Goal: Information Seeking & Learning: Learn about a topic

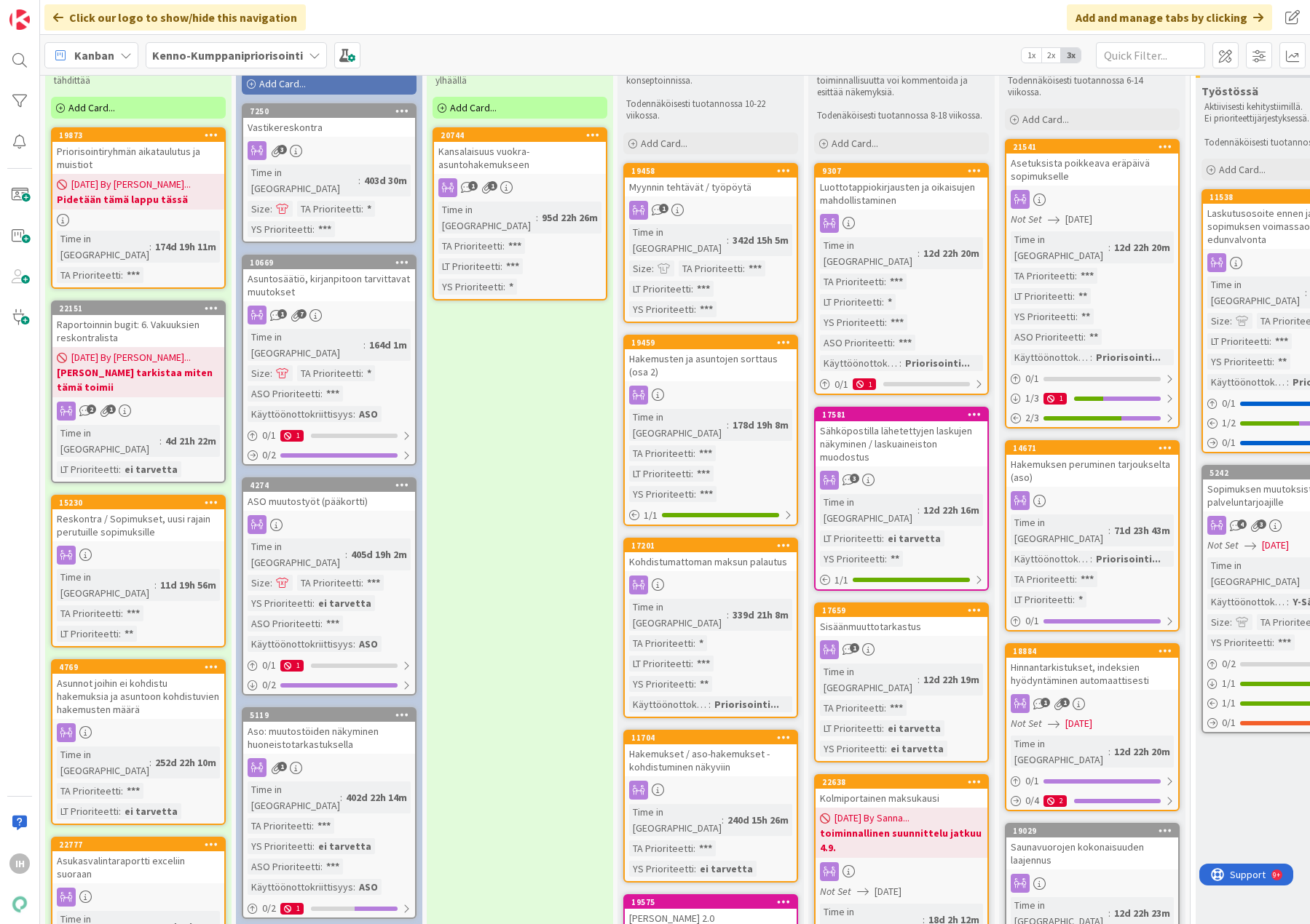
scroll to position [145, 0]
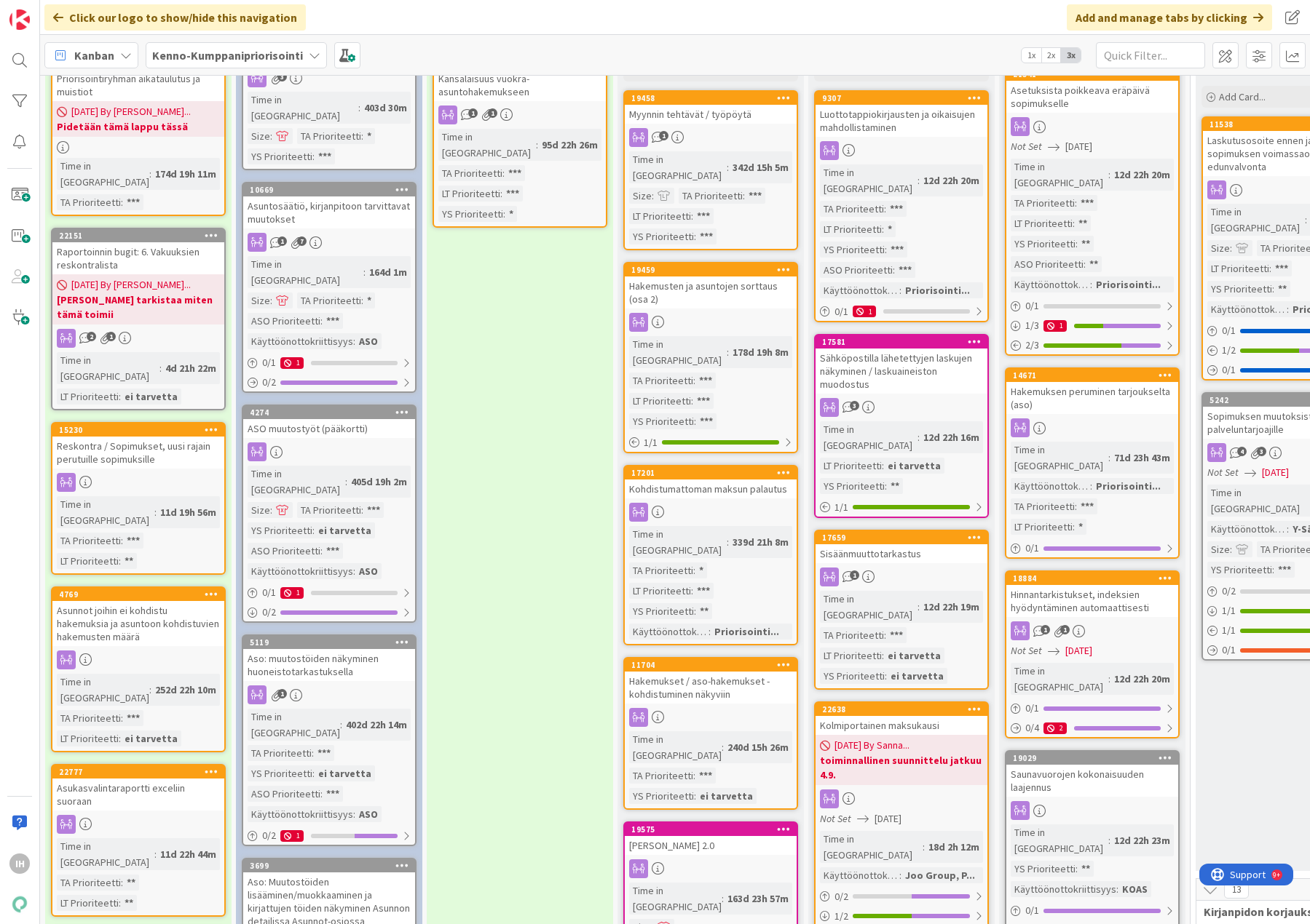
click at [360, 202] on div "Asuntosäätiö, kirjanpitoon tarvittavat muutokset" at bounding box center [329, 212] width 172 height 32
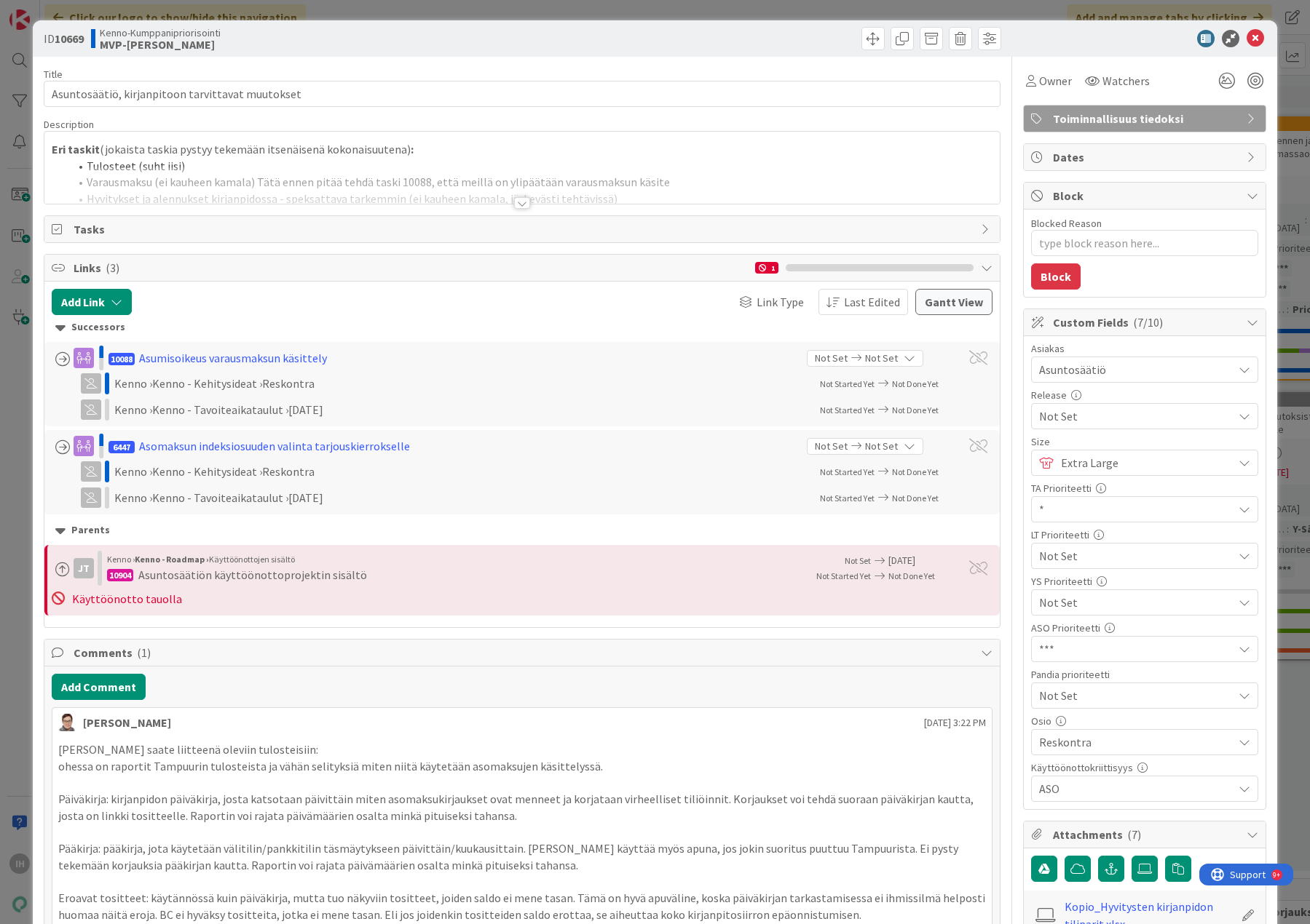
click at [520, 203] on div at bounding box center [522, 203] width 16 height 12
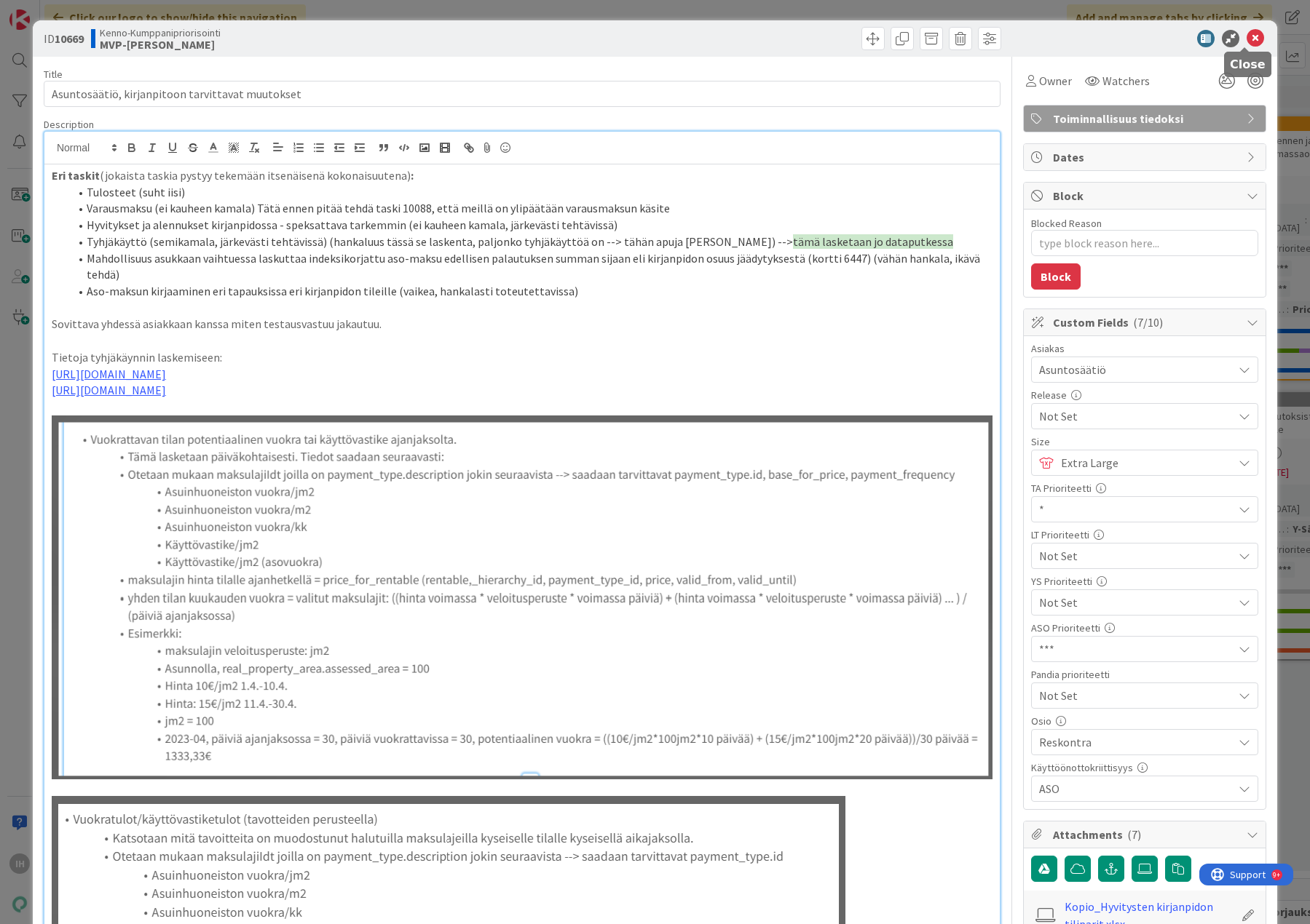
click at [1246, 36] on icon at bounding box center [1255, 39] width 18 height 18
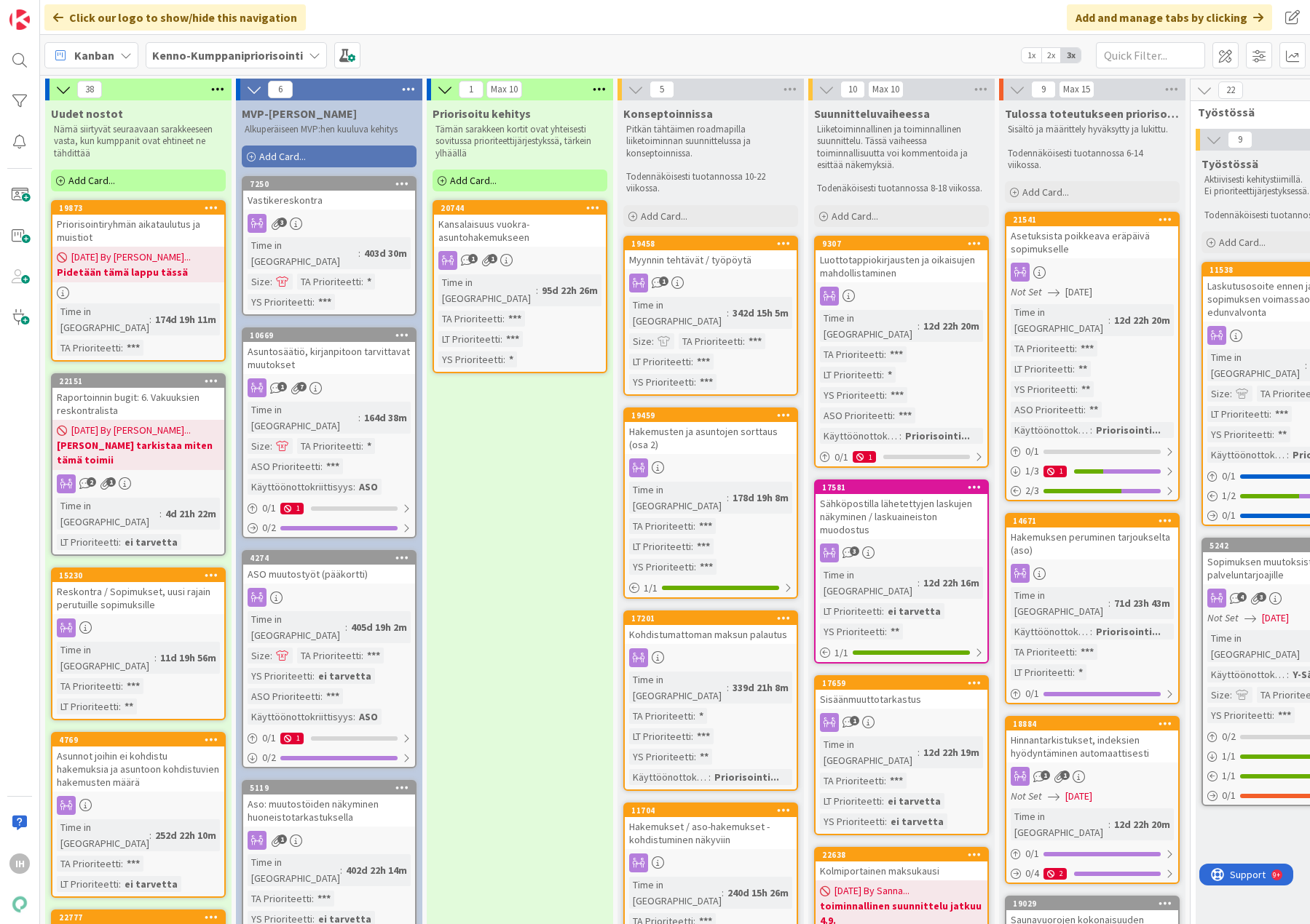
click at [155, 389] on div "Raportoinnin bugit: 6. Vakuuksien reskontralista" at bounding box center [139, 403] width 172 height 32
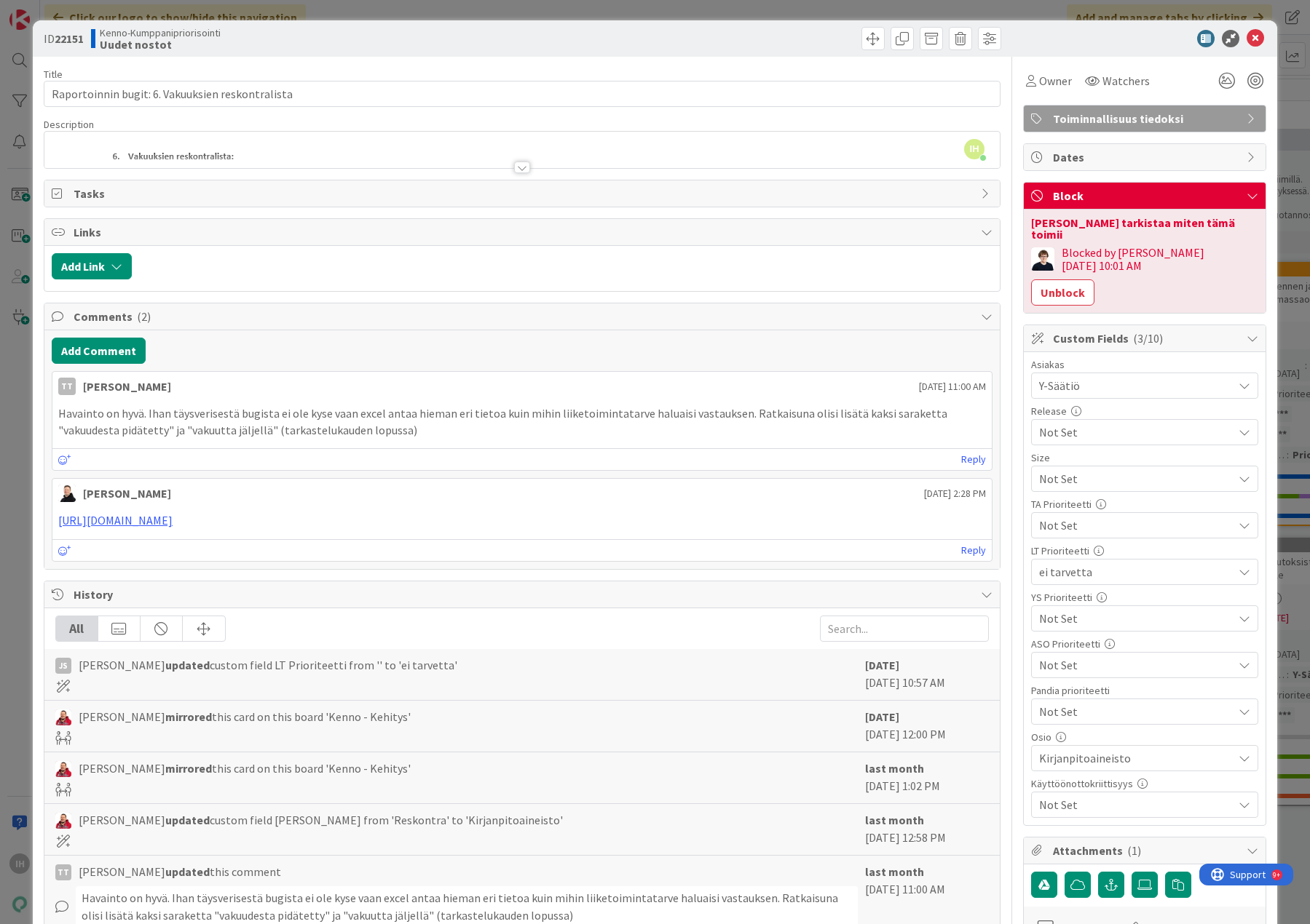
click at [517, 166] on div at bounding box center [522, 167] width 16 height 12
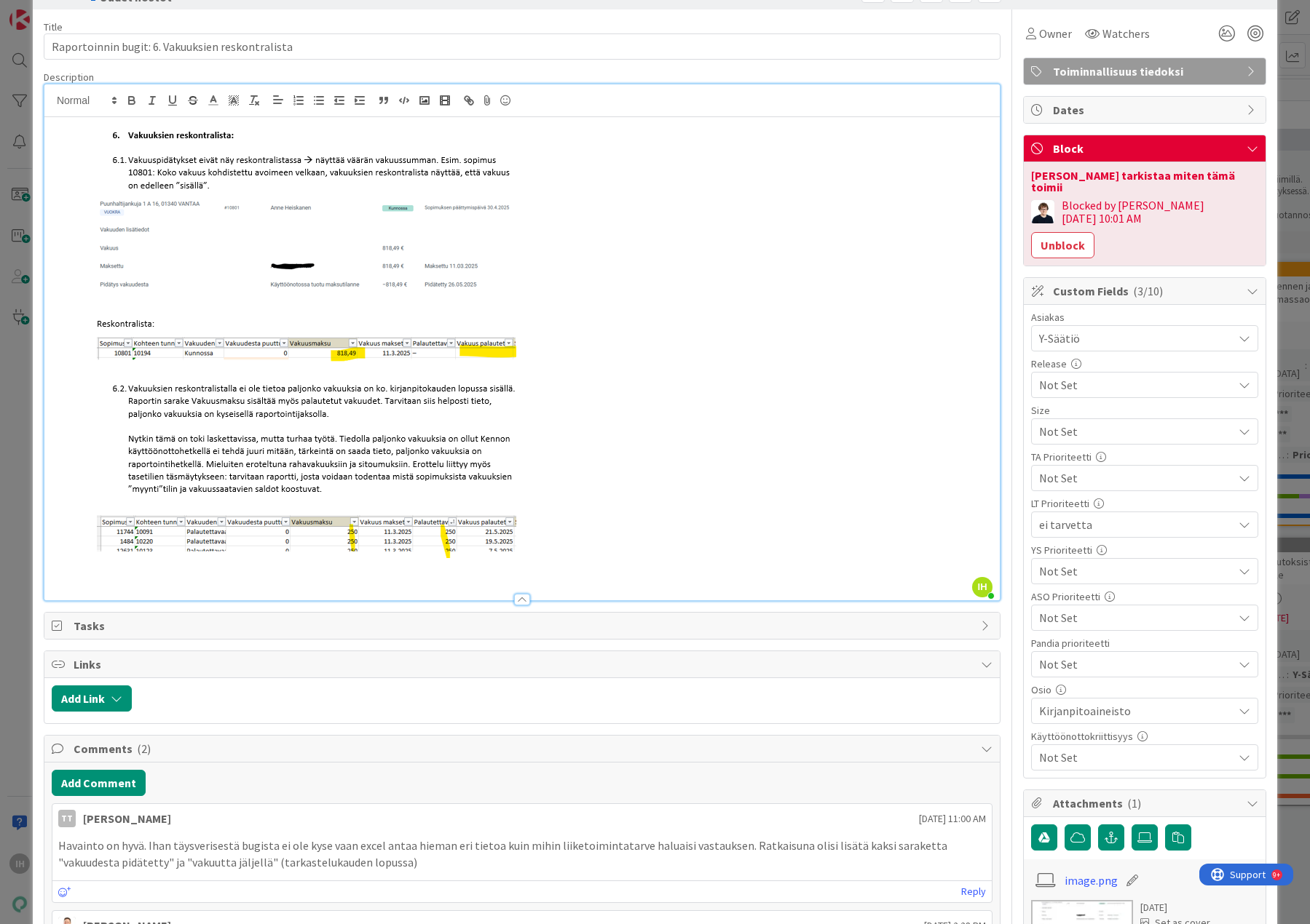
scroll to position [73, 0]
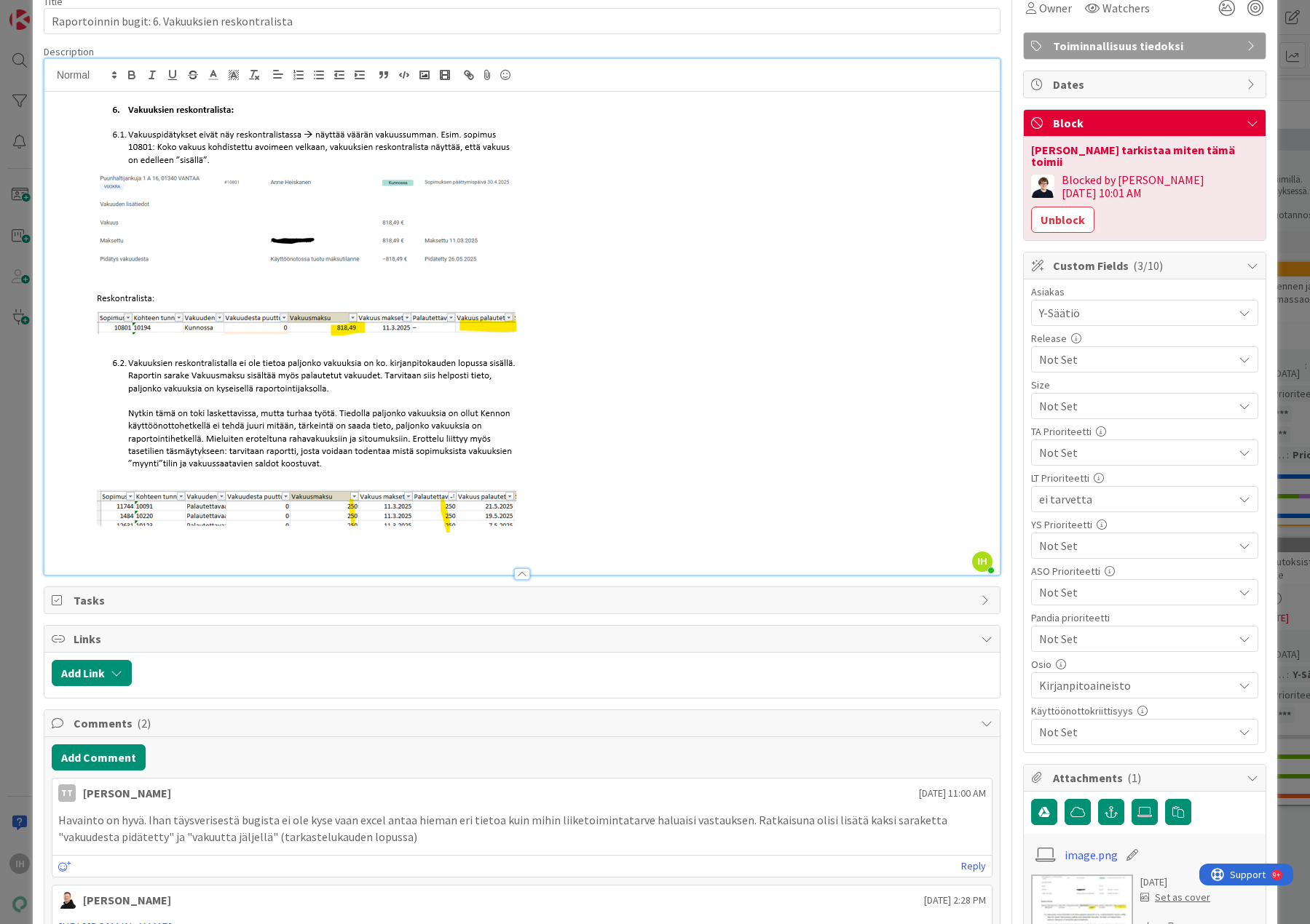
click at [1095, 416] on span "Not Set" at bounding box center [1131, 405] width 186 height 20
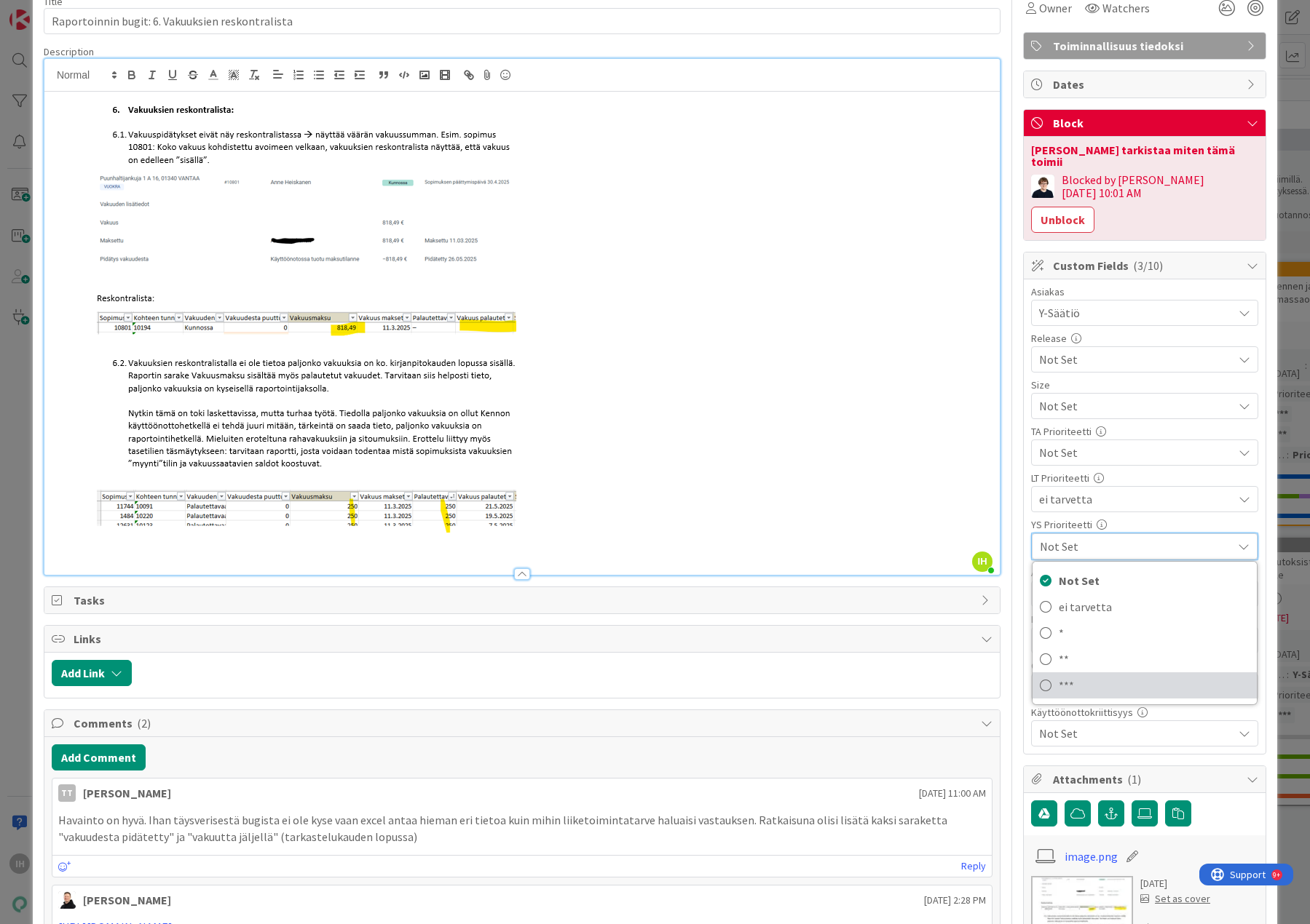
click at [1039, 674] on icon at bounding box center [1045, 685] width 12 height 21
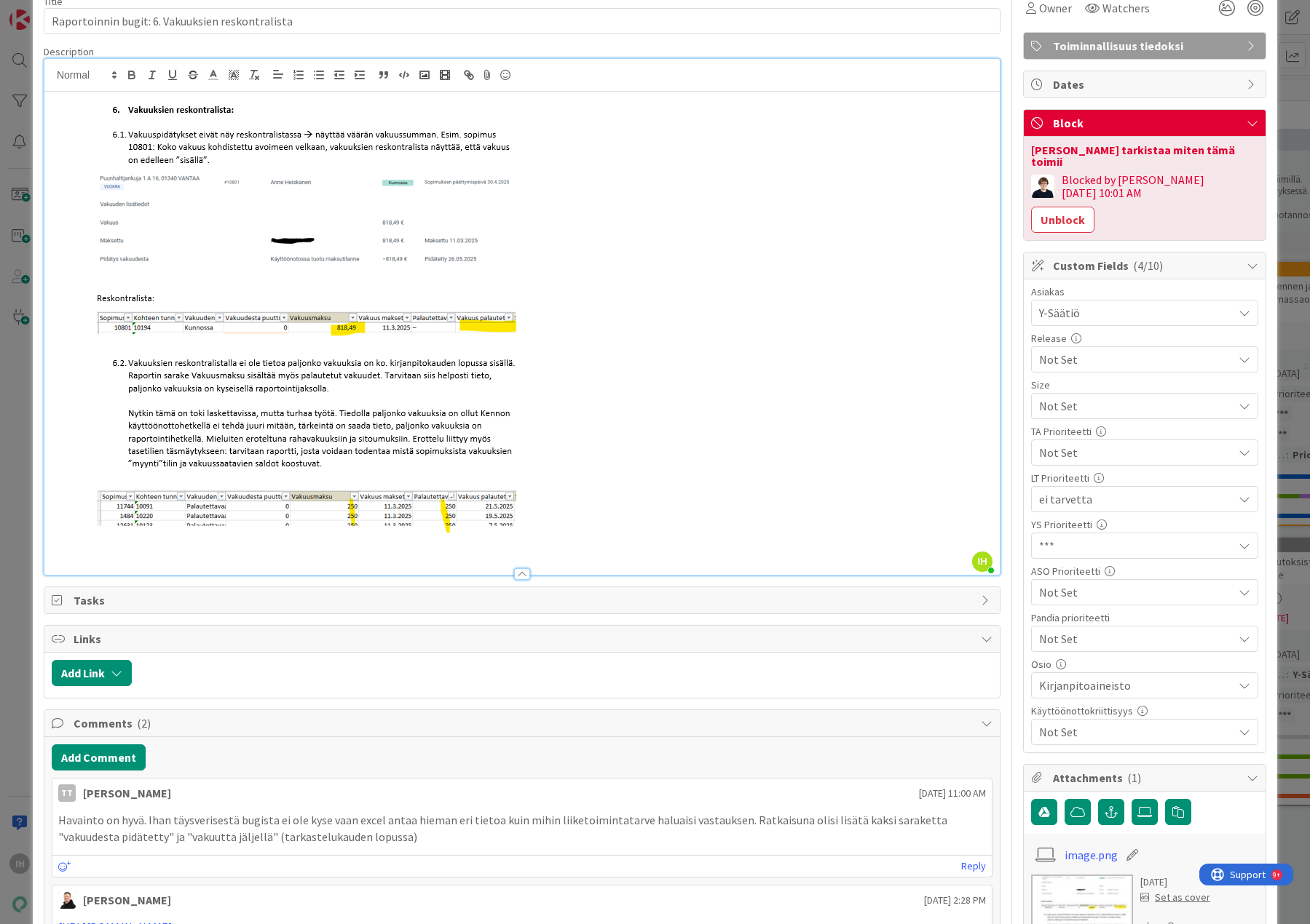
scroll to position [0, 0]
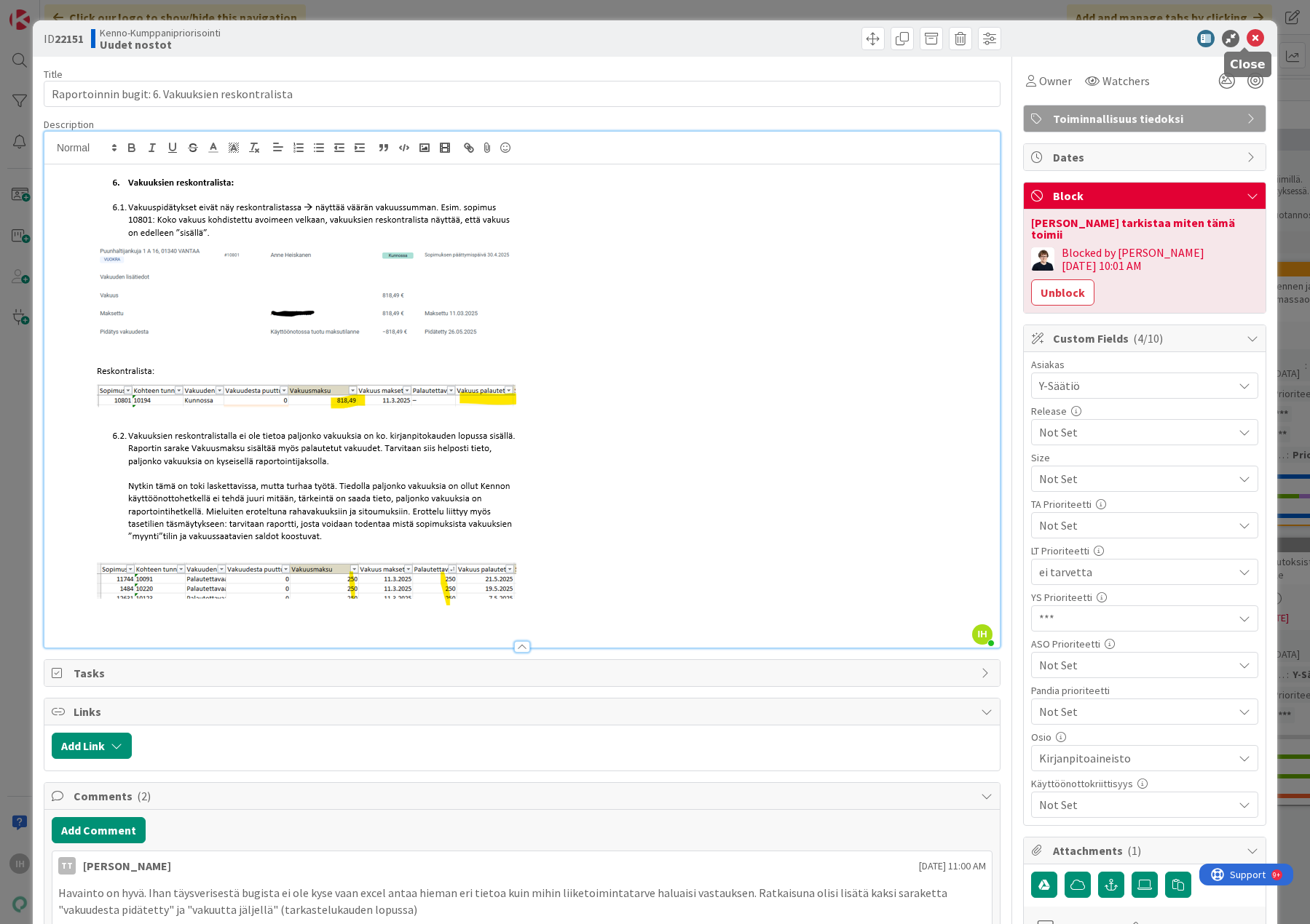
click at [1250, 33] on icon at bounding box center [1255, 39] width 18 height 18
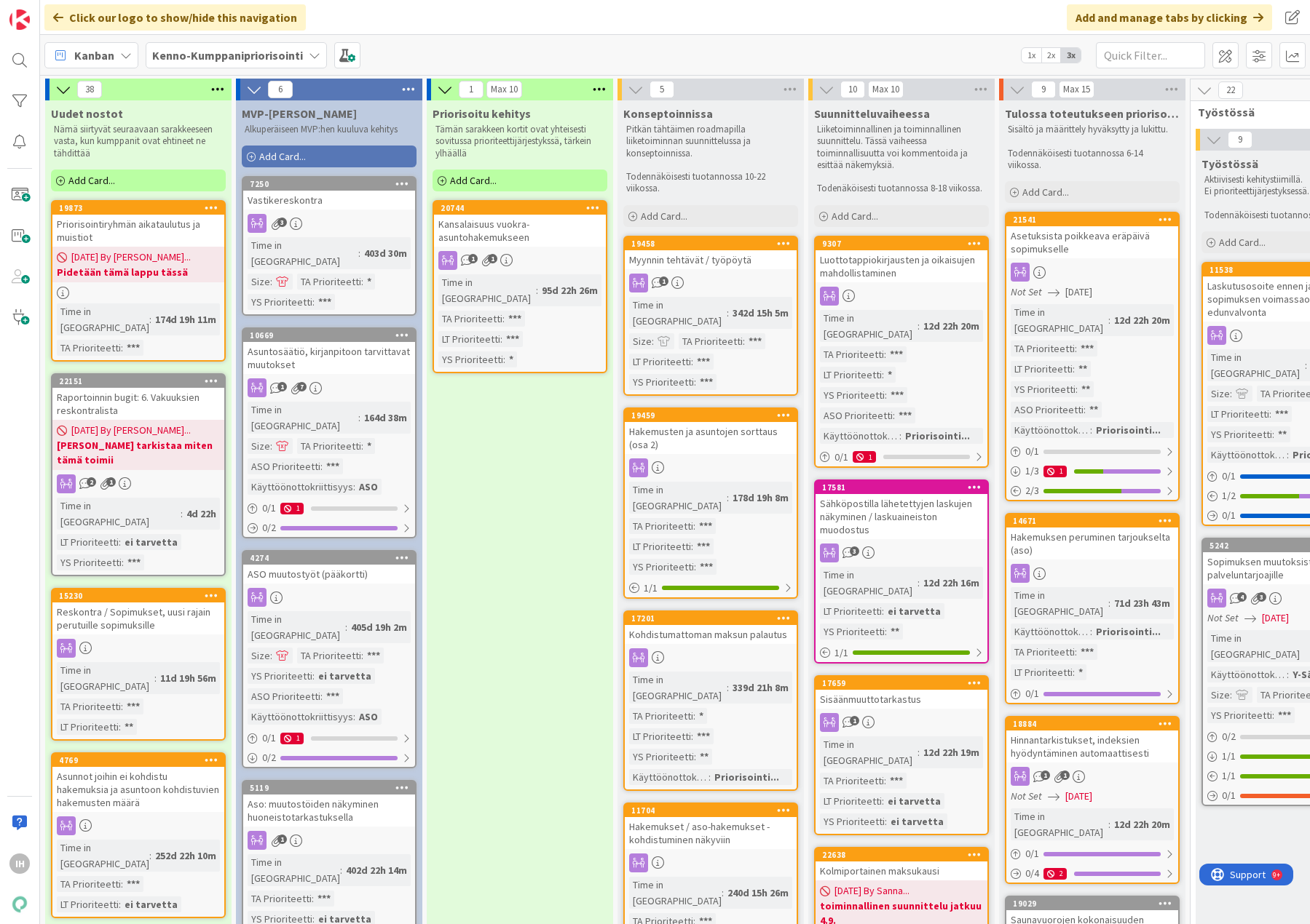
click at [162, 602] on div "Reskontra / Sopimukset, uusi rajain perutuille sopimuksille" at bounding box center [139, 618] width 172 height 32
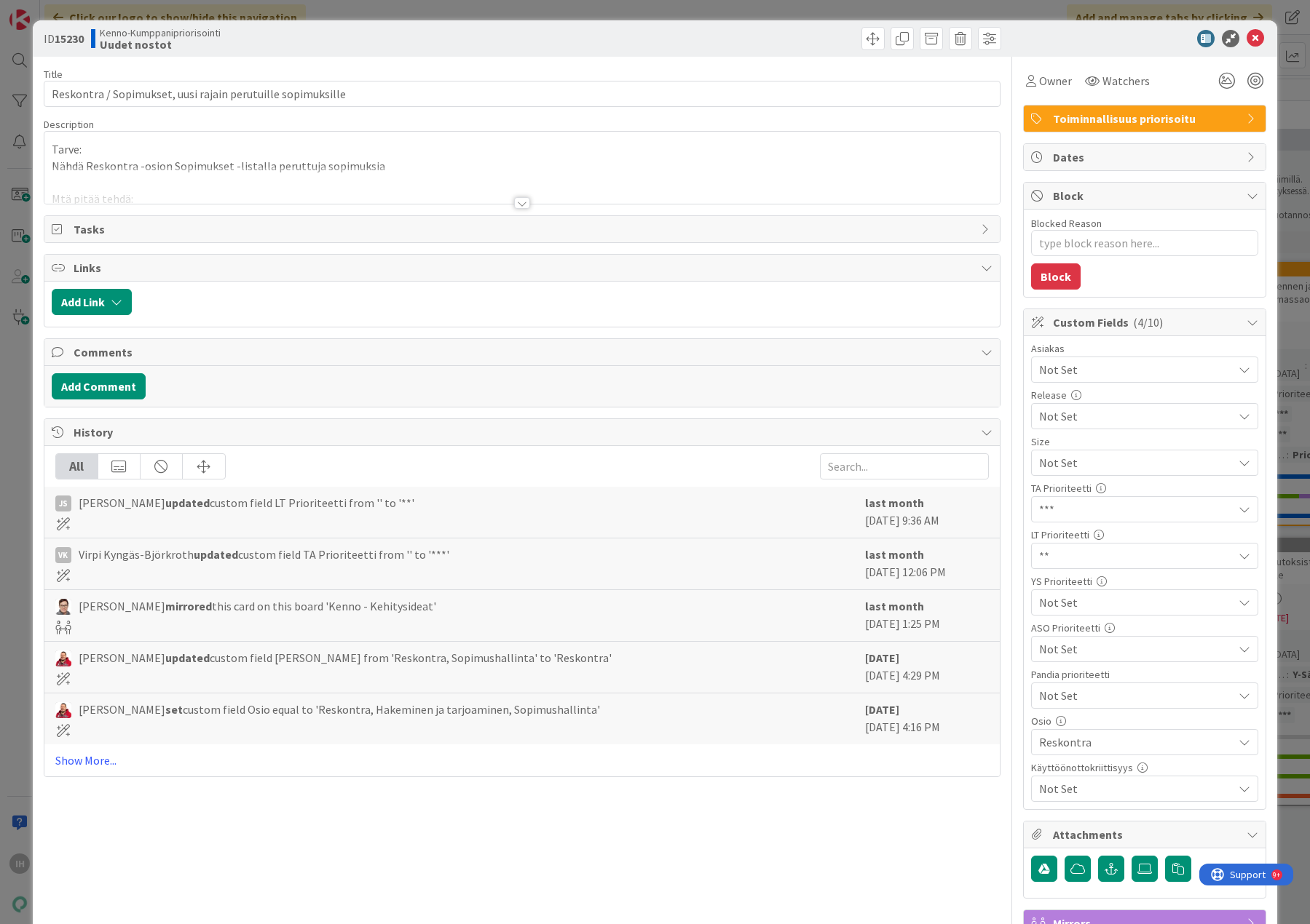
click at [515, 205] on div at bounding box center [522, 203] width 16 height 12
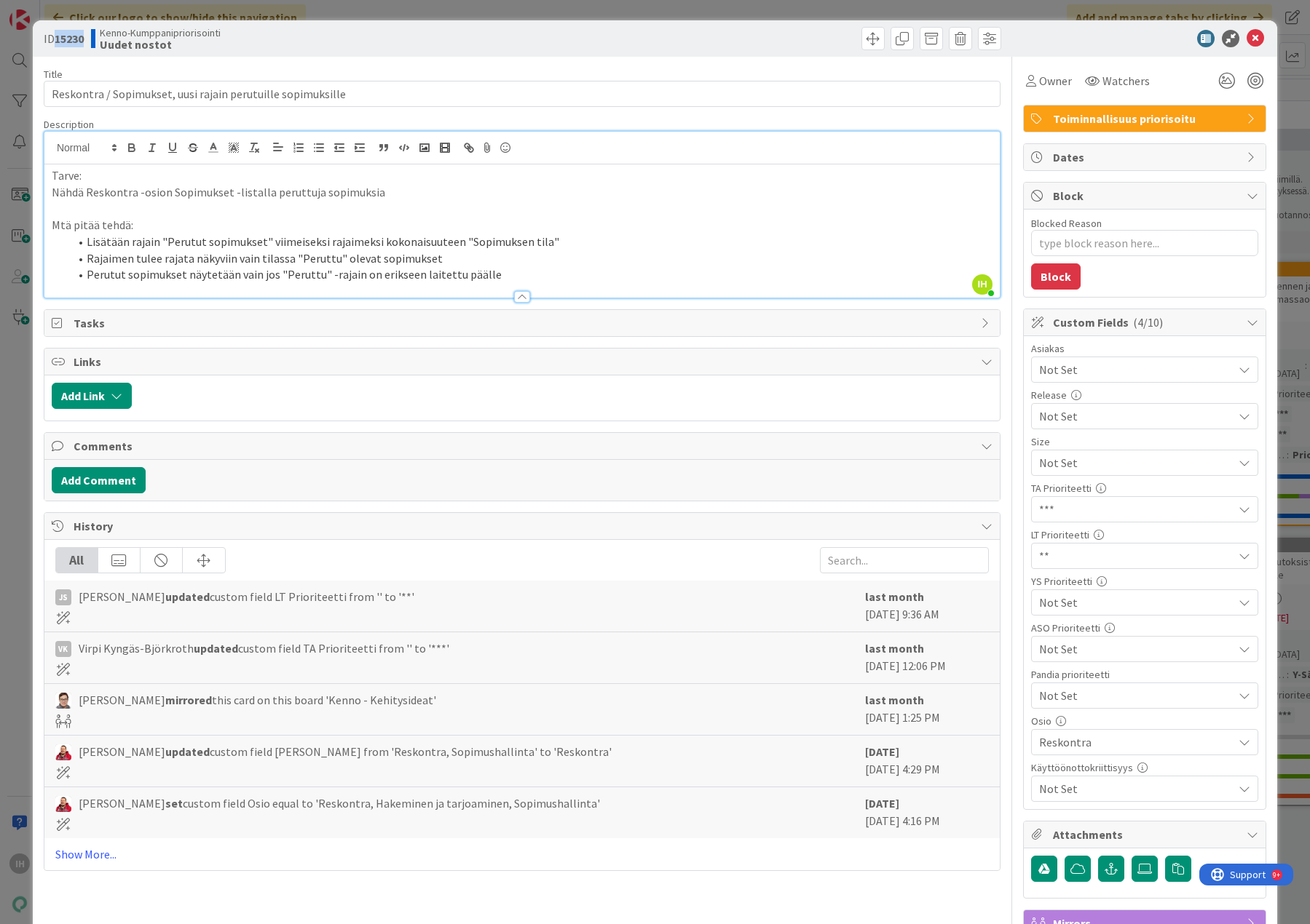
drag, startPoint x: 87, startPoint y: 39, endPoint x: 59, endPoint y: 40, distance: 28.0
click at [59, 40] on div "ID 15230 Kenno-Kumppanipriorisointi Uudet nostot" at bounding box center [281, 38] width 475 height 23
copy b "15230"
click at [394, 94] on input "Reskontra / Sopimukset, uusi rajain perutuille sopimuksille" at bounding box center [522, 93] width 956 height 26
drag, startPoint x: 381, startPoint y: 93, endPoint x: 47, endPoint y: 109, distance: 334.4
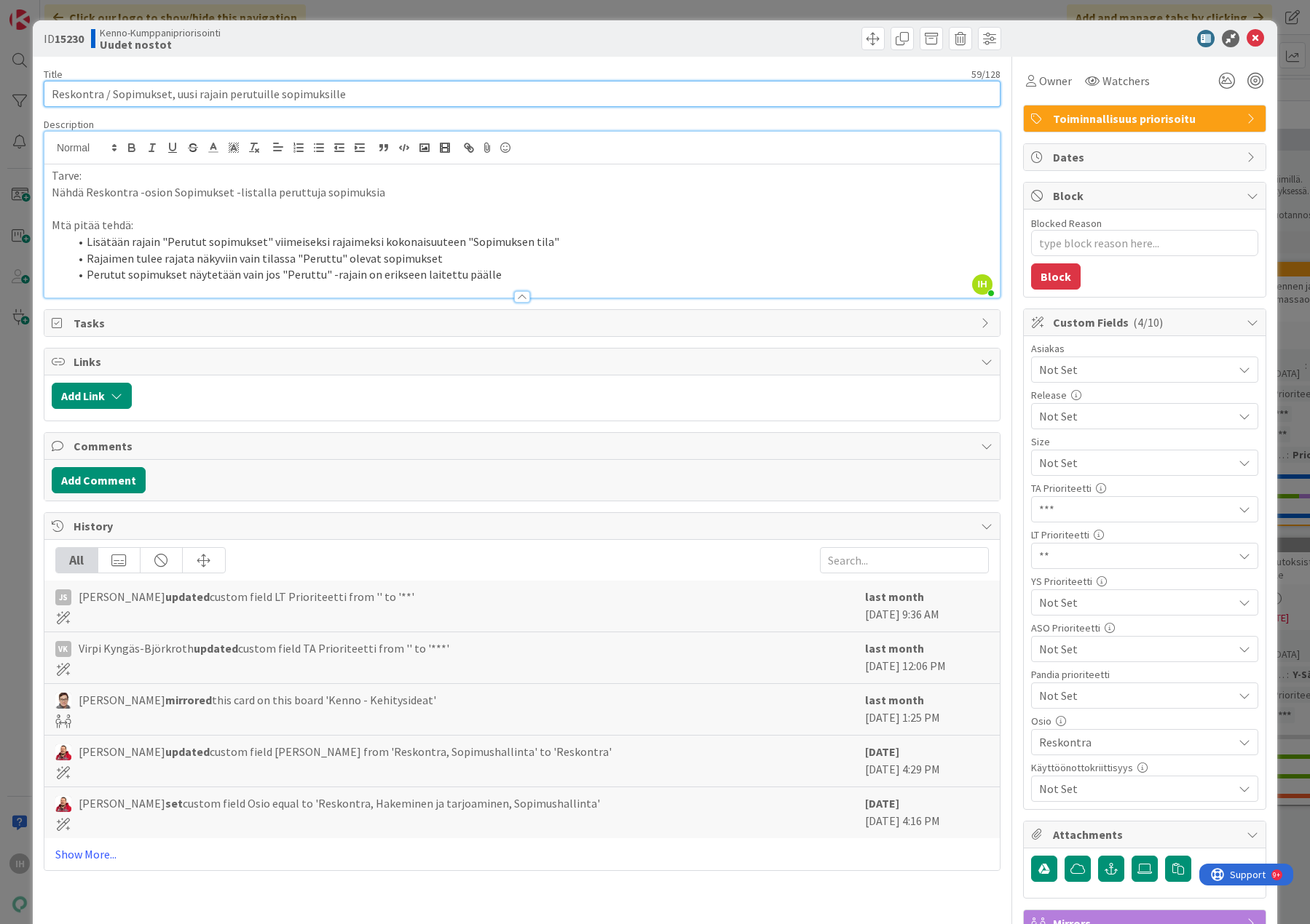
click at [47, 107] on div "Title 59 / 128 Reskontra / Sopimukset, uusi rajain perutuille sopimuksille Desc…" at bounding box center [522, 640] width 956 height 1167
click at [1248, 37] on icon at bounding box center [1255, 39] width 18 height 18
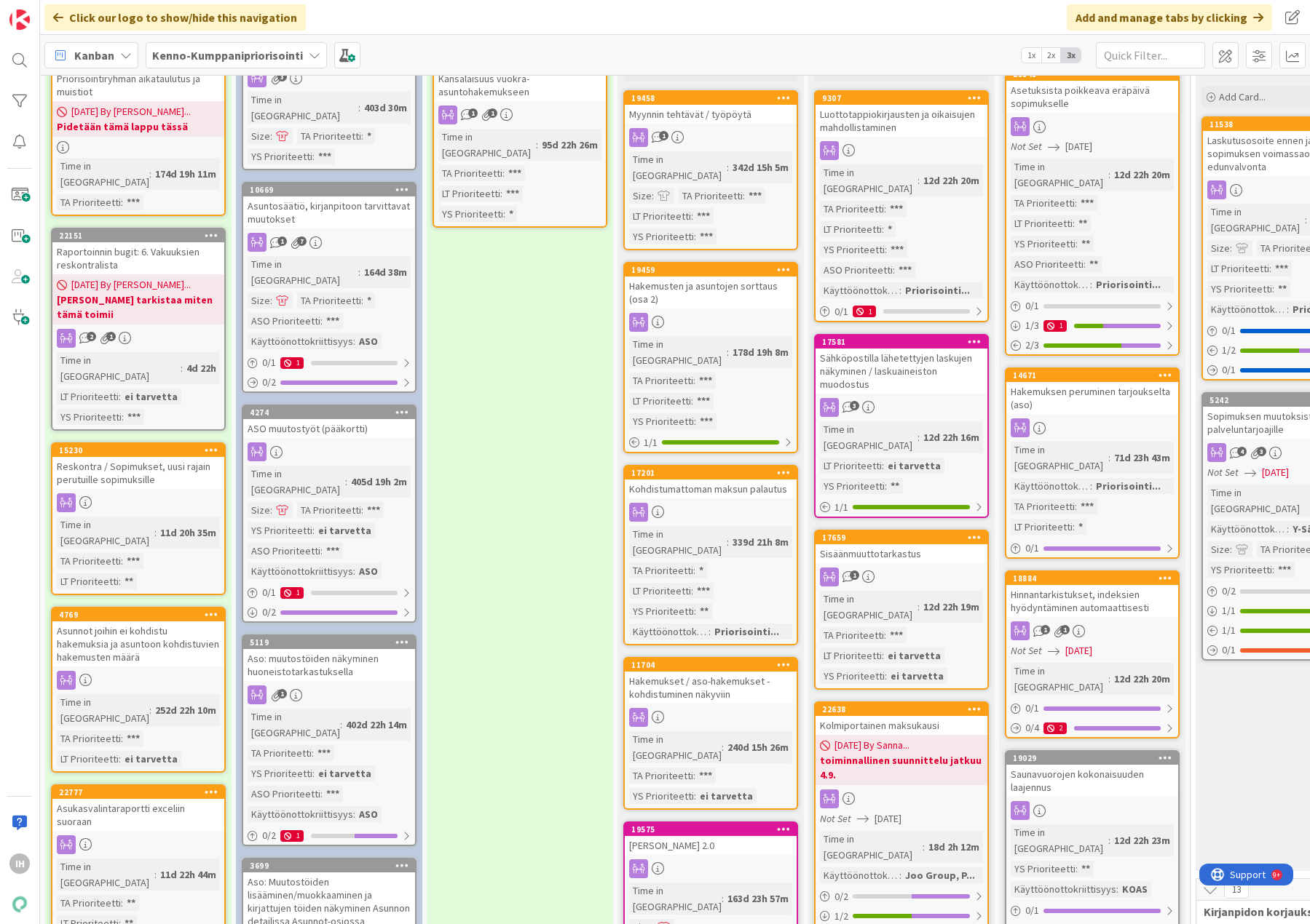
click at [131, 622] on div "Asunnot joihin ei kohdistu hakemuksia ja asuntoon kohdistuvien hakemusten määrä" at bounding box center [139, 644] width 172 height 45
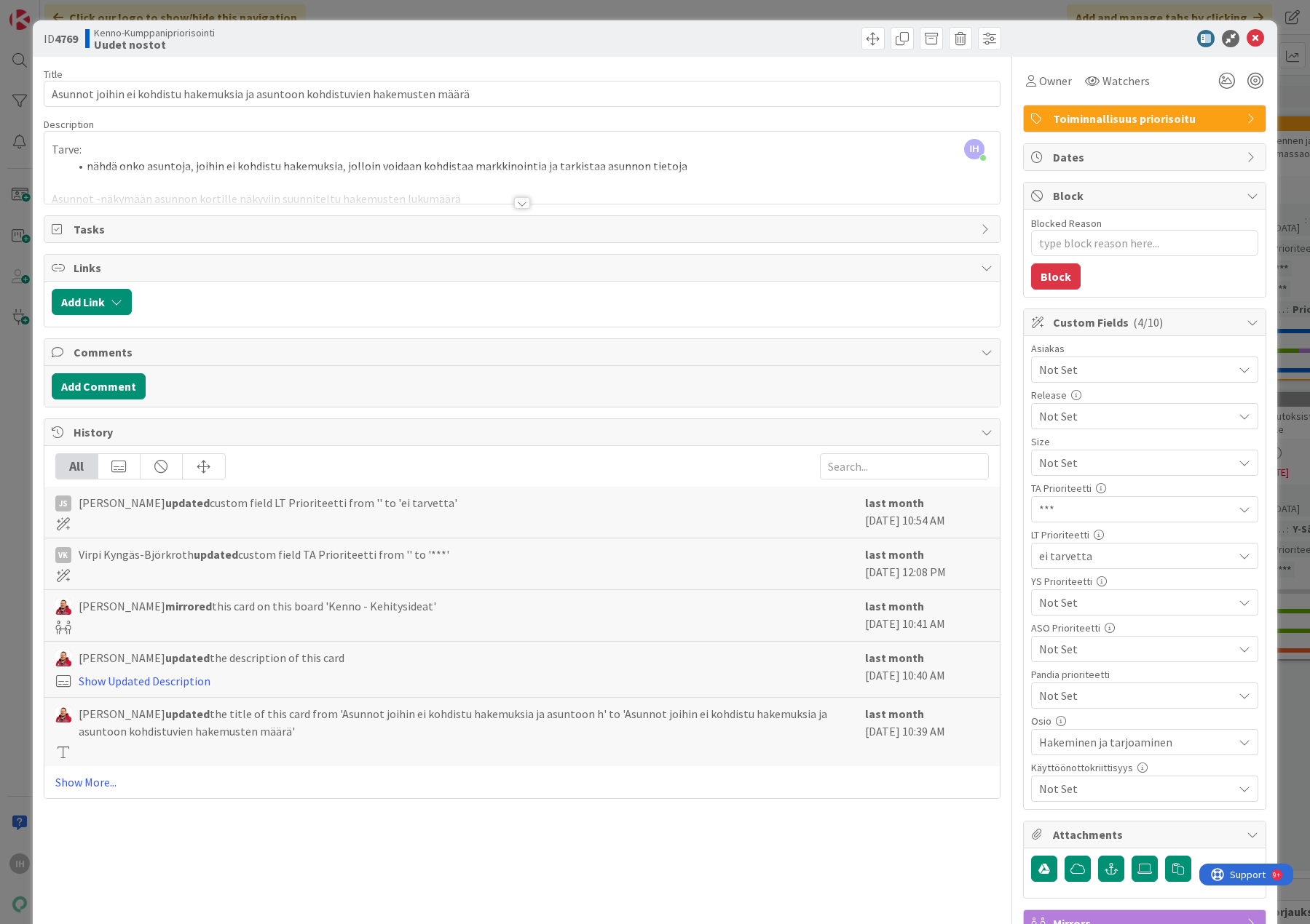
click at [515, 202] on div at bounding box center [522, 203] width 16 height 12
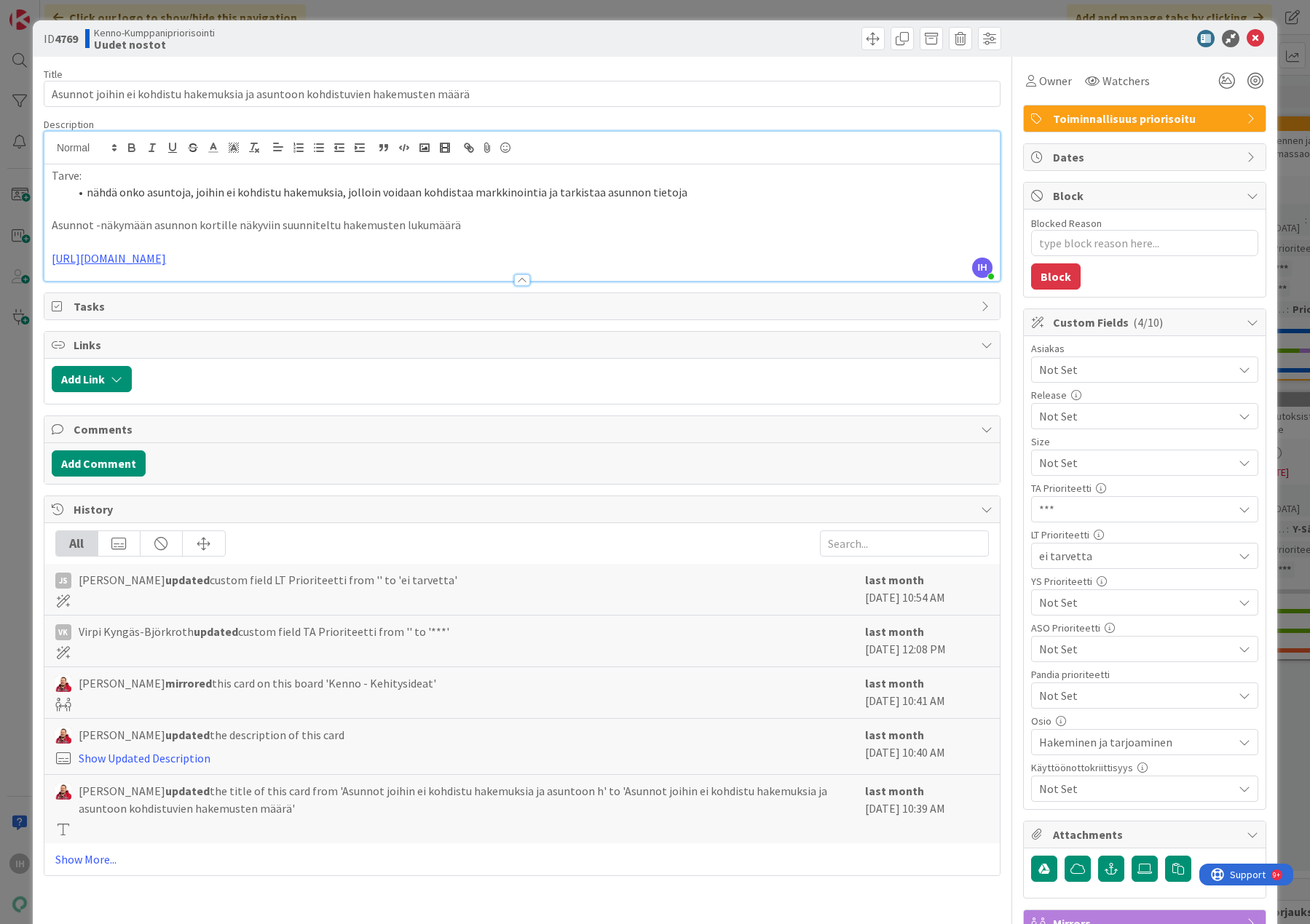
click at [66, 36] on b "4769" at bounding box center [66, 39] width 23 height 15
drag, startPoint x: 238, startPoint y: 94, endPoint x: 36, endPoint y: 96, distance: 202.0
click at [36, 96] on div "ID 4769 Kenno-Kumppanipriorisointi Uudet nostot Title 79 / 128 Asunnot joihin e…" at bounding box center [655, 627] width 1244 height 1214
click at [451, 227] on p "Asunnot -näkymään asunnon kortille näkyviin suunniteltu hakemusten lukumäärä" at bounding box center [522, 225] width 941 height 17
drag, startPoint x: 79, startPoint y: 41, endPoint x: 59, endPoint y: 39, distance: 20.1
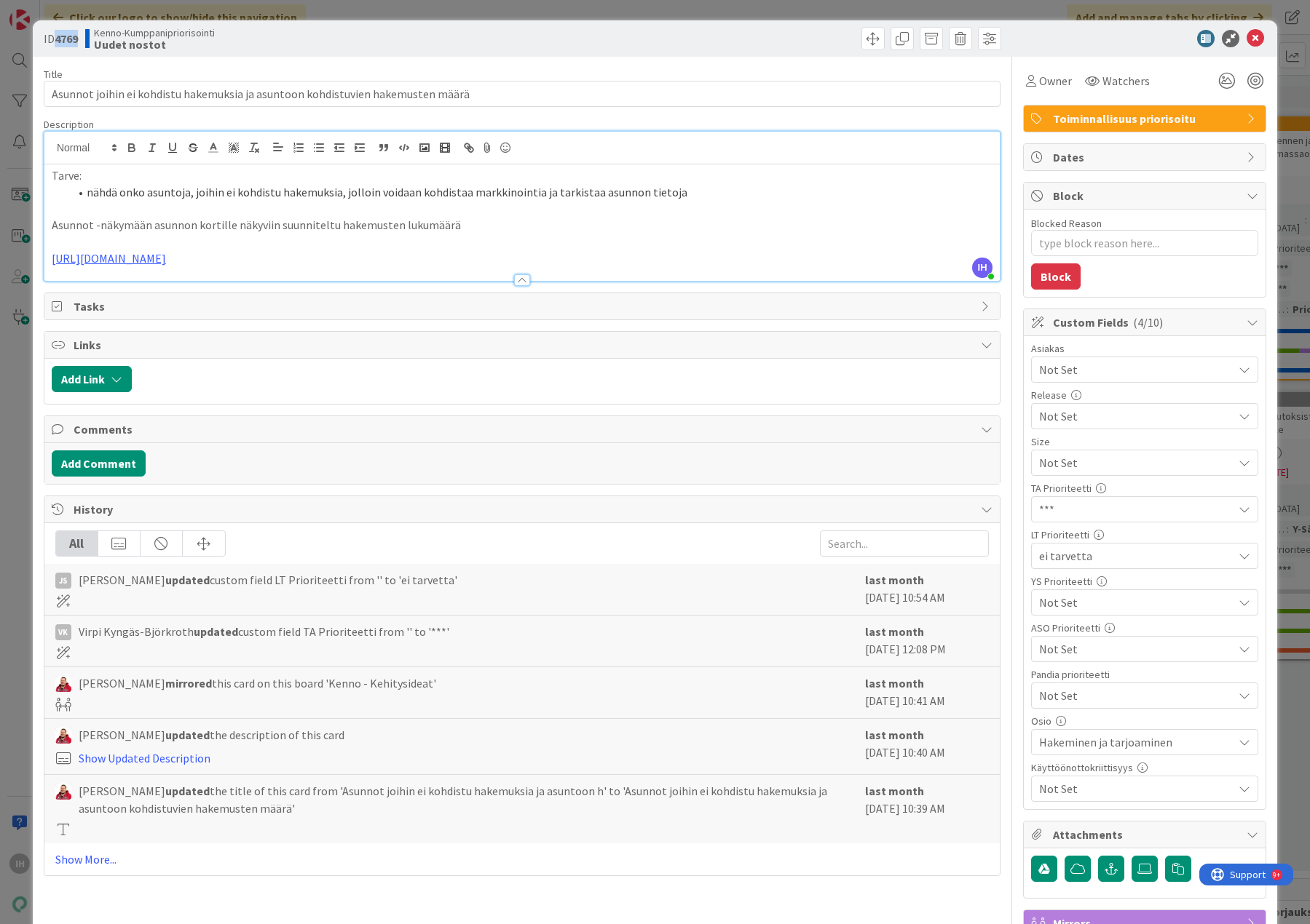
click at [59, 39] on b "4769" at bounding box center [66, 39] width 23 height 15
click at [1246, 35] on icon at bounding box center [1255, 39] width 18 height 18
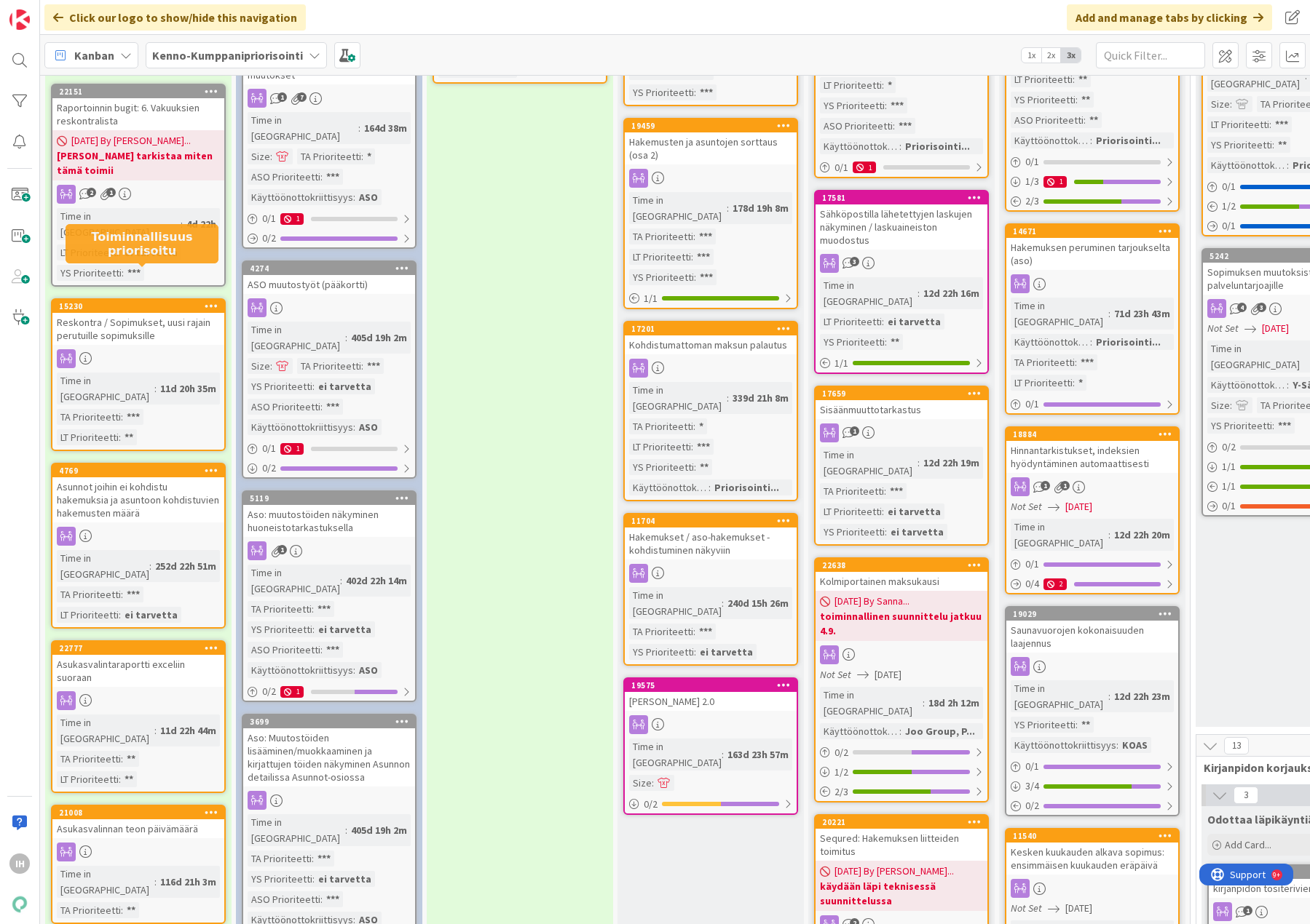
scroll to position [291, 0]
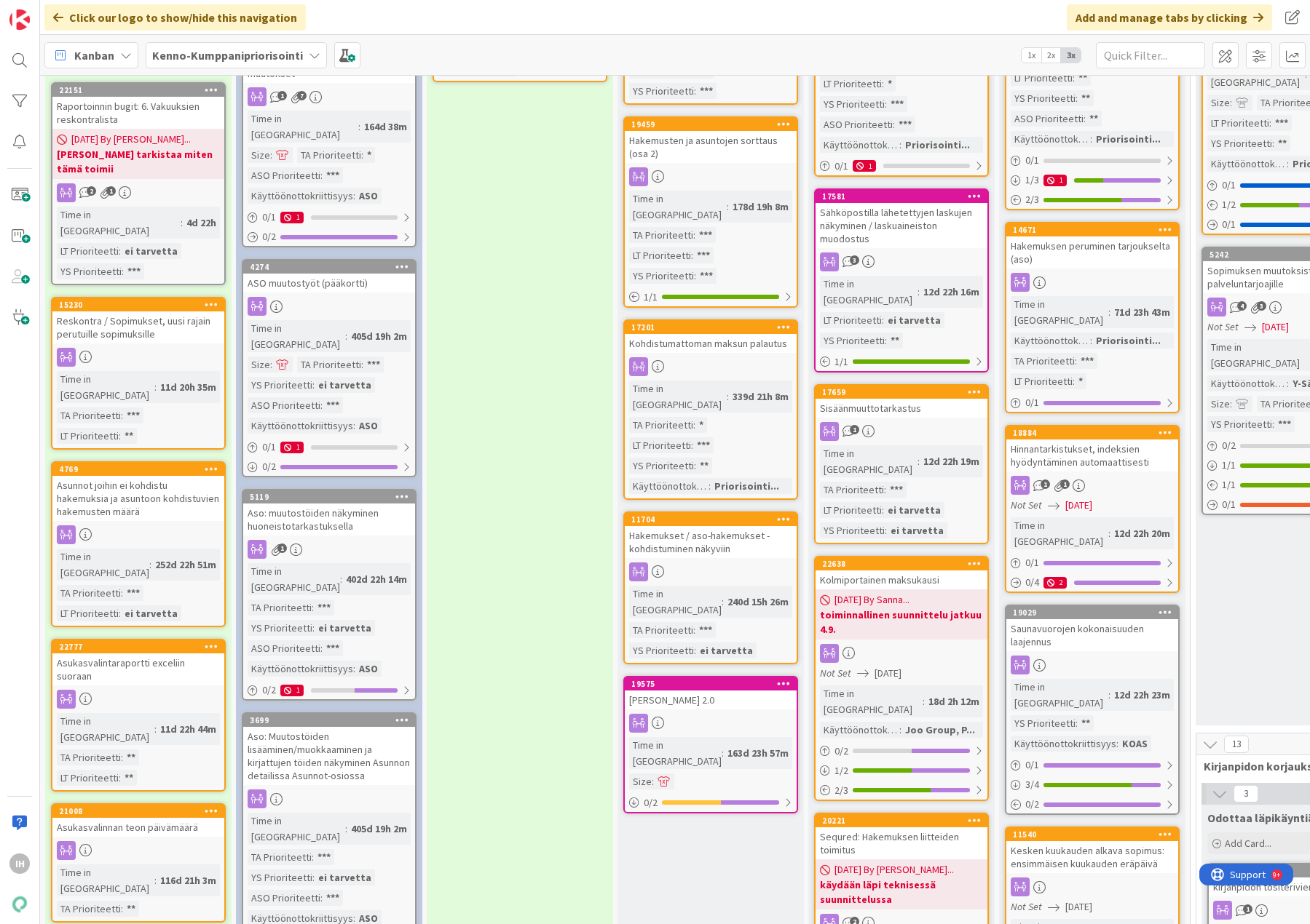
click at [129, 654] on div "Asukasvalintaraportti exceliin suoraan" at bounding box center [139, 669] width 172 height 32
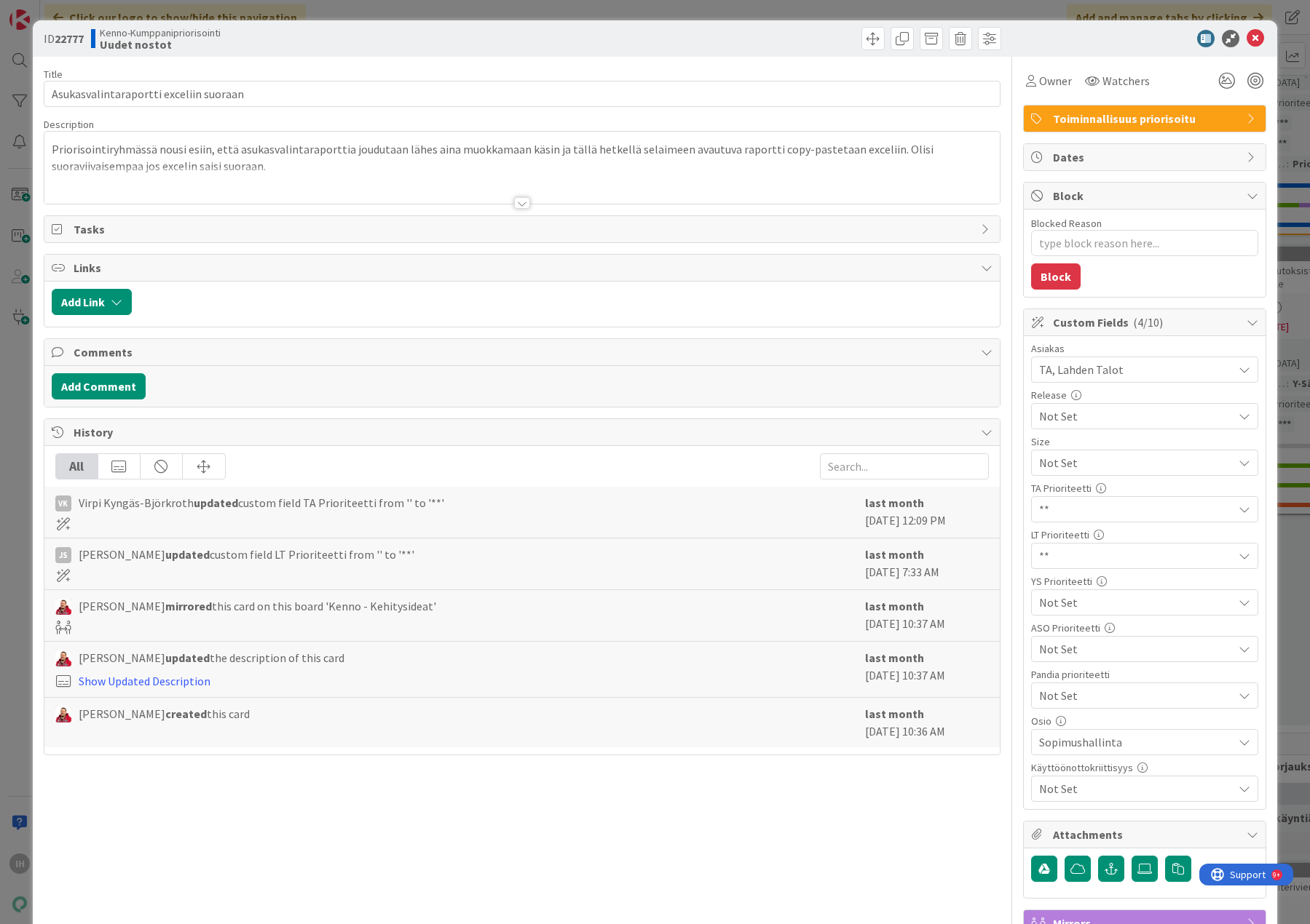
click at [515, 202] on div at bounding box center [522, 203] width 16 height 12
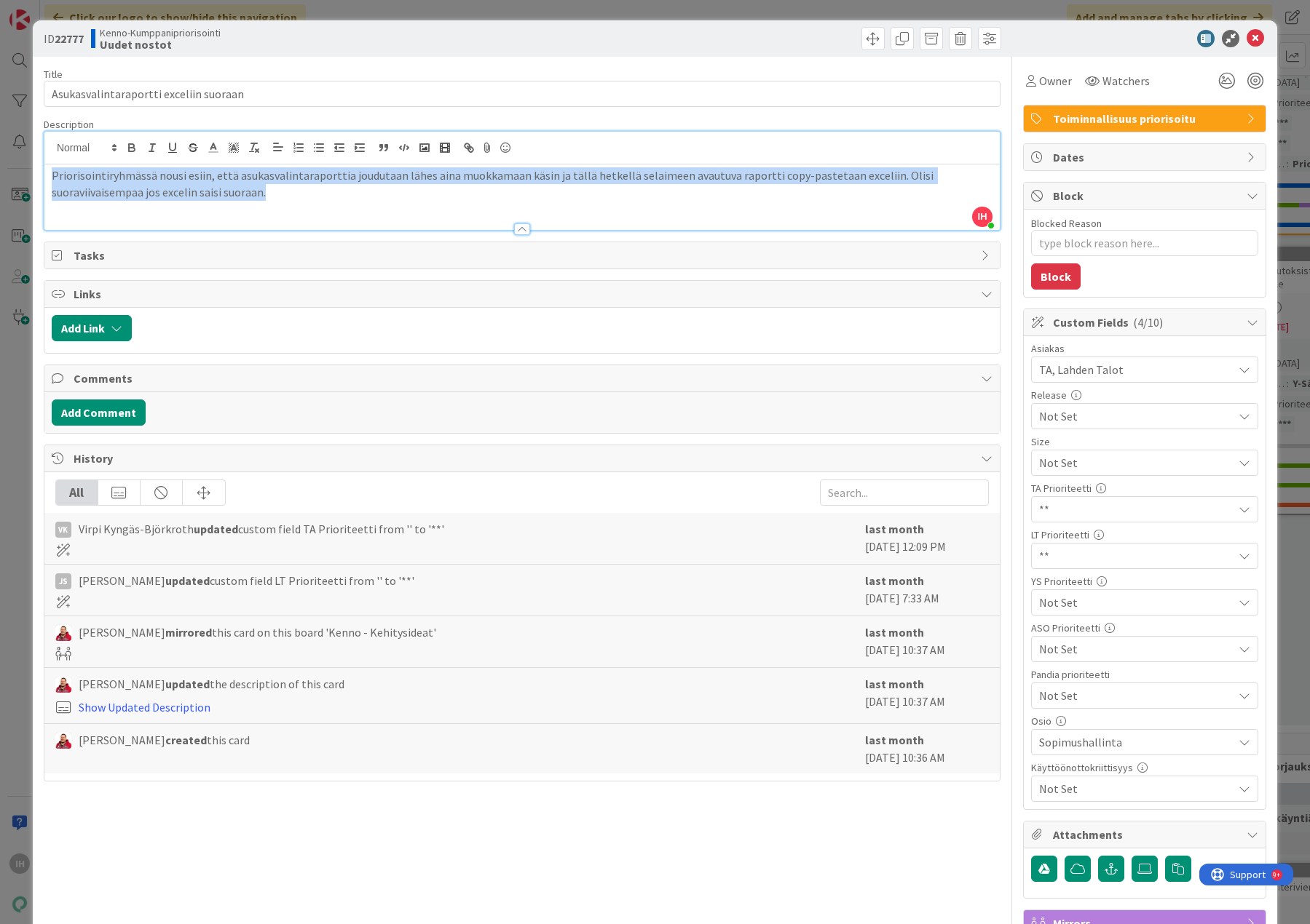
drag, startPoint x: 269, startPoint y: 192, endPoint x: 38, endPoint y: 182, distance: 231.2
click at [38, 182] on div "ID 22777 Kenno-Kumppanipriorisointi Uudet nostot Title 38 / 128 Asukasvalintara…" at bounding box center [655, 627] width 1244 height 1214
click at [399, 212] on div "Priorisointiryhmässä nousi esiin, että asukasvalintaraporttia joudutaan lähes a…" at bounding box center [522, 197] width 955 height 65
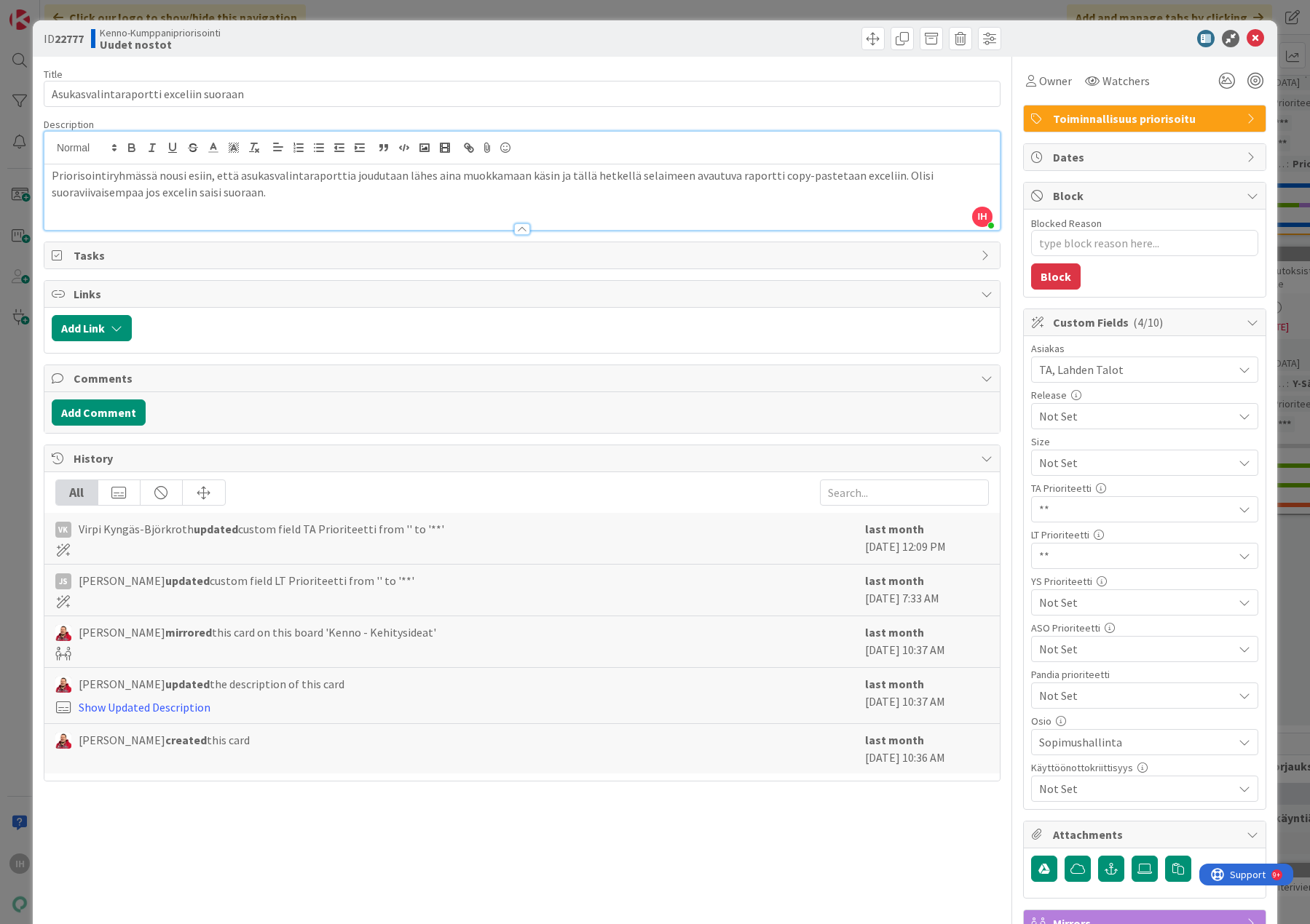
click at [1039, 473] on span "Not Set" at bounding box center [1131, 462] width 186 height 20
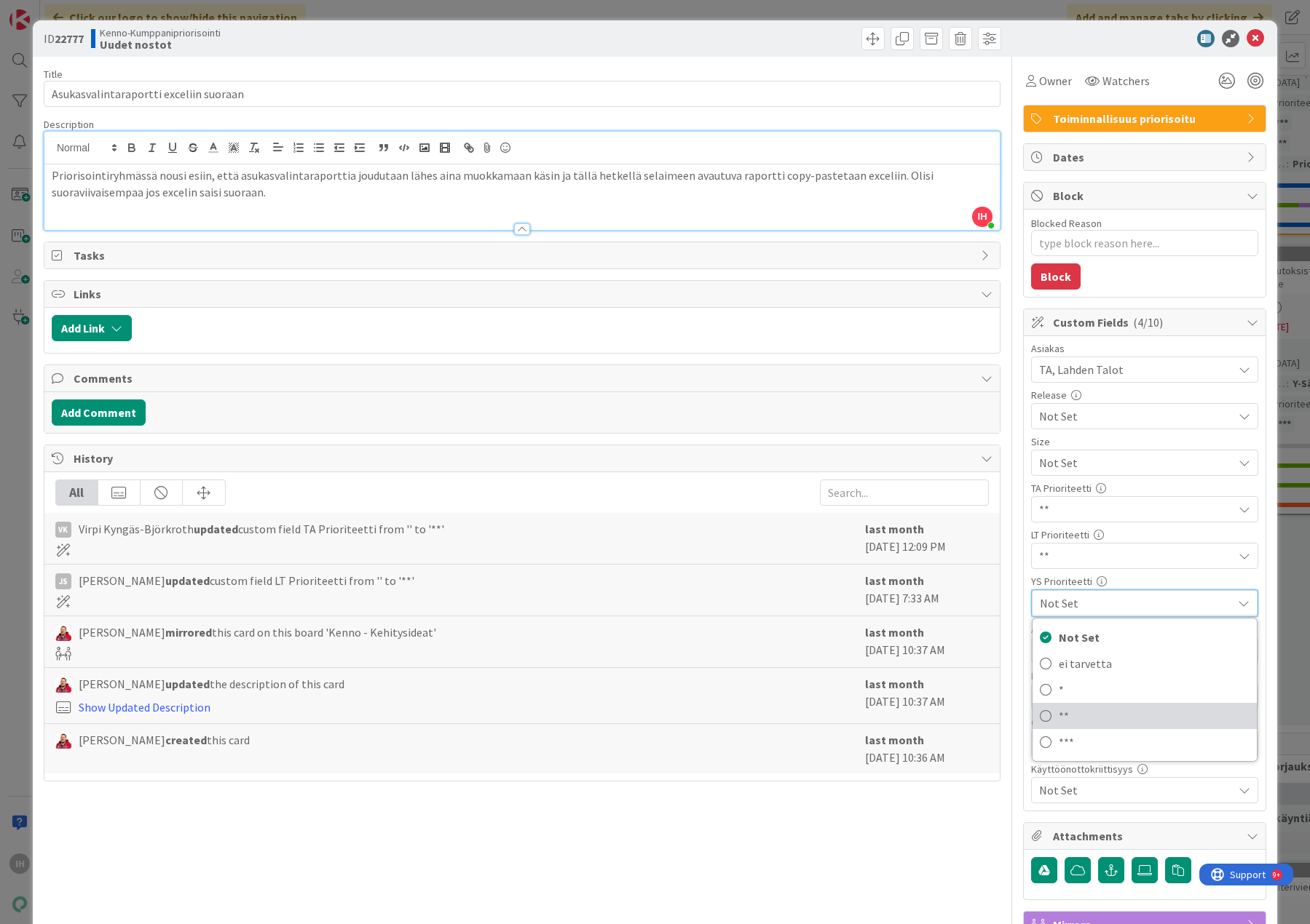
click at [1039, 713] on icon at bounding box center [1045, 716] width 12 height 21
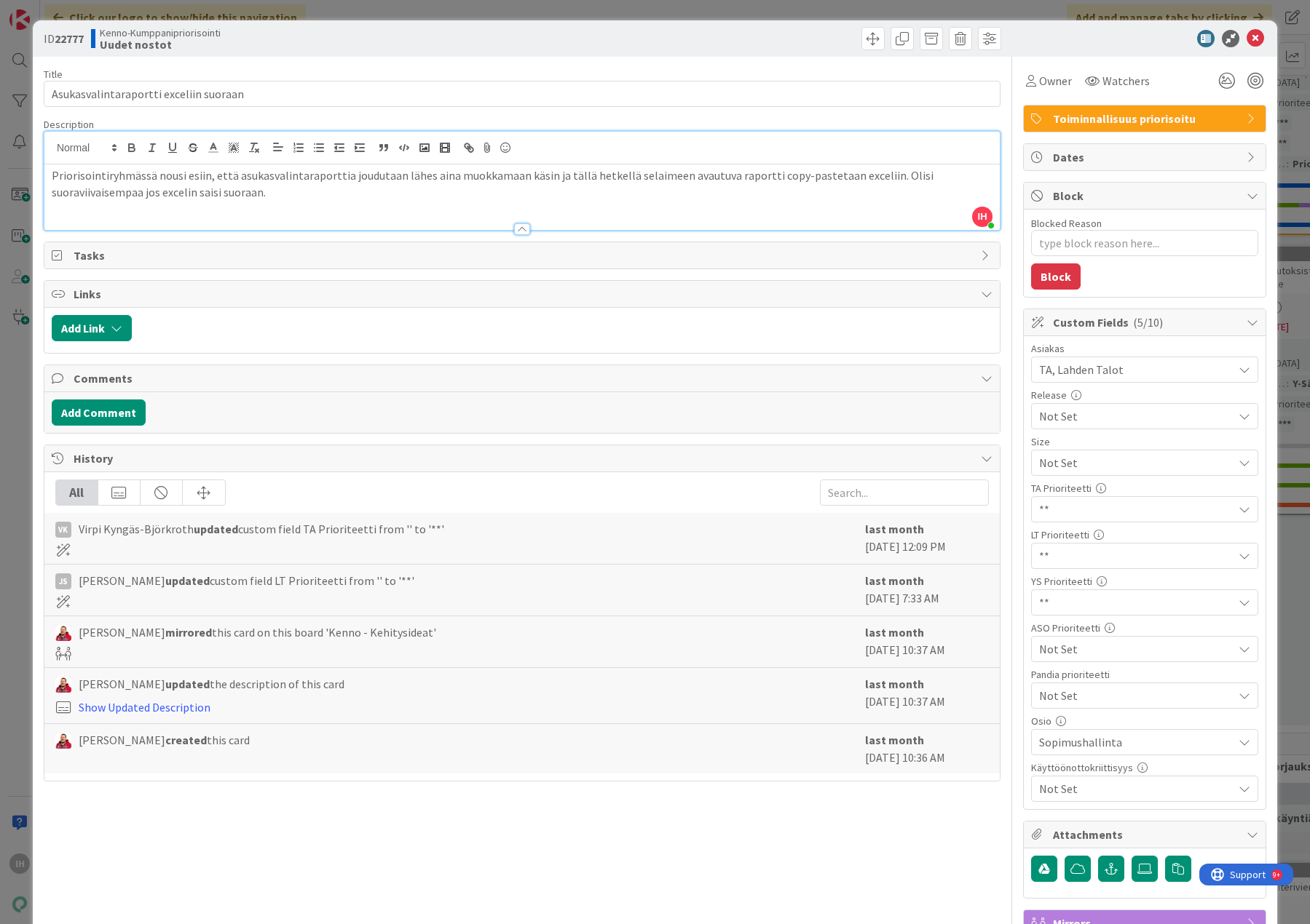
click at [1053, 473] on span "**" at bounding box center [1131, 462] width 186 height 20
click at [1045, 600] on span "**" at bounding box center [1131, 602] width 185 height 20
click at [1246, 37] on icon at bounding box center [1255, 39] width 18 height 18
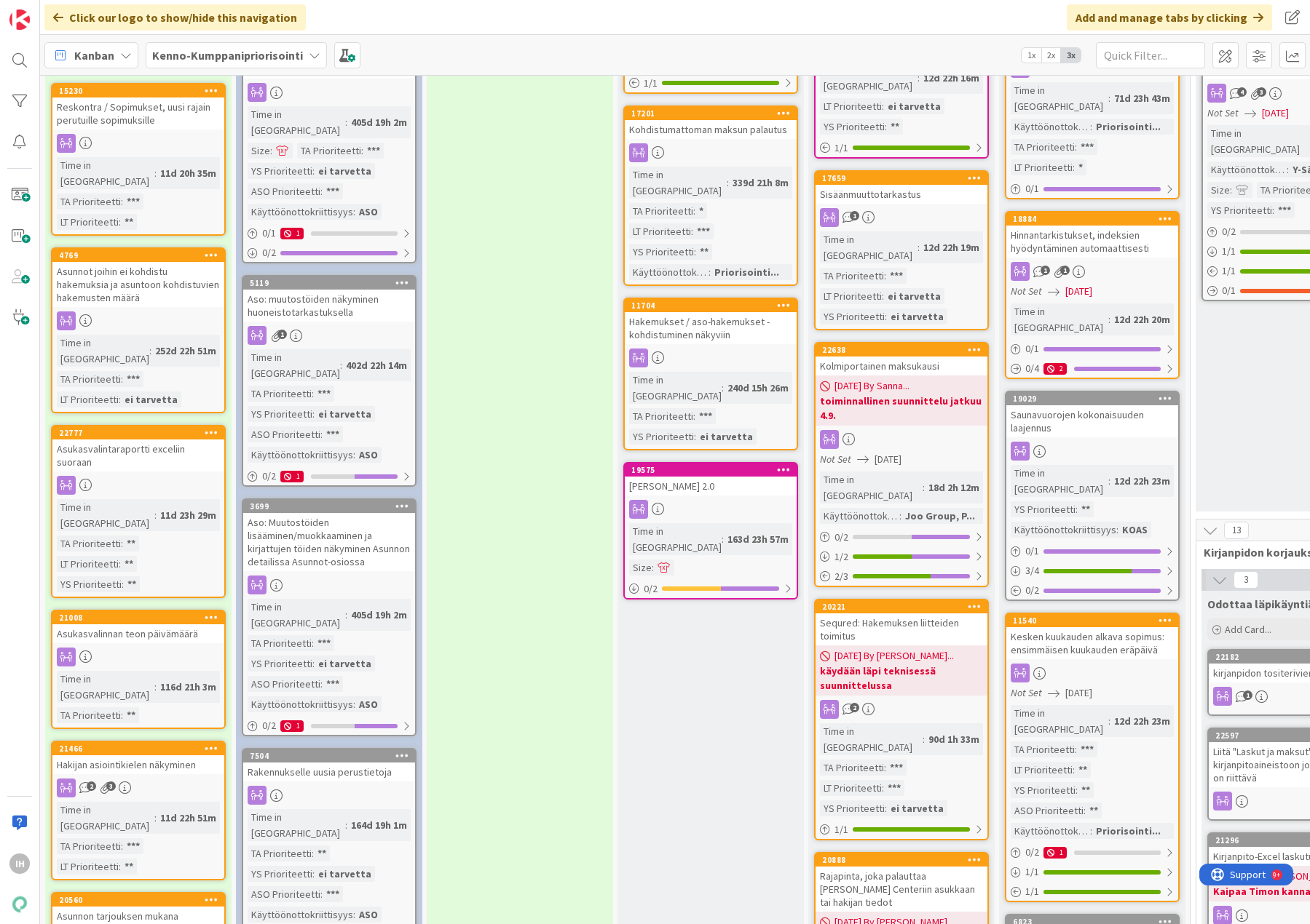
scroll to position [509, 0]
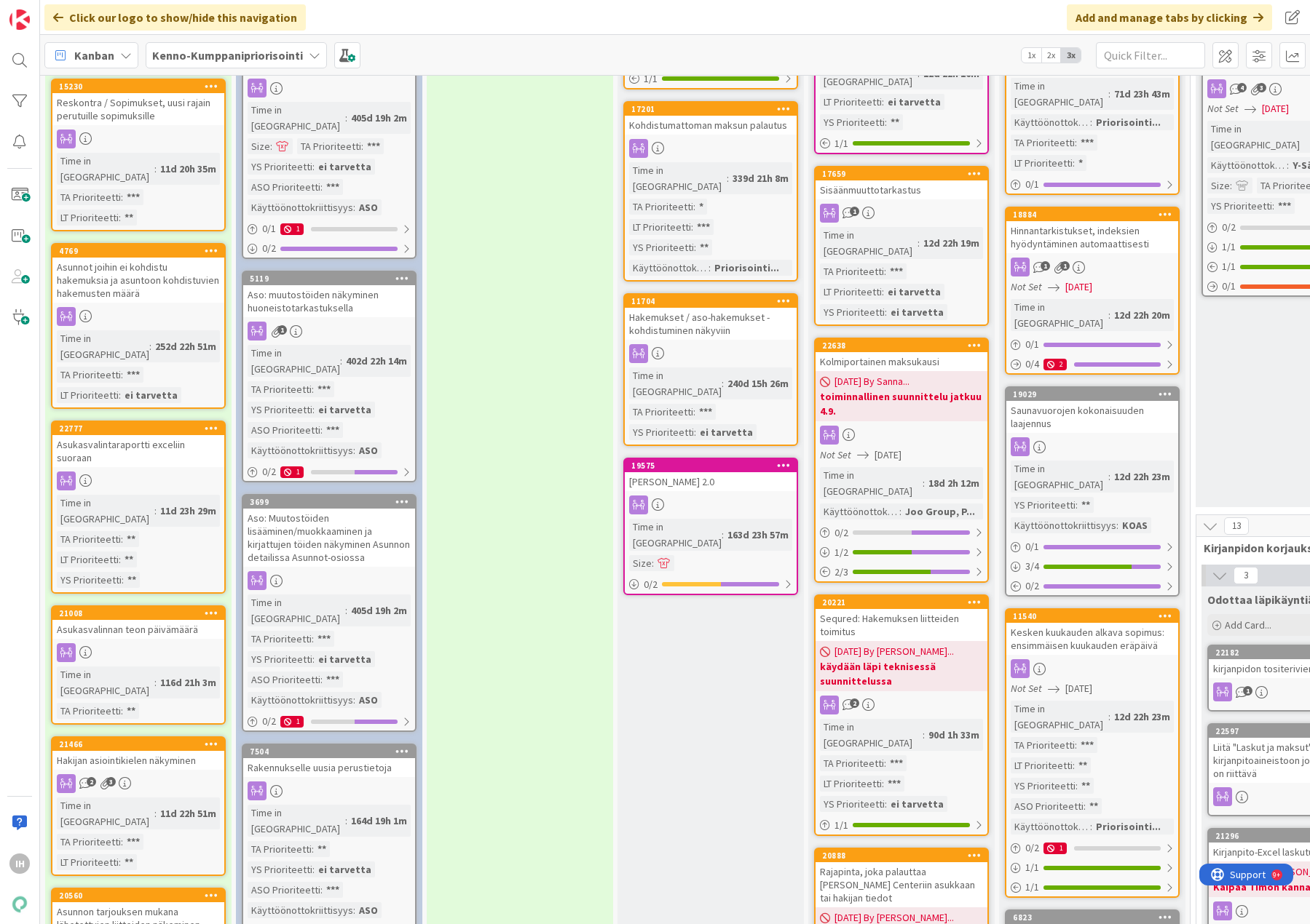
click at [173, 620] on div "Asukasvalinnan teon päivämäärä" at bounding box center [139, 630] width 172 height 19
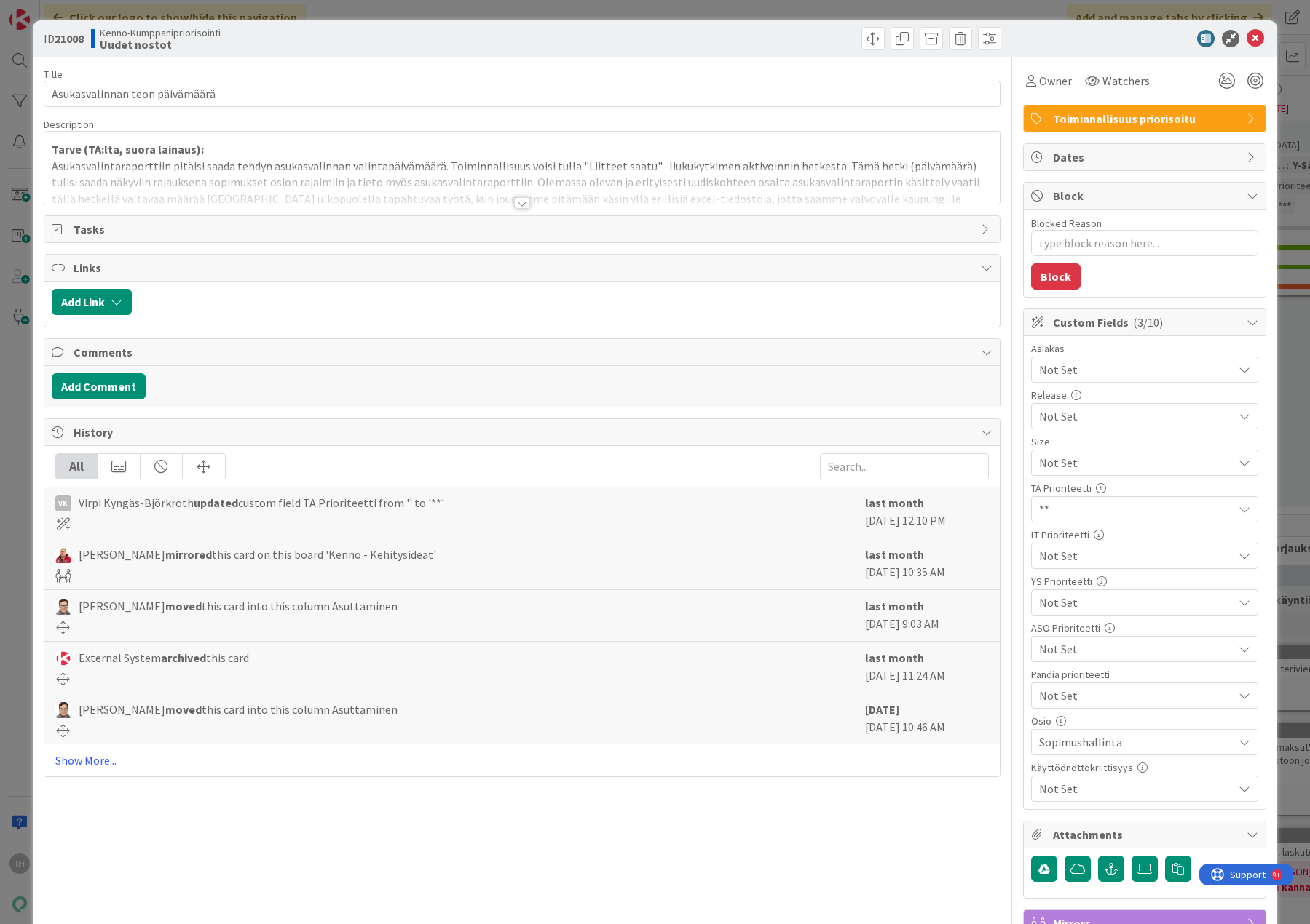
click at [514, 205] on div at bounding box center [522, 203] width 16 height 12
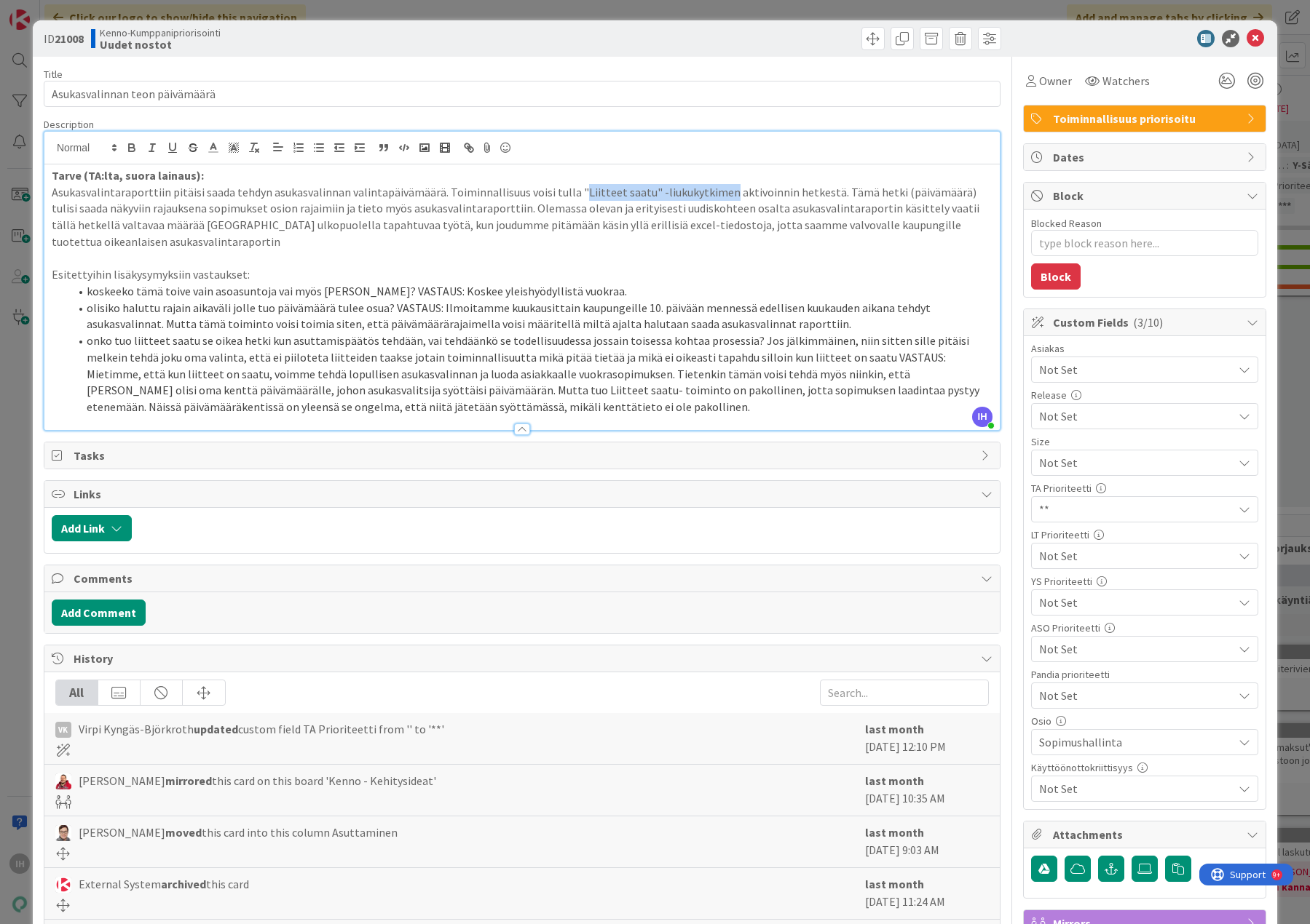
drag, startPoint x: 717, startPoint y: 193, endPoint x: 571, endPoint y: 190, distance: 146.0
click at [571, 190] on p "Asukasvalintaraporttiin pitäisi saada tehdyn asukasvalinnan valintapäivämäärä. …" at bounding box center [522, 216] width 941 height 66
drag, startPoint x: 594, startPoint y: 293, endPoint x: 368, endPoint y: 293, distance: 226.0
click at [368, 293] on li "koskeeko tämä toive vain asoasuntoja vai myös [PERSON_NAME]? VASTAUS: Koskee yl…" at bounding box center [530, 291] width 923 height 17
click at [1246, 41] on icon at bounding box center [1255, 39] width 18 height 18
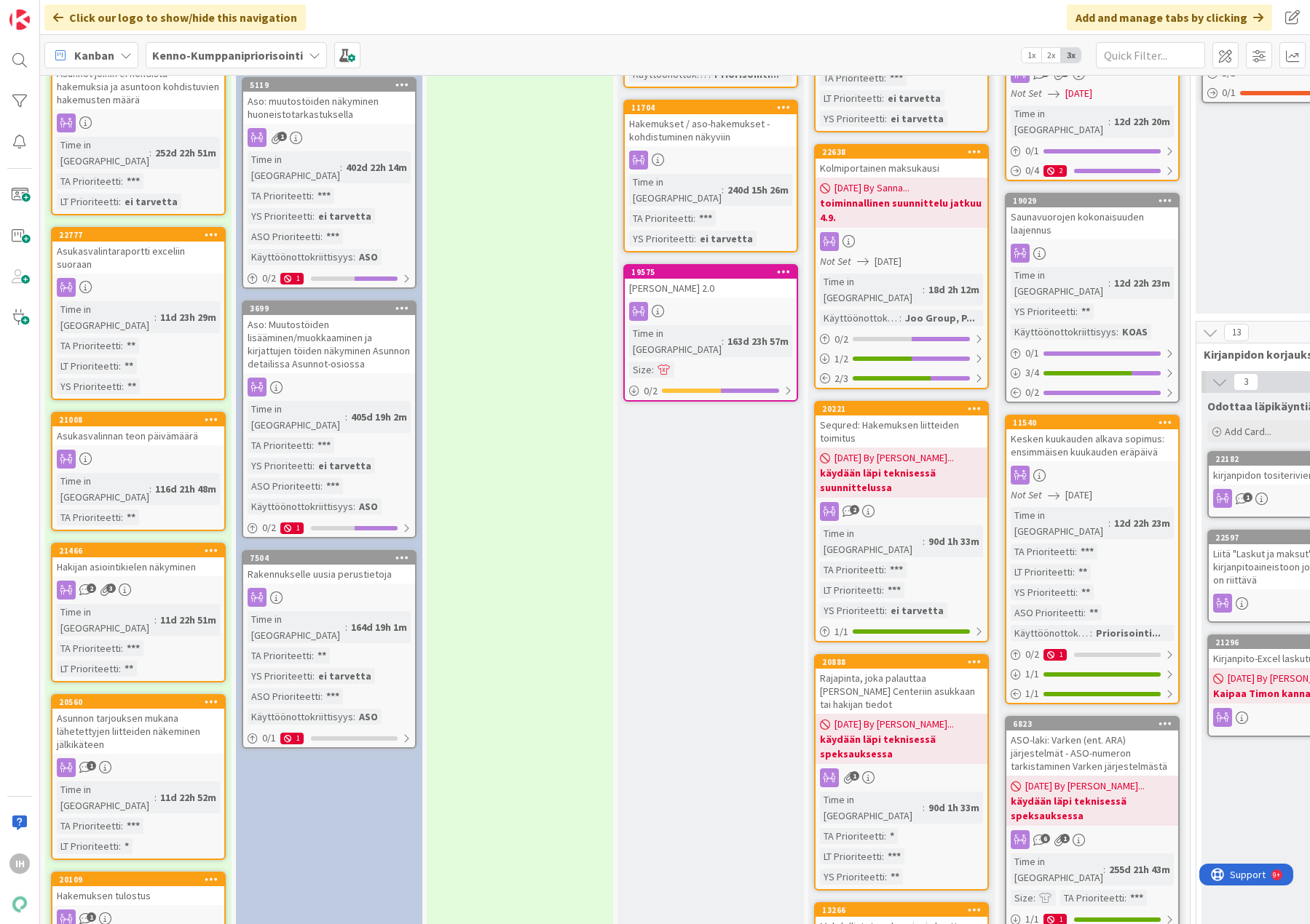
scroll to position [728, 0]
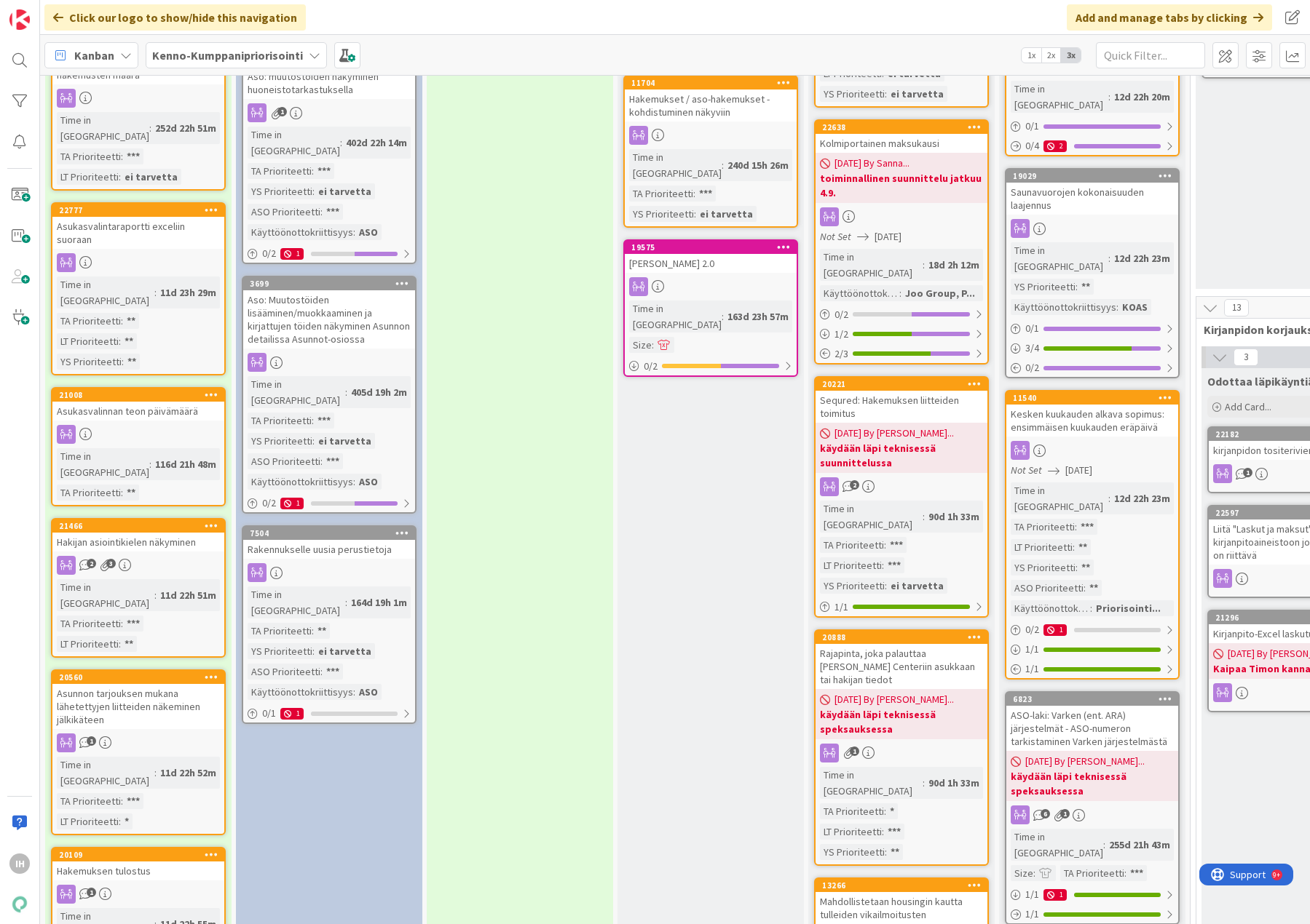
click at [181, 533] on div "Hakijan asiointikielen näkyminen" at bounding box center [139, 542] width 172 height 19
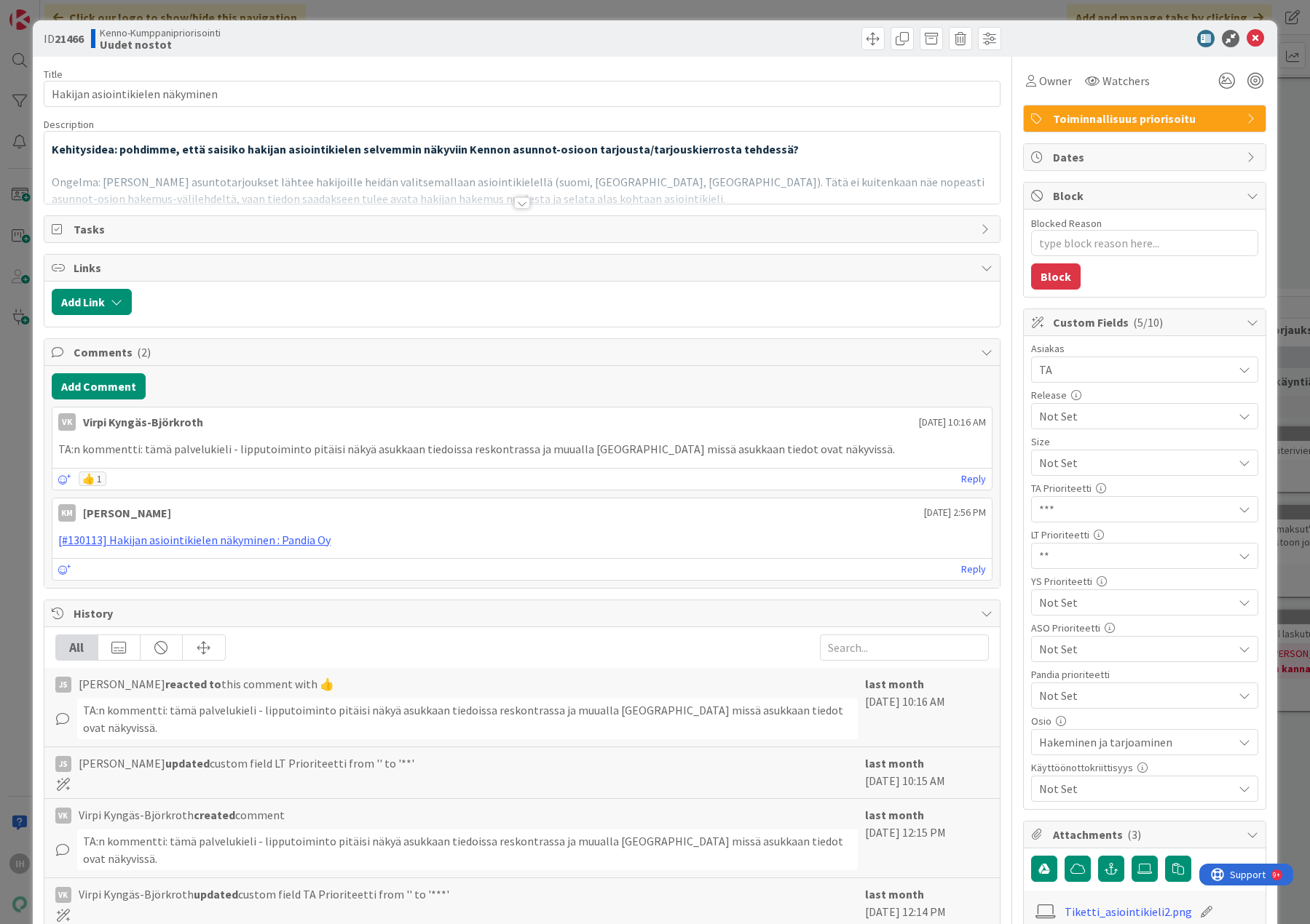
click at [518, 202] on div at bounding box center [522, 203] width 16 height 12
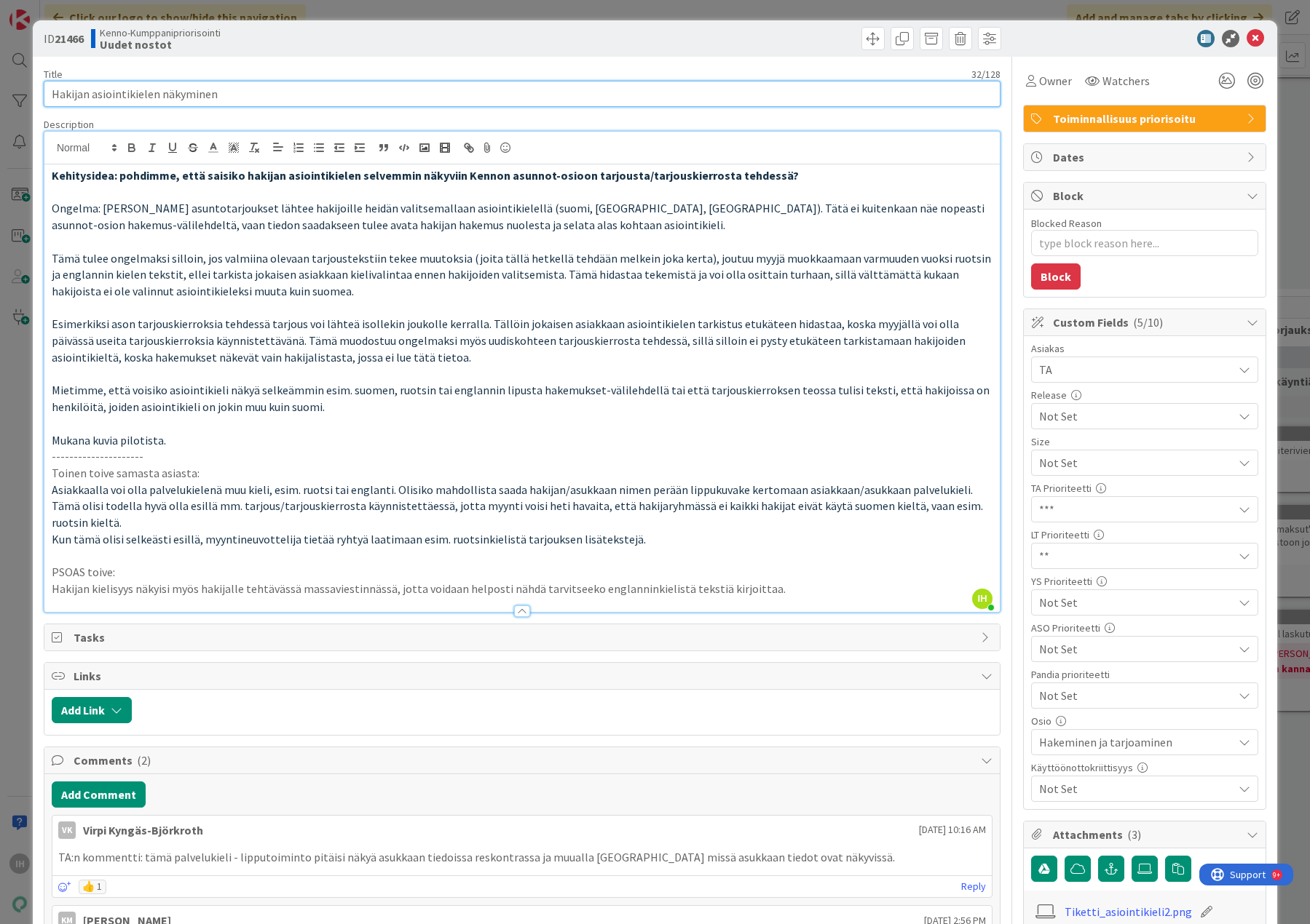
drag, startPoint x: 58, startPoint y: 97, endPoint x: 238, endPoint y: 102, distance: 180.1
click at [238, 102] on input "Hakijan asiointikielen näkyminen" at bounding box center [522, 93] width 956 height 26
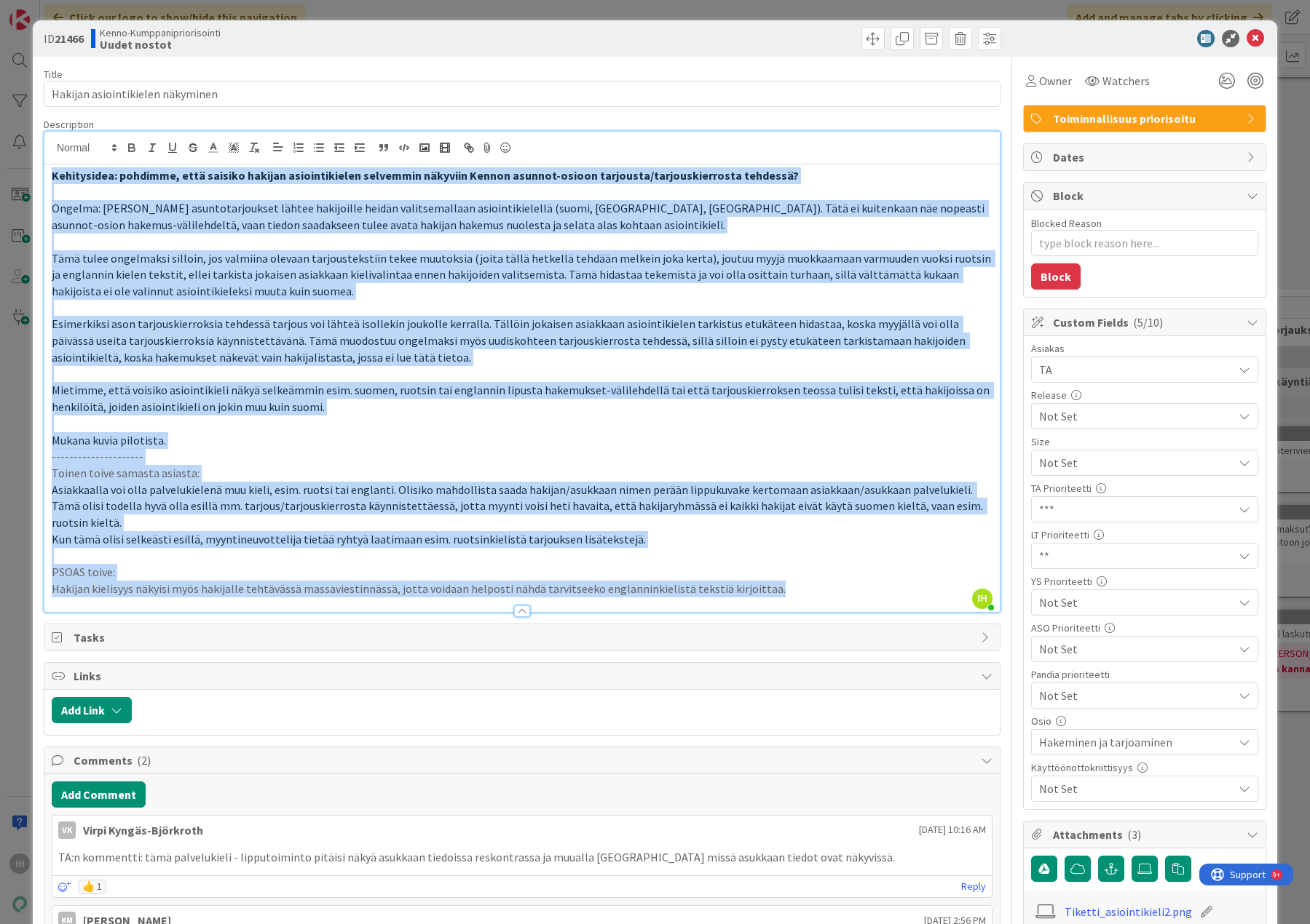
drag, startPoint x: 770, startPoint y: 587, endPoint x: 34, endPoint y: 141, distance: 860.6
click at [34, 141] on div "ID 21466 Kenno-Kumppanipriorisointi Uudet nostot Title 32 / 128 Hakijan asioint…" at bounding box center [655, 805] width 1244 height 1569
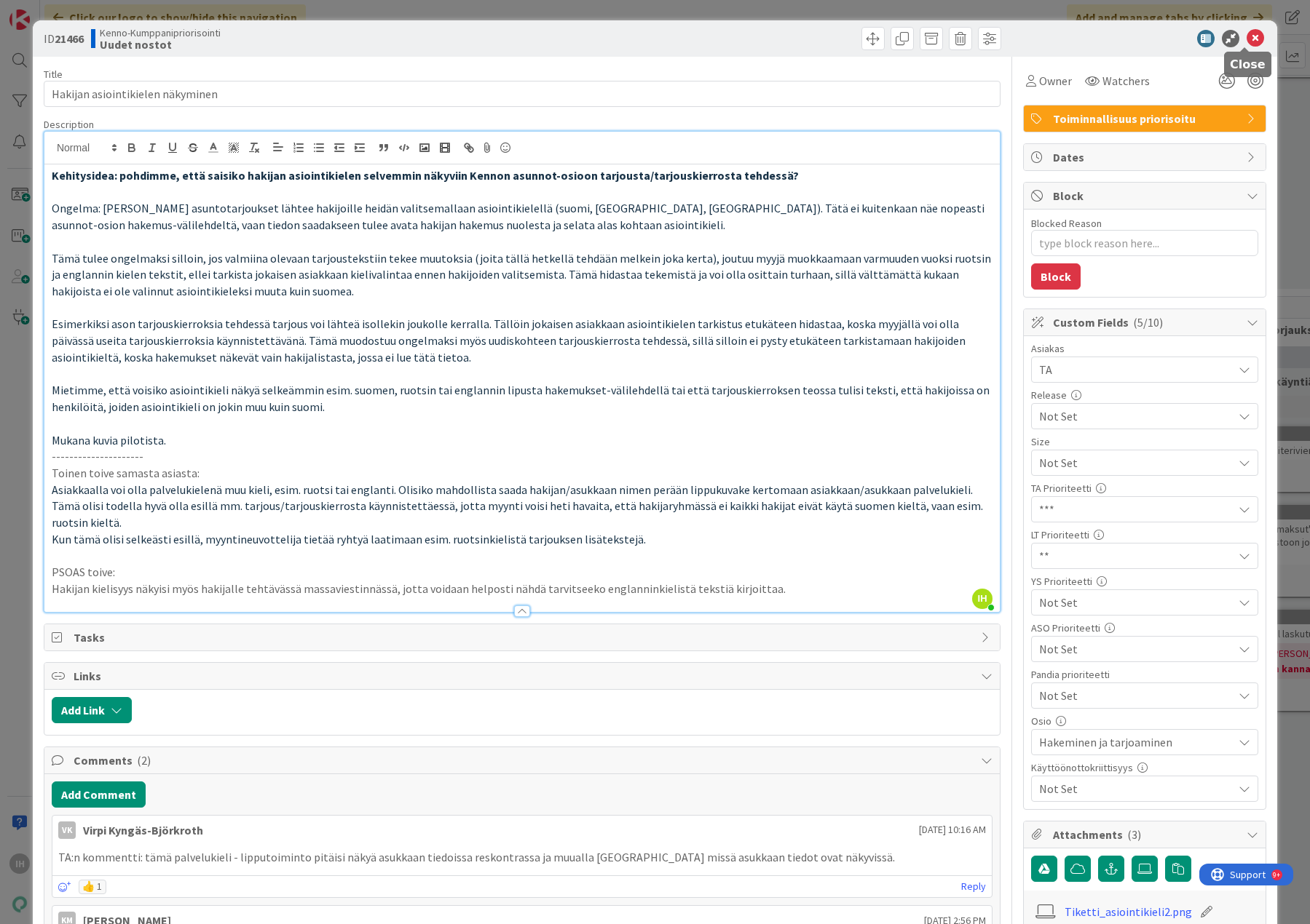
click at [1246, 43] on icon at bounding box center [1255, 39] width 18 height 18
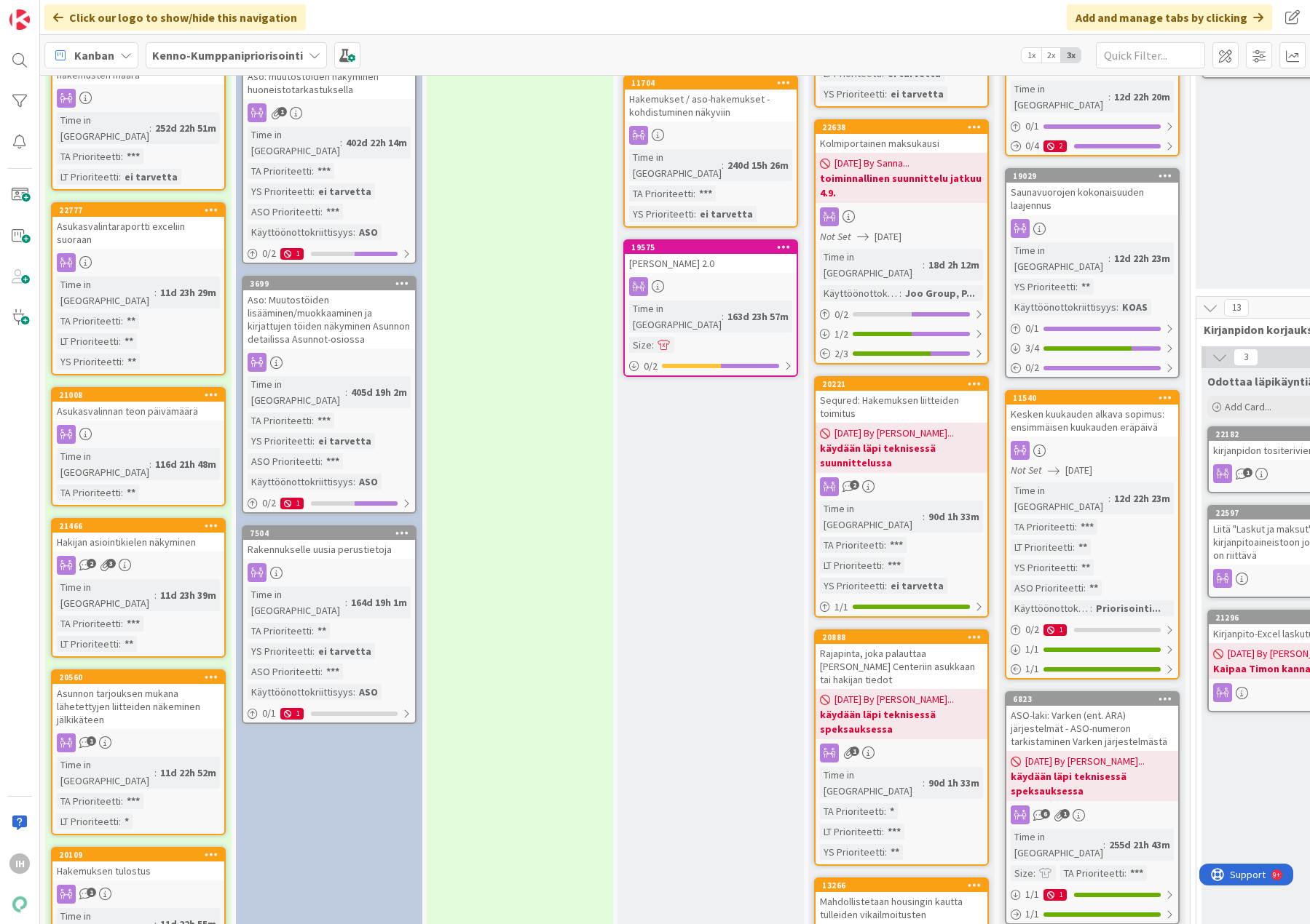
click at [107, 533] on div "Hakijan asiointikielen näkyminen" at bounding box center [139, 542] width 172 height 19
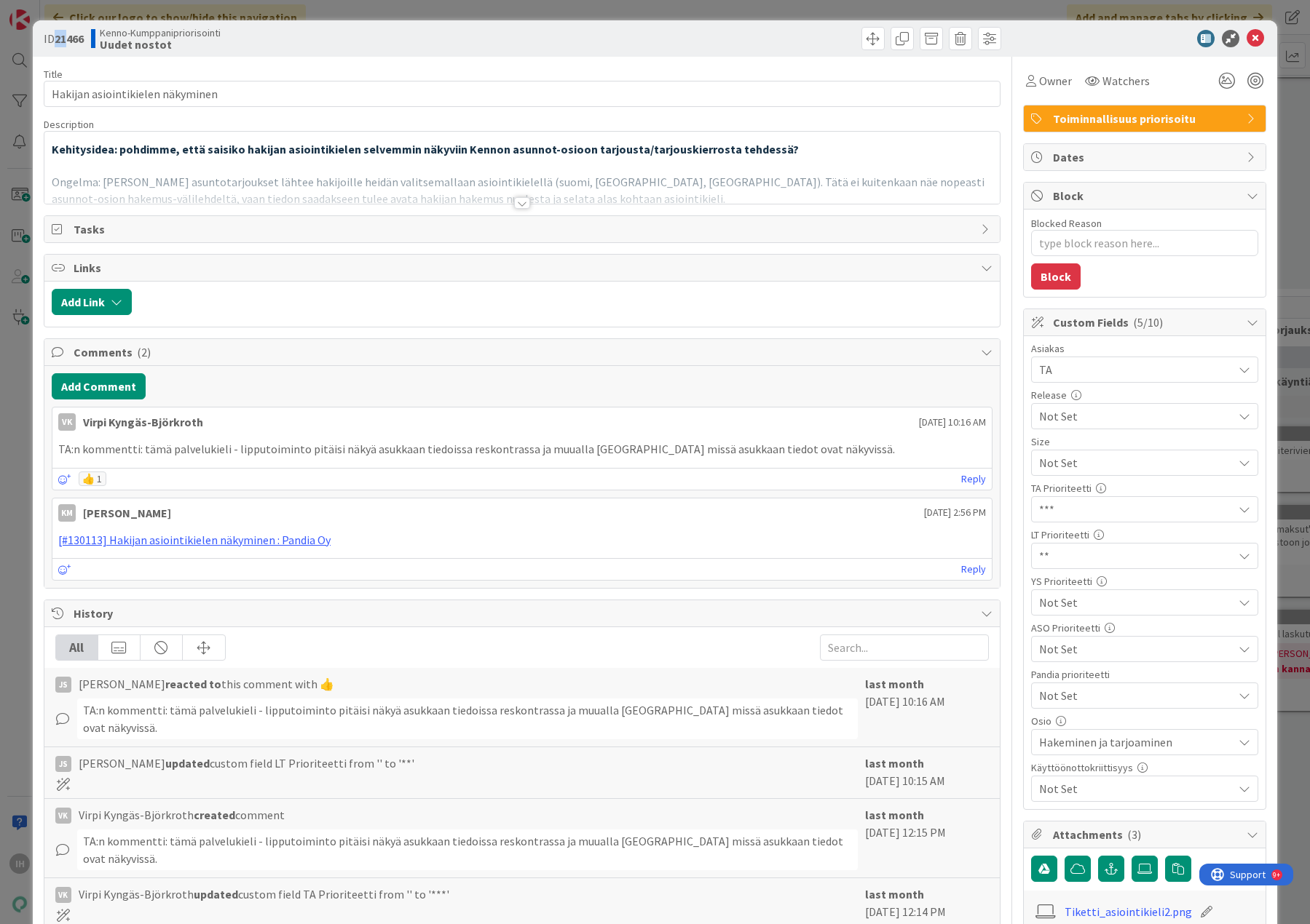
click at [59, 40] on b "21466" at bounding box center [69, 39] width 29 height 15
drag, startPoint x: 1251, startPoint y: 38, endPoint x: 1119, endPoint y: 86, distance: 140.5
click at [1250, 38] on icon at bounding box center [1255, 39] width 18 height 18
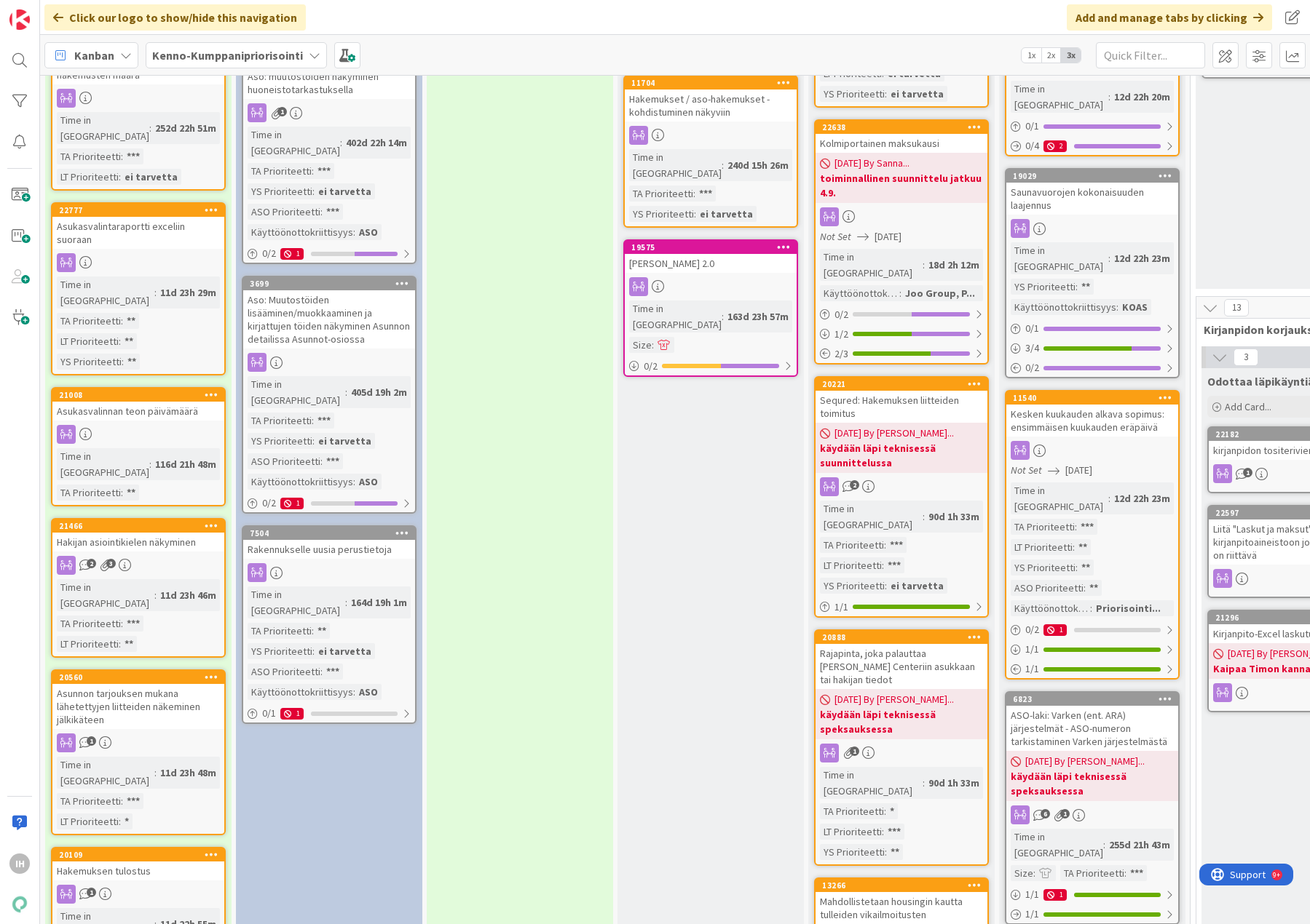
click at [30, 482] on div "IH" at bounding box center [20, 462] width 40 height 924
click at [176, 533] on div "Hakijan asiointikielen näkyminen" at bounding box center [139, 542] width 172 height 19
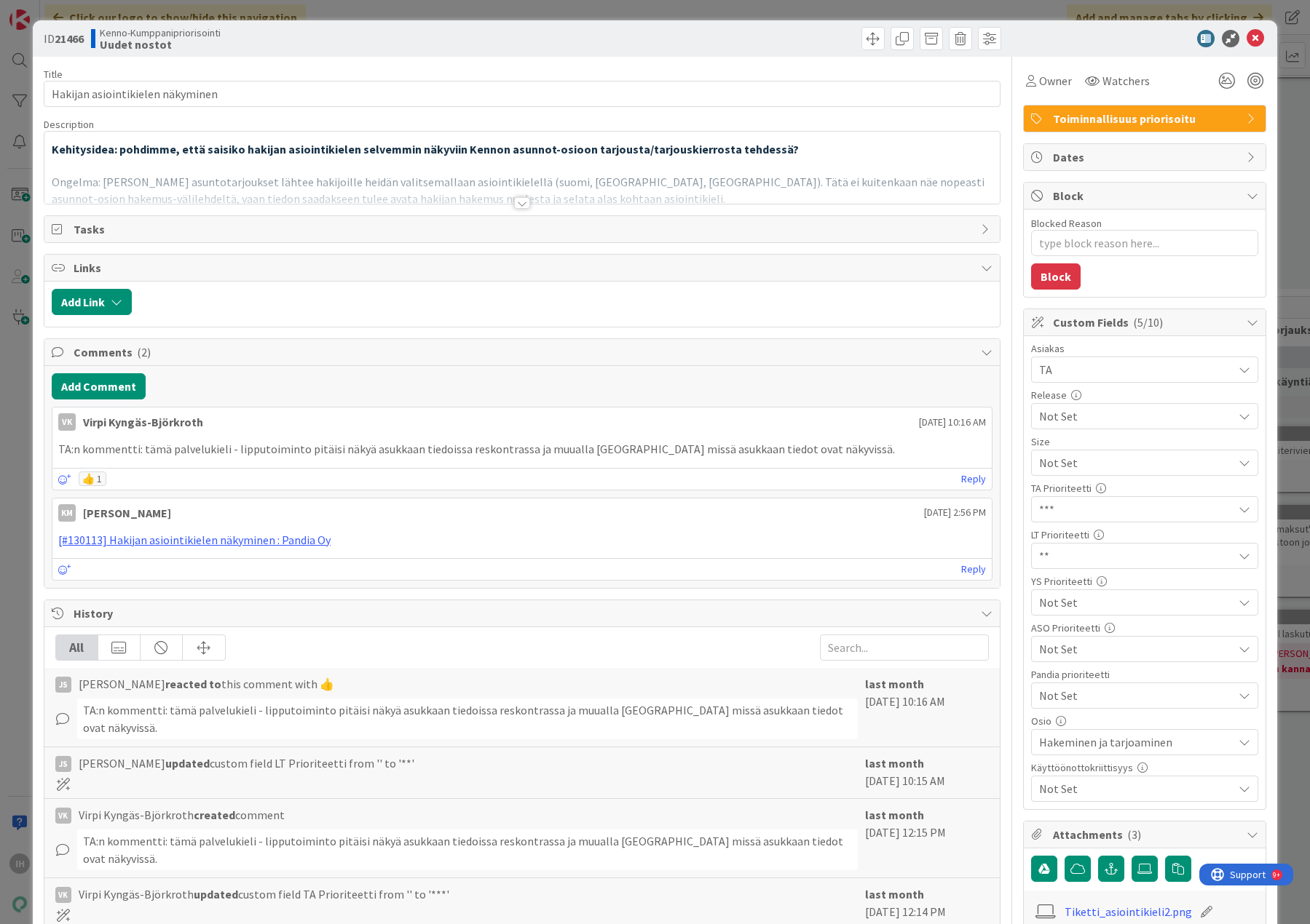
drag, startPoint x: 517, startPoint y: 200, endPoint x: 508, endPoint y: 220, distance: 21.9
click at [514, 203] on div at bounding box center [522, 203] width 16 height 12
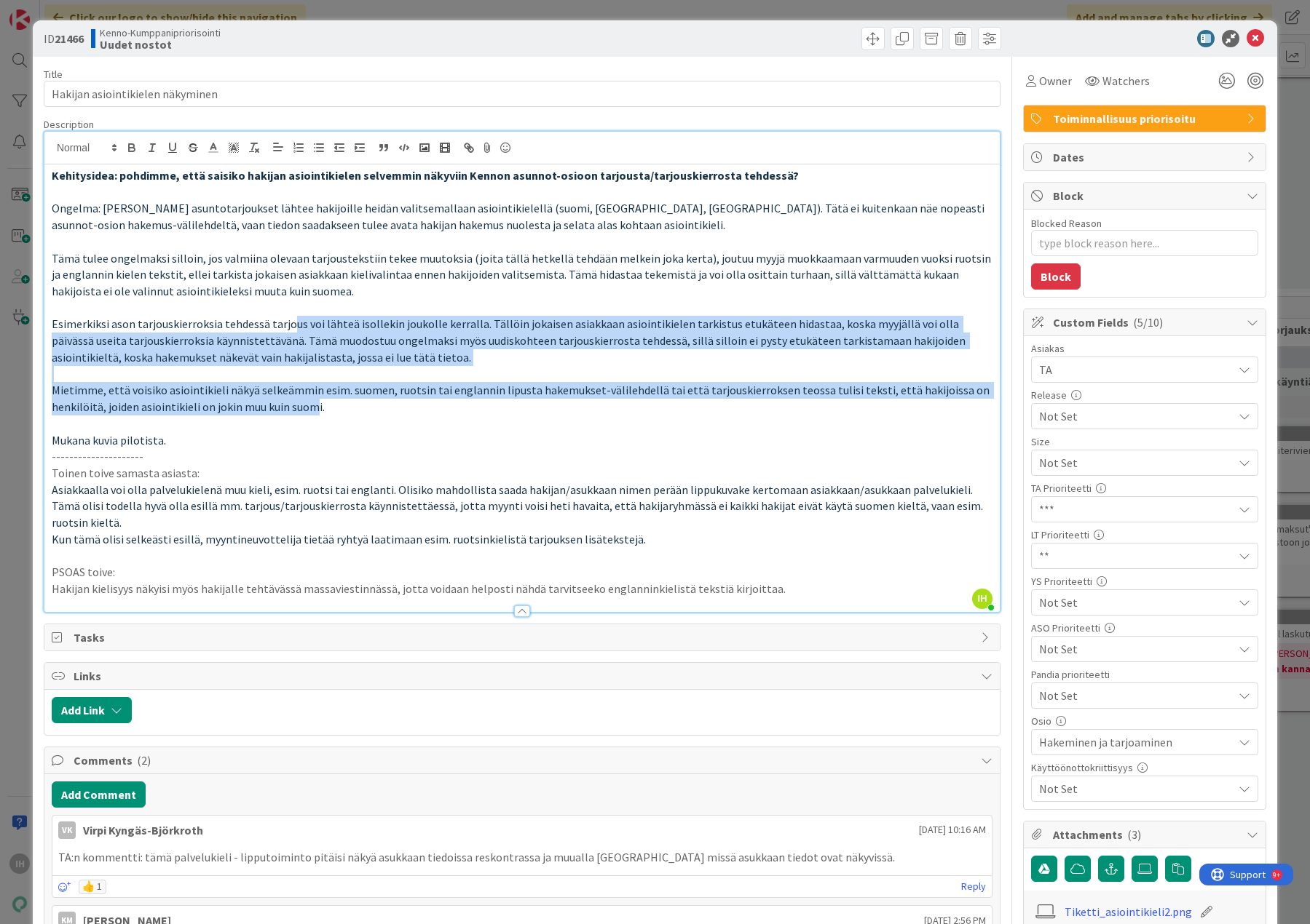
drag, startPoint x: 291, startPoint y: 322, endPoint x: 315, endPoint y: 414, distance: 95.1
click at [315, 414] on div "Kehitysidea: pohdimme, että saisiko hakijan asiointikielen selvemmin näkyviin K…" at bounding box center [522, 388] width 955 height 448
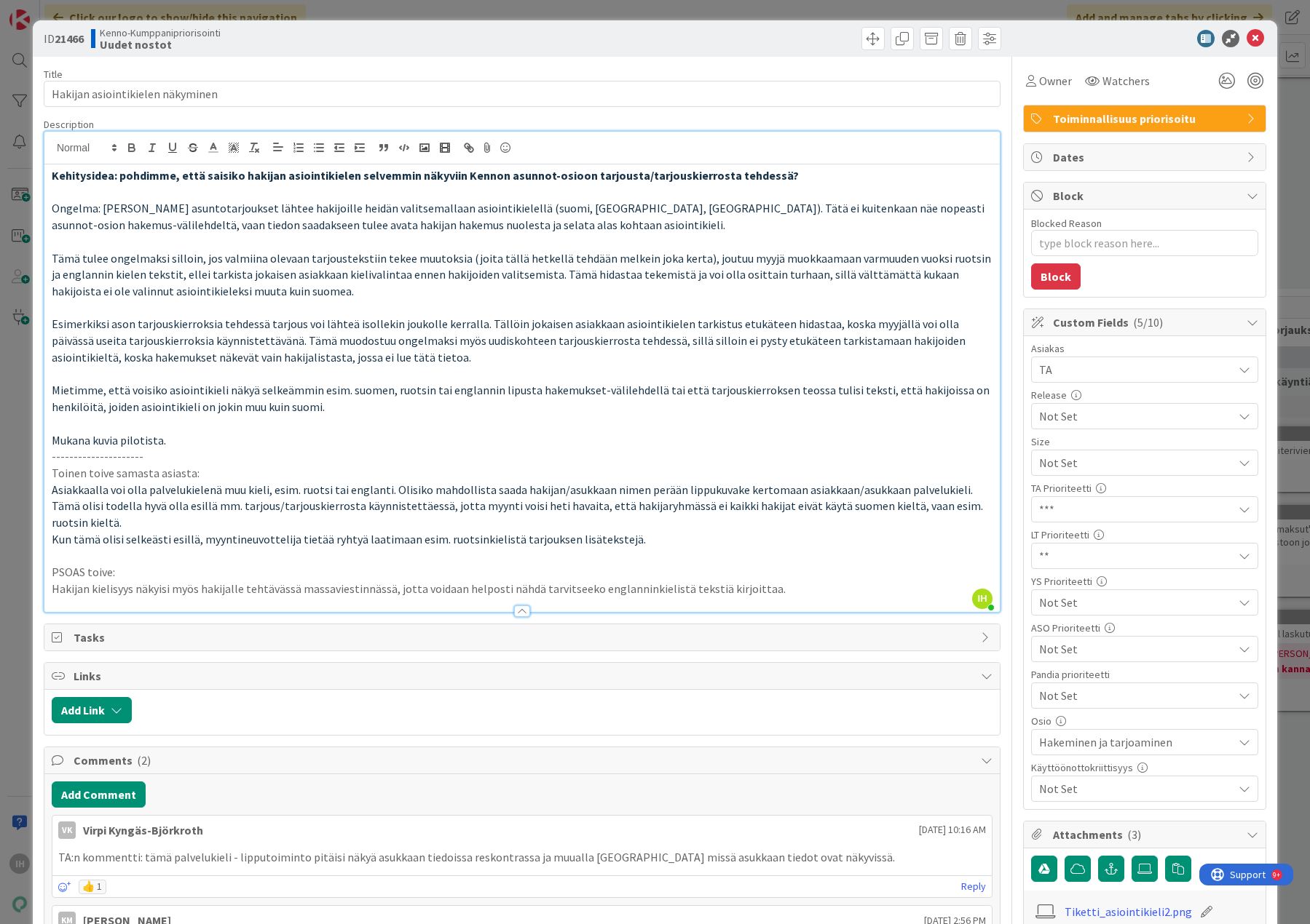
click at [325, 413] on p "Mietimme, että voisiko asiointikieli näkyä selkeämmin esim. suomen, ruotsin tai…" at bounding box center [522, 399] width 941 height 33
click at [1246, 39] on icon at bounding box center [1255, 39] width 18 height 18
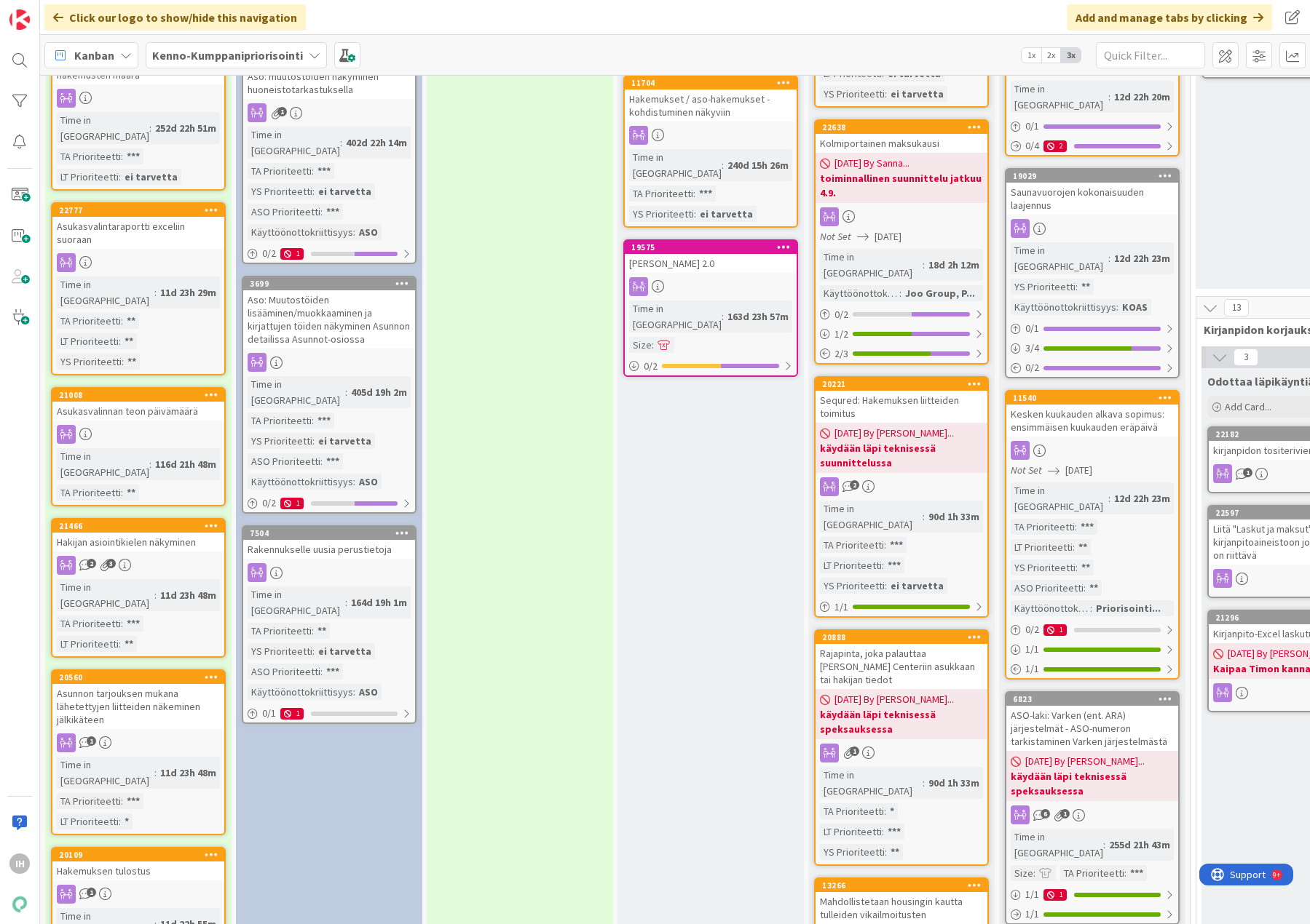
click at [128, 533] on div "Hakijan asiointikielen näkyminen" at bounding box center [139, 542] width 172 height 19
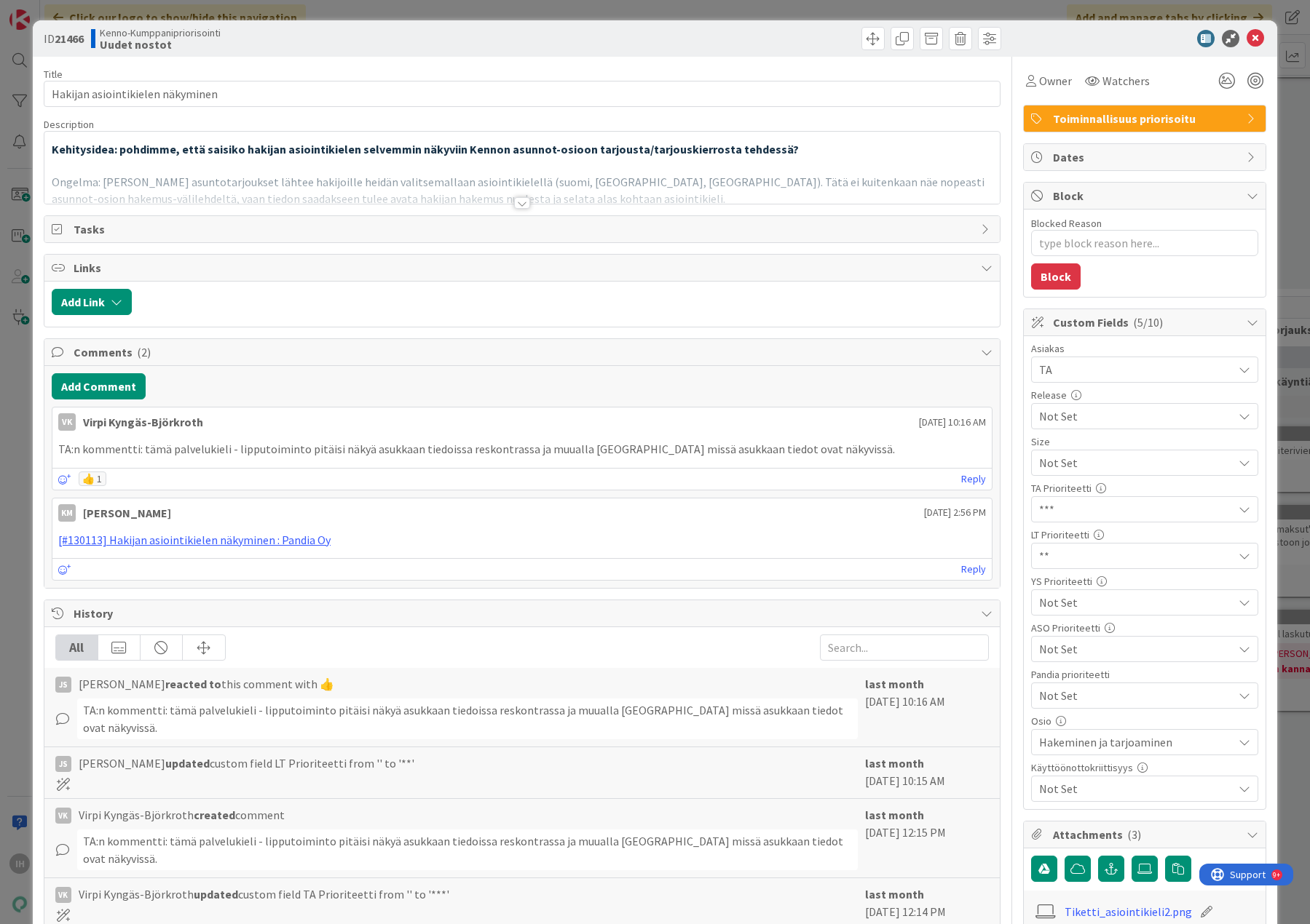
click at [518, 199] on div at bounding box center [522, 203] width 16 height 12
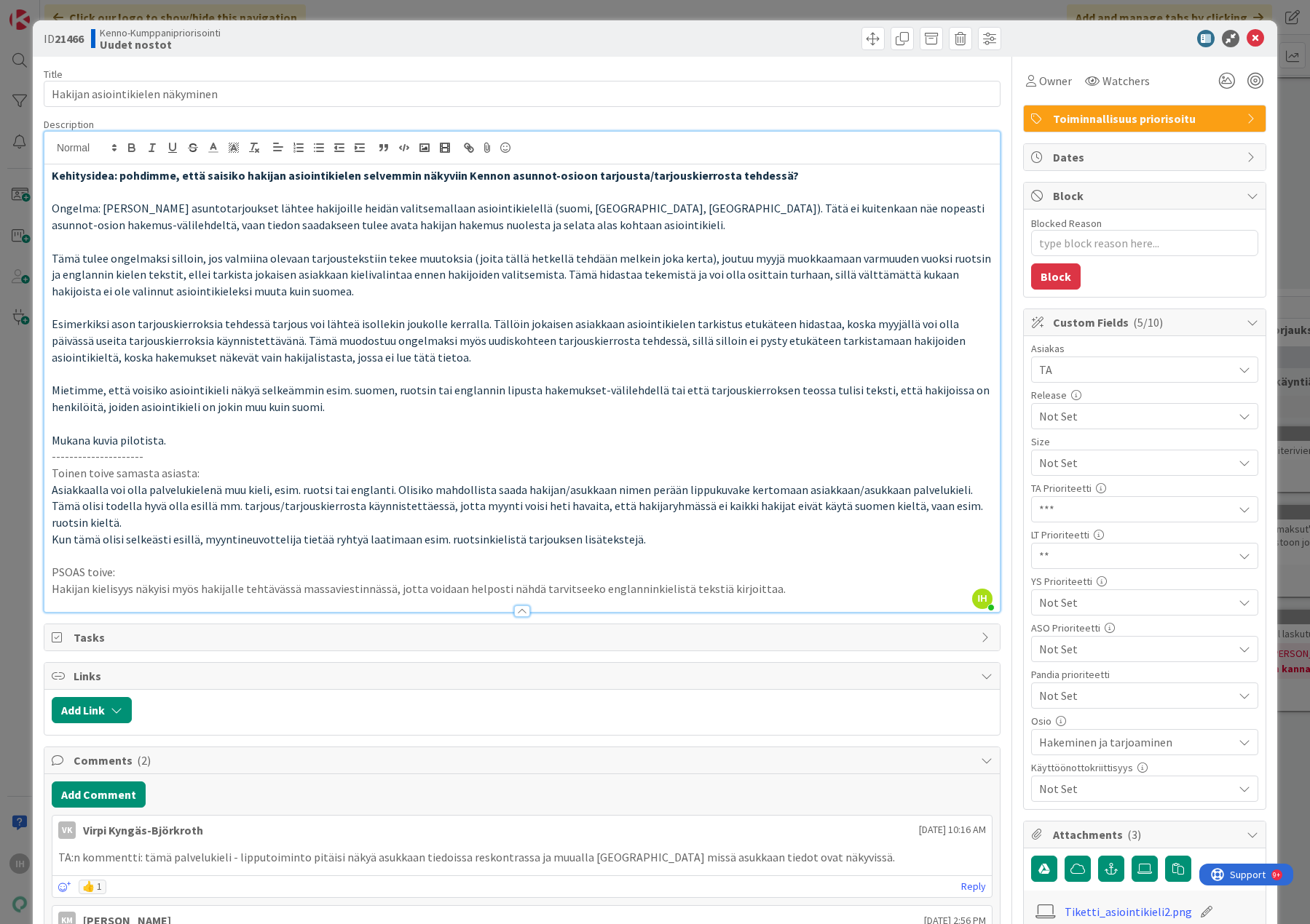
click at [1068, 473] on span "Not Set" at bounding box center [1131, 462] width 186 height 20
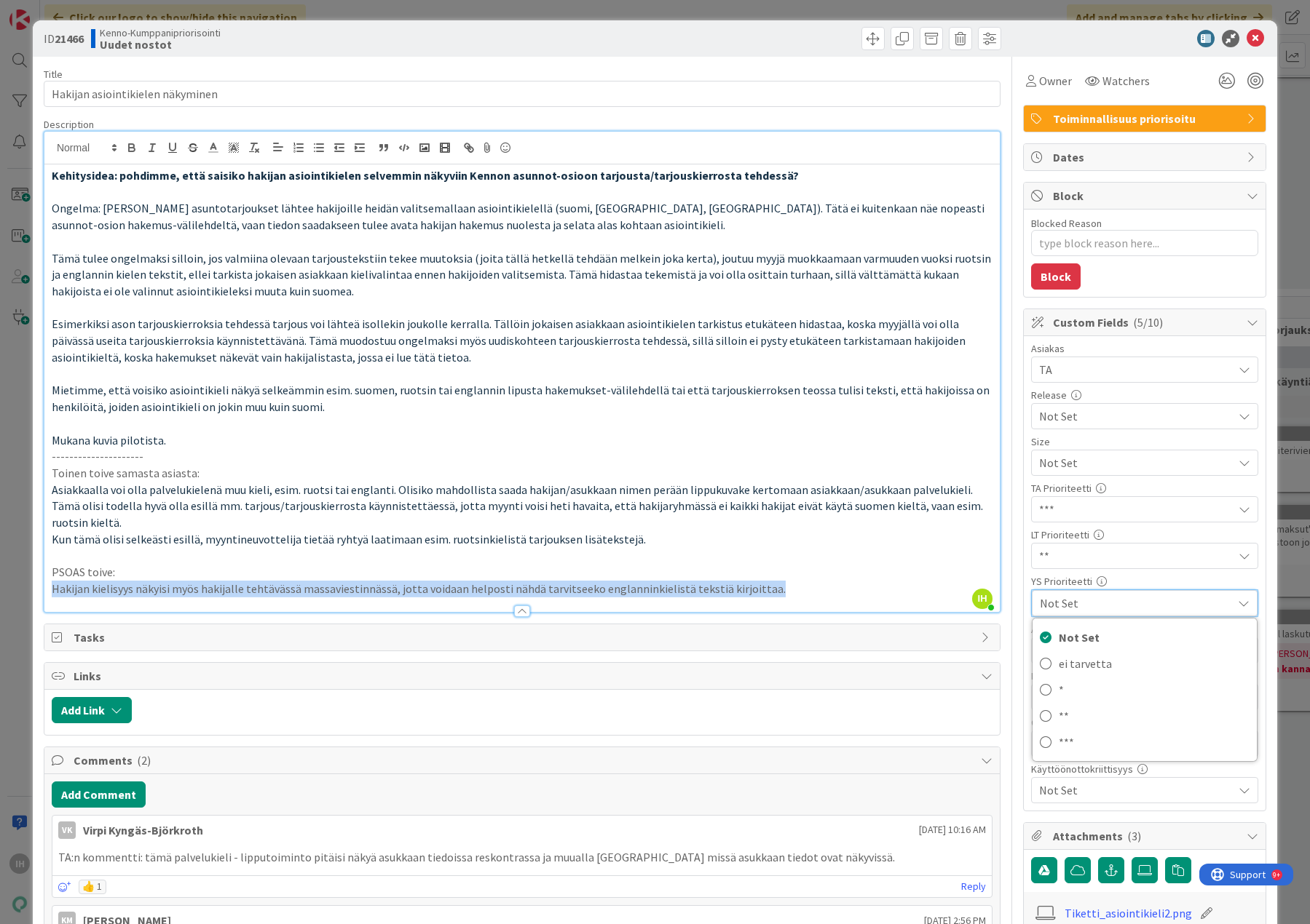
drag, startPoint x: 53, startPoint y: 588, endPoint x: 767, endPoint y: 593, distance: 714.0
click at [767, 593] on p "Hakijan kielisyys näkyisi myös hakijalle tehtävässä massaviestinnässä, jotta vo…" at bounding box center [522, 589] width 941 height 17
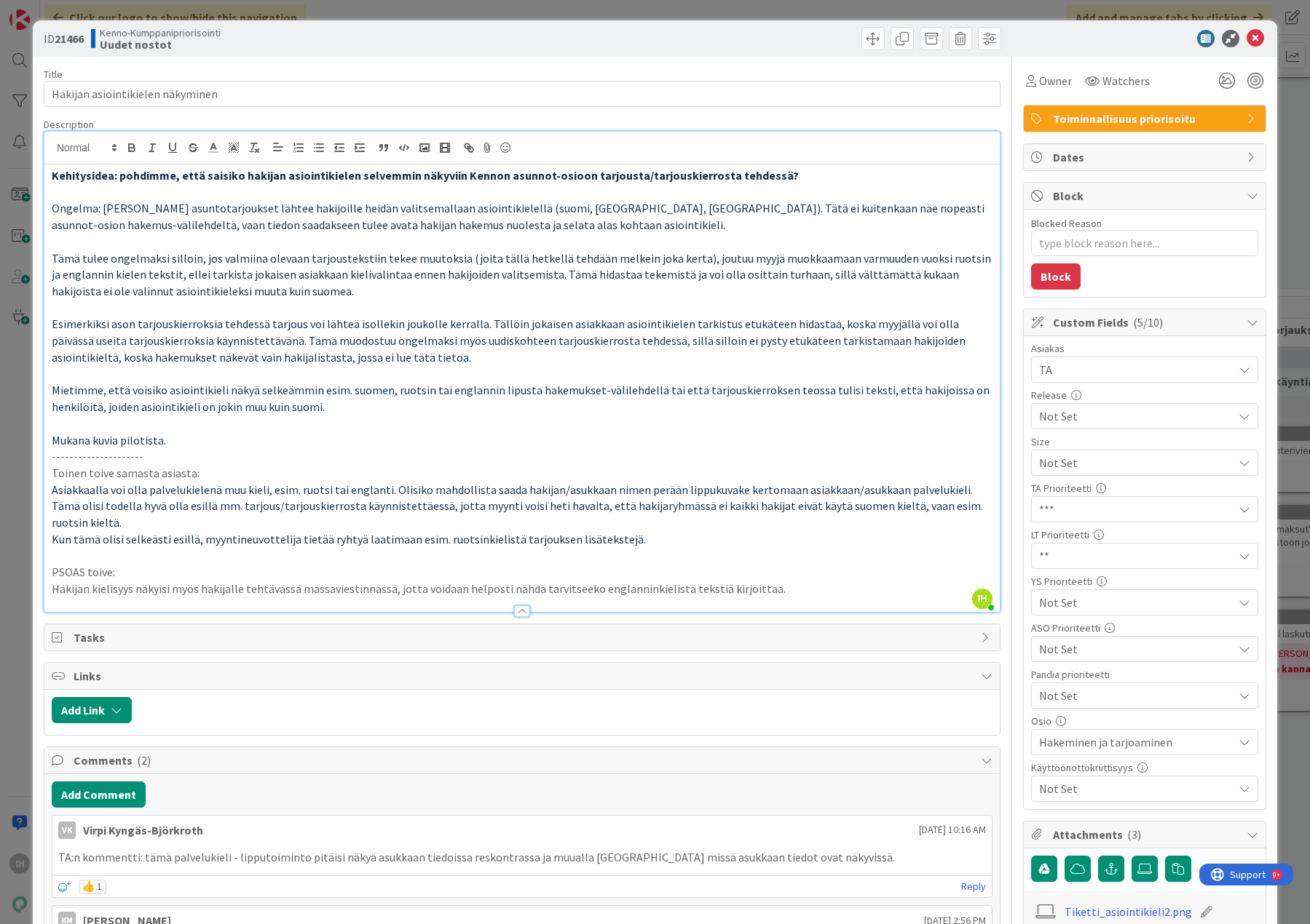
click at [589, 525] on p "Asiakkaalla voi olla palvelukielenä muu kieli, esim. ruotsi tai englanti. Olisi…" at bounding box center [522, 506] width 941 height 50
click at [1248, 40] on icon at bounding box center [1255, 39] width 18 height 18
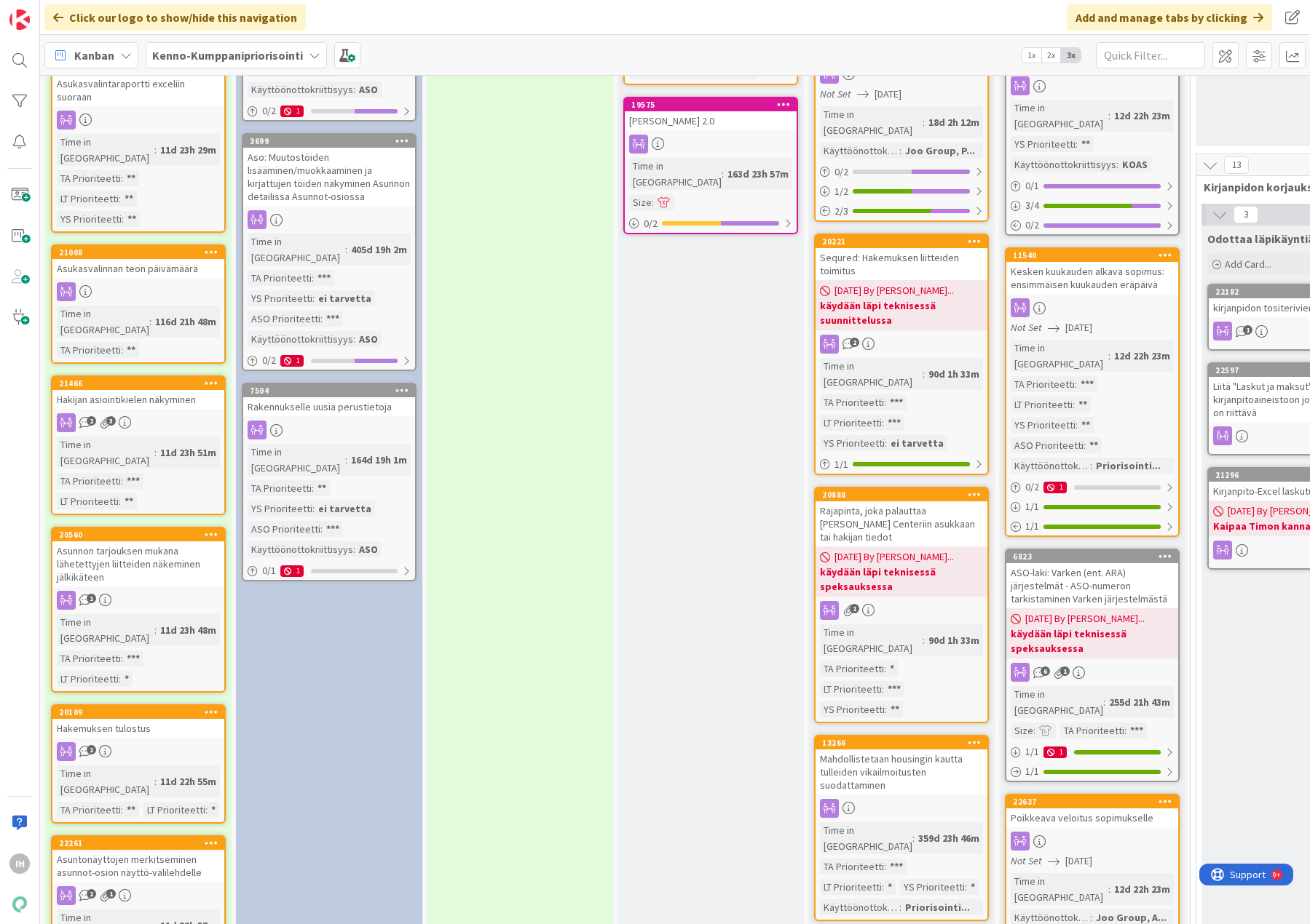
scroll to position [873, 0]
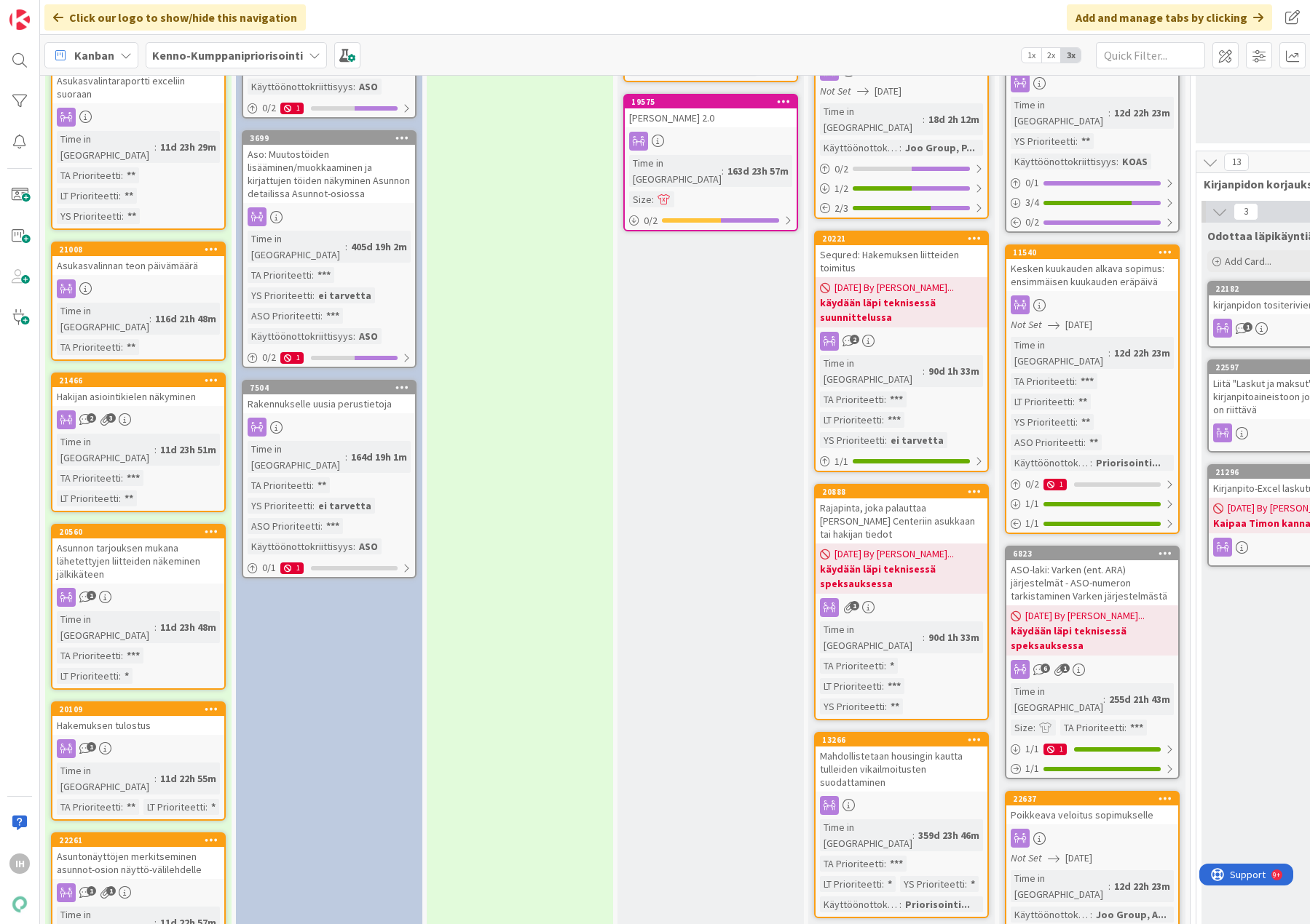
click at [133, 539] on div "Asunnon tarjouksen mukana lähetettyjen liitteiden näkeminen jälkikäteen" at bounding box center [139, 561] width 172 height 45
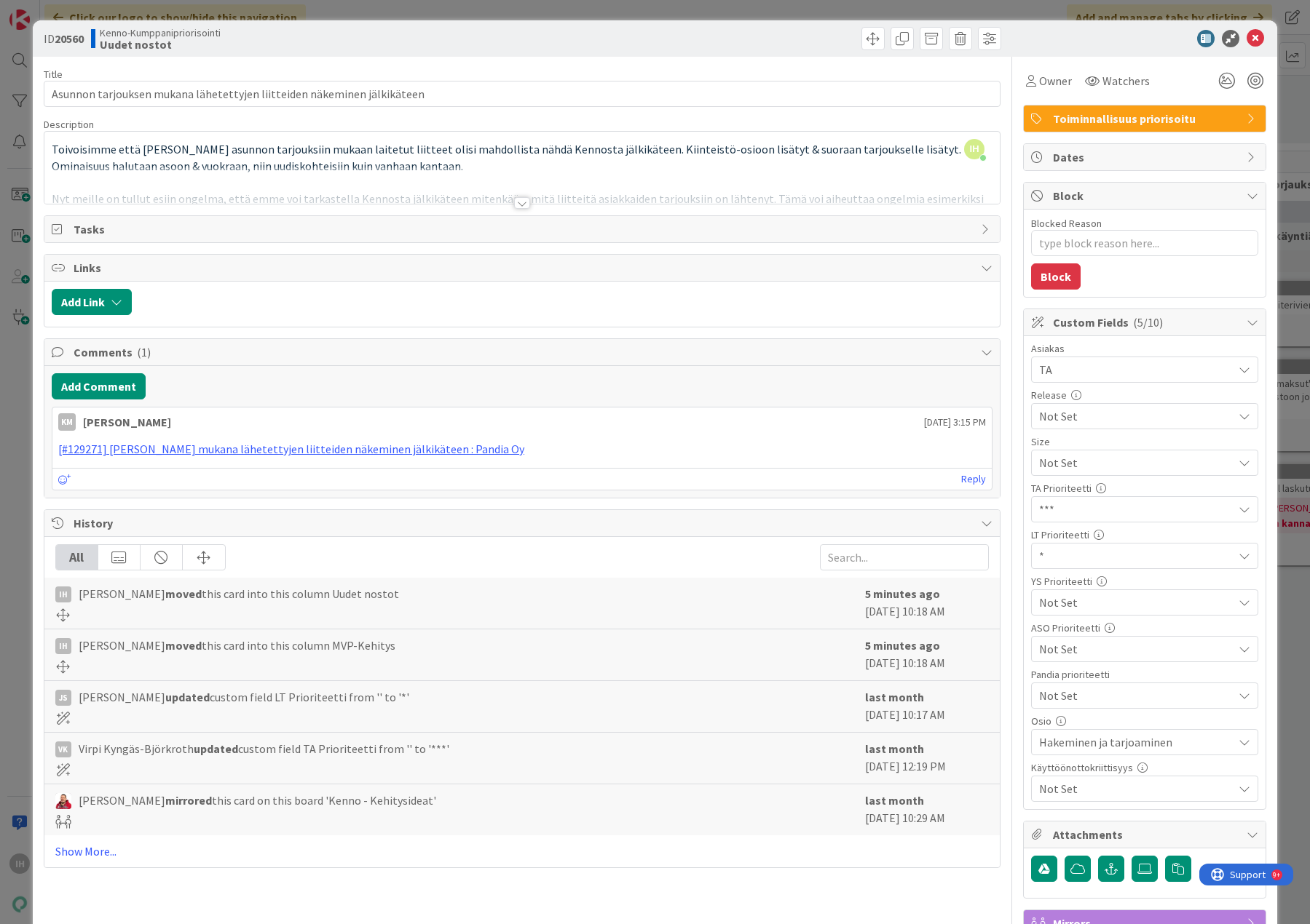
click at [514, 204] on div at bounding box center [522, 203] width 16 height 12
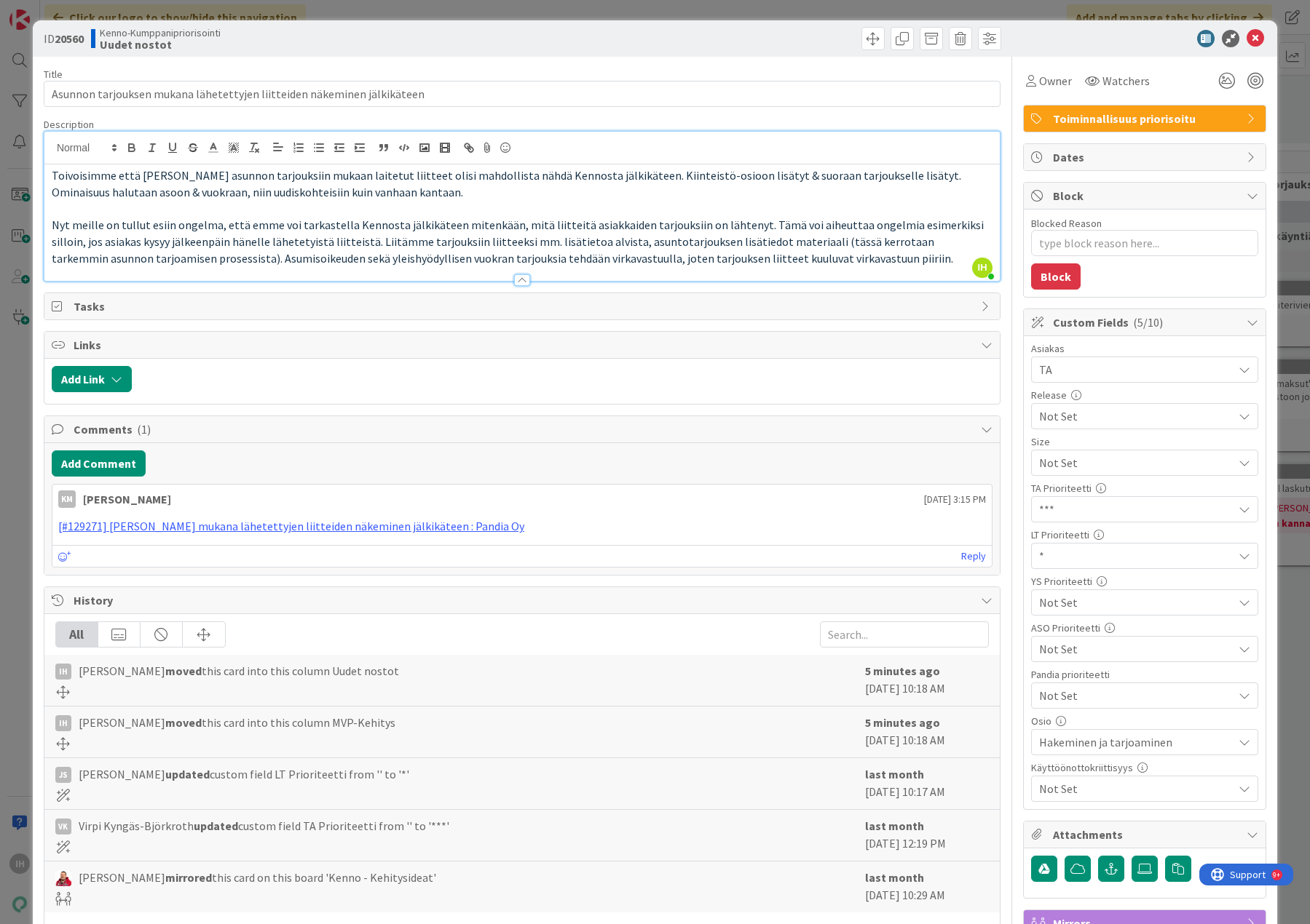
drag, startPoint x: 81, startPoint y: 669, endPoint x: 402, endPoint y: 677, distance: 321.1
click at [402, 677] on div "IH [PERSON_NAME] moved this card into this column Uudet nostot" at bounding box center [457, 671] width 802 height 18
click at [419, 683] on div "IH [PERSON_NAME] moved this card into this column Uudet nostot" at bounding box center [457, 680] width 802 height 36
drag, startPoint x: 1242, startPoint y: 38, endPoint x: 1148, endPoint y: 54, distance: 95.4
click at [1148, 54] on div "ID 20560 Kenno-Kumppanipriorisointi Uudet nostot" at bounding box center [655, 38] width 1244 height 36
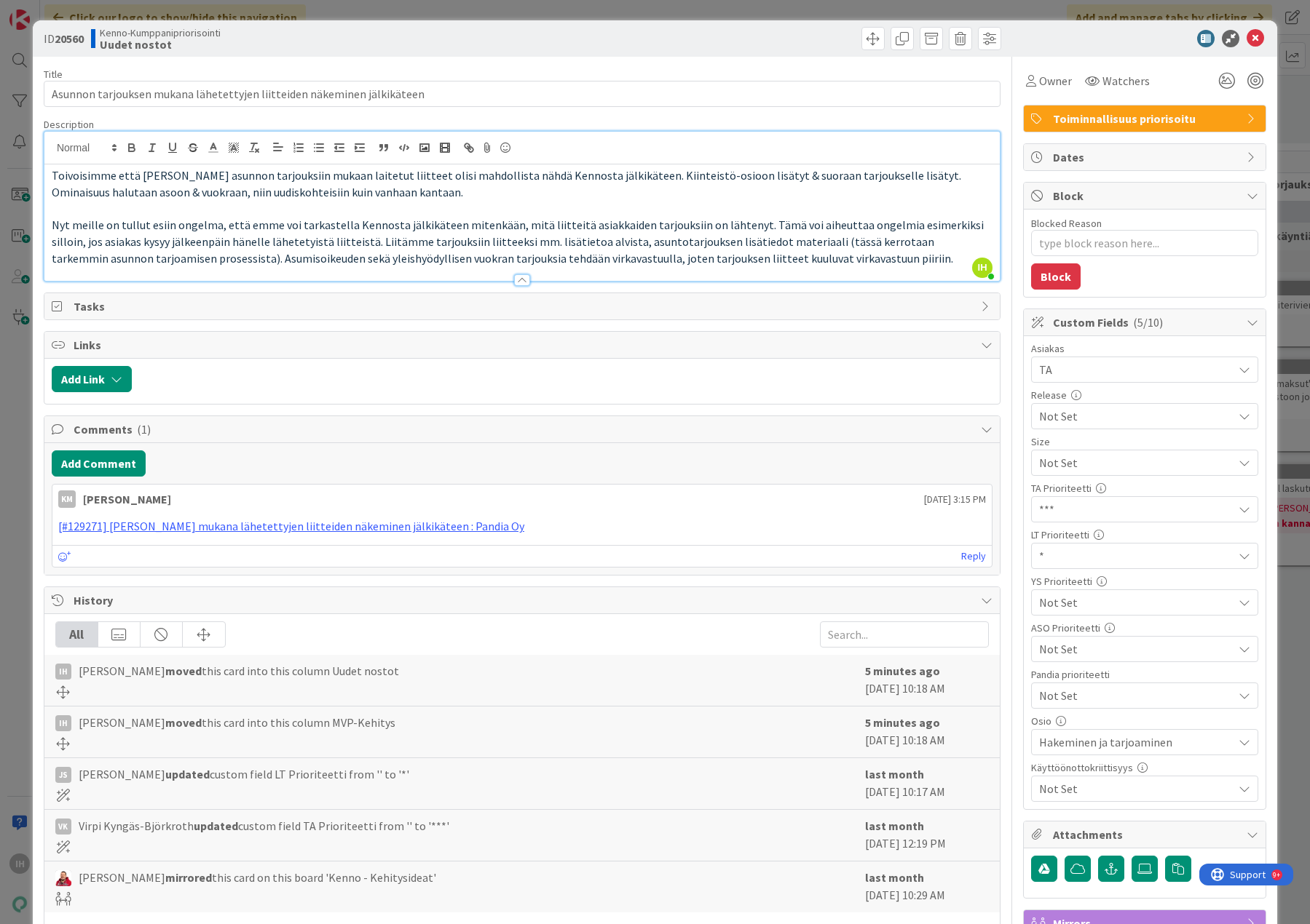
click at [1148, 54] on div "ID 20560 Kenno-Kumppanipriorisointi Uudet nostot" at bounding box center [655, 38] width 1244 height 36
click at [1246, 41] on icon at bounding box center [1255, 39] width 18 height 18
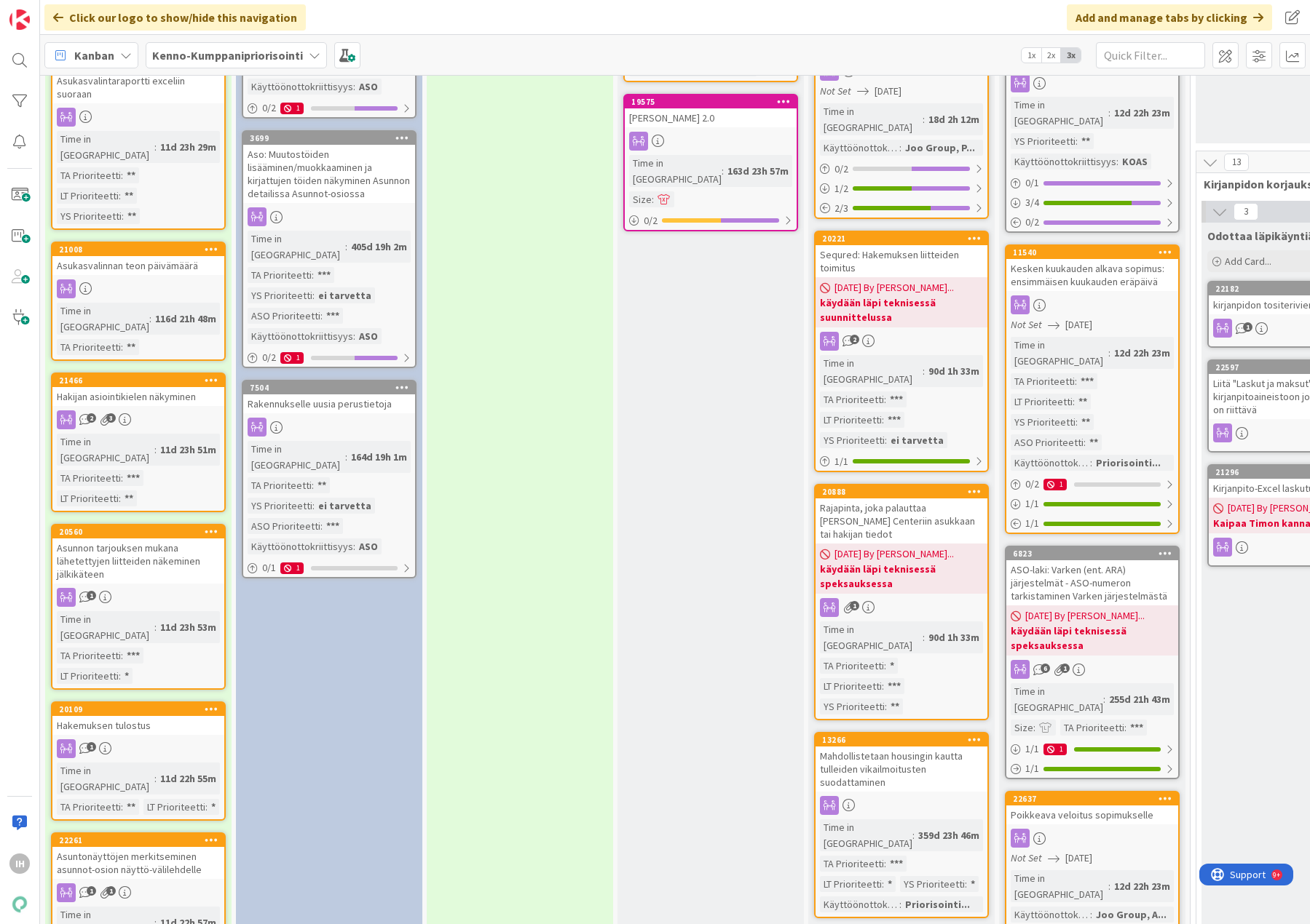
click at [140, 716] on div "Hakemuksen tulostus" at bounding box center [139, 725] width 172 height 19
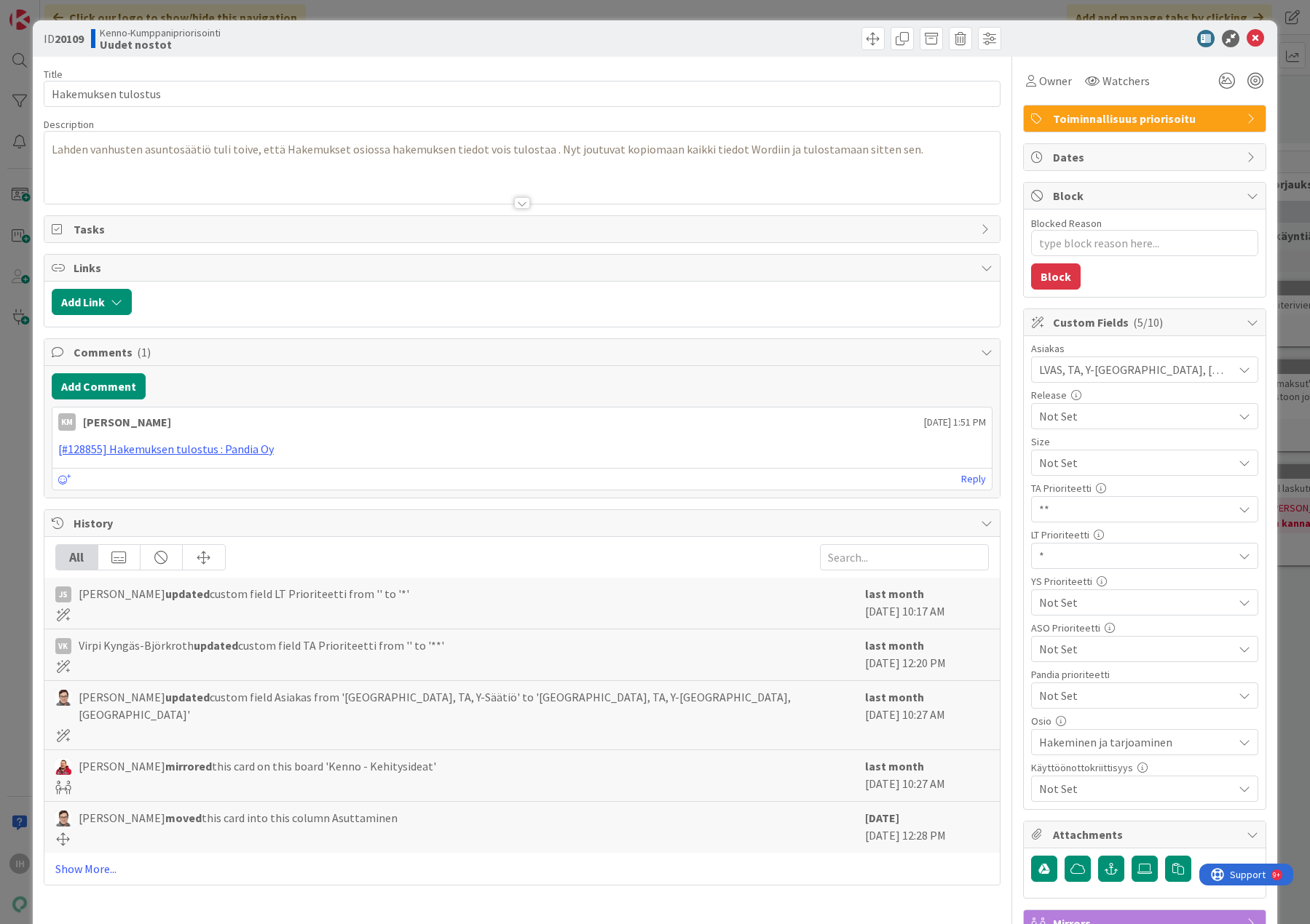
click at [514, 202] on div at bounding box center [522, 203] width 16 height 12
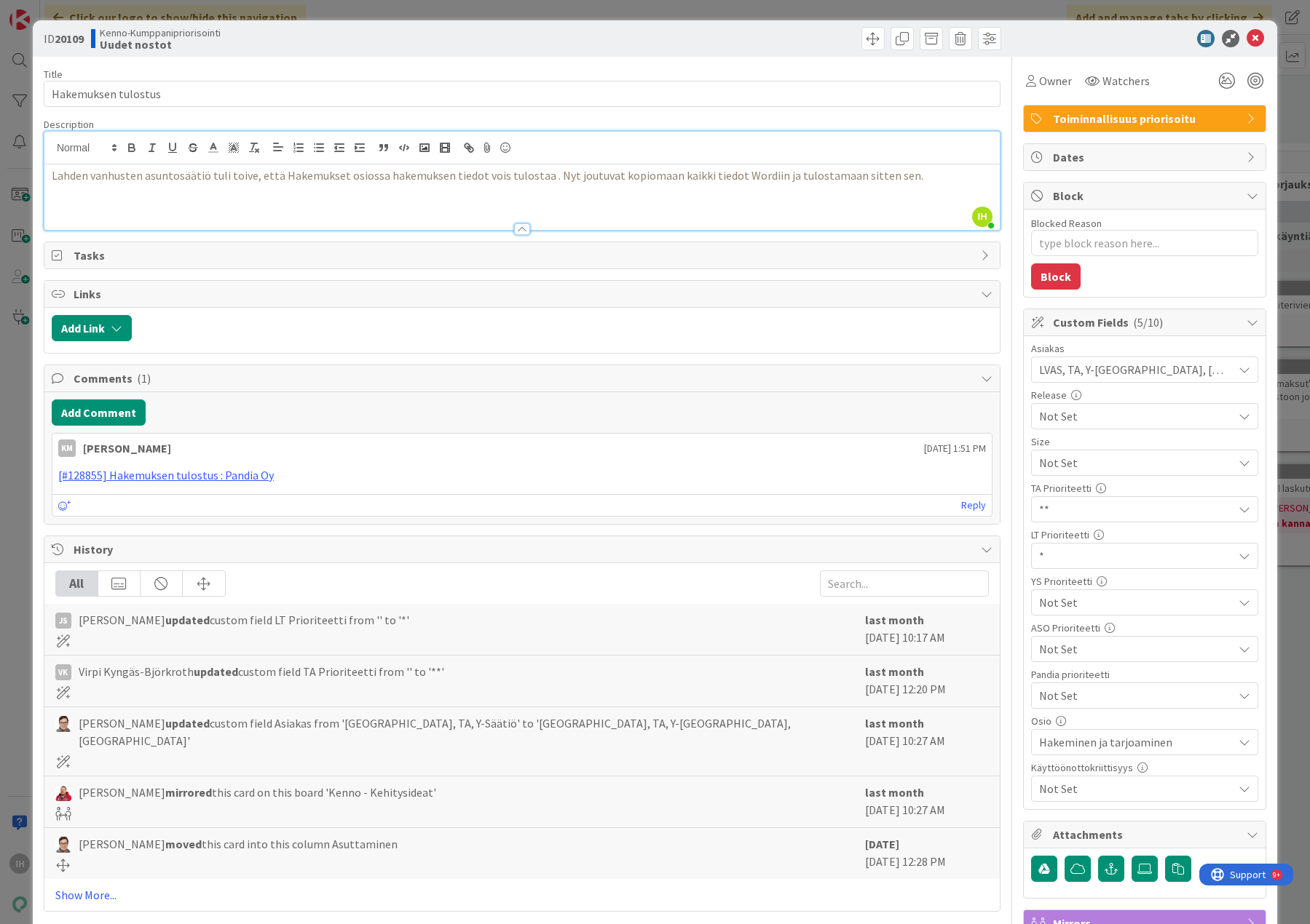
drag, startPoint x: 53, startPoint y: 176, endPoint x: 925, endPoint y: 192, distance: 872.1
click at [925, 190] on div "Lahden vanhusten asuntosäätiö tuli toive, että Hakemukset osiossa hakemuksen ti…" at bounding box center [522, 197] width 955 height 65
click at [1042, 473] on span "Not Set" at bounding box center [1131, 462] width 186 height 20
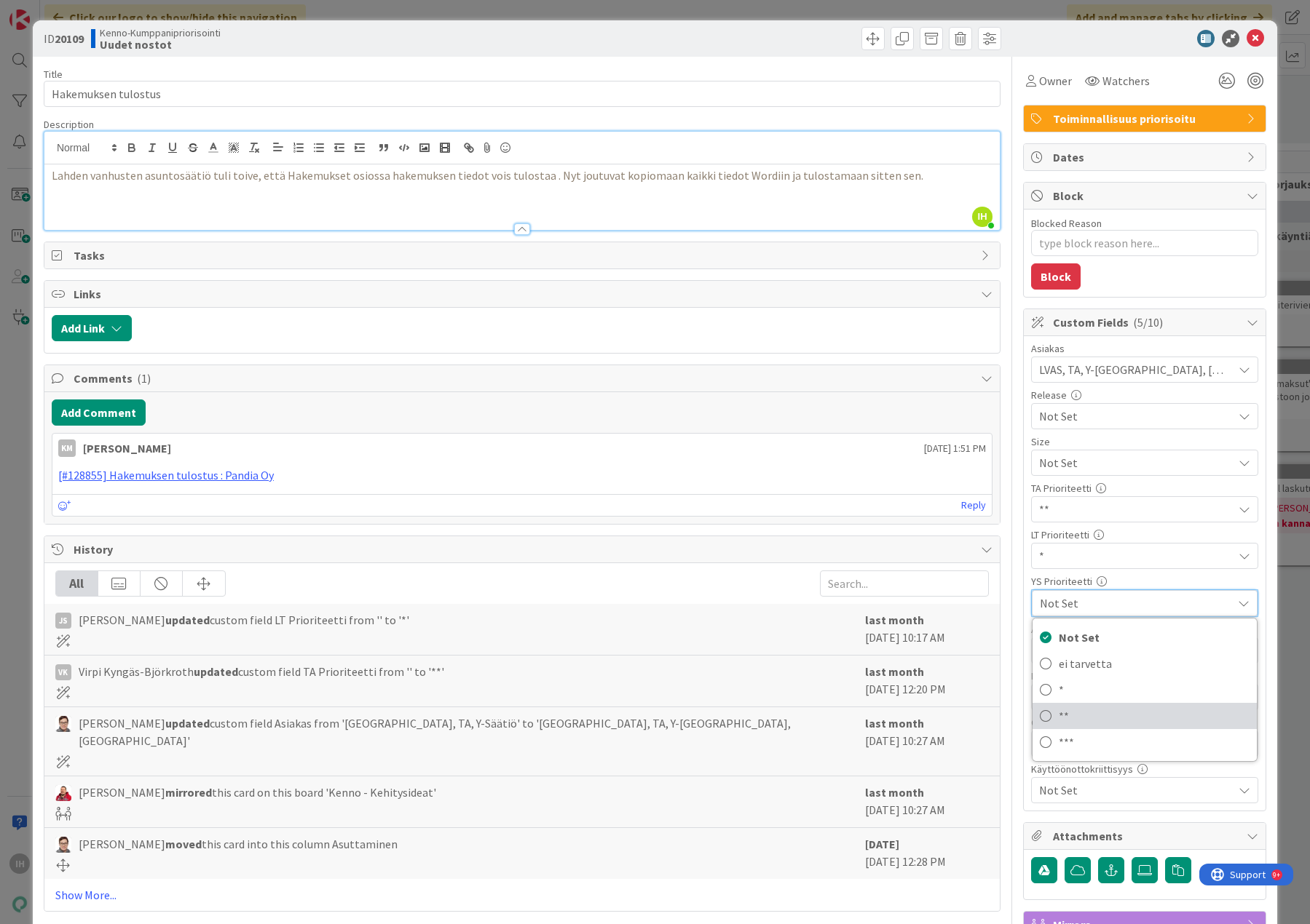
click at [1039, 717] on icon at bounding box center [1045, 716] width 12 height 21
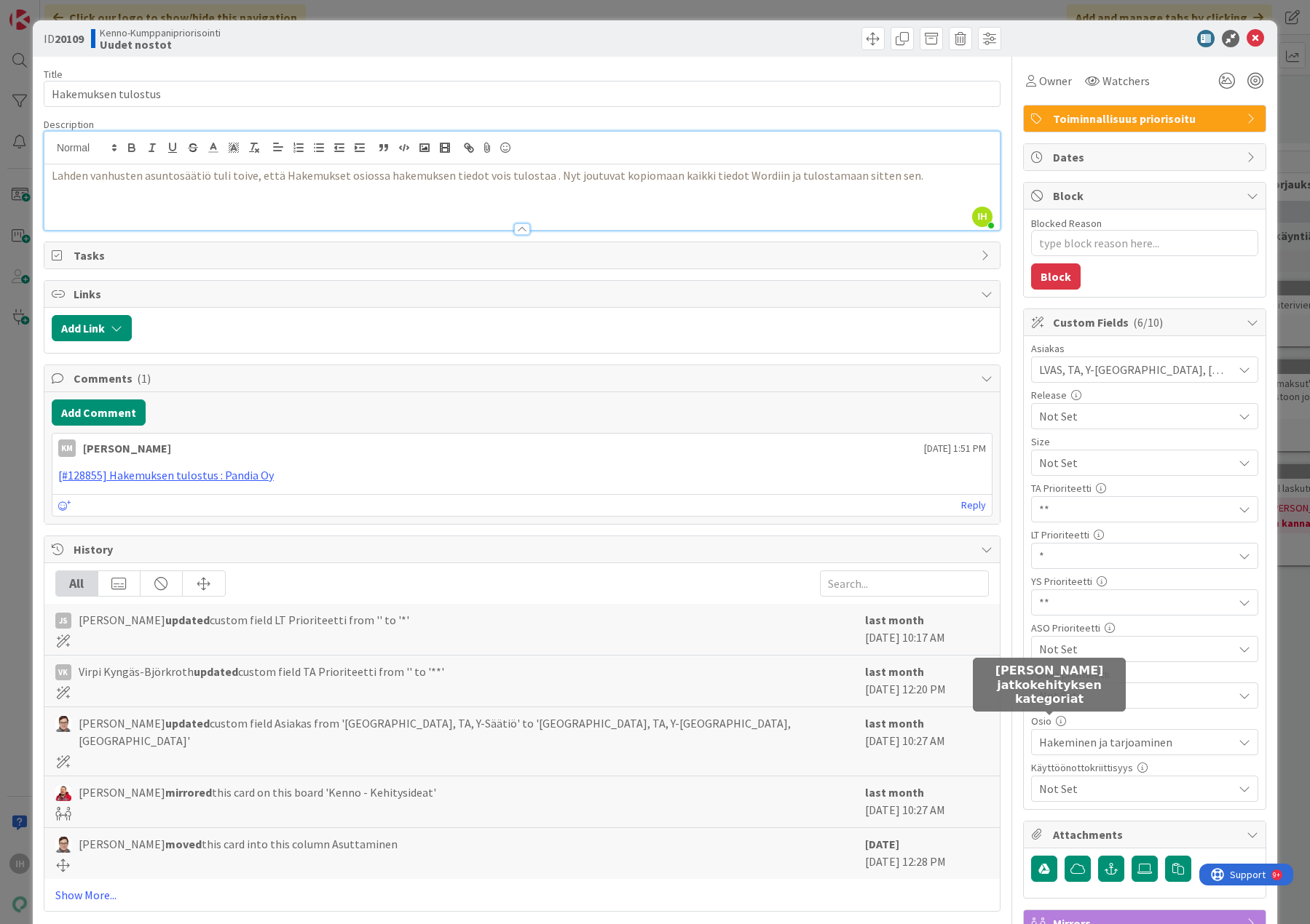
type textarea "x"
click at [67, 40] on b "20109" at bounding box center [69, 39] width 29 height 15
drag, startPoint x: 899, startPoint y: 177, endPoint x: 49, endPoint y: 179, distance: 850.0
click at [49, 179] on div "Lahden vanhusten asuntosäätiö tuli toive, että Hakemukset osiossa hakemuksen ti…" at bounding box center [522, 197] width 955 height 65
click at [82, 416] on button "Add Comment" at bounding box center [99, 412] width 94 height 26
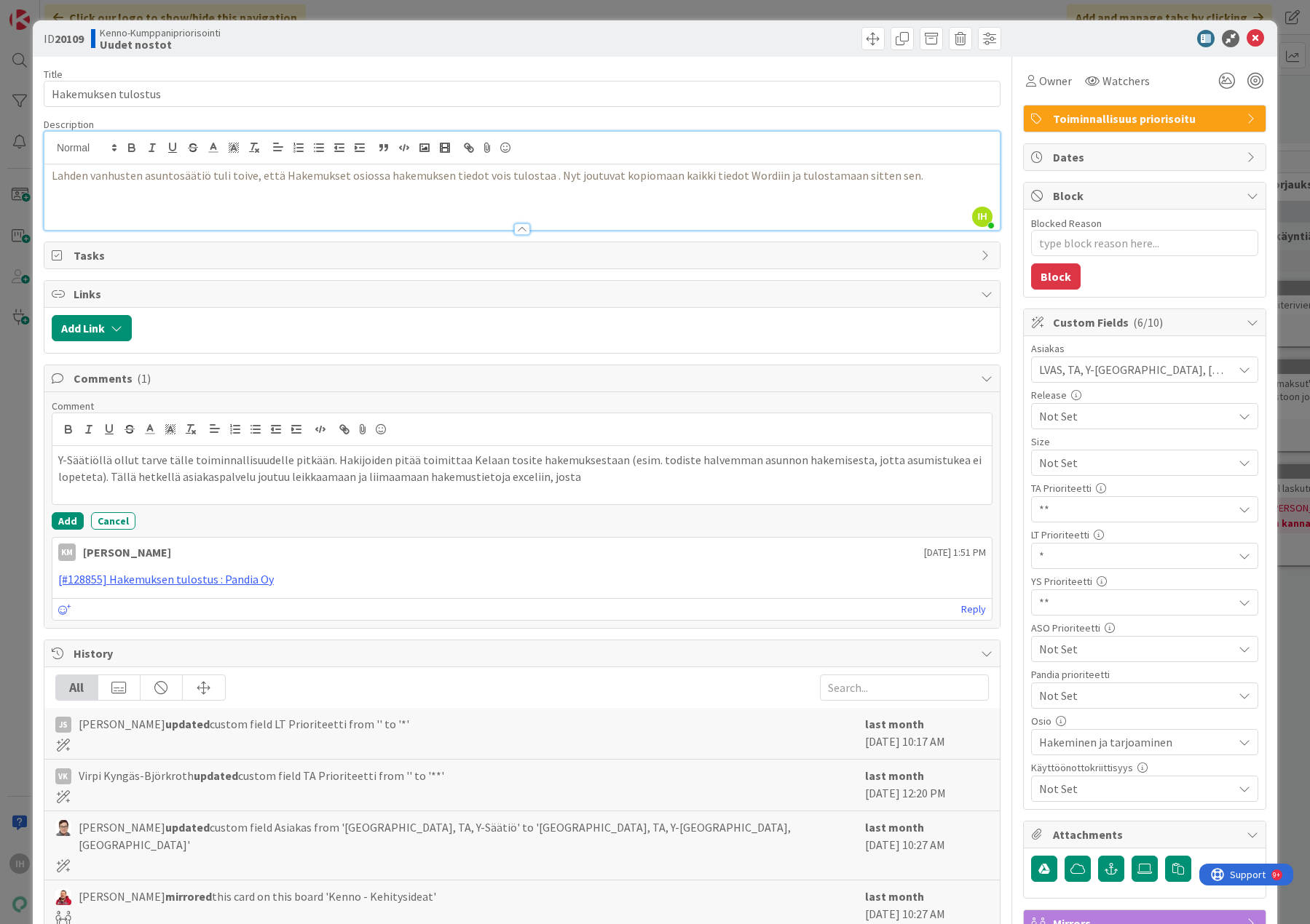
drag, startPoint x: 564, startPoint y: 473, endPoint x: 495, endPoint y: 478, distance: 69.2
click at [495, 478] on p "Y-Säätiöllä ollut tarve tälle toiminnallisuudelle pitkään. Hakijoiden pitää toi…" at bounding box center [522, 468] width 927 height 33
click at [67, 524] on button "Add" at bounding box center [67, 521] width 32 height 18
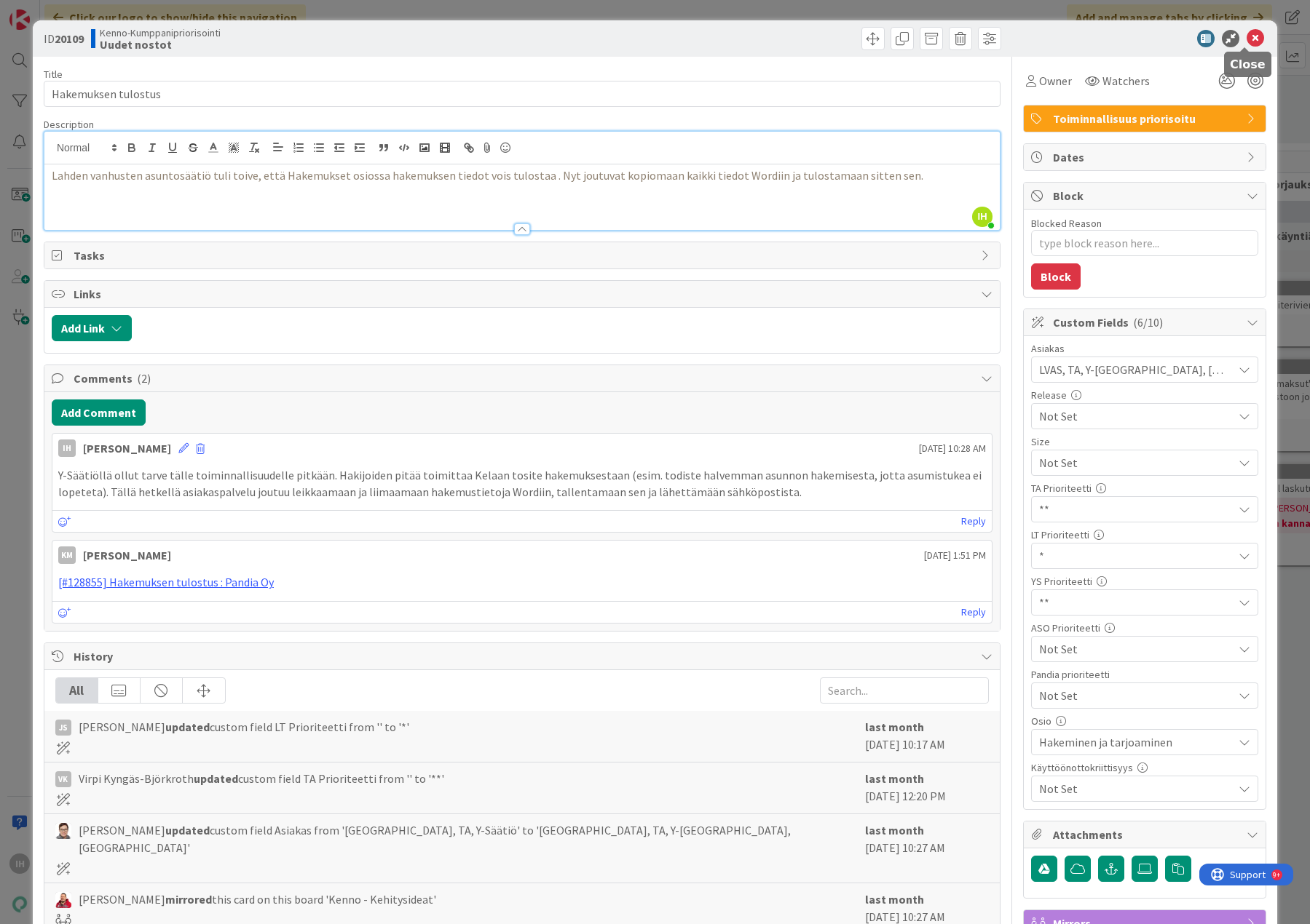
click at [1246, 41] on icon at bounding box center [1255, 39] width 18 height 18
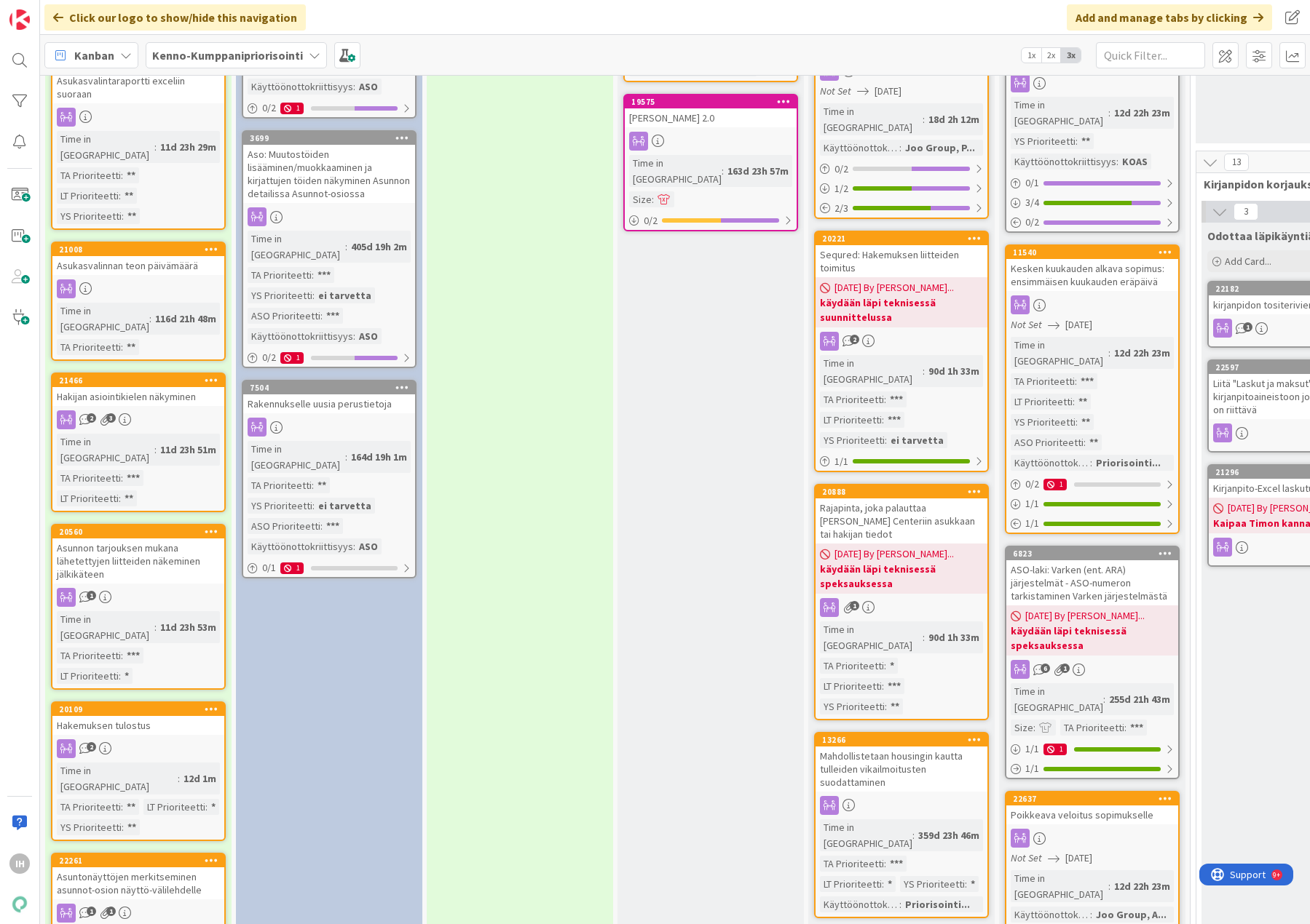
scroll to position [1091, 0]
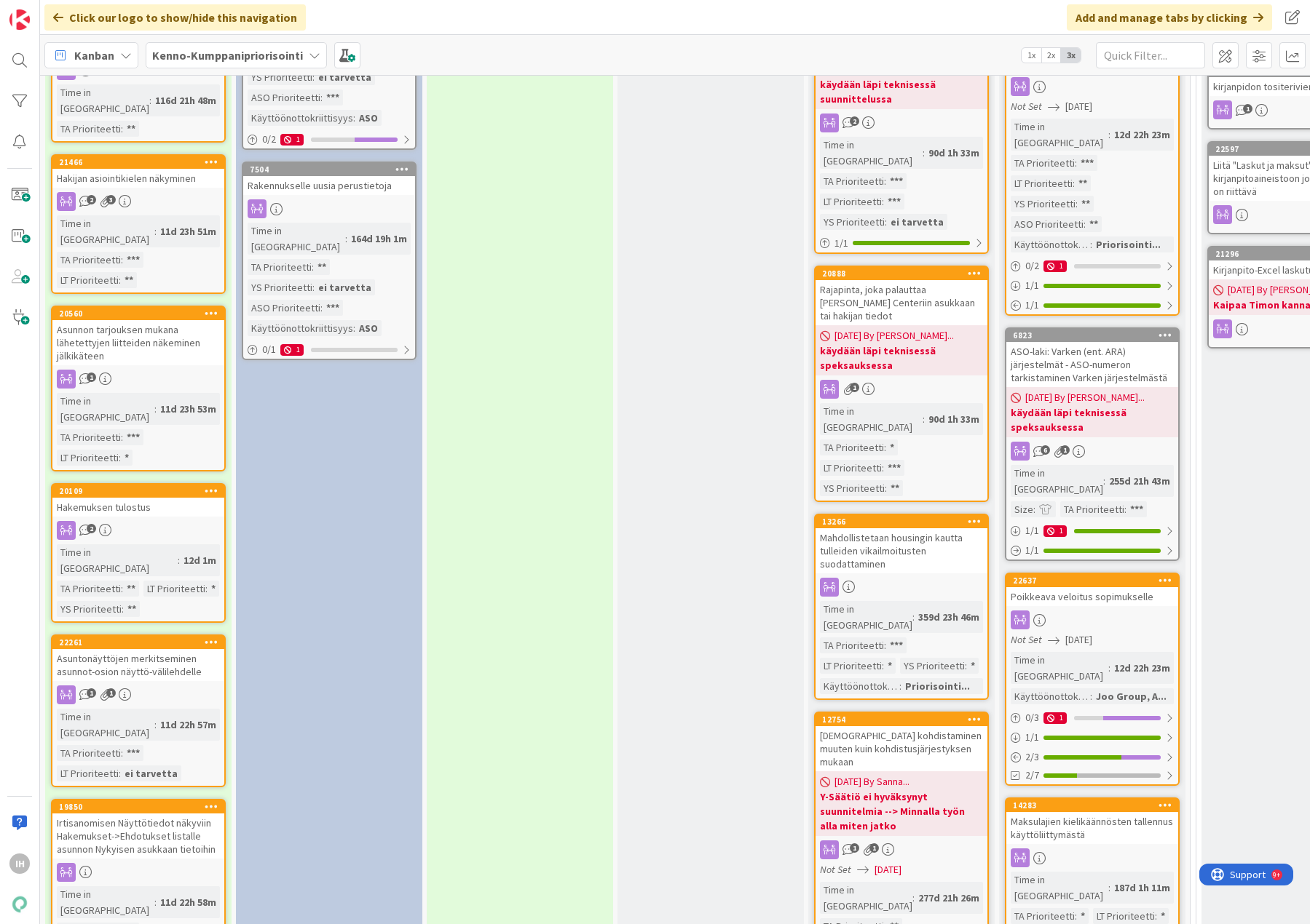
click at [147, 649] on div "Asuntonäyttöjen merkitseminen asunnot-osion näyttö-välilehdelle" at bounding box center [139, 665] width 172 height 32
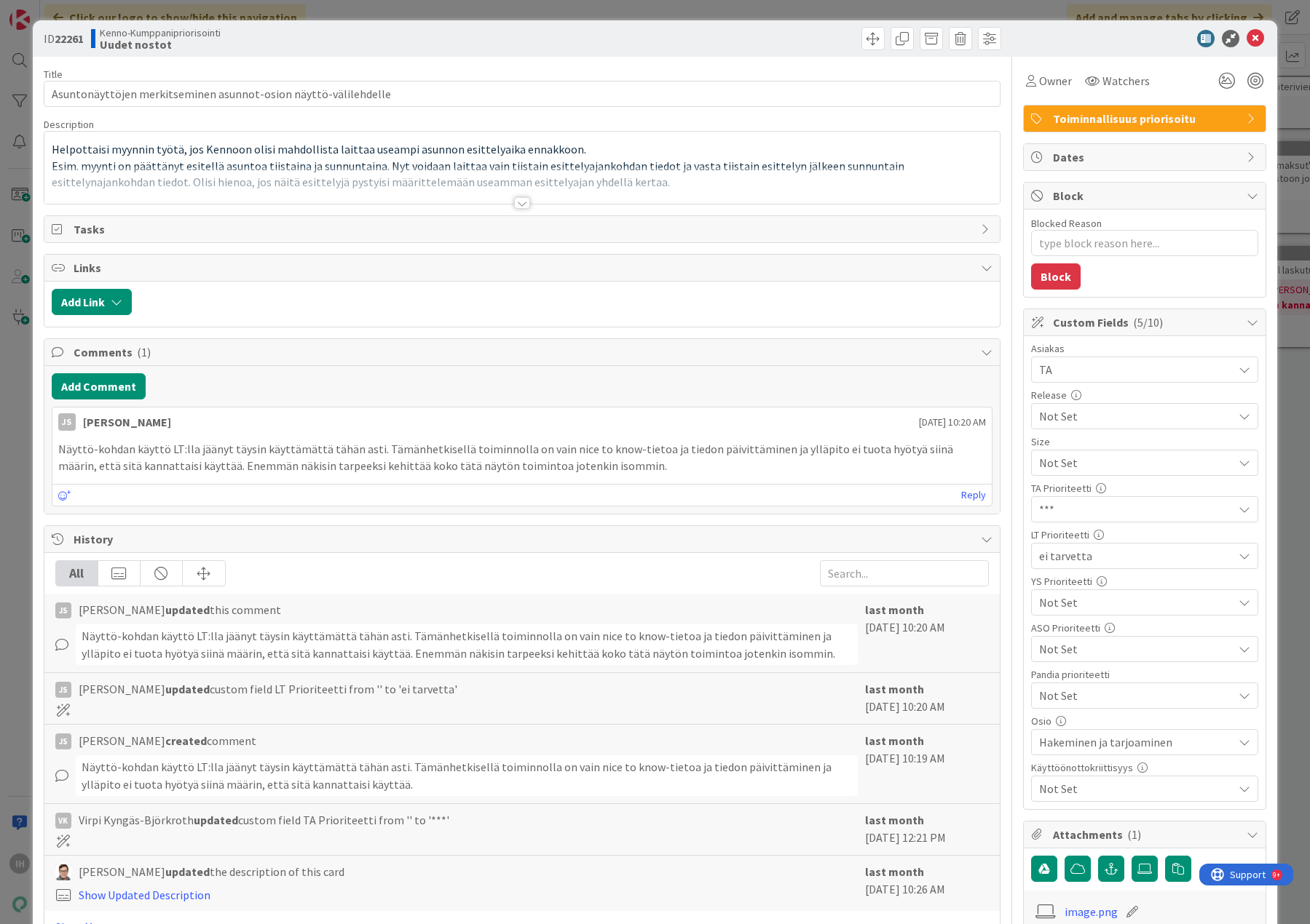
click at [514, 198] on div at bounding box center [522, 203] width 16 height 12
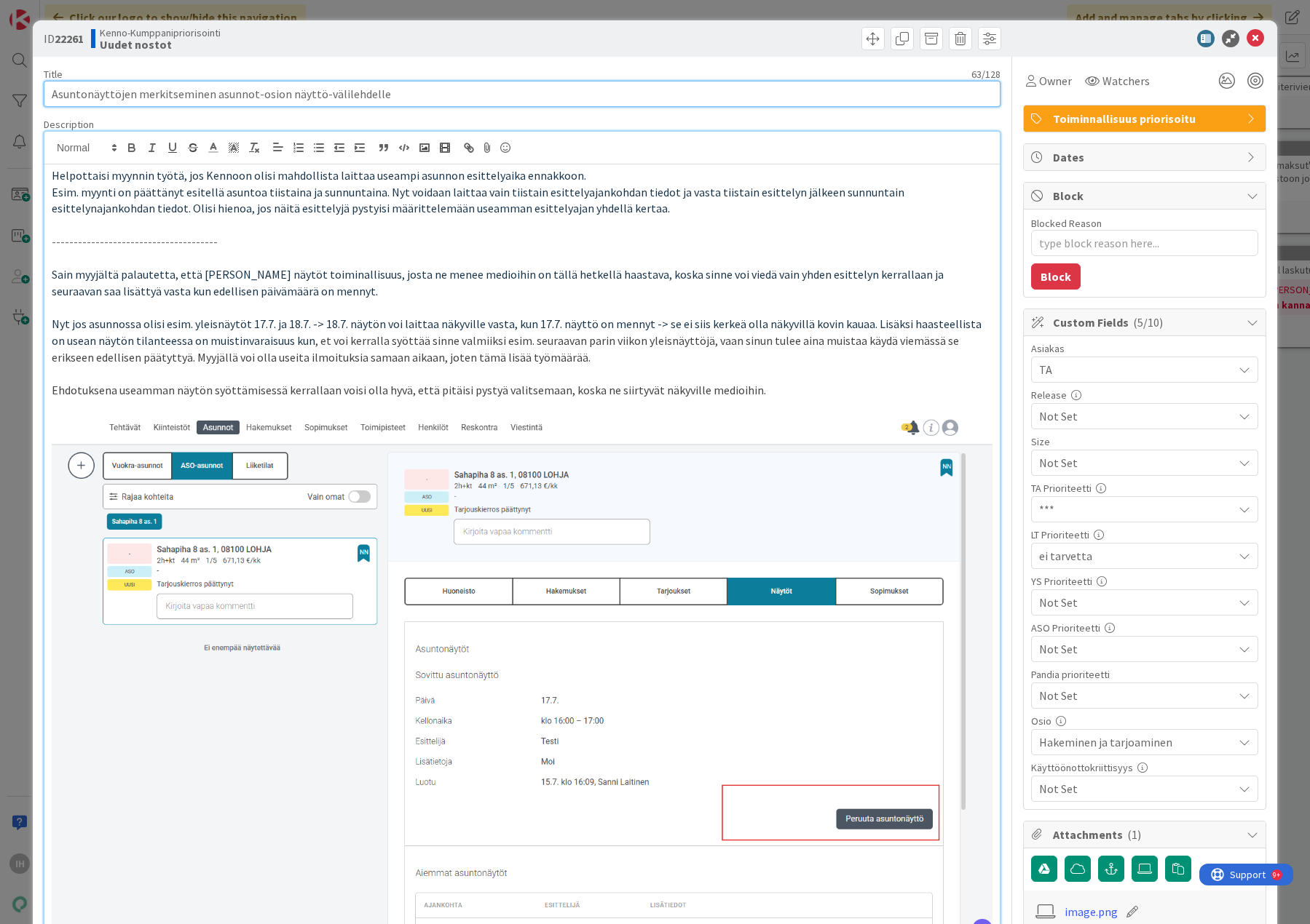
drag, startPoint x: 48, startPoint y: 96, endPoint x: 383, endPoint y: 101, distance: 335.0
click at [383, 99] on input "Asuntonäyttöjen merkitseminen asunnot-osion näyttö-välilehdelle" at bounding box center [522, 93] width 956 height 26
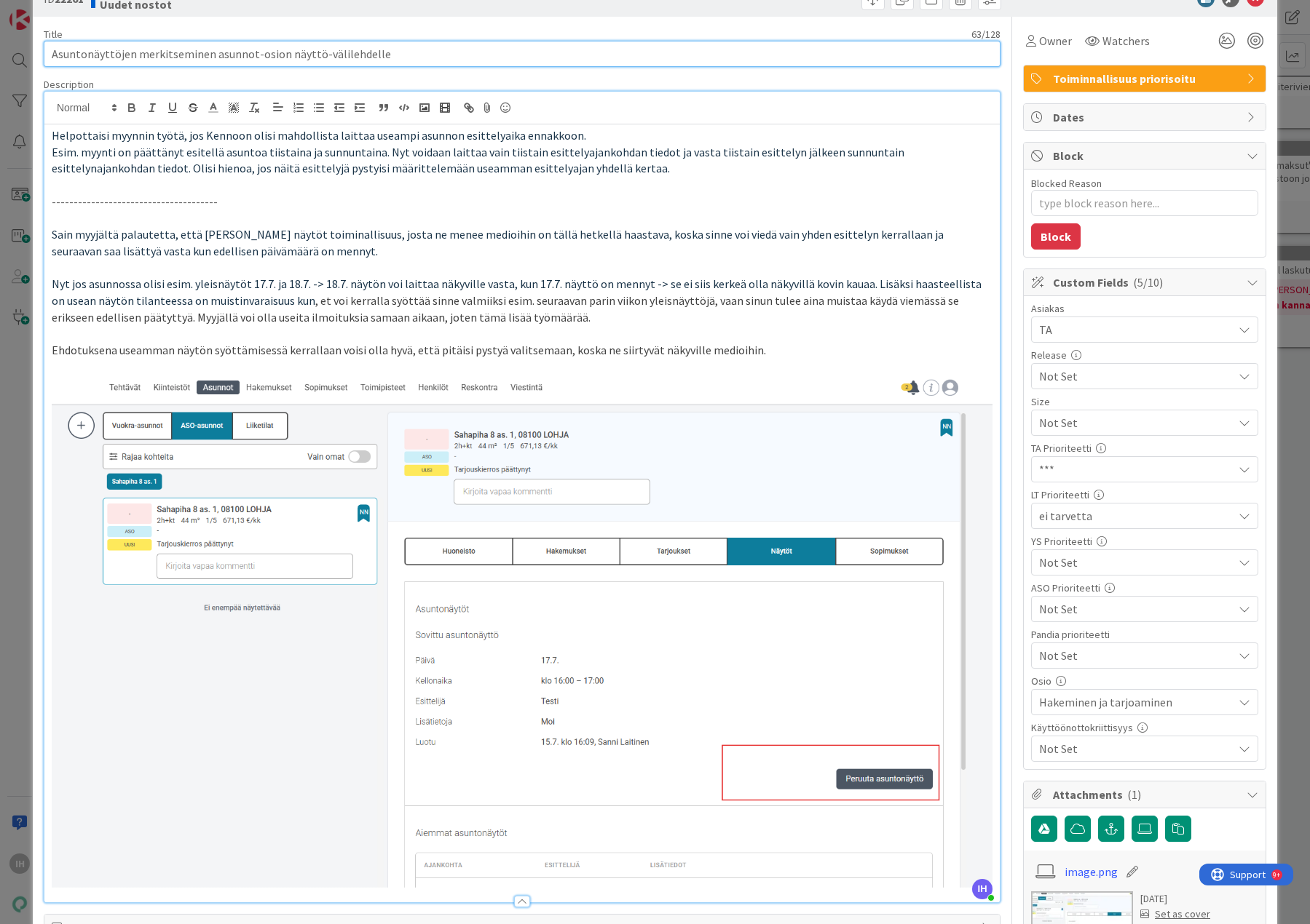
scroll to position [73, 0]
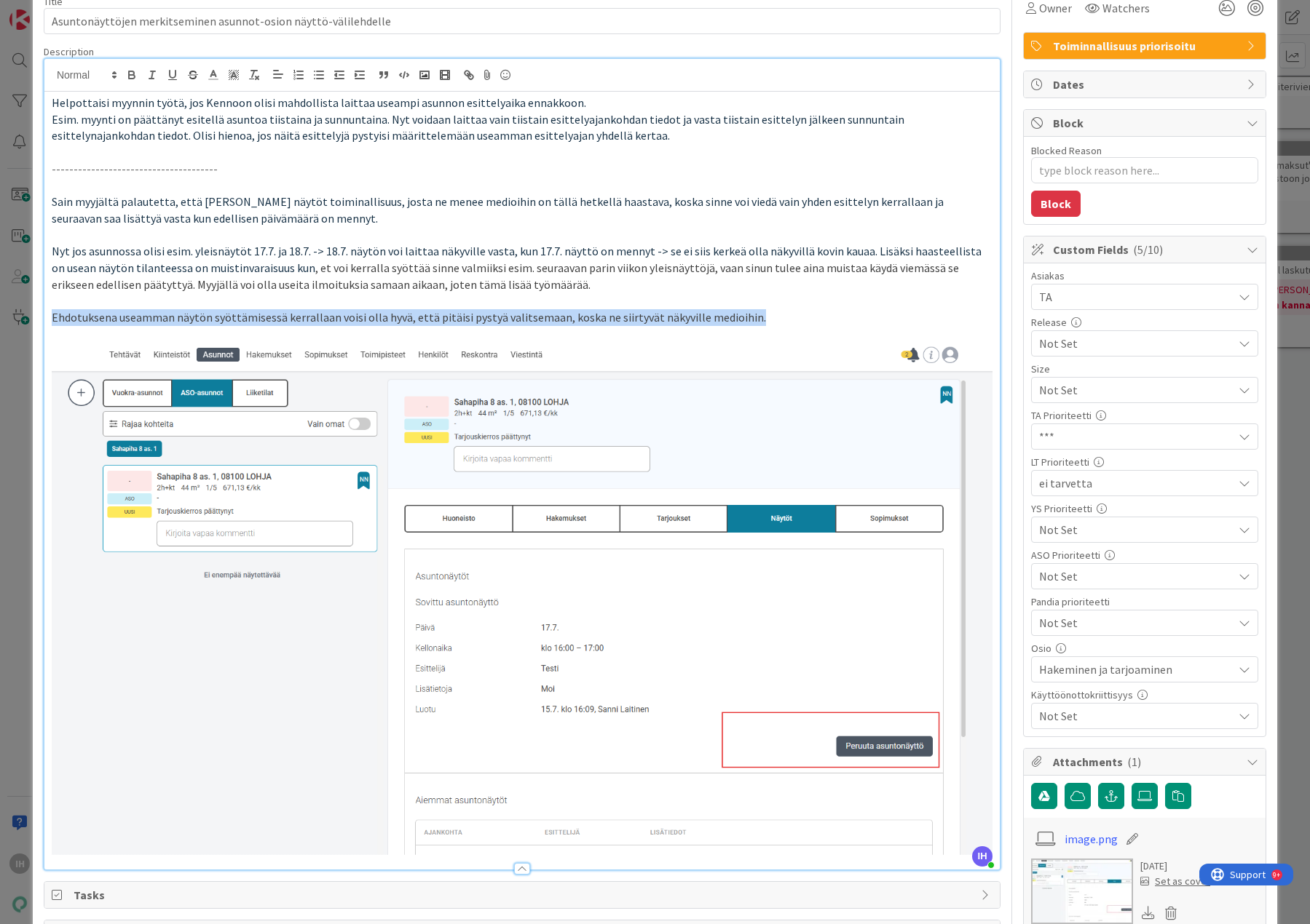
drag, startPoint x: 50, startPoint y: 315, endPoint x: 757, endPoint y: 316, distance: 707.0
click at [757, 316] on div "Helpottaisi myynnin työtä, jos Kennoon olisi mahdollista laittaa useampi asunno…" at bounding box center [522, 481] width 955 height 778
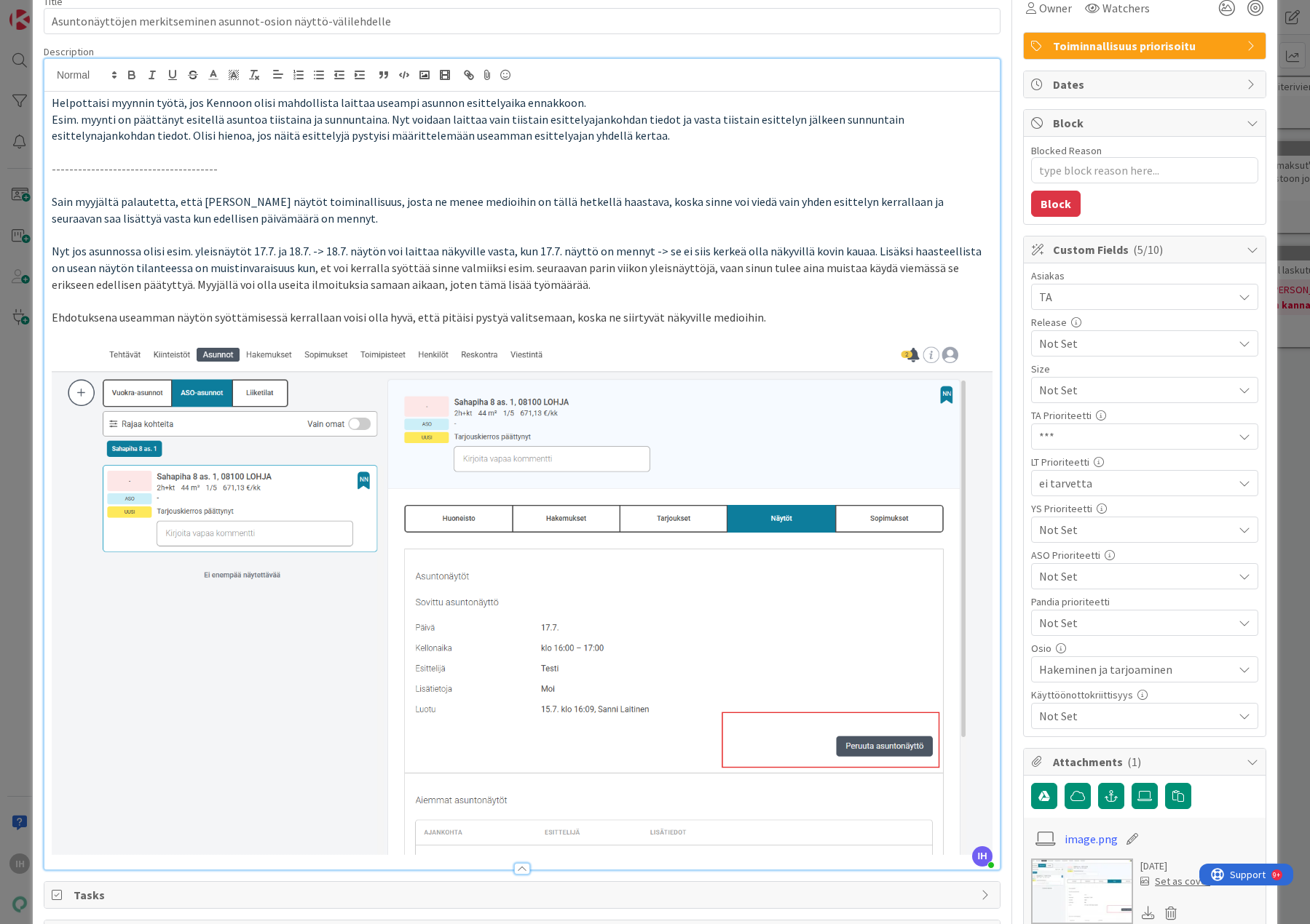
drag, startPoint x: 654, startPoint y: 707, endPoint x: 499, endPoint y: 672, distance: 158.9
click at [499, 672] on img at bounding box center [522, 599] width 941 height 512
click at [562, 689] on img at bounding box center [522, 599] width 941 height 512
click at [852, 270] on span ", et voi kerralla syöttää sinne valmiiksi esim. seuraavan parin viikon yleisnäy…" at bounding box center [506, 276] width 909 height 31
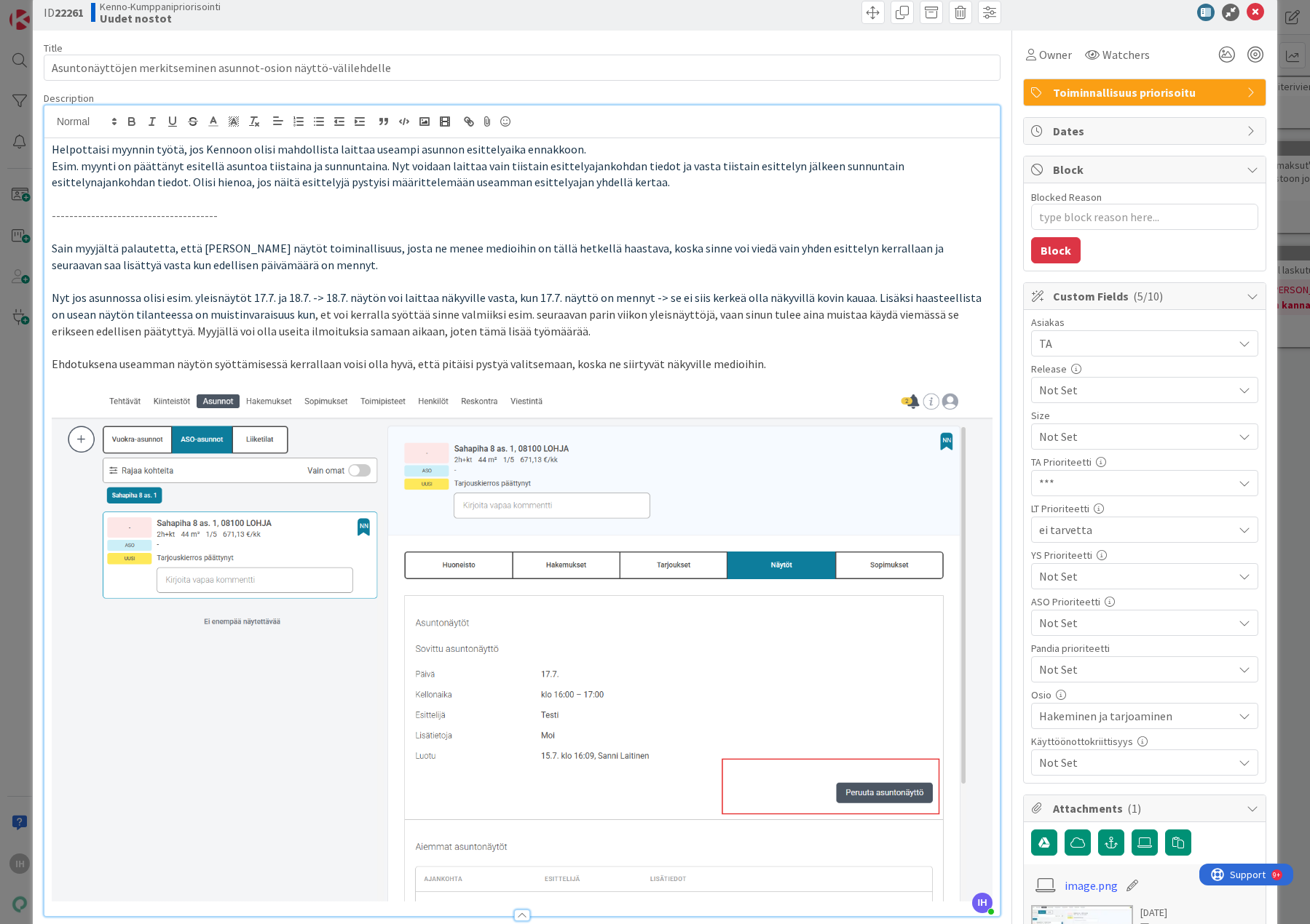
scroll to position [0, 0]
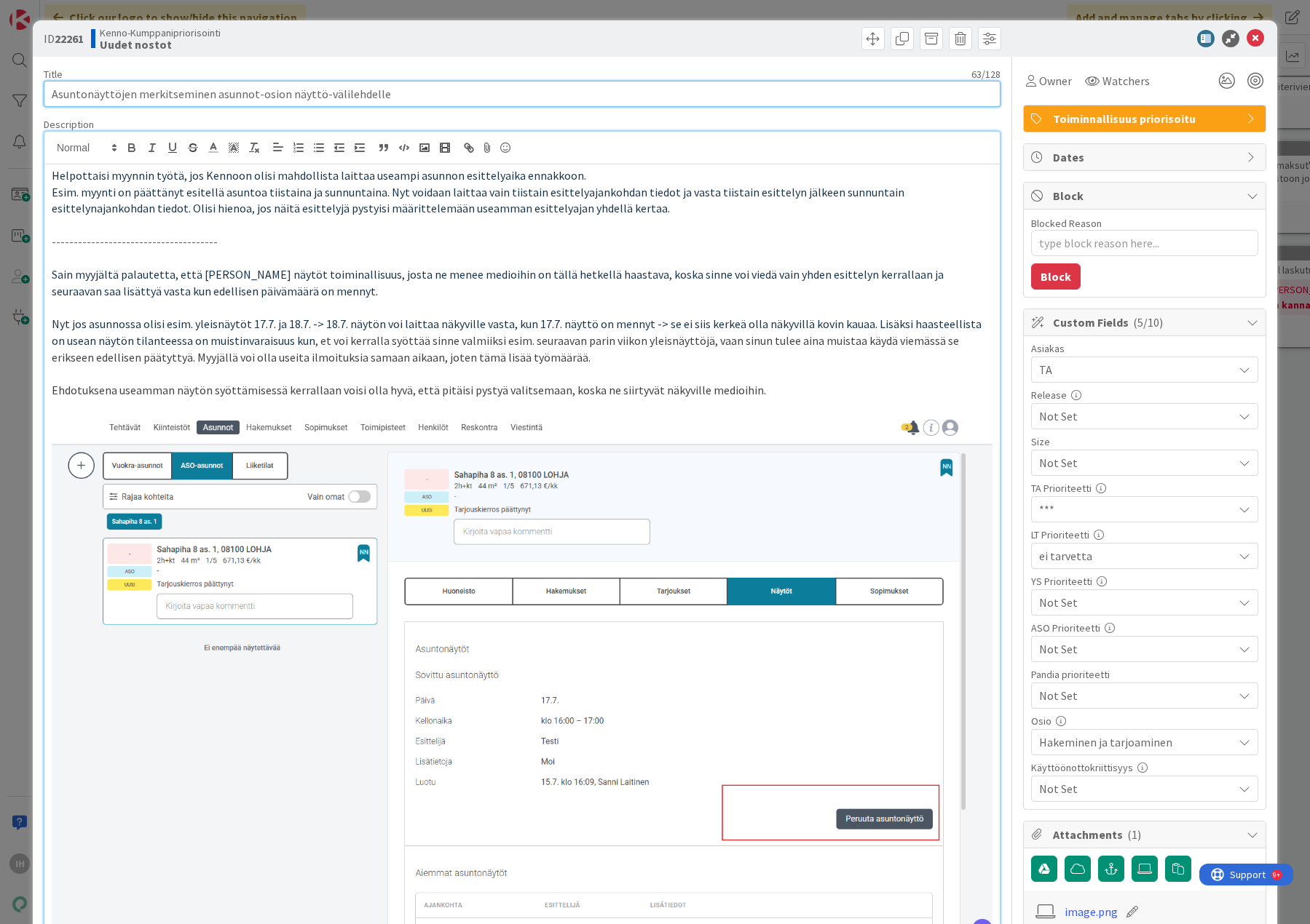
drag, startPoint x: 400, startPoint y: 93, endPoint x: 53, endPoint y: 102, distance: 347.1
click at [53, 102] on input "Asuntonäyttöjen merkitseminen asunnot-osion näyttö-välilehdelle" at bounding box center [522, 93] width 956 height 26
drag, startPoint x: 56, startPoint y: 38, endPoint x: 89, endPoint y: 39, distance: 33.0
click at [89, 39] on div "ID 22261 Kenno-Kumppanipriorisointi Uudet nostot" at bounding box center [281, 38] width 475 height 23
click at [89, 56] on div "ID 22261 Kenno-Kumppanipriorisointi Uudet nostot" at bounding box center [655, 38] width 1244 height 36
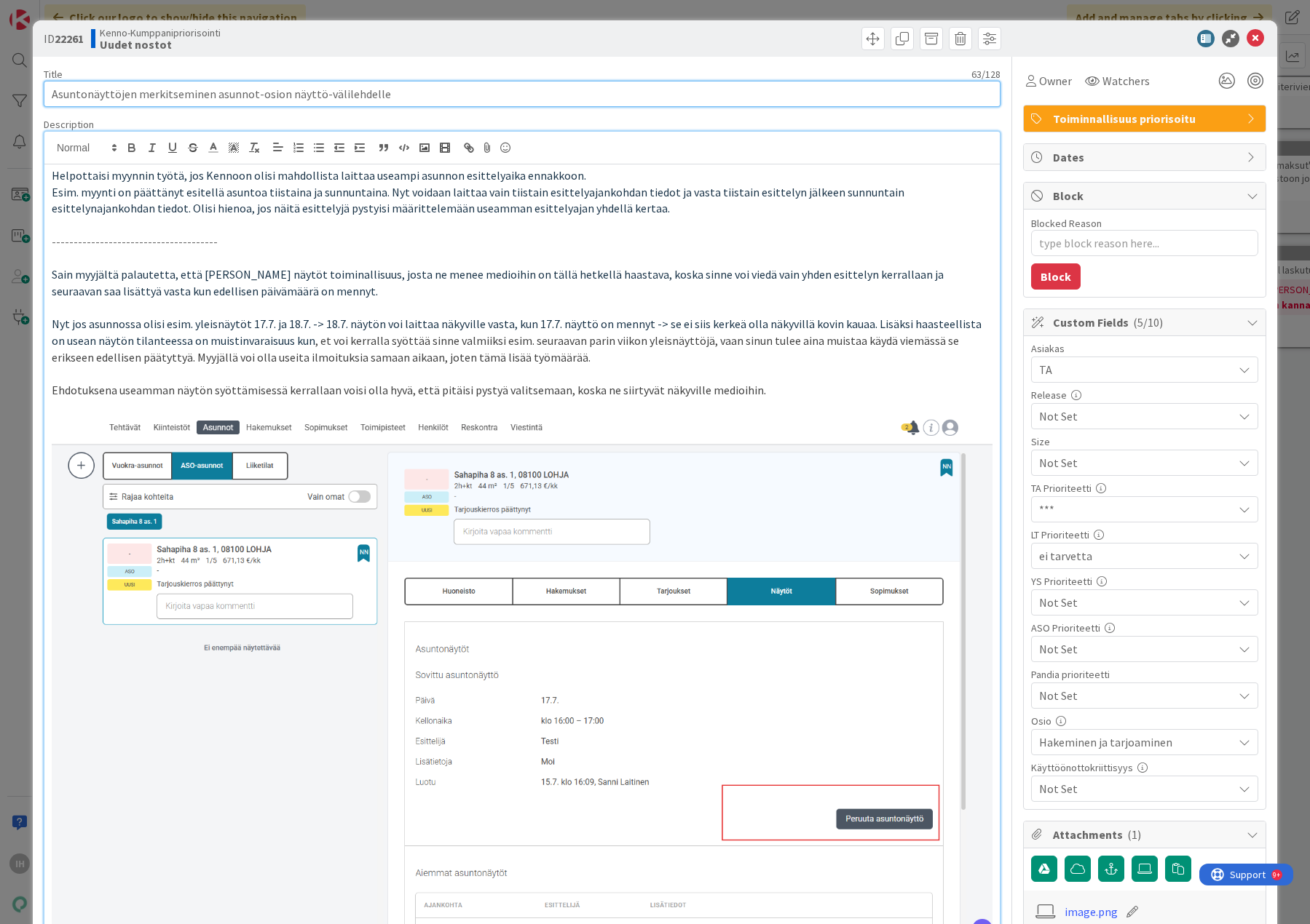
drag, startPoint x: 407, startPoint y: 97, endPoint x: 43, endPoint y: 102, distance: 364.0
click at [44, 102] on input "Asuntonäyttöjen merkitseminen asunnot-osion näyttö-välilehdelle" at bounding box center [522, 93] width 956 height 26
click at [79, 99] on input "Asuntonäyttöjen merkitseminen asunnot-osion näyttö-välilehdelle" at bounding box center [522, 93] width 956 height 26
drag, startPoint x: 394, startPoint y: 90, endPoint x: 42, endPoint y: 97, distance: 352.1
click at [42, 97] on div "ID 22261 Kenno-Kumppanipriorisointi Uudet nostot Title 63 / 128 Asuntonäyttöjen…" at bounding box center [655, 857] width 1244 height 1673
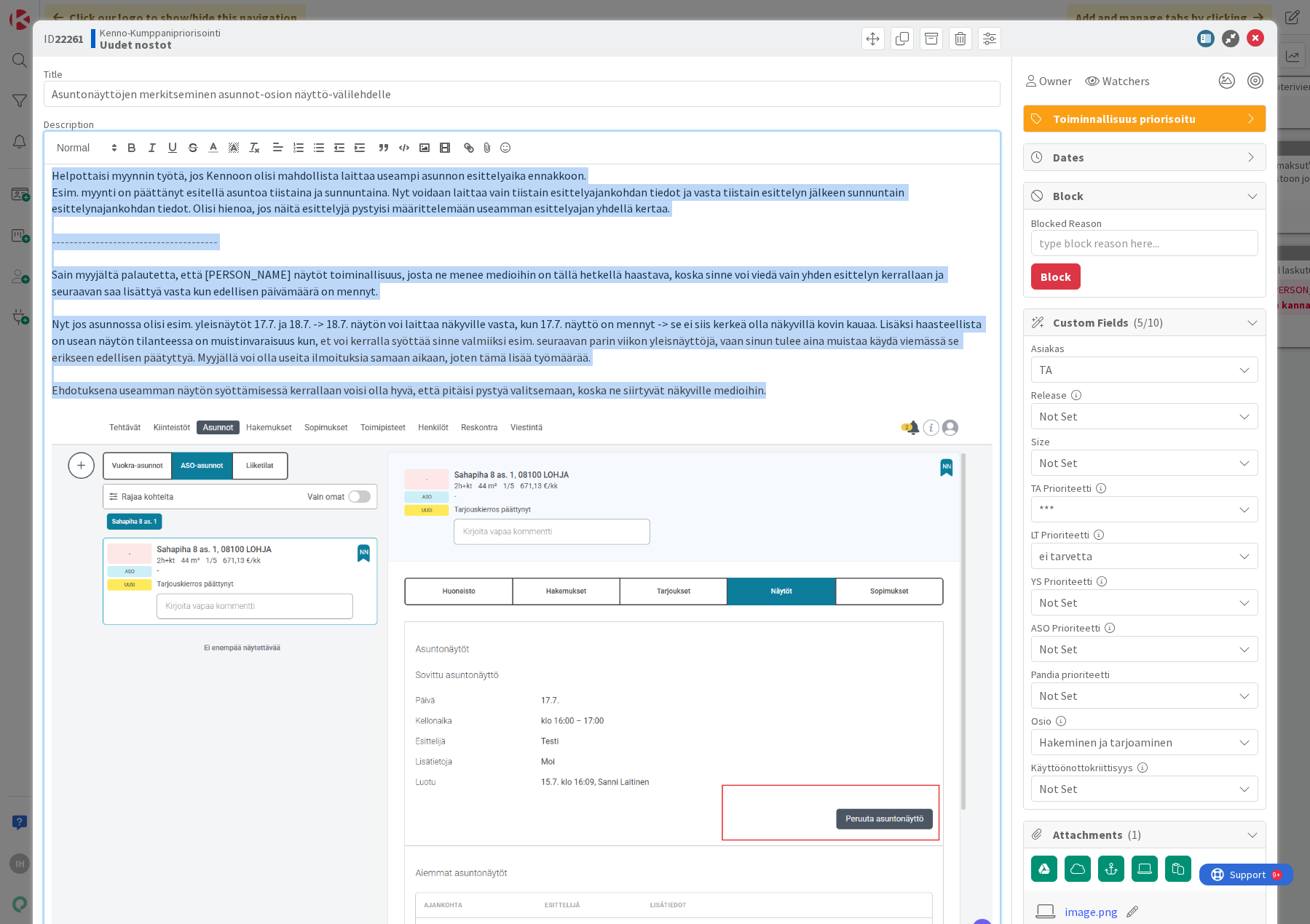
drag, startPoint x: 752, startPoint y: 385, endPoint x: 55, endPoint y: 170, distance: 729.4
click at [55, 170] on div "Helpottaisi myynnin työtä, jos Kennoon olisi mahdollista laittaa useampi asunno…" at bounding box center [522, 554] width 955 height 778
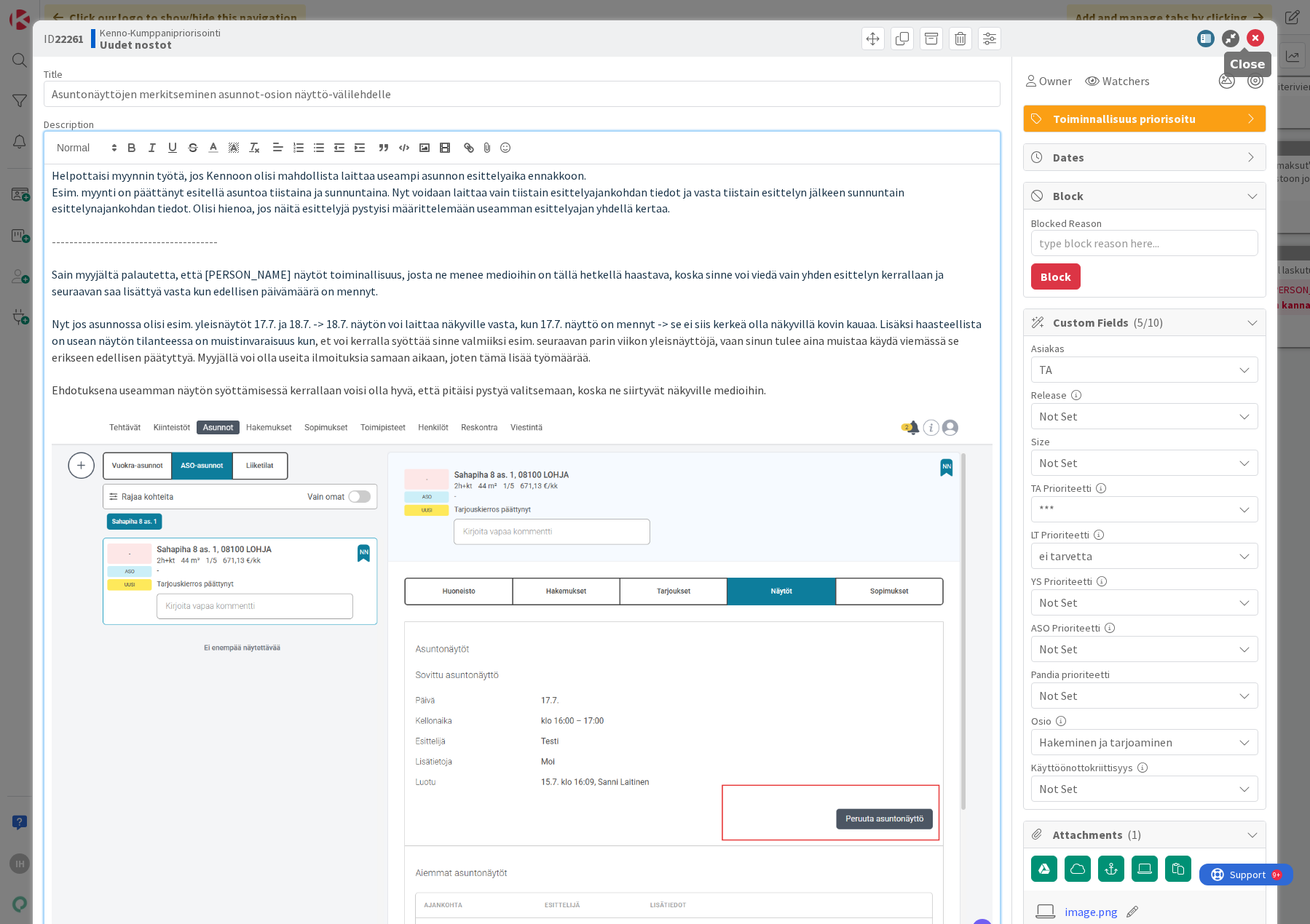
drag, startPoint x: 1245, startPoint y: 39, endPoint x: 1187, endPoint y: 78, distance: 69.9
click at [1246, 39] on icon at bounding box center [1255, 39] width 18 height 18
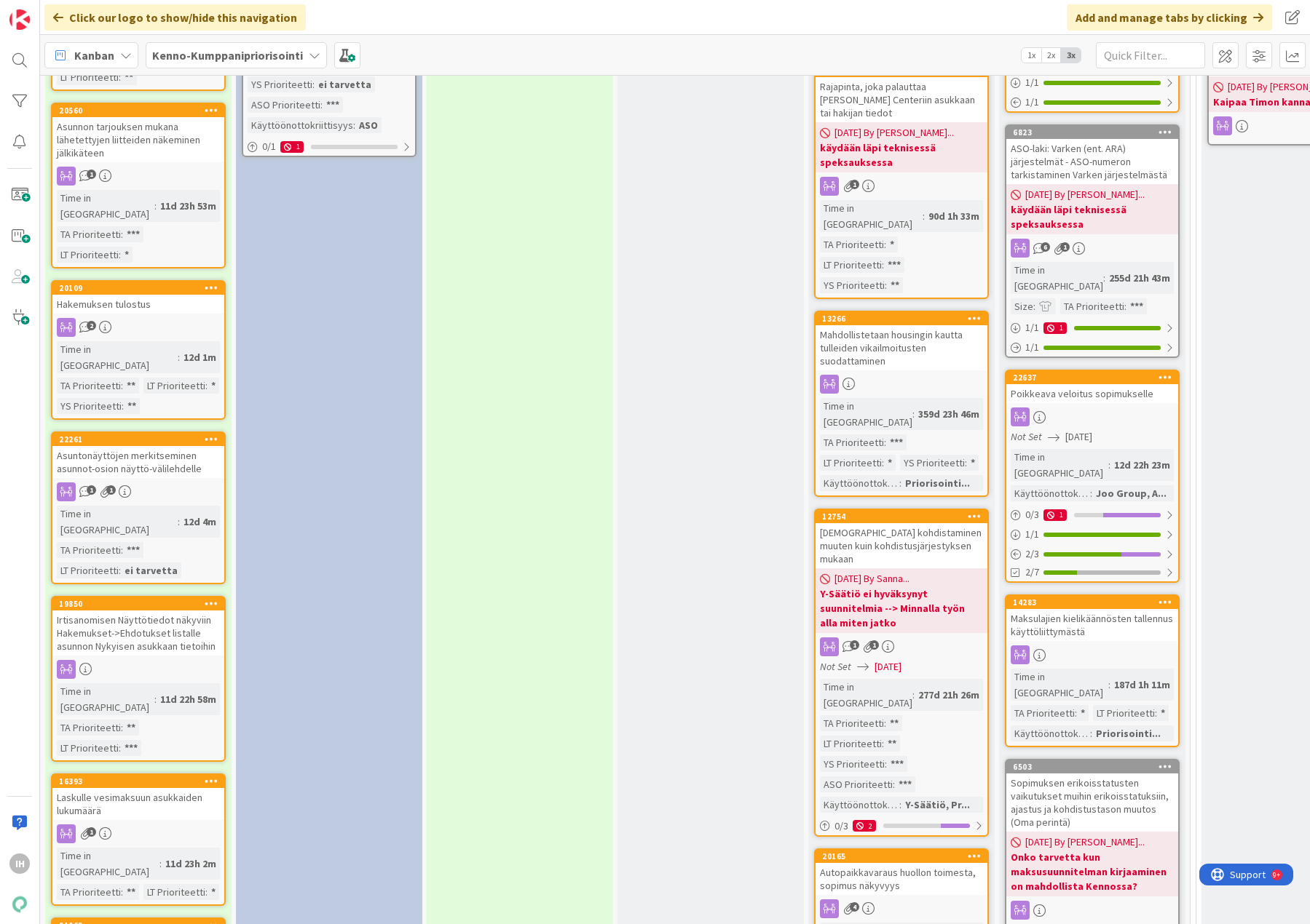
scroll to position [1310, 0]
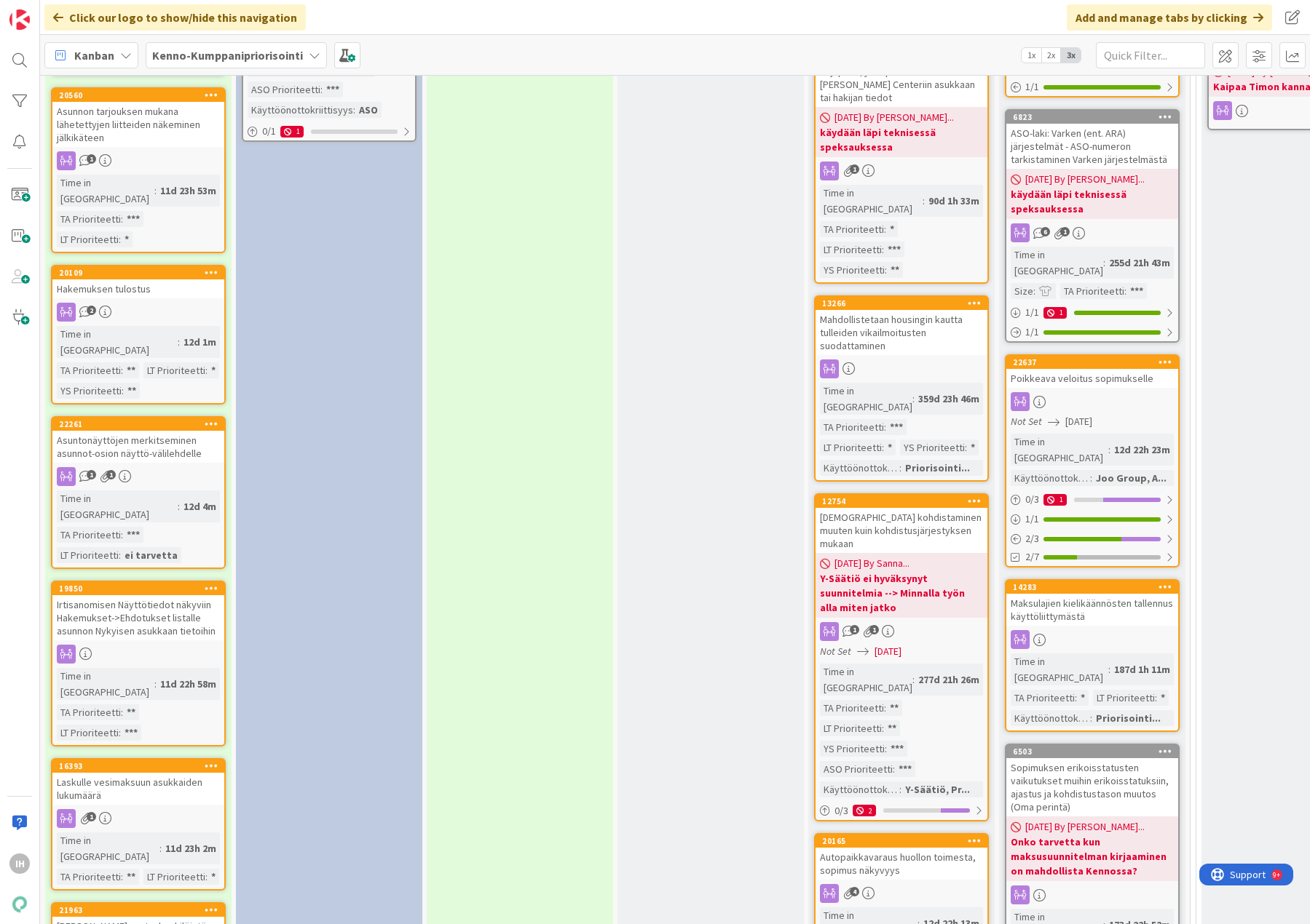
click at [149, 595] on div "Irtisanomisen Näyttötiedot näkyviin Hakemukset->Ehdotukset listalle asunnon Nyk…" at bounding box center [139, 617] width 172 height 45
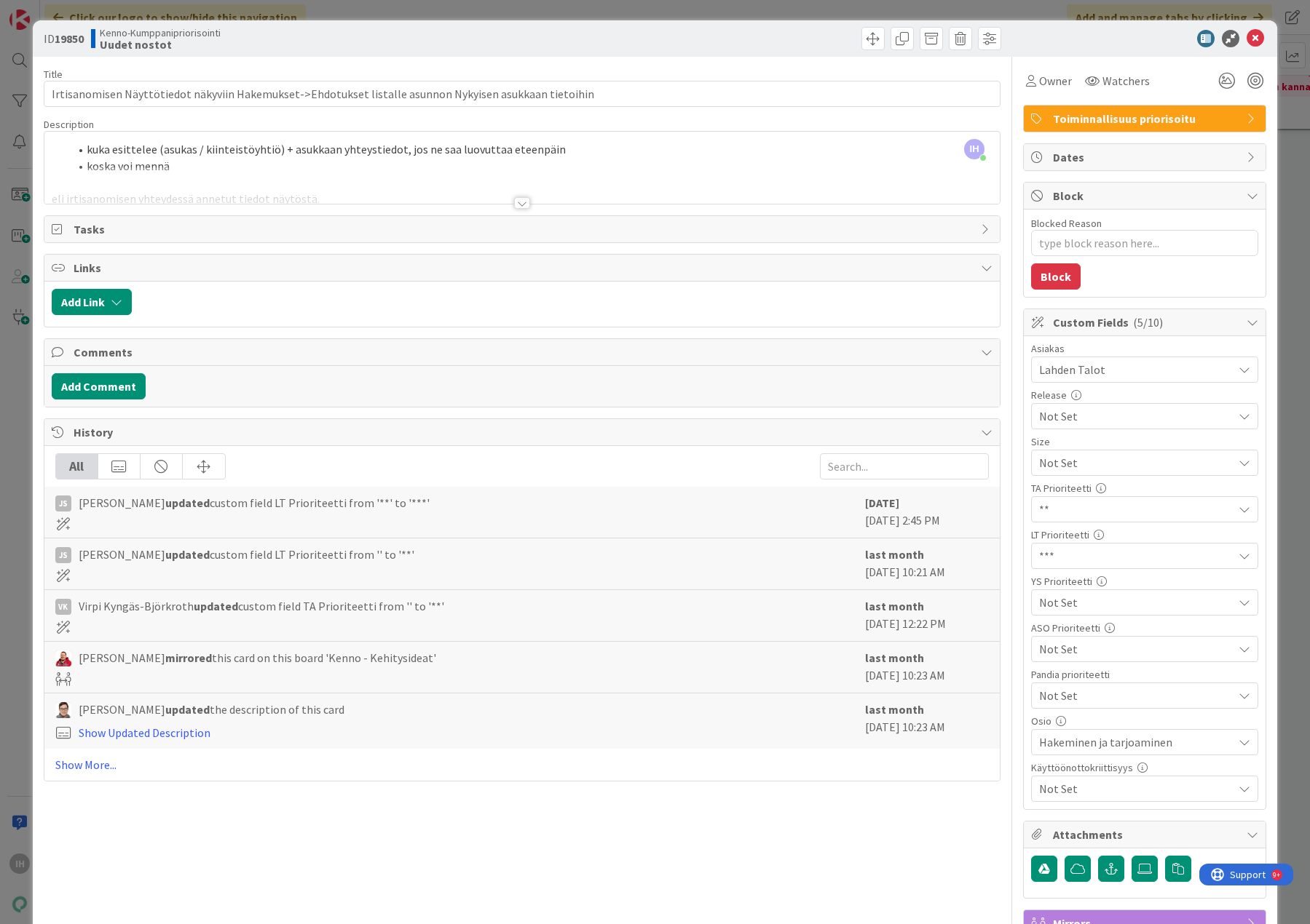
click at [514, 202] on div at bounding box center [522, 203] width 16 height 12
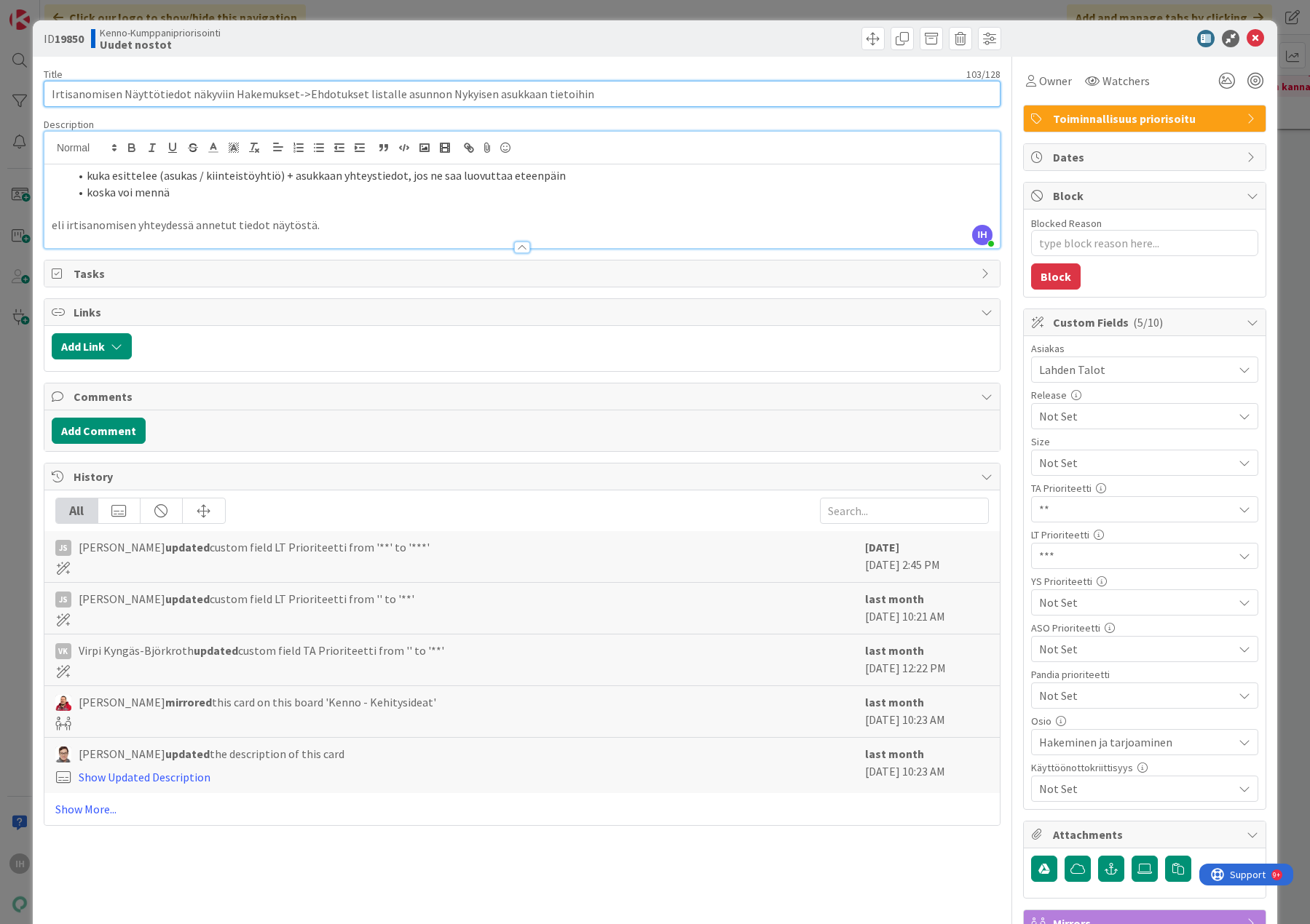
drag, startPoint x: 76, startPoint y: 94, endPoint x: 587, endPoint y: 98, distance: 511.0
click at [587, 98] on input "Irtisanomisen Näyttötiedot näkyviin Hakemukset->Ehdotukset listalle asunnon Nyk…" at bounding box center [522, 93] width 956 height 26
click at [360, 42] on div "Kenno-Kumppanipriorisointi Uudet nostot" at bounding box center [305, 38] width 428 height 23
drag, startPoint x: 135, startPoint y: 177, endPoint x: 398, endPoint y: 174, distance: 263.0
click at [398, 174] on li "kuka esittelee (asukas / kiinteistöyhtiö) + asukkaan yhteystiedot, jos ne saa l…" at bounding box center [530, 176] width 923 height 17
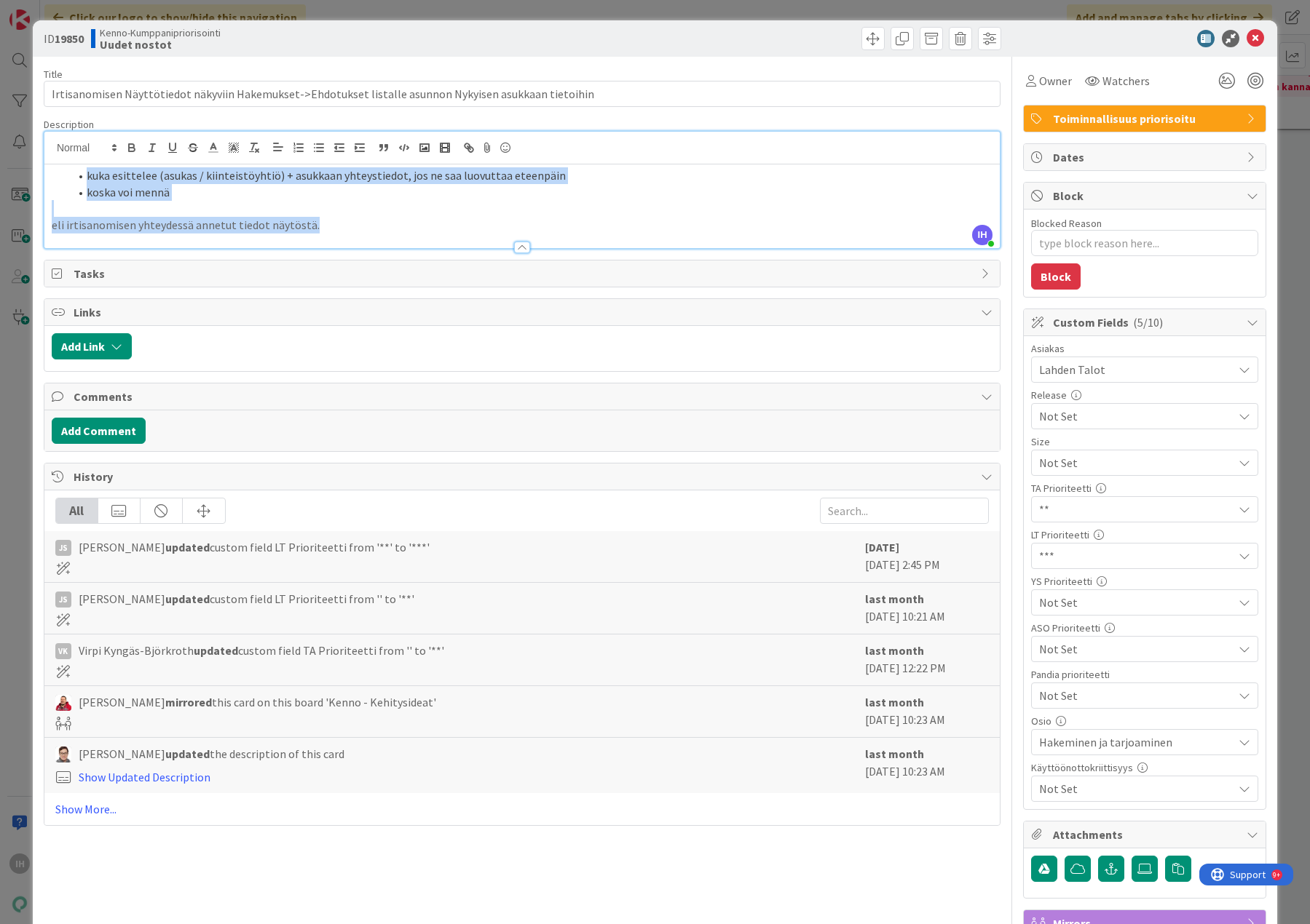
drag, startPoint x: 337, startPoint y: 231, endPoint x: 72, endPoint y: 175, distance: 270.9
click at [72, 175] on div "kuka esittelee (asukas / kiinteistöyhtiö) + asukkaan yhteystiedot, jos ne saa l…" at bounding box center [522, 206] width 955 height 84
click at [300, 196] on li "koska voi mennä" at bounding box center [530, 192] width 923 height 17
drag, startPoint x: 302, startPoint y: 179, endPoint x: 312, endPoint y: 233, distance: 54.9
click at [312, 233] on div "Description IH [PERSON_NAME] joined 3 m ago kuka esittelee (asukas / kiinteistö…" at bounding box center [522, 183] width 956 height 131
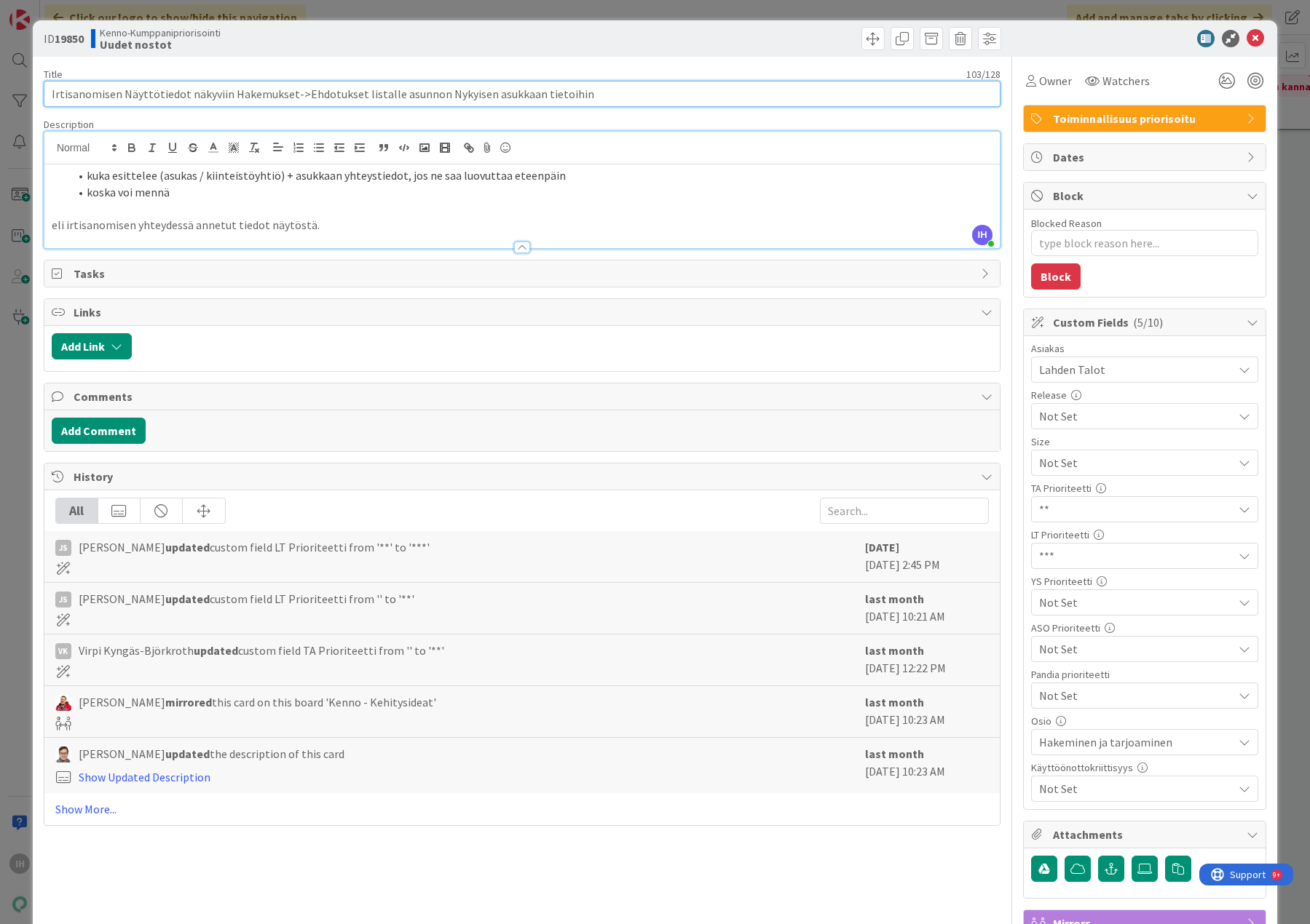
drag, startPoint x: 313, startPoint y: 95, endPoint x: 575, endPoint y: 99, distance: 262.0
click at [575, 99] on input "Irtisanomisen Näyttötiedot näkyviin Hakemukset->Ehdotukset listalle asunnon Nyk…" at bounding box center [522, 93] width 956 height 26
click at [308, 187] on li "koska voi mennä" at bounding box center [530, 192] width 923 height 17
click at [1246, 39] on icon at bounding box center [1255, 39] width 18 height 18
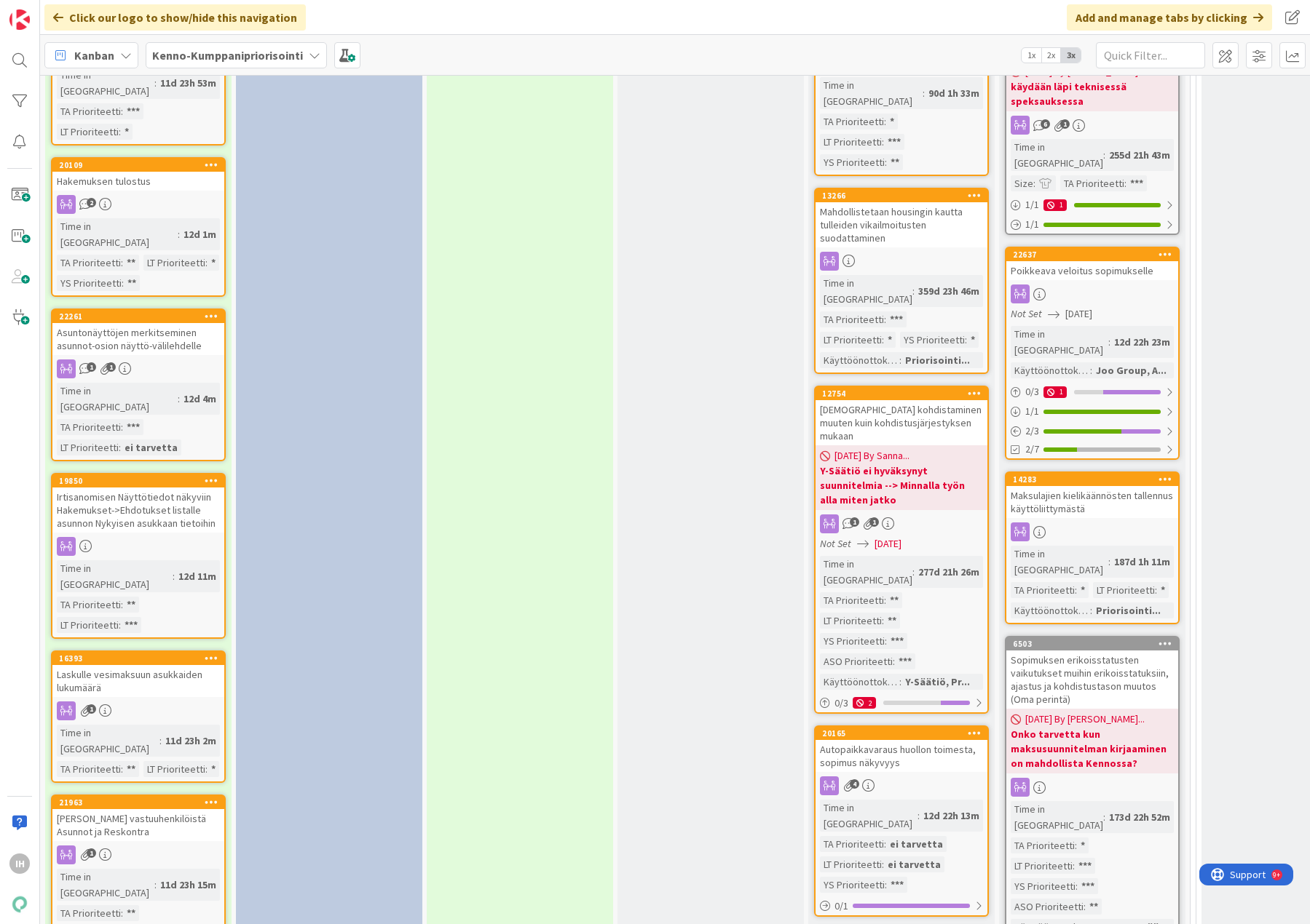
scroll to position [1455, 0]
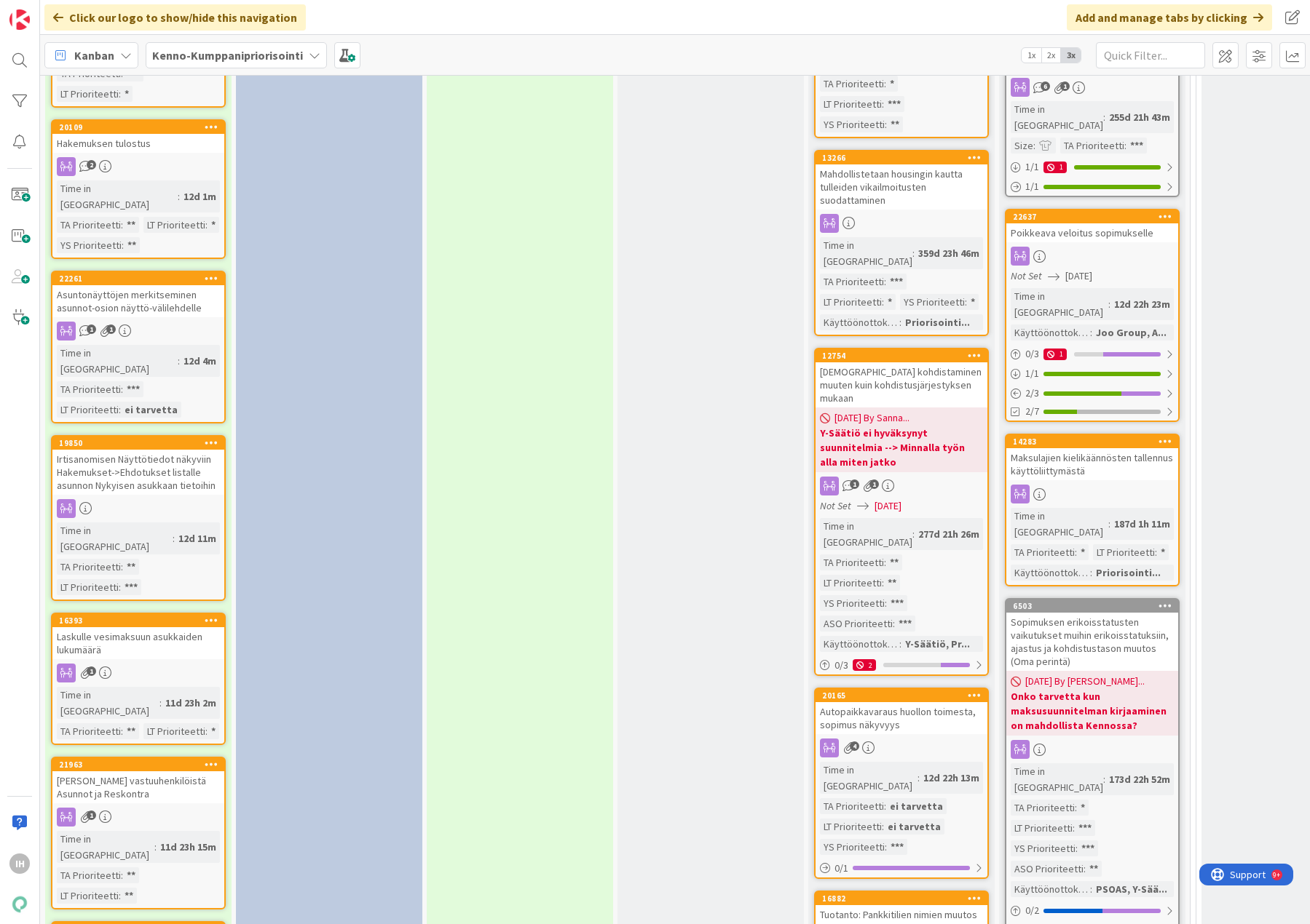
click at [117, 627] on div "Laskulle vesimaksuun asukkaiden lukumäärä" at bounding box center [139, 642] width 172 height 32
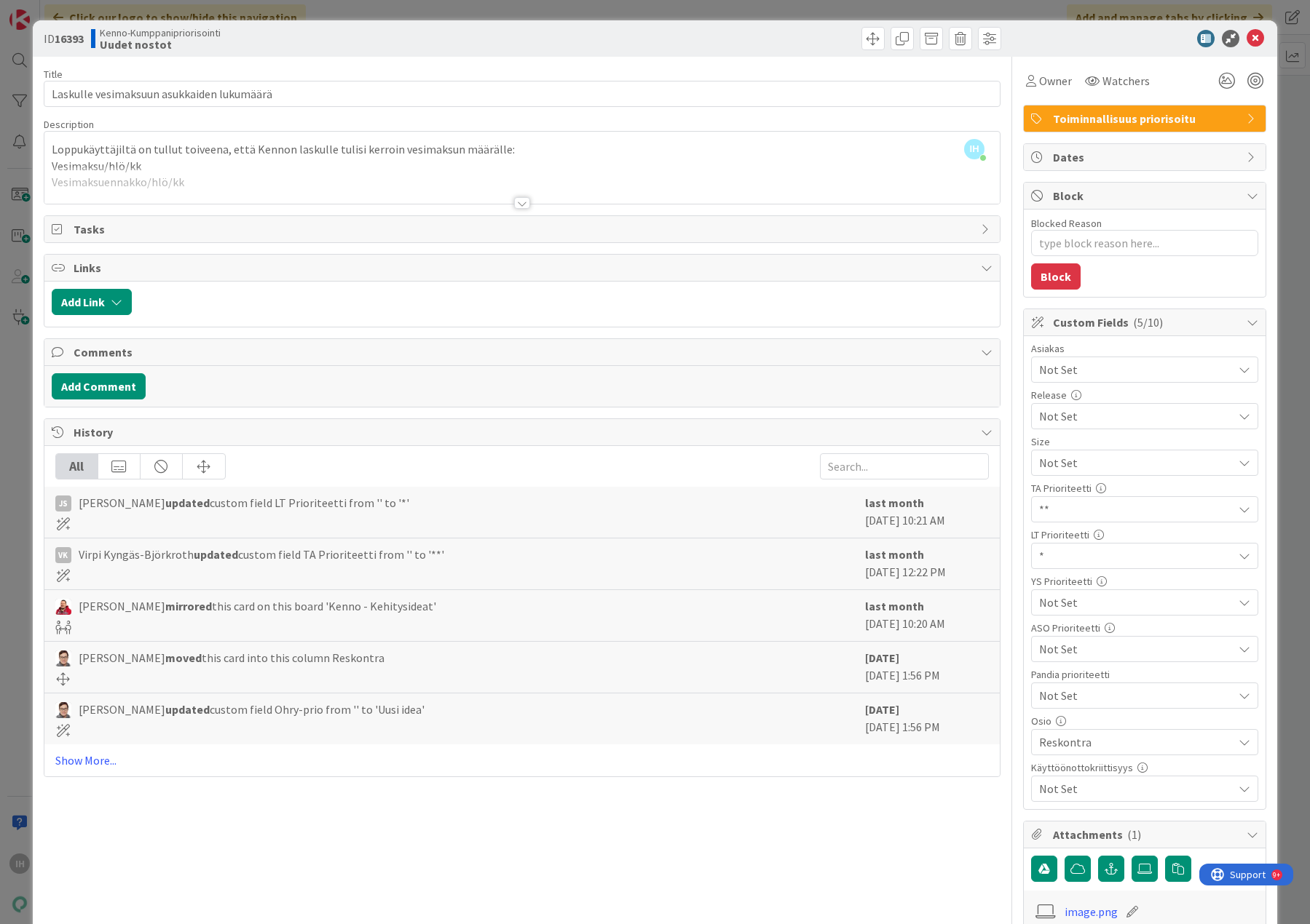
click at [517, 201] on div at bounding box center [522, 203] width 16 height 12
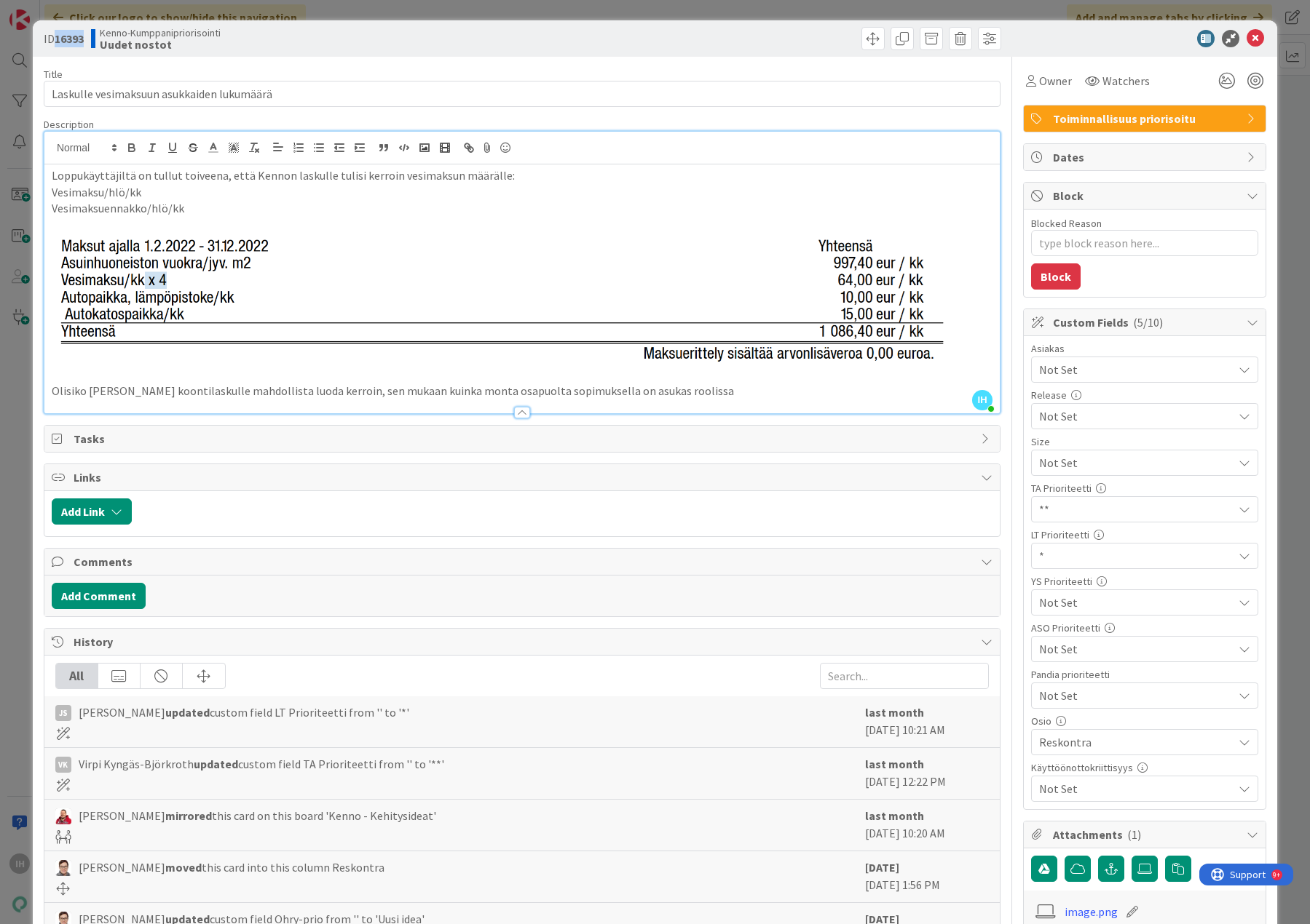
drag, startPoint x: 85, startPoint y: 39, endPoint x: 58, endPoint y: 41, distance: 27.1
click at [58, 41] on b "16393" at bounding box center [69, 39] width 29 height 15
copy b "16393"
drag, startPoint x: 285, startPoint y: 93, endPoint x: 30, endPoint y: 101, distance: 255.1
click at [30, 101] on div "ID 16393 Kenno-Kumppanipriorisointi Uudet nostot Title 41 / 128 Laskulle vesima…" at bounding box center [655, 462] width 1310 height 924
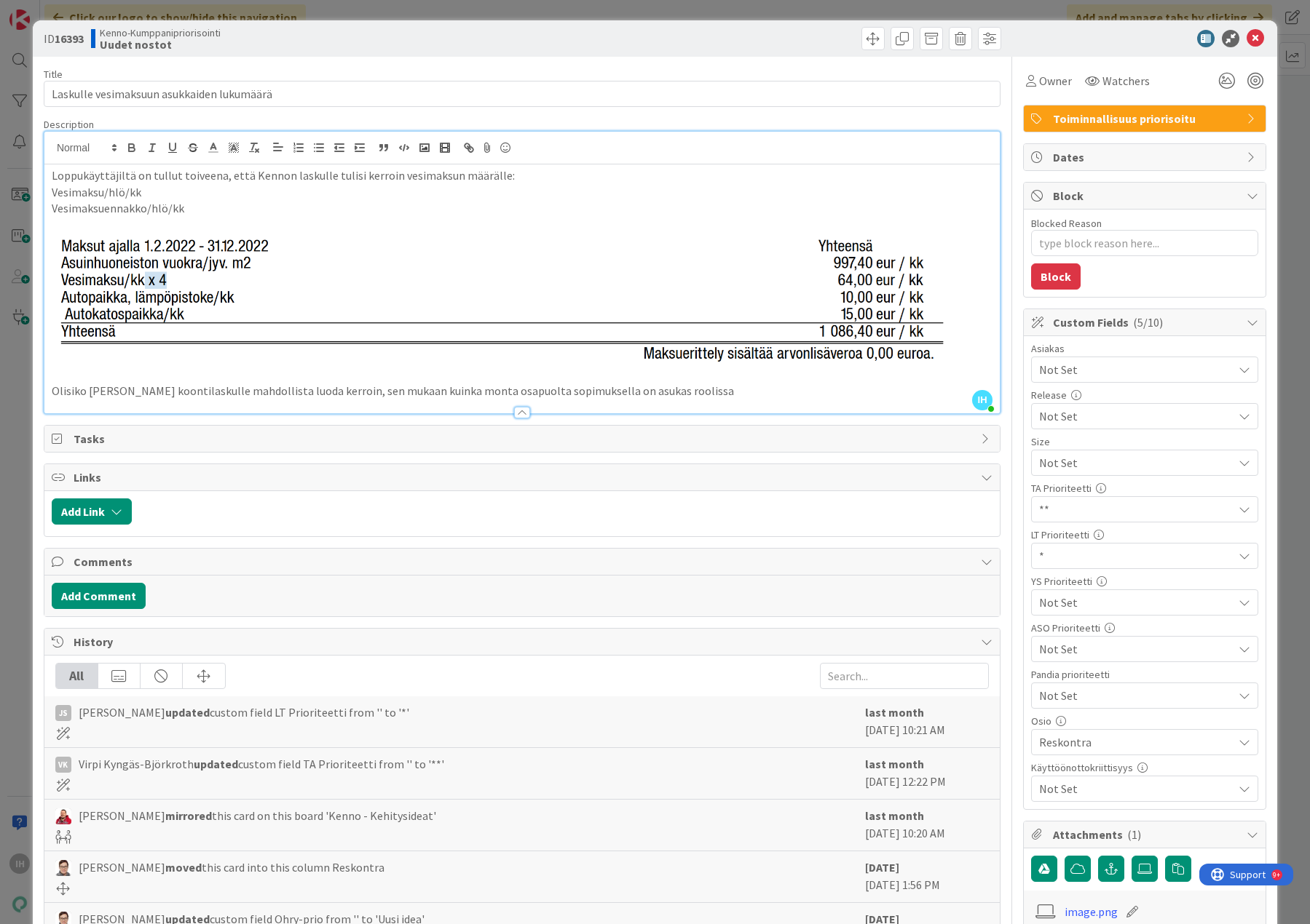
click at [1045, 473] on span "Not Set" at bounding box center [1131, 462] width 186 height 20
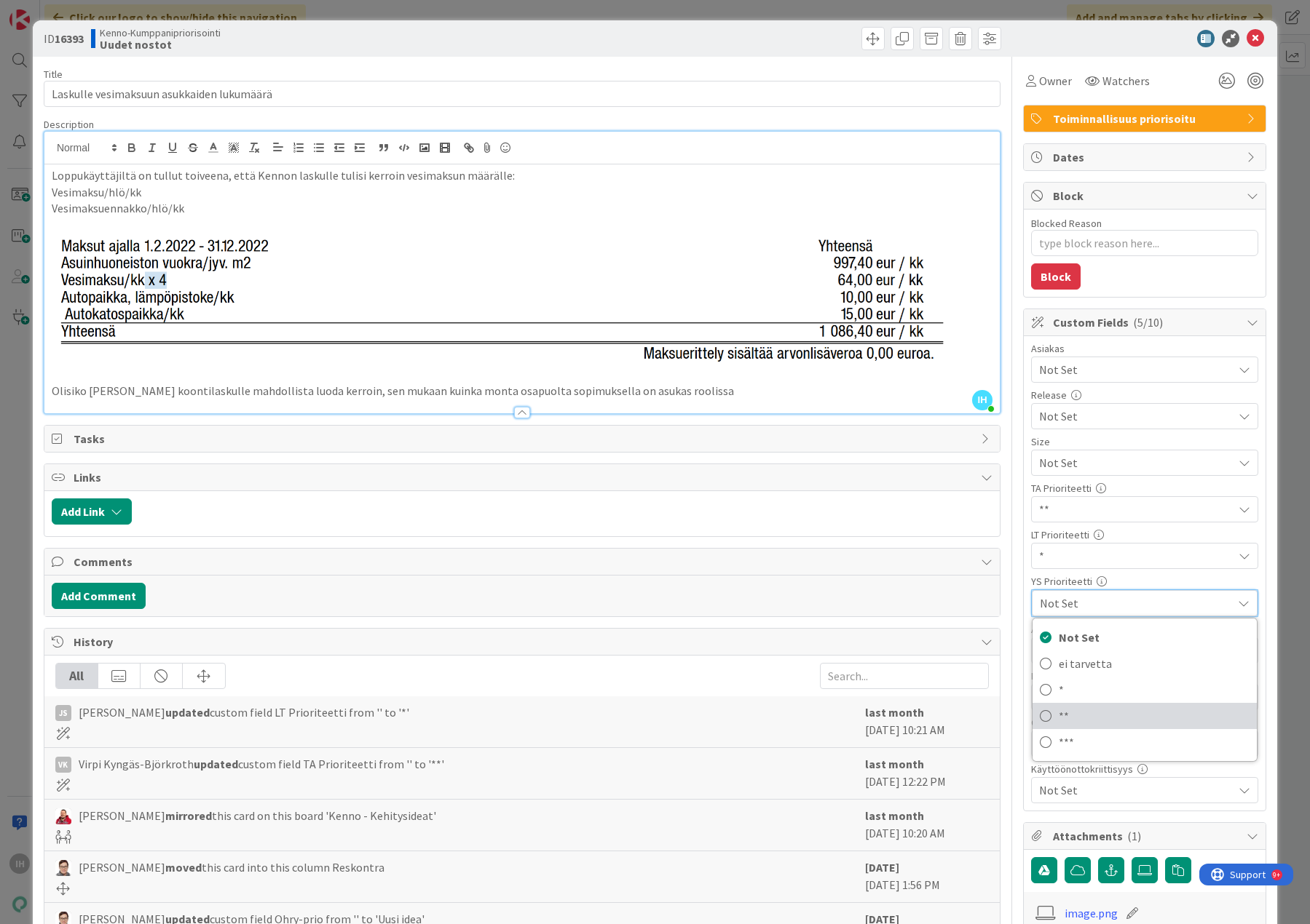
click at [1083, 717] on span "**" at bounding box center [1154, 716] width 191 height 21
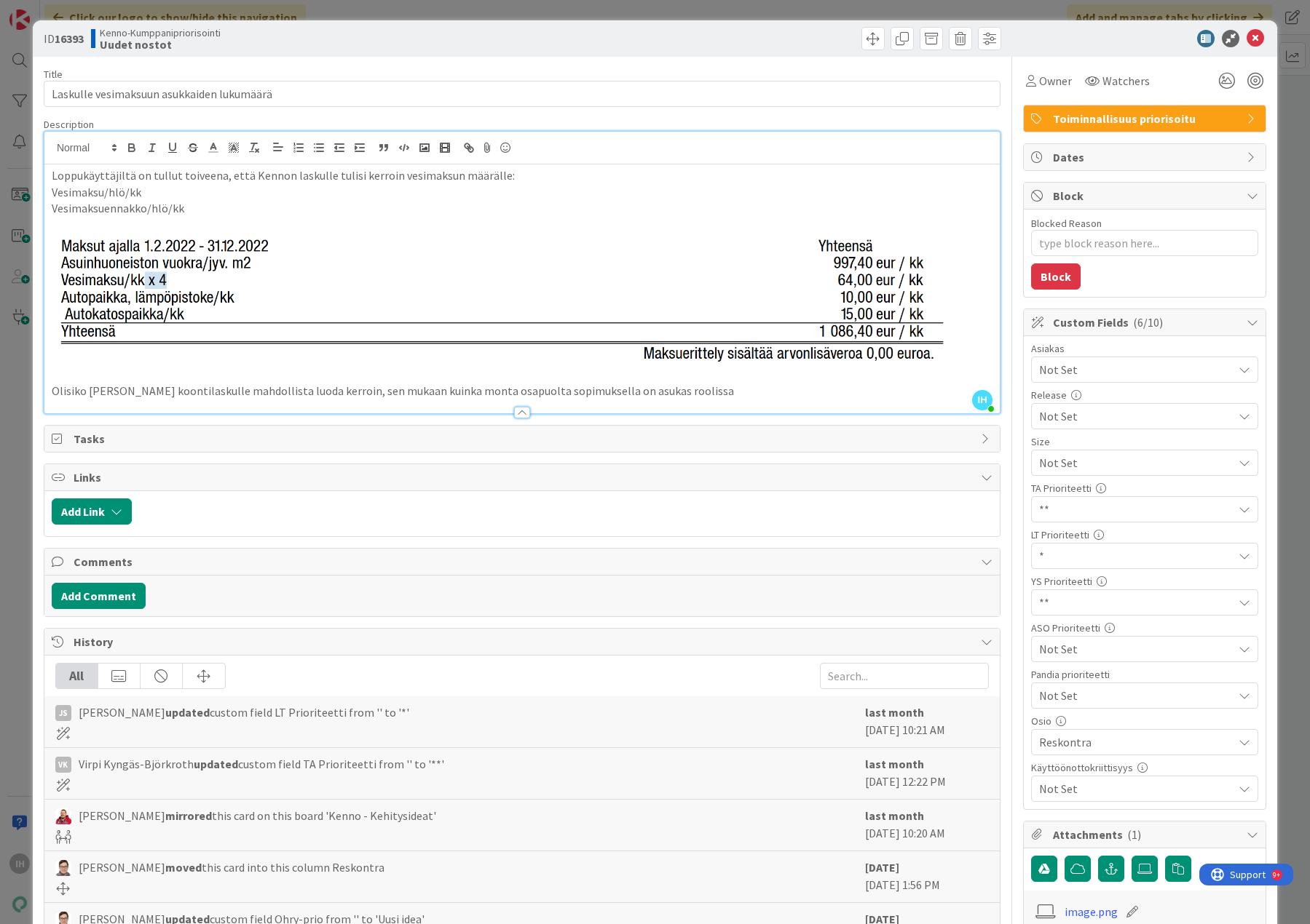
drag, startPoint x: 191, startPoint y: 310, endPoint x: 90, endPoint y: 296, distance: 102.0
click at [90, 296] on img at bounding box center [503, 299] width 902 height 133
click at [185, 305] on img at bounding box center [503, 299] width 902 height 133
click at [239, 287] on img at bounding box center [503, 299] width 902 height 133
click at [252, 202] on p "Vesimaksuennakko/hlö/kk" at bounding box center [522, 208] width 941 height 17
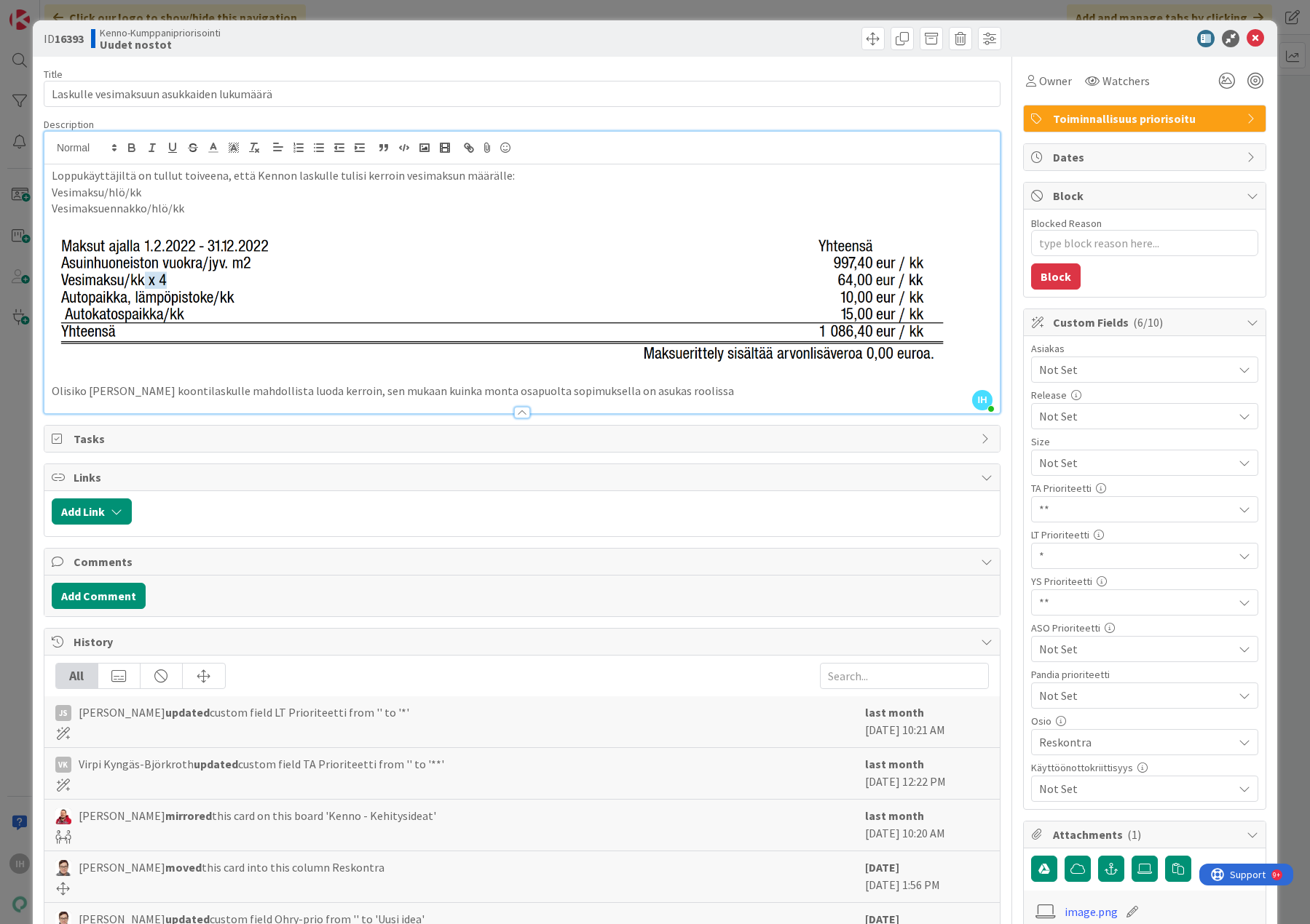
drag, startPoint x: 929, startPoint y: 299, endPoint x: 823, endPoint y: 294, distance: 106.1
click at [823, 294] on img at bounding box center [503, 299] width 902 height 133
click at [780, 295] on img at bounding box center [503, 299] width 902 height 133
click at [493, 183] on p "Loppukäyttäjiltä on tullut toiveena, että Kennon laskulle tulisi kerroin vesima…" at bounding box center [522, 176] width 941 height 17
click at [1250, 31] on icon at bounding box center [1255, 39] width 18 height 18
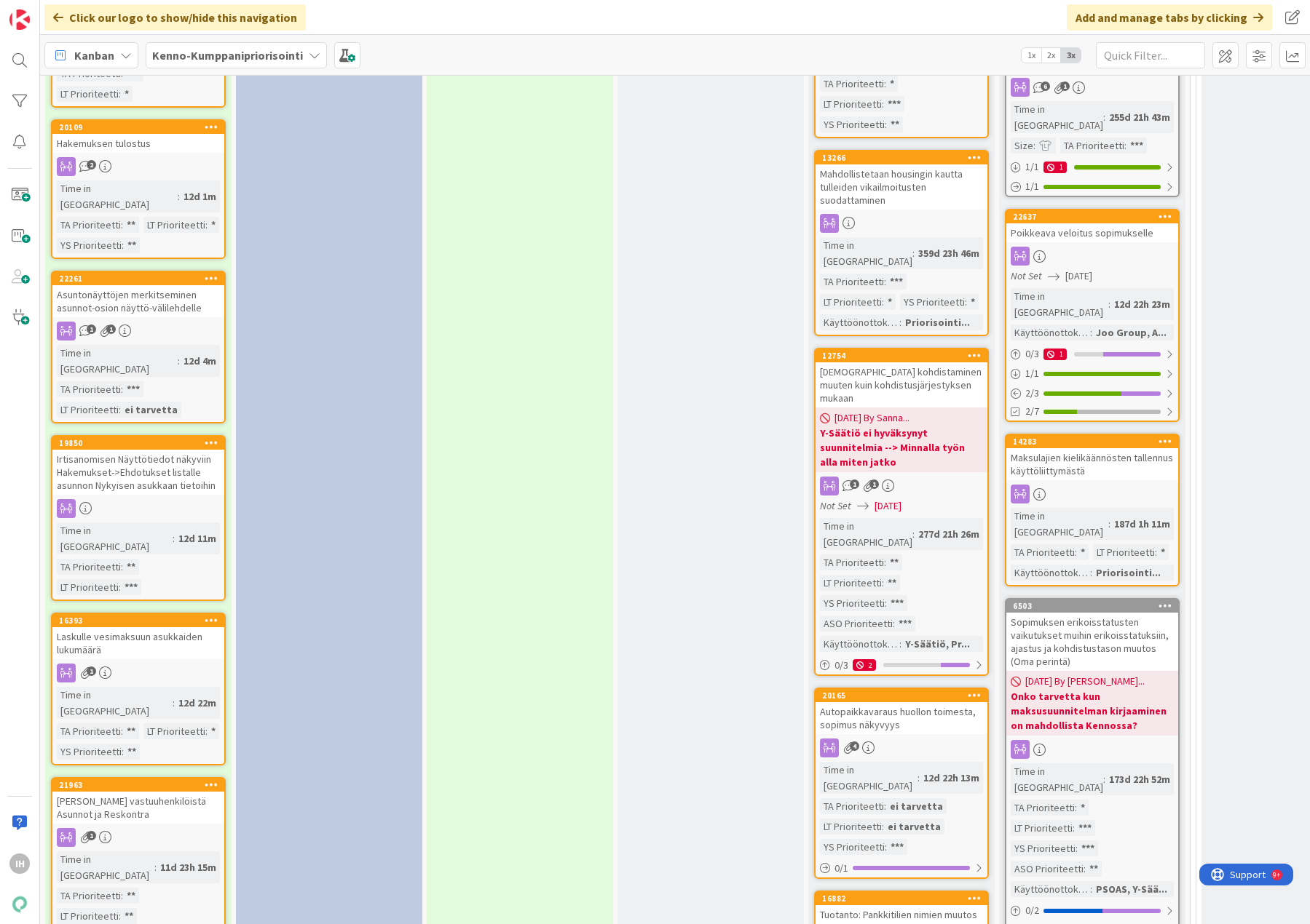
click at [135, 791] on div "[PERSON_NAME] vastuuhenkilöistä Asunnot ja Reskontra" at bounding box center [139, 807] width 172 height 32
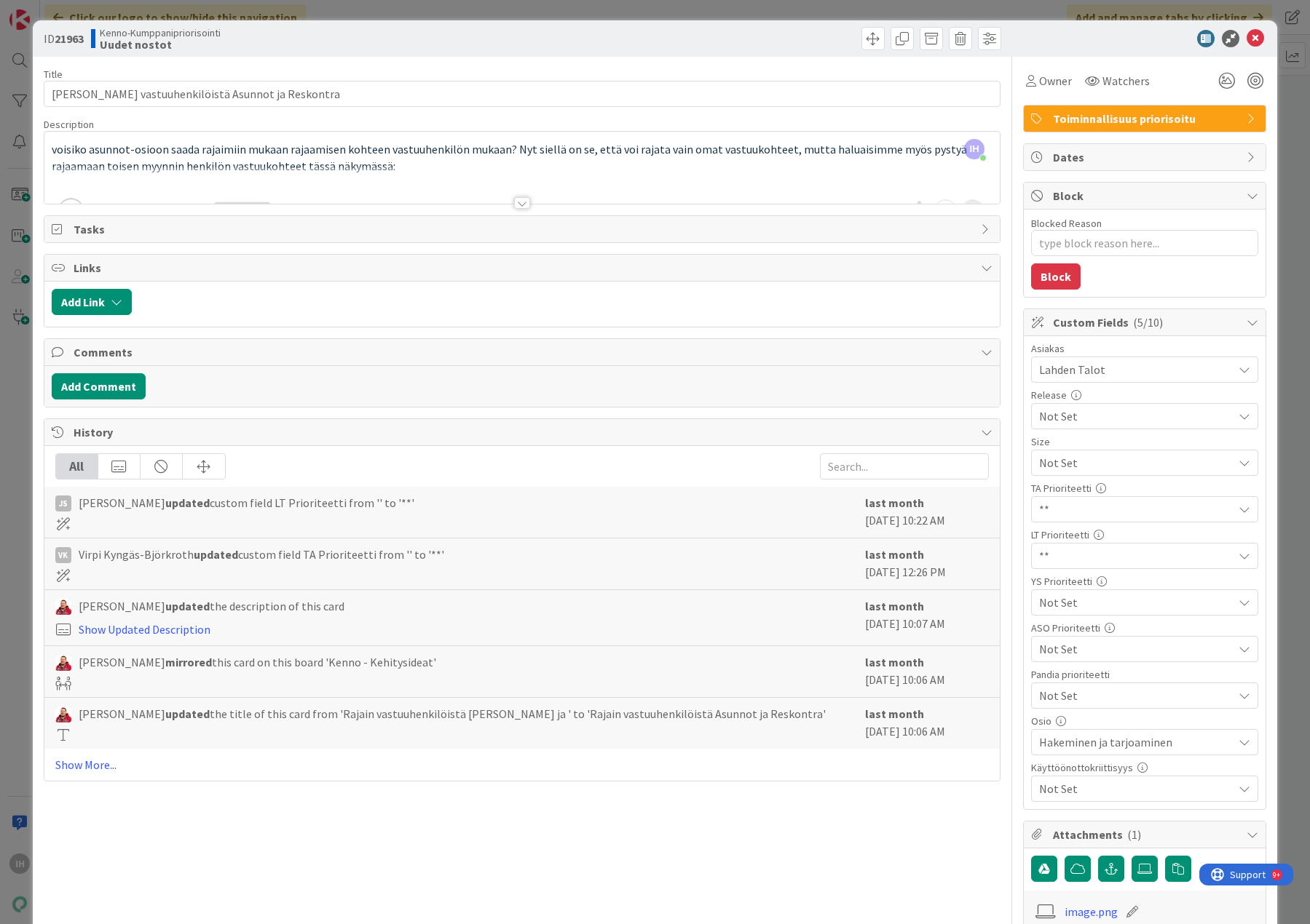
click at [520, 203] on div at bounding box center [522, 203] width 16 height 12
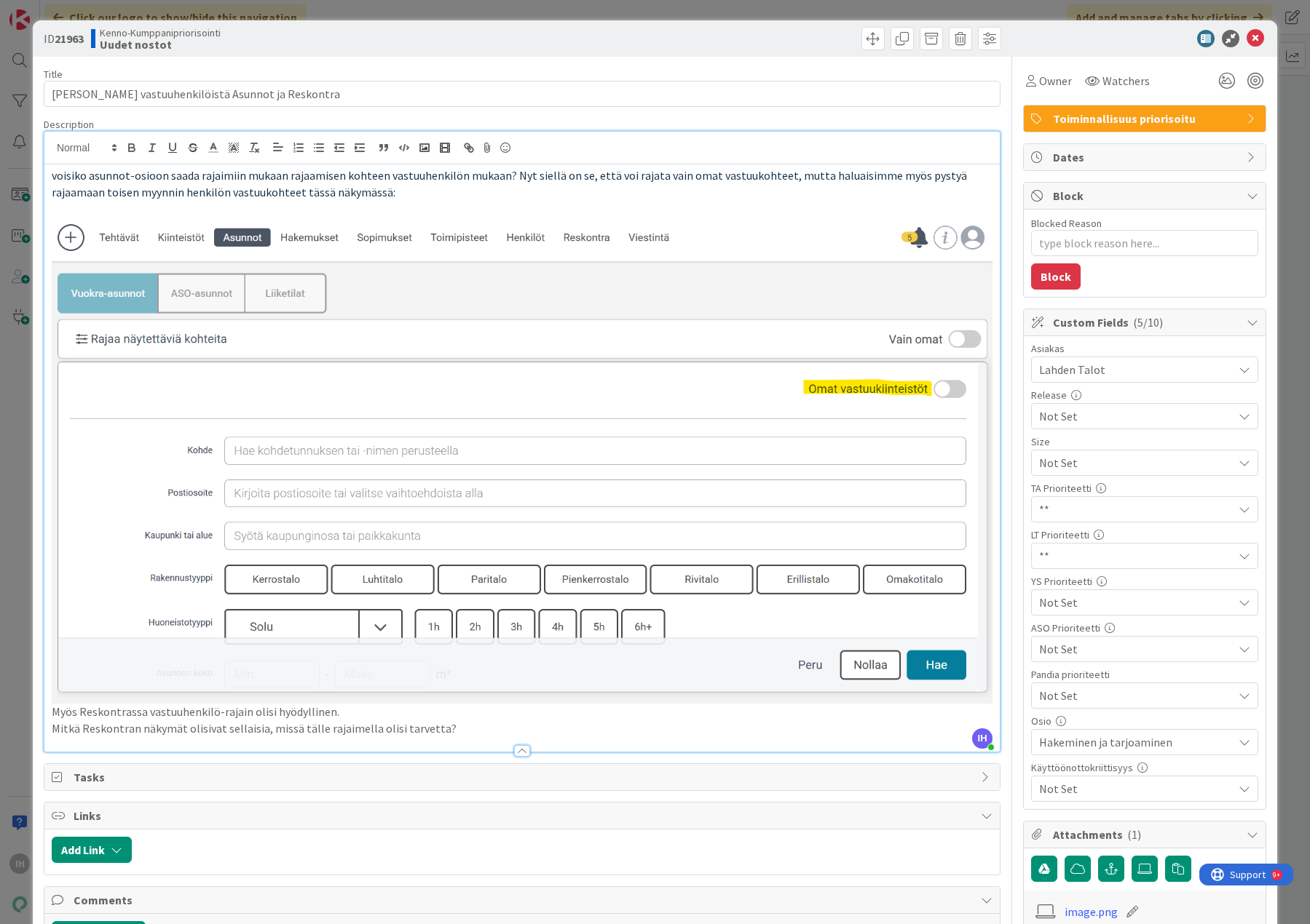
click at [1056, 473] on span "Not Set" at bounding box center [1131, 462] width 186 height 20
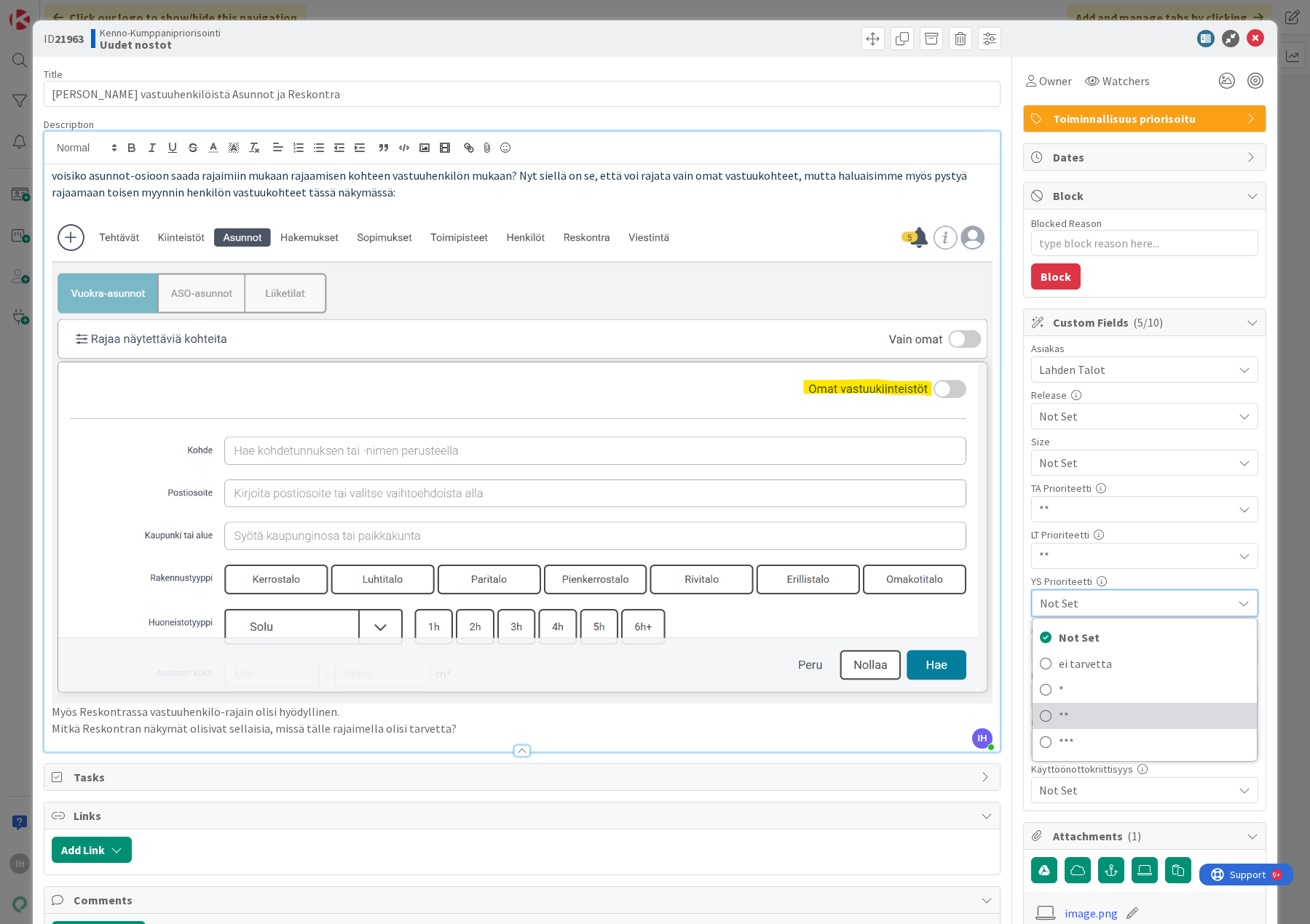
click at [1059, 711] on span "**" at bounding box center [1154, 716] width 191 height 21
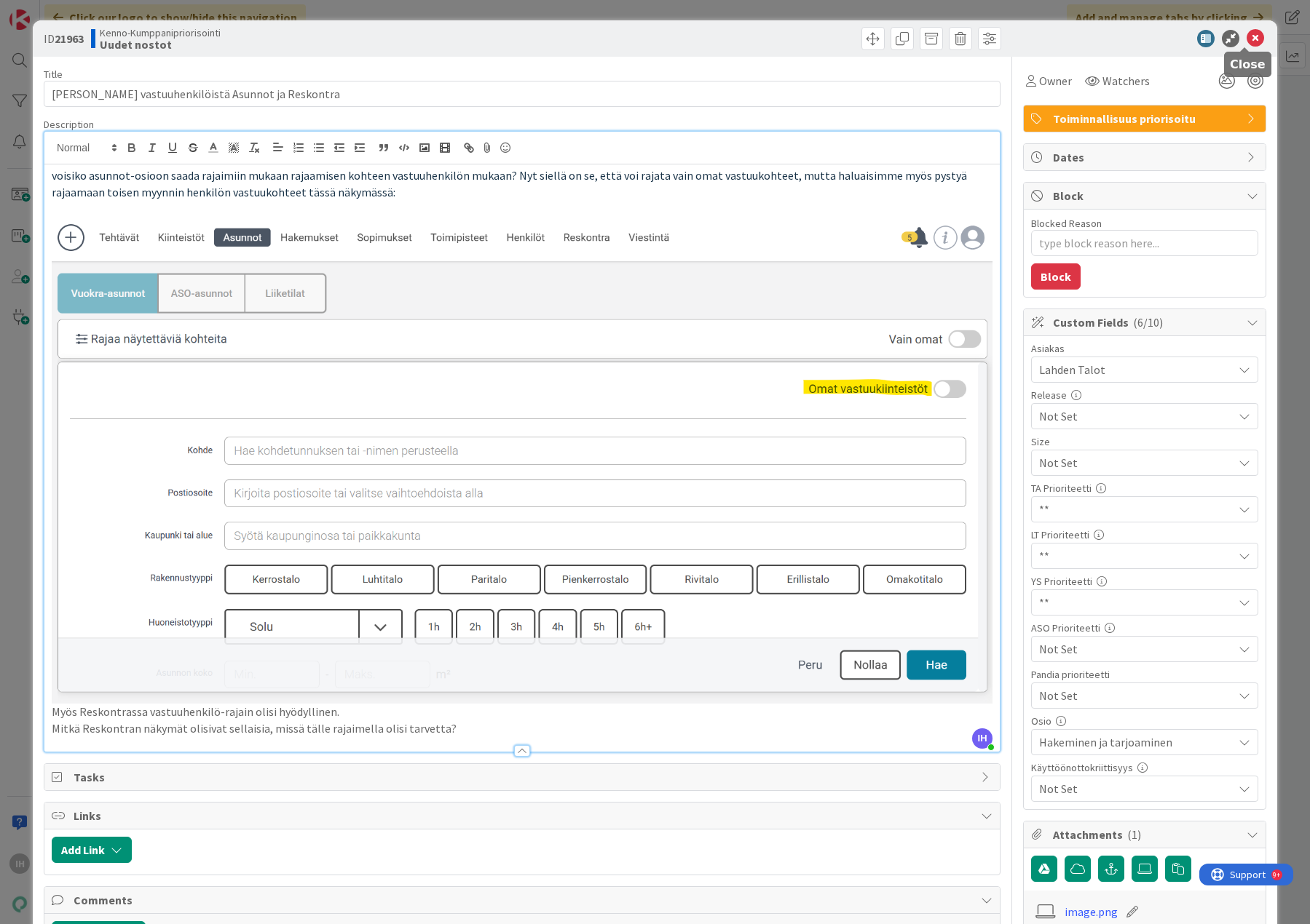
click at [1246, 41] on icon at bounding box center [1255, 39] width 18 height 18
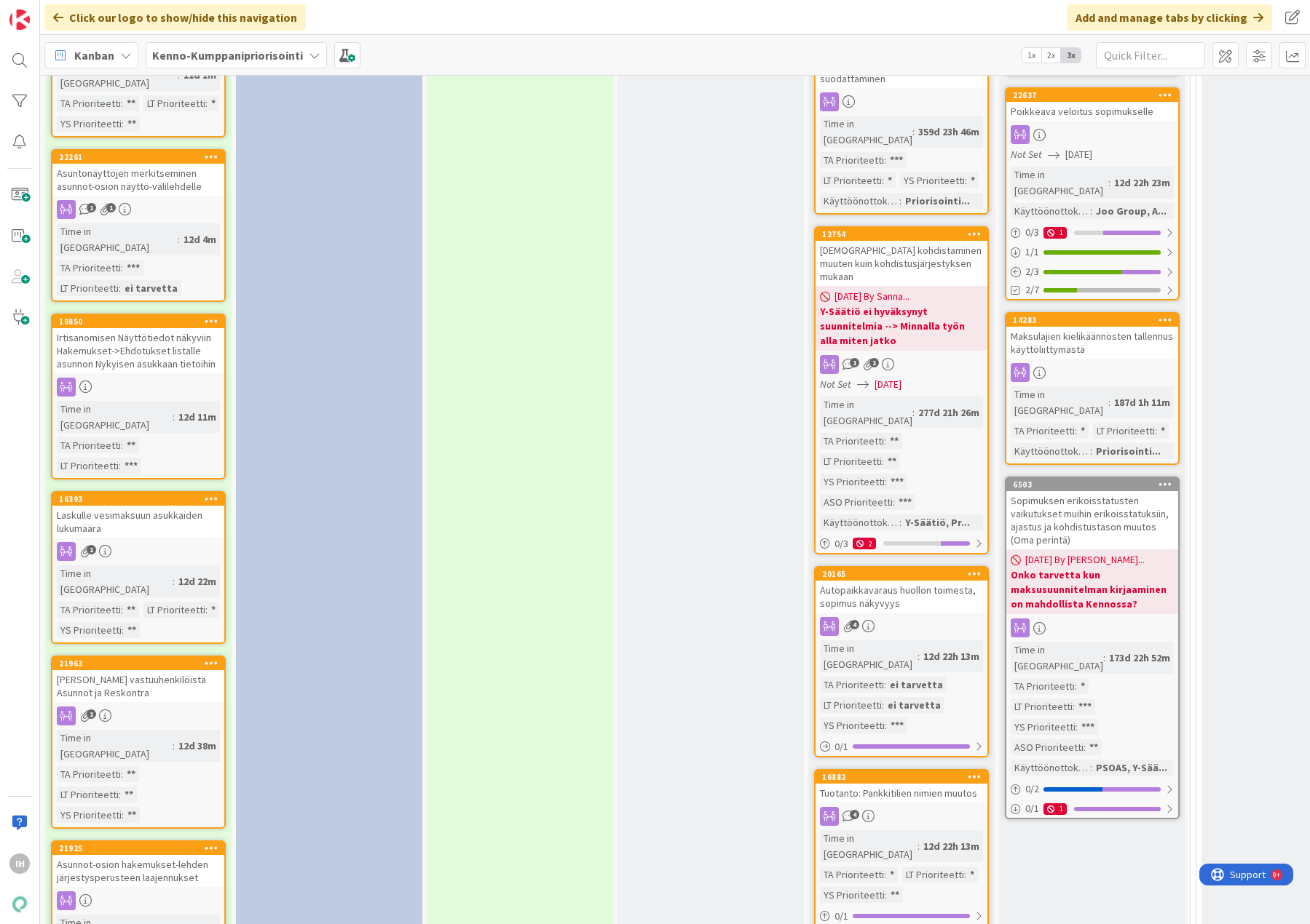
scroll to position [1746, 0]
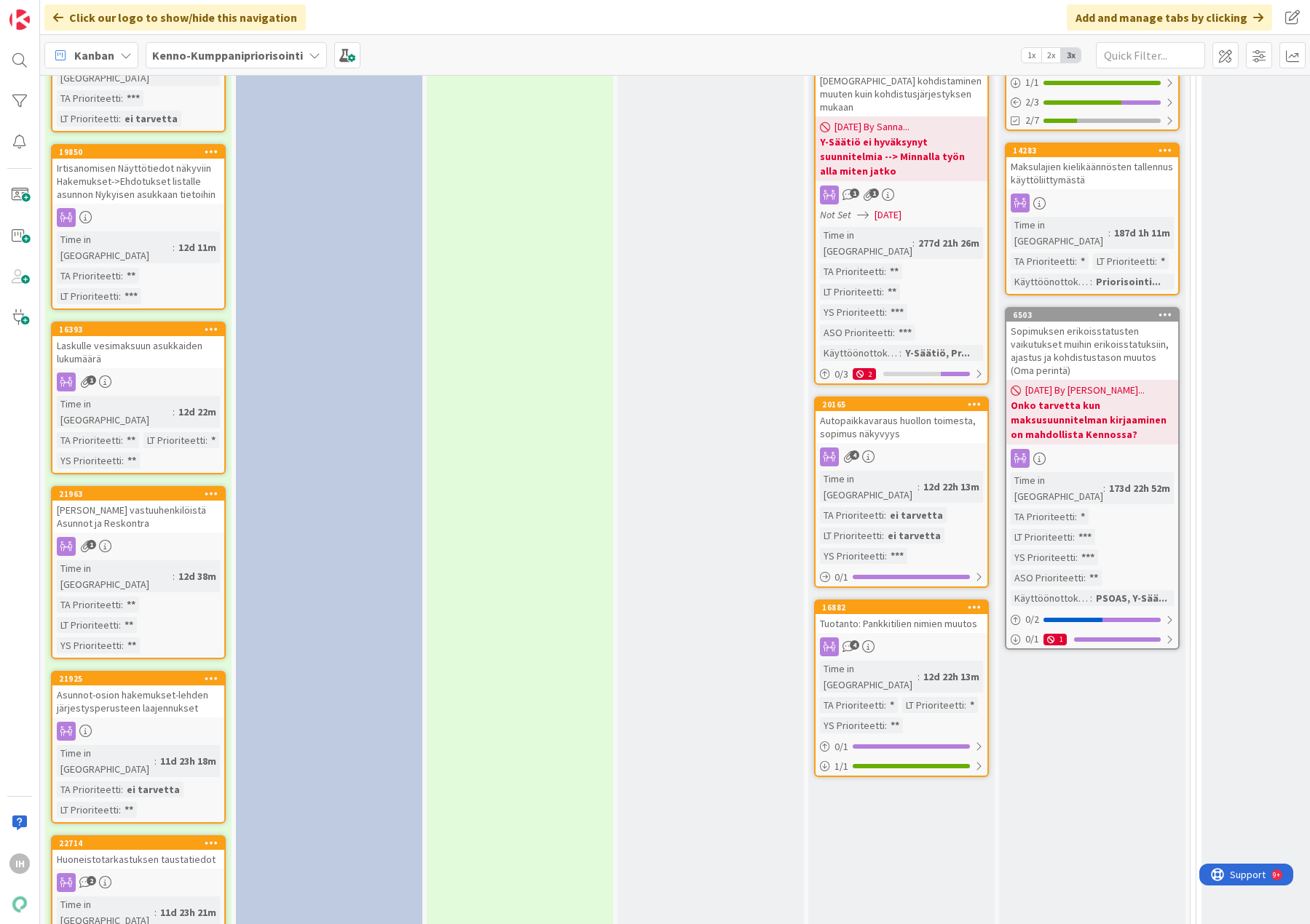
click at [175, 685] on div "Asunnot-osion hakemukset-lehden järjestysperusteen laajennukset" at bounding box center [139, 701] width 172 height 32
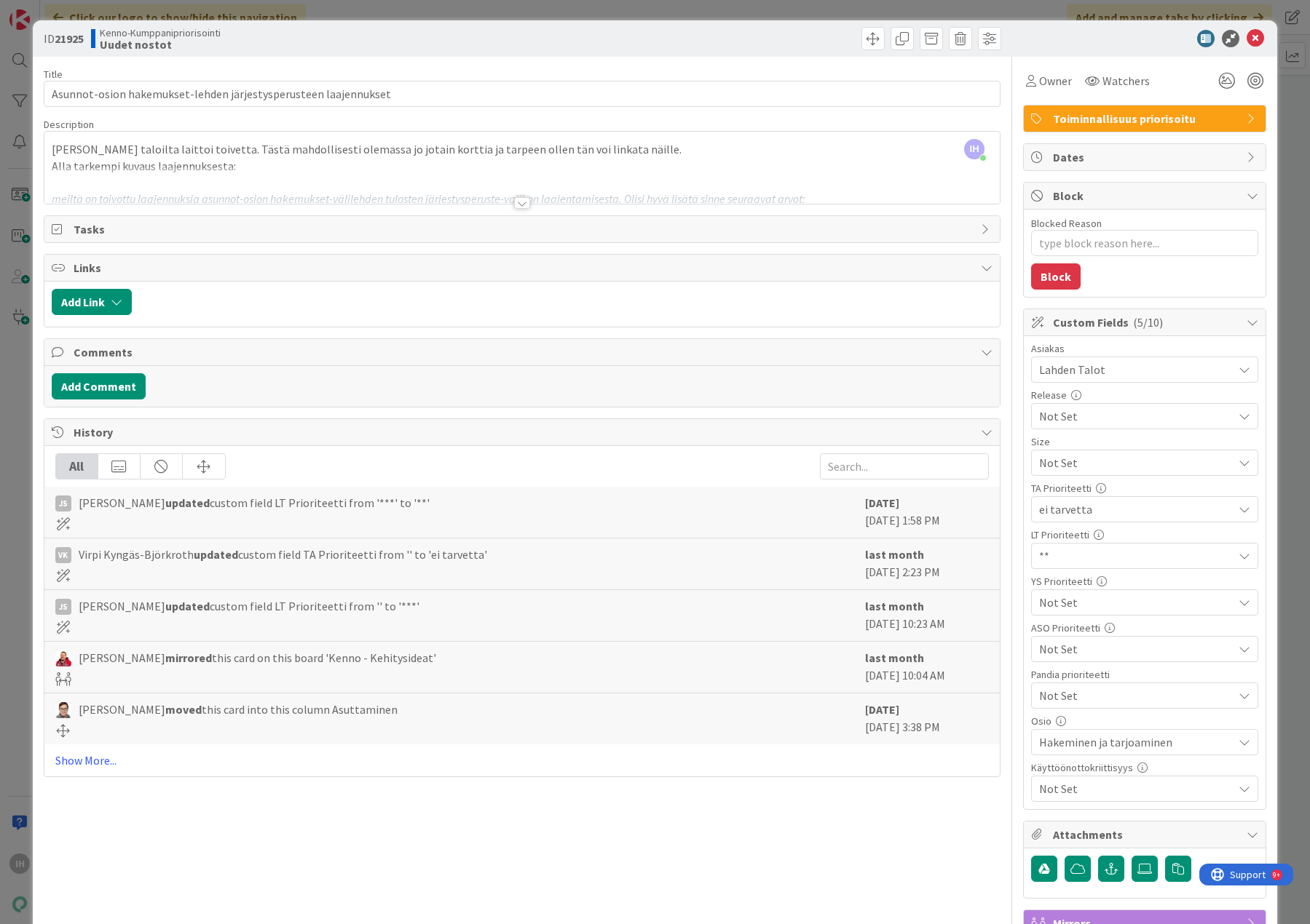
click at [514, 202] on div at bounding box center [522, 203] width 16 height 12
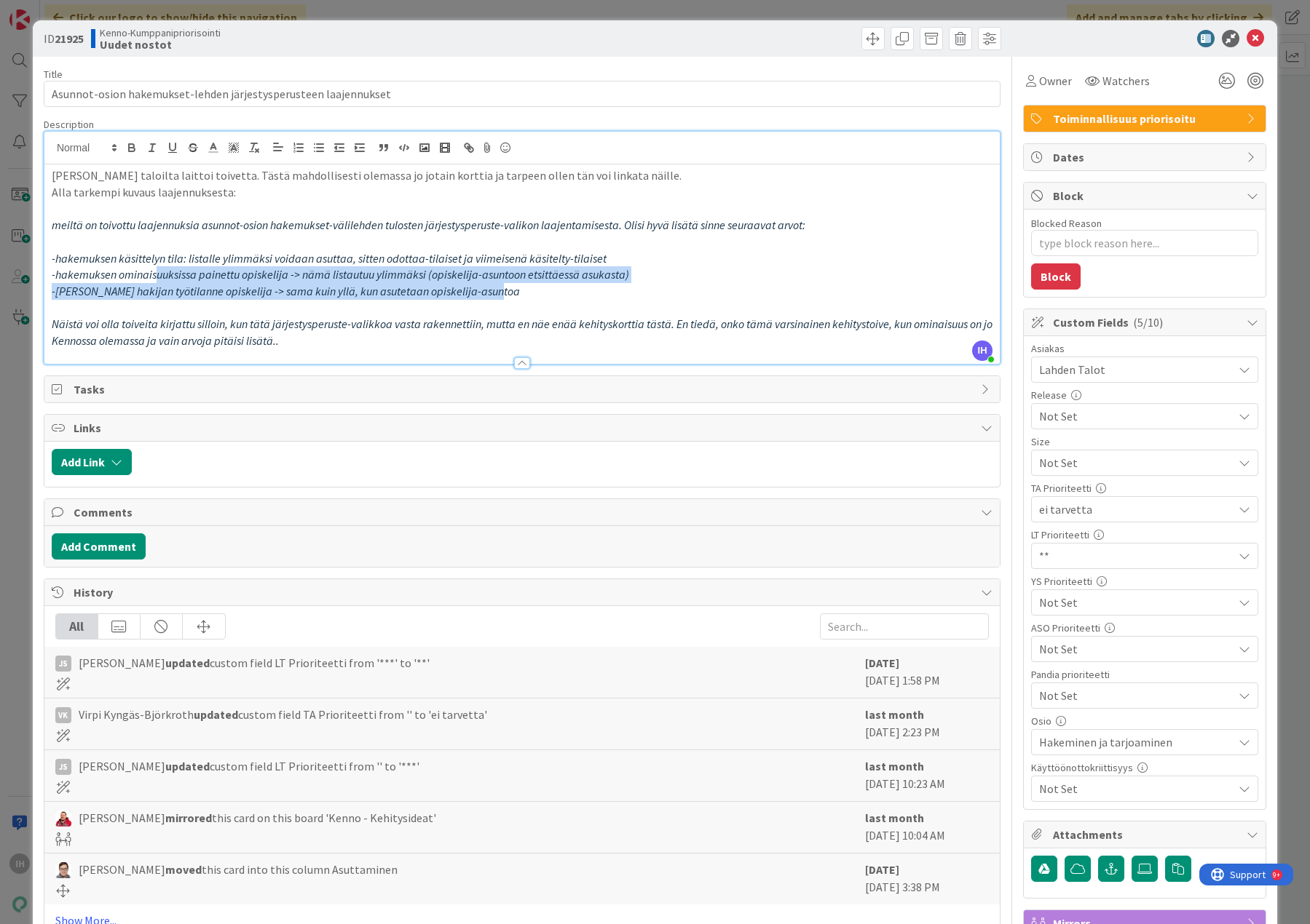
drag, startPoint x: 156, startPoint y: 273, endPoint x: 563, endPoint y: 301, distance: 408.0
click at [563, 295] on div "[PERSON_NAME] taloilta laittoi toivetta. Tästä mahdollisesti olemassa jo jotain…" at bounding box center [522, 264] width 955 height 199
click at [525, 298] on p "-[PERSON_NAME] hakijan työtilanne opiskelija -> sama kuin yllä, kun asutetaan o…" at bounding box center [522, 291] width 941 height 17
drag, startPoint x: 504, startPoint y: 294, endPoint x: 61, endPoint y: 300, distance: 443.0
click at [61, 300] on div "[PERSON_NAME] taloilta laittoi toivetta. Tästä mahdollisesti olemassa jo jotain…" at bounding box center [522, 264] width 955 height 199
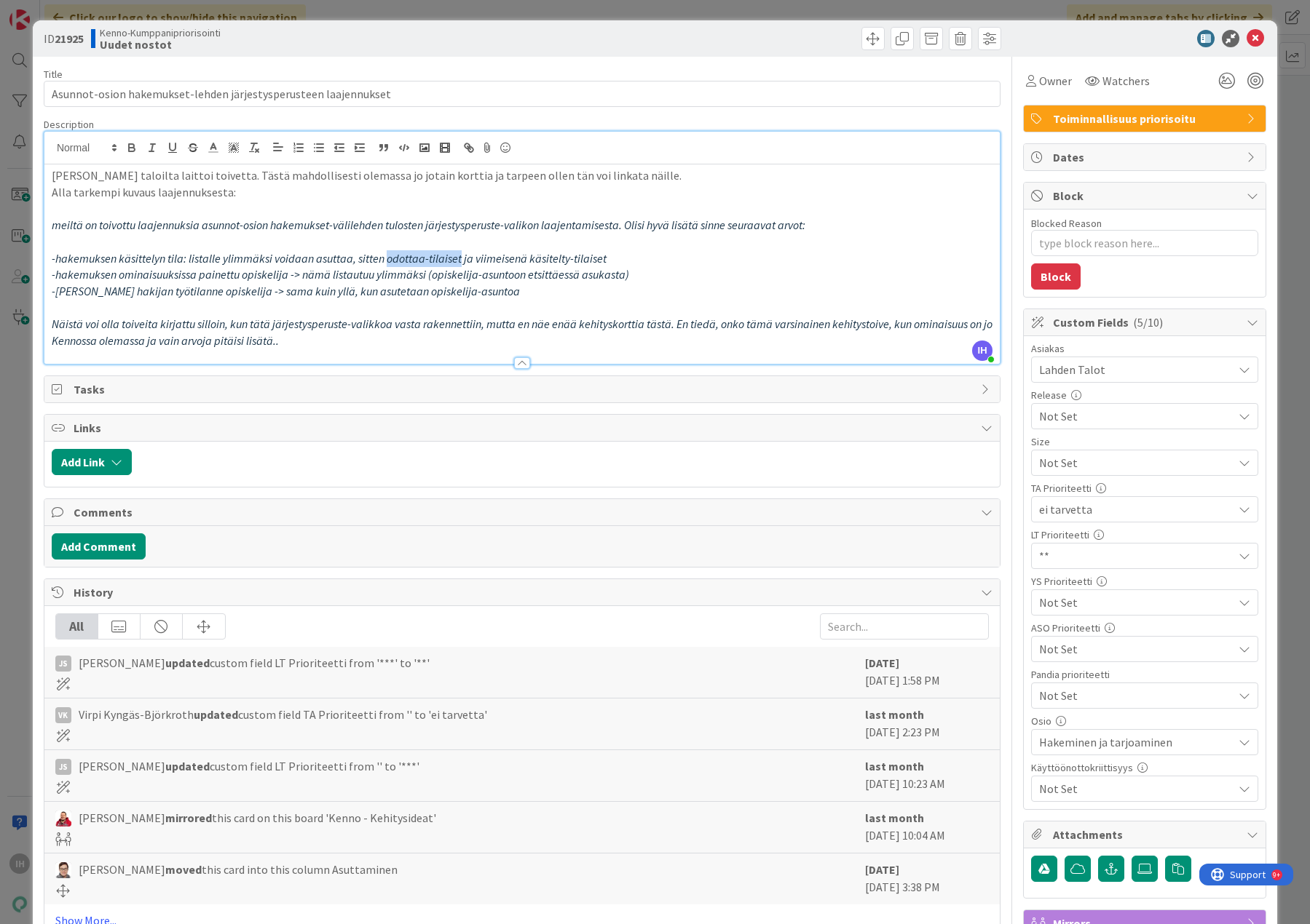
drag, startPoint x: 460, startPoint y: 259, endPoint x: 387, endPoint y: 256, distance: 73.1
click at [387, 256] on em "-hakemuksen käsittelyn tila: listalle ylimmäksi voidaan asuttaa, sitten odottaa…" at bounding box center [329, 259] width 555 height 15
drag, startPoint x: 89, startPoint y: 290, endPoint x: 262, endPoint y: 294, distance: 173.0
click at [262, 294] on em "-[PERSON_NAME] hakijan työtilanne opiskelija -> sama kuin yllä, kun asutetaan o…" at bounding box center [285, 291] width 468 height 15
drag, startPoint x: 501, startPoint y: 223, endPoint x: 426, endPoint y: 223, distance: 75.0
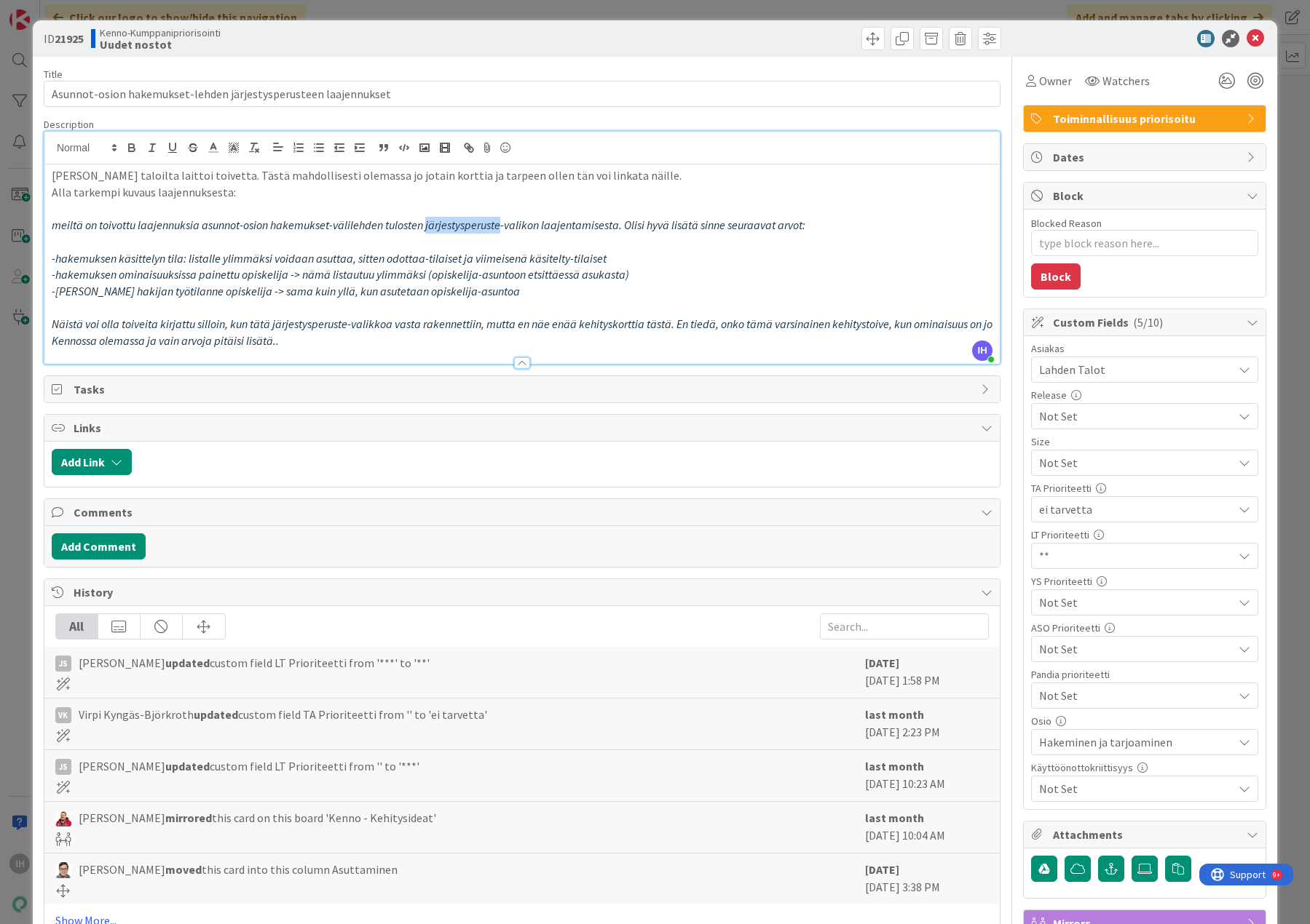
click at [426, 223] on em "meiltä on toivottu laajennuksia asunnot-osion hakemukset-välilehden tulosten jä…" at bounding box center [429, 225] width 753 height 15
drag, startPoint x: 116, startPoint y: 290, endPoint x: 251, endPoint y: 293, distance: 135.0
click at [251, 292] on em "-[PERSON_NAME] hakijan työtilanne opiskelija -> sama kuin yllä, kun asutetaan o…" at bounding box center [285, 291] width 468 height 15
click at [1048, 473] on span "Not Set" at bounding box center [1131, 462] width 186 height 20
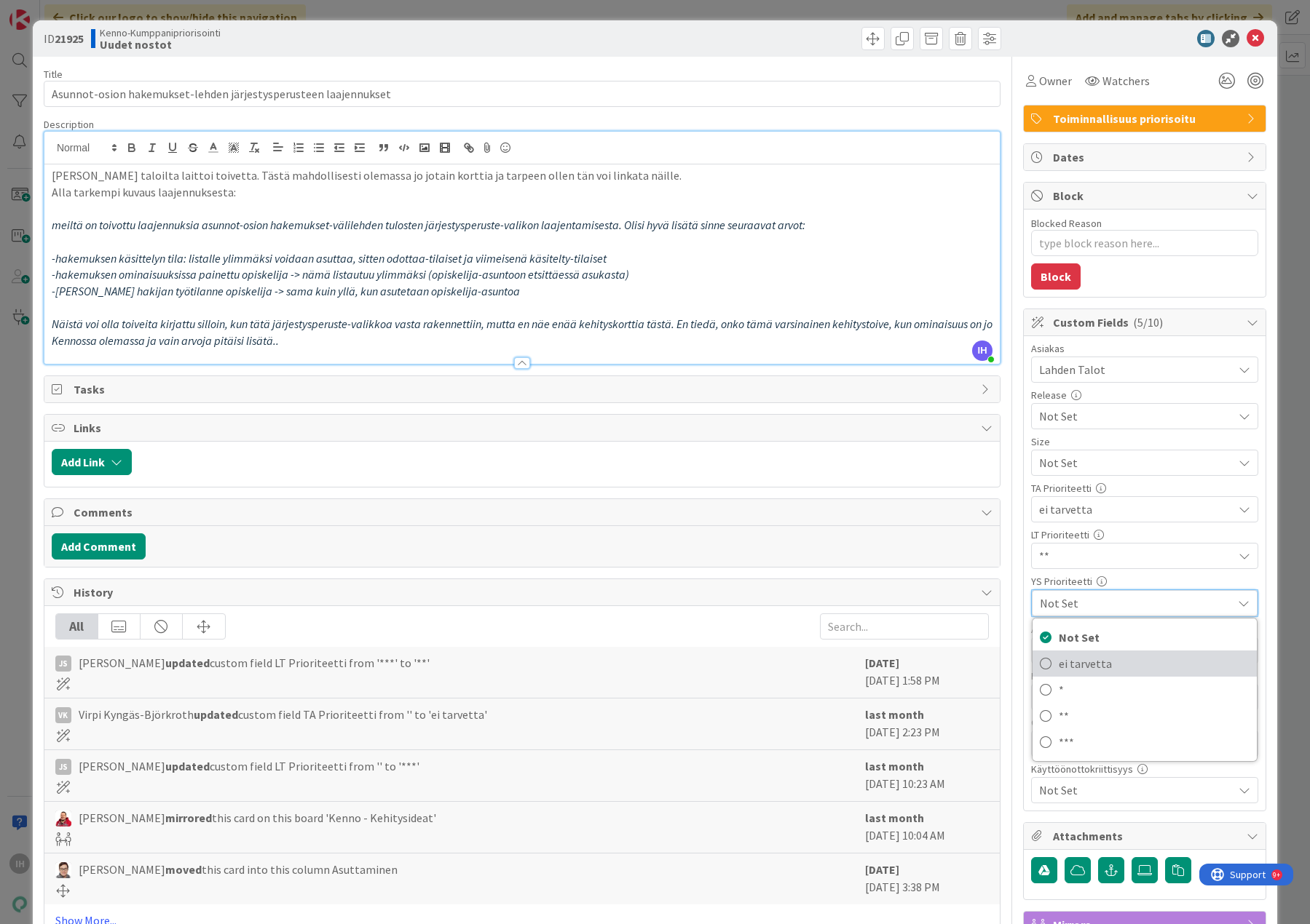
click at [1059, 668] on span "ei tarvetta" at bounding box center [1154, 663] width 191 height 21
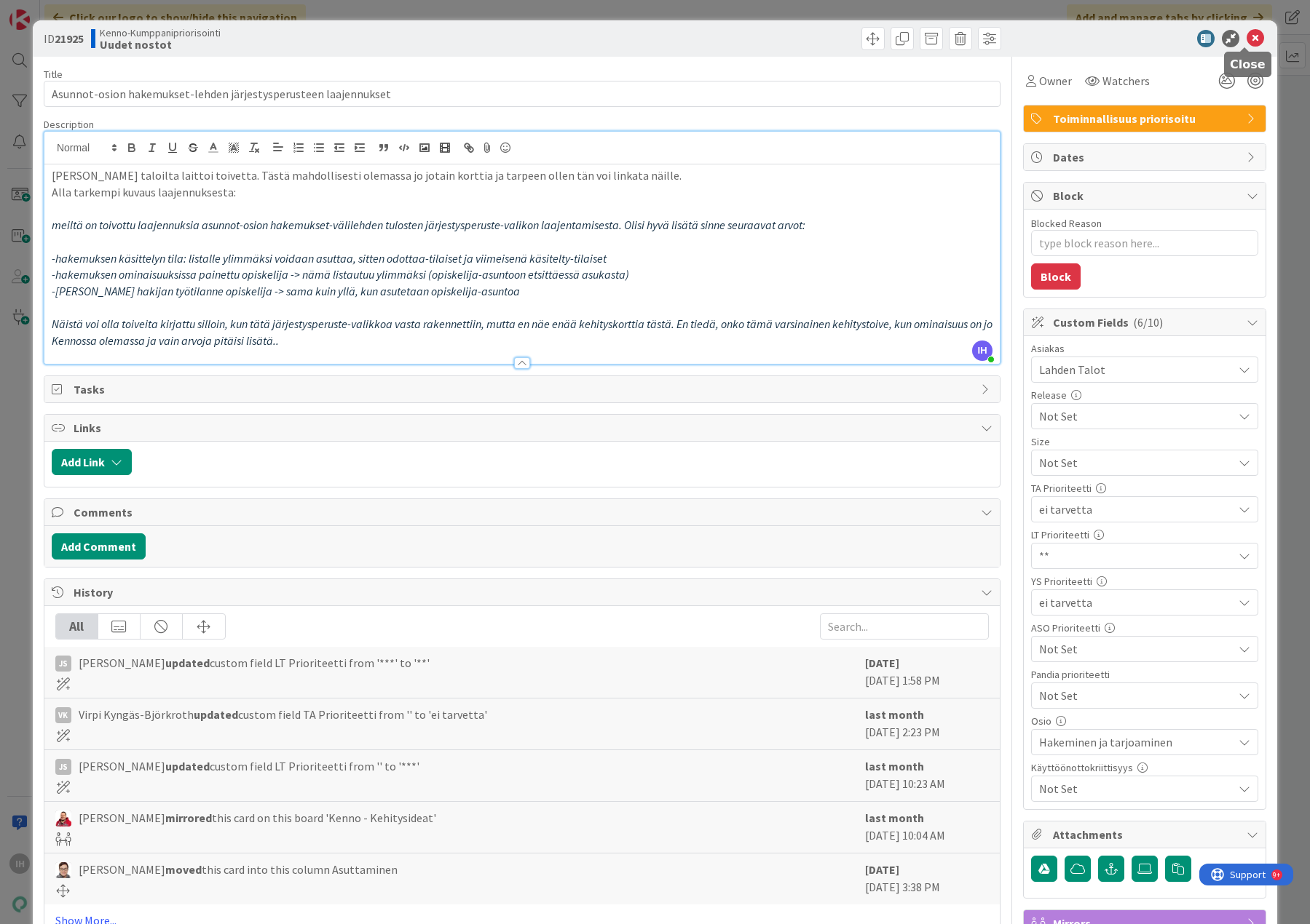
click at [1246, 40] on icon at bounding box center [1255, 39] width 18 height 18
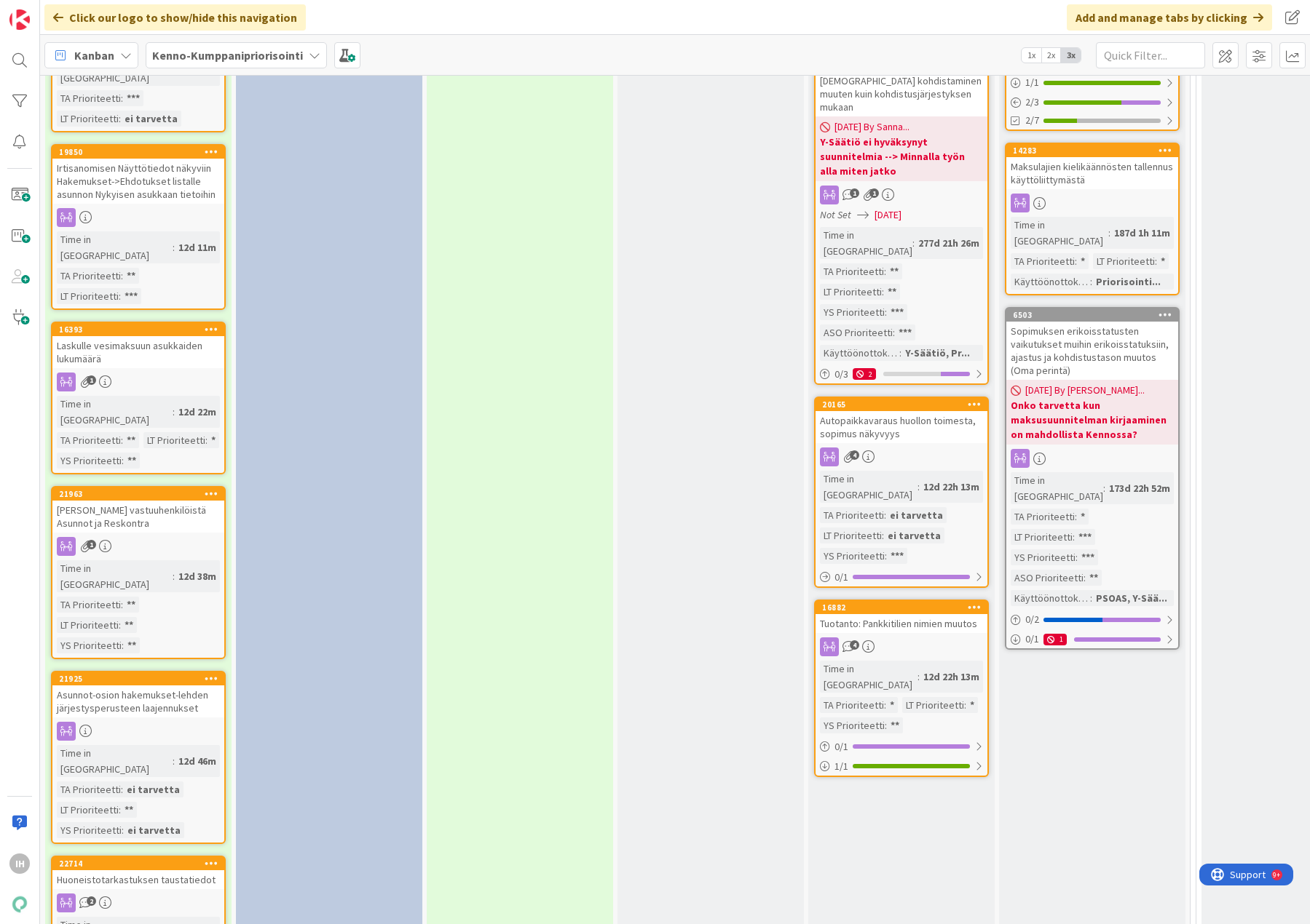
click at [182, 685] on div "Asunnot-osion hakemukset-lehden järjestysperusteen laajennukset" at bounding box center [139, 701] width 172 height 32
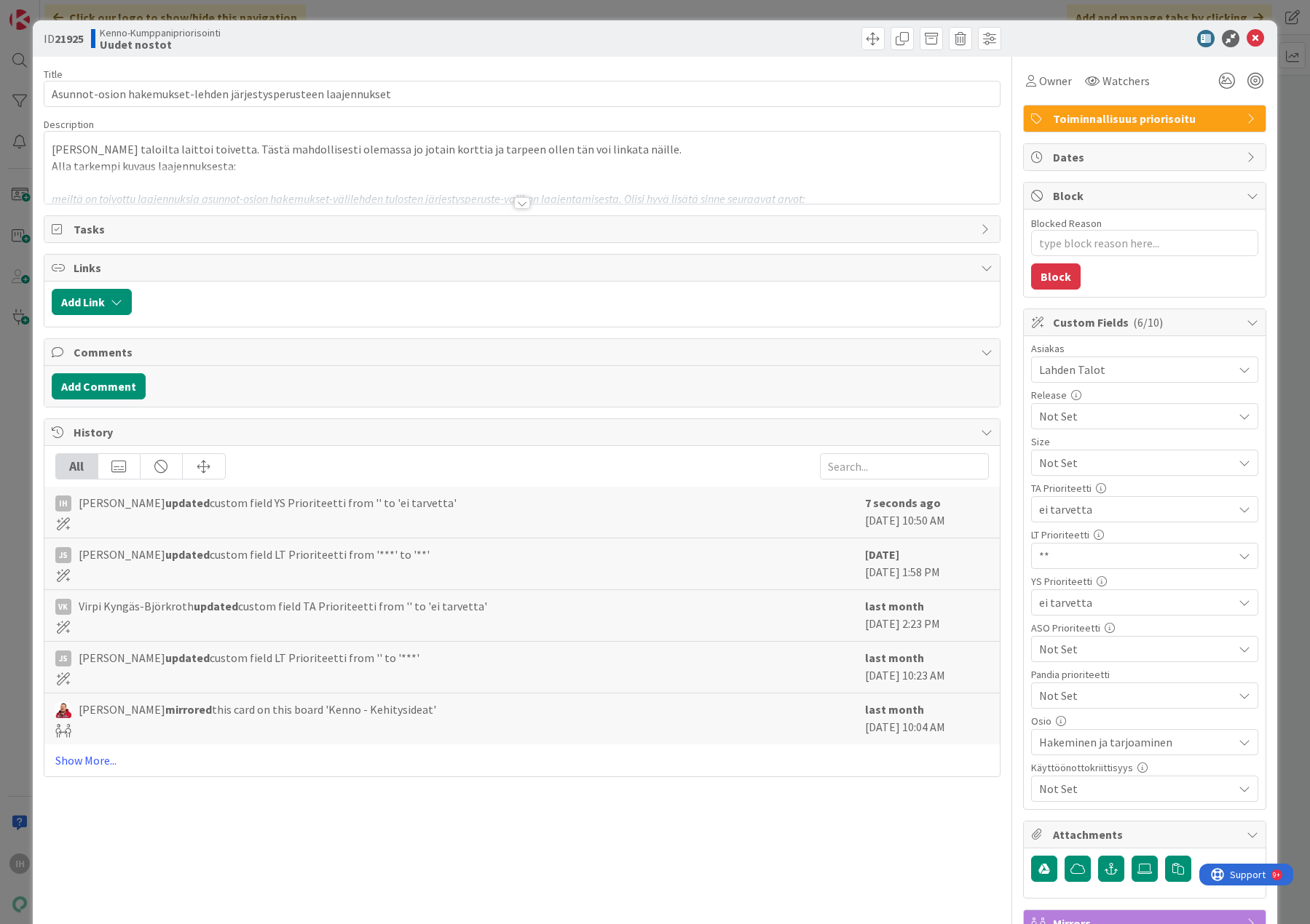
click at [514, 203] on div at bounding box center [522, 203] width 16 height 12
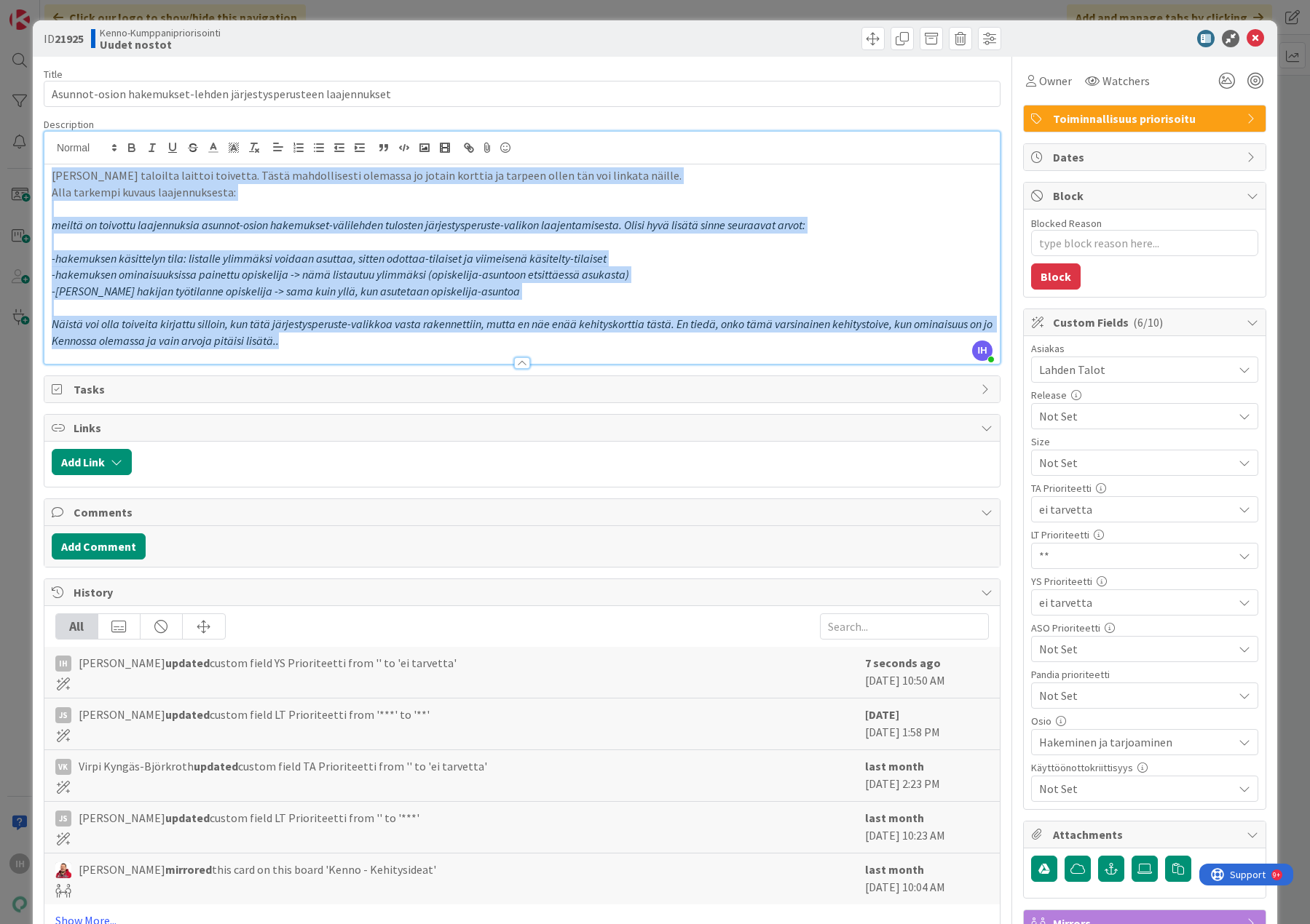
drag, startPoint x: 328, startPoint y: 341, endPoint x: 33, endPoint y: 176, distance: 338.0
click at [33, 176] on div "ID 21925 Kenno-Kumppanipriorisointi Uudet nostot Title 63 / 128 Asunnot-osion h…" at bounding box center [655, 627] width 1244 height 1214
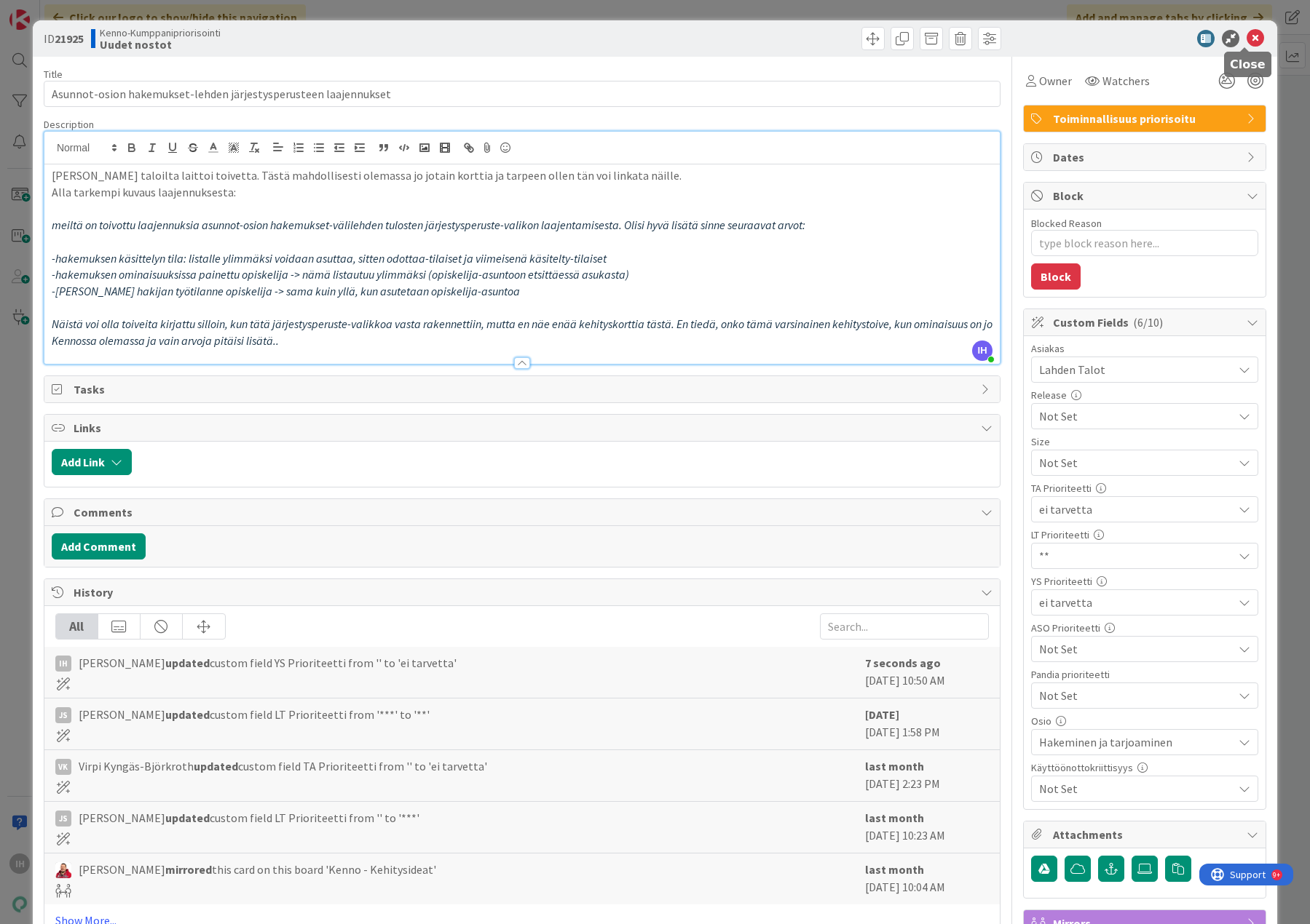
click at [1246, 34] on icon at bounding box center [1255, 39] width 18 height 18
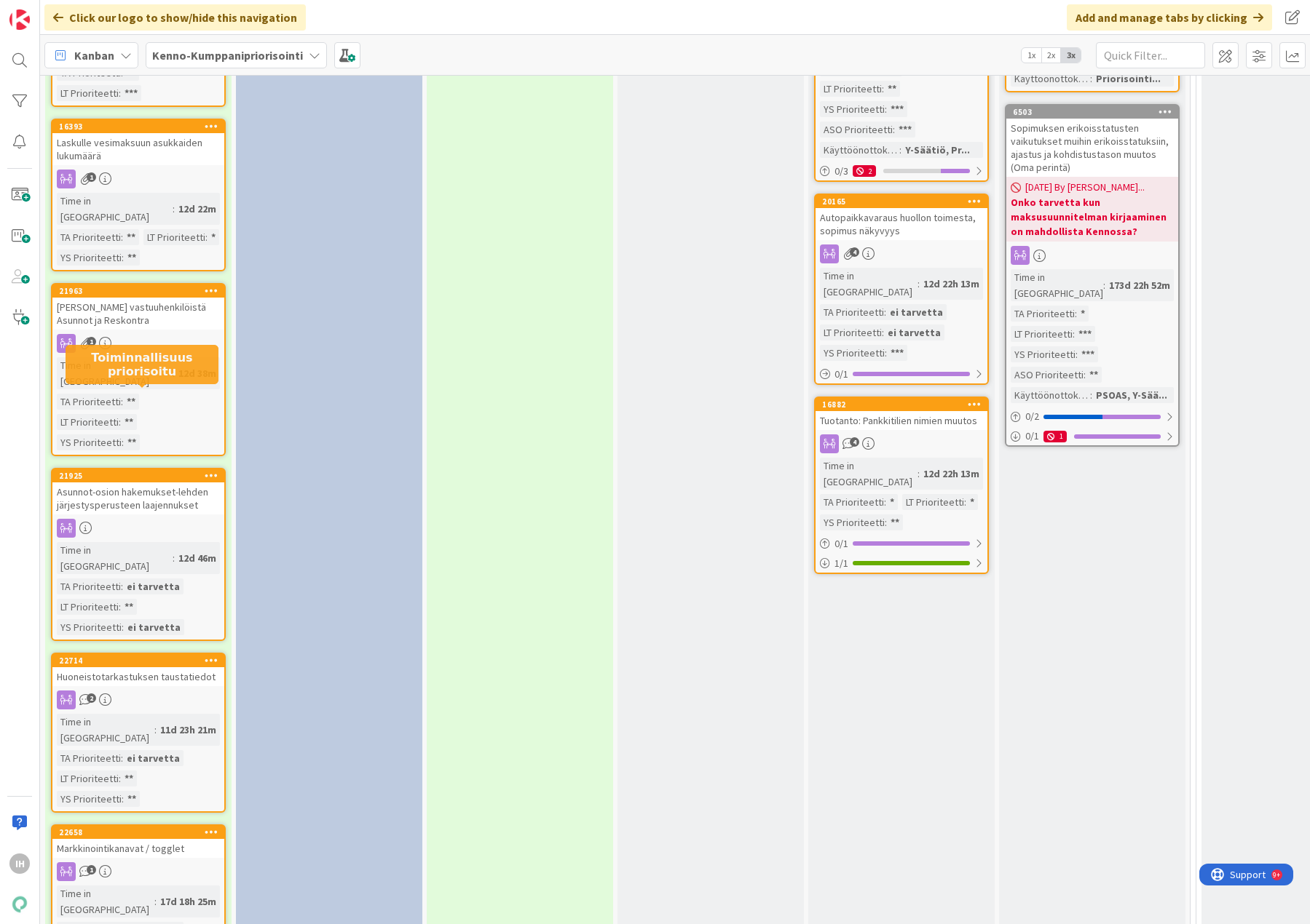
scroll to position [1964, 0]
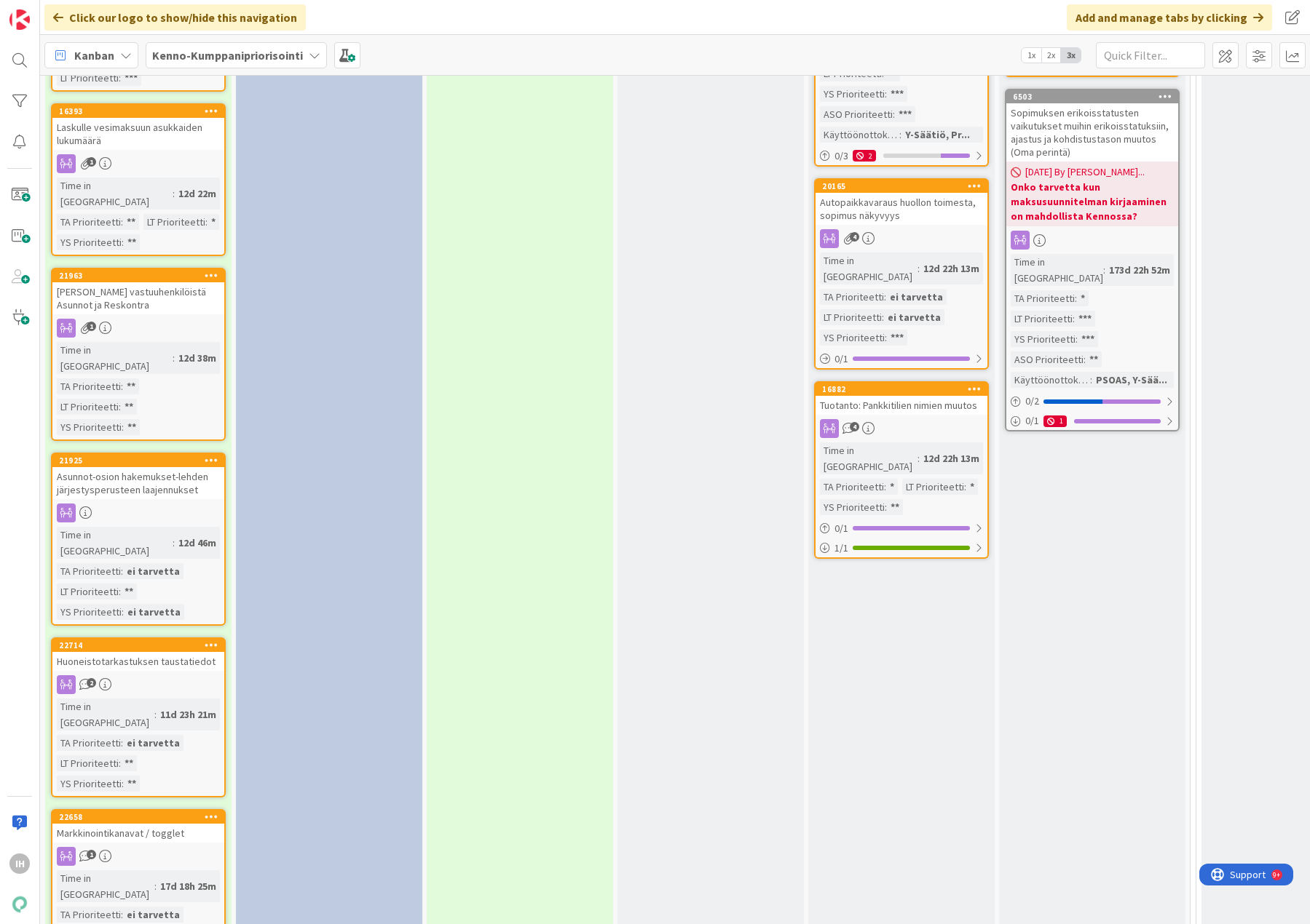
click at [179, 652] on div "Huoneistotarkastuksen taustatiedot" at bounding box center [139, 662] width 172 height 19
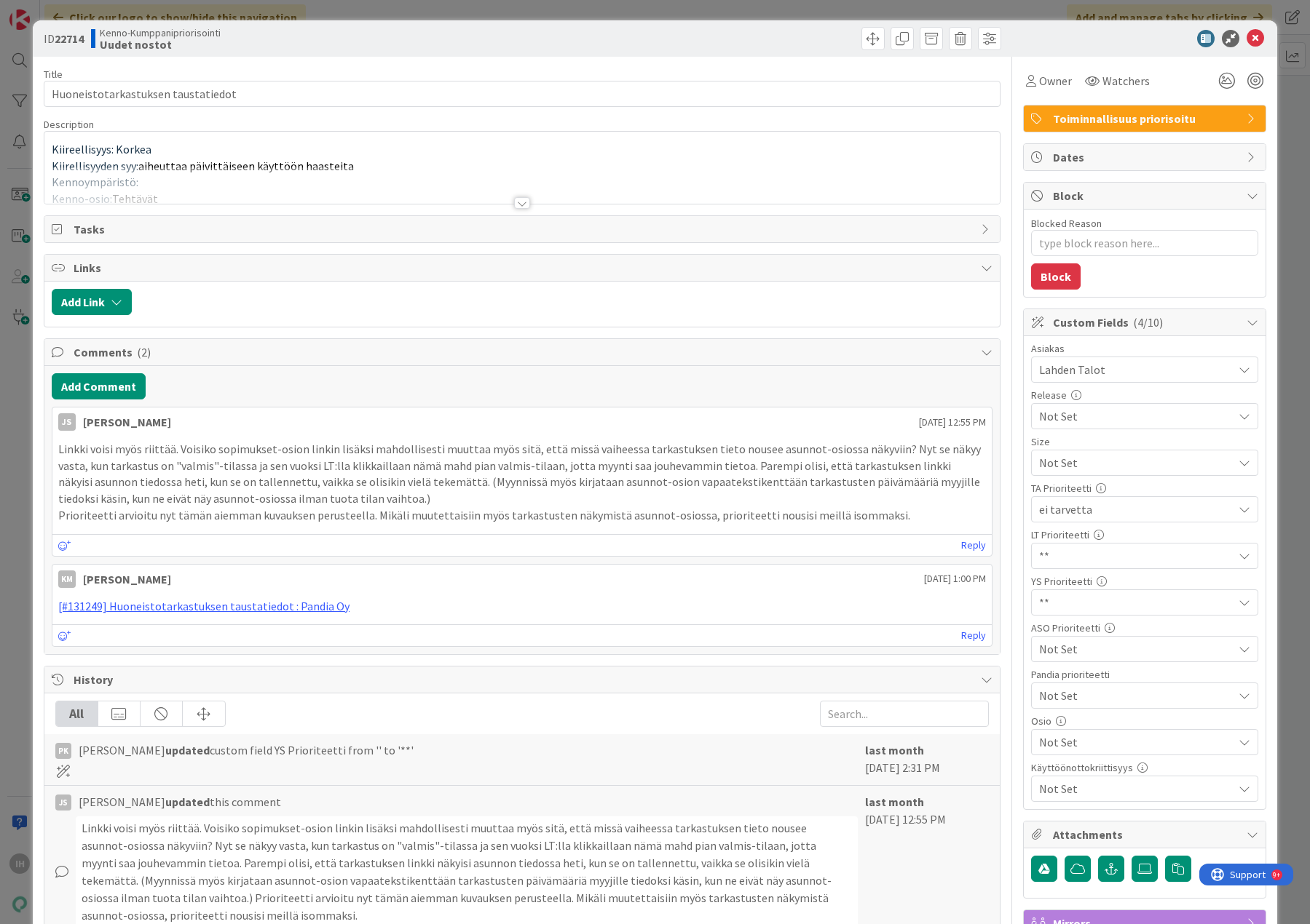
click at [514, 200] on div at bounding box center [522, 203] width 16 height 12
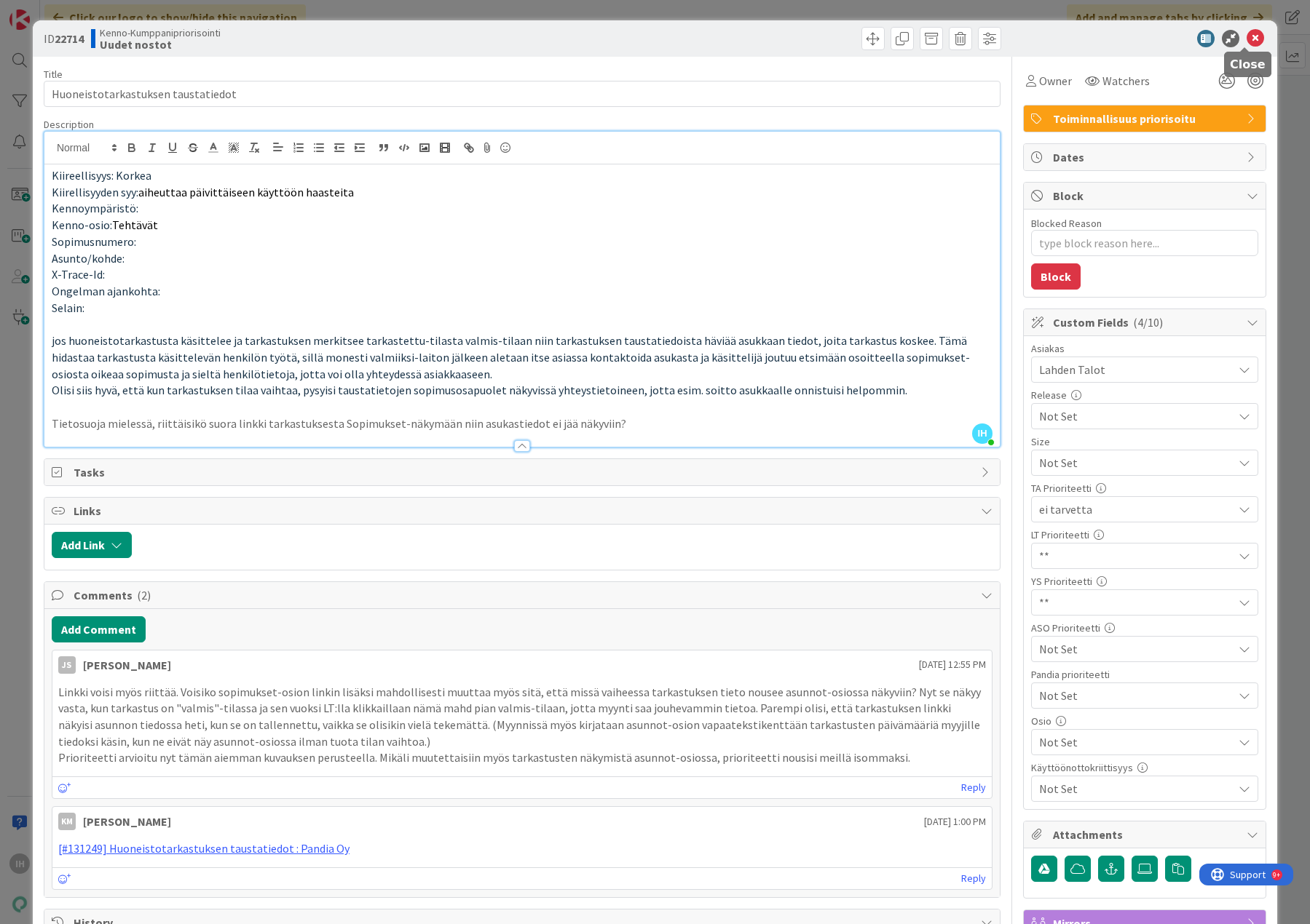
click at [1246, 39] on icon at bounding box center [1255, 39] width 18 height 18
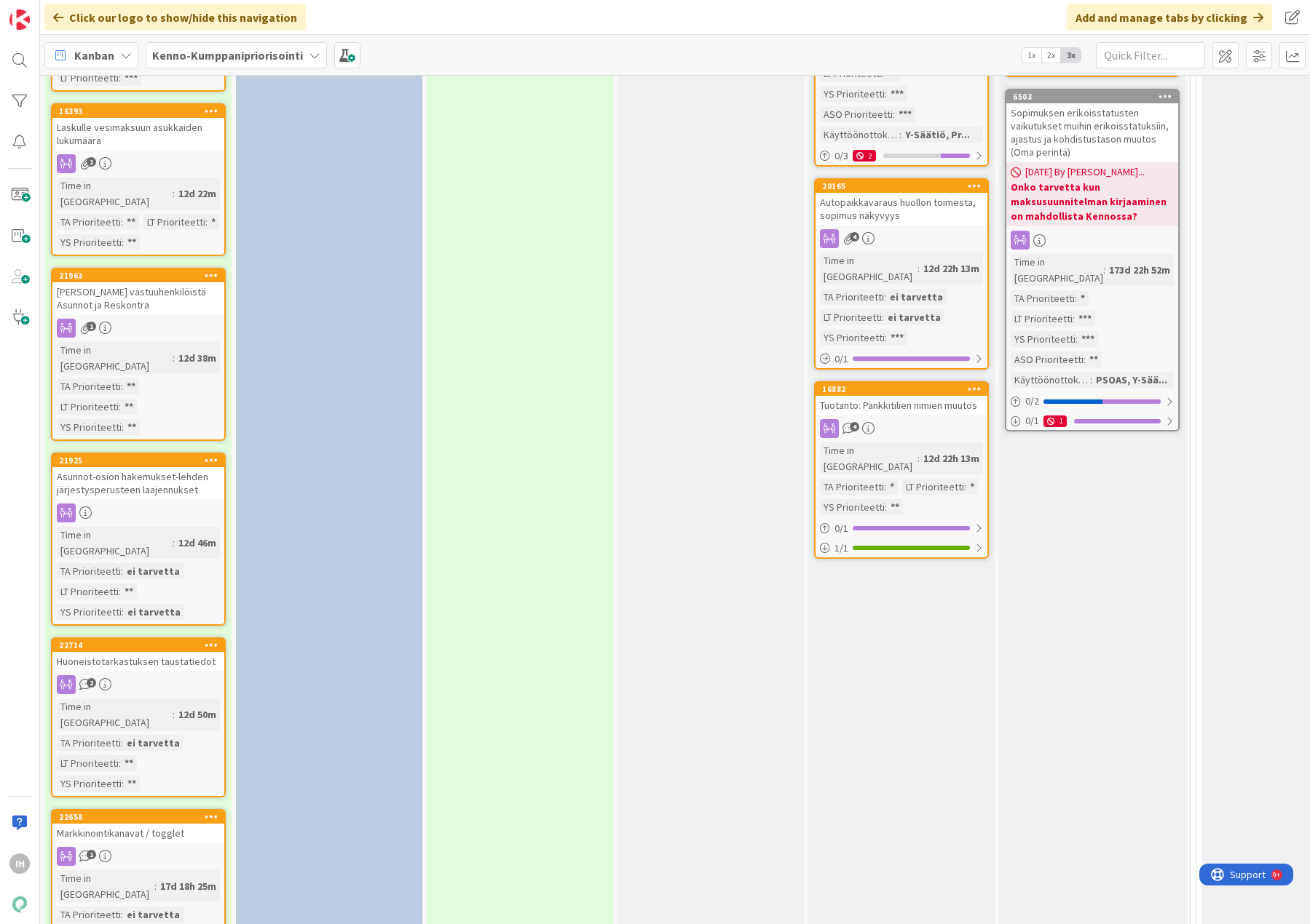
click at [162, 824] on div "Markkinointikanavat / togglet" at bounding box center [139, 834] width 172 height 19
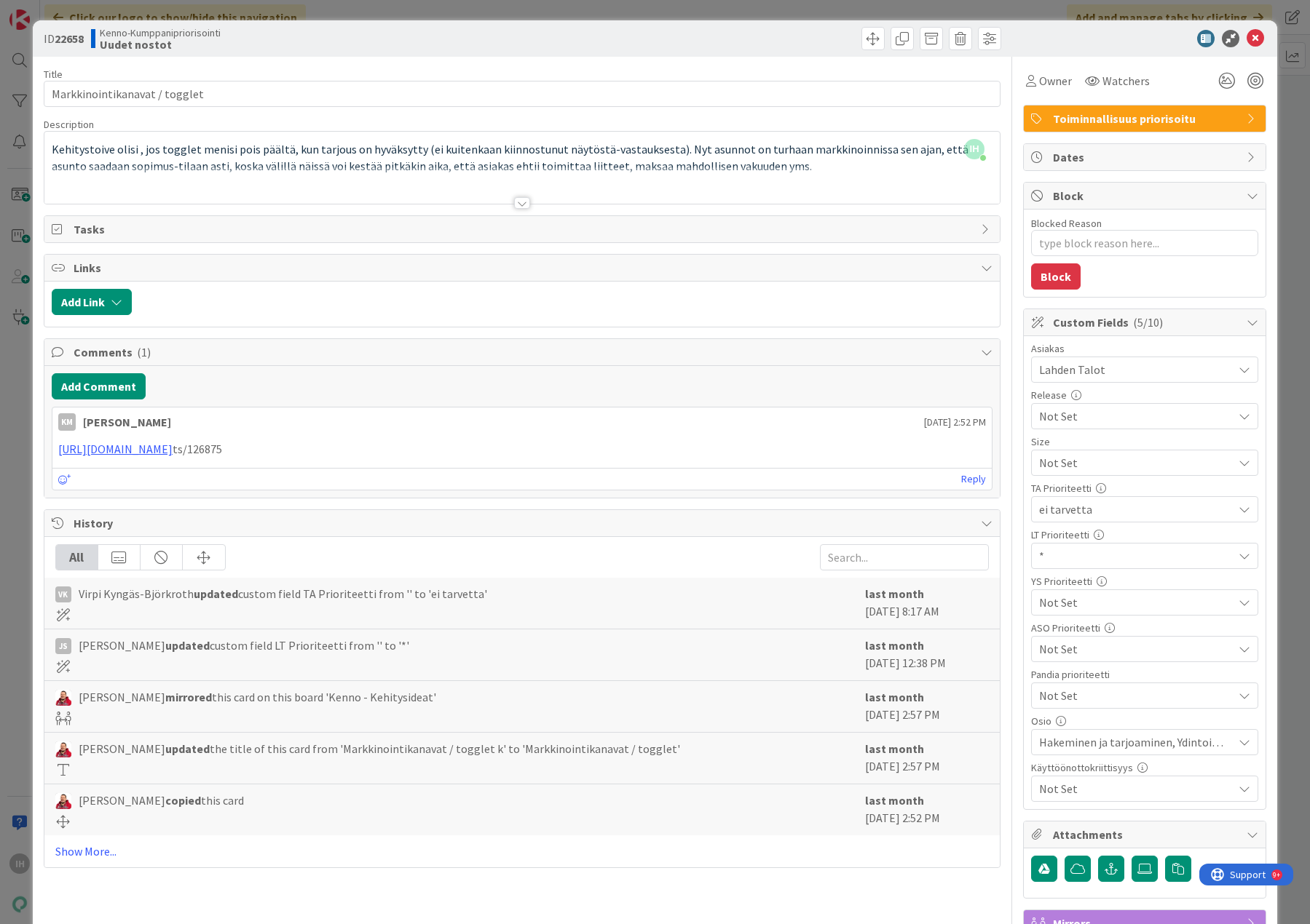
click at [506, 208] on div "Title 29 / 128 Markkinointikanavat / togglet Description IH [PERSON_NAME] just …" at bounding box center [522, 640] width 956 height 1167
click at [519, 204] on div at bounding box center [522, 203] width 16 height 12
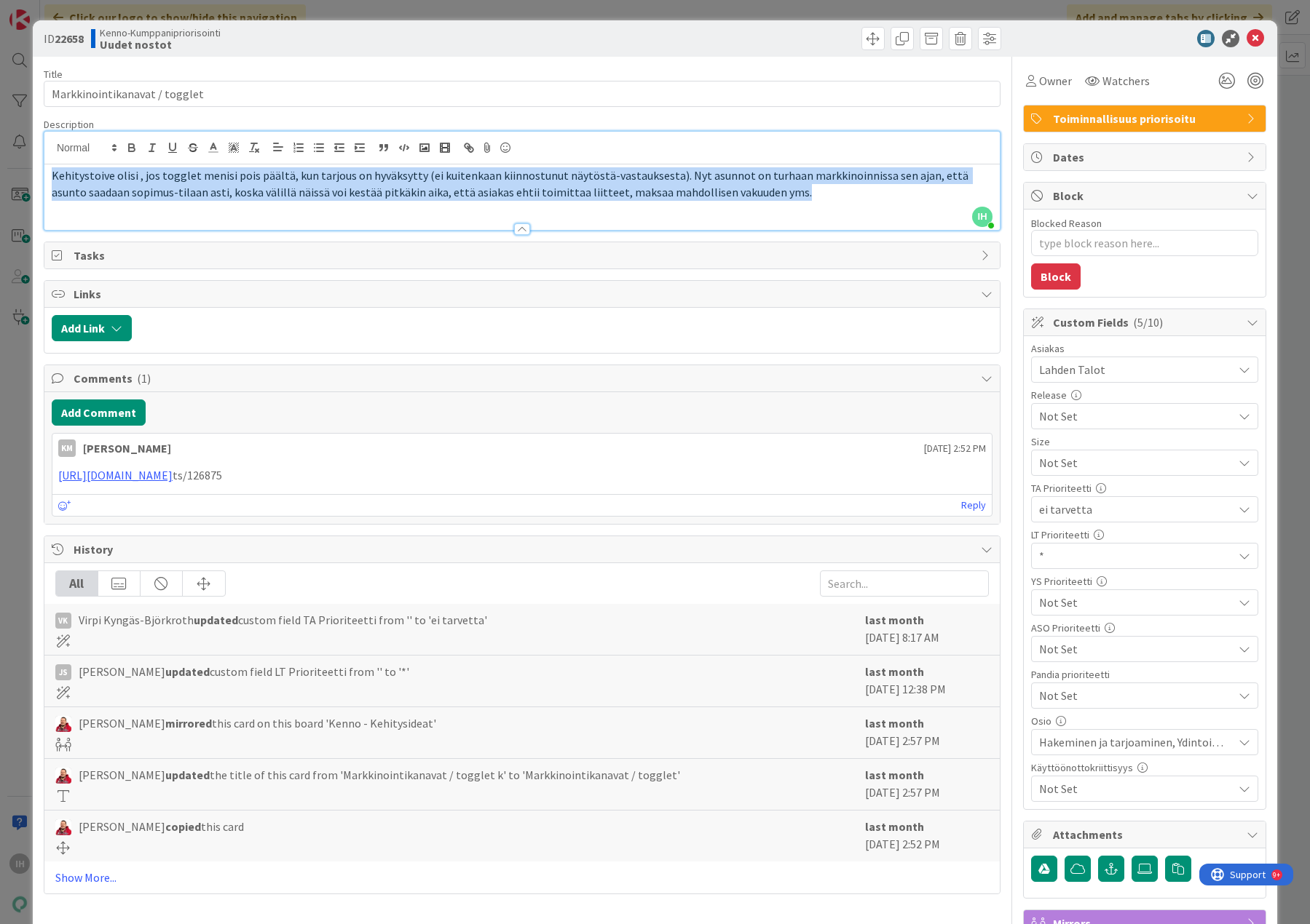
drag, startPoint x: 753, startPoint y: 198, endPoint x: 29, endPoint y: 180, distance: 724.2
click at [29, 180] on div "ID 22658 Kenno-Kumppanipriorisointi Uudet nostot Title 29 / 128 Markkinointikan…" at bounding box center [655, 462] width 1310 height 924
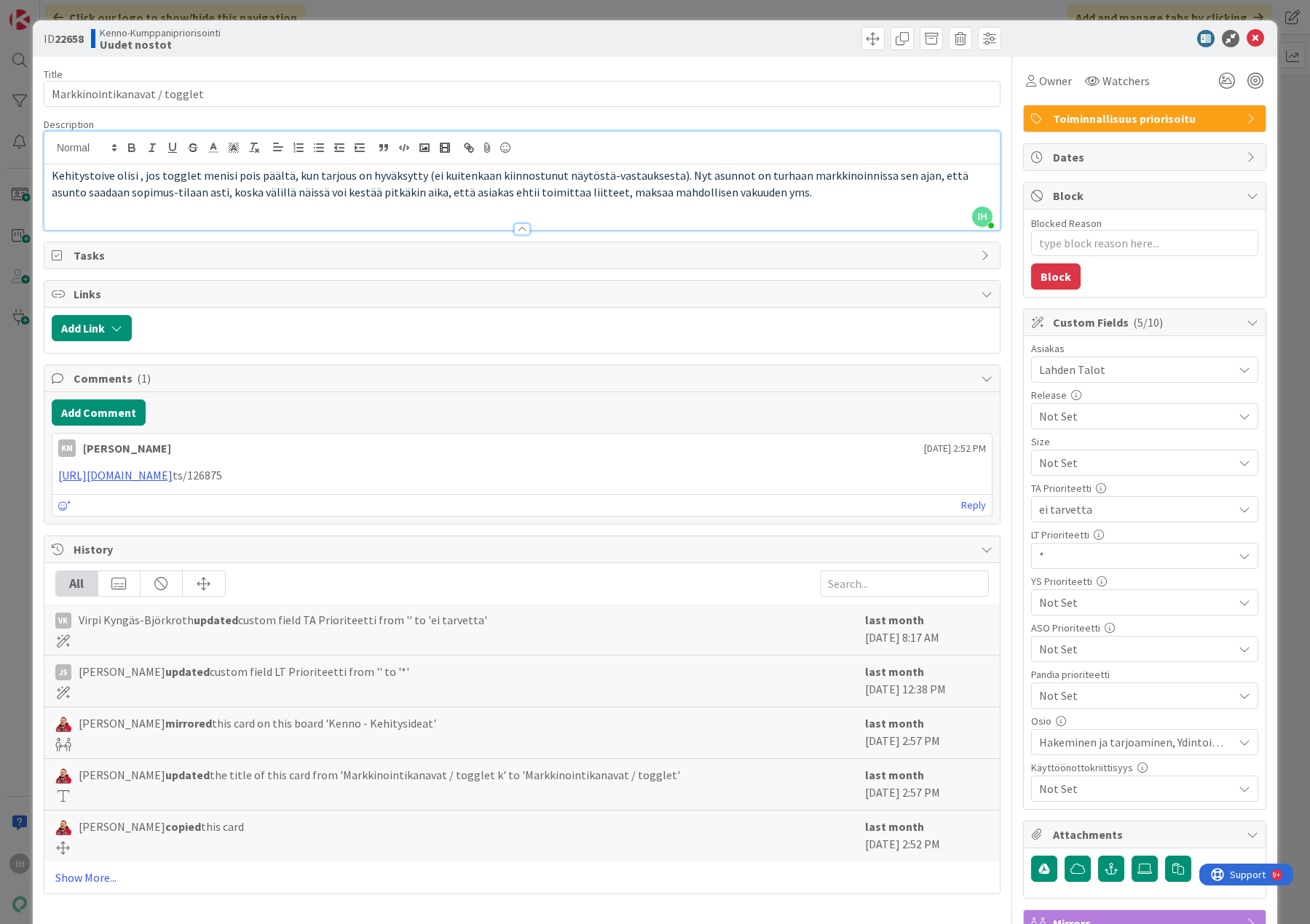
click at [359, 226] on div at bounding box center [522, 222] width 955 height 16
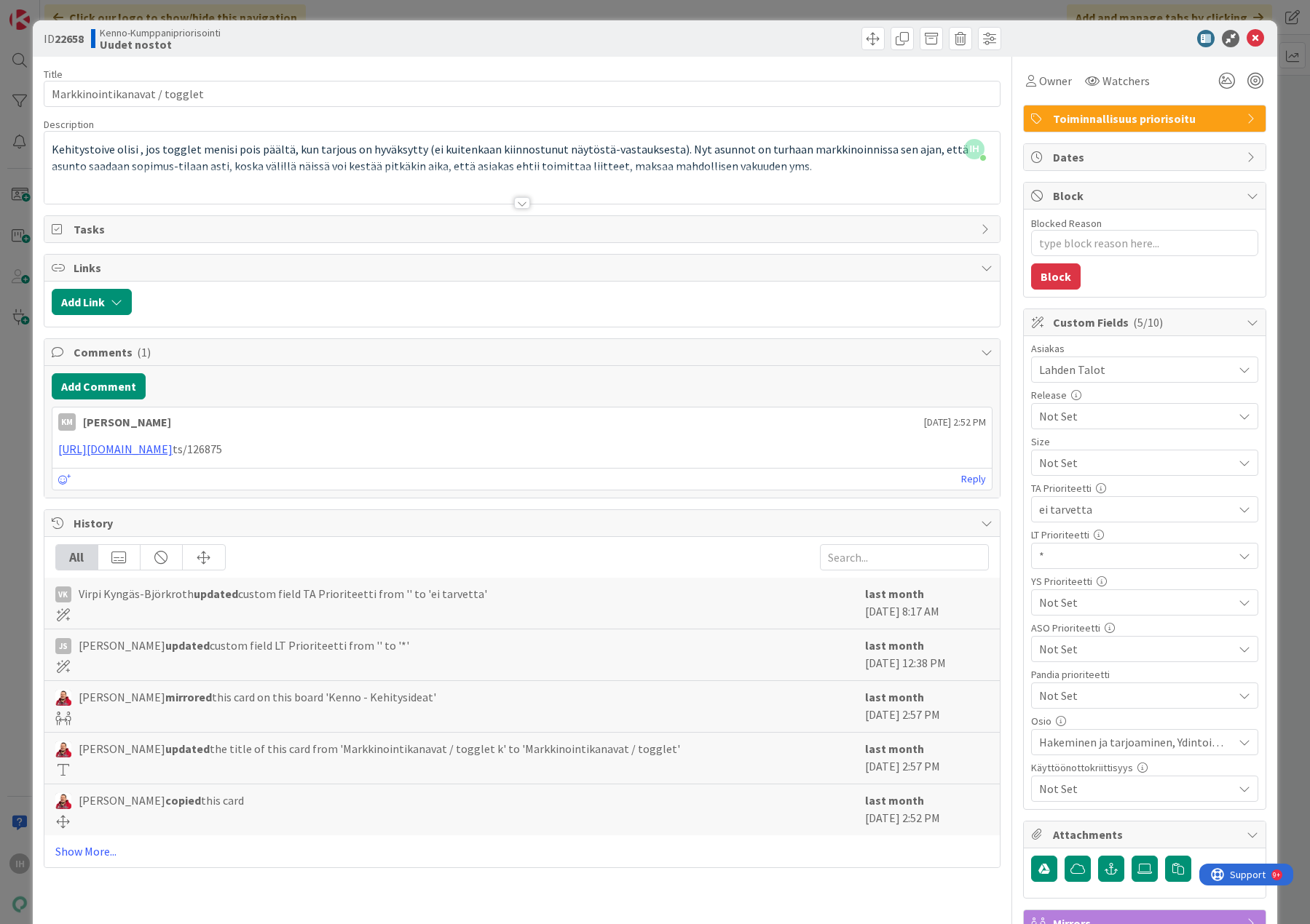
click at [514, 203] on div at bounding box center [522, 203] width 16 height 12
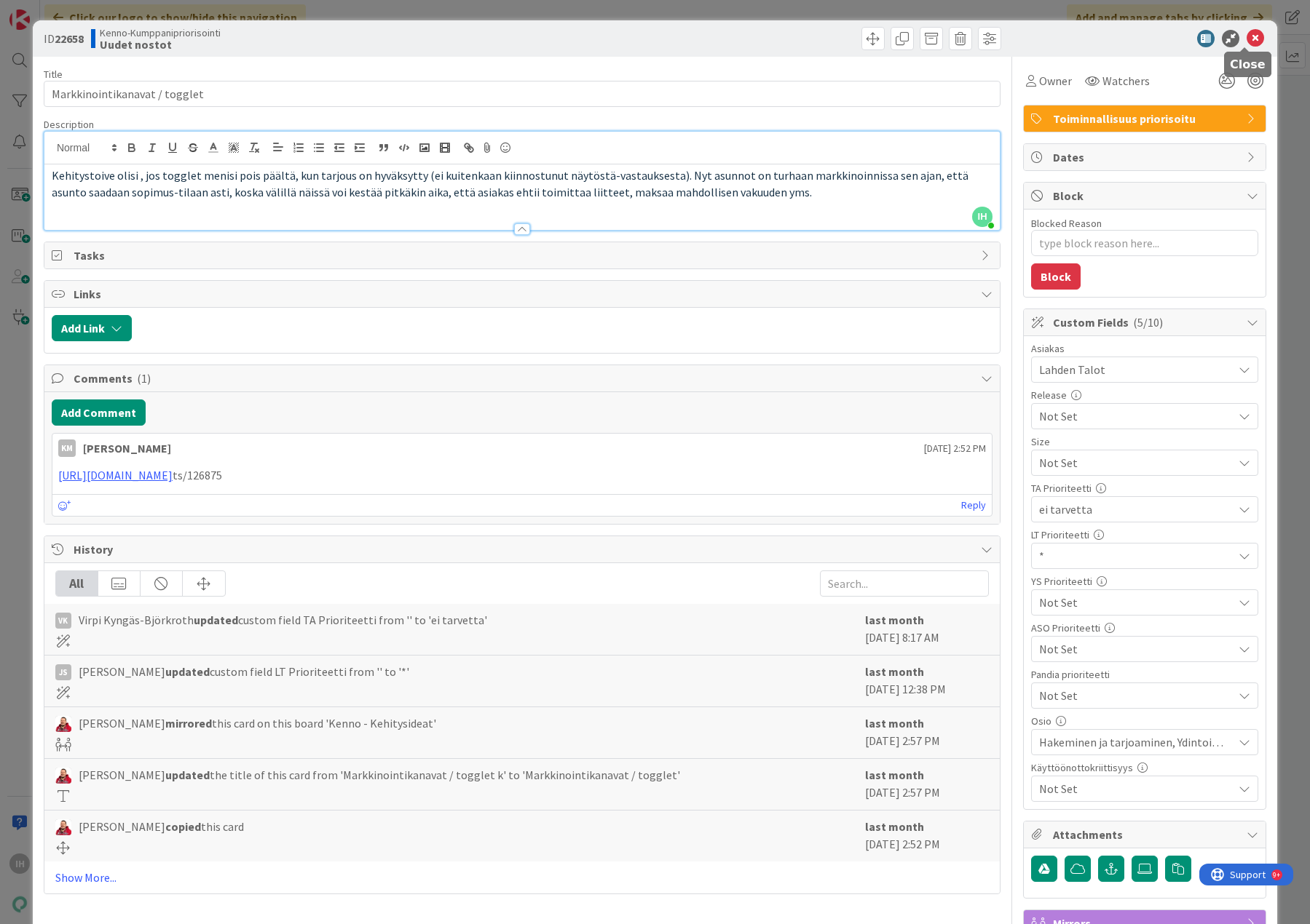
click at [1247, 36] on icon at bounding box center [1255, 39] width 18 height 18
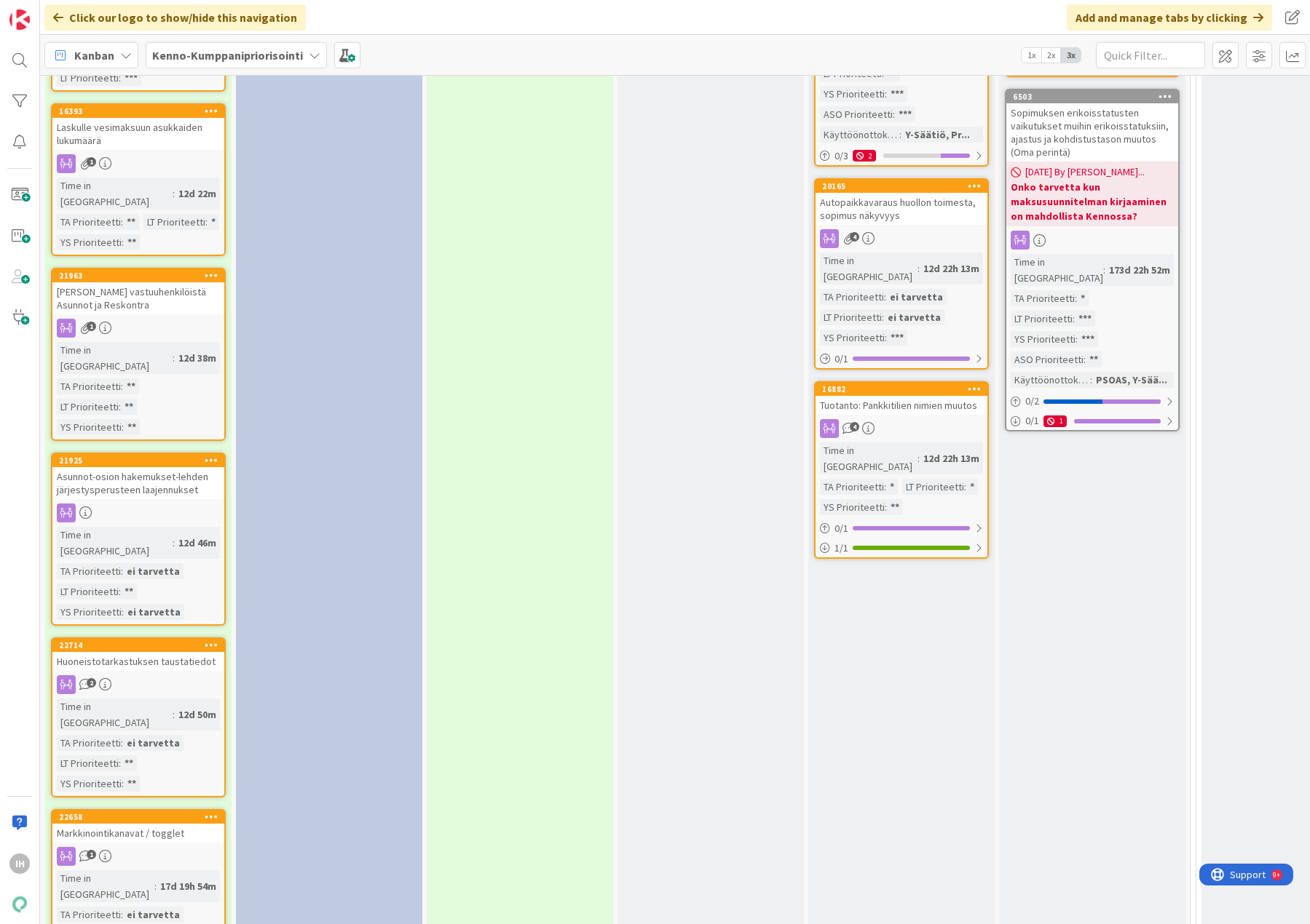
click at [163, 824] on div "Markkinointikanavat / togglet" at bounding box center [139, 834] width 172 height 19
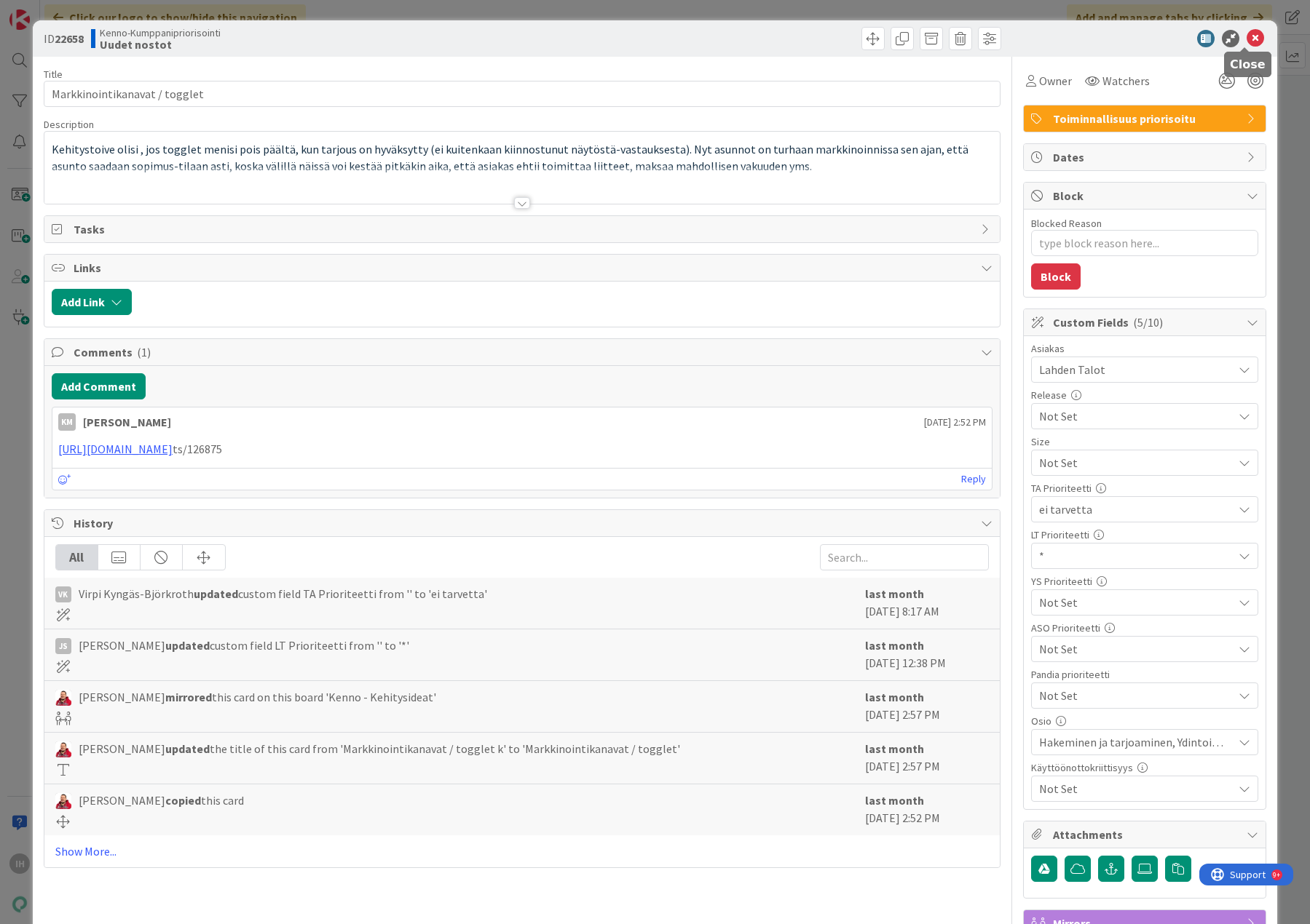
click at [1246, 30] on icon at bounding box center [1255, 39] width 18 height 18
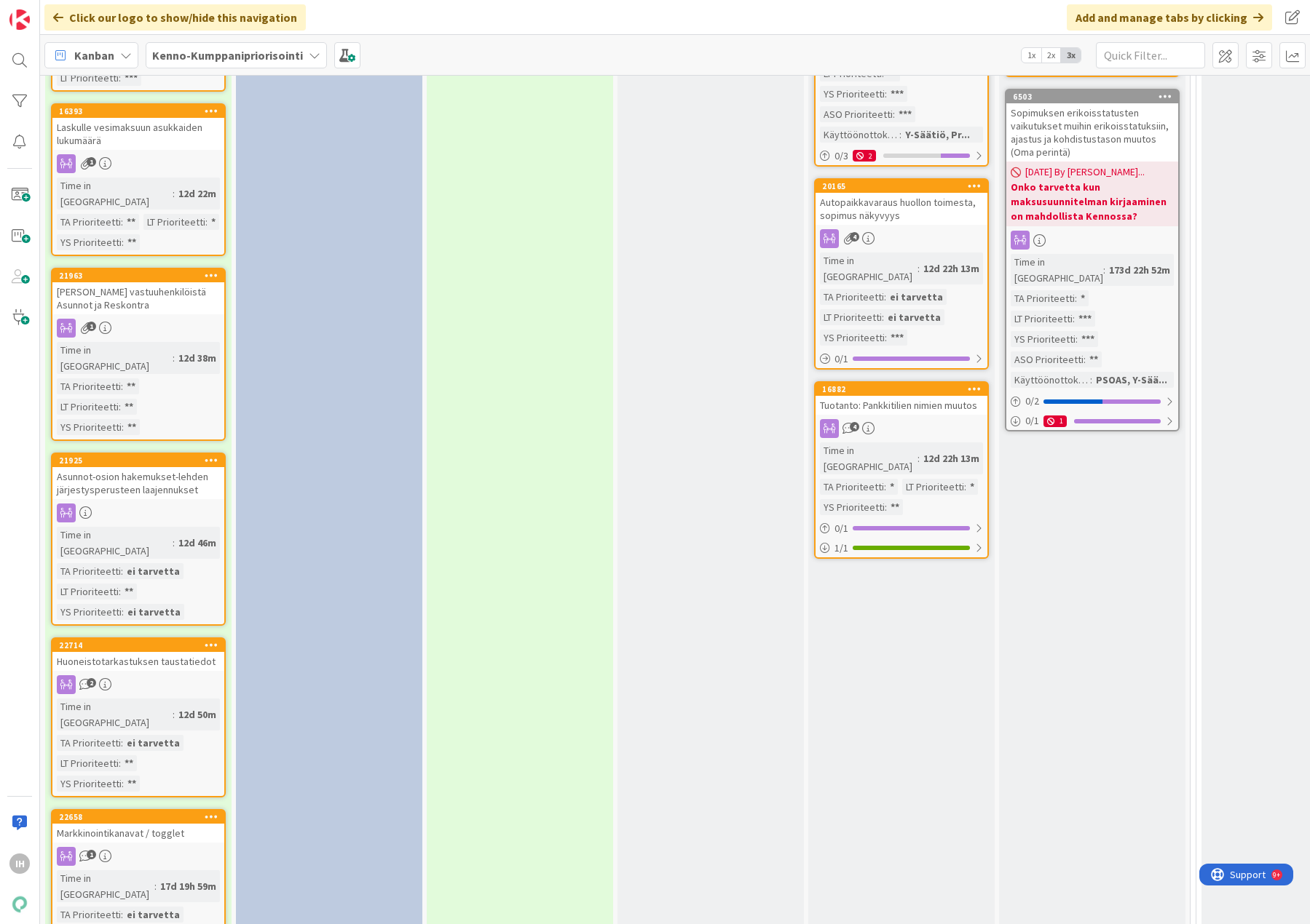
click at [149, 824] on div "Markkinointikanavat / togglet" at bounding box center [139, 834] width 172 height 19
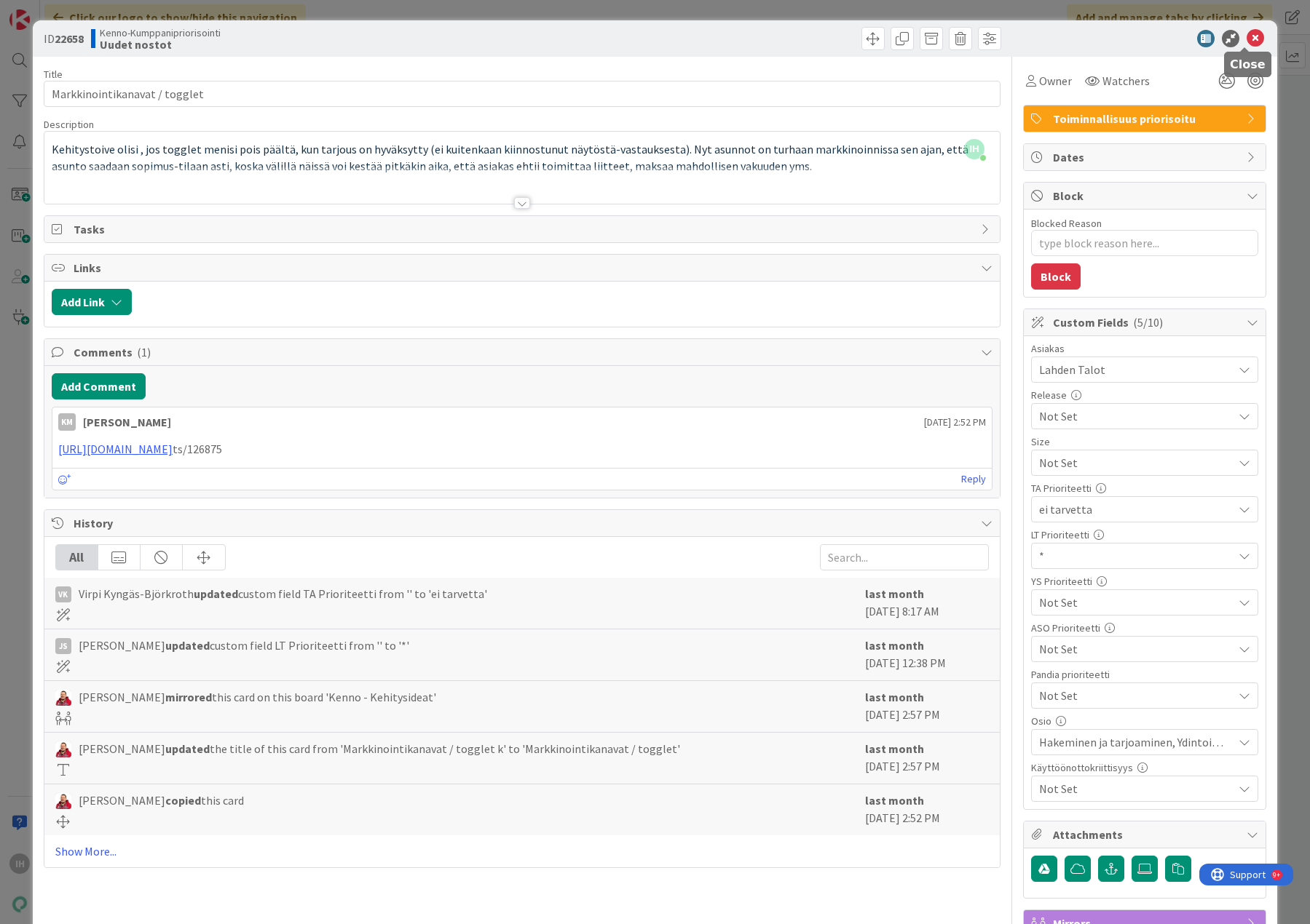
click at [1248, 35] on icon at bounding box center [1255, 39] width 18 height 18
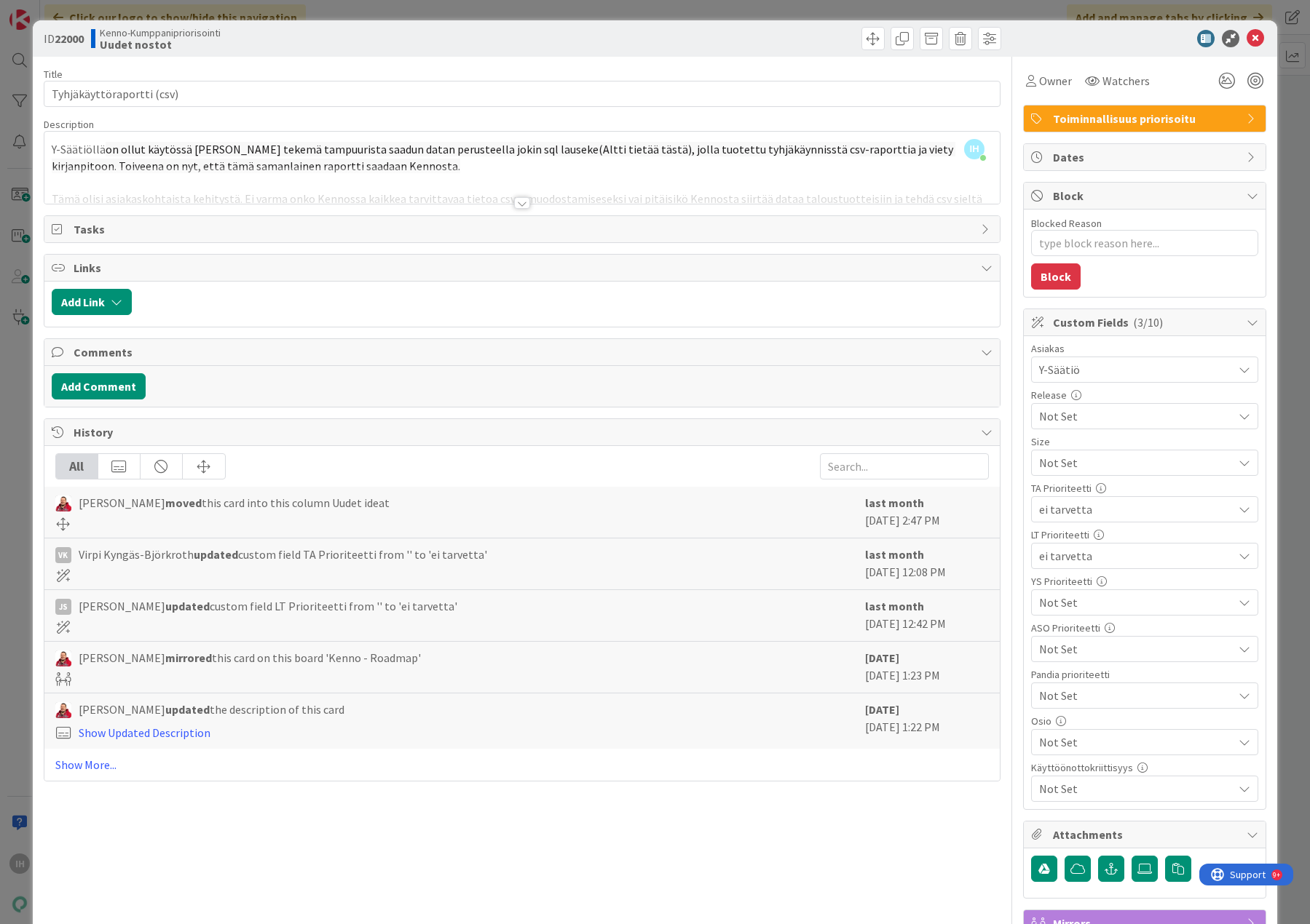
click at [515, 205] on div at bounding box center [522, 203] width 16 height 12
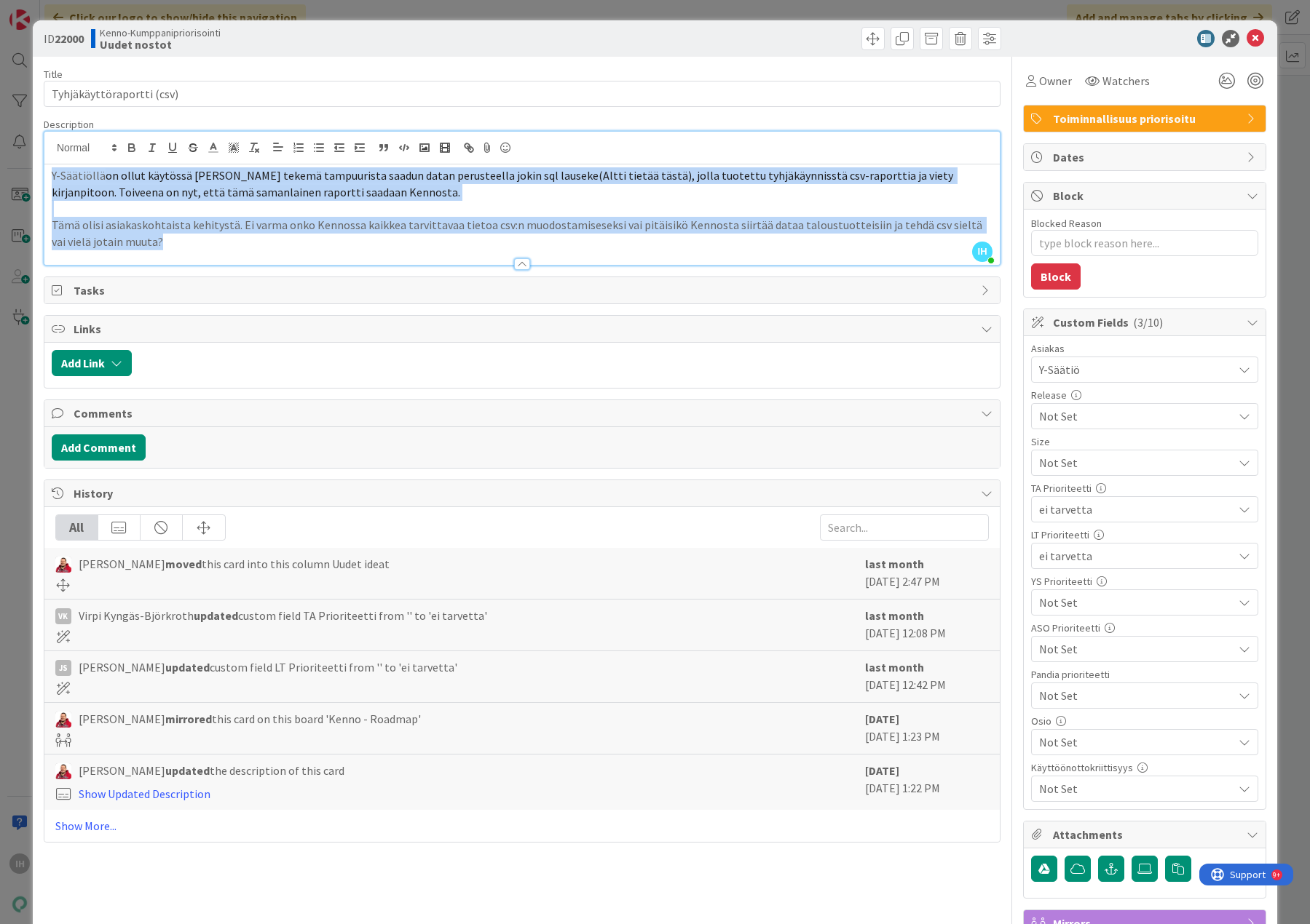
drag, startPoint x: 143, startPoint y: 245, endPoint x: 48, endPoint y: 169, distance: 121.7
click at [48, 169] on div "Y-Säätiöllä on ollut käytössä Pandian tekemä tampuurista saadun datan perusteel…" at bounding box center [522, 215] width 955 height 101
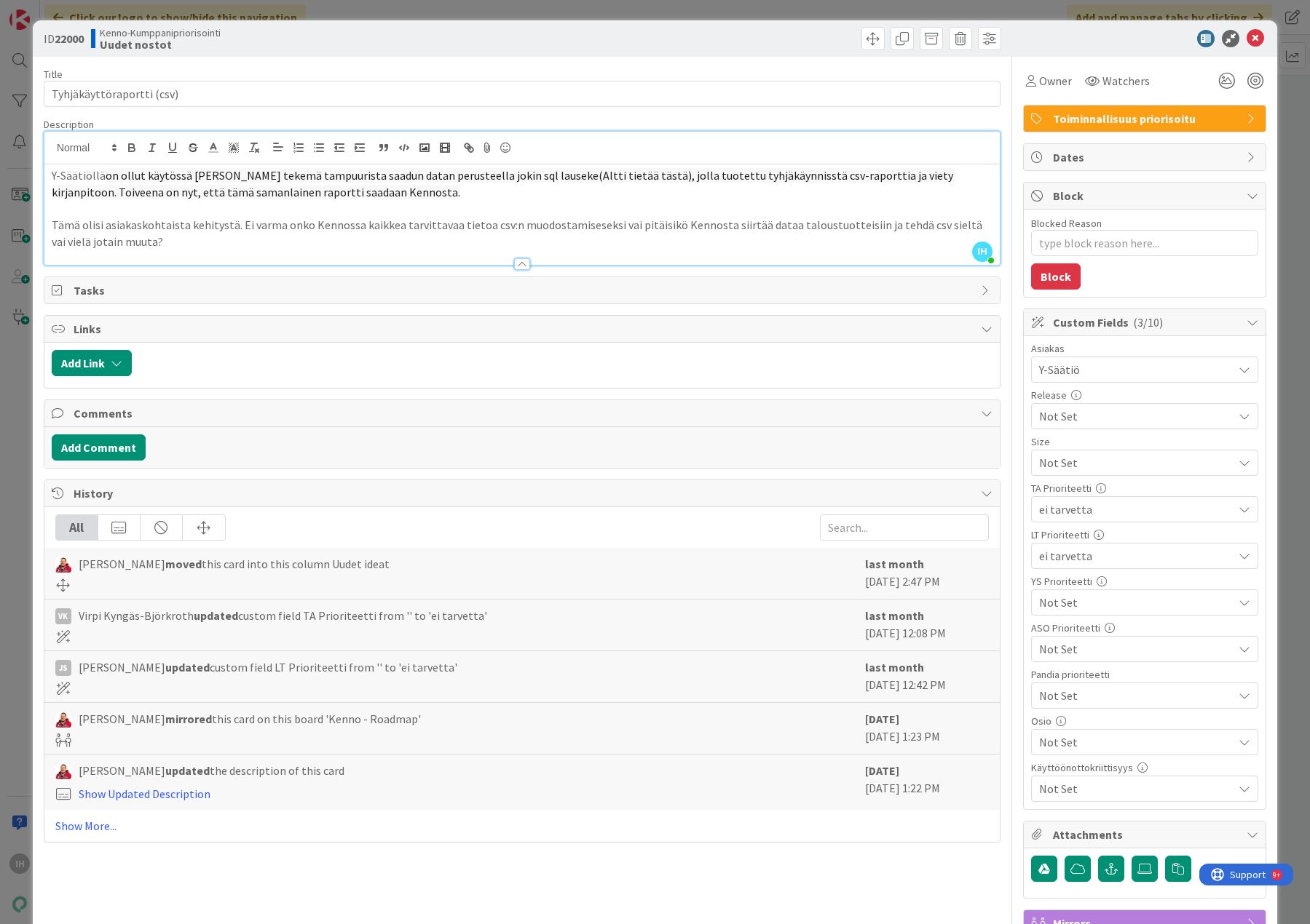
click at [171, 256] on div at bounding box center [522, 257] width 955 height 16
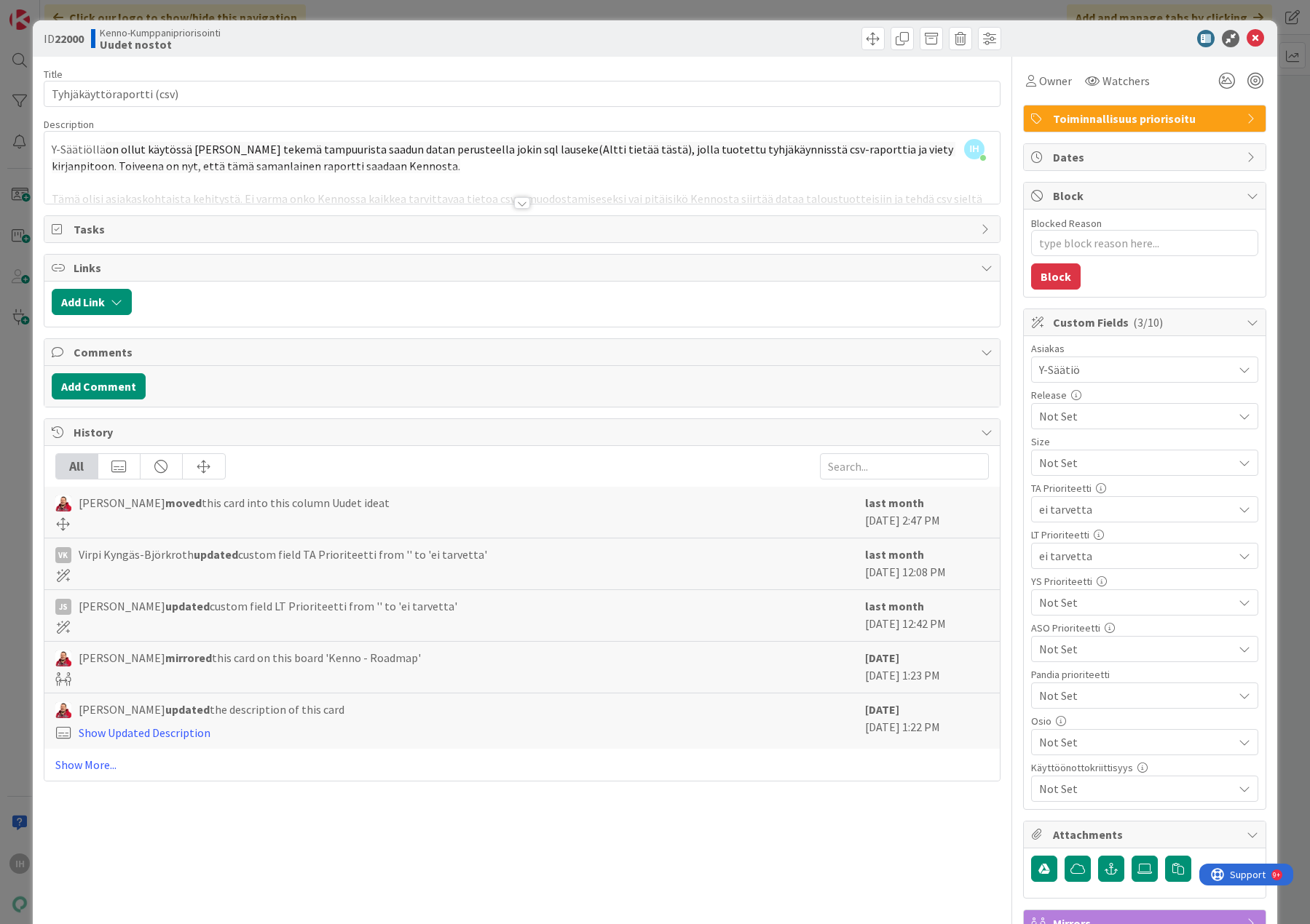
click at [514, 202] on div at bounding box center [522, 203] width 16 height 12
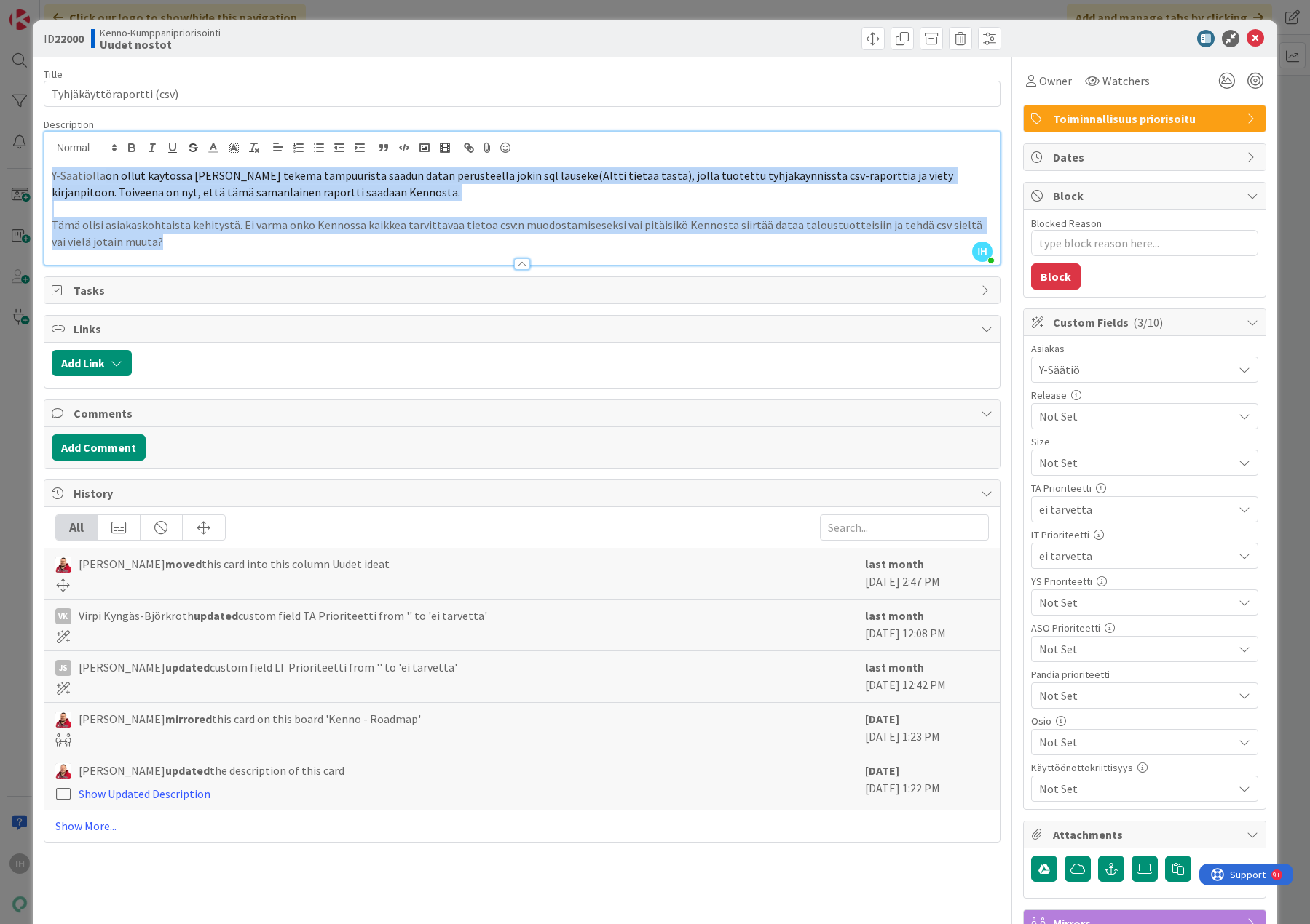
drag, startPoint x: 150, startPoint y: 240, endPoint x: 36, endPoint y: 165, distance: 136.5
click at [36, 165] on div "ID 22000 Kenno-Kumppanipriorisointi Uudet nostot Title 25 / 128 Tyhjäkäyttörapo…" at bounding box center [655, 627] width 1244 height 1214
click at [173, 242] on p "Tämä olisi asiakaskohtaista kehitystä. Ei varma onko Kennossa kaikkea tarvittav…" at bounding box center [522, 233] width 941 height 33
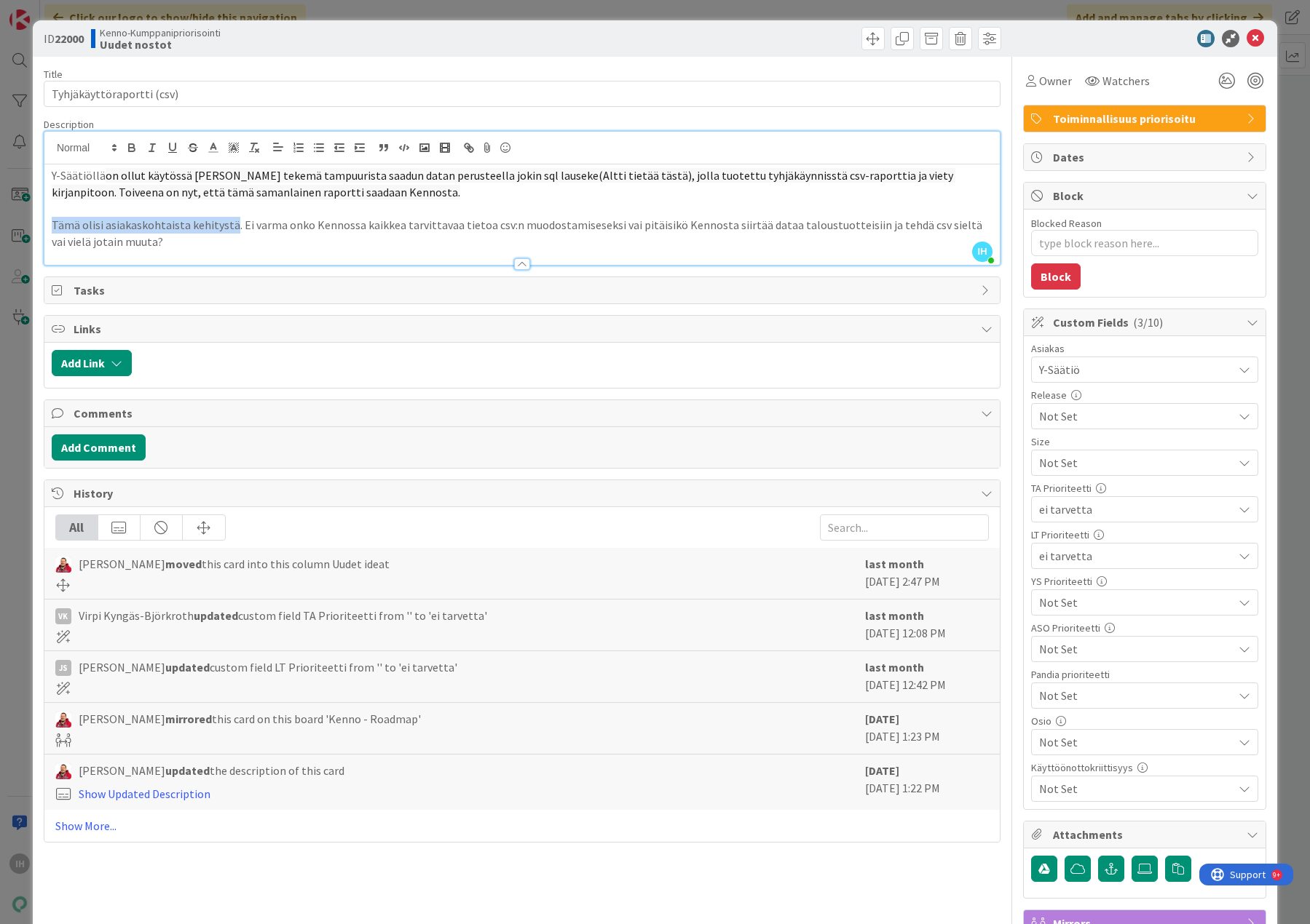
drag, startPoint x: 228, startPoint y: 222, endPoint x: 48, endPoint y: 222, distance: 180.0
click at [48, 222] on div "Y-Säätiöllä on ollut käytössä Pandian tekemä tampuurista saadun datan perusteel…" at bounding box center [522, 215] width 955 height 101
click at [142, 245] on p "Tämä olisi asiakaskohtaista kehitystä. Ei varma onko Kennossa kaikkea tarvittav…" at bounding box center [522, 233] width 941 height 33
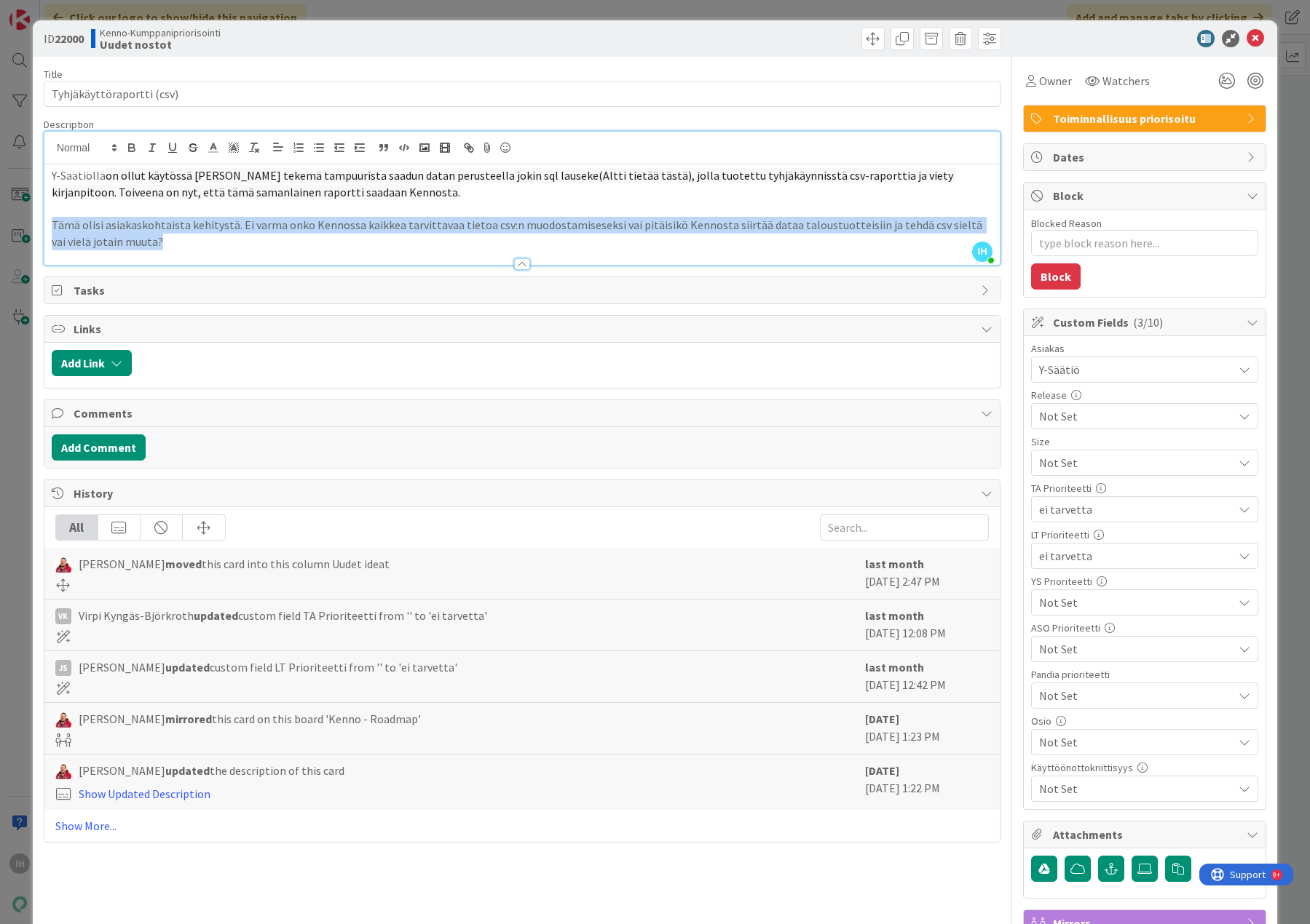
drag, startPoint x: 153, startPoint y: 245, endPoint x: 47, endPoint y: 227, distance: 107.5
click at [47, 227] on div "Y-Säätiöllä on ollut käytössä Pandian tekemä tampuurista saadun datan perusteel…" at bounding box center [522, 215] width 955 height 101
click at [185, 239] on p "Tämä olisi asiakaskohtaista kehitystä. Ei varma onko Kennossa kaikkea tarvittav…" at bounding box center [522, 233] width 941 height 33
drag, startPoint x: 145, startPoint y: 242, endPoint x: 48, endPoint y: 225, distance: 98.5
click at [48, 225] on div "Y-Säätiöllä on ollut käytössä Pandian tekemä tampuurista saadun datan perusteel…" at bounding box center [522, 215] width 955 height 101
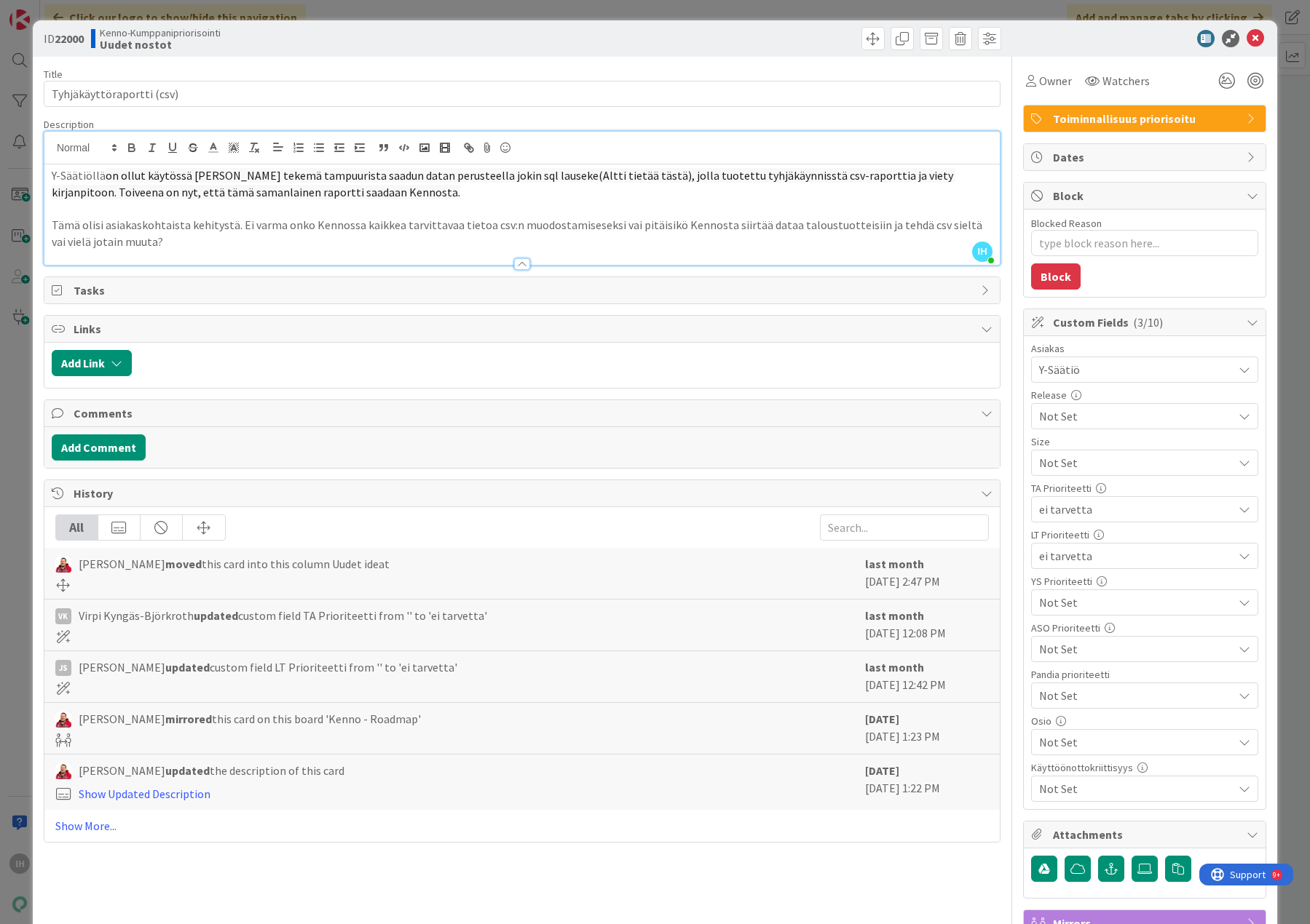
click at [762, 250] on div at bounding box center [522, 257] width 955 height 16
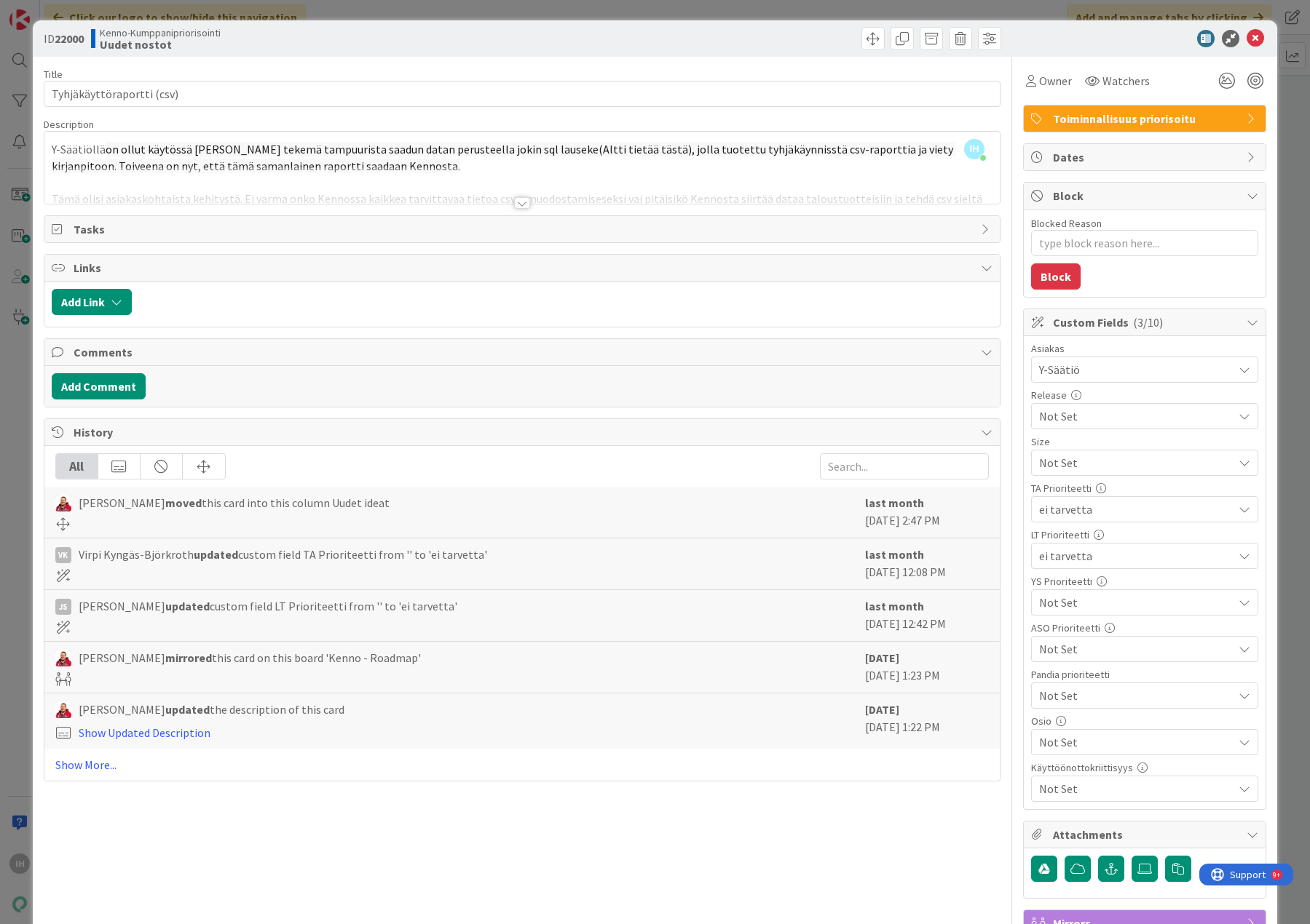
click at [515, 201] on div at bounding box center [522, 203] width 16 height 12
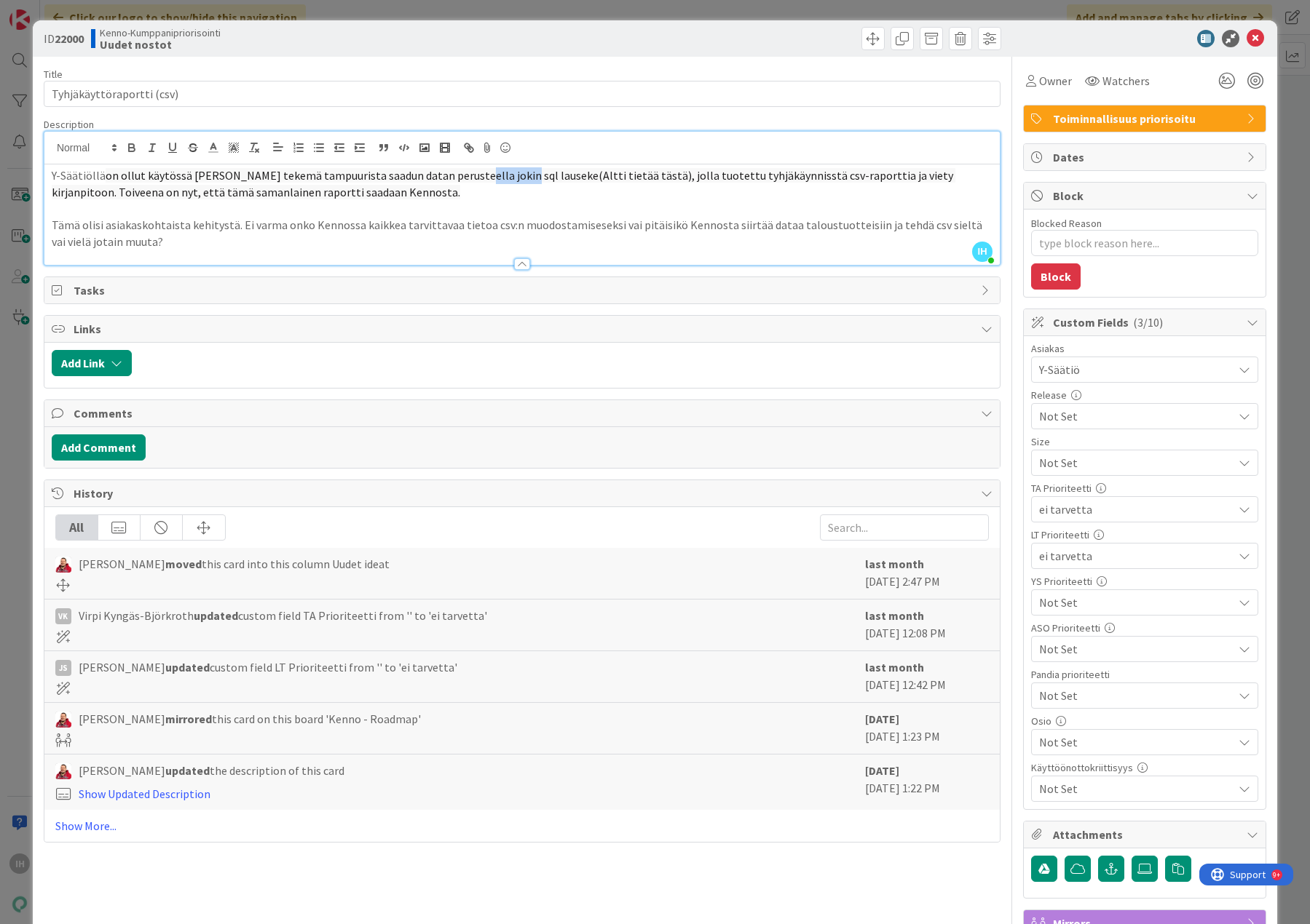
drag, startPoint x: 504, startPoint y: 179, endPoint x: 461, endPoint y: 180, distance: 43.0
click at [461, 180] on span "on ollut käytössä [PERSON_NAME] tekemä tampuurista saadun datan perusteella jok…" at bounding box center [503, 184] width 904 height 31
drag, startPoint x: 617, startPoint y: 176, endPoint x: 540, endPoint y: 176, distance: 77.0
click at [540, 176] on span "on ollut käytössä [PERSON_NAME] tekemä tampuurista saadun datan perusteella jok…" at bounding box center [503, 184] width 904 height 31
click at [781, 210] on p at bounding box center [522, 208] width 941 height 17
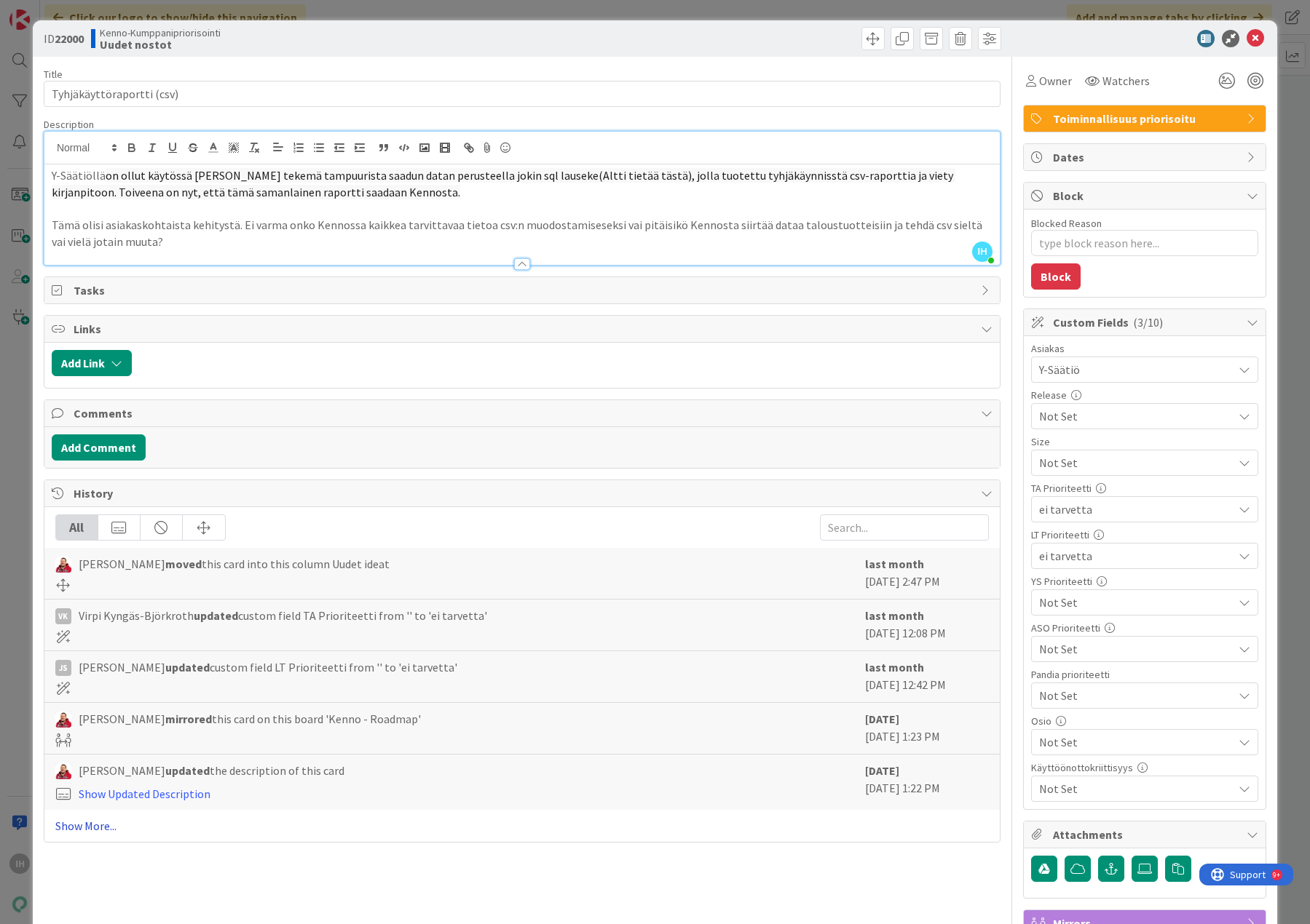
click at [87, 827] on link "Show More..." at bounding box center [522, 826] width 933 height 18
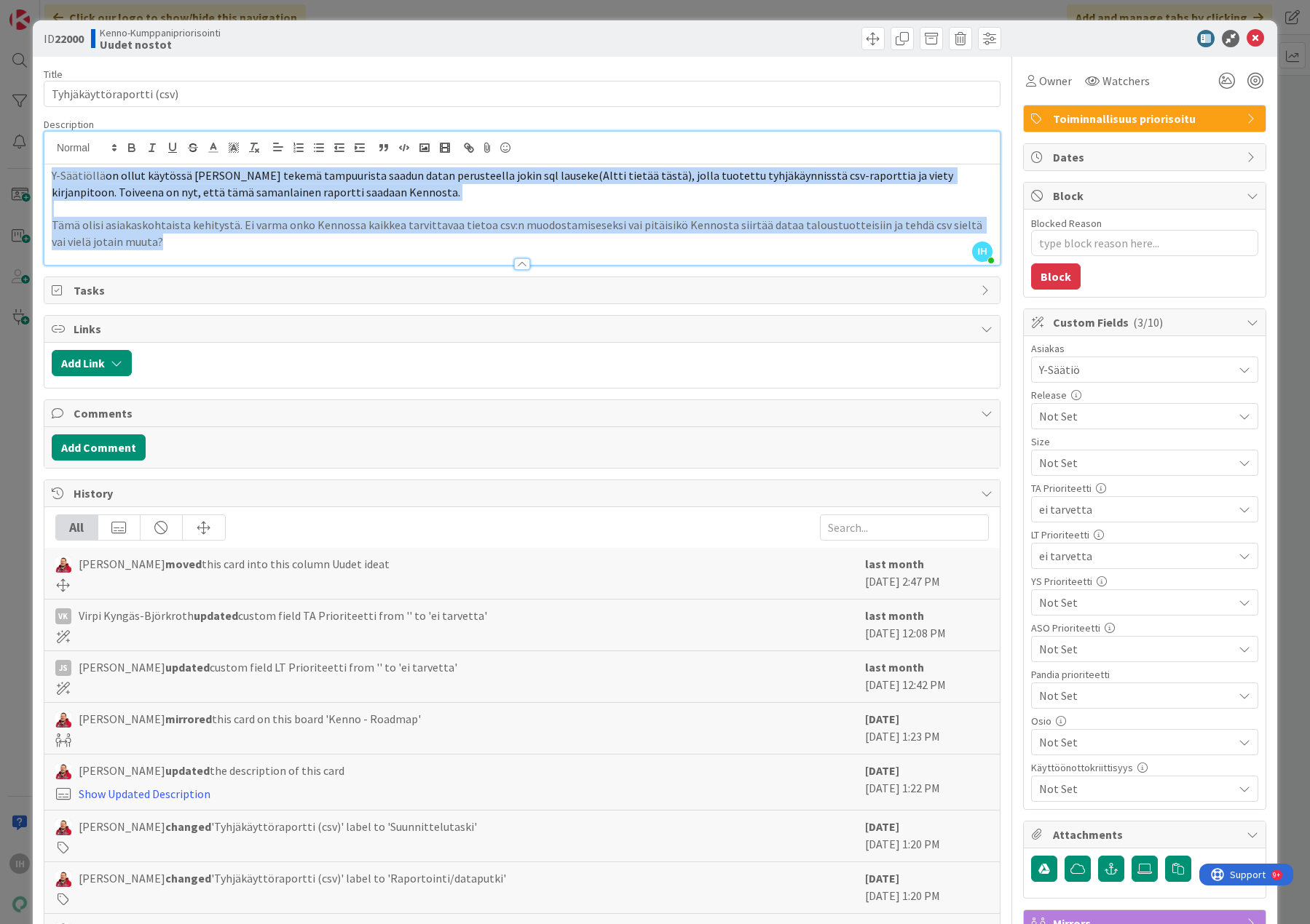
drag, startPoint x: 153, startPoint y: 240, endPoint x: 44, endPoint y: 163, distance: 133.5
click at [44, 163] on div "IH [PERSON_NAME] joined 6 m ago Y-Säätiöllä on ollut käytössä Pandian tekemä ta…" at bounding box center [522, 199] width 955 height 133
click at [426, 195] on p "Y-Säätiöllä on ollut käytössä Pandian tekemä tampuurista saadun datan perusteel…" at bounding box center [522, 184] width 941 height 33
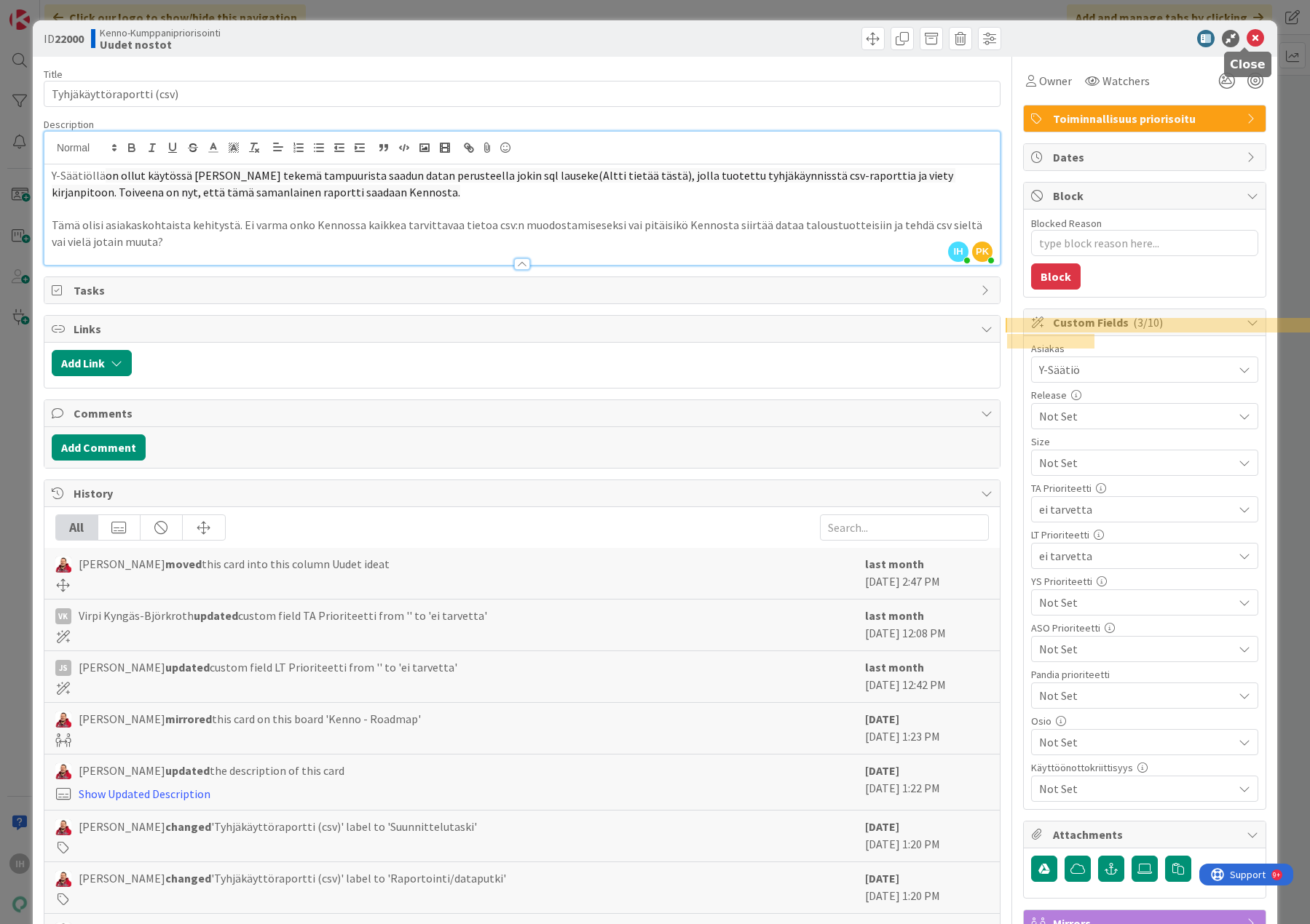
click at [1246, 39] on icon at bounding box center [1255, 39] width 18 height 18
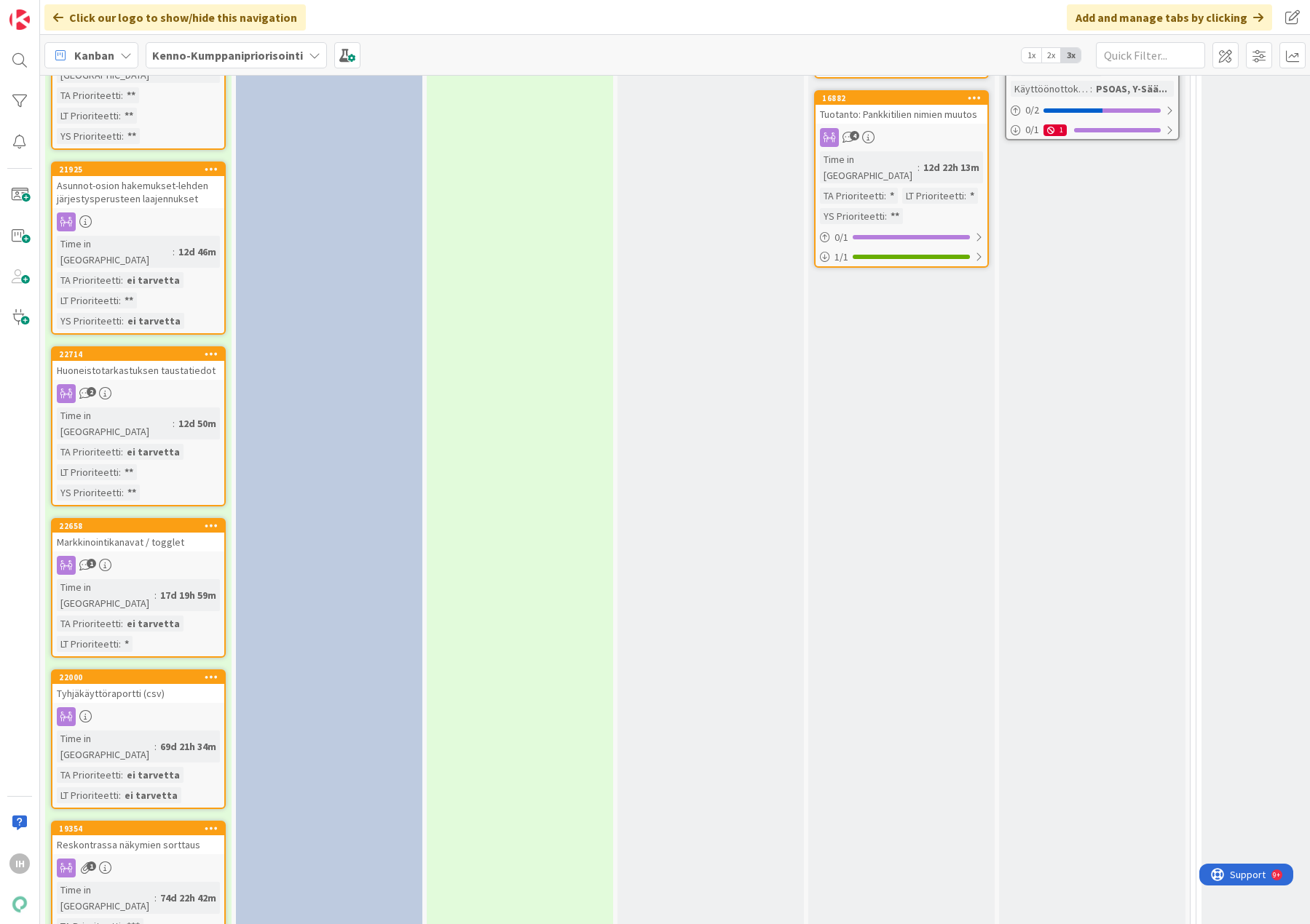
scroll to position [2328, 0]
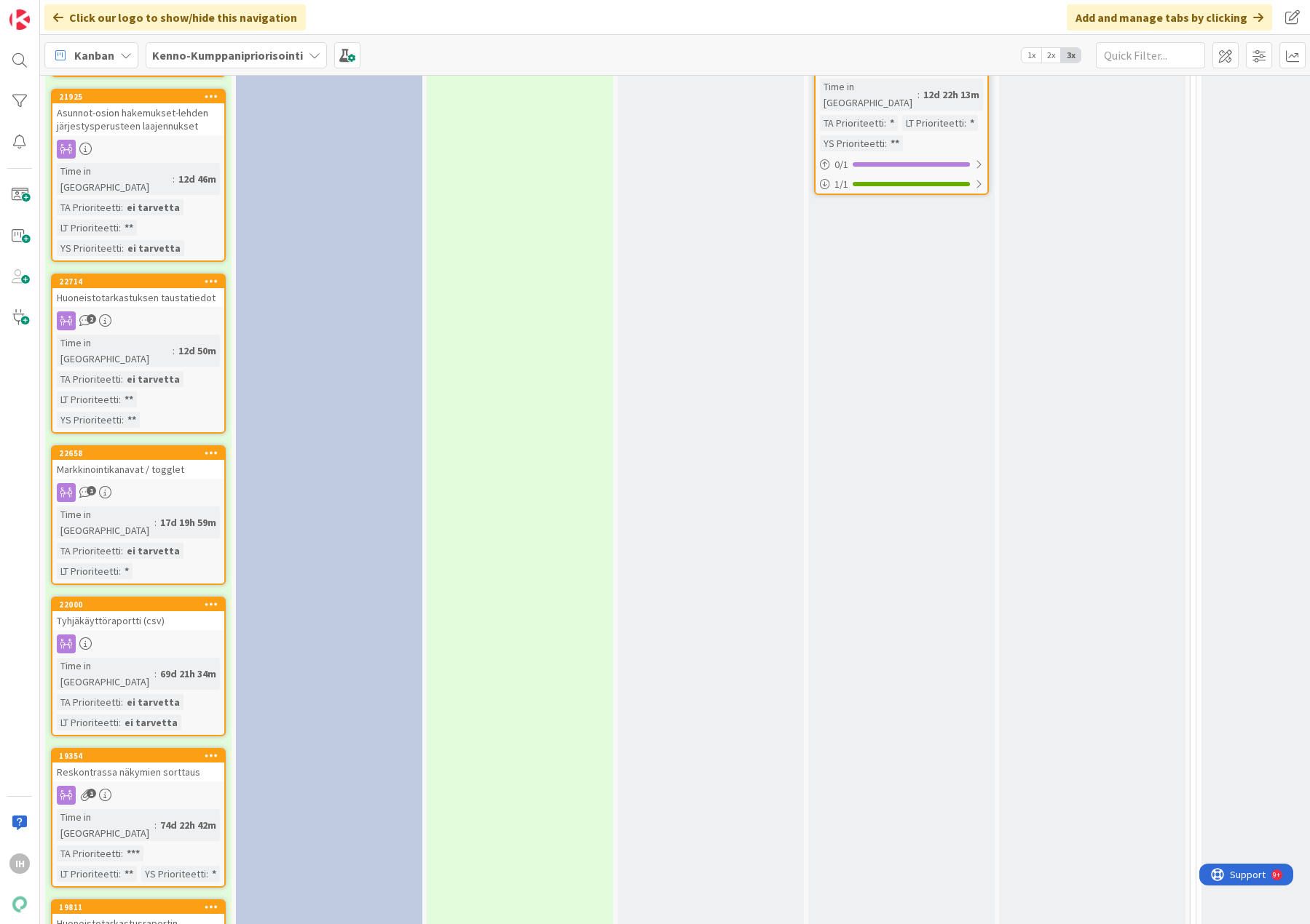
click at [175, 762] on div "Reskontrassa näkymien sorttaus" at bounding box center [139, 772] width 172 height 19
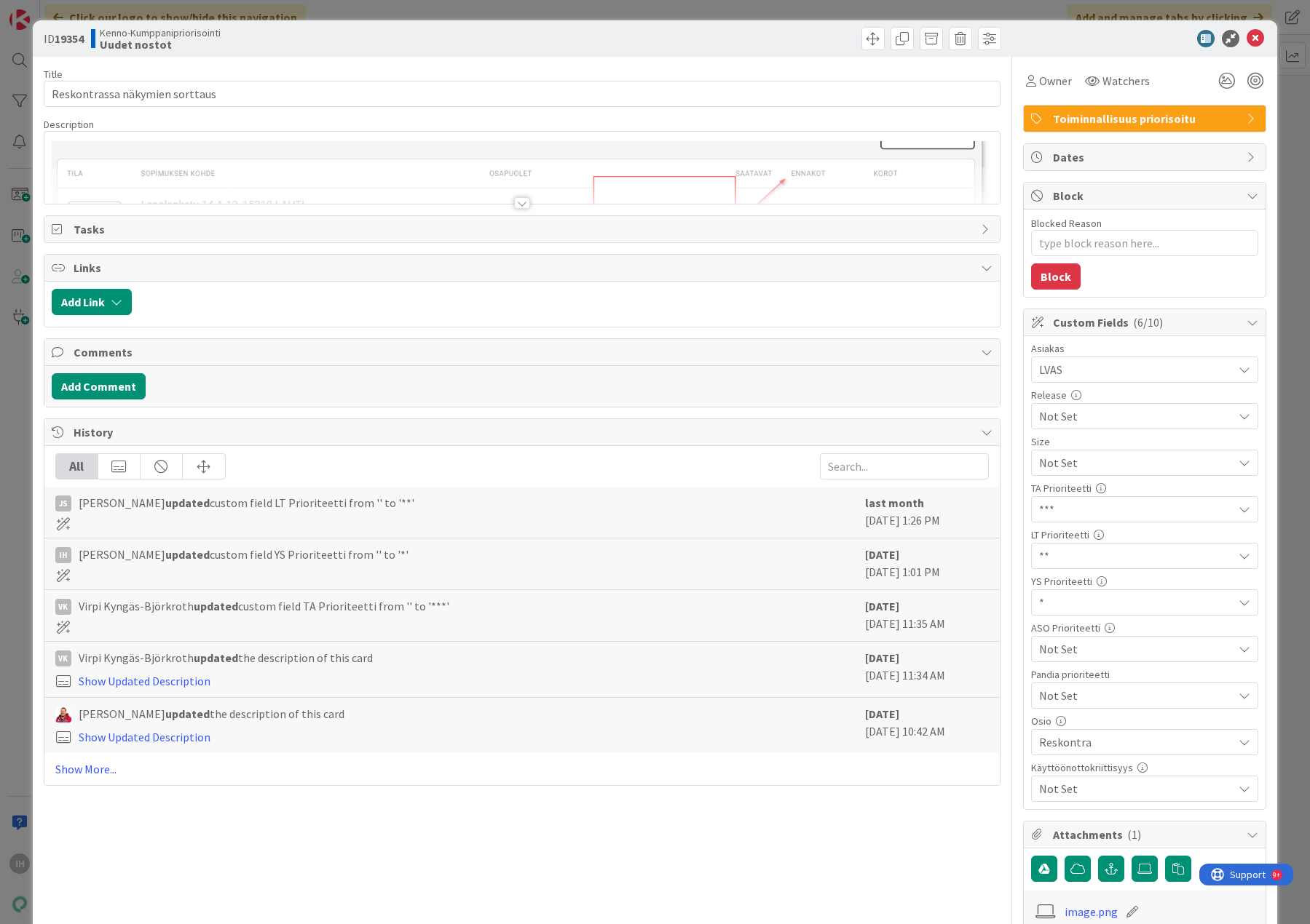
click at [516, 199] on div at bounding box center [522, 203] width 16 height 12
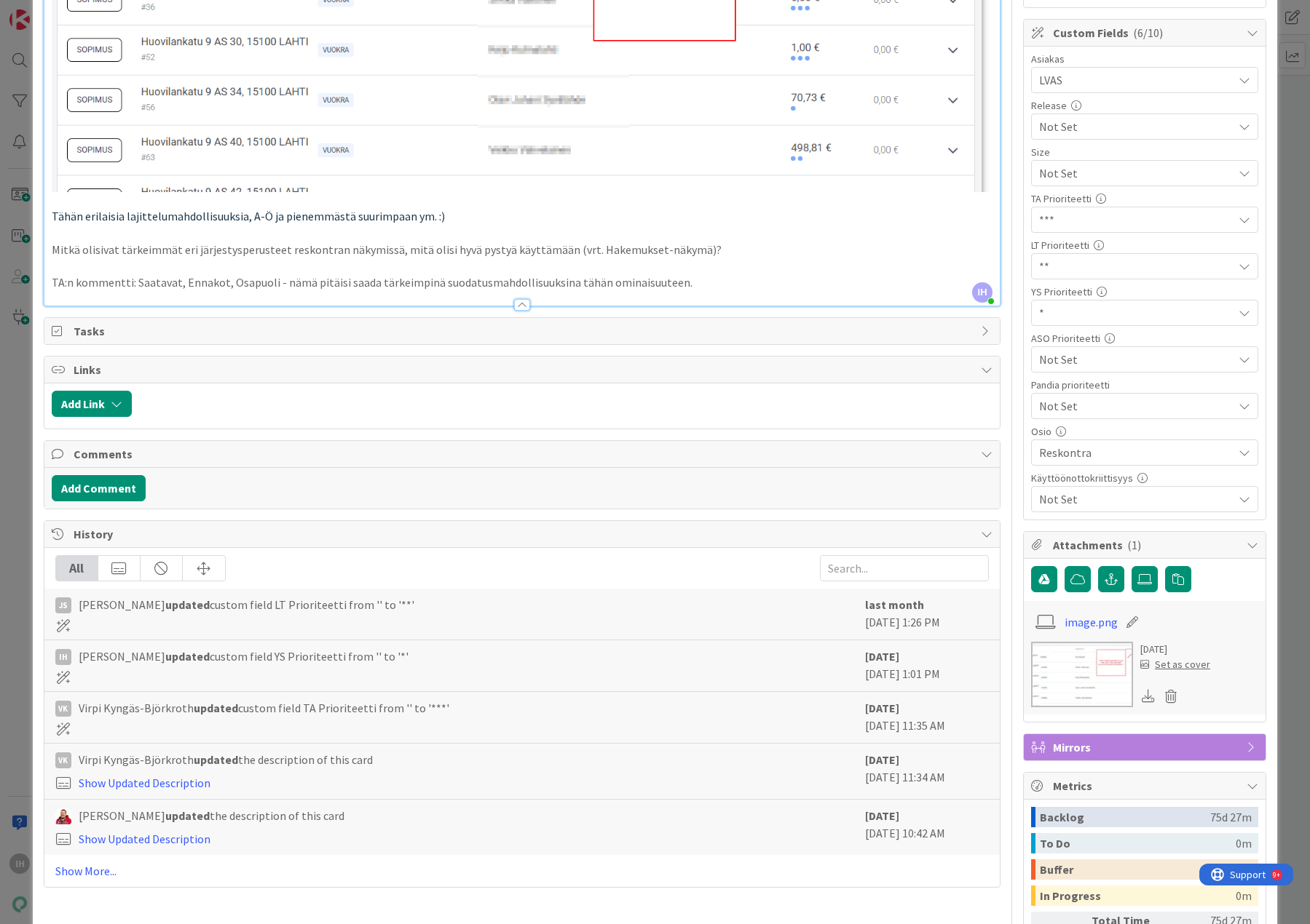
scroll to position [291, 0]
click at [81, 863] on link "Show More..." at bounding box center [522, 870] width 933 height 18
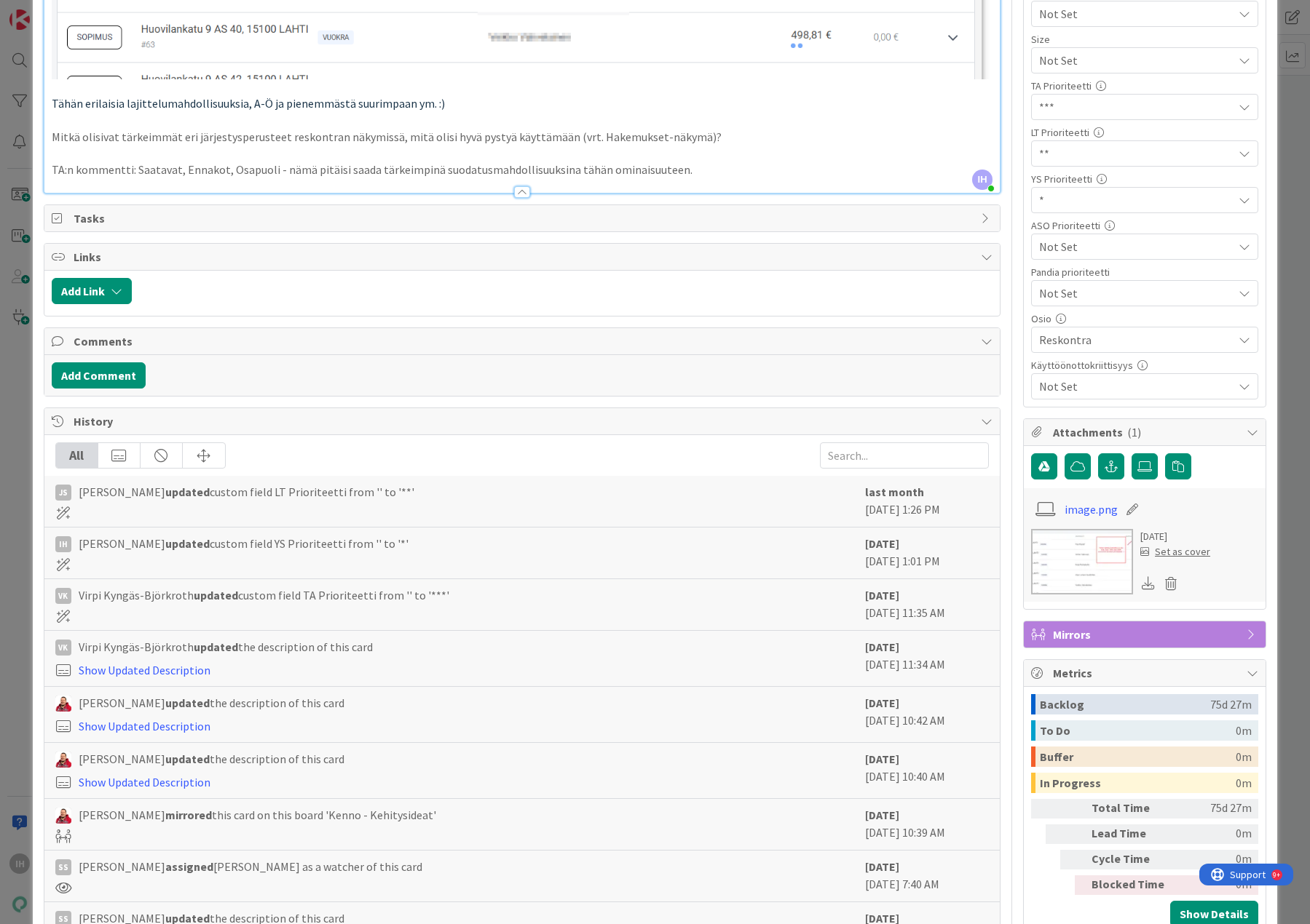
scroll to position [436, 0]
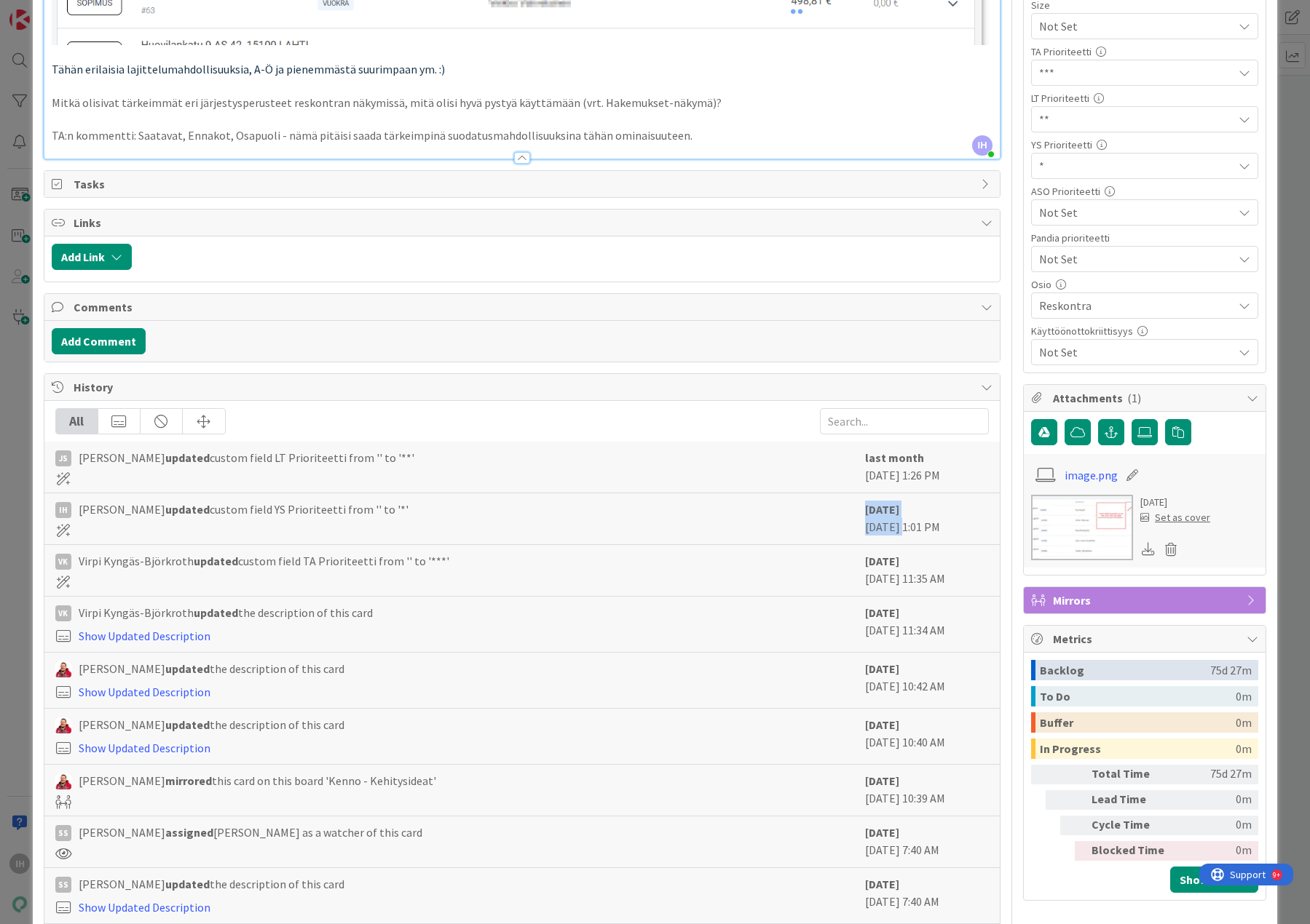
drag, startPoint x: 890, startPoint y: 520, endPoint x: 848, endPoint y: 519, distance: 42.0
click at [848, 519] on div "IH [PERSON_NAME] updated custom field YS Prioriteetti from '' to '*' [DATE] [DA…" at bounding box center [522, 519] width 955 height 52
click at [865, 522] on div "[DATE] [DATE] 1:01 PM" at bounding box center [927, 519] width 124 height 36
drag, startPoint x: 889, startPoint y: 522, endPoint x: 845, endPoint y: 523, distance: 44.0
click at [845, 523] on div "IH [PERSON_NAME] updated custom field YS Prioriteetti from '' to '*' [DATE] [DA…" at bounding box center [522, 519] width 955 height 52
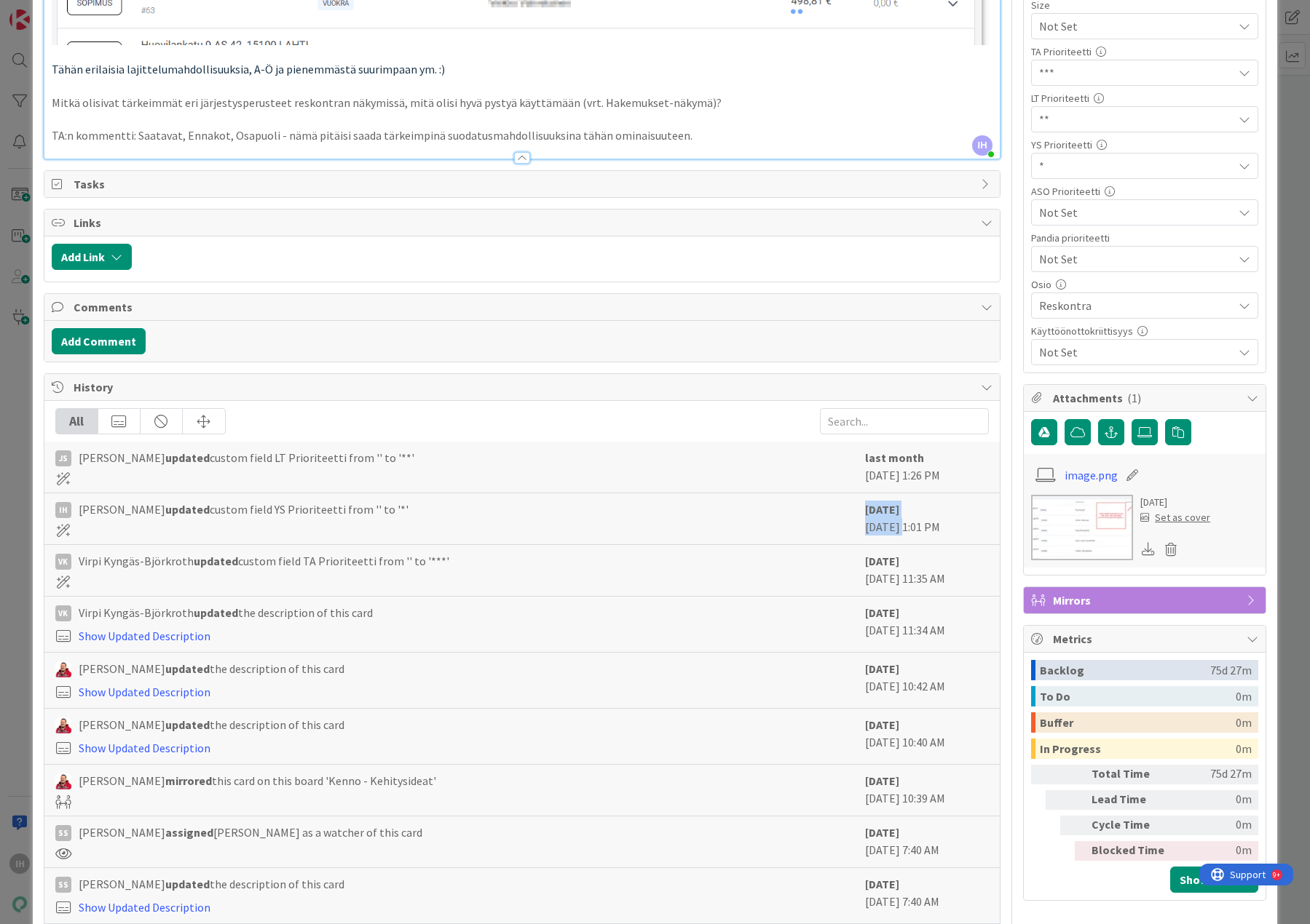
click at [770, 524] on div at bounding box center [457, 531] width 802 height 13
click at [907, 522] on div "[DATE] [DATE] 1:01 PM" at bounding box center [927, 519] width 124 height 36
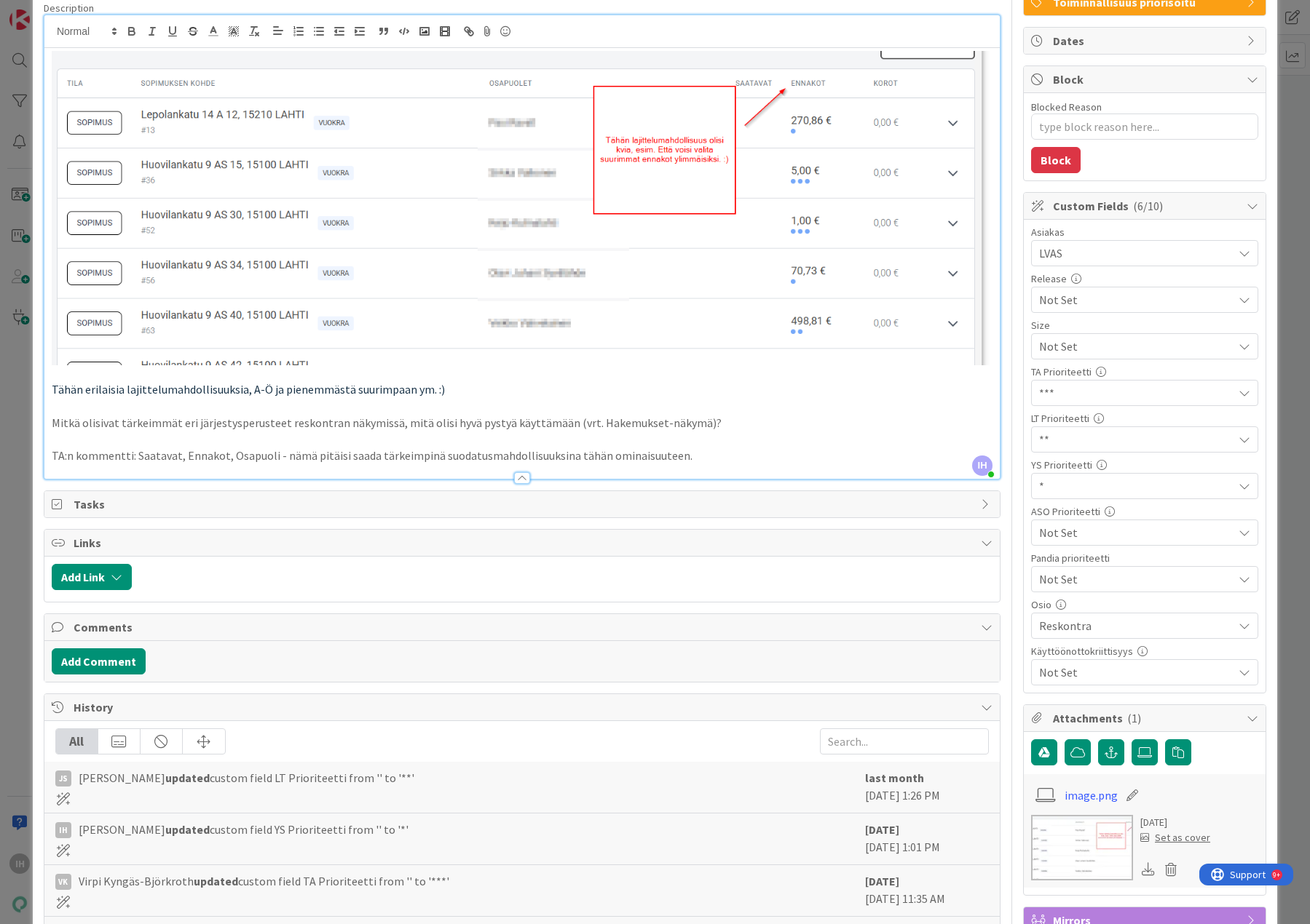
scroll to position [0, 0]
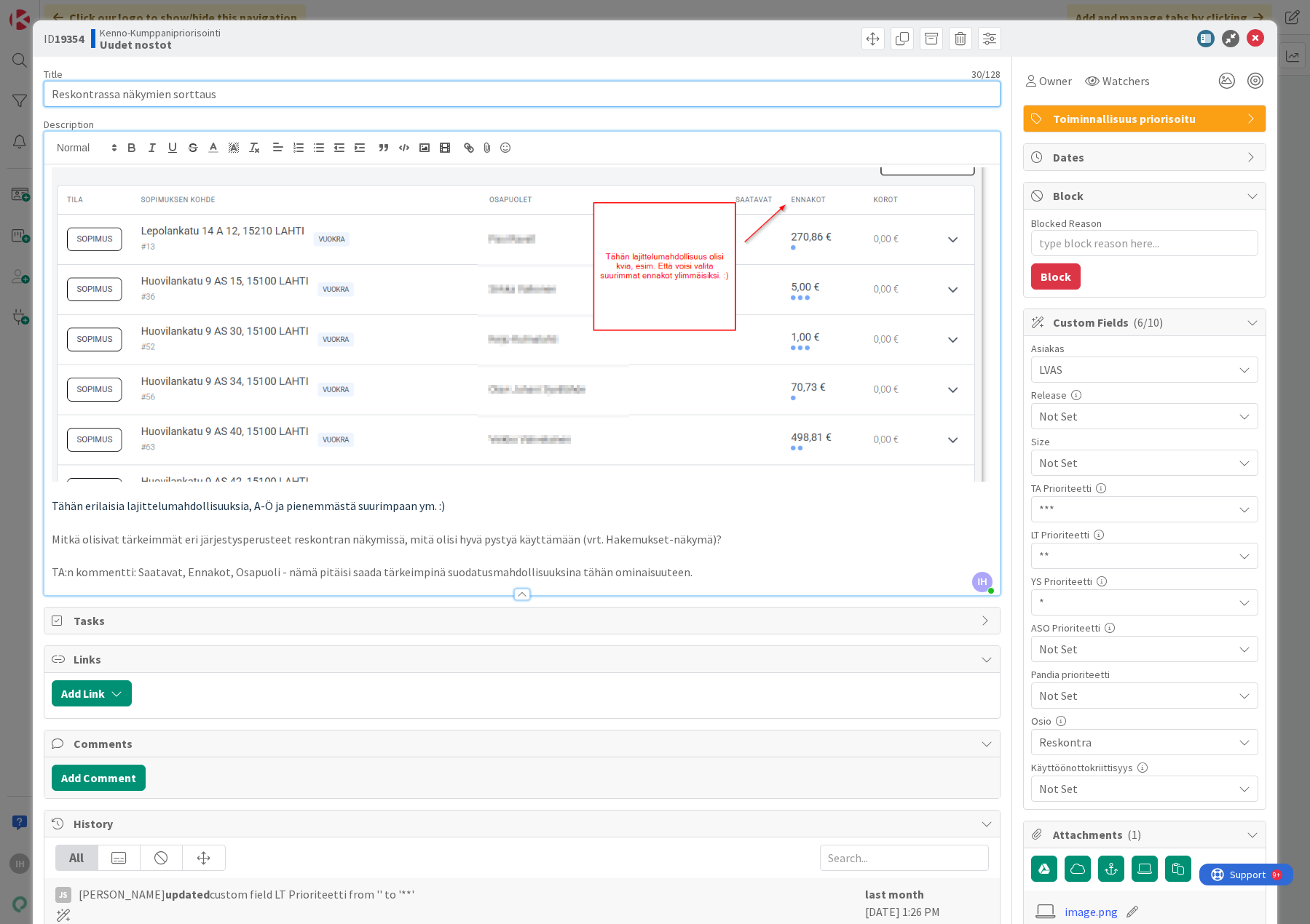
drag, startPoint x: 233, startPoint y: 92, endPoint x: 47, endPoint y: 93, distance: 186.0
click at [47, 93] on input "Reskontrassa näkymien sorttaus" at bounding box center [522, 93] width 956 height 26
drag, startPoint x: 89, startPoint y: 39, endPoint x: 56, endPoint y: 38, distance: 33.0
click at [56, 38] on div "ID 19354 Kenno-Kumppanipriorisointi Uudet nostot" at bounding box center [281, 38] width 475 height 23
copy b "19354"
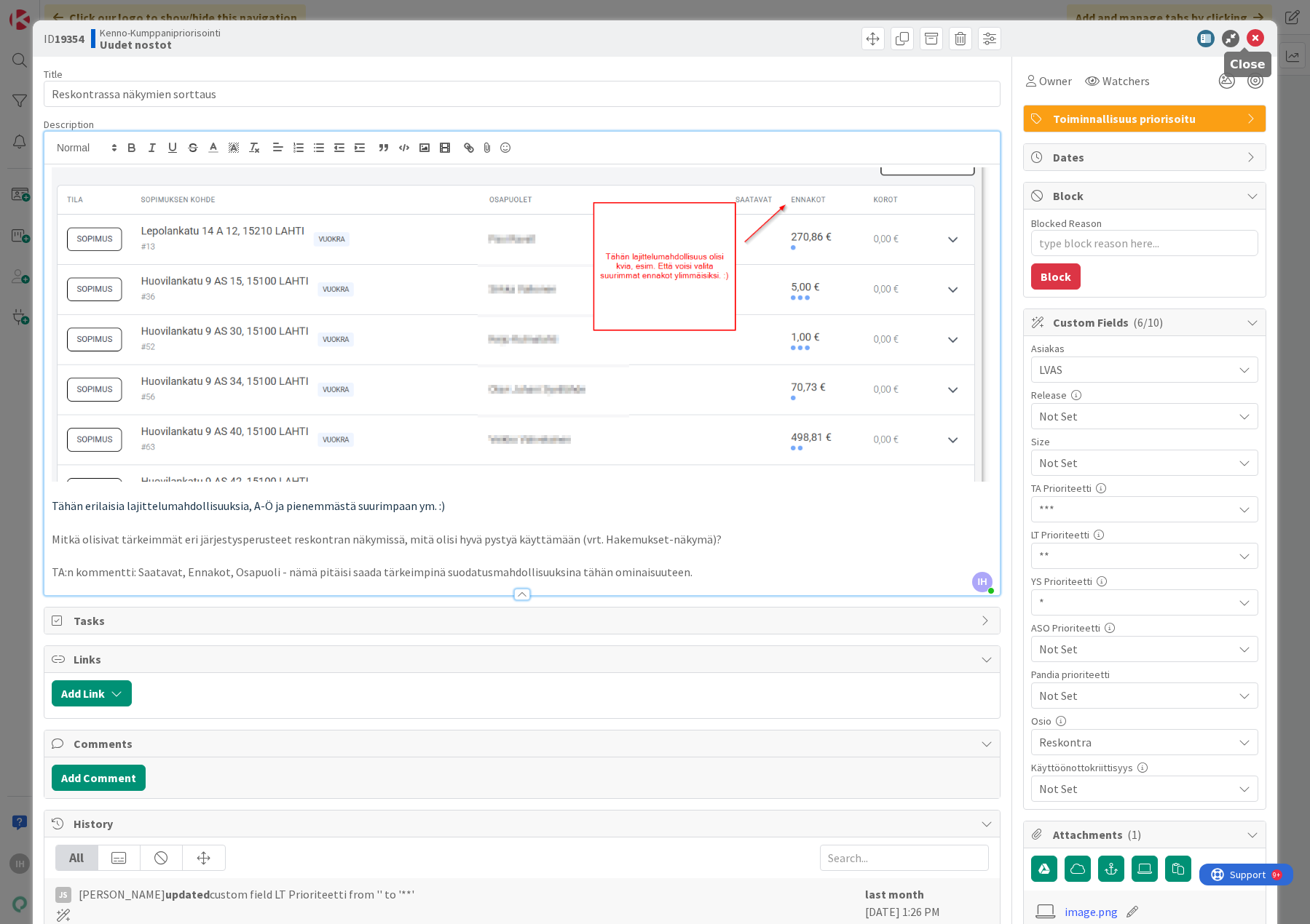
drag, startPoint x: 1239, startPoint y: 41, endPoint x: 692, endPoint y: 85, distance: 548.8
click at [1246, 41] on icon at bounding box center [1255, 39] width 18 height 18
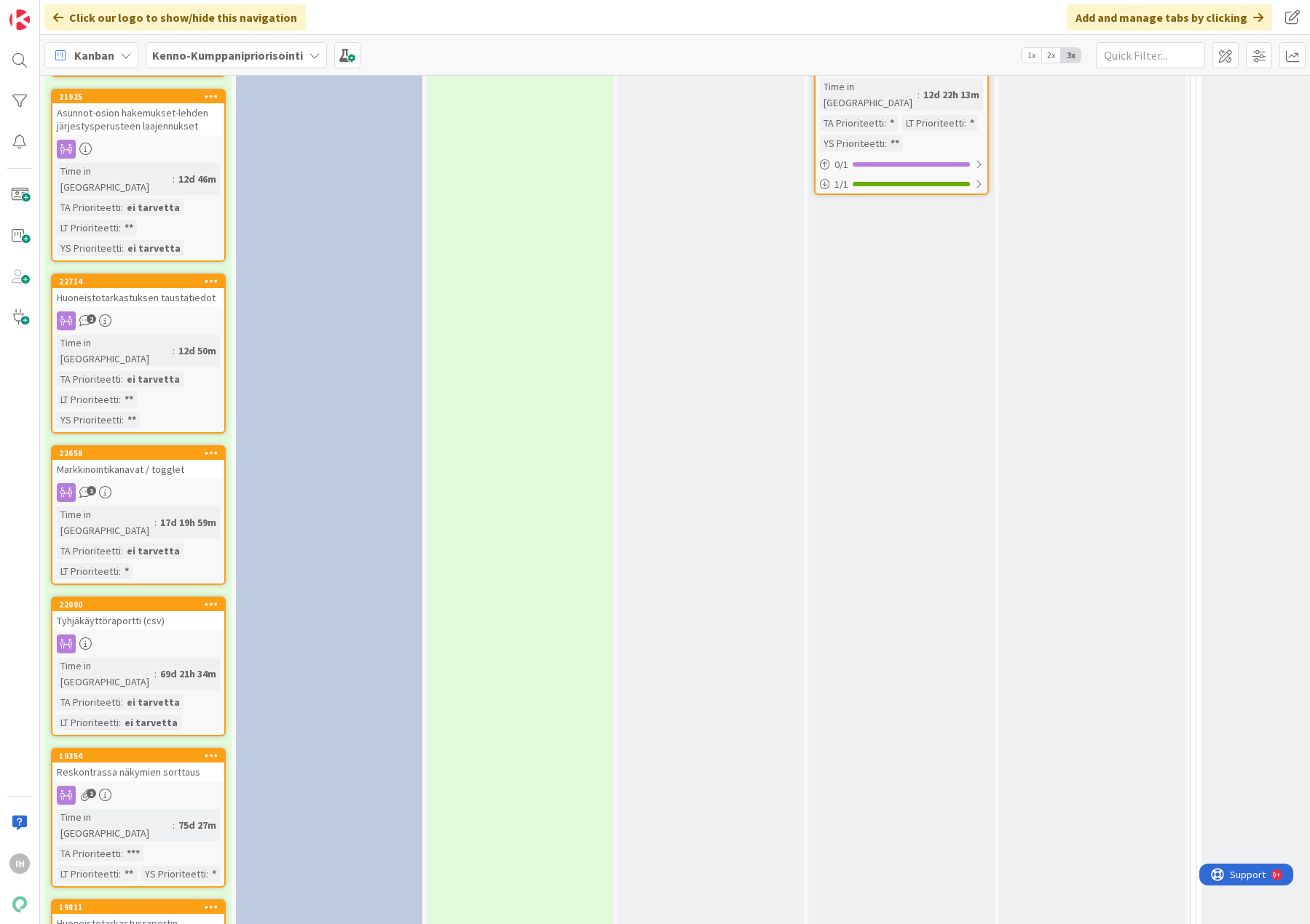
scroll to position [2401, 0]
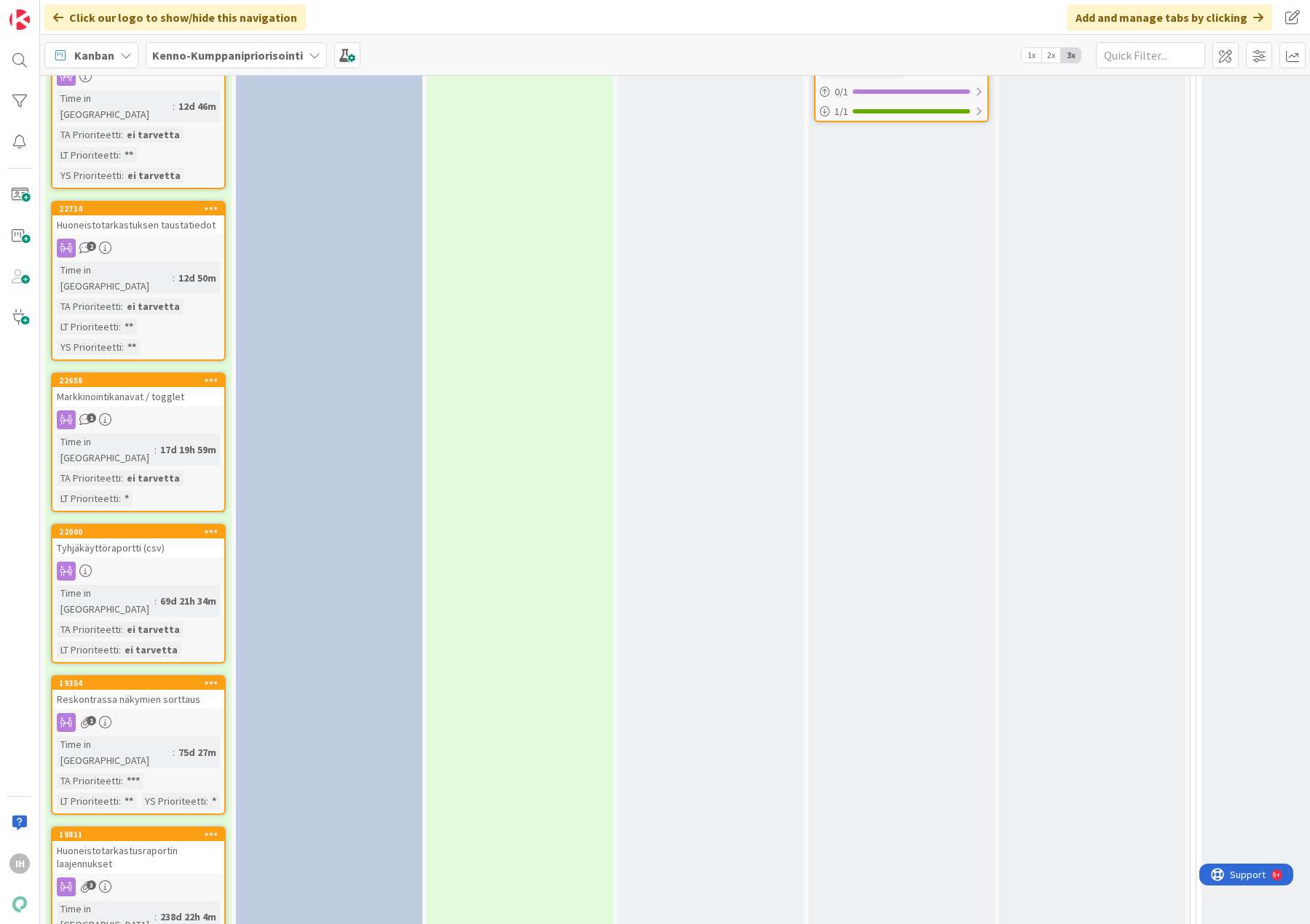
click at [128, 841] on div "Huoneistotarkastusraportin laajennukset" at bounding box center [139, 857] width 172 height 32
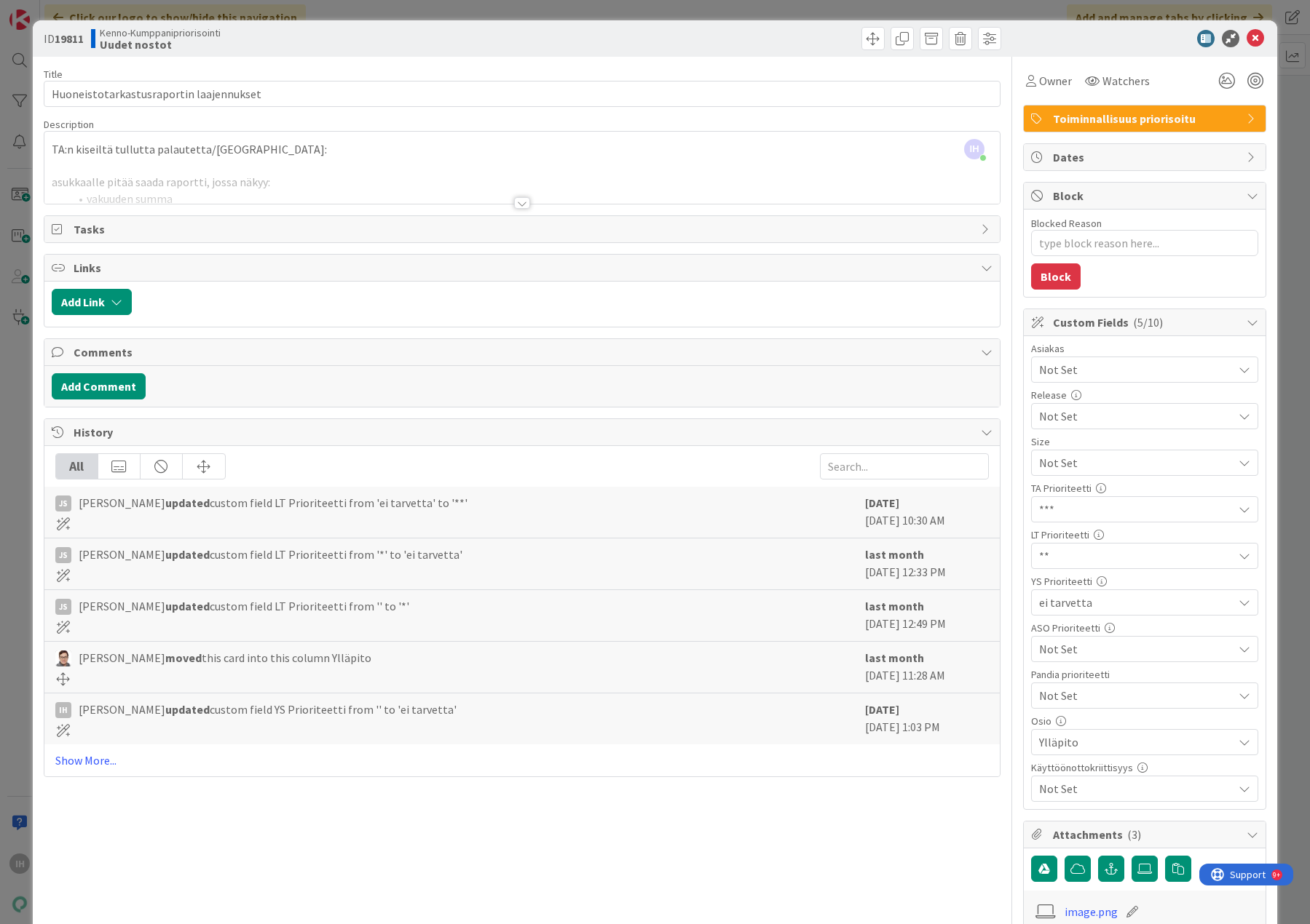
click at [515, 204] on div at bounding box center [522, 203] width 16 height 12
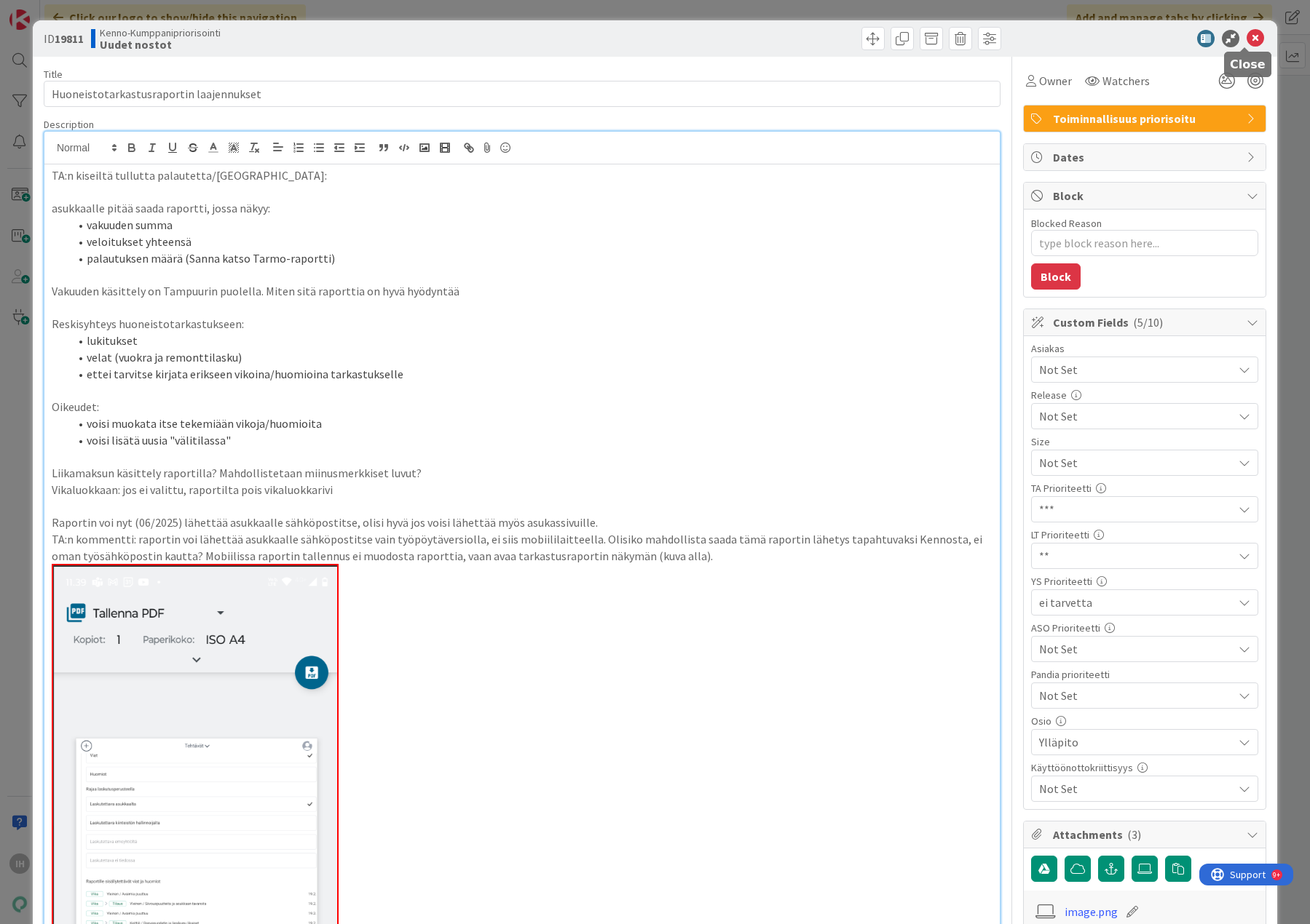
click at [1246, 37] on icon at bounding box center [1255, 39] width 18 height 18
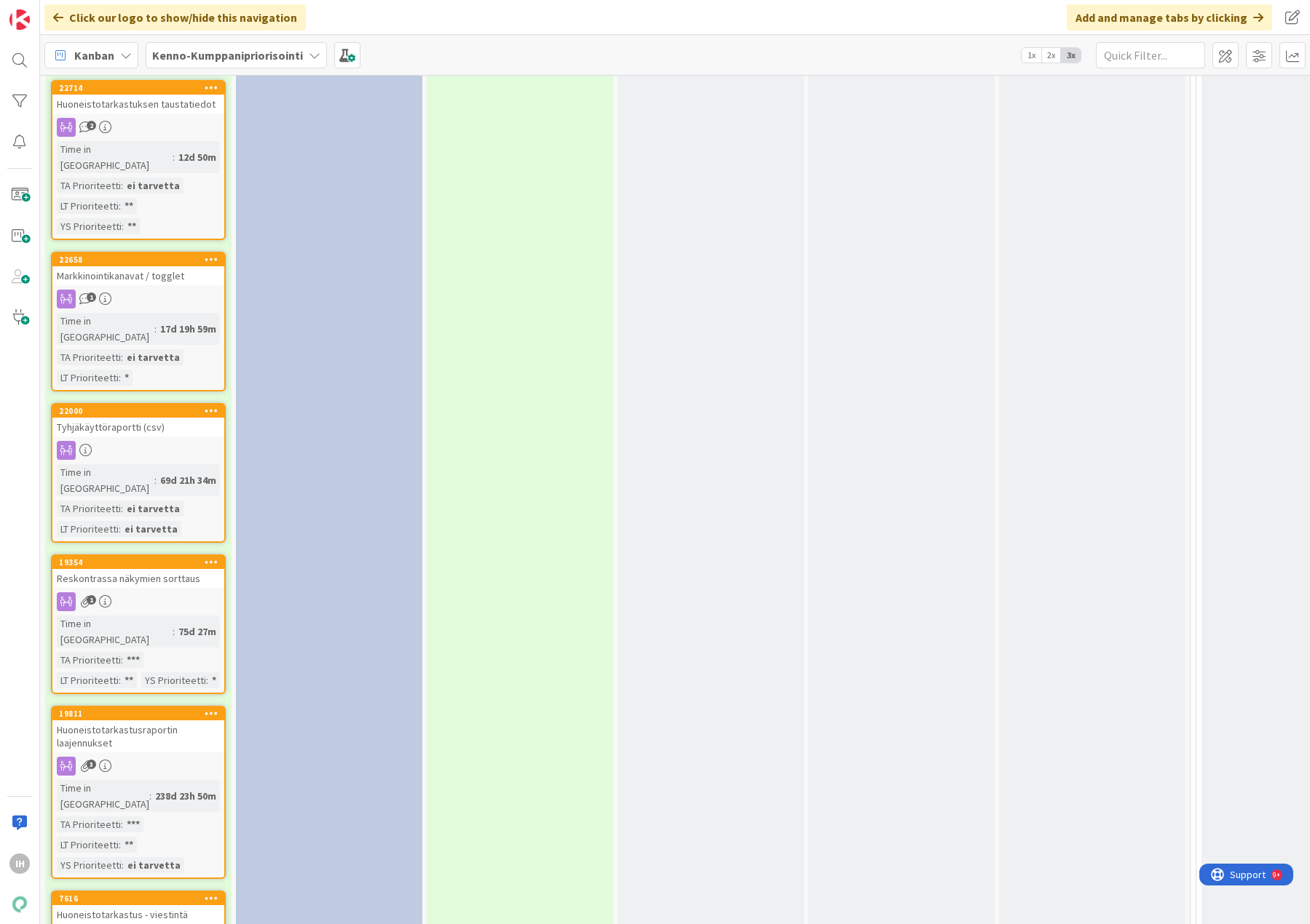
scroll to position [2547, 0]
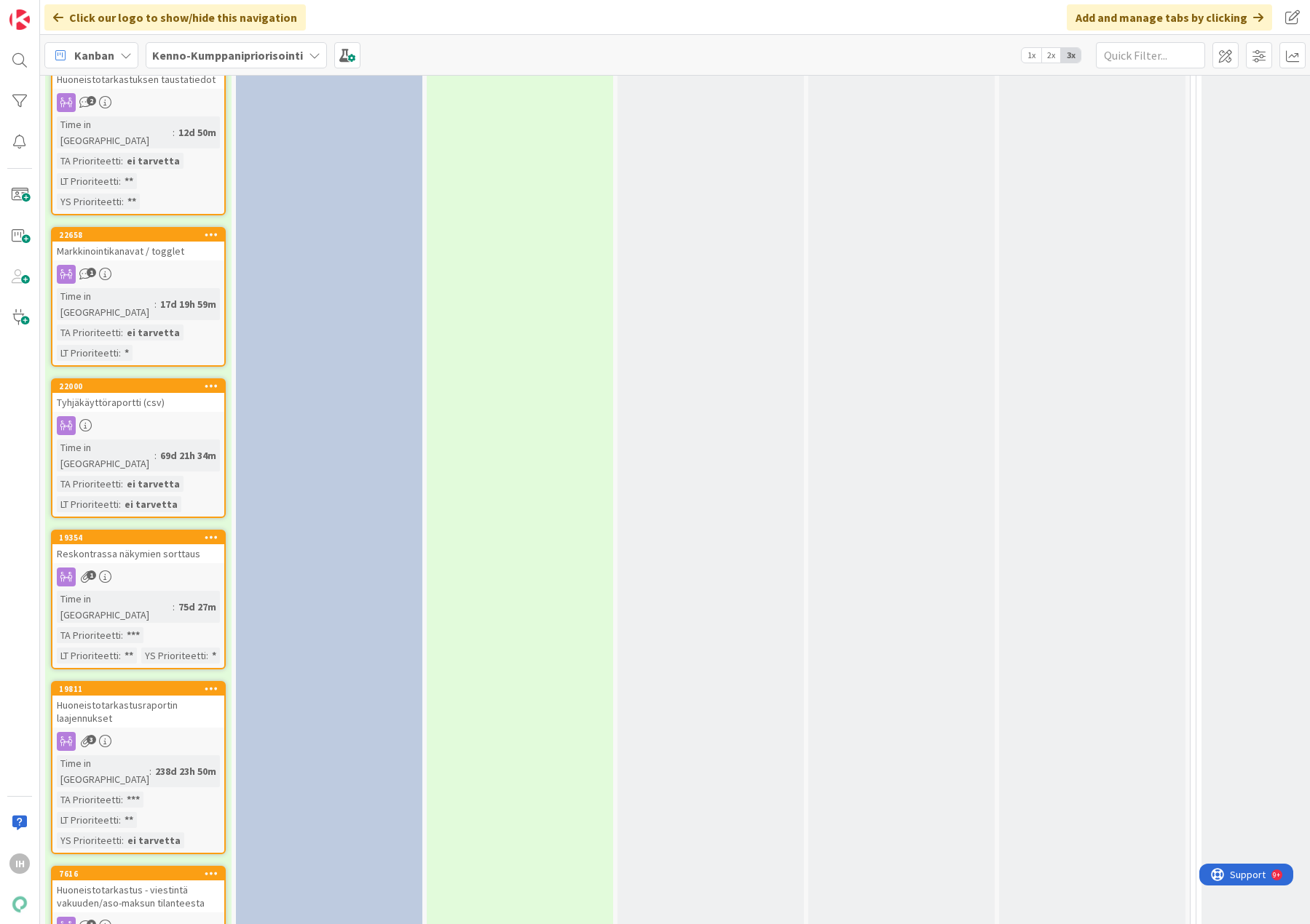
click at [165, 880] on div "Huoneistotarkastus - viestintä vakuuden/aso-maksun tilanteesta" at bounding box center [139, 896] width 172 height 32
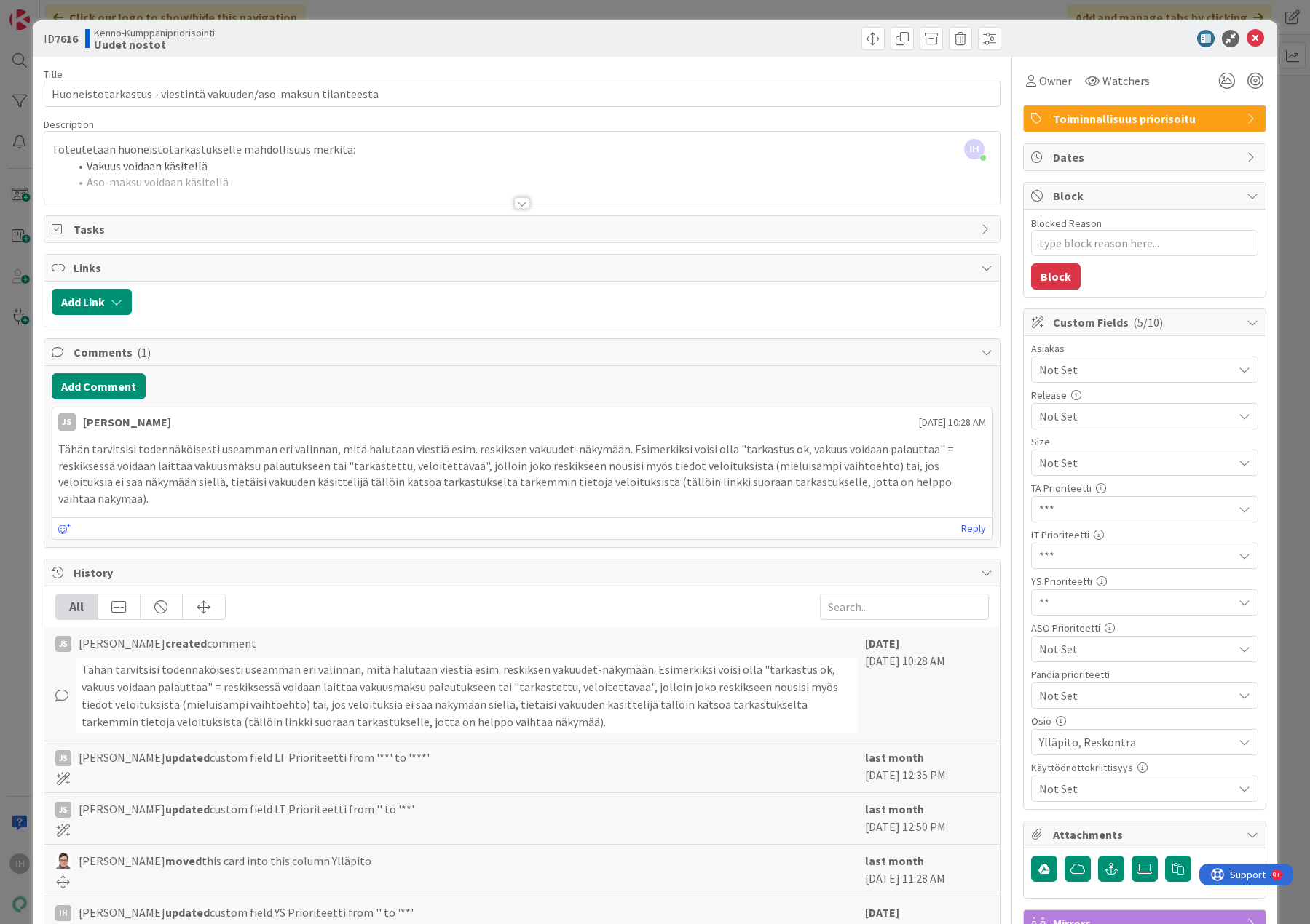
click at [515, 203] on div at bounding box center [522, 203] width 16 height 12
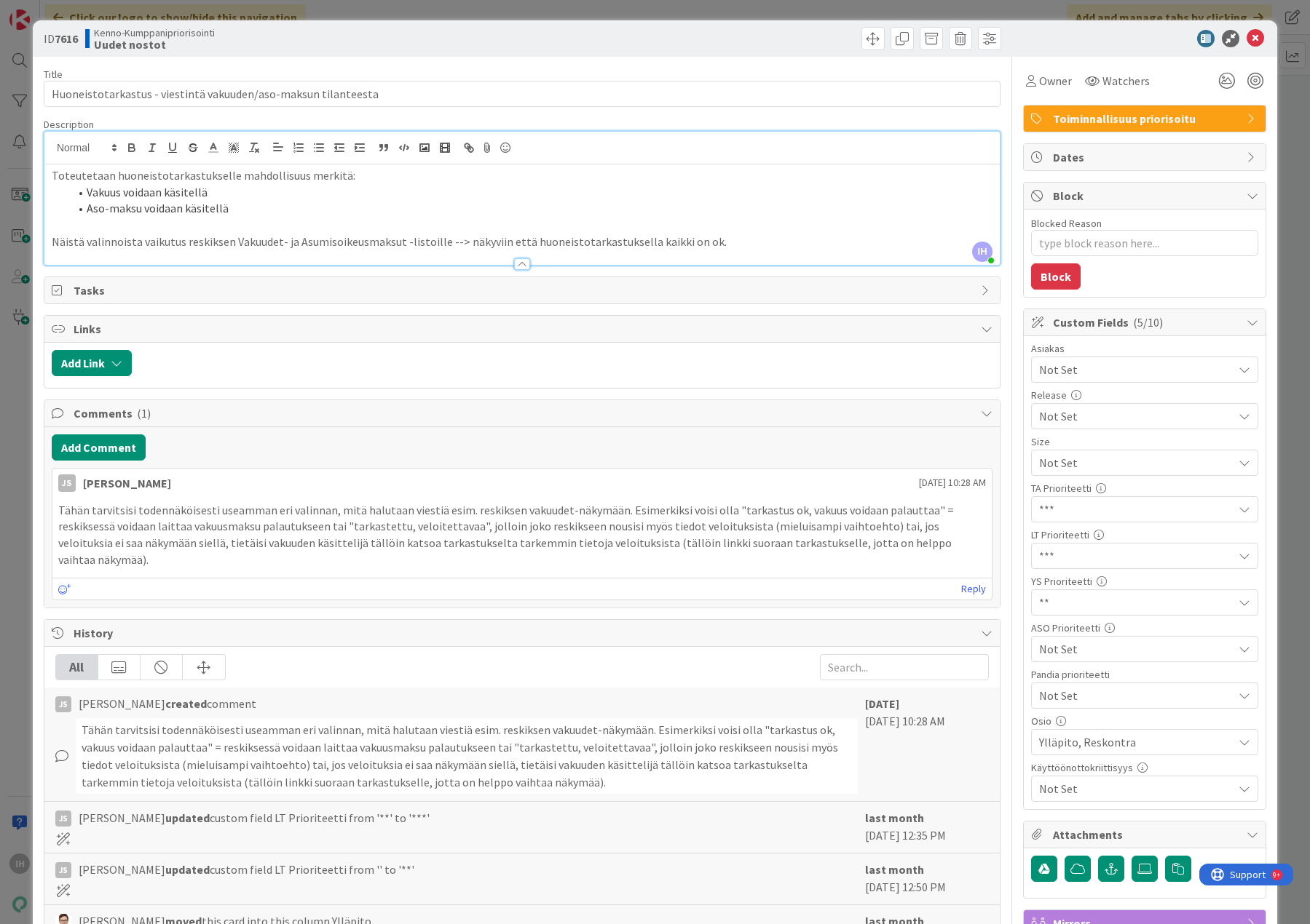
click at [1246, 35] on icon at bounding box center [1255, 39] width 18 height 18
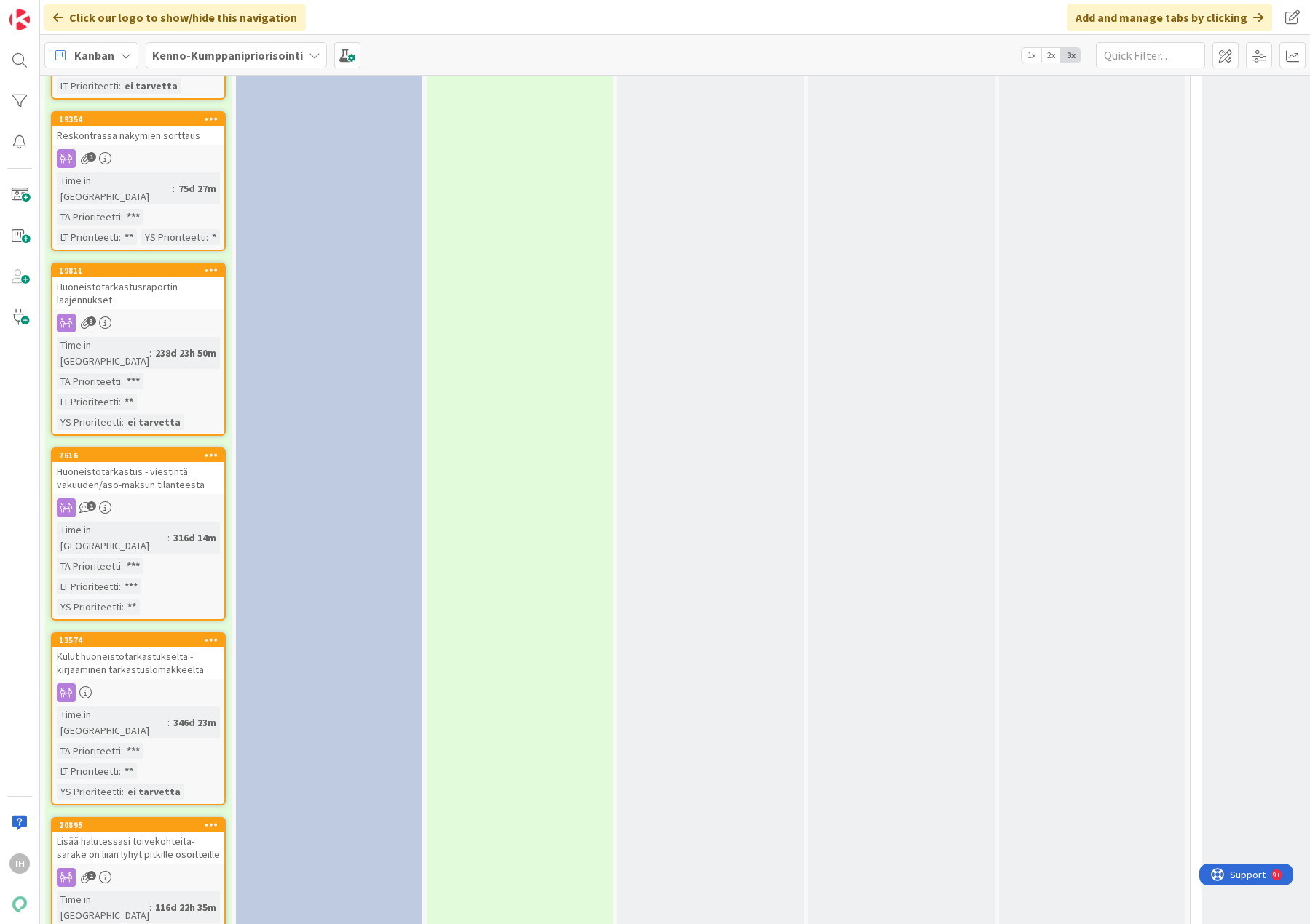
scroll to position [2983, 0]
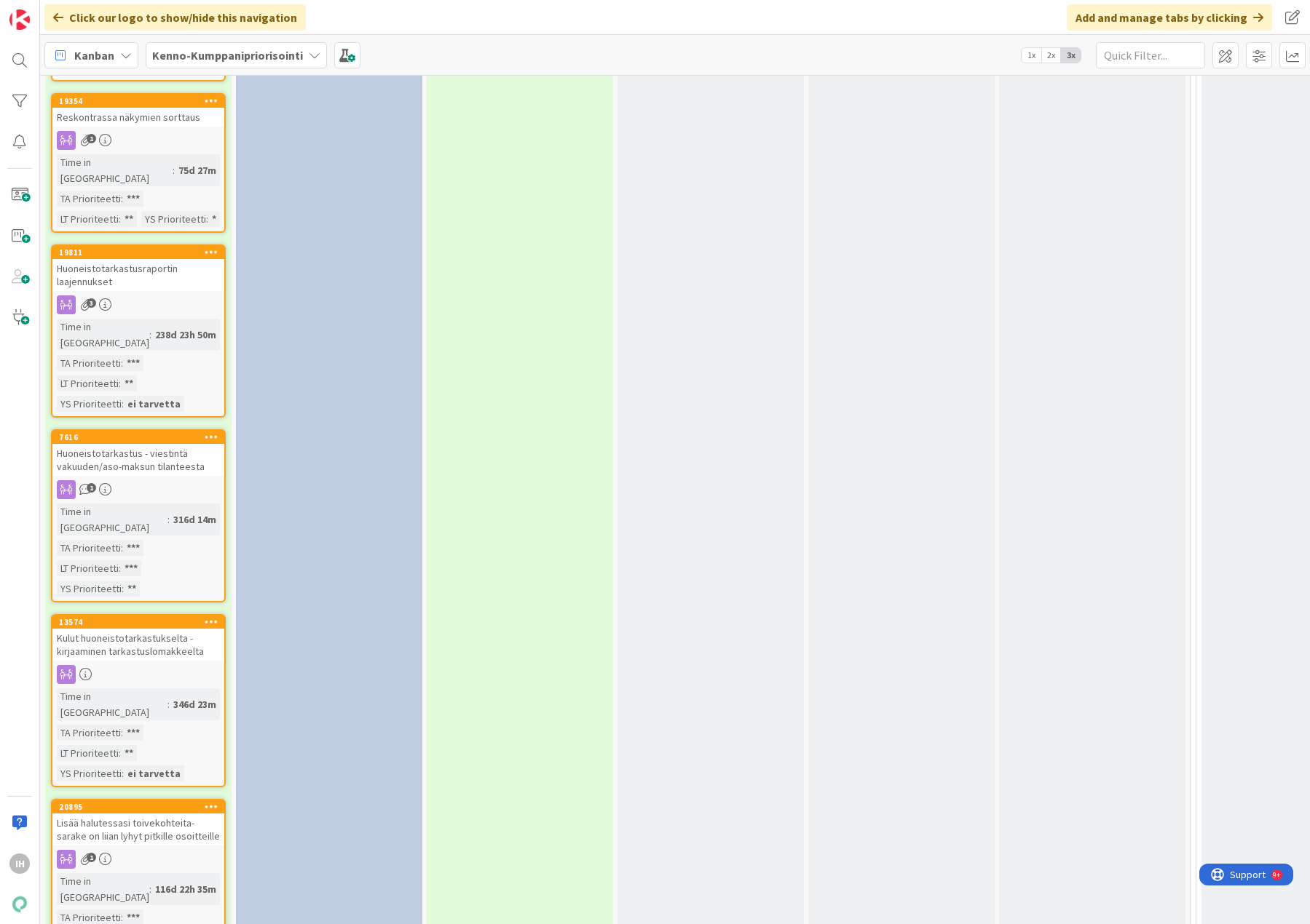
click at [142, 814] on div "Lisää halutessasi toivekohteita- sarake on liian lyhyt pitkille osoitteille" at bounding box center [139, 829] width 172 height 32
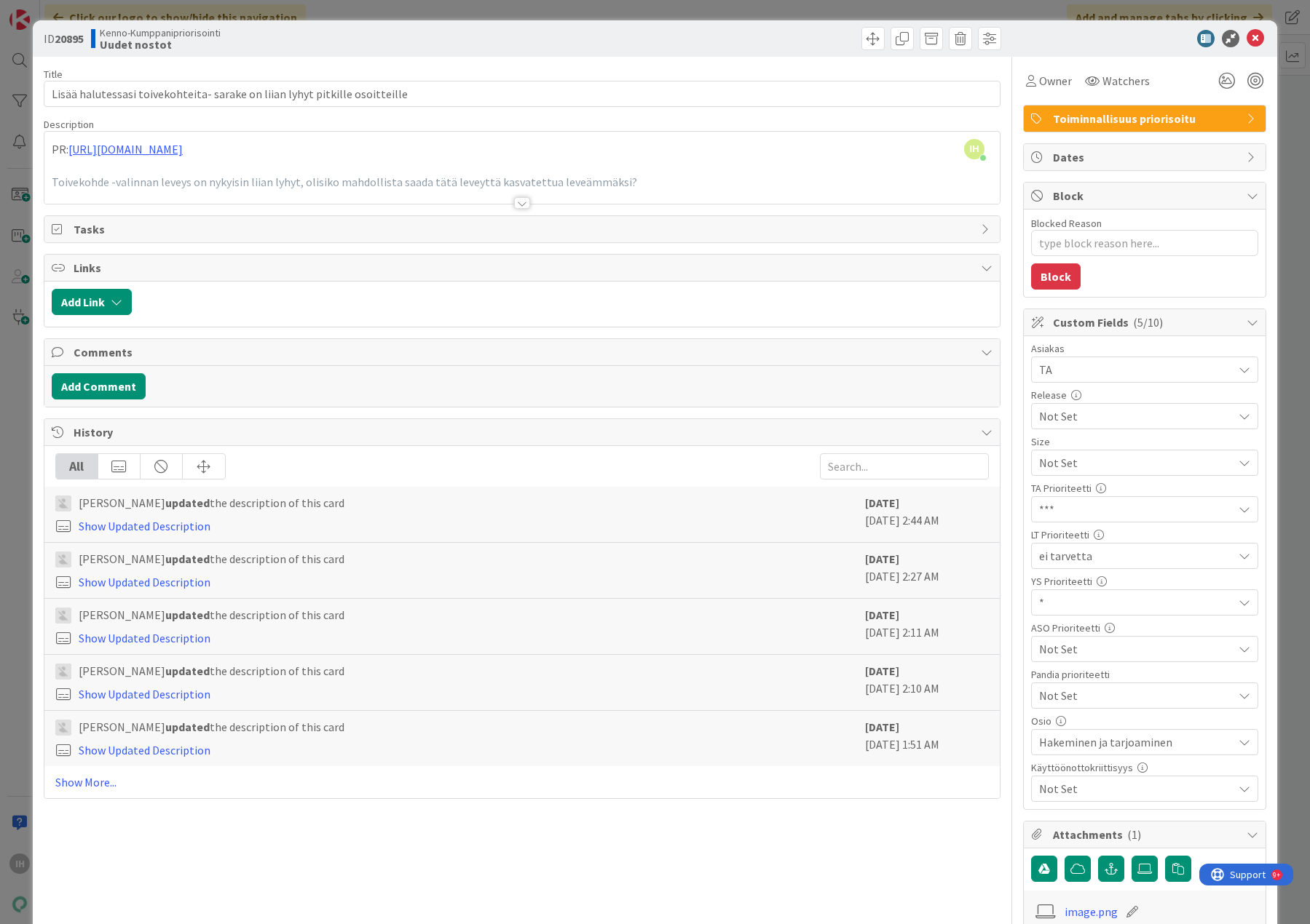
click at [515, 204] on div at bounding box center [522, 203] width 16 height 12
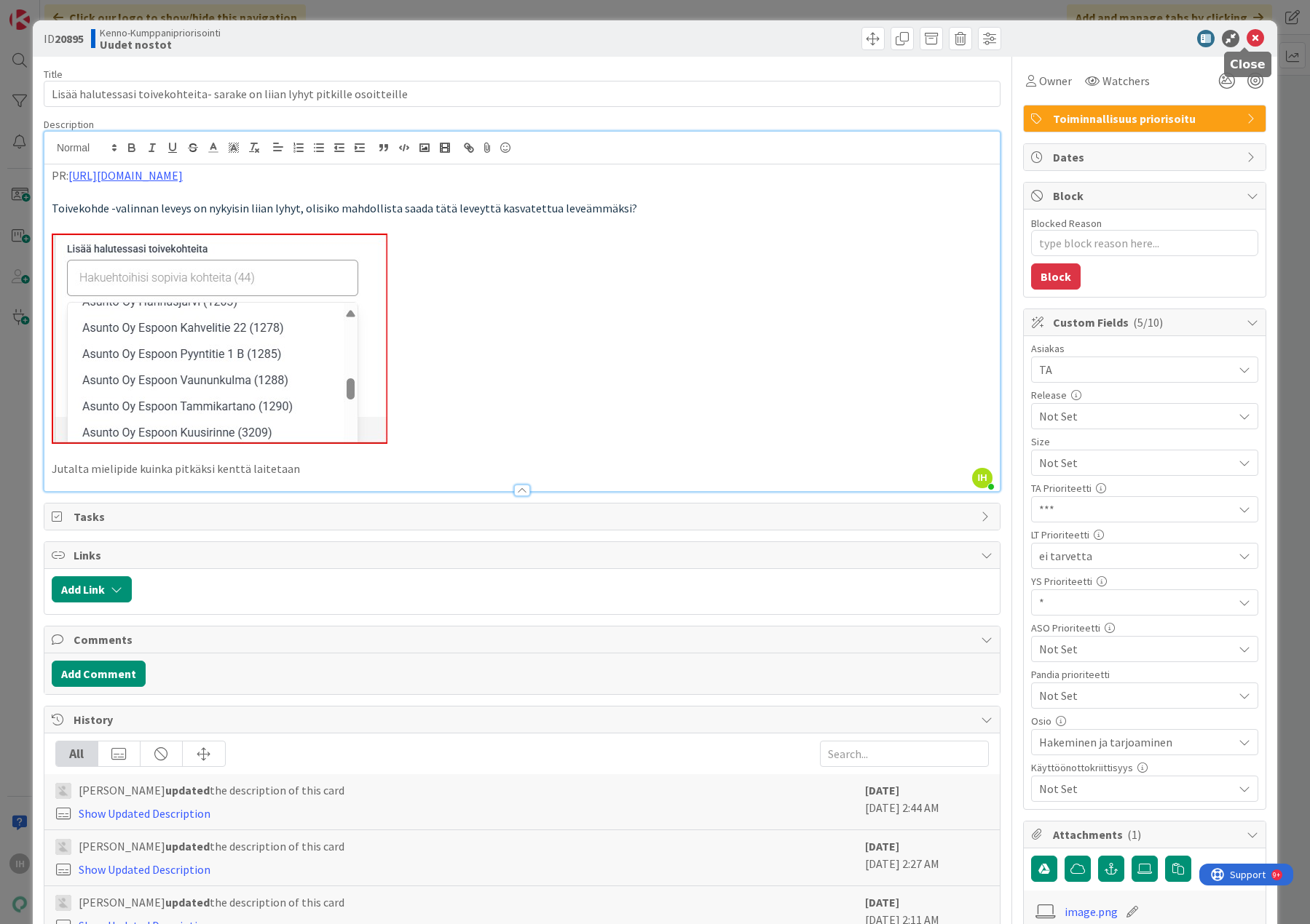
drag, startPoint x: 1249, startPoint y: 33, endPoint x: 1191, endPoint y: 70, distance: 68.8
click at [1249, 33] on icon at bounding box center [1255, 39] width 18 height 18
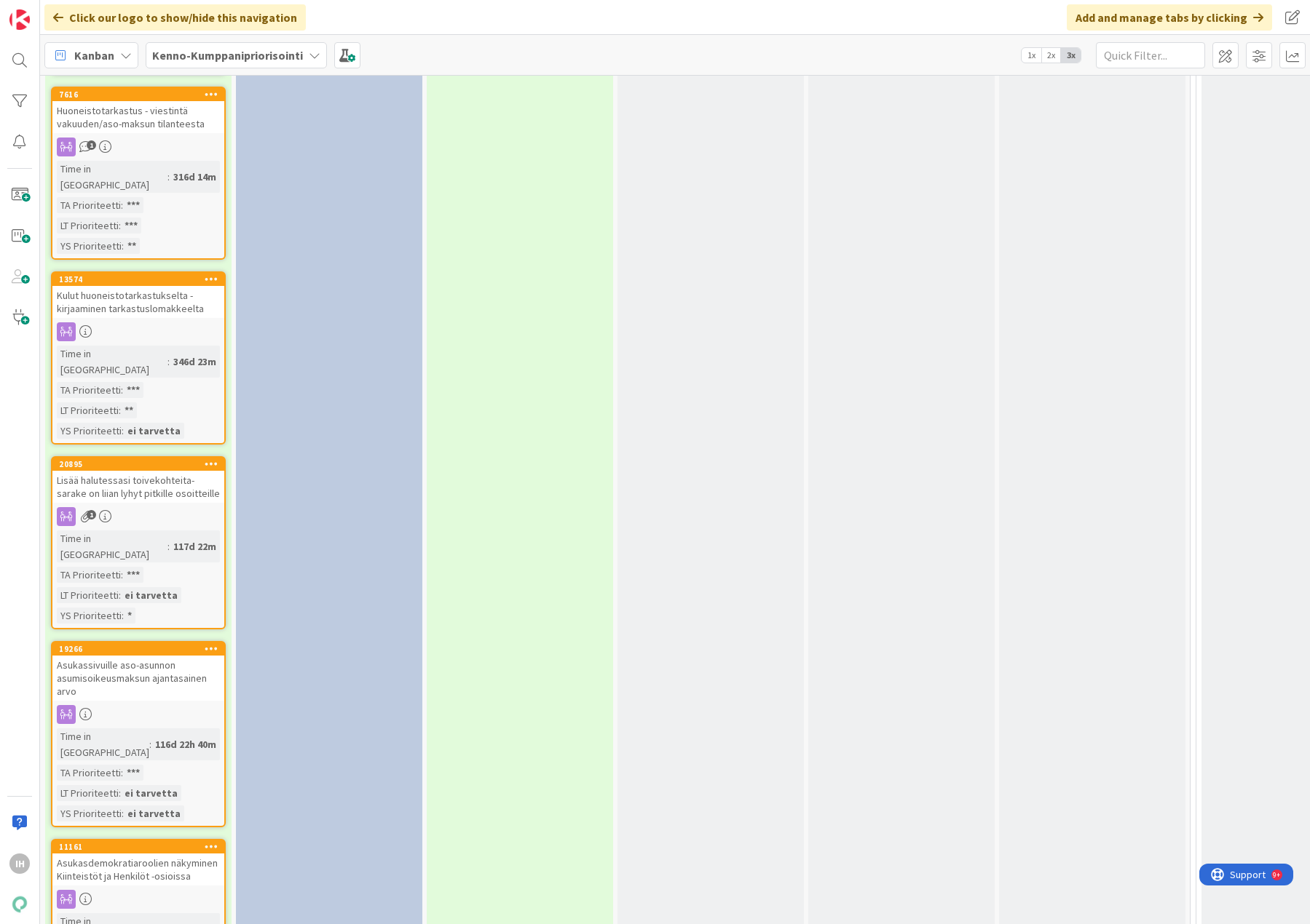
scroll to position [3274, 0]
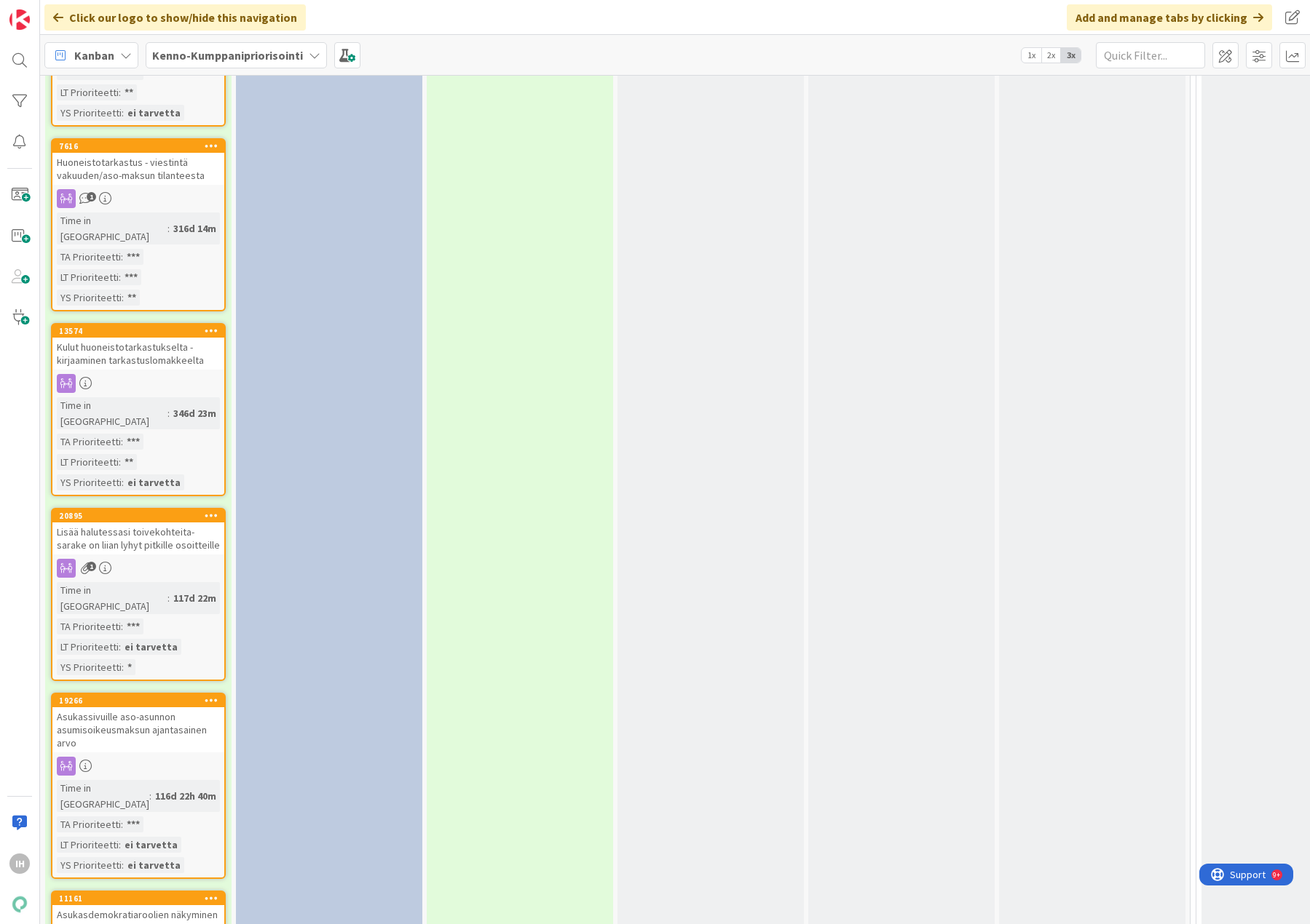
click at [164, 905] on div "Asukasdemokratiaroolien näkyminen Kiinteistöt ja Henkilöt -osioissa" at bounding box center [139, 921] width 172 height 32
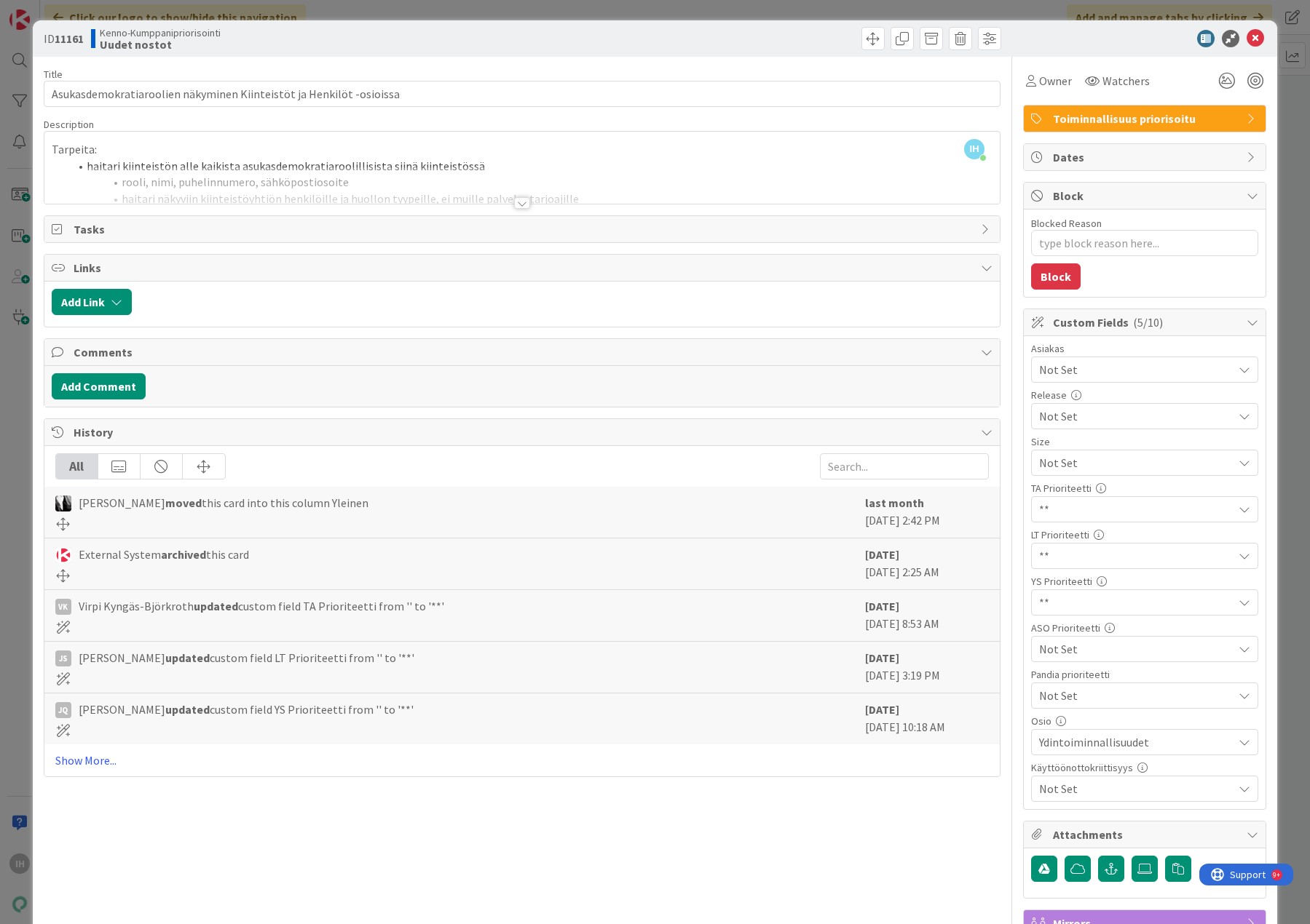
click at [516, 200] on div at bounding box center [522, 203] width 16 height 12
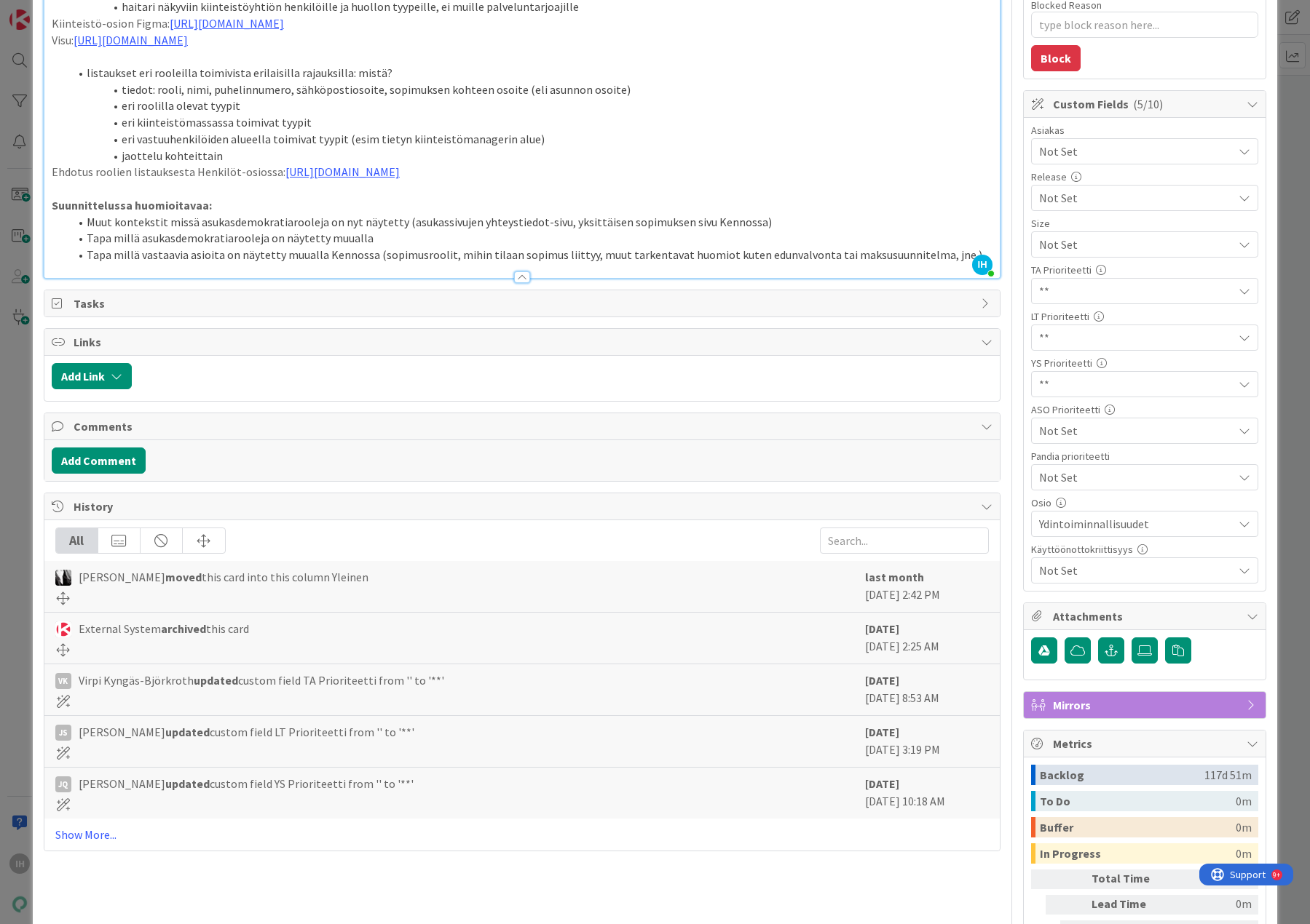
scroll to position [73, 0]
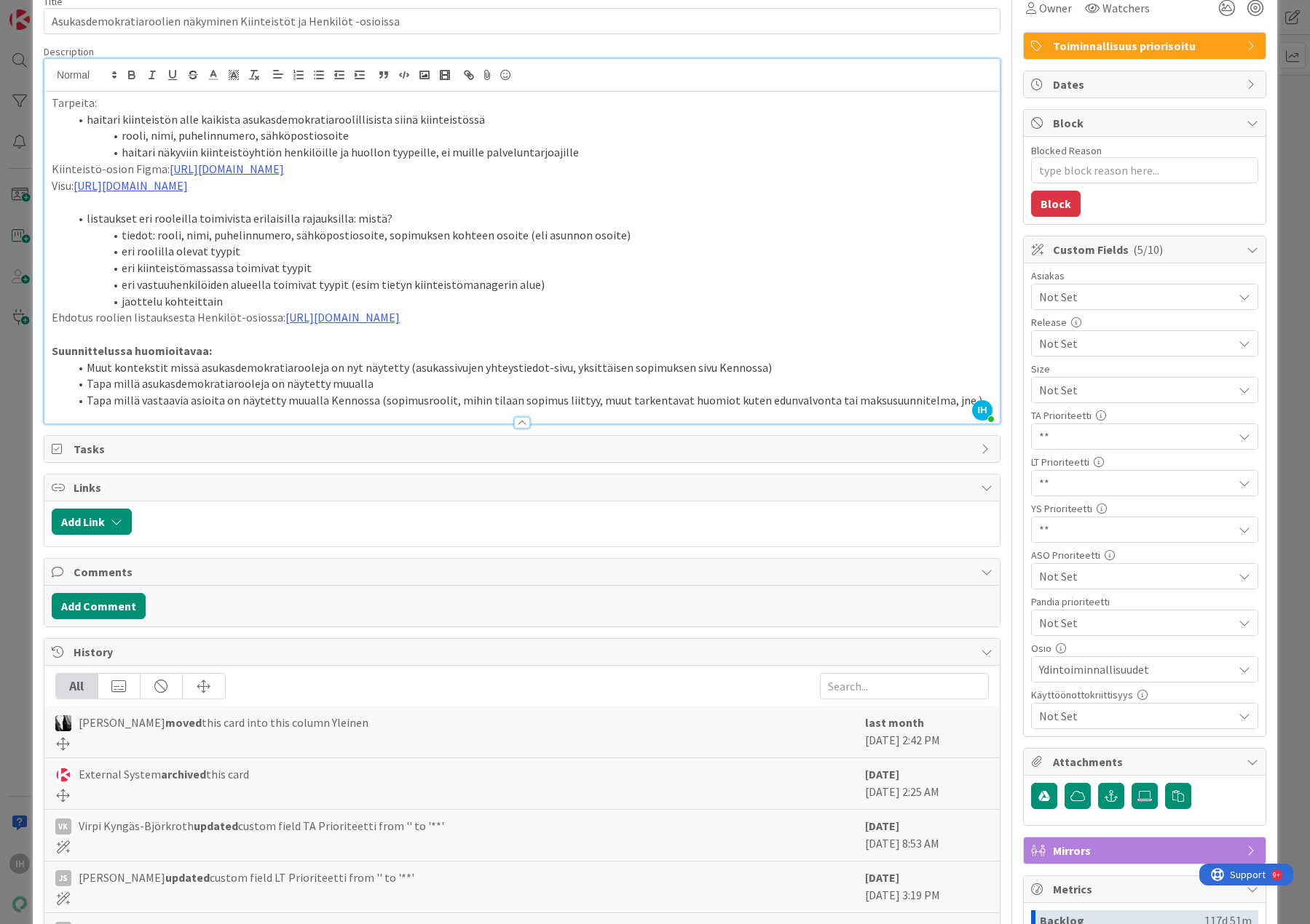
click at [1087, 400] on span "**" at bounding box center [1131, 390] width 186 height 20
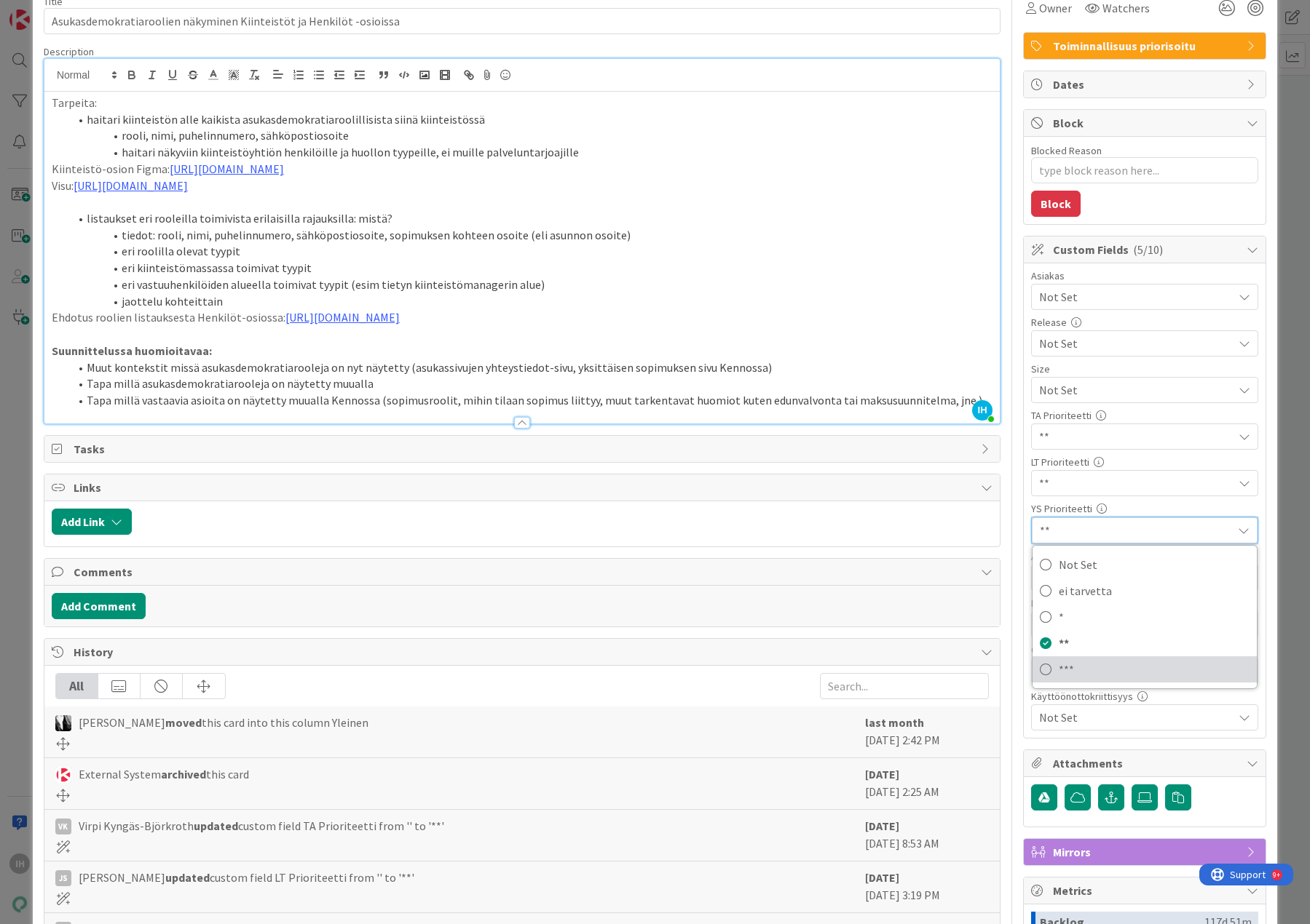
click at [1061, 665] on span "***" at bounding box center [1154, 669] width 191 height 21
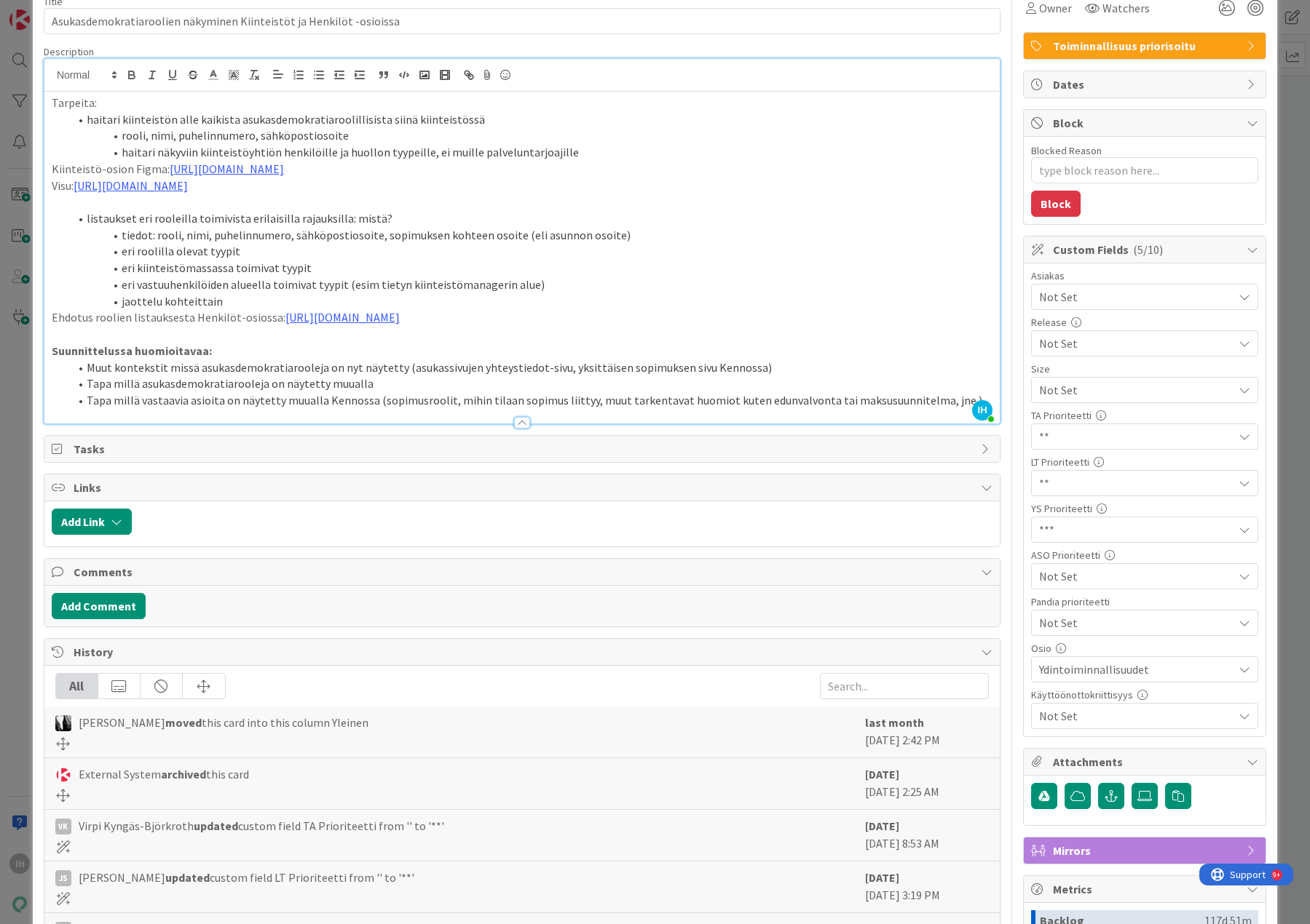
click at [1011, 518] on div at bounding box center [1011, 573] width 1 height 1178
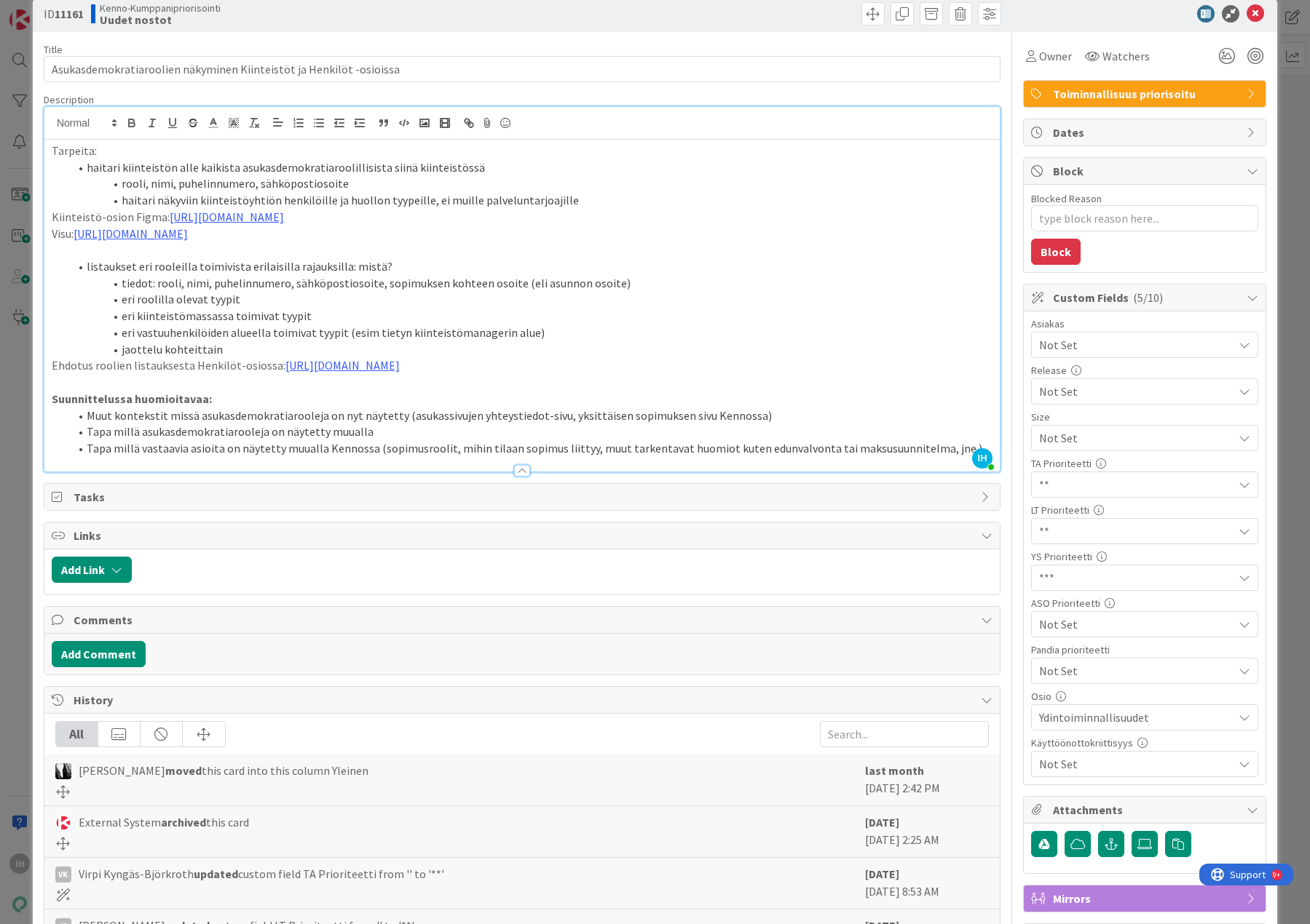
scroll to position [0, 0]
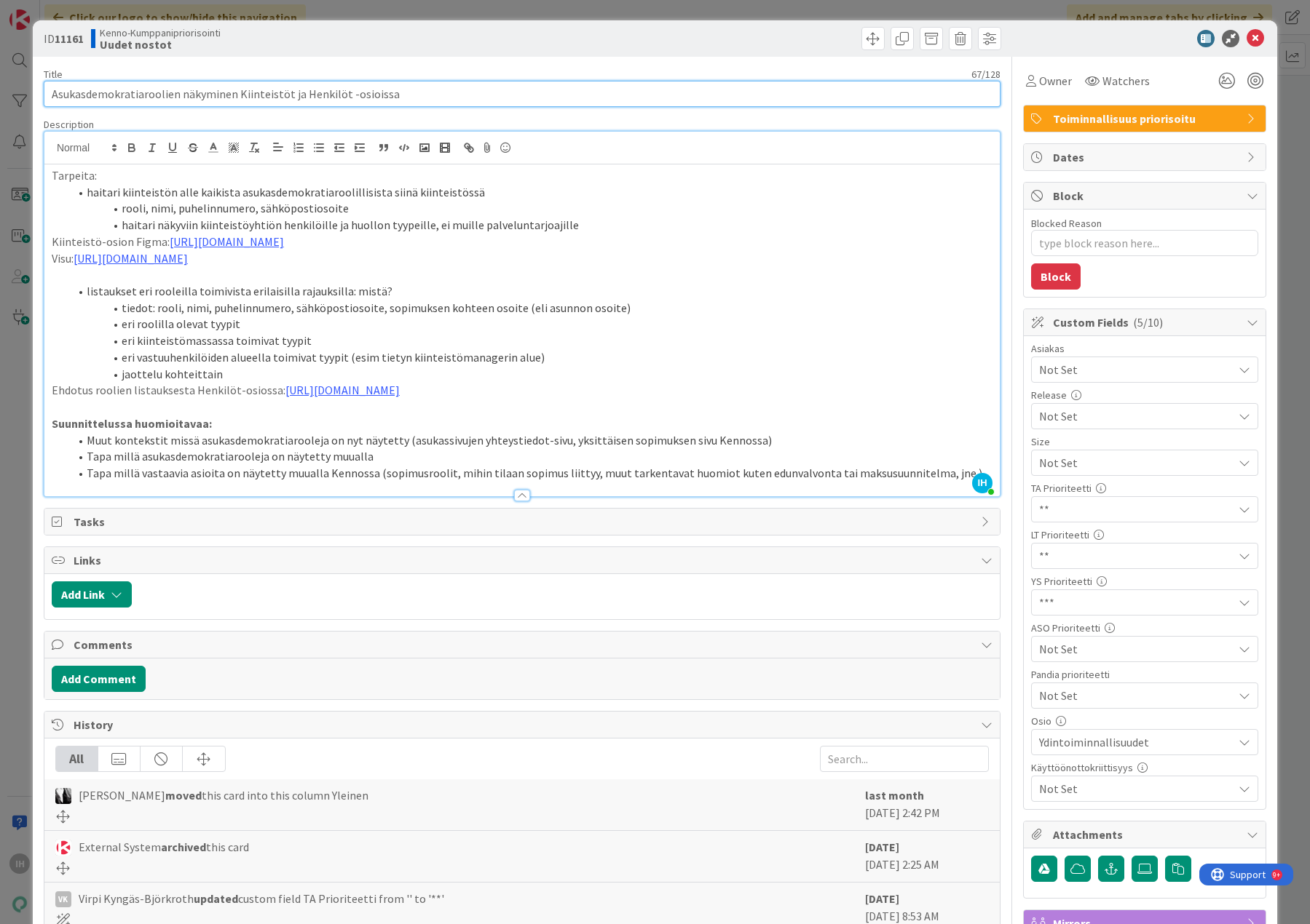
drag, startPoint x: 51, startPoint y: 92, endPoint x: 405, endPoint y: 101, distance: 354.1
click at [405, 101] on input "Asukasdemokratiaroolien näkyminen Kiinteistöt ja Henkilöt -osioissa" at bounding box center [522, 93] width 956 height 26
click at [1246, 37] on icon at bounding box center [1255, 39] width 18 height 18
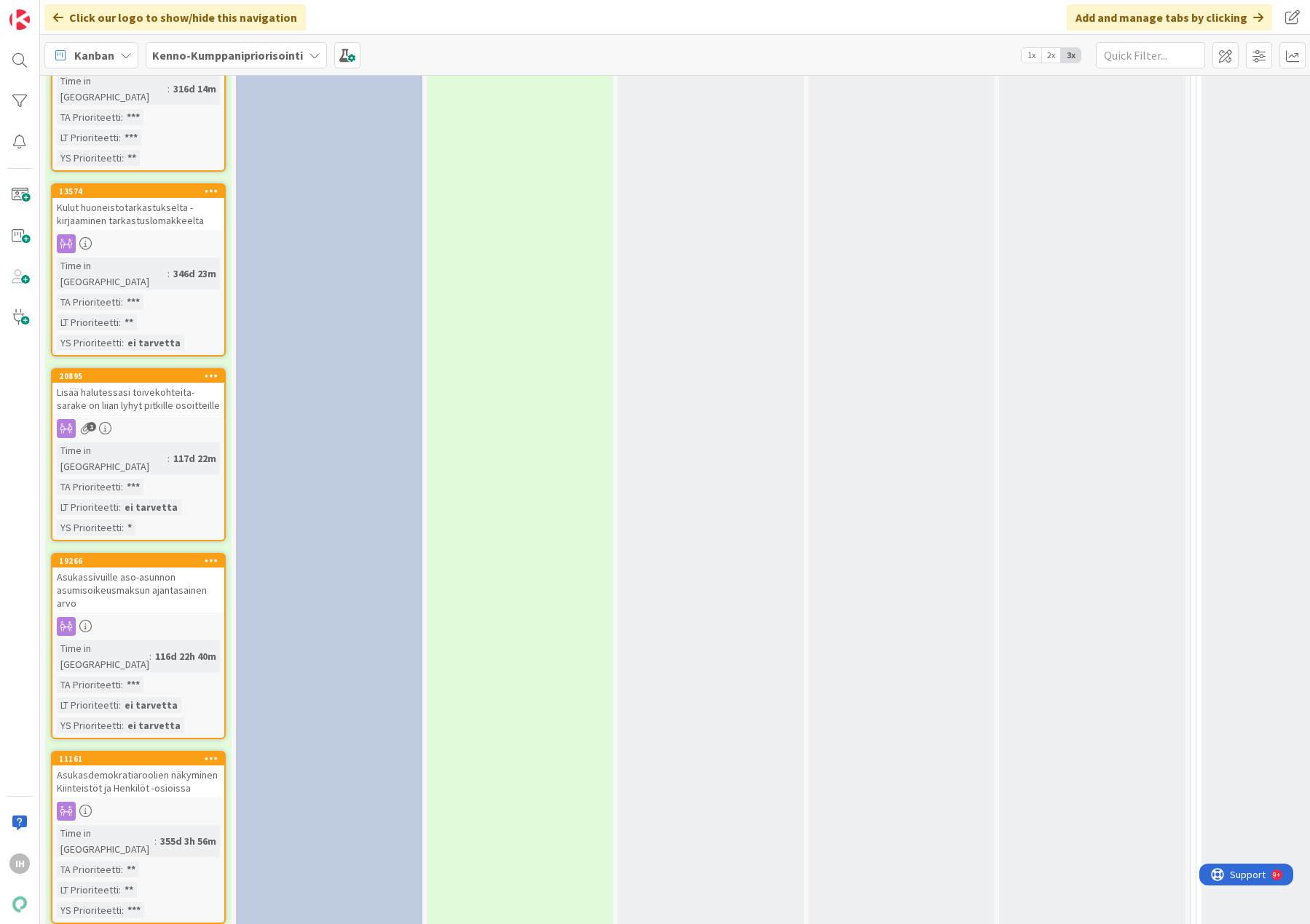
scroll to position [3420, 0]
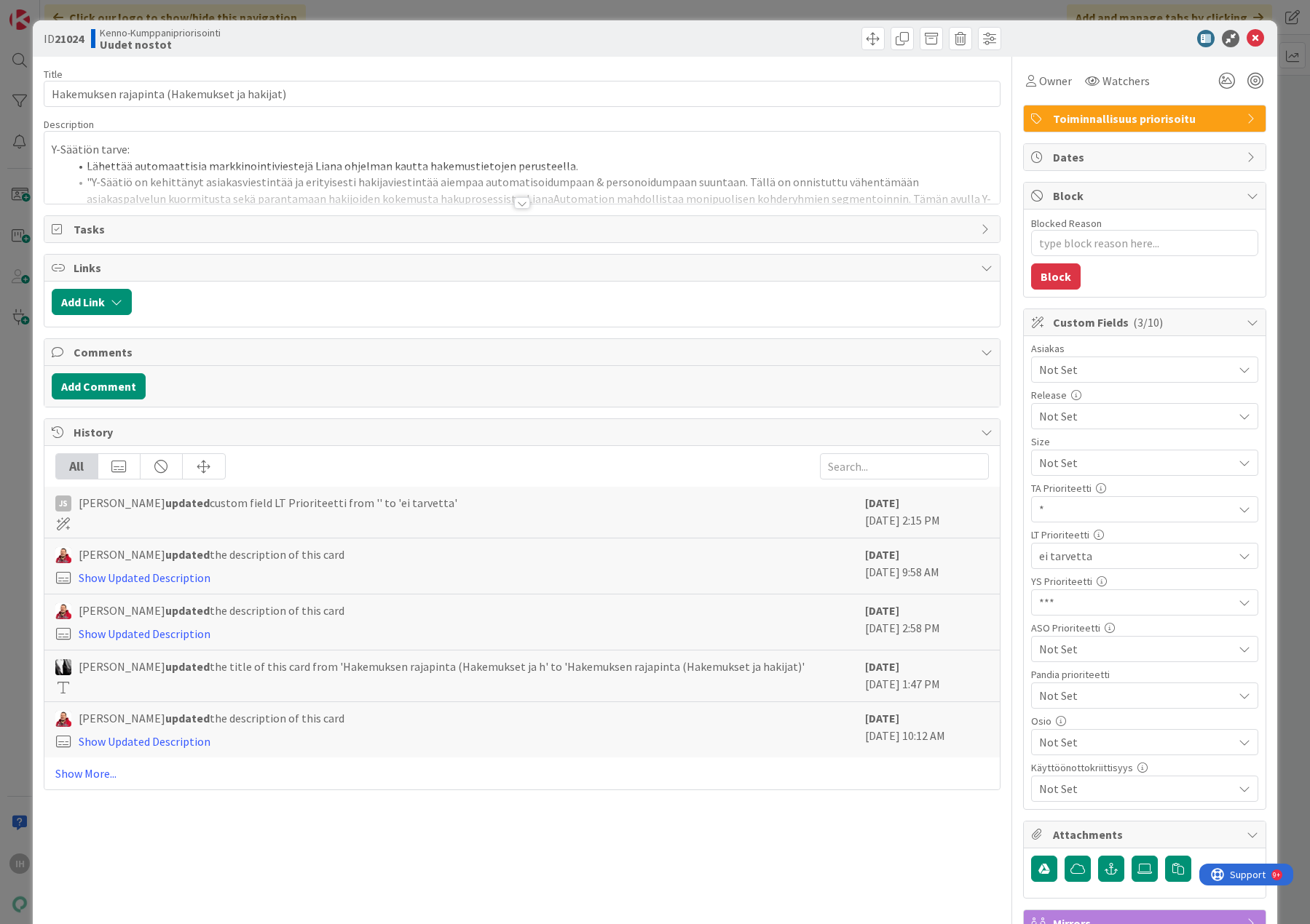
click at [515, 199] on div at bounding box center [522, 203] width 16 height 12
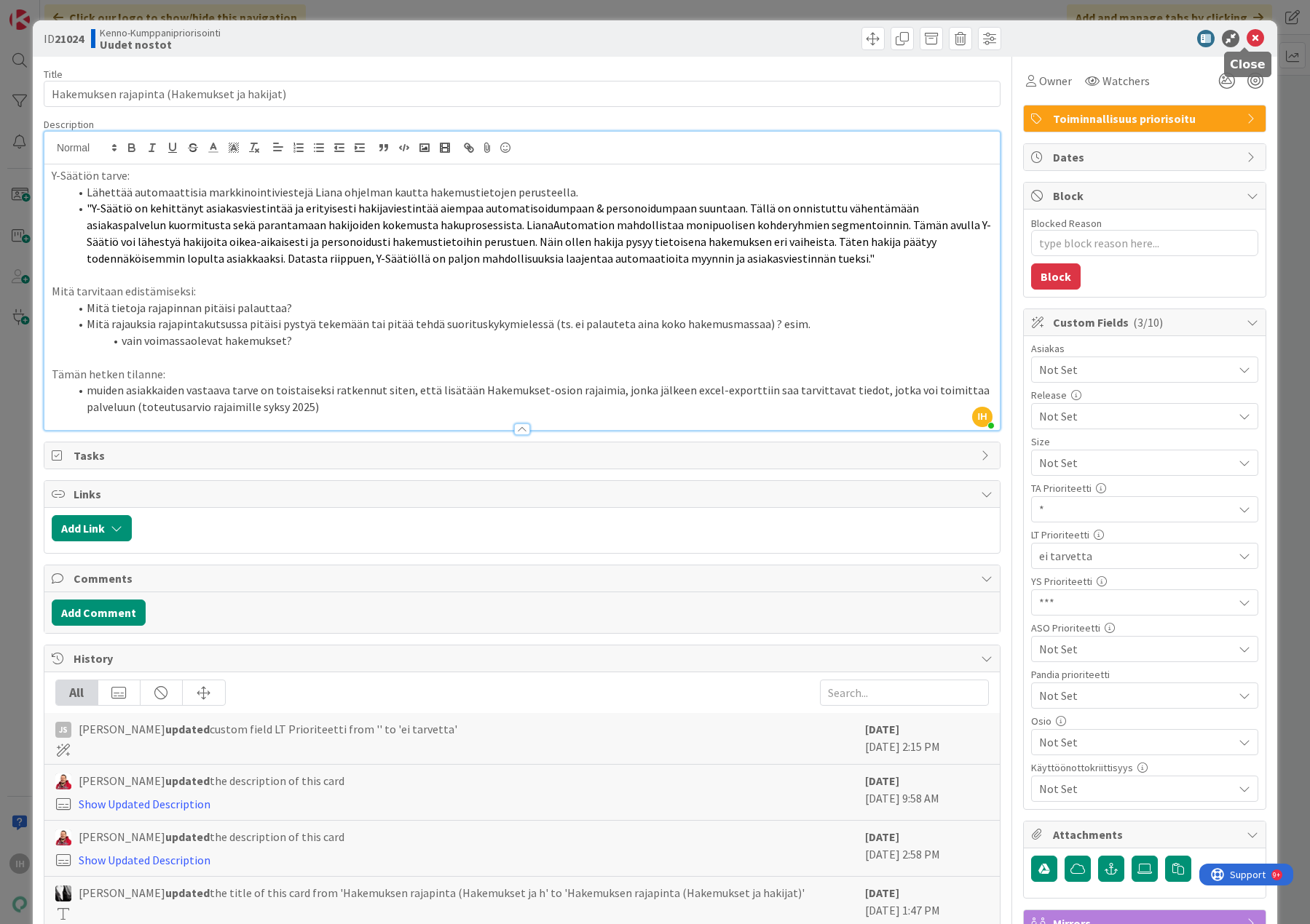
click at [1246, 39] on icon at bounding box center [1255, 39] width 18 height 18
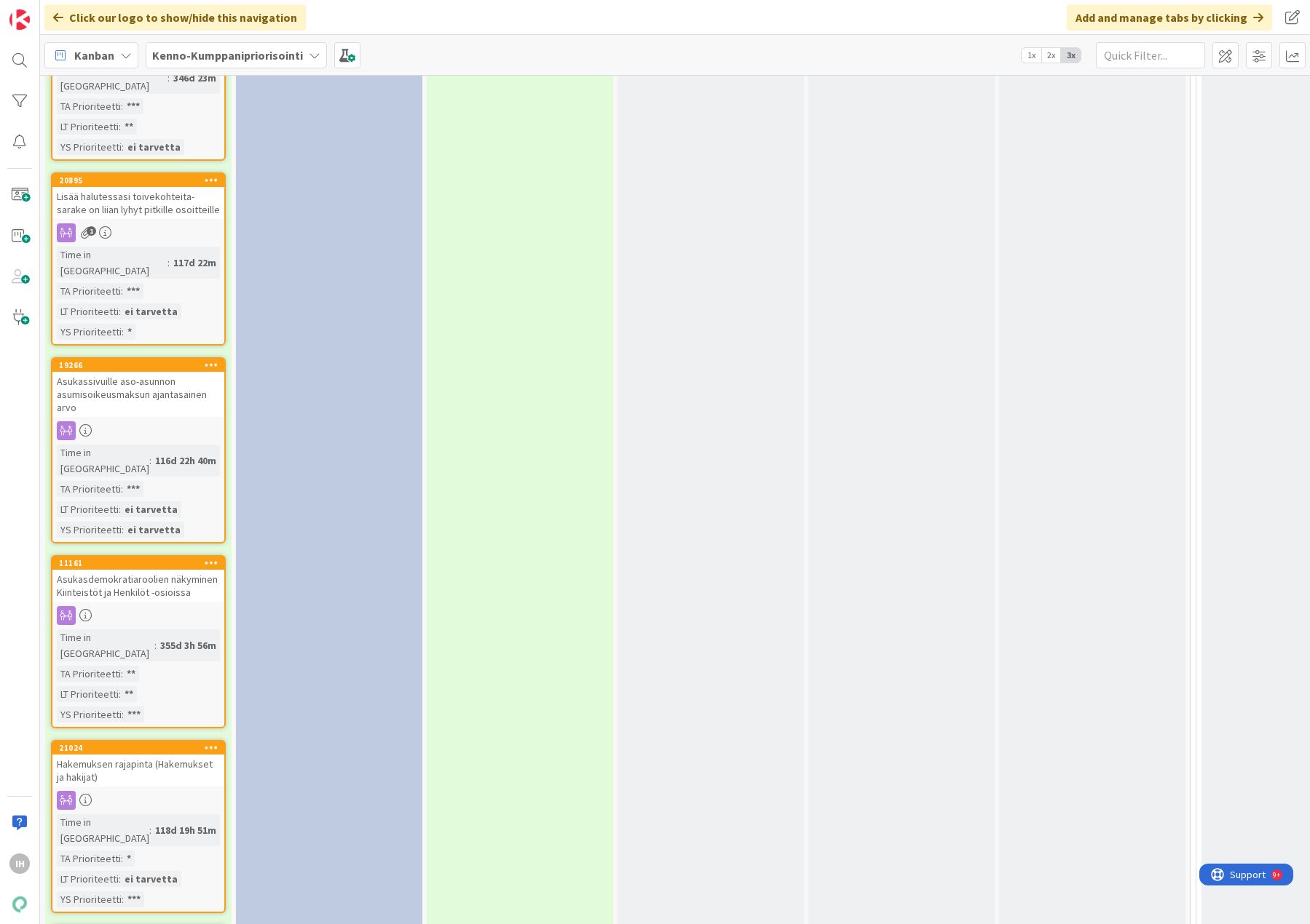
scroll to position [3711, 0]
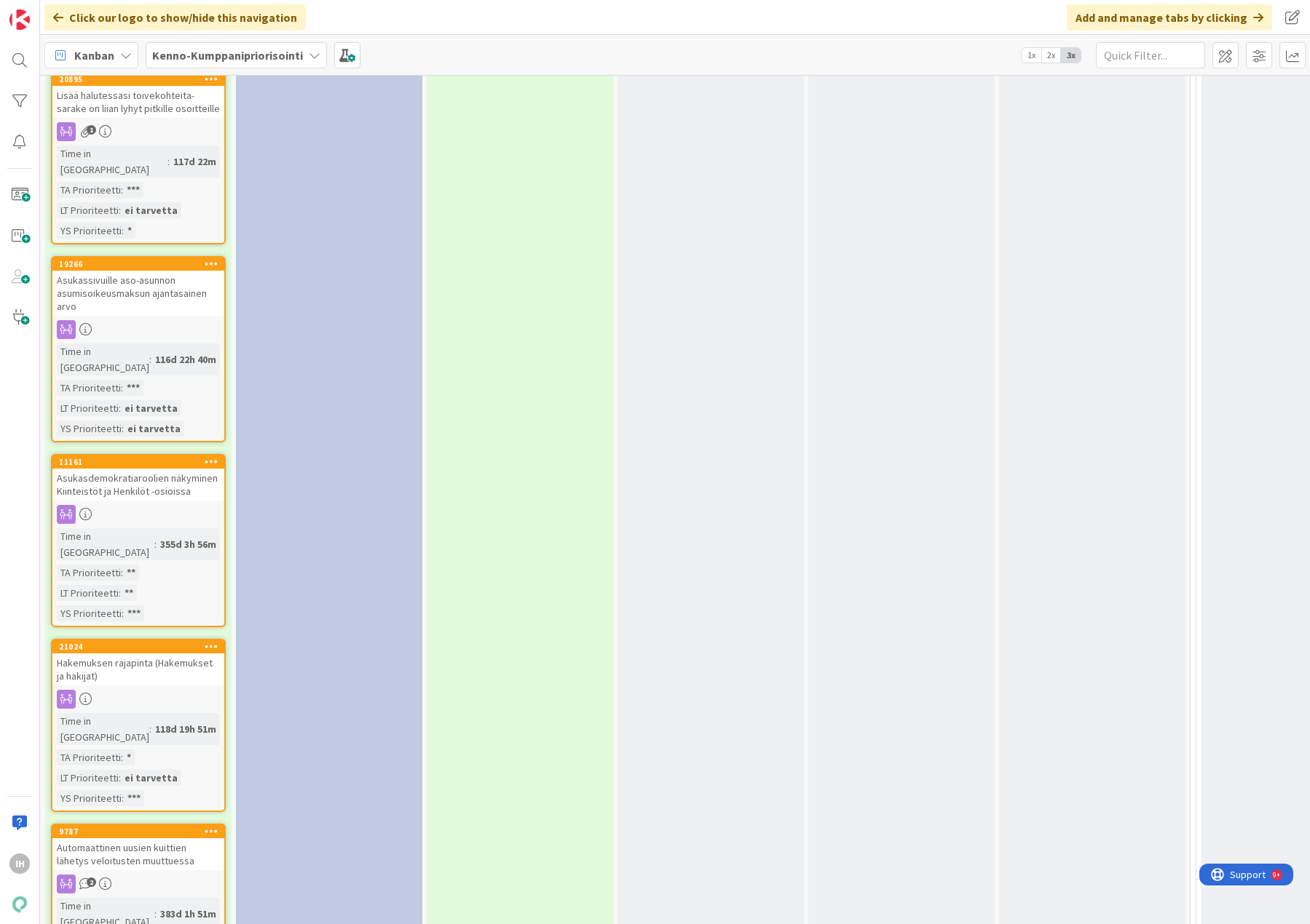
click at [162, 838] on div "Automaattinen uusien kuittien lähetys veloitusten muuttuessa" at bounding box center [139, 854] width 172 height 32
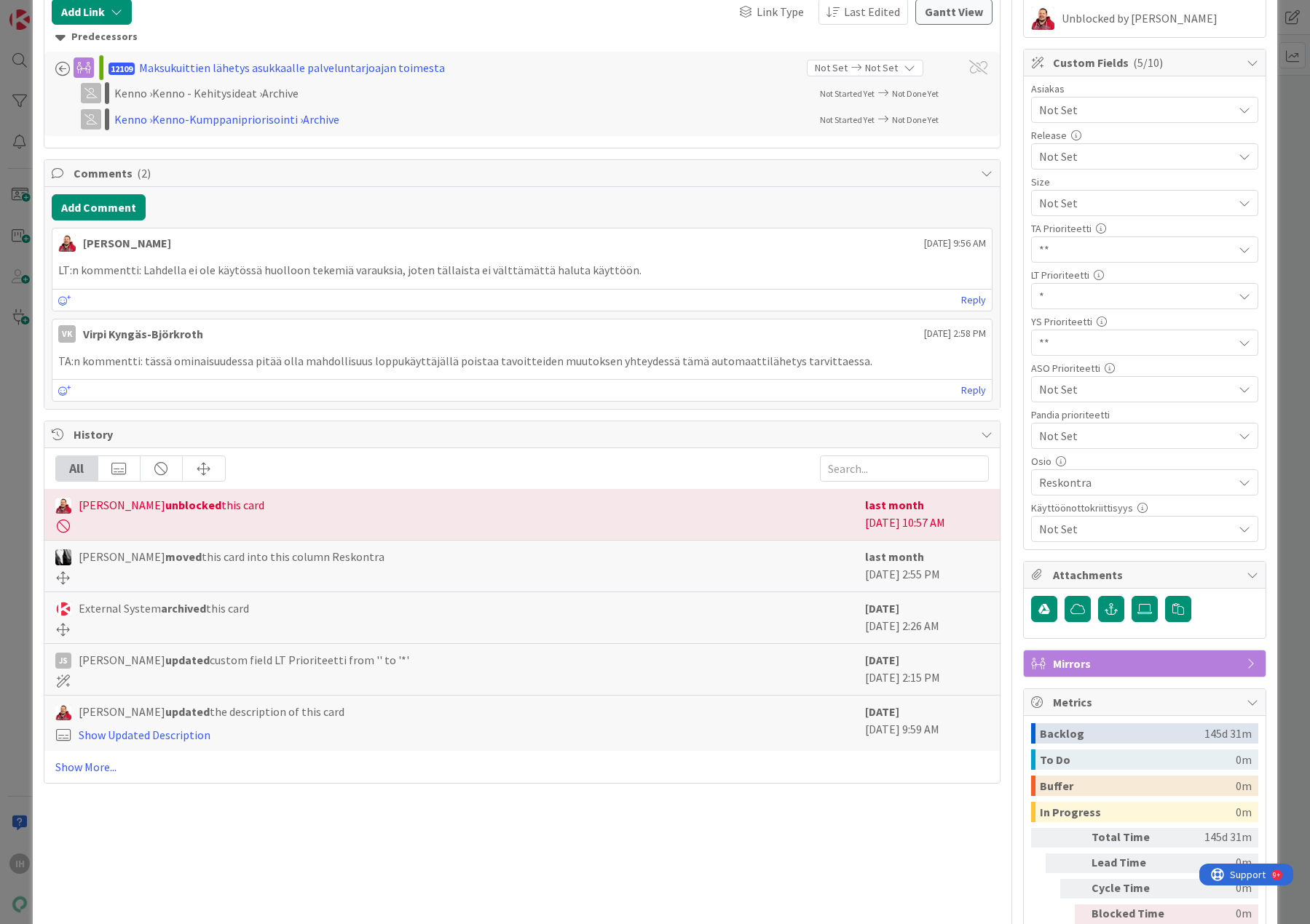
scroll to position [291, 0]
click at [84, 771] on link "Show More..." at bounding box center [522, 766] width 933 height 18
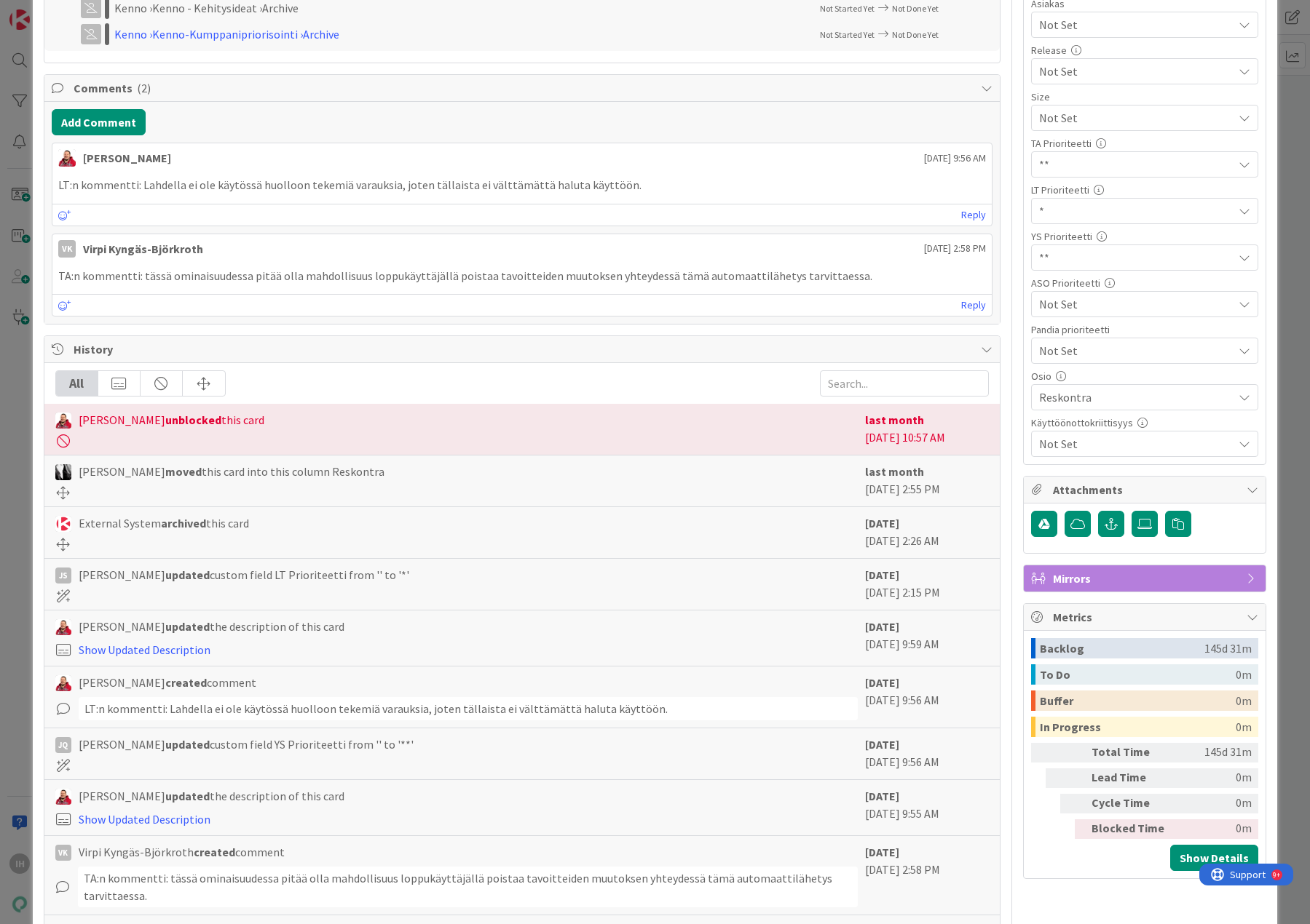
scroll to position [0, 0]
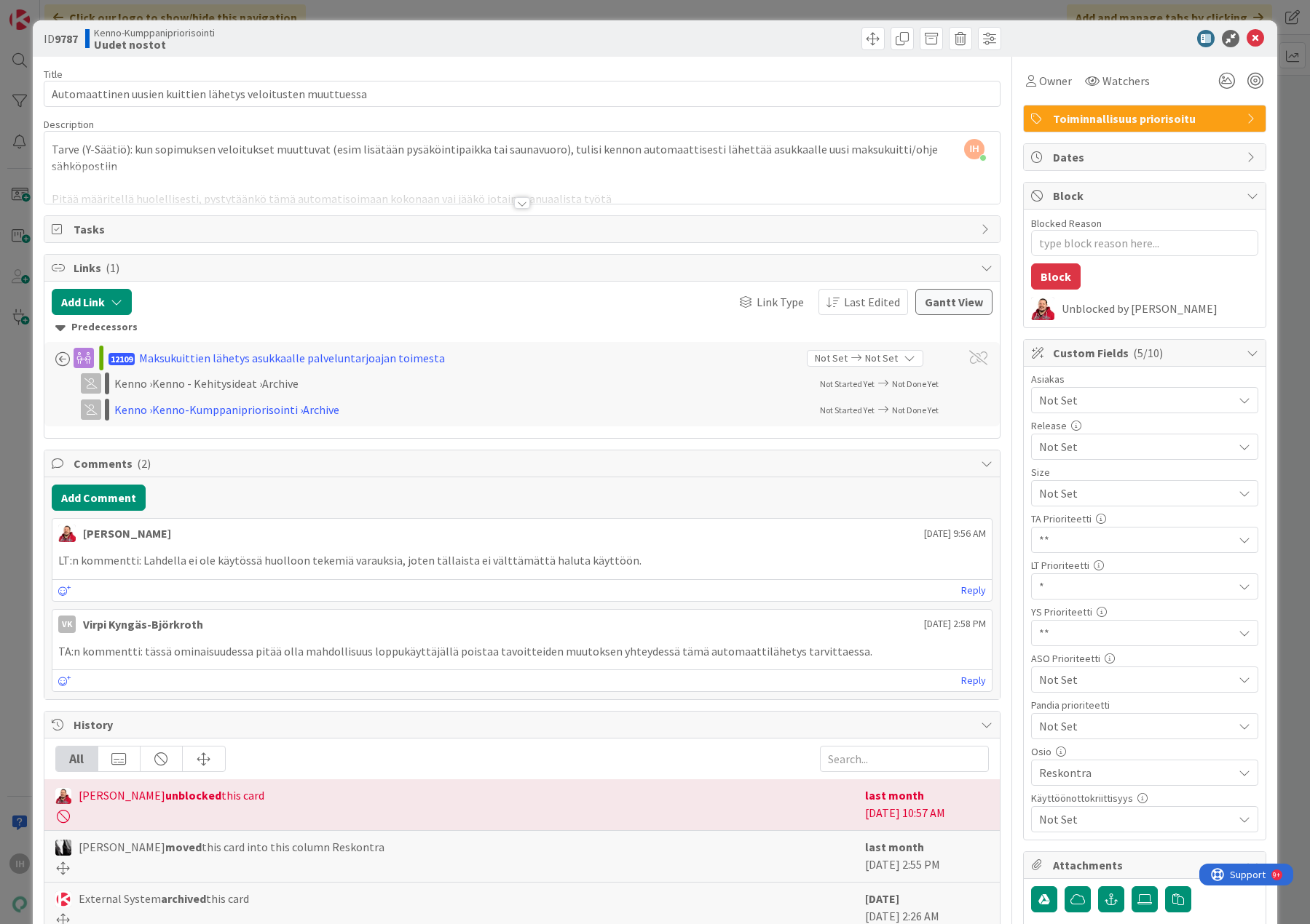
click at [514, 204] on div at bounding box center [522, 203] width 16 height 12
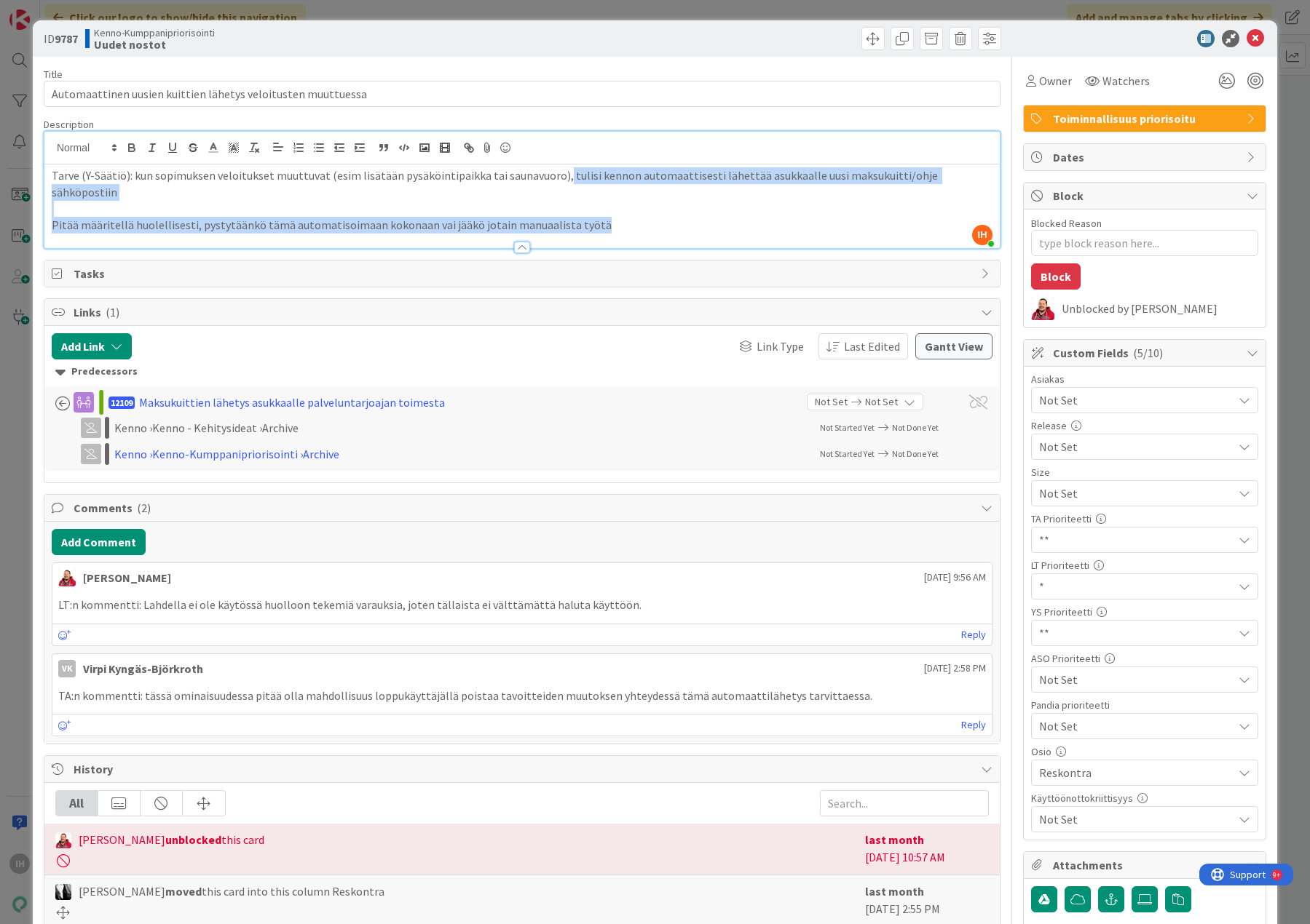
drag, startPoint x: 558, startPoint y: 176, endPoint x: 609, endPoint y: 213, distance: 63.0
click at [609, 213] on div "Tarve (Y-Säätiö): kun sopimuksen veloitukset muuttuvat (esim lisätään pysäköint…" at bounding box center [522, 206] width 955 height 84
click at [611, 217] on p "Pitää määritellä huolellisesti, pystytäänkö tämä automatisoimaan kokonaan vai j…" at bounding box center [522, 225] width 941 height 17
drag, startPoint x: 611, startPoint y: 213, endPoint x: 37, endPoint y: 101, distance: 584.8
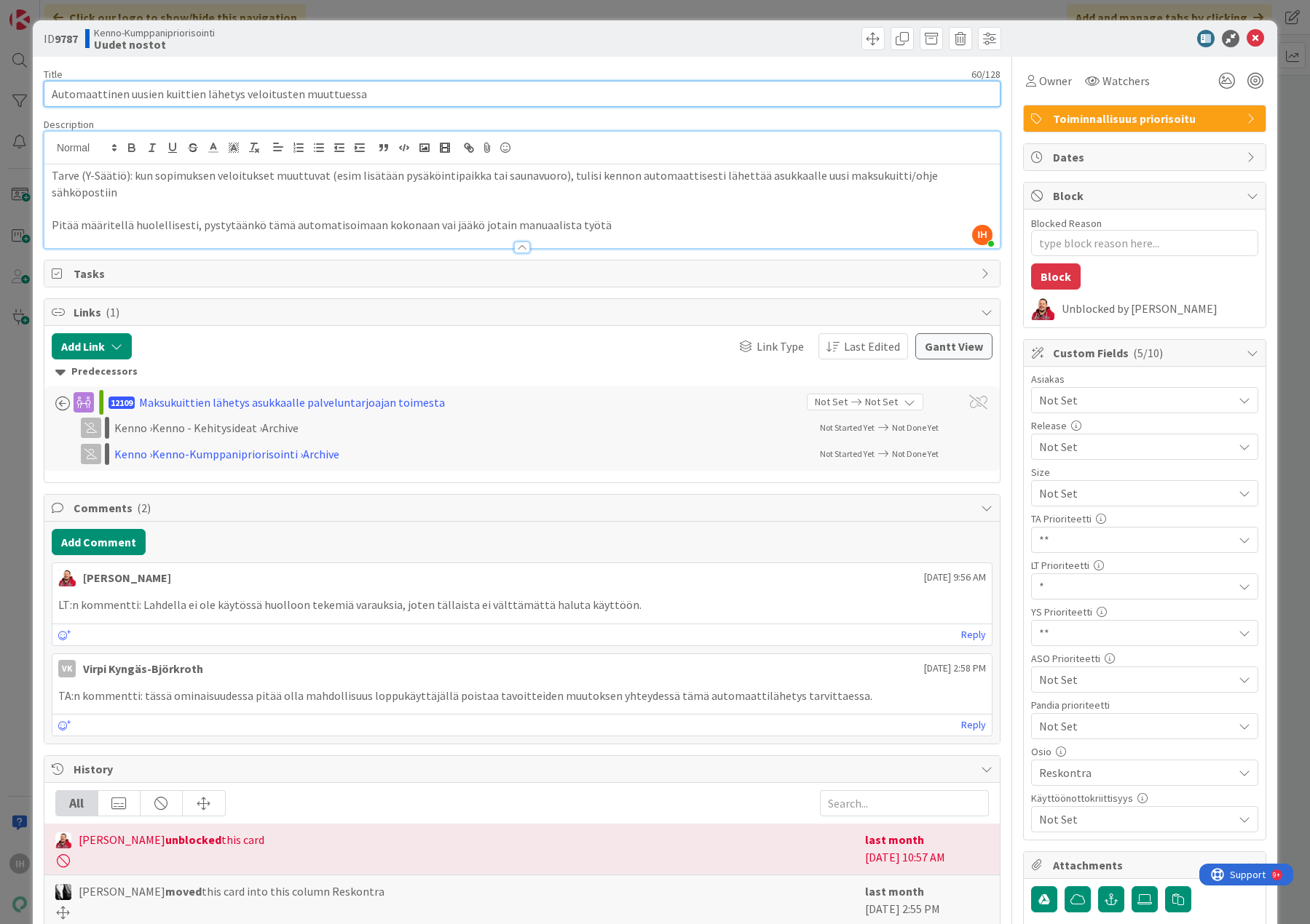
click at [489, 82] on input "Automaattinen uusien kuittien lähetys veloitusten muuttuessa" at bounding box center [522, 93] width 956 height 26
click at [408, 93] on input "Automaattinen uusien kuittien lähetys veloitusten muuttuessa" at bounding box center [522, 93] width 956 height 26
click at [1246, 31] on icon at bounding box center [1255, 39] width 18 height 18
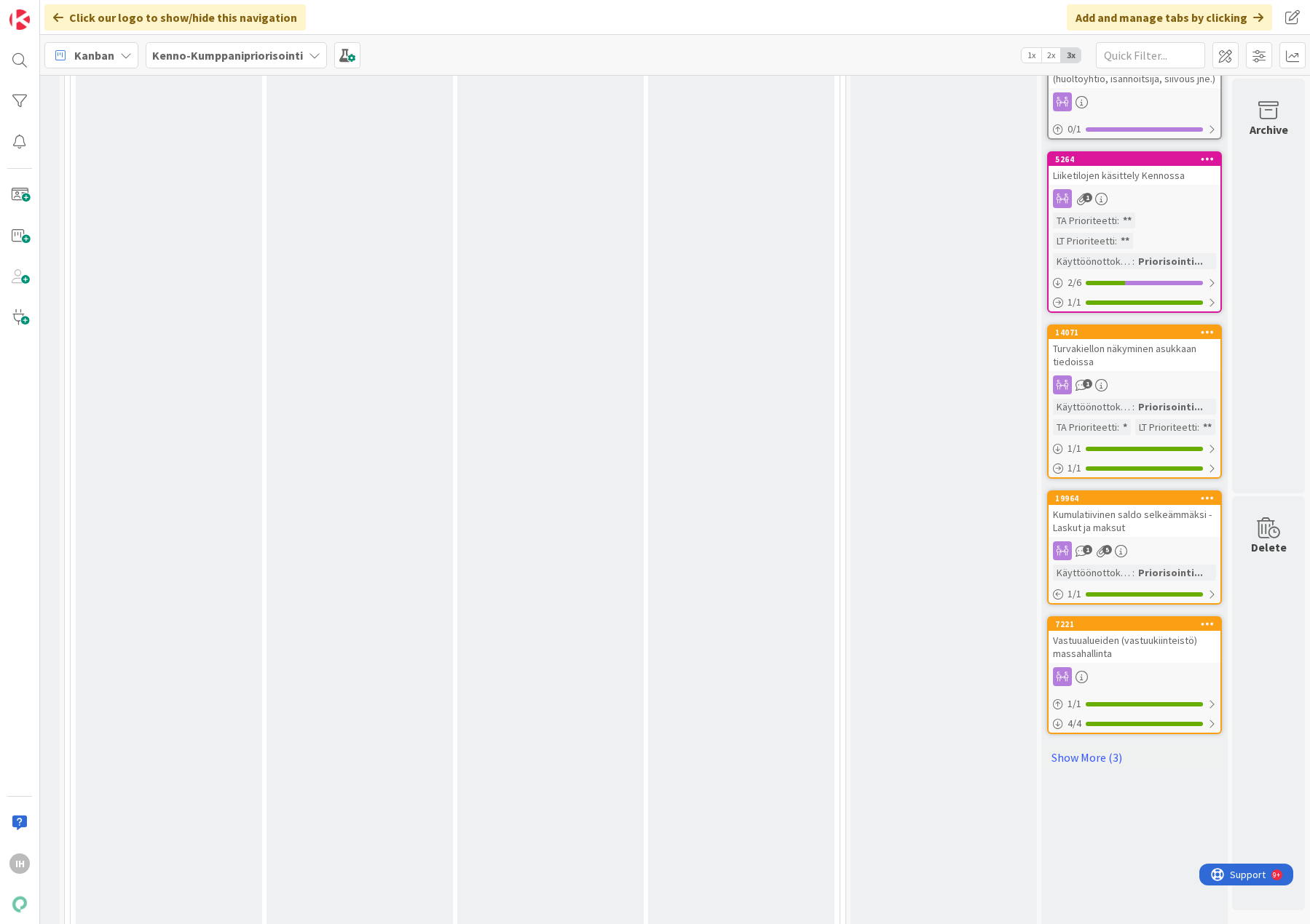
scroll to position [3711, 0]
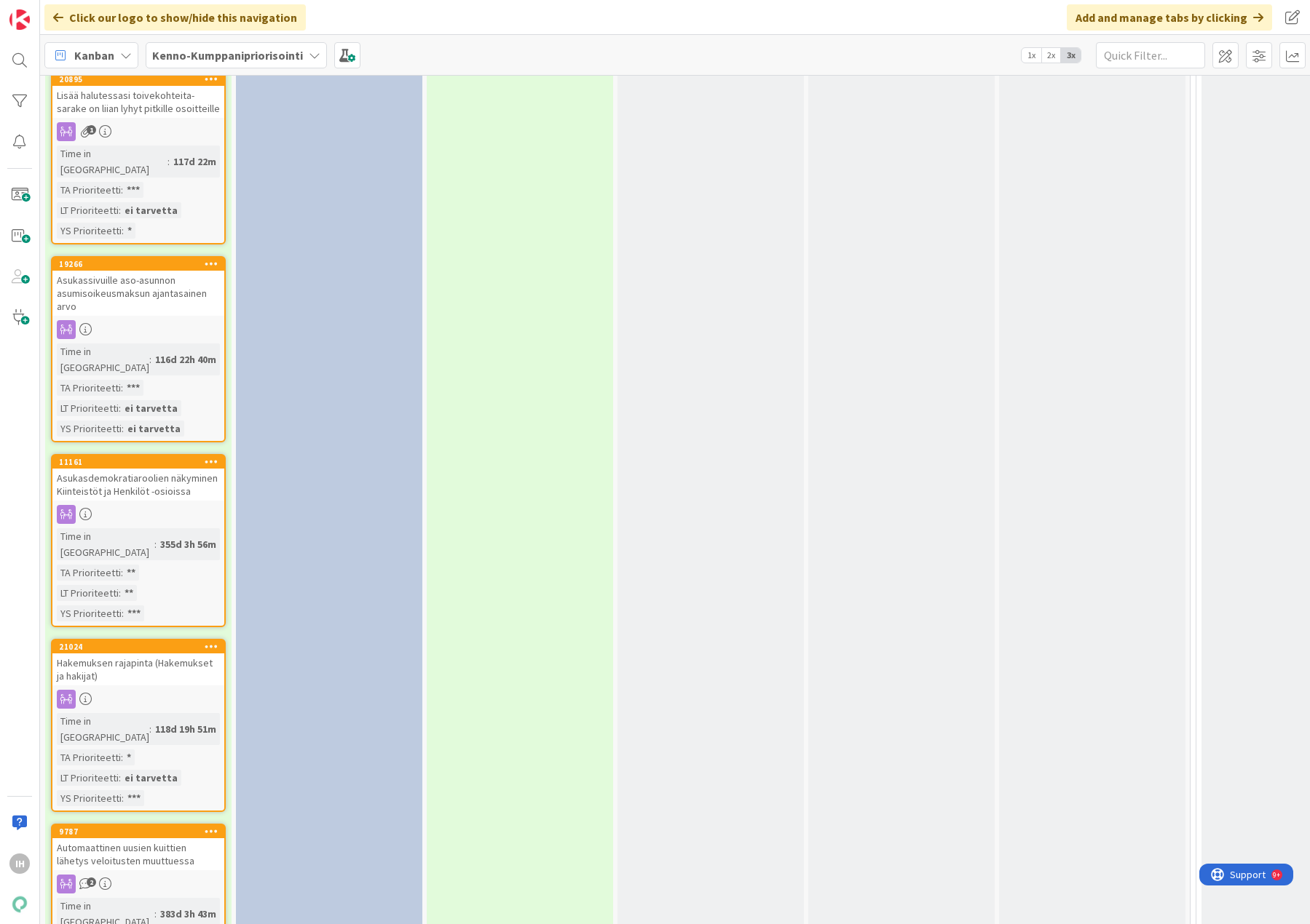
drag, startPoint x: 1087, startPoint y: 822, endPoint x: 1013, endPoint y: 928, distance: 129.3
click at [1013, 923] on html "IH Click our logo to show/hide this navigation Add and manage tabs by clicking …" at bounding box center [655, 462] width 1310 height 924
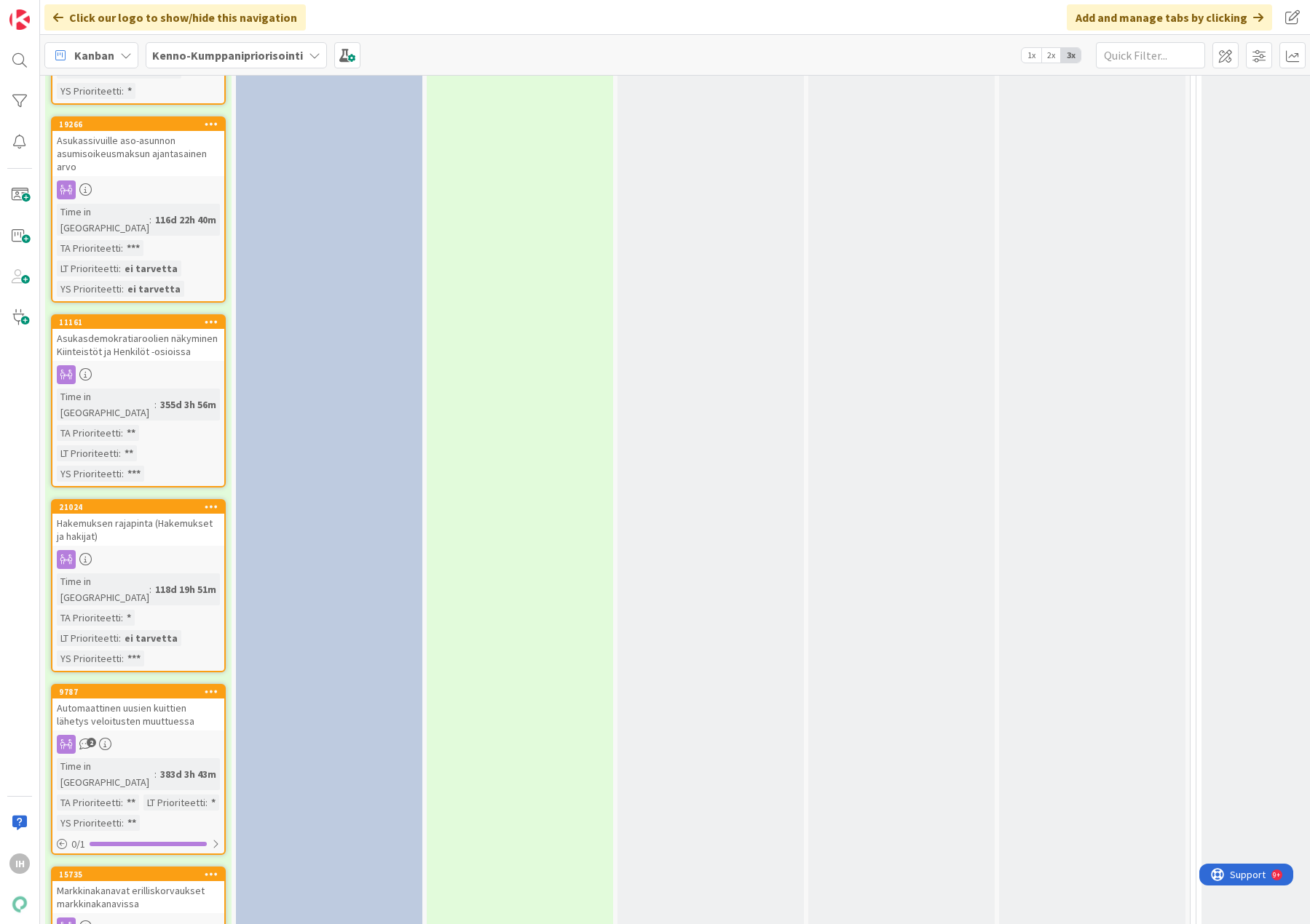
scroll to position [3856, 0]
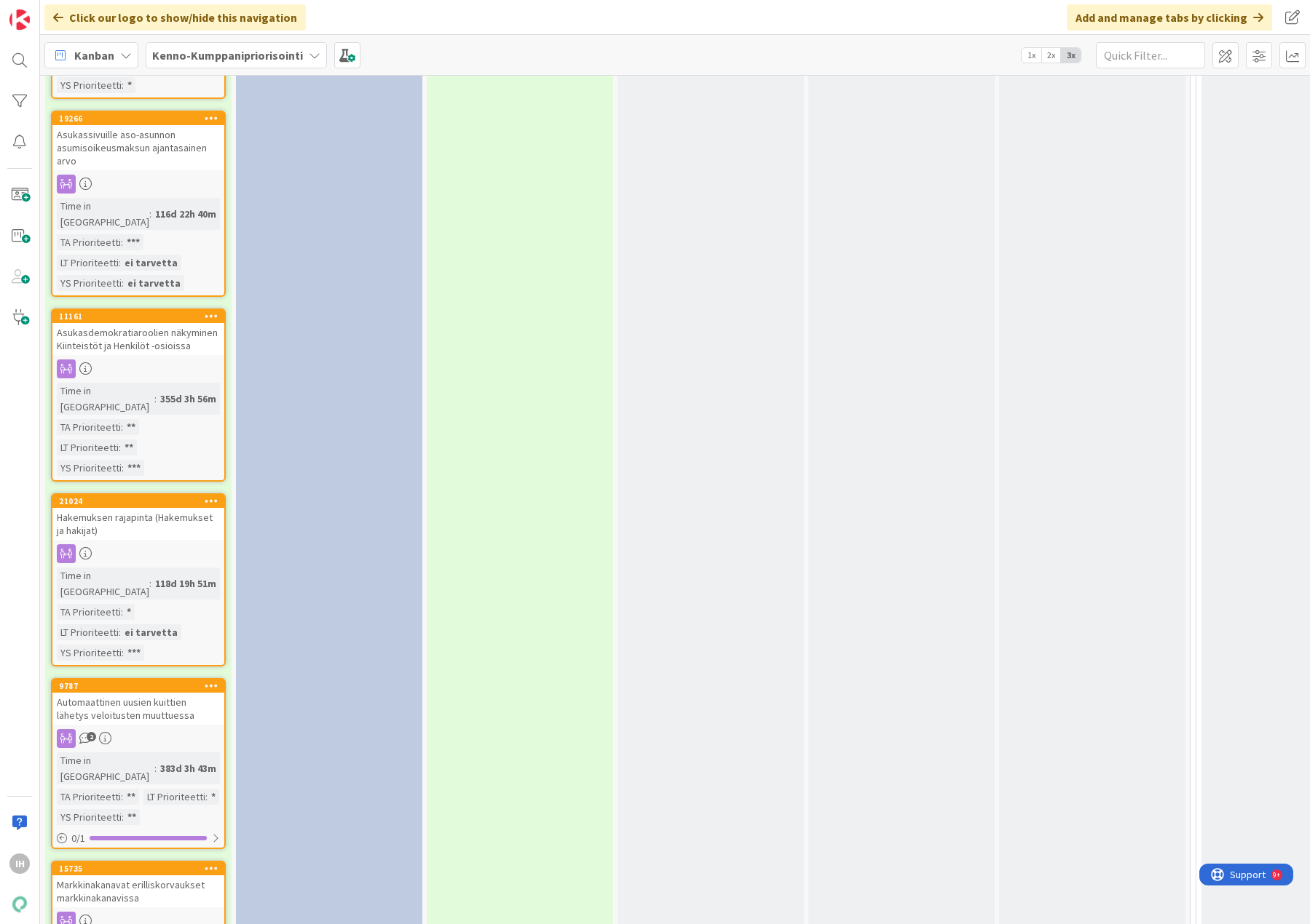
click at [135, 875] on div "Markkinakanavat erilliskorvaukset markkinakanavissa" at bounding box center [139, 891] width 172 height 32
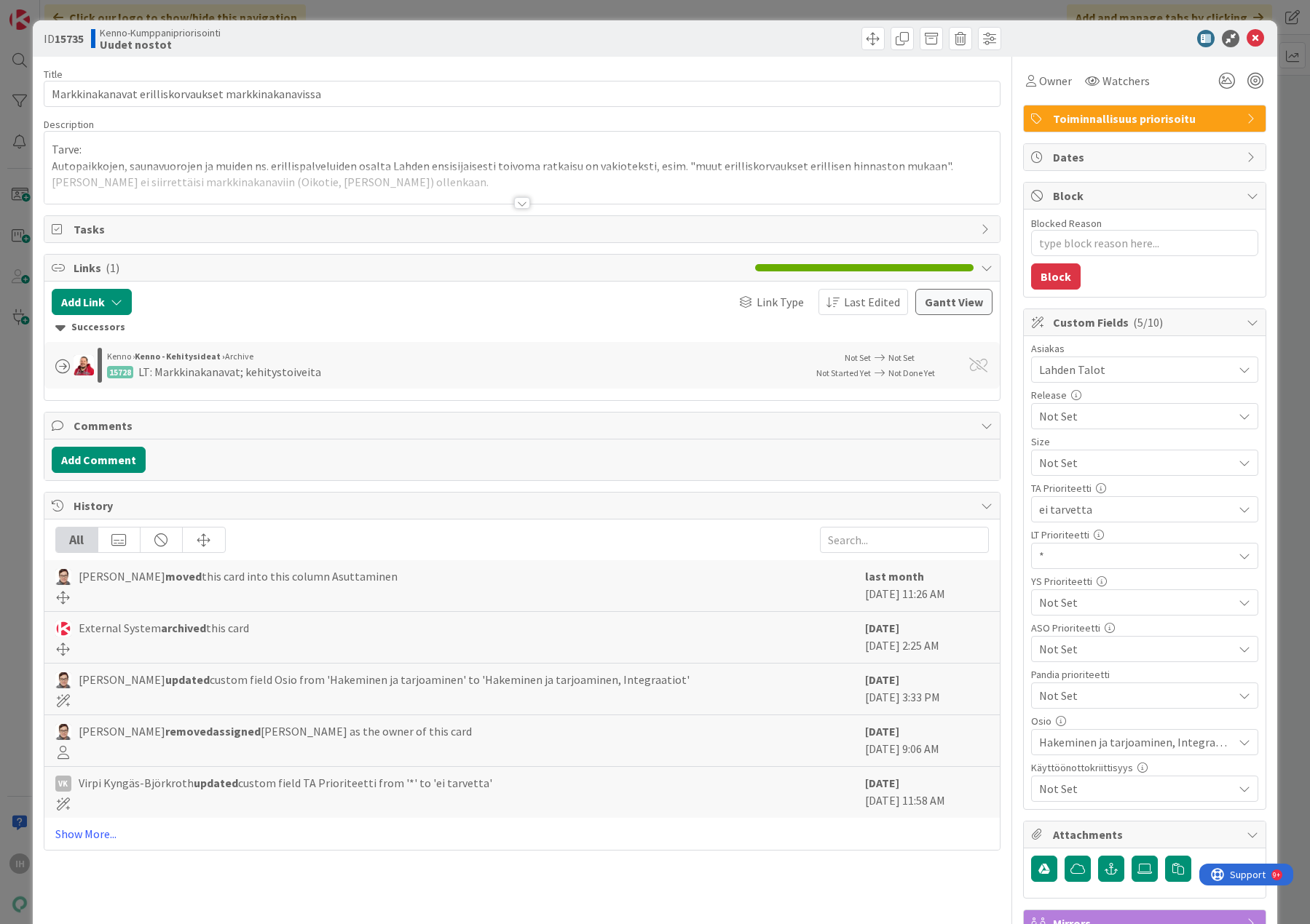
click at [517, 205] on div at bounding box center [522, 203] width 16 height 12
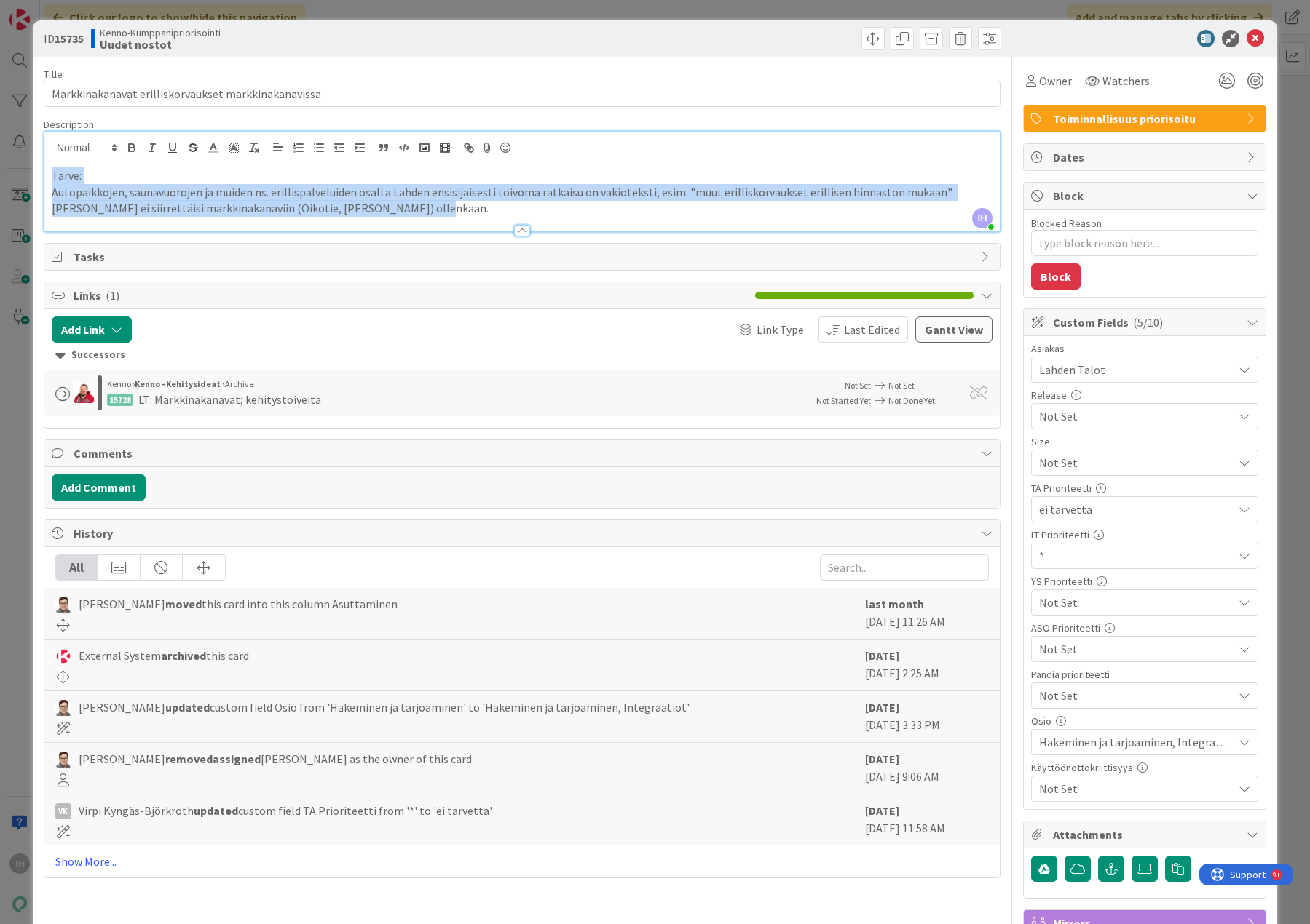
drag, startPoint x: 391, startPoint y: 207, endPoint x: -10, endPoint y: 179, distance: 402.0
click at [0, 179] on html "IH Click our logo to show/hide this navigation Add and manage tabs by clicking …" at bounding box center [655, 462] width 1310 height 924
click at [358, 208] on p "Autopaikkojen, saunavuorojen ja muiden ns. erillispalveluiden osalta Lahden ens…" at bounding box center [522, 200] width 941 height 33
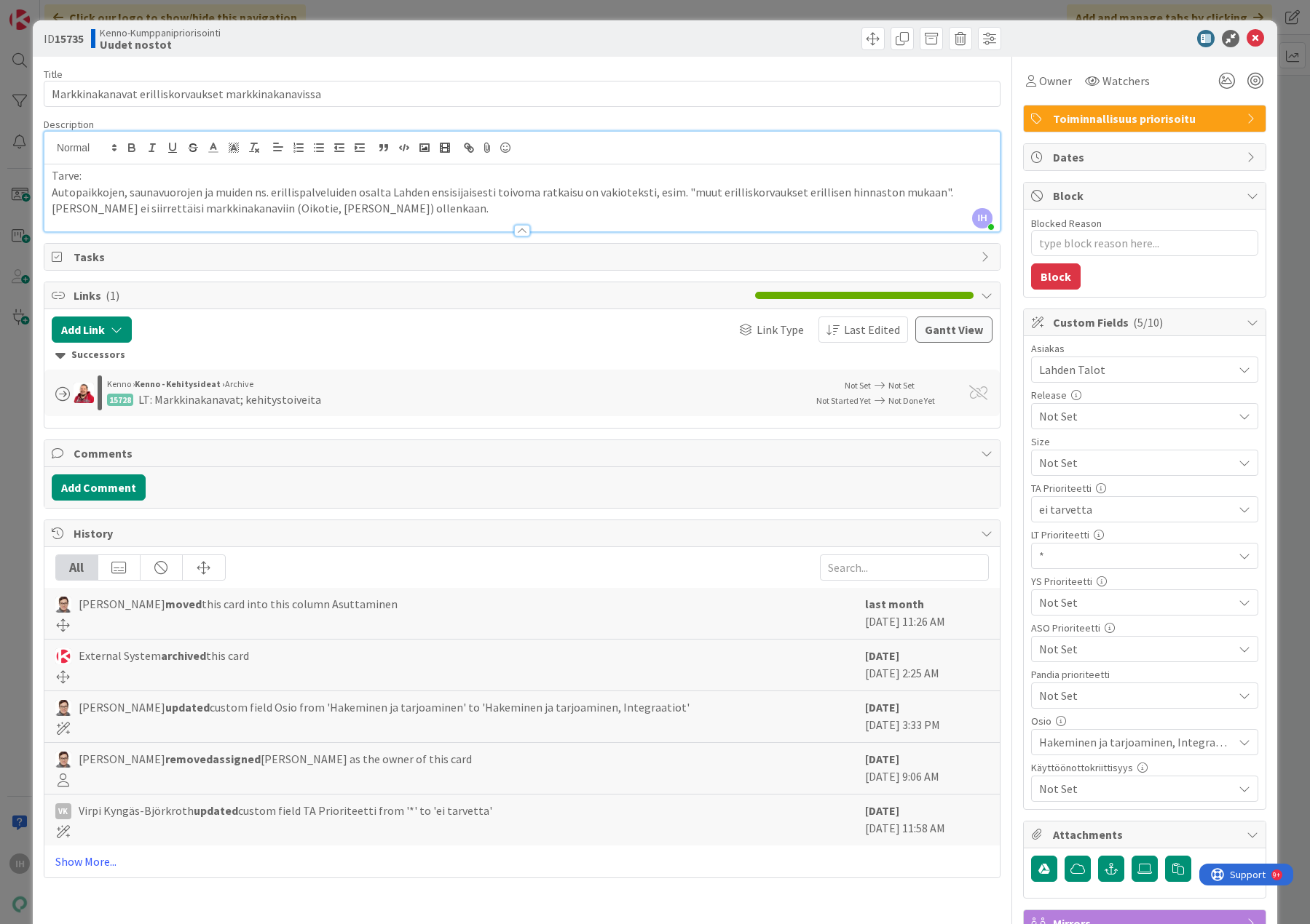
click at [1070, 473] on span "Not Set" at bounding box center [1131, 462] width 186 height 20
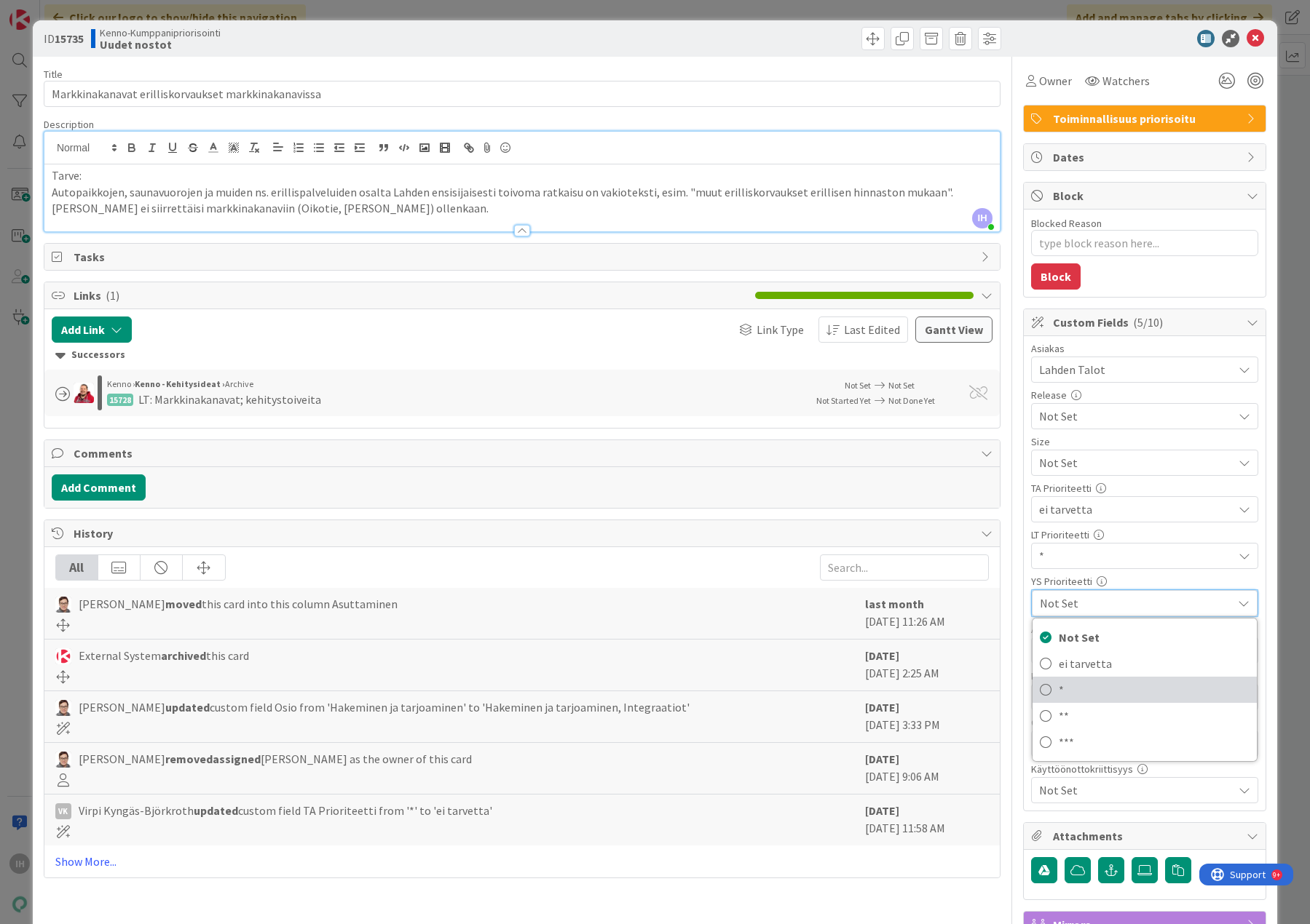
click at [1039, 685] on icon at bounding box center [1045, 689] width 12 height 21
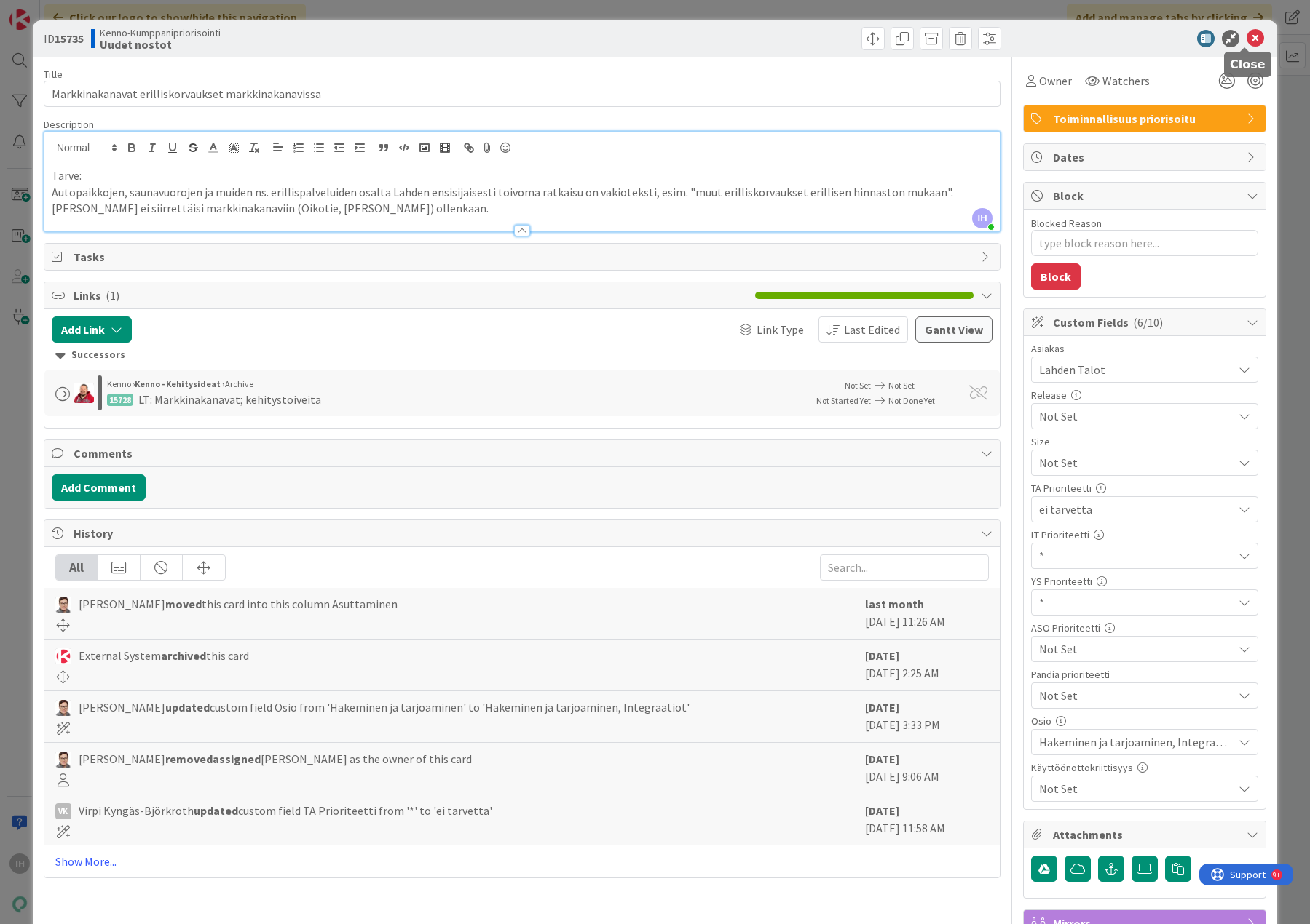
click at [1247, 38] on icon at bounding box center [1255, 39] width 18 height 18
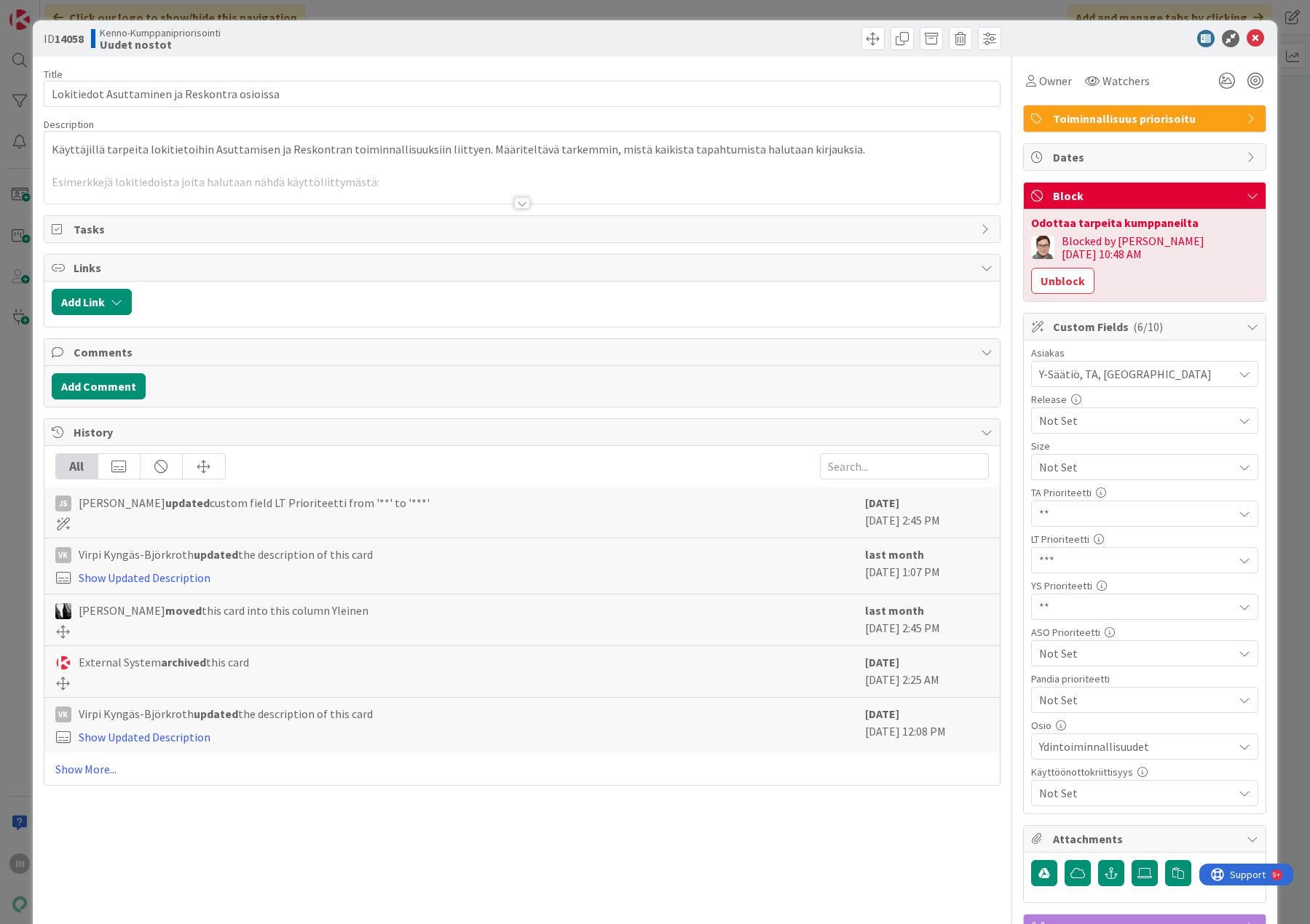
click at [520, 203] on div at bounding box center [522, 203] width 16 height 12
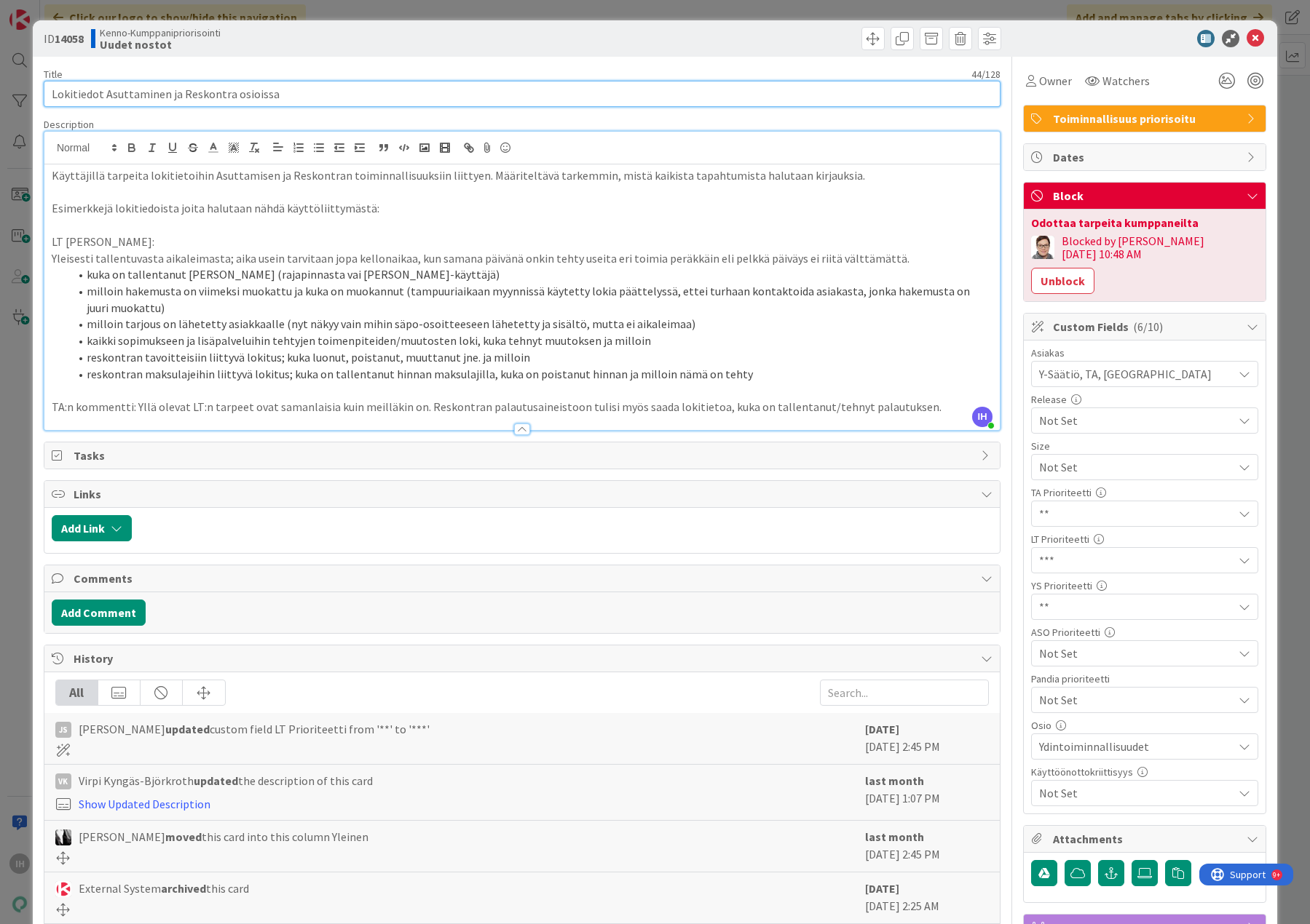
drag, startPoint x: 278, startPoint y: 88, endPoint x: 35, endPoint y: 81, distance: 243.1
click at [35, 81] on div "ID 14058 Kenno-Kumppanipriorisointi Uudet nostot Title 44 / 128 Lokitiedot Asut…" at bounding box center [655, 629] width 1244 height 1219
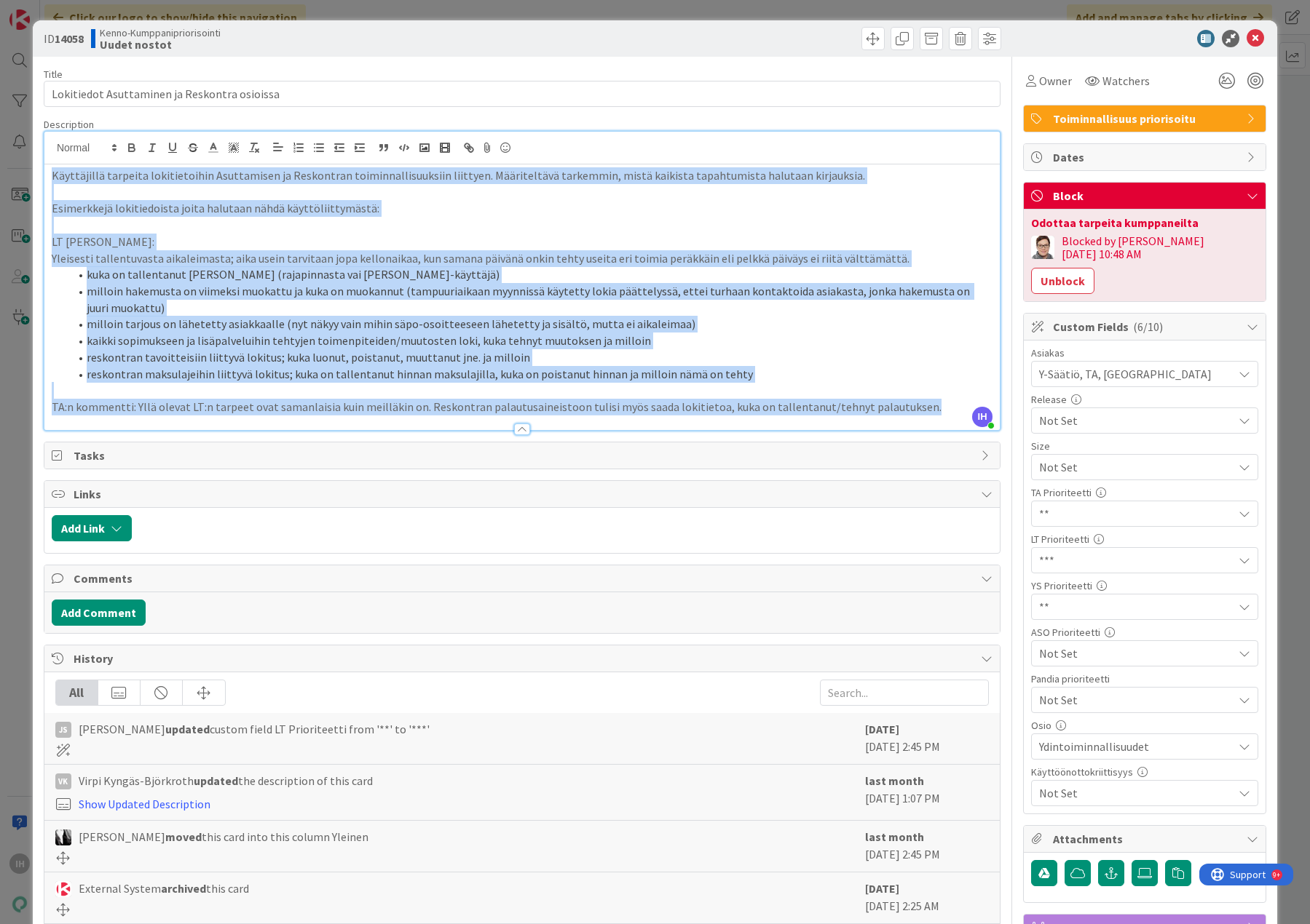
drag, startPoint x: 913, startPoint y: 404, endPoint x: 46, endPoint y: 170, distance: 898.0
click at [46, 170] on div "Käyttäjillä tarpeita lokitietoihin Asuttamisen ja Reskontran toiminnallisuuksii…" at bounding box center [522, 297] width 955 height 265
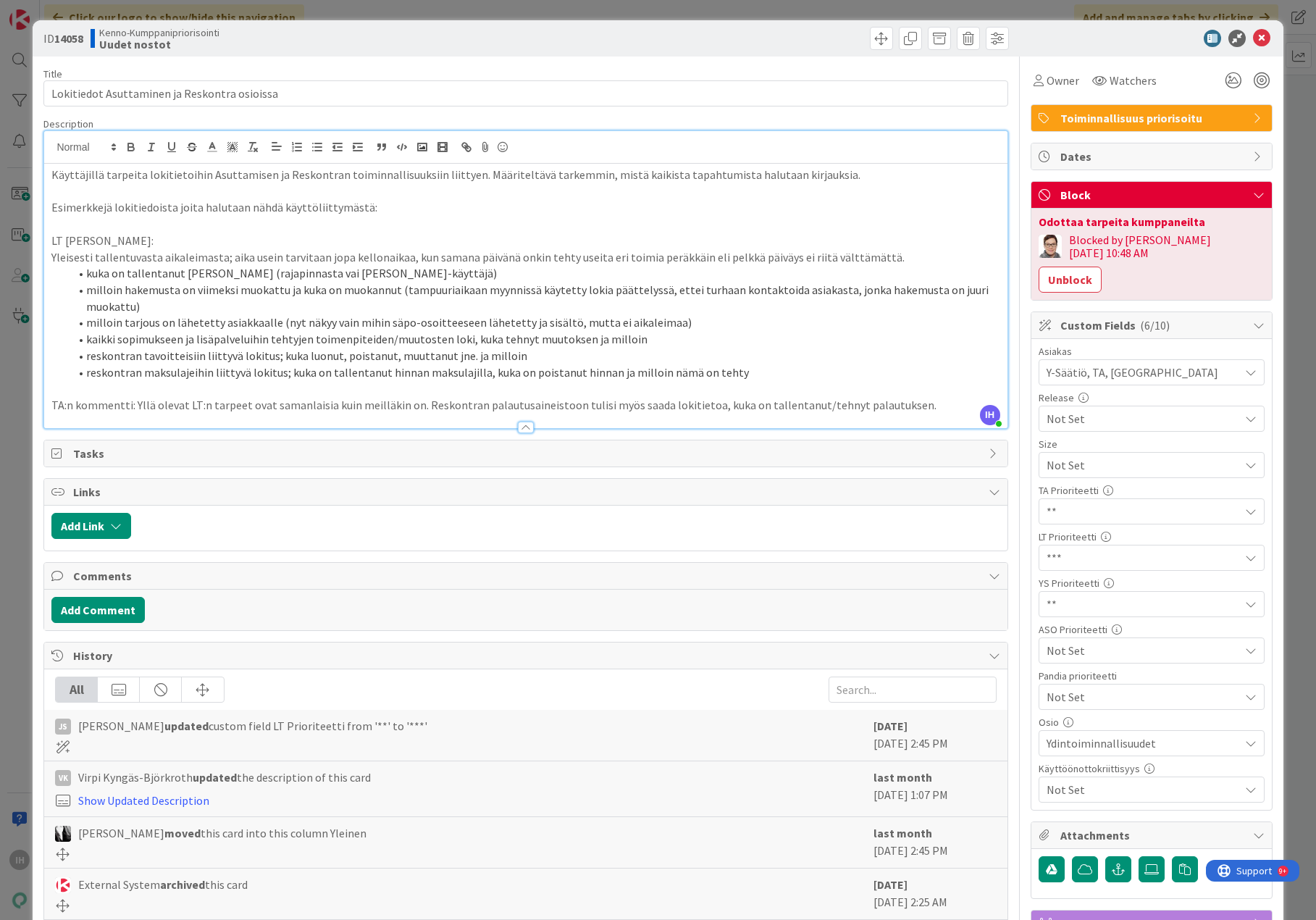
click at [1241, 35] on div at bounding box center [1145, 38] width 257 height 18
click at [1244, 35] on icon at bounding box center [1262, 38] width 18 height 18
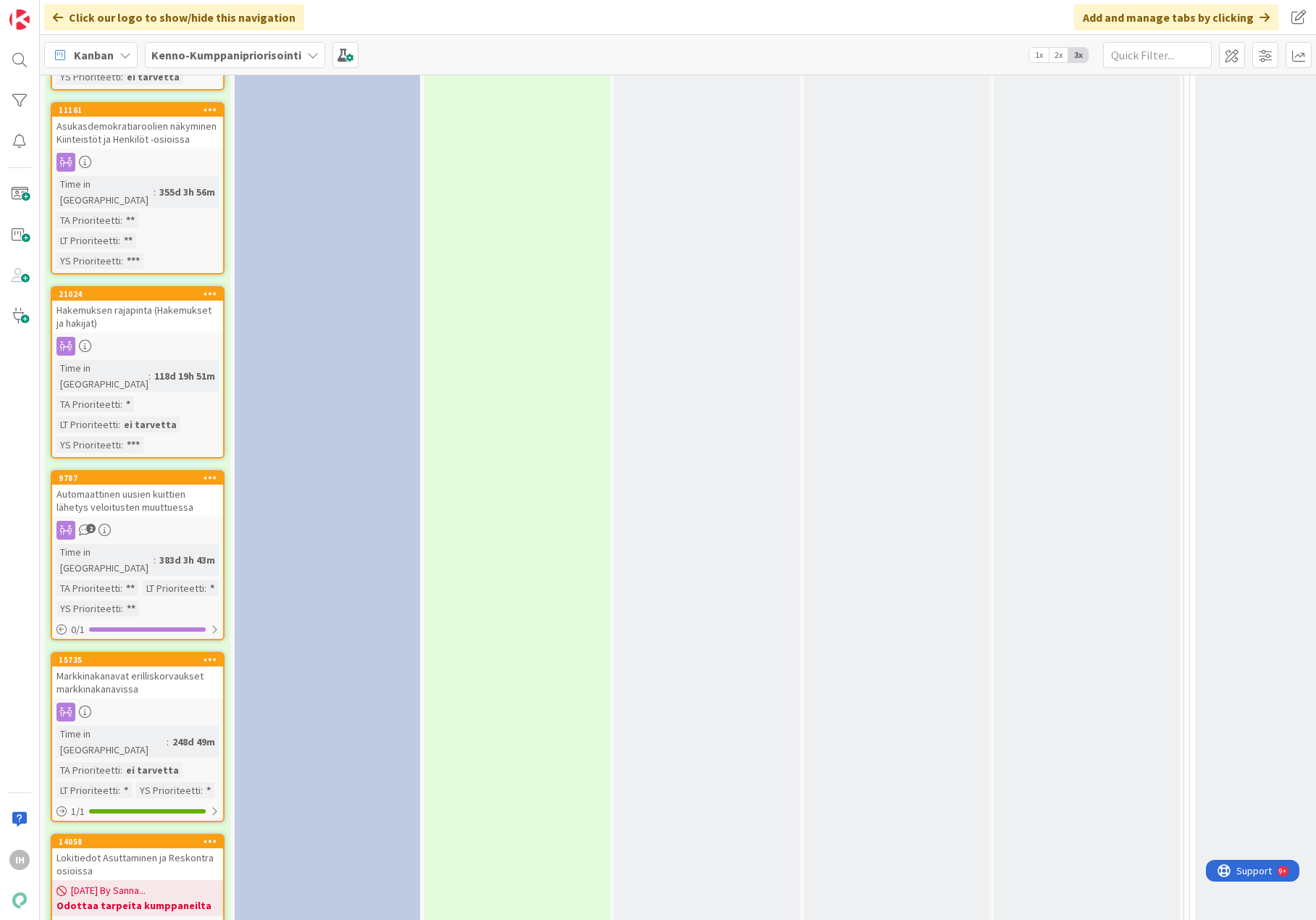
scroll to position [4057, 0]
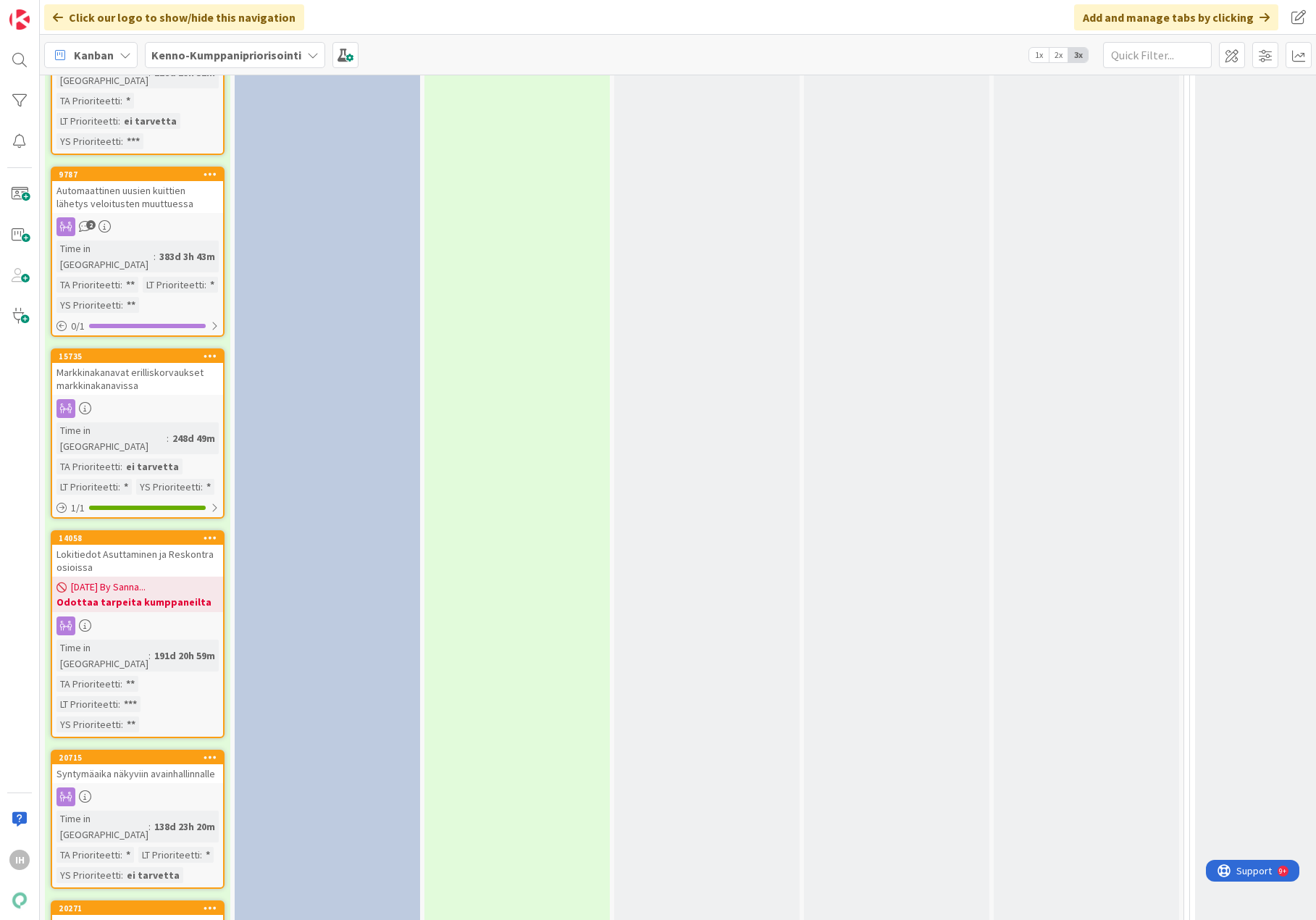
scroll to position [4419, 0]
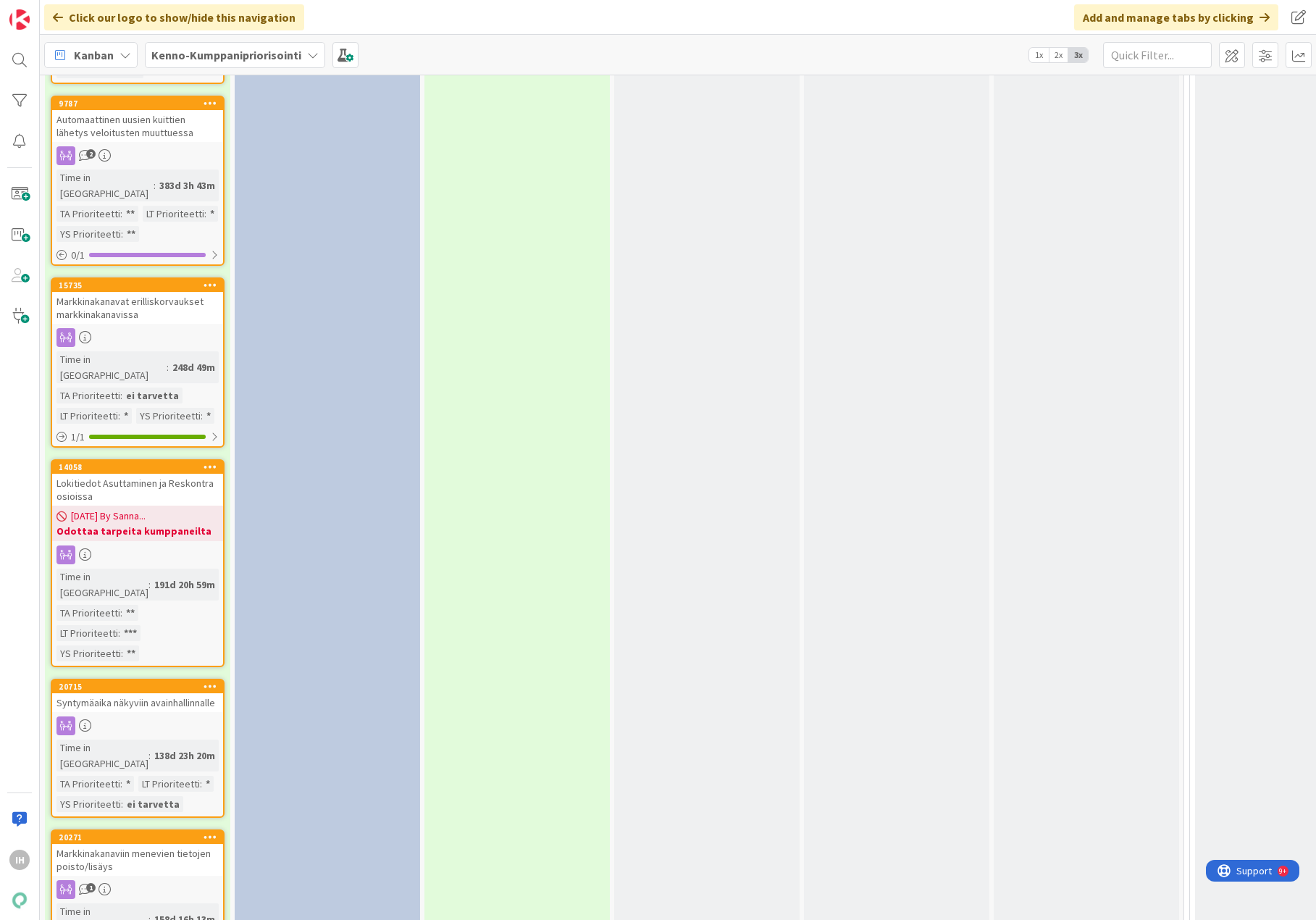
click at [141, 844] on div "Markkinakanaviin menevien tietojen poisto/lisäys" at bounding box center [138, 860] width 171 height 32
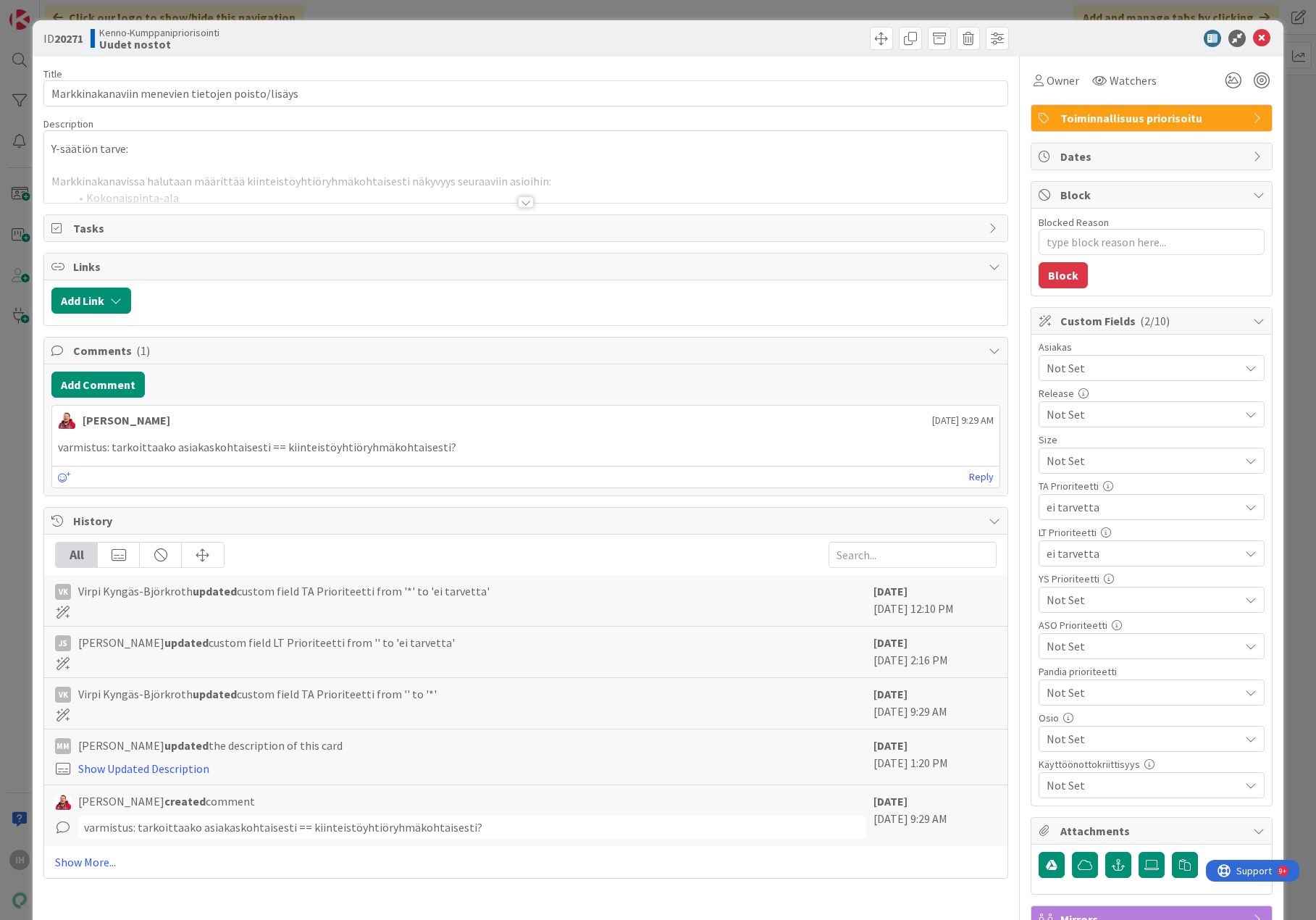
click at [521, 197] on div at bounding box center [526, 202] width 16 height 12
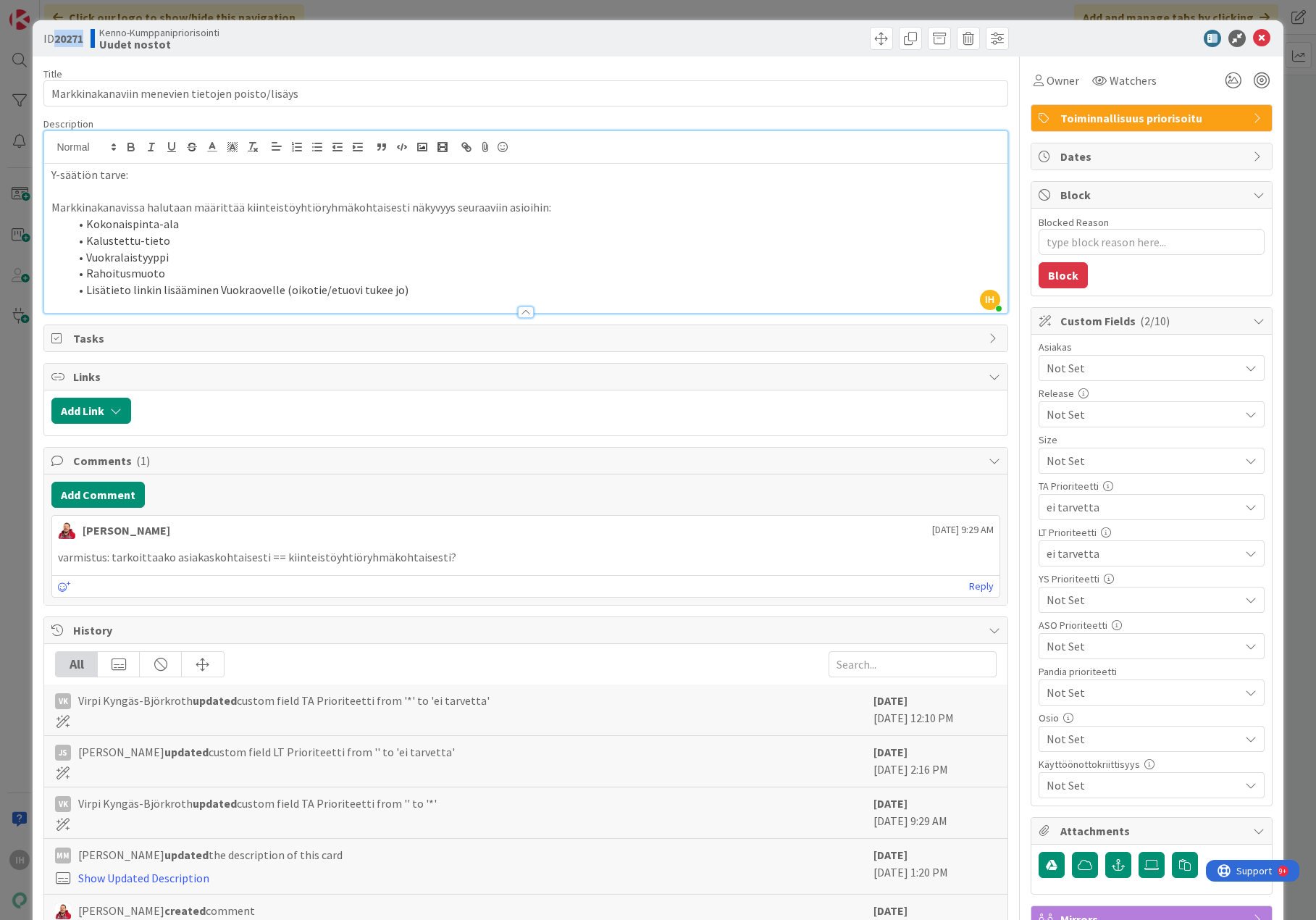
drag, startPoint x: 86, startPoint y: 38, endPoint x: 57, endPoint y: 38, distance: 29.0
click at [57, 38] on b "20271" at bounding box center [69, 38] width 29 height 15
click at [375, 87] on input "Markkinakanaviin menevien tietojen poisto/lisäys" at bounding box center [525, 93] width 964 height 26
click at [412, 298] on div at bounding box center [525, 305] width 963 height 15
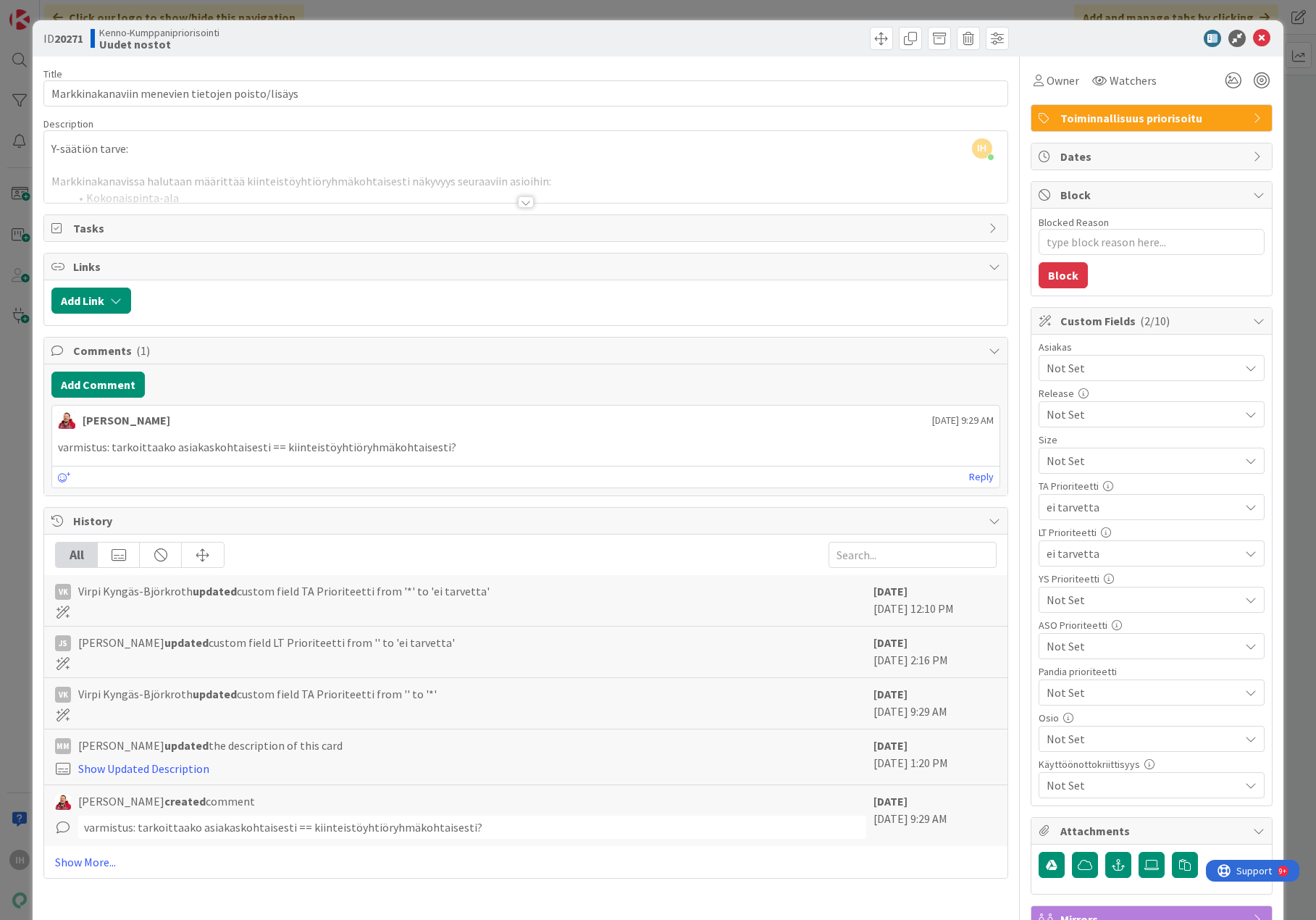
click at [519, 203] on div at bounding box center [526, 202] width 16 height 12
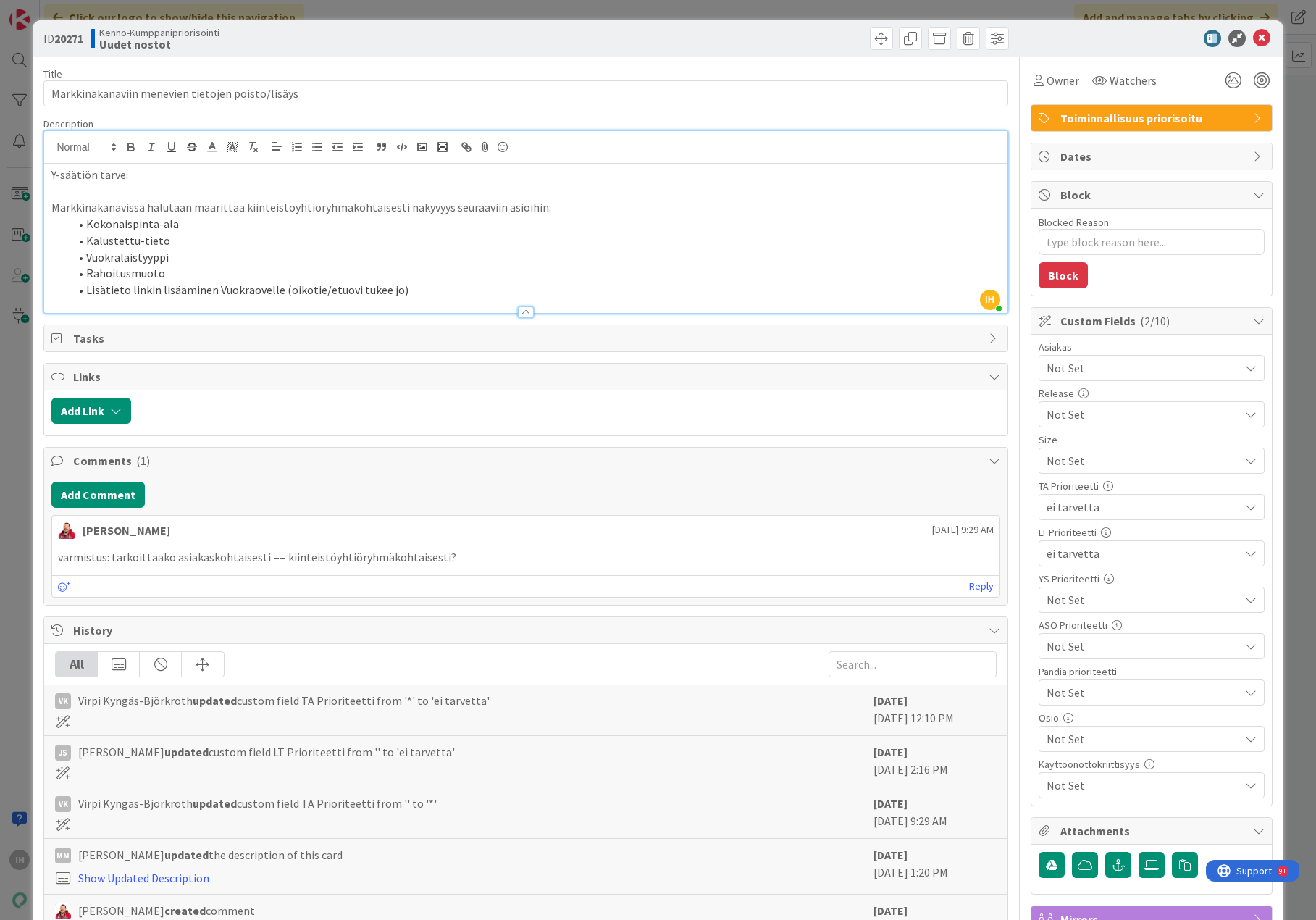
drag, startPoint x: 1253, startPoint y: 35, endPoint x: 1058, endPoint y: 50, distance: 195.6
click at [1055, 51] on div "ID 20271 Kenno-Kumppanipriorisointi Uudet nostot" at bounding box center [657, 38] width 1250 height 36
click at [1060, 49] on div "ID 20271 Kenno-Kumppanipriorisointi Uudet nostot" at bounding box center [657, 38] width 1250 height 36
click at [1244, 38] on icon at bounding box center [1262, 38] width 18 height 18
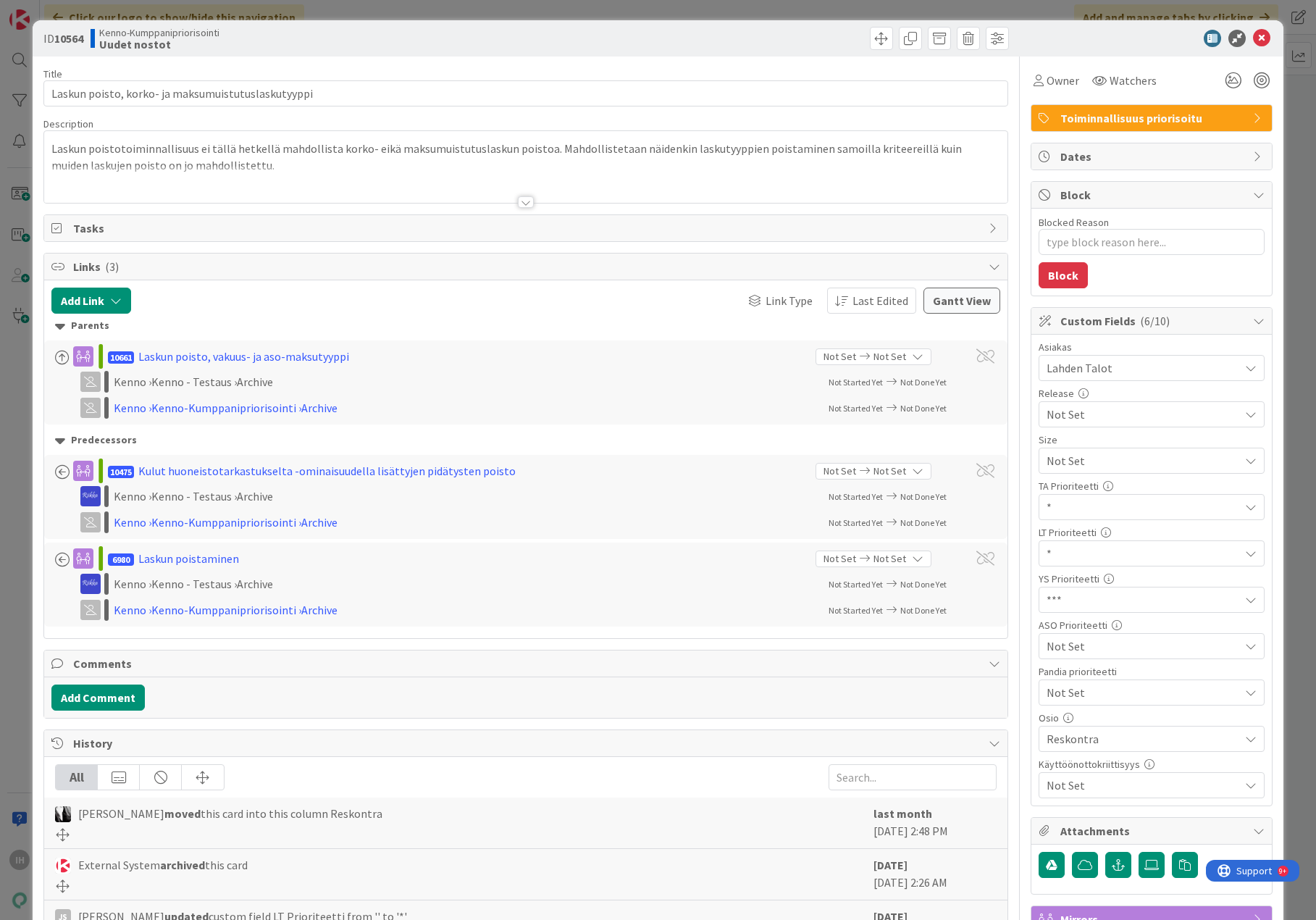
click at [519, 204] on div at bounding box center [526, 202] width 16 height 12
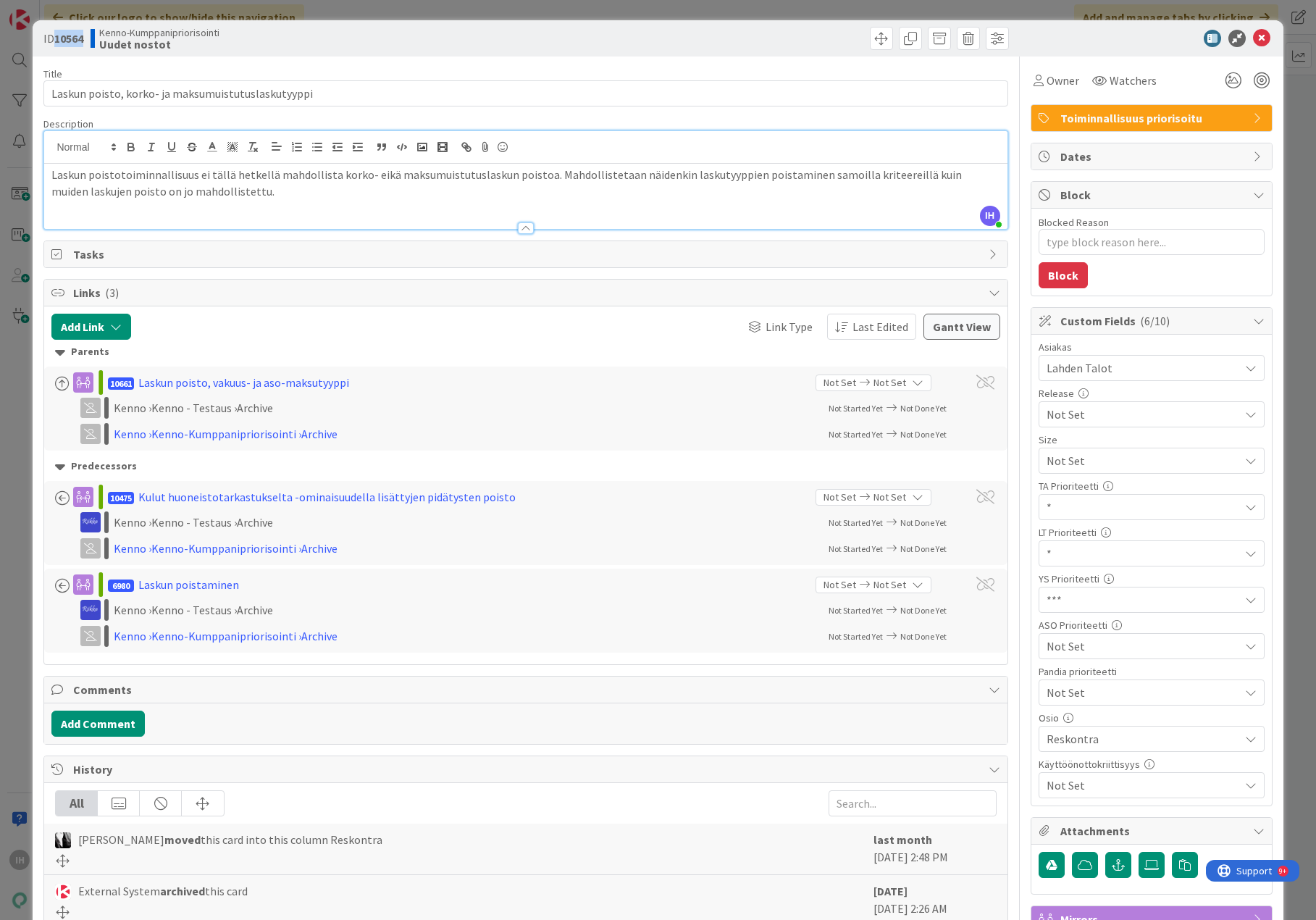
drag, startPoint x: 90, startPoint y: 33, endPoint x: 57, endPoint y: 35, distance: 33.1
click at [57, 35] on div "ID 10564 Kenno-Kumppanipriorisointi Uudet nostot" at bounding box center [283, 38] width 479 height 23
copy b "10564"
drag, startPoint x: 280, startPoint y: 100, endPoint x: -6, endPoint y: 92, distance: 286.1
click at [0, 92] on html "IH Click our logo to show/hide this navigation Add and manage tabs by clicking …" at bounding box center [658, 460] width 1316 height 920
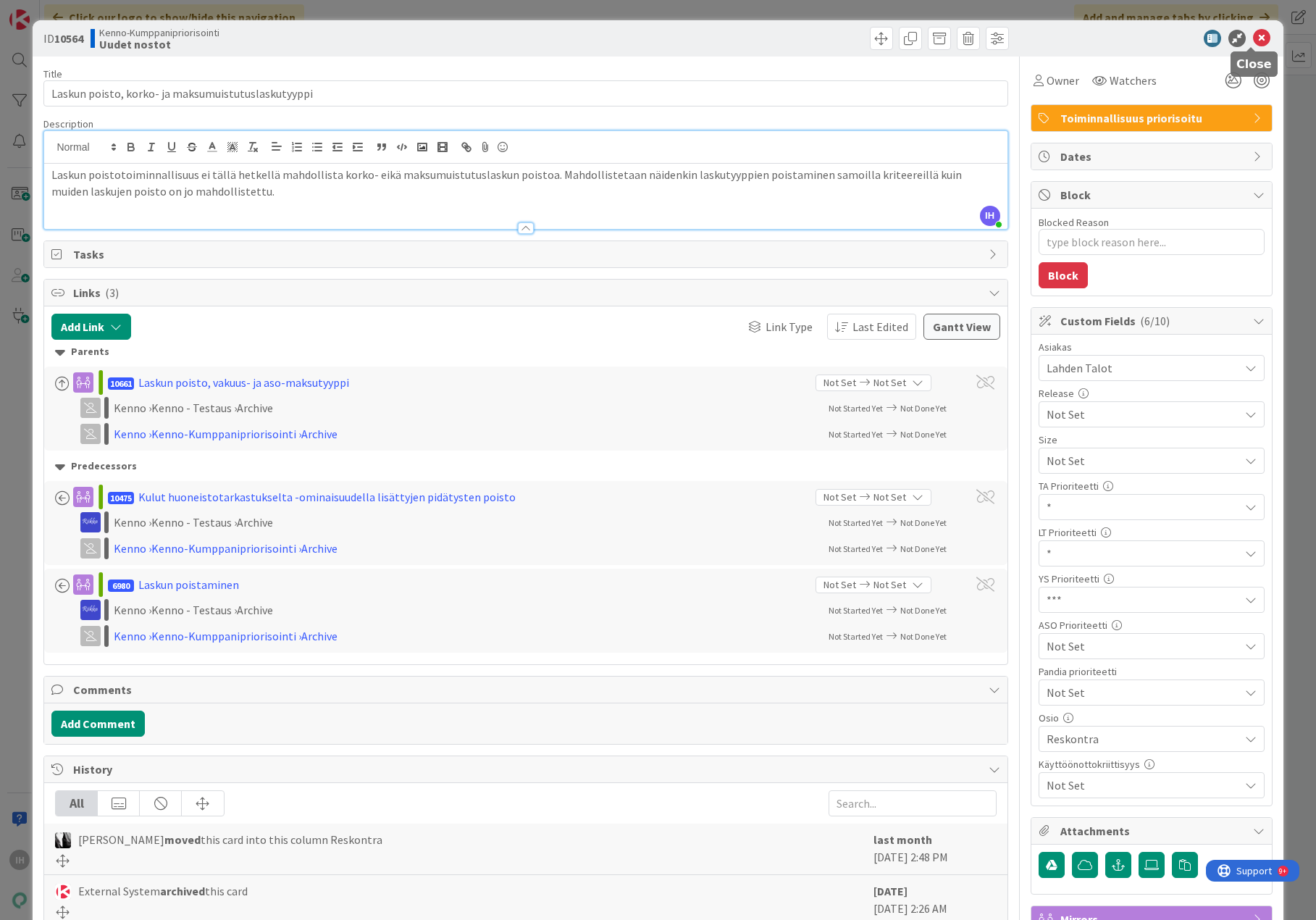
click at [1244, 35] on icon at bounding box center [1262, 38] width 18 height 18
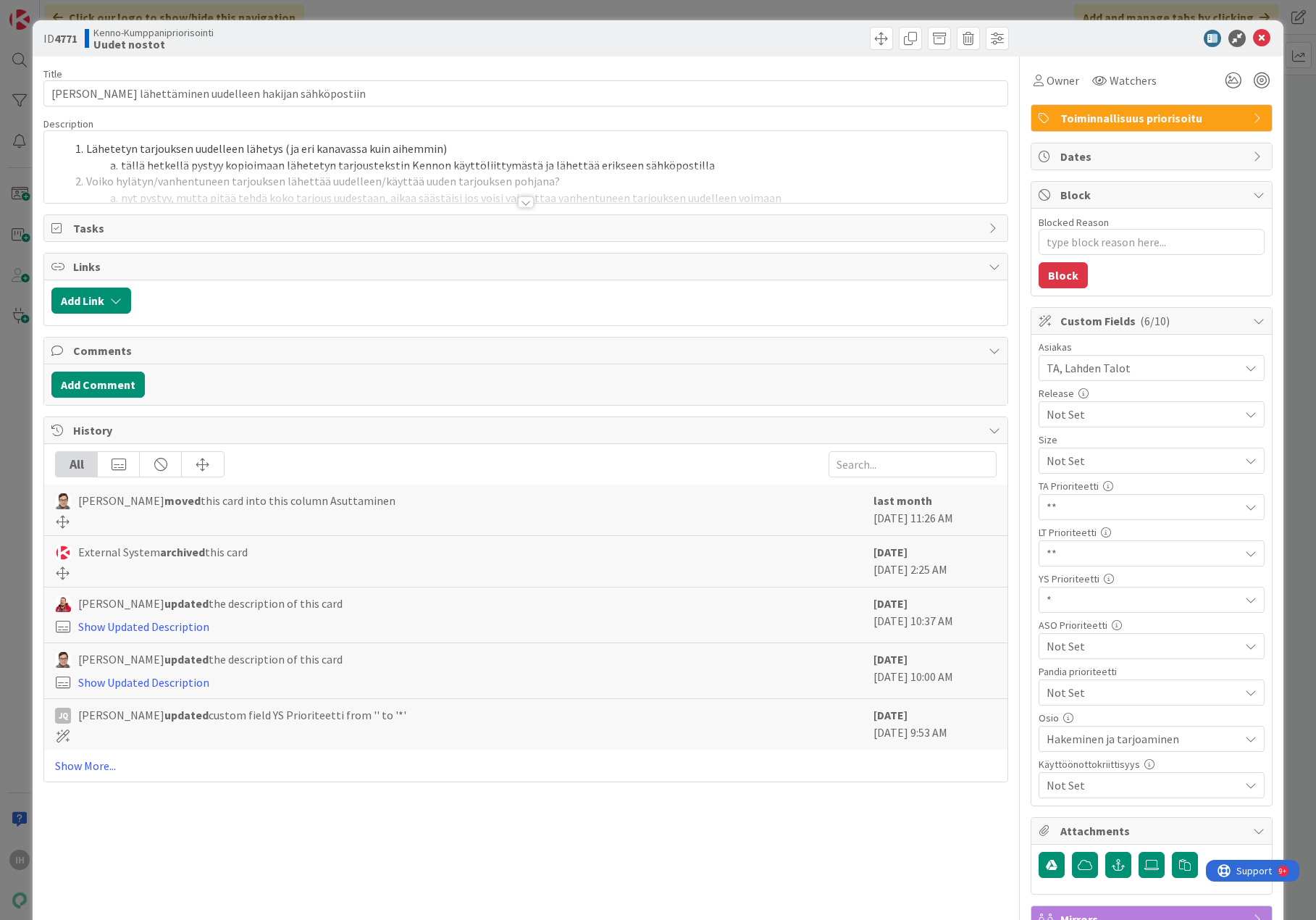
click at [523, 201] on div at bounding box center [526, 202] width 16 height 12
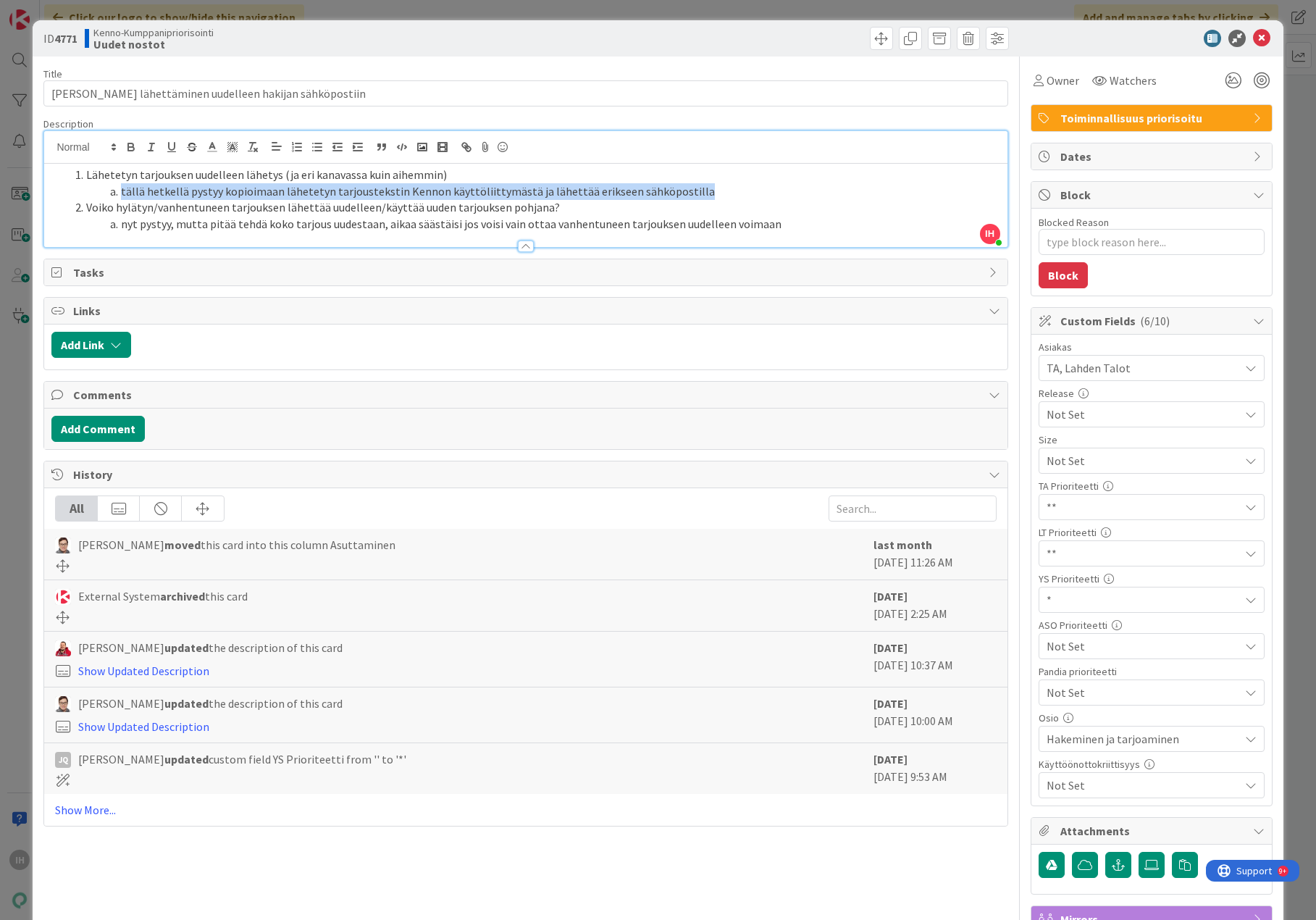
drag, startPoint x: 689, startPoint y: 184, endPoint x: 102, endPoint y: 194, distance: 587.1
click at [102, 194] on li "tällä hetkellä pystyy kopioimaan lähetetyn tarjoustekstin Kennon käyttöliittymä…" at bounding box center [534, 191] width 931 height 17
click at [683, 192] on li "tällä hetkellä pystyy kopioimaan lähetetyn tarjoustekstin Kennon käyttöliittymä…" at bounding box center [534, 191] width 931 height 17
click at [687, 191] on li "tällä hetkellä pystyy kopioimaan lähetetyn tarjoustekstin Kennon käyttöliittymä…" at bounding box center [534, 191] width 931 height 17
click at [339, 178] on span "Lähetetyn tarjouksen uudelleen lähetys (ja eri kanavassa kuin aihemmin)" at bounding box center [266, 175] width 361 height 15
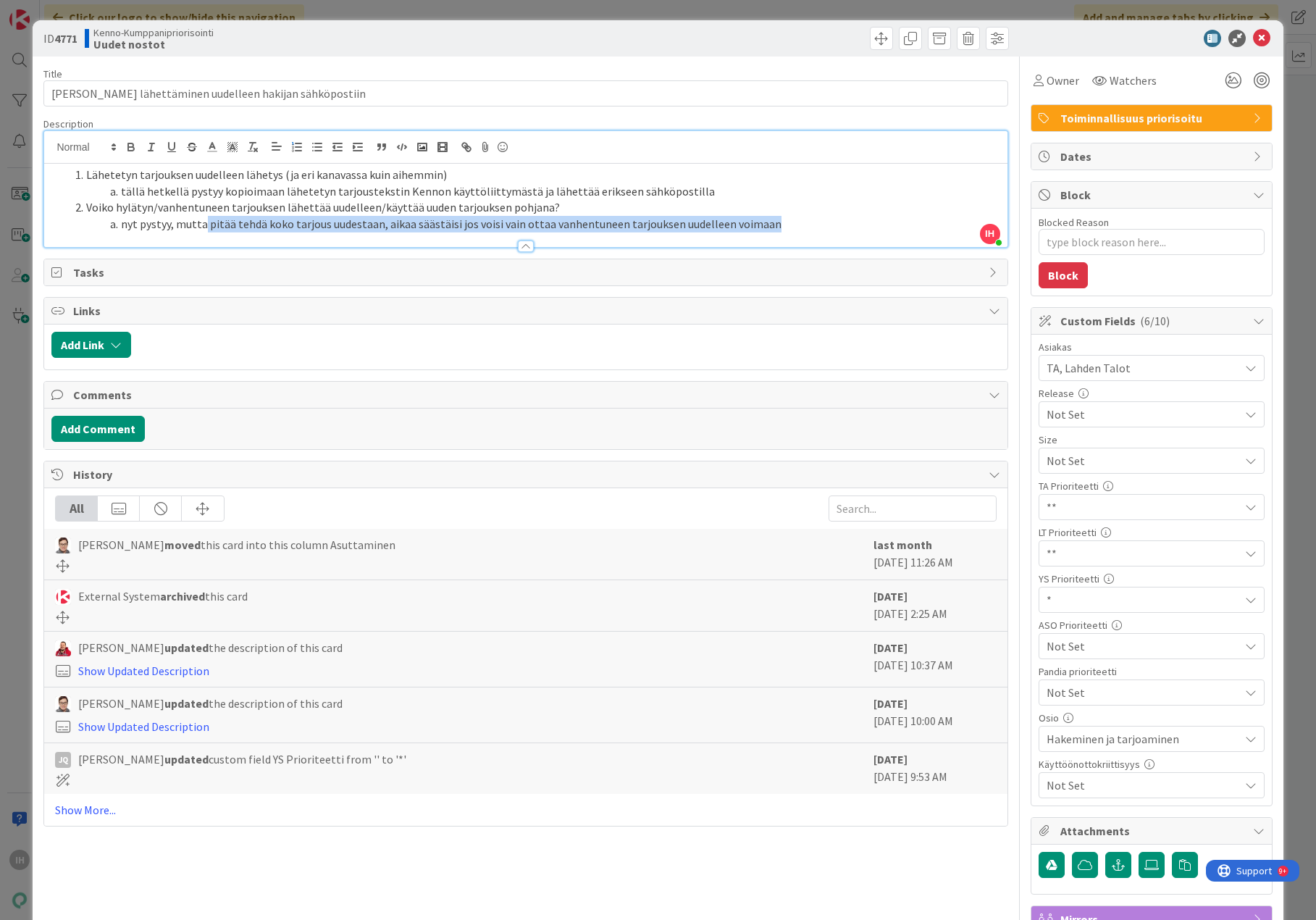
drag, startPoint x: 203, startPoint y: 226, endPoint x: 772, endPoint y: 228, distance: 569.0
click at [772, 228] on li "nyt pystyy, mutta pitää tehdä koko tarjous uudestaan, aikaa säästäisi jos voisi…" at bounding box center [534, 224] width 931 height 17
click at [153, 214] on span "Voiko hylätyn/vanhentuneen tarjouksen lähettää uudelleen/käyttää uuden tarjouks…" at bounding box center [323, 207] width 474 height 15
drag, startPoint x: 137, startPoint y: 209, endPoint x: 223, endPoint y: 214, distance: 86.1
click at [223, 214] on span "Voiko hylätyn/vanhentuneen tarjouksen lähettää uudelleen/käyttää uuden tarjouks…" at bounding box center [323, 207] width 474 height 15
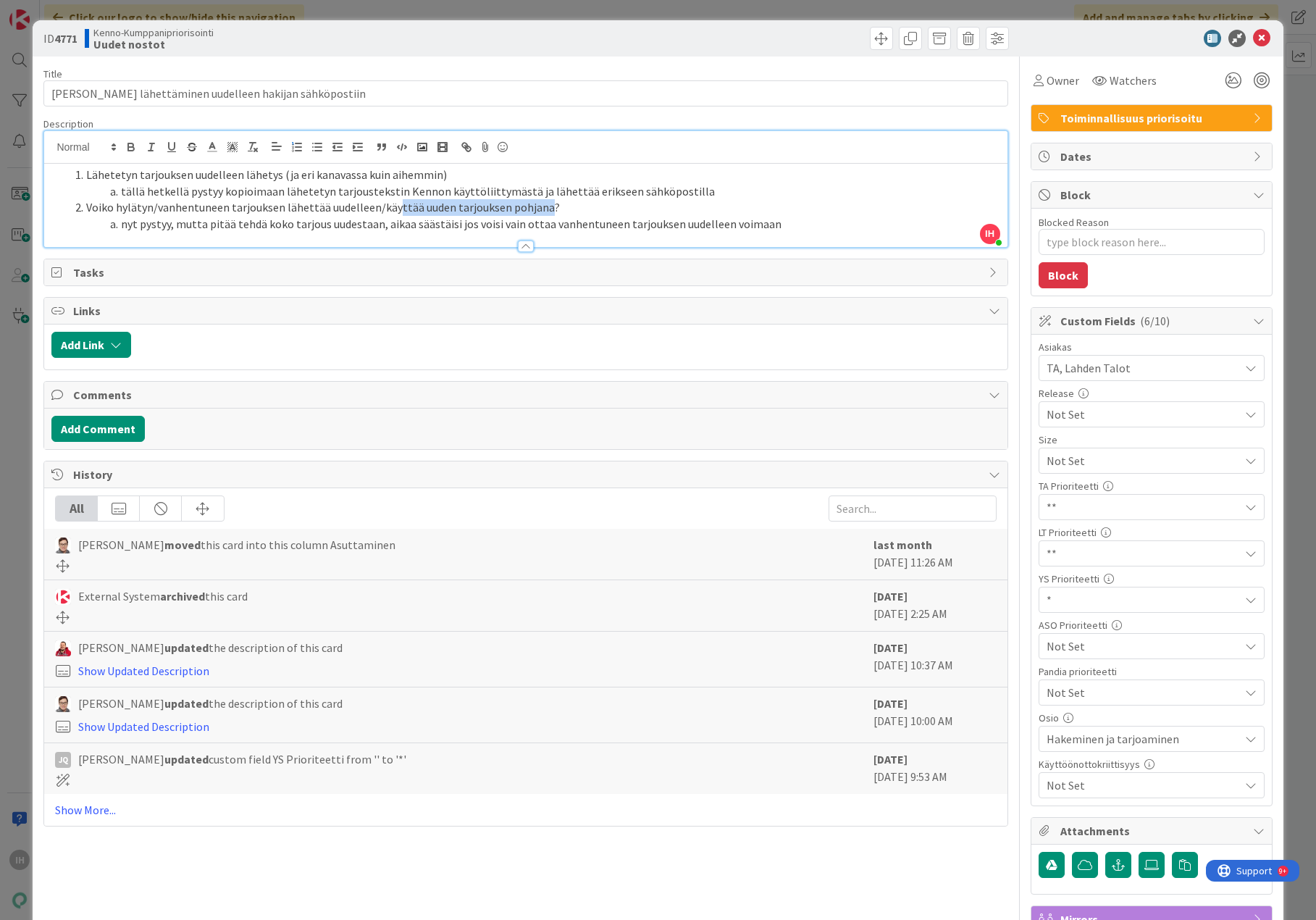
drag, startPoint x: 392, startPoint y: 209, endPoint x: 542, endPoint y: 207, distance: 150.0
click at [542, 207] on span "Voiko hylätyn/vanhentuneen tarjouksen lähettää uudelleen/käyttää uuden tarjouks…" at bounding box center [323, 207] width 474 height 15
click at [774, 228] on li "nyt pystyy, mutta pitää tehdä koko tarjous uudestaan, aikaa säästäisi jos voisi…" at bounding box center [534, 224] width 931 height 17
drag, startPoint x: 84, startPoint y: 39, endPoint x: 54, endPoint y: 37, distance: 30.1
click at [54, 37] on div "ID 4771 Kenno-Kumppanipriorisointi Uudet nostot" at bounding box center [283, 38] width 479 height 23
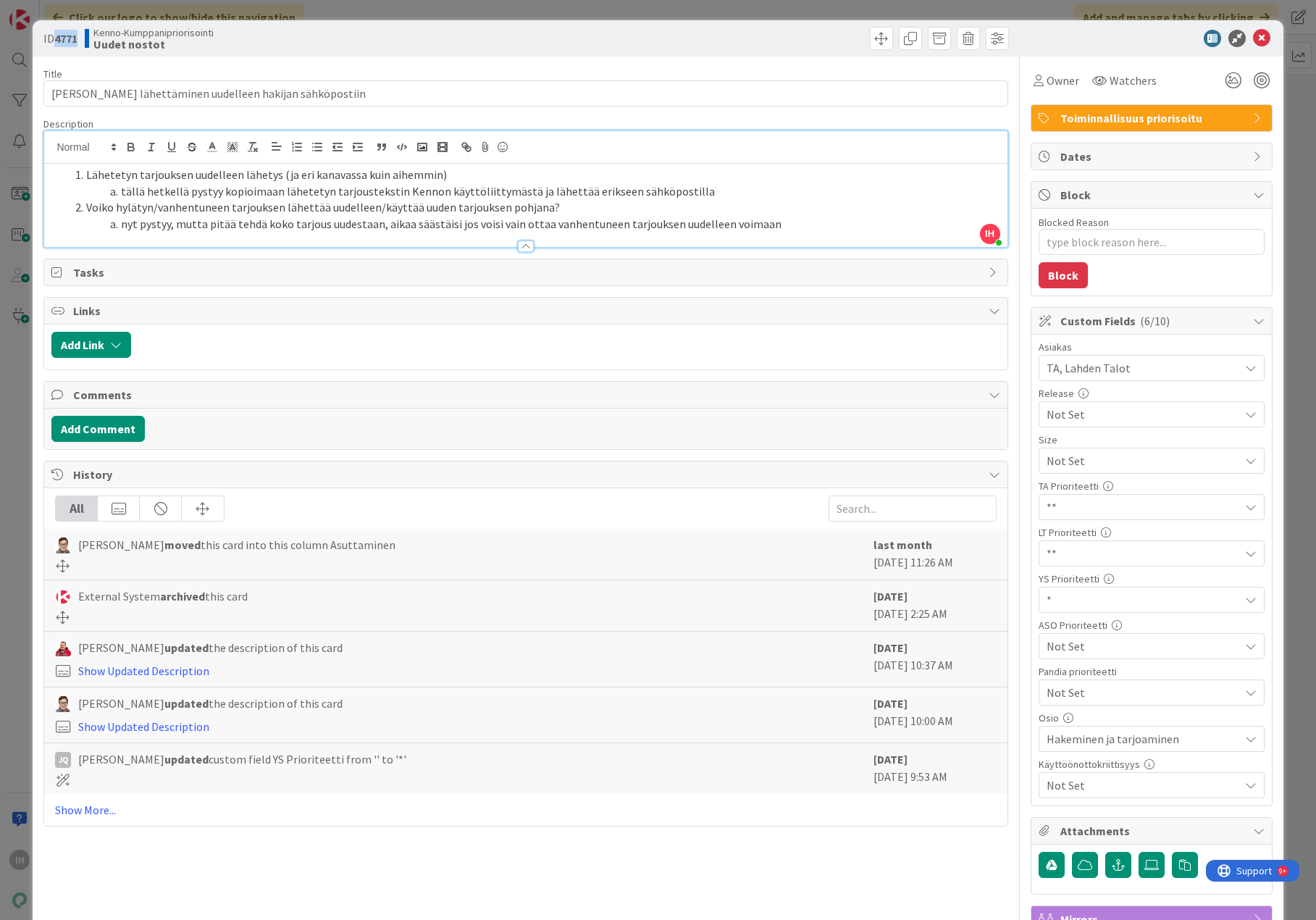
click at [67, 42] on b "4771" at bounding box center [66, 38] width 23 height 15
drag, startPoint x: 339, startPoint y: 225, endPoint x: 504, endPoint y: 217, distance: 165.2
click at [504, 217] on li "nyt pystyy, mutta pitää tehdä koko tarjous uudestaan, aikaa säästäisi jos voisi…" at bounding box center [534, 224] width 931 height 17
click at [1244, 38] on icon at bounding box center [1262, 38] width 18 height 18
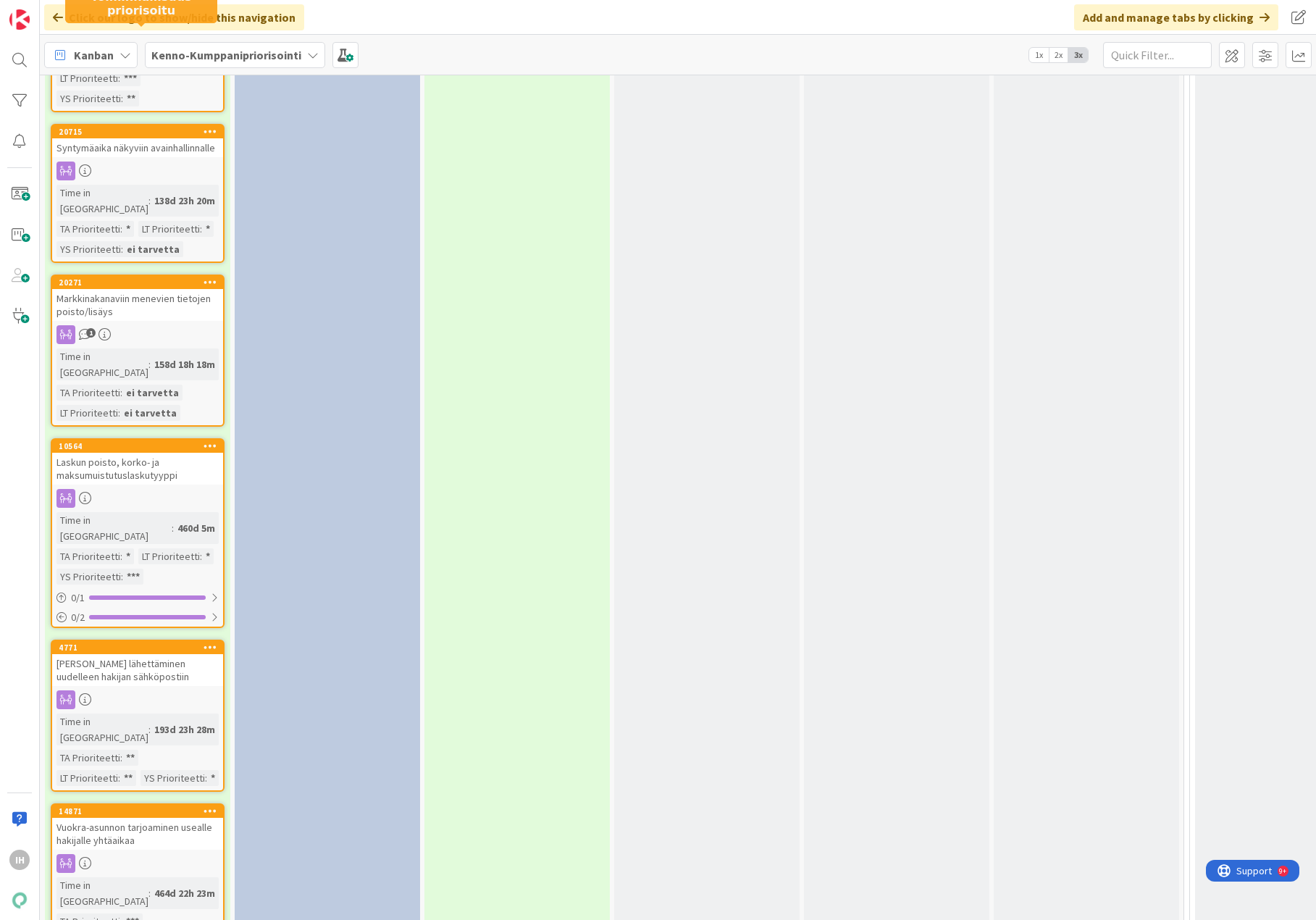
scroll to position [5071, 0]
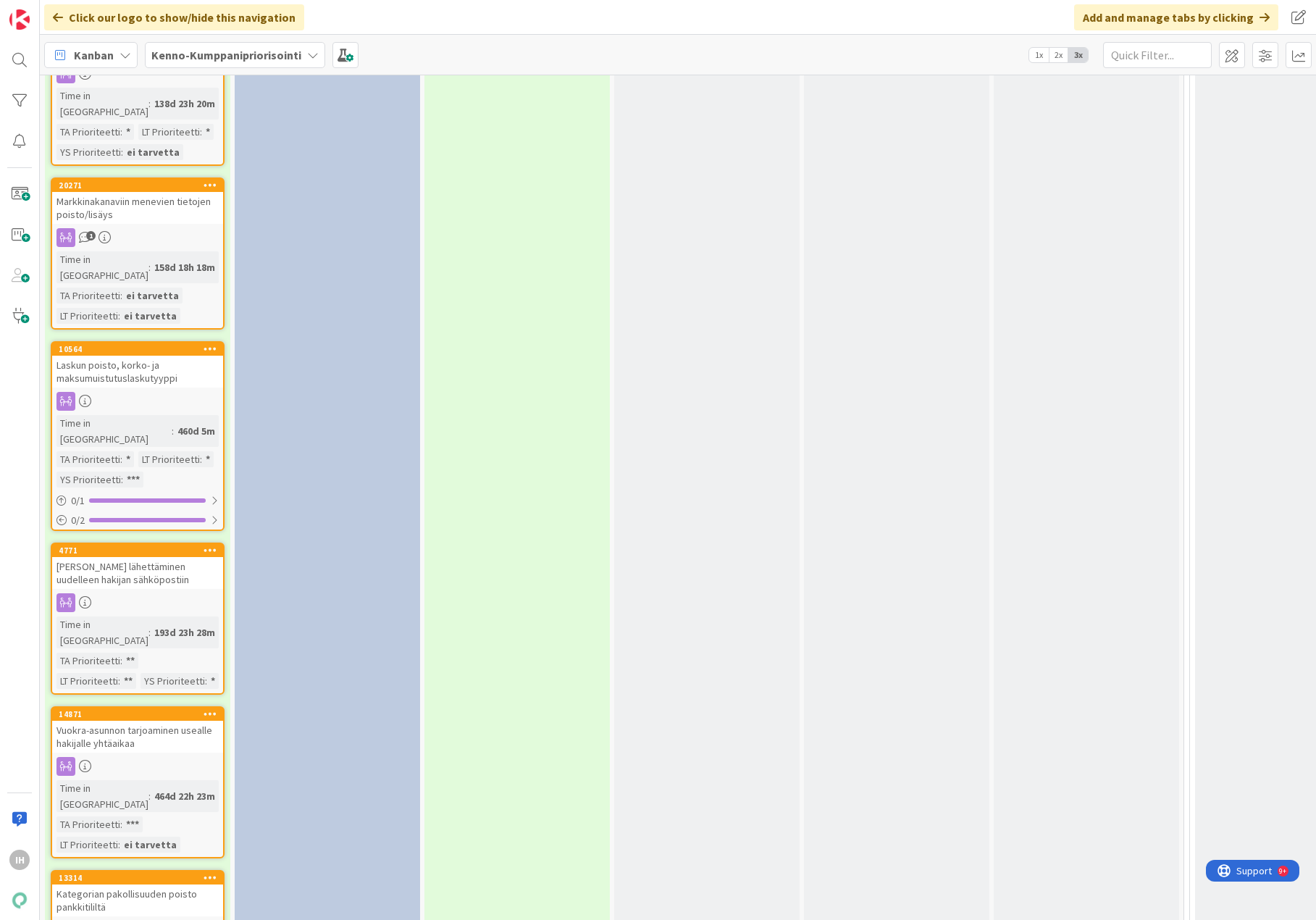
click at [156, 721] on div "Vuokra-asunnon tarjoaminen usealle hakijalle yhtäaikaa" at bounding box center [138, 736] width 171 height 32
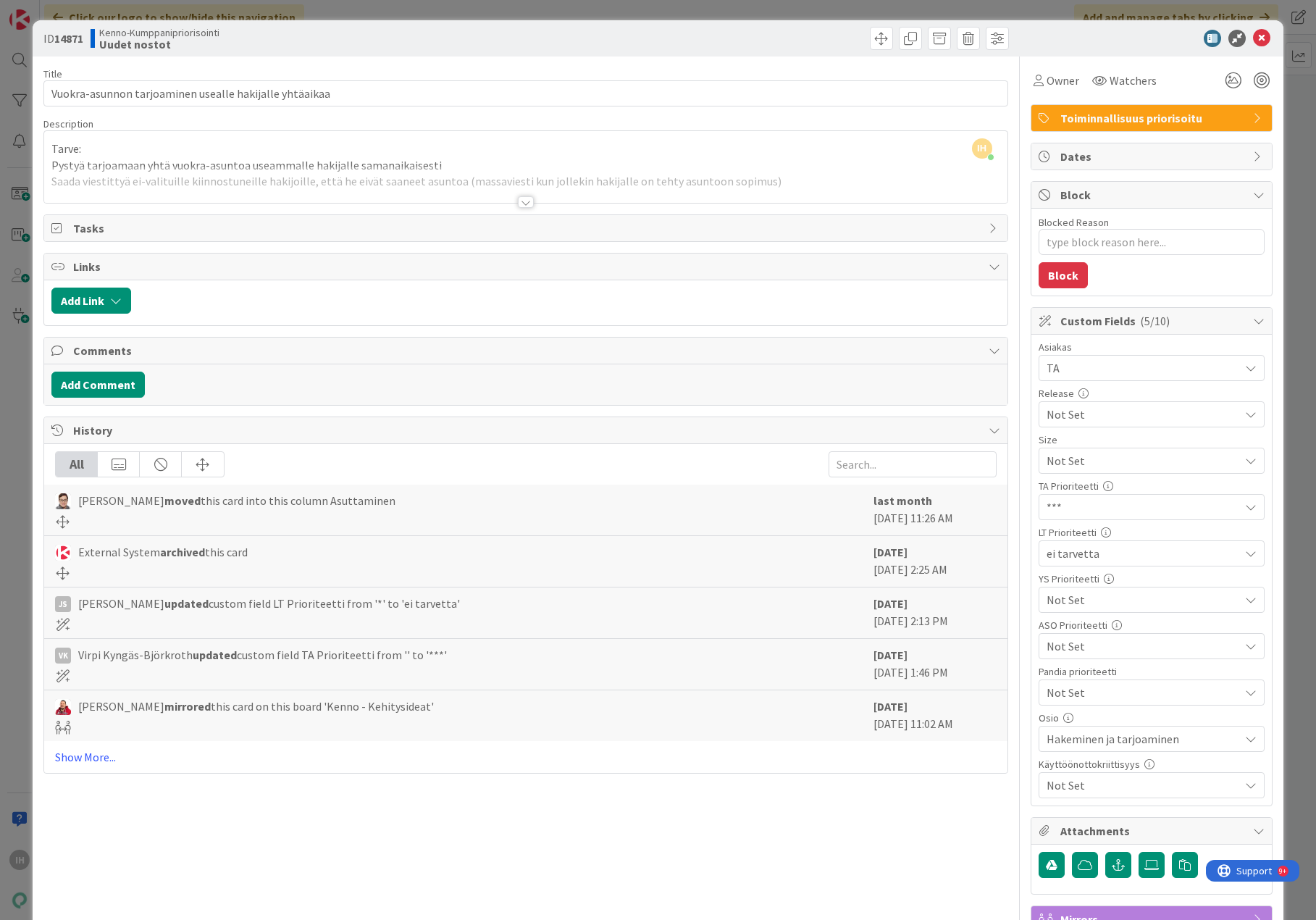
click at [520, 200] on div at bounding box center [526, 202] width 16 height 12
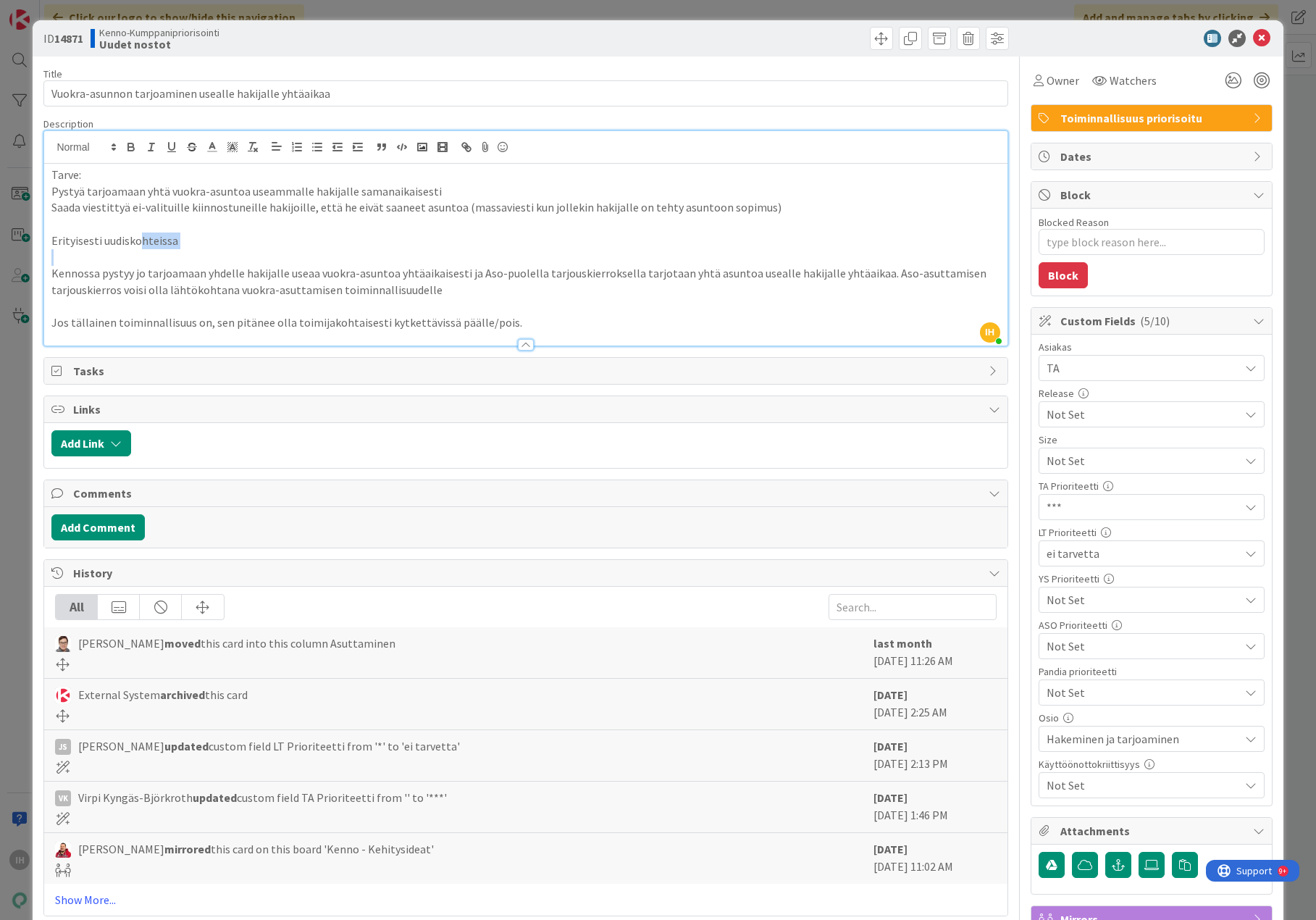
drag, startPoint x: 139, startPoint y: 240, endPoint x: 213, endPoint y: 249, distance: 74.5
click at [213, 249] on div "Tarve: Pystyä tarjoamaan yhtä vuokra-asuntoa useammalle hakijalle samanaikaises…" at bounding box center [525, 255] width 963 height 181
click at [547, 294] on p "Kennossa pystyy jo tarjoamaan yhdelle hakijalle useaa vuokra-asuntoa yhtäaikais…" at bounding box center [525, 281] width 948 height 32
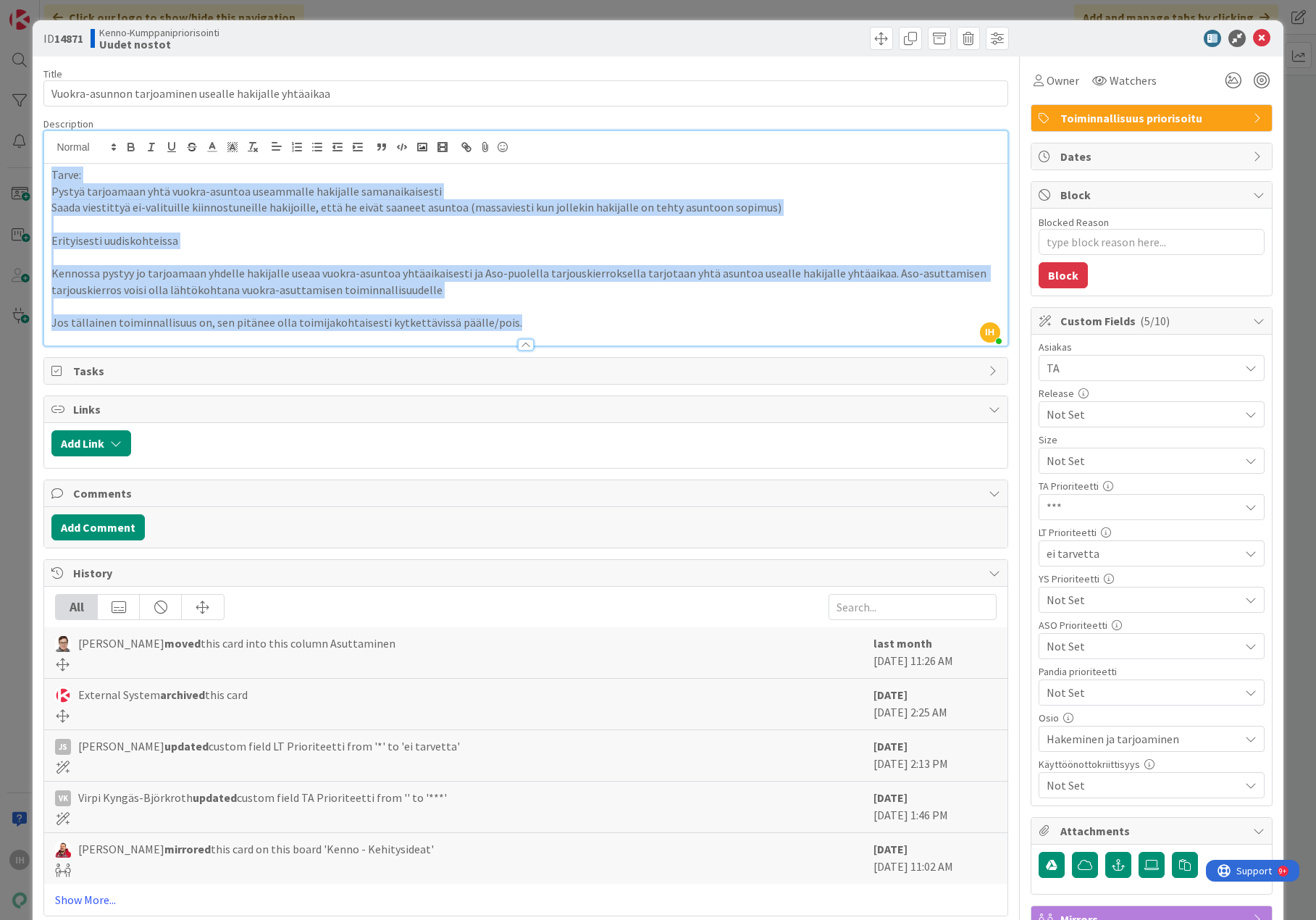
drag, startPoint x: 502, startPoint y: 325, endPoint x: 35, endPoint y: 170, distance: 492.1
click at [35, 170] on div "ID 14871 Kenno-Kumppanipriorisointi Uudet nostot Title 54 / 128 Vuokra-asunnon …" at bounding box center [657, 624] width 1250 height 1209
click at [157, 241] on p "Erityisesti uudiskohteissa" at bounding box center [525, 241] width 948 height 17
click at [179, 245] on p "Erityisesti uudiskohteissa" at bounding box center [525, 241] width 948 height 17
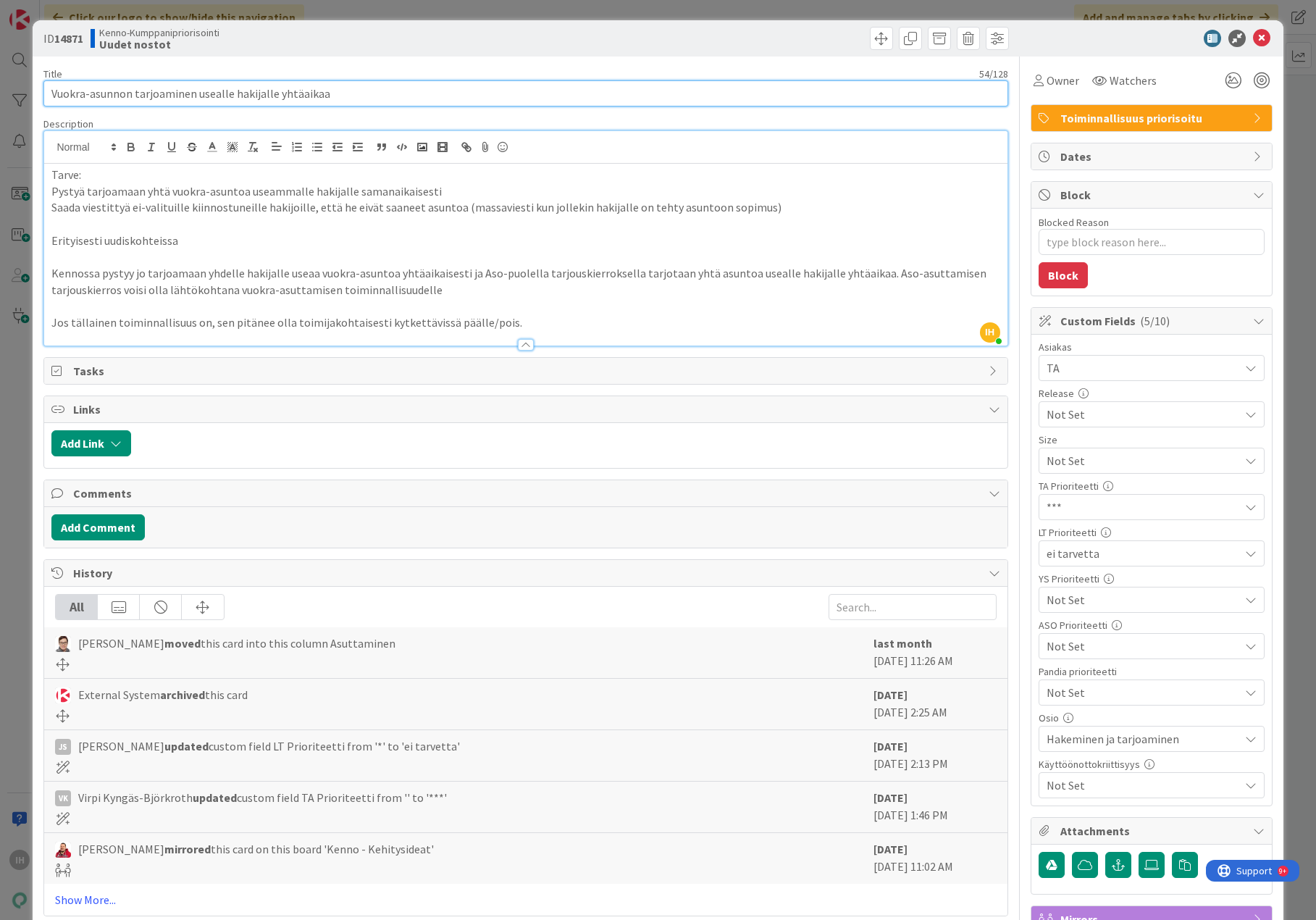
drag, startPoint x: 49, startPoint y: 90, endPoint x: 353, endPoint y: 102, distance: 304.2
click at [353, 102] on input "Vuokra-asunnon tarjoaminen usealle hakijalle yhtäaikaa" at bounding box center [525, 93] width 964 height 26
click at [519, 343] on div at bounding box center [526, 345] width 16 height 12
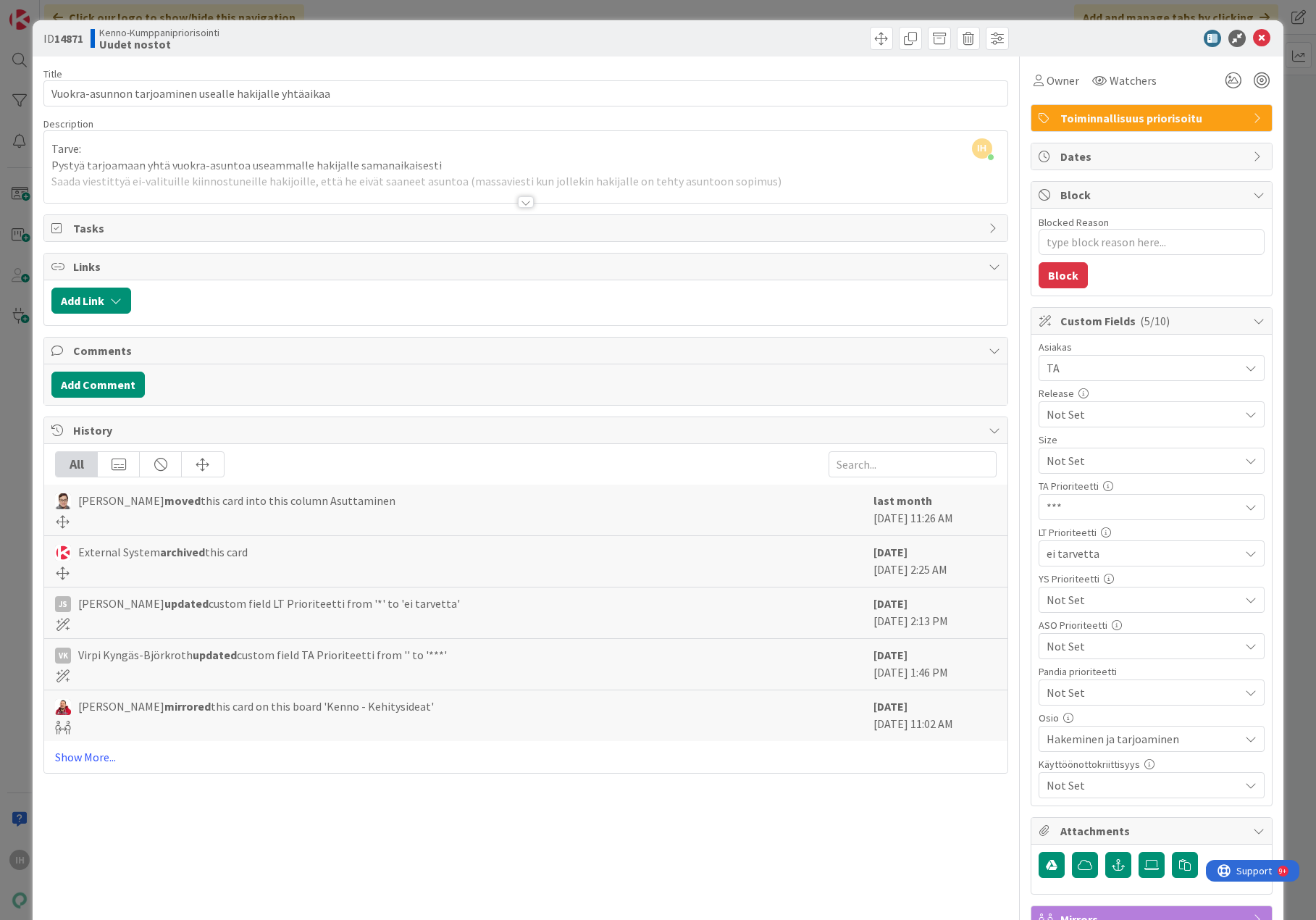
click at [522, 202] on div at bounding box center [526, 202] width 16 height 12
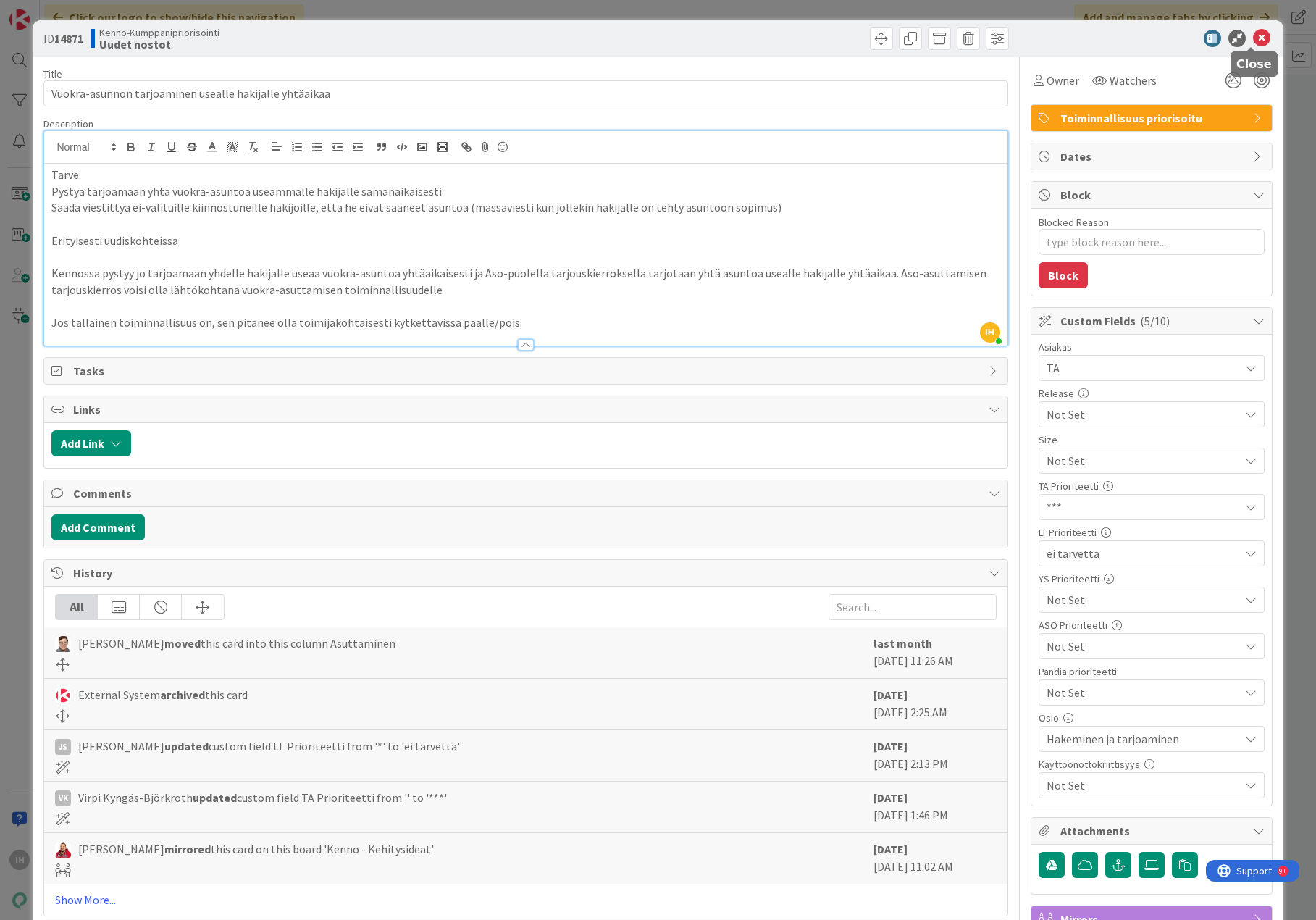
click at [1244, 35] on icon at bounding box center [1262, 38] width 18 height 18
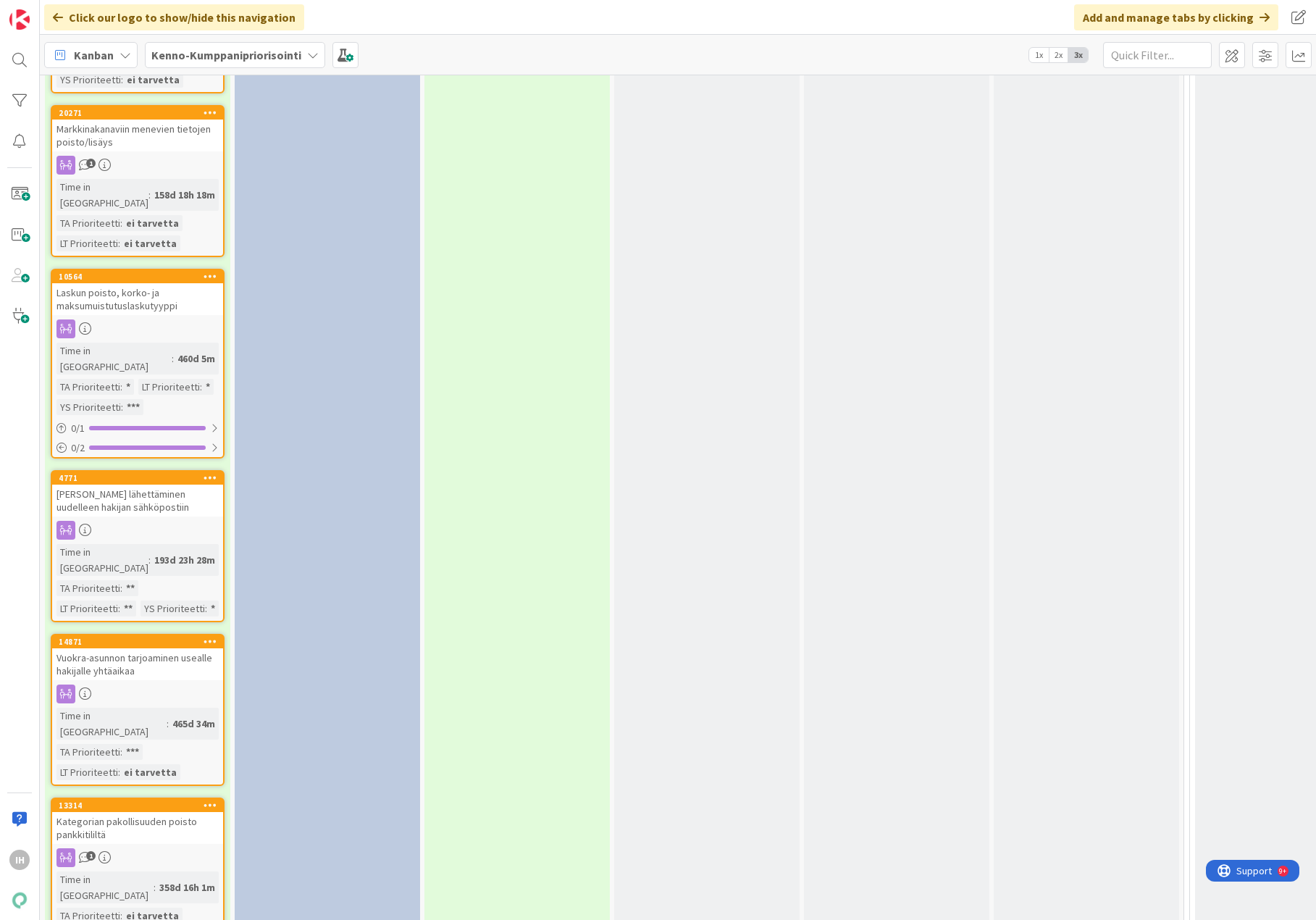
scroll to position [5216, 0]
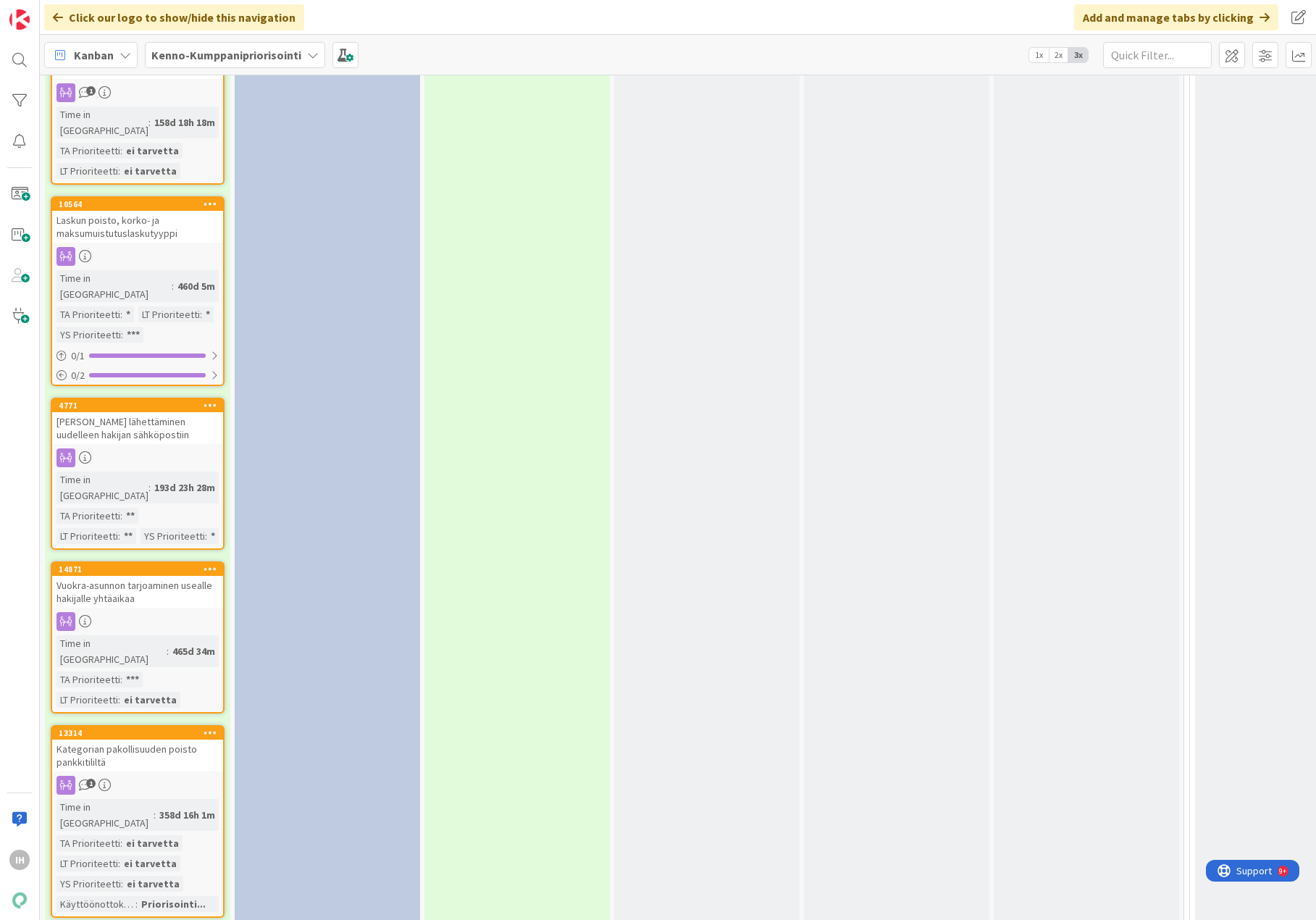
click at [131, 740] on div "Kategorian pakollisuuden poisto pankkitililtä" at bounding box center [138, 755] width 171 height 32
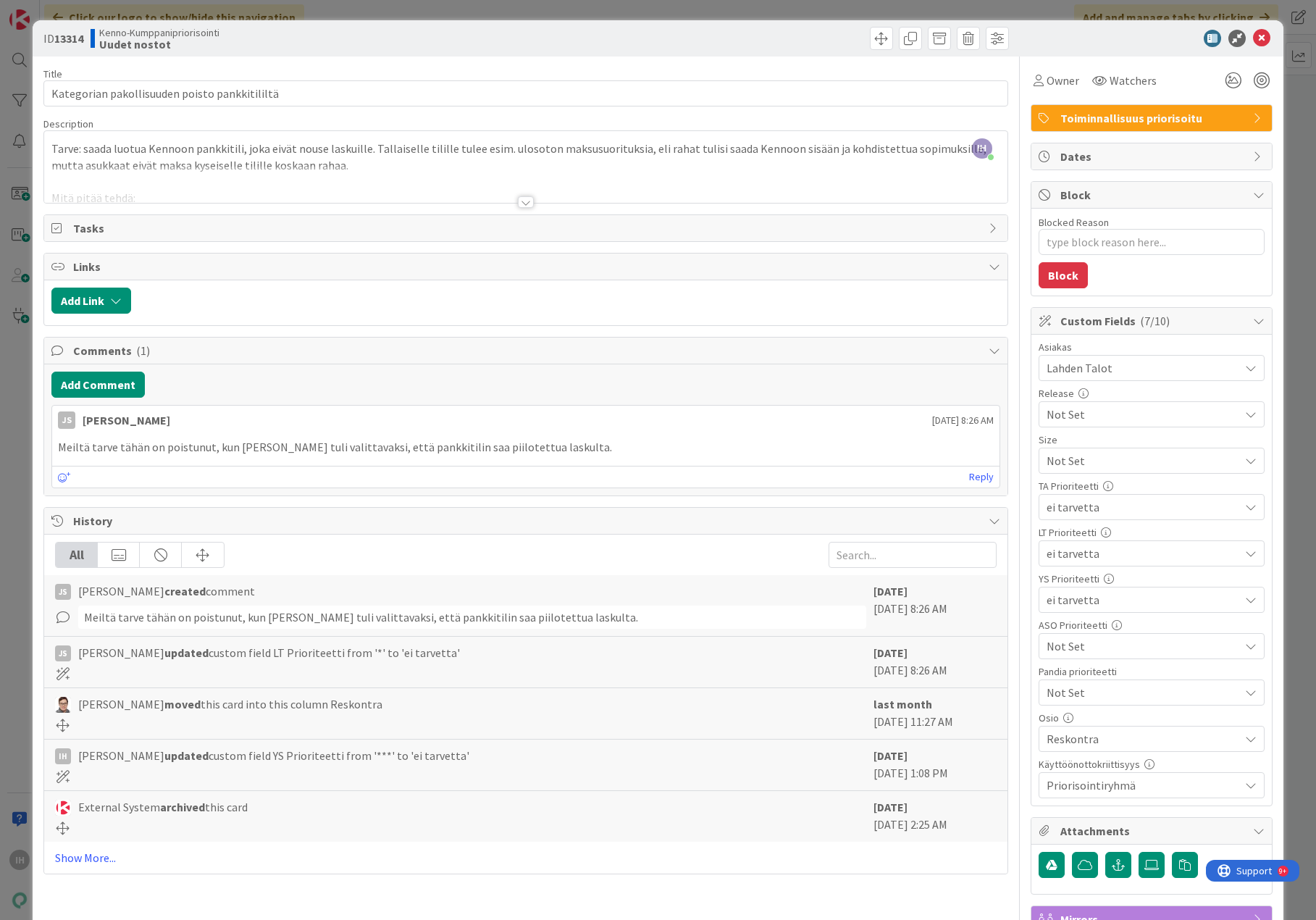
click at [518, 198] on div at bounding box center [526, 202] width 16 height 12
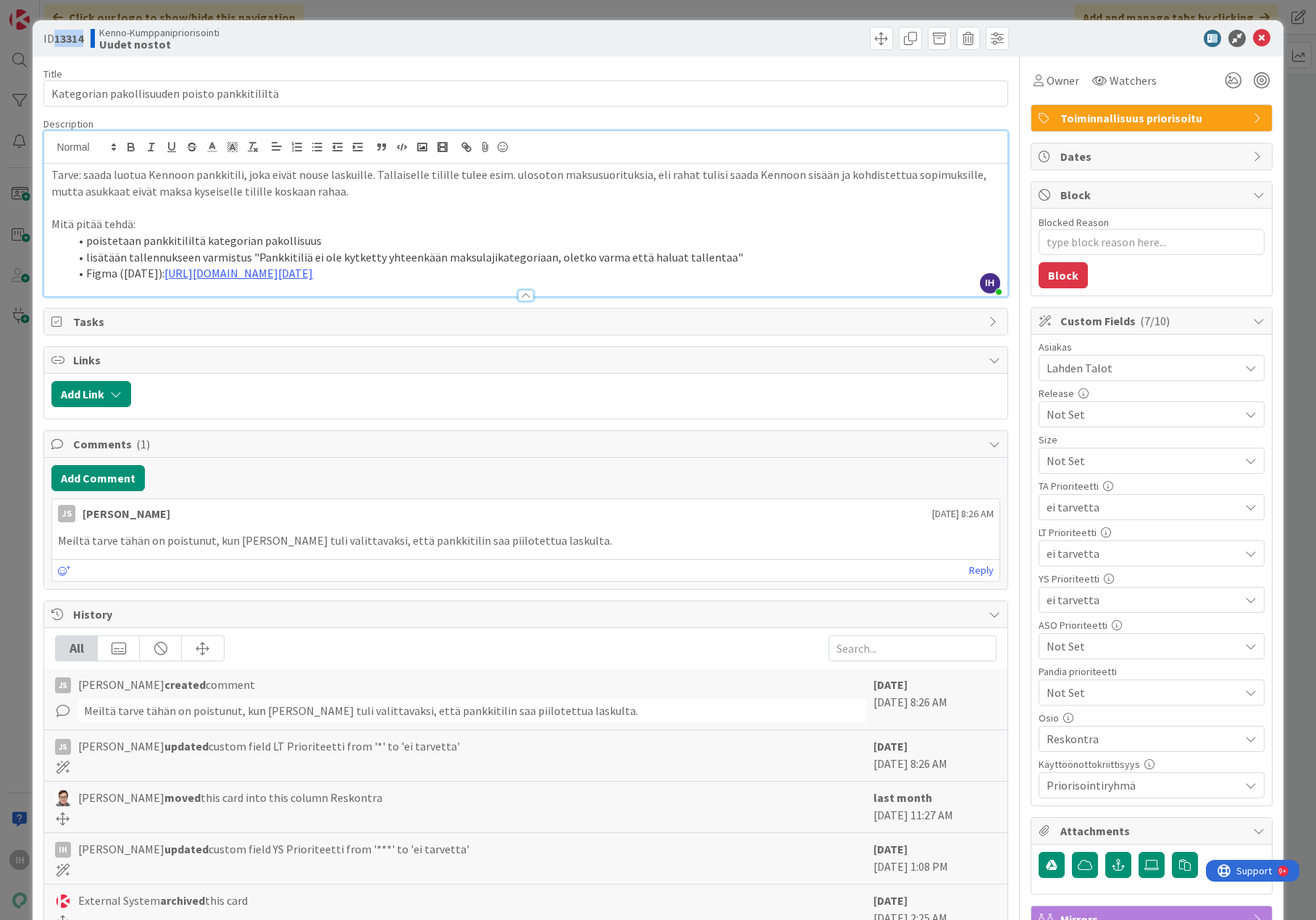
drag, startPoint x: 86, startPoint y: 35, endPoint x: 56, endPoint y: 35, distance: 30.0
click at [56, 35] on b "13314" at bounding box center [69, 38] width 29 height 15
copy b "13314"
drag, startPoint x: 156, startPoint y: 82, endPoint x: 19, endPoint y: 79, distance: 137.0
click at [15, 77] on div "ID 13314 Kenno-Kumppanipriorisointi Uudet nostot Title 45 / 128 Kategorian pako…" at bounding box center [658, 460] width 1316 height 920
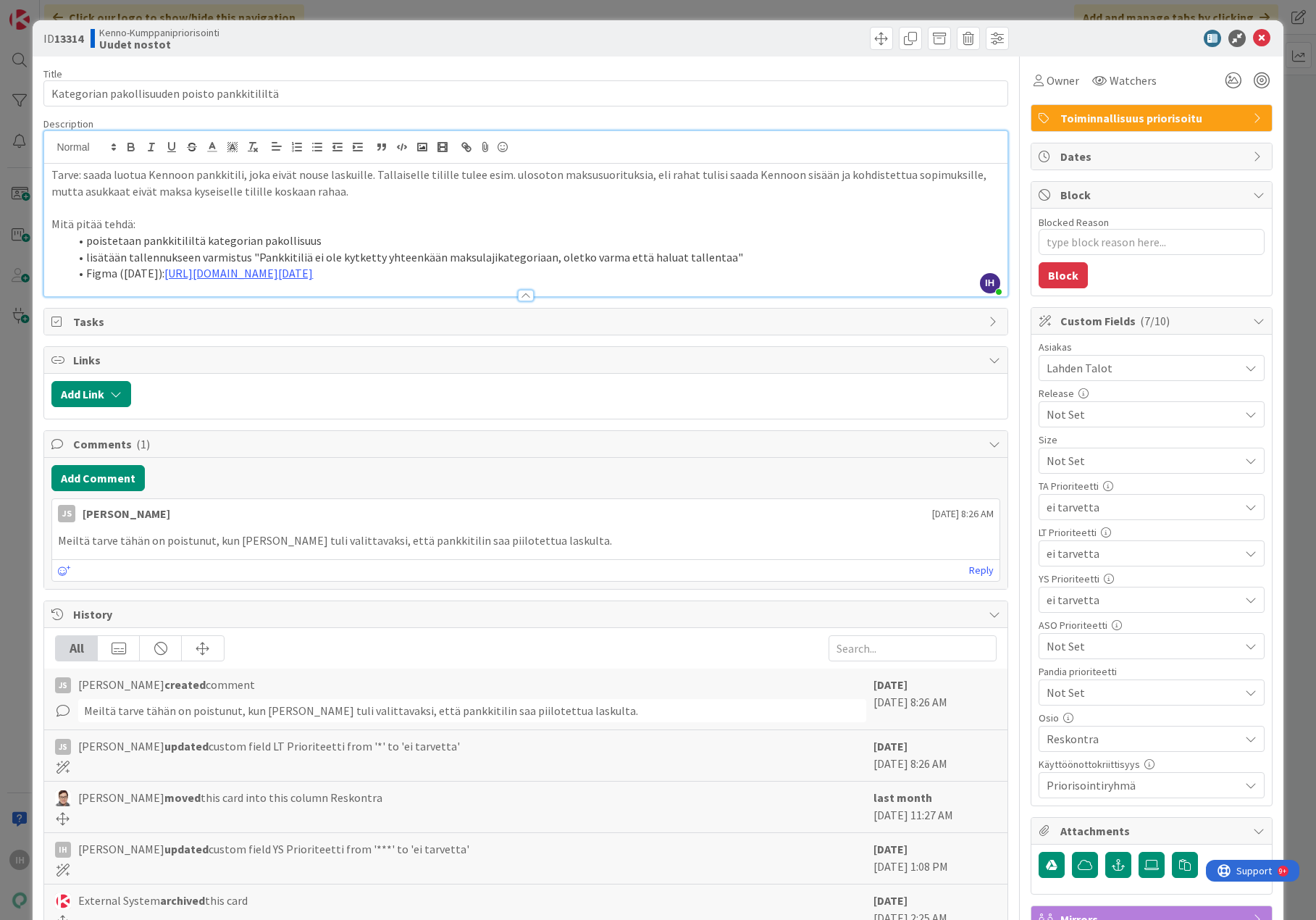
drag, startPoint x: 401, startPoint y: 850, endPoint x: 455, endPoint y: 860, distance: 54.9
click at [455, 860] on div "IH [PERSON_NAME] updated custom field YS Prioriteetti from '***' to 'ei tarvett…" at bounding box center [460, 858] width 811 height 36
click at [375, 851] on span "[PERSON_NAME] updated custom field YS Prioriteetti from '***' to 'ei tarvetta'" at bounding box center [274, 849] width 391 height 18
click at [373, 848] on span "[PERSON_NAME] updated custom field YS Prioriteetti from '***' to 'ei tarvetta'" at bounding box center [274, 849] width 391 height 18
click at [418, 848] on span "[PERSON_NAME] updated custom field YS Prioriteetti from '***' to 'ei tarvetta'" at bounding box center [274, 849] width 391 height 18
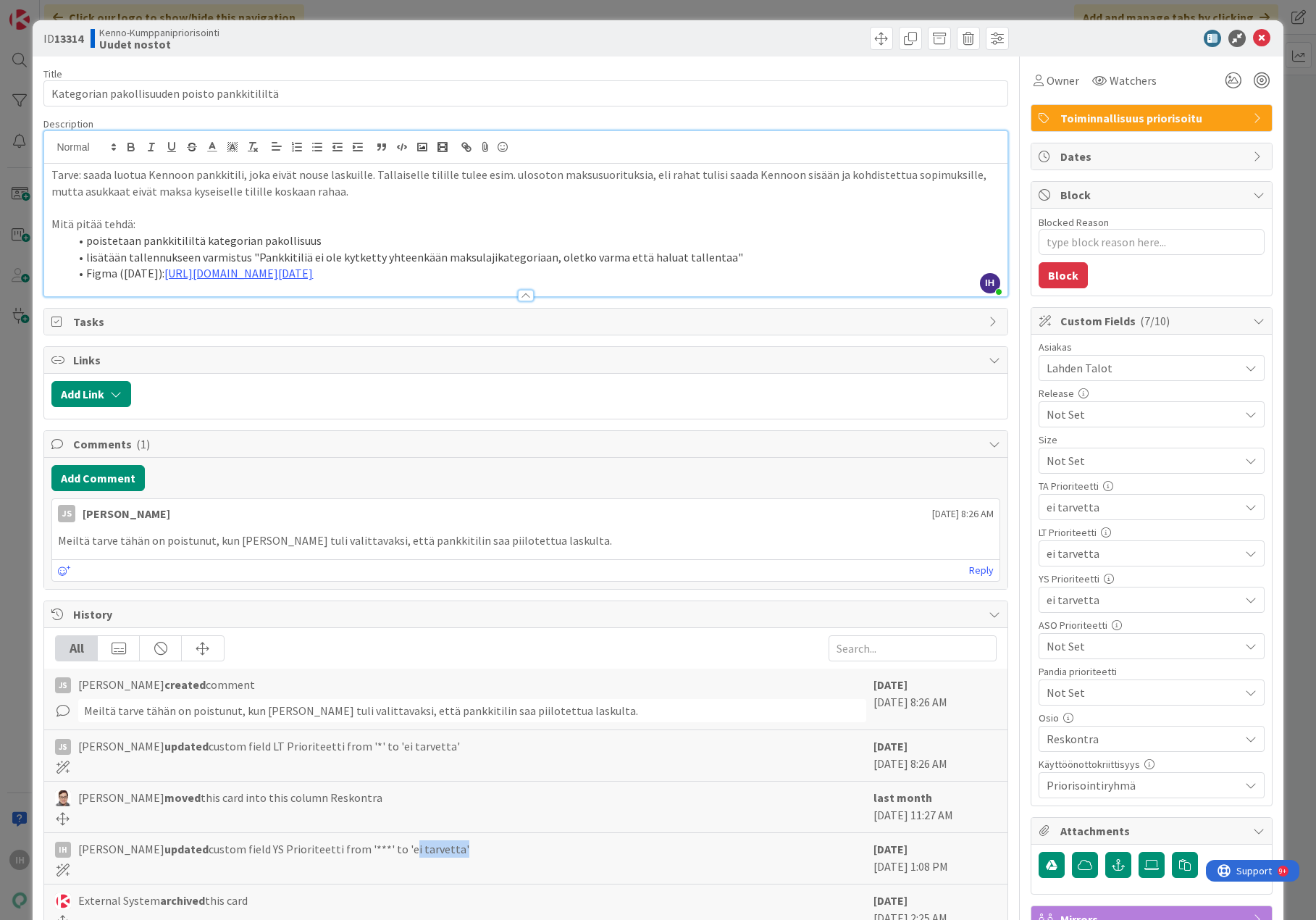
drag, startPoint x: 446, startPoint y: 847, endPoint x: 398, endPoint y: 848, distance: 48.0
click at [398, 848] on span "[PERSON_NAME] updated custom field YS Prioriteetti from '***' to 'ei tarvetta'" at bounding box center [274, 849] width 391 height 18
click at [1244, 36] on icon at bounding box center [1262, 38] width 18 height 18
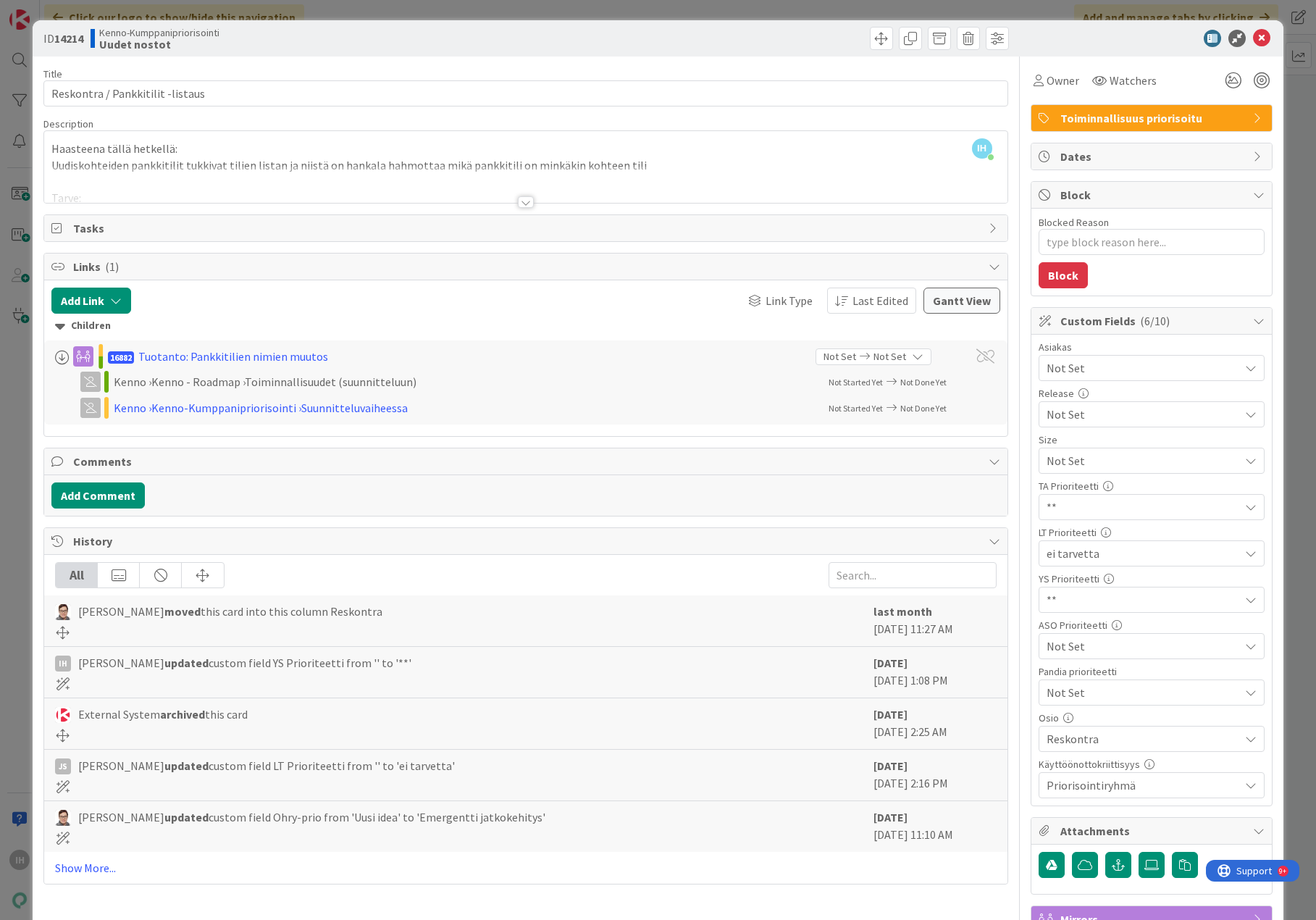
click at [521, 201] on div at bounding box center [526, 202] width 16 height 12
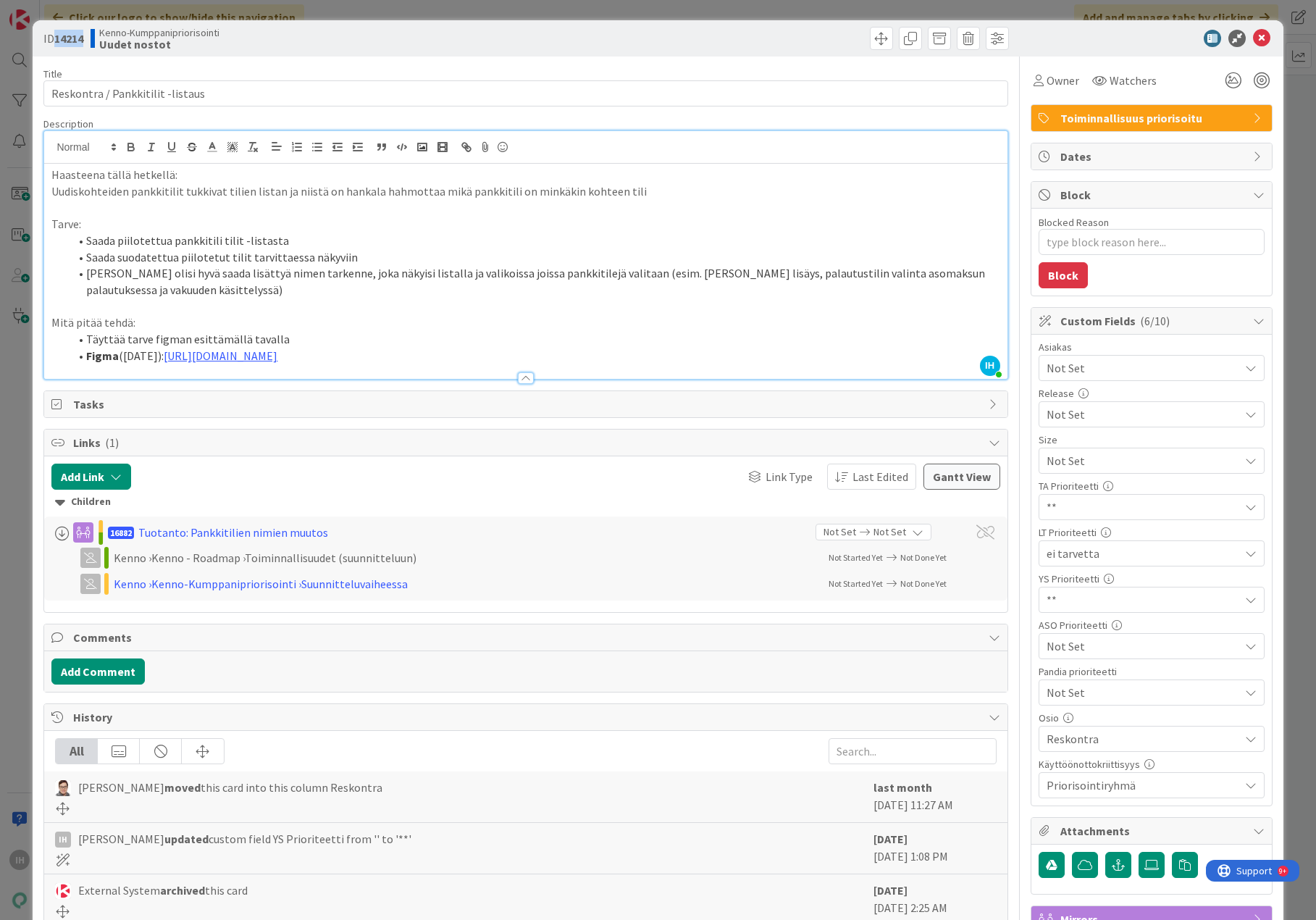
drag, startPoint x: 89, startPoint y: 39, endPoint x: 58, endPoint y: 40, distance: 31.0
click at [58, 40] on div "ID 14214 Kenno-Kumppanipriorisointi Uudet nostot" at bounding box center [283, 38] width 479 height 23
copy b "14214"
click at [247, 91] on input "Reskontra / Pankkitilit -listaus" at bounding box center [525, 93] width 964 height 26
drag, startPoint x: 242, startPoint y: 89, endPoint x: 33, endPoint y: 92, distance: 209.0
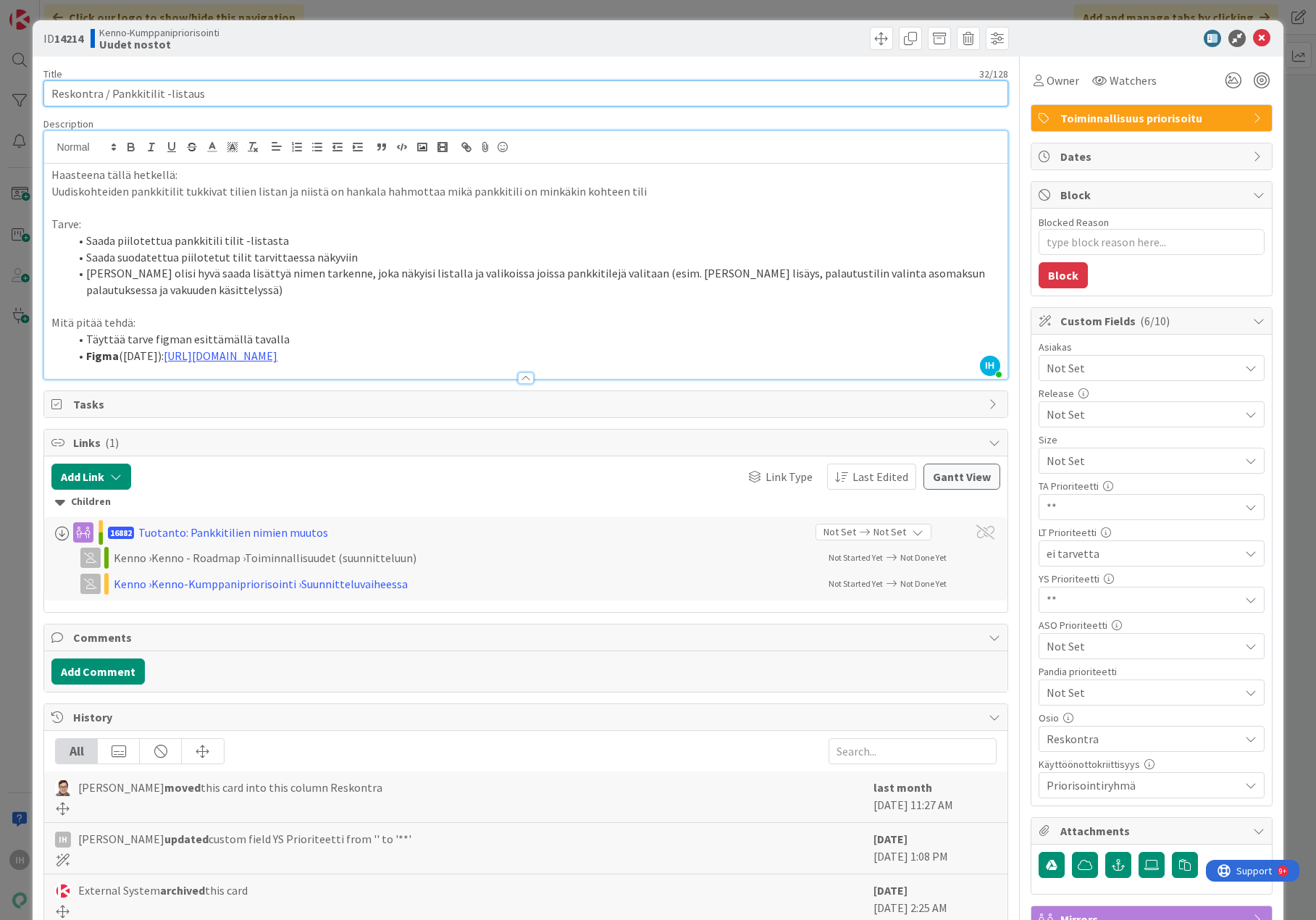
click at [33, 92] on div "ID 14214 Kenno-Kumppanipriorisointi Uudet nostot Title 32 / 128 Reskontra / Pan…" at bounding box center [657, 624] width 1250 height 1209
click at [1244, 49] on div "ID 14214 Kenno-Kumppanipriorisointi Uudet nostot" at bounding box center [657, 38] width 1250 height 36
drag, startPoint x: 1250, startPoint y: 39, endPoint x: 972, endPoint y: 114, distance: 287.9
click at [1244, 39] on icon at bounding box center [1262, 38] width 18 height 18
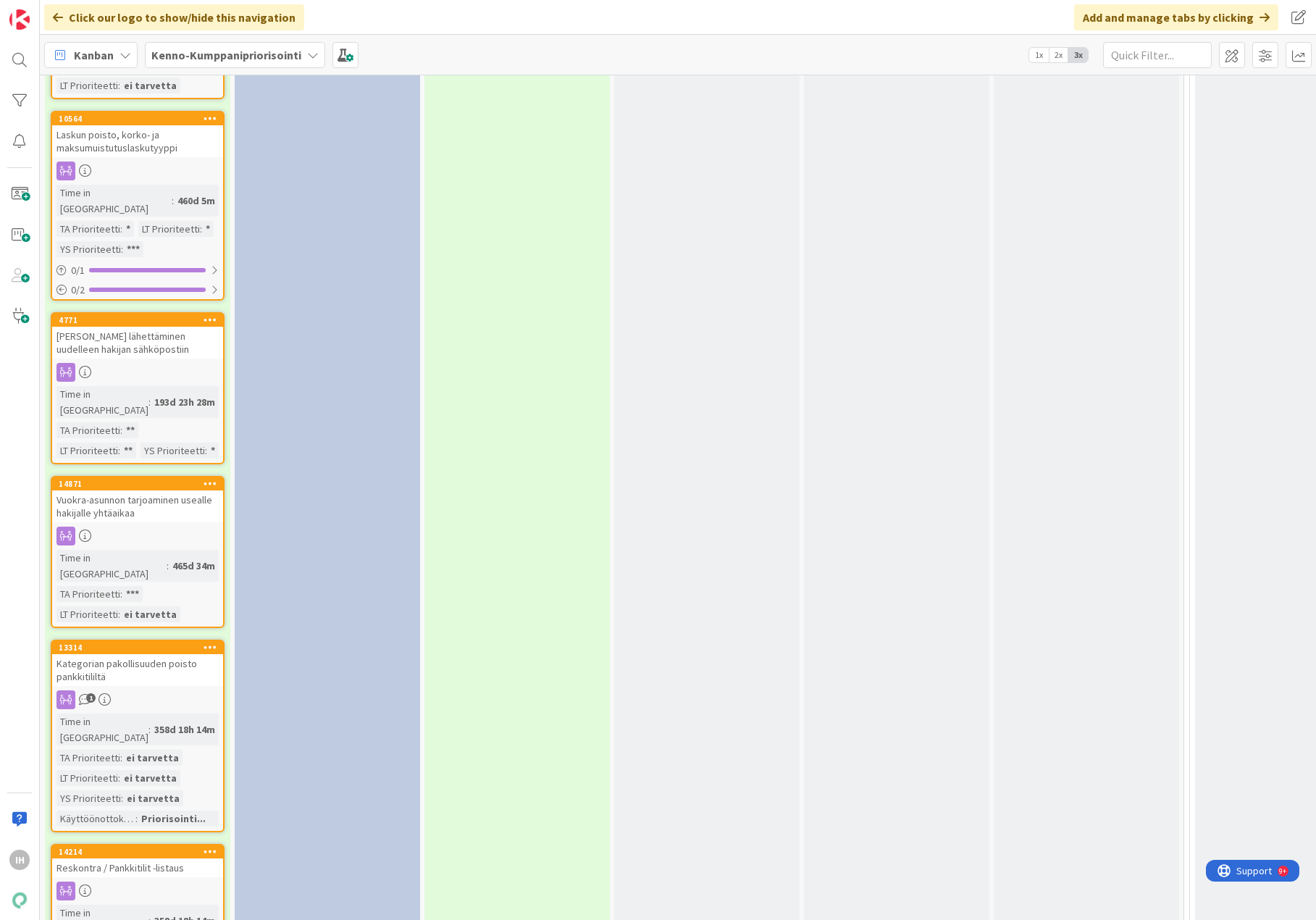
scroll to position [5398, 0]
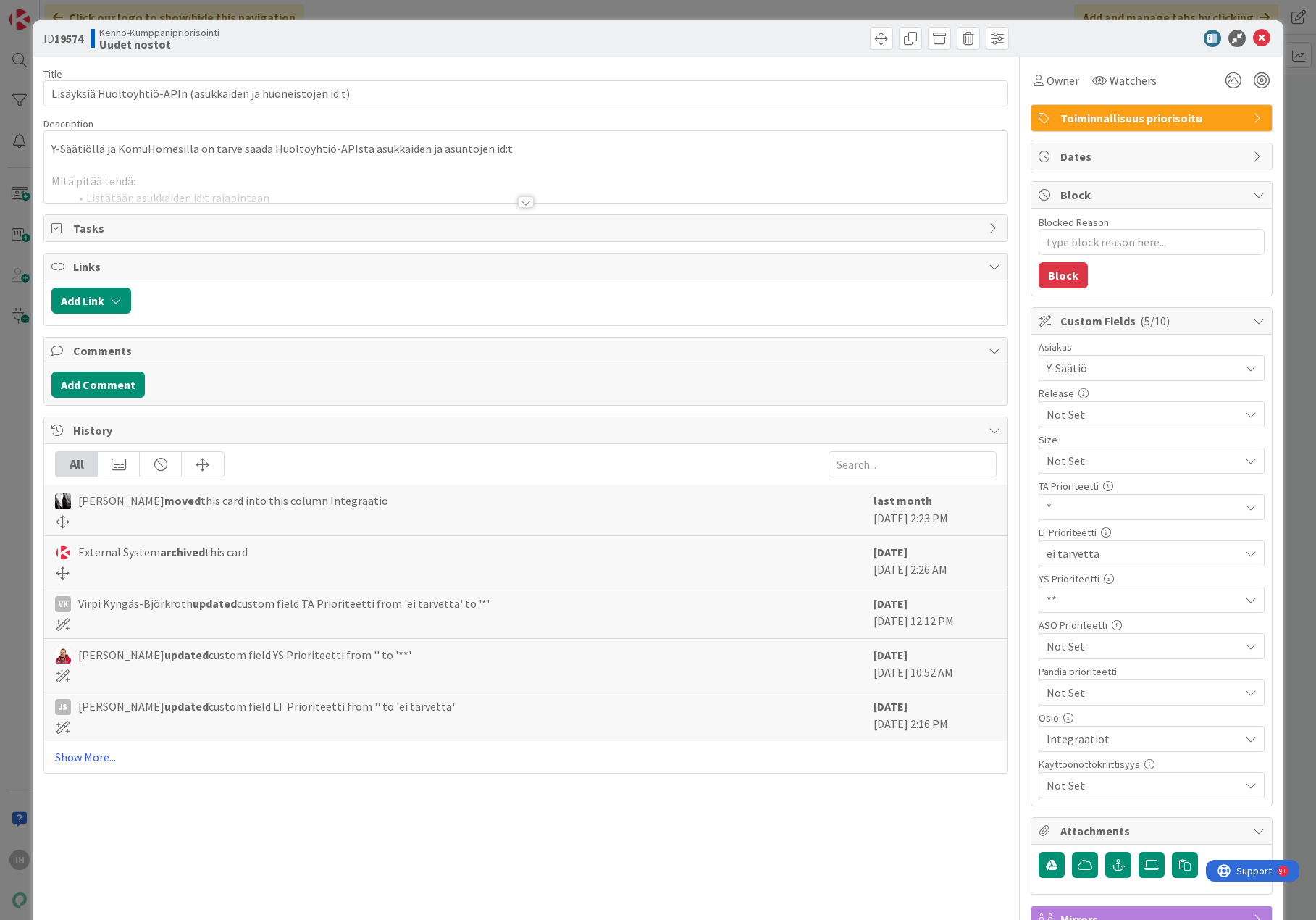
click at [523, 204] on div at bounding box center [526, 202] width 16 height 12
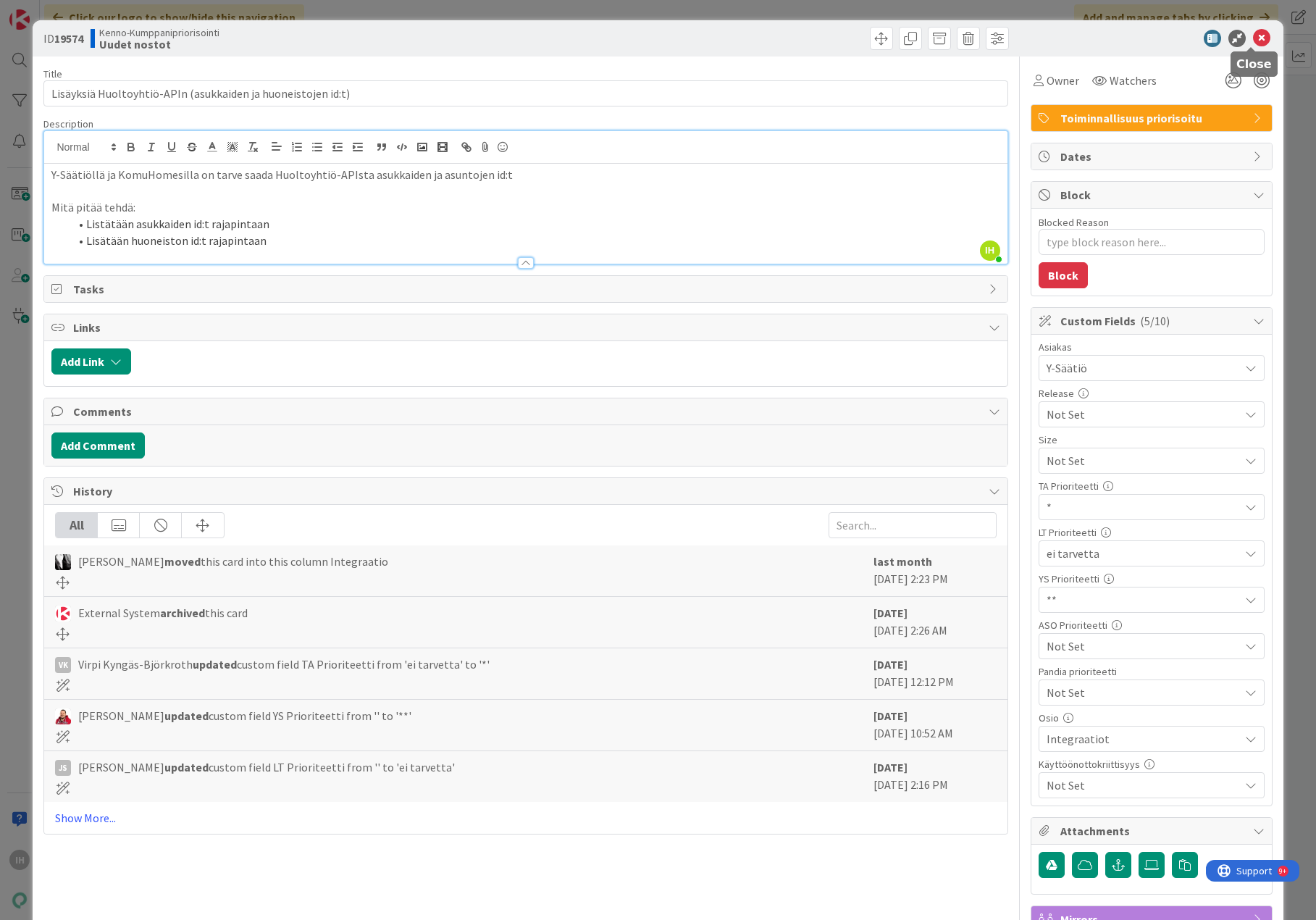
click at [1244, 36] on icon at bounding box center [1262, 38] width 18 height 18
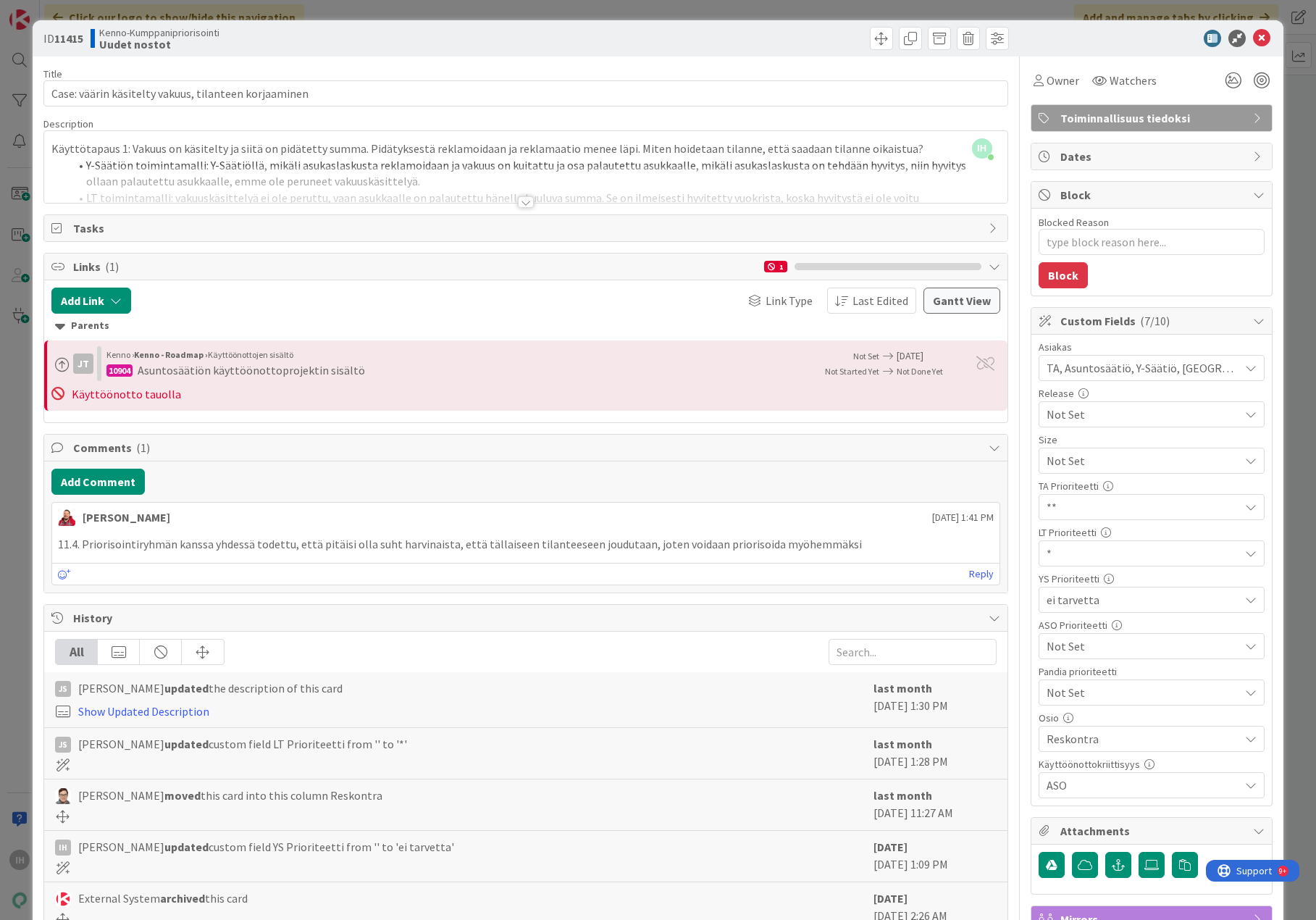
click at [521, 203] on div at bounding box center [526, 202] width 16 height 12
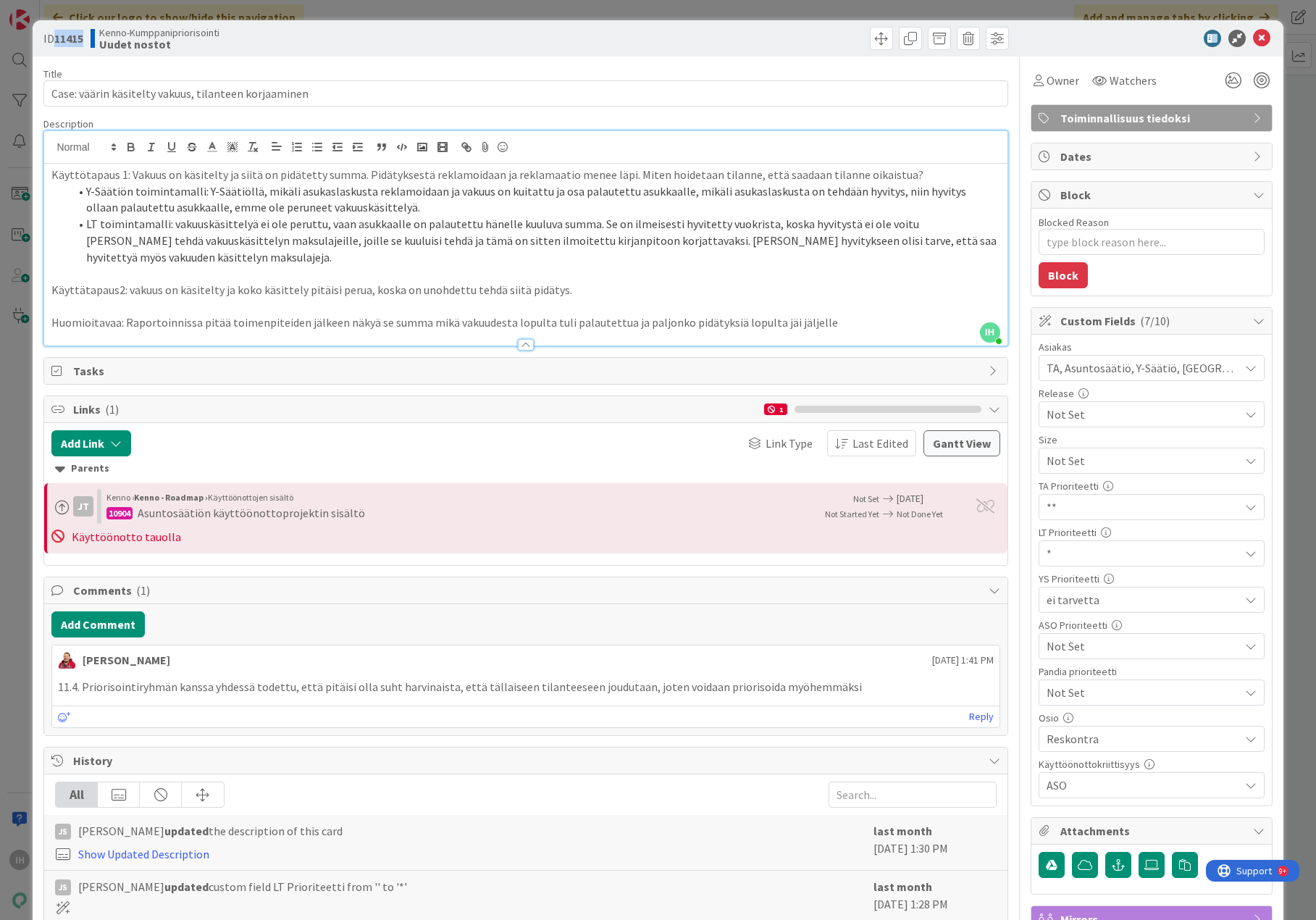
drag, startPoint x: 84, startPoint y: 40, endPoint x: 58, endPoint y: 39, distance: 26.0
click at [58, 39] on b "11415" at bounding box center [69, 38] width 29 height 15
copy b "11415"
drag, startPoint x: 310, startPoint y: 100, endPoint x: 38, endPoint y: 101, distance: 272.0
click at [37, 100] on div "ID 11415 Kenno-Kumppanipriorisointi Uudet nostot Title 52 / 128 Case: väärin kä…" at bounding box center [657, 624] width 1250 height 1209
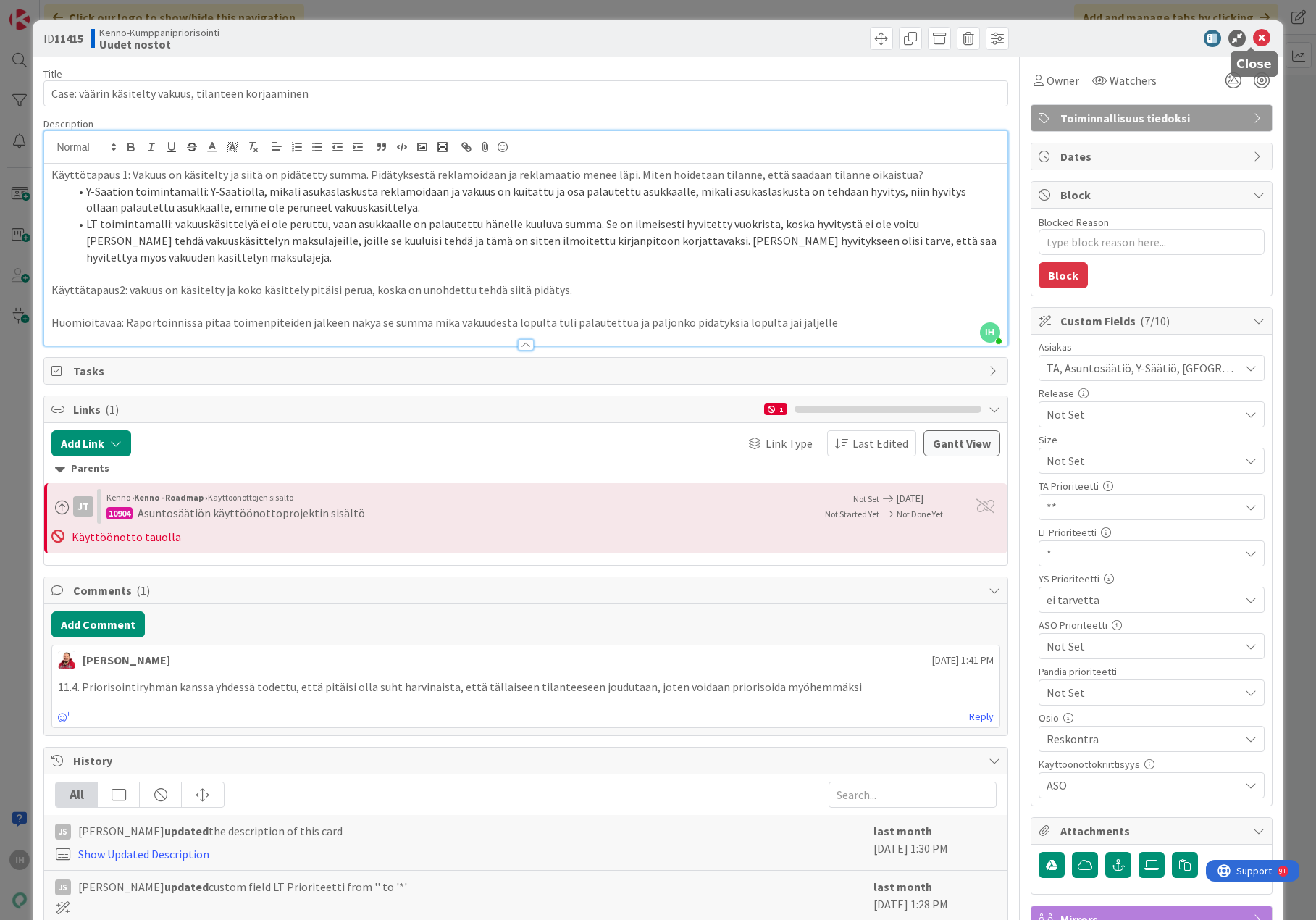
click at [1244, 36] on icon at bounding box center [1262, 38] width 18 height 18
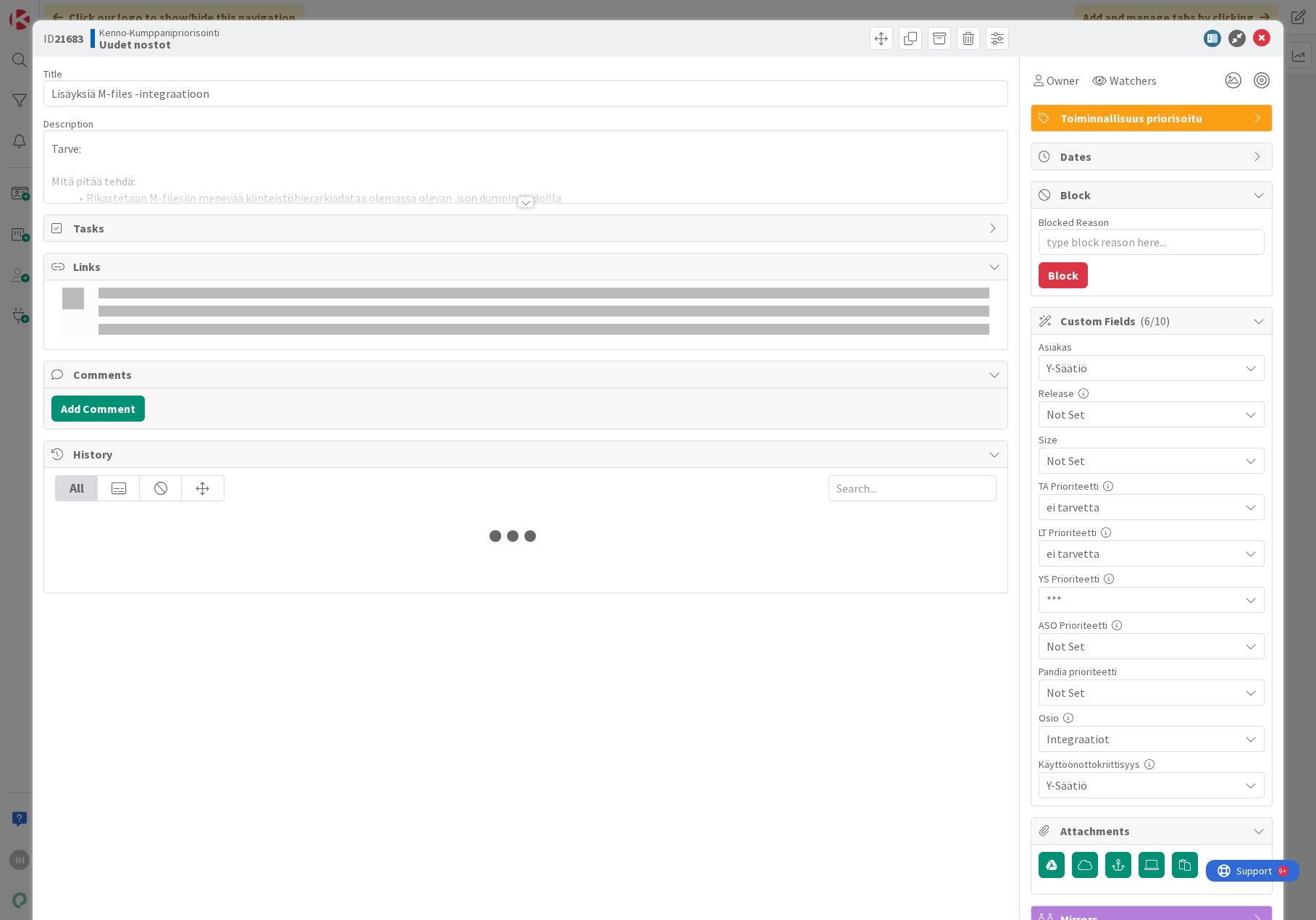
type textarea "x"
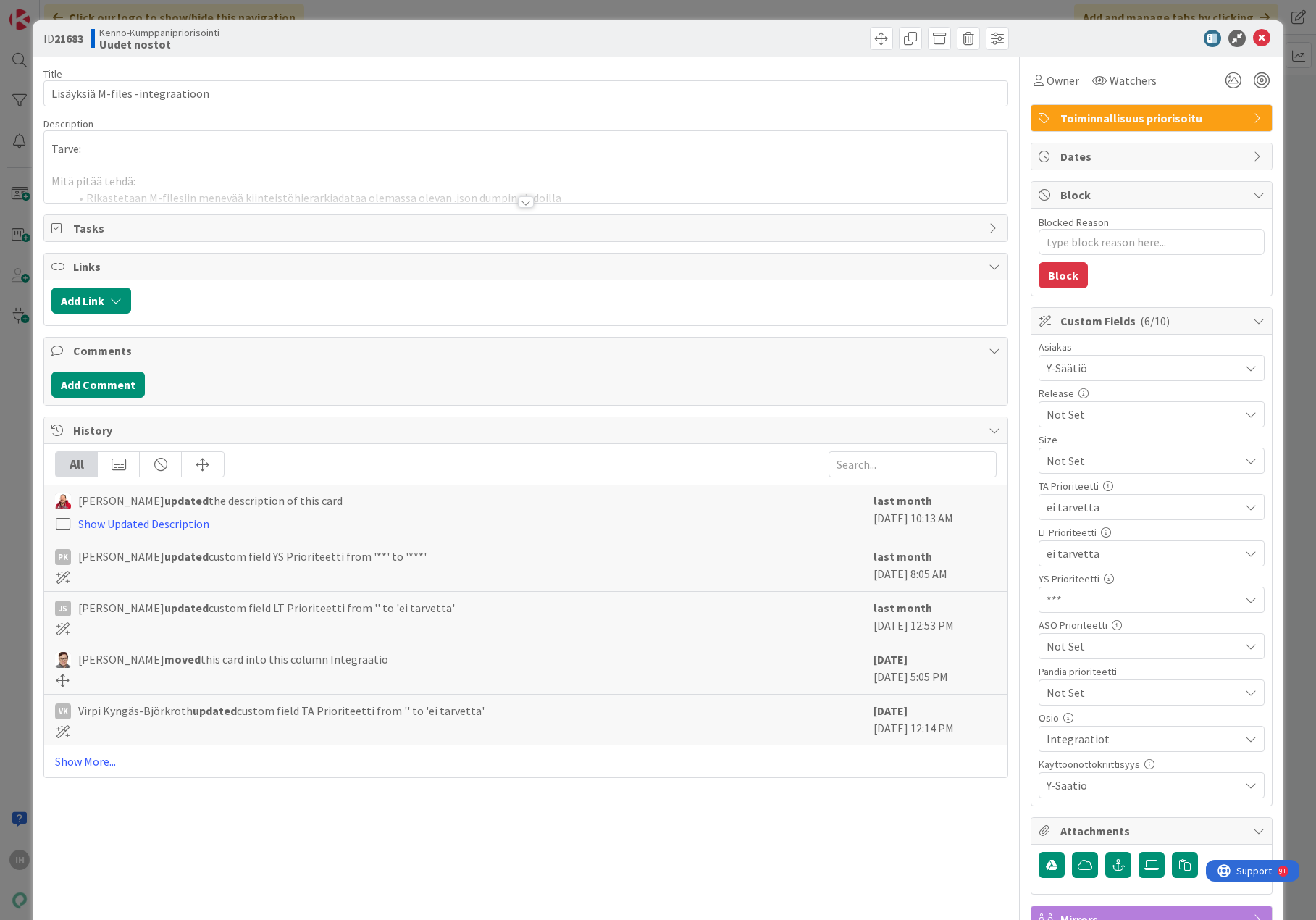
click at [518, 206] on div at bounding box center [526, 202] width 16 height 12
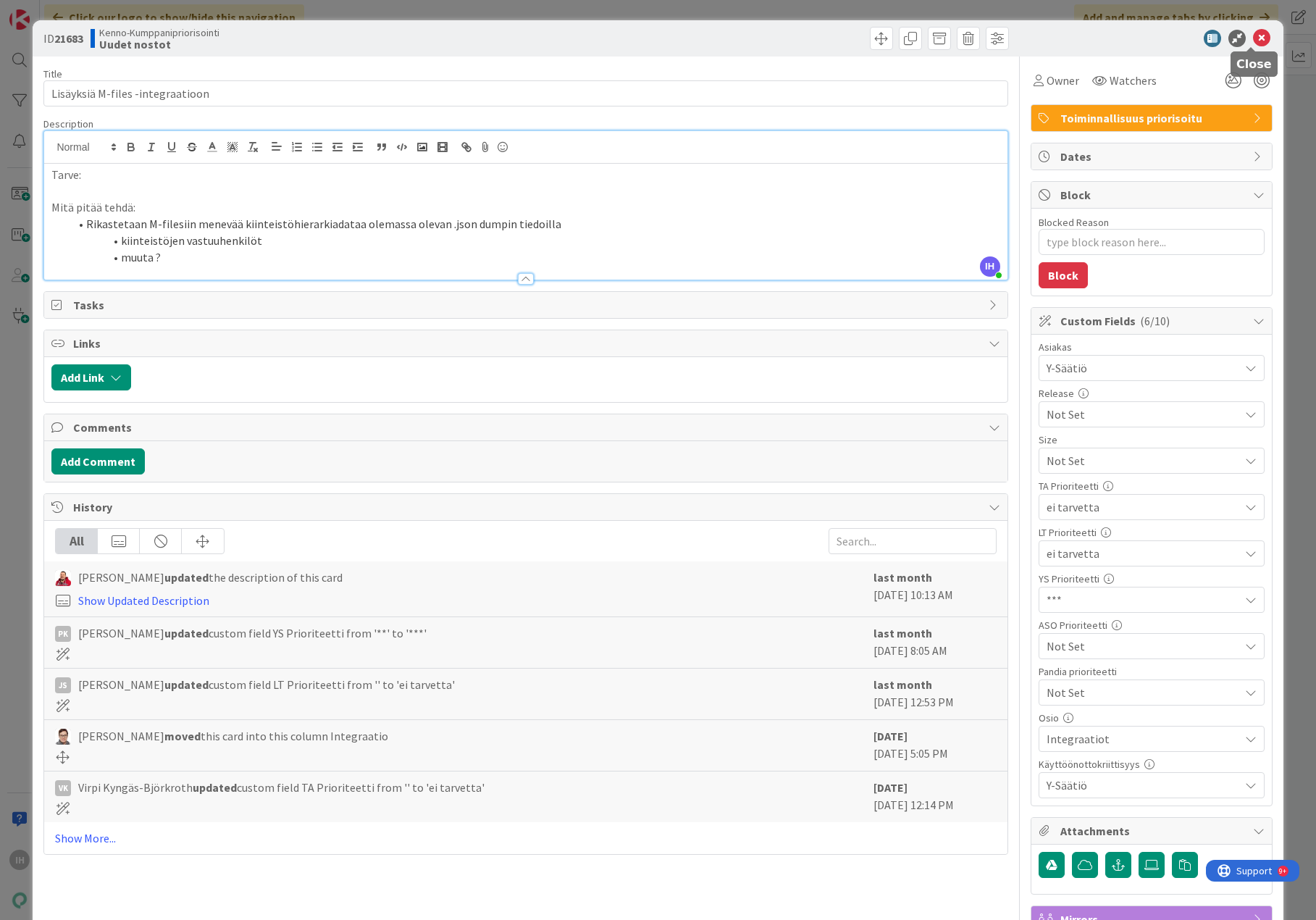
click at [1244, 38] on icon at bounding box center [1262, 38] width 18 height 18
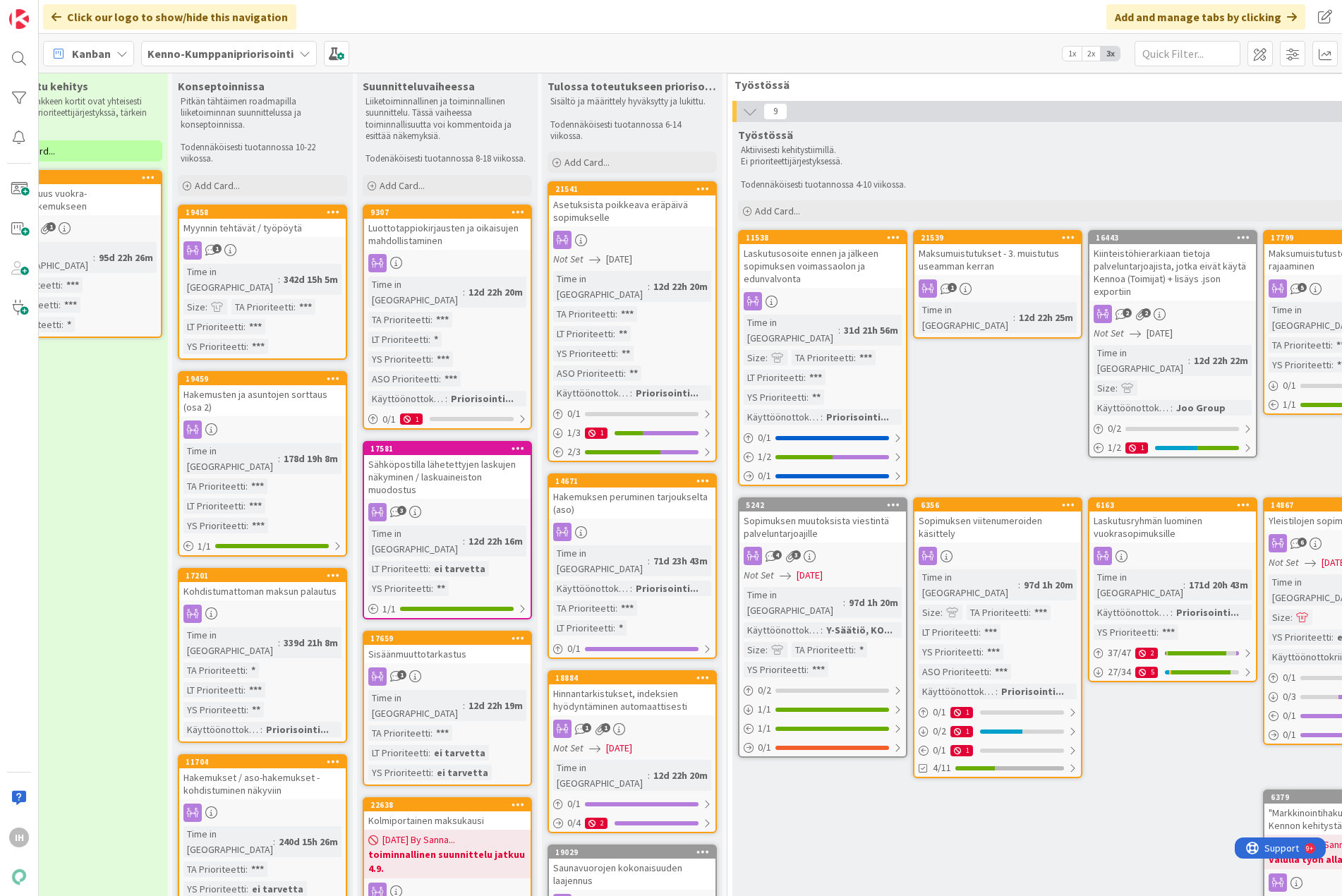
scroll to position [0, 426]
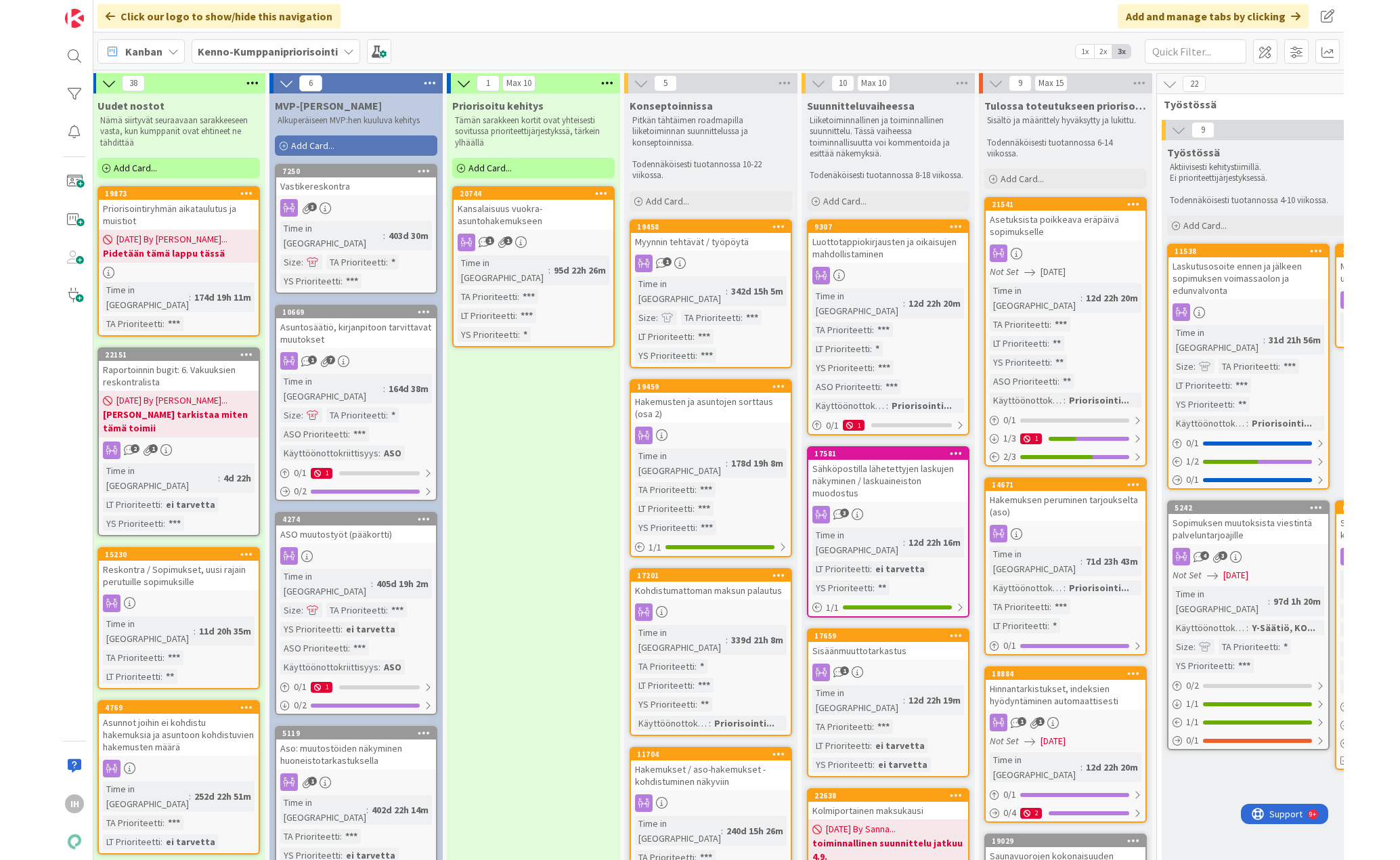
scroll to position [0, 0]
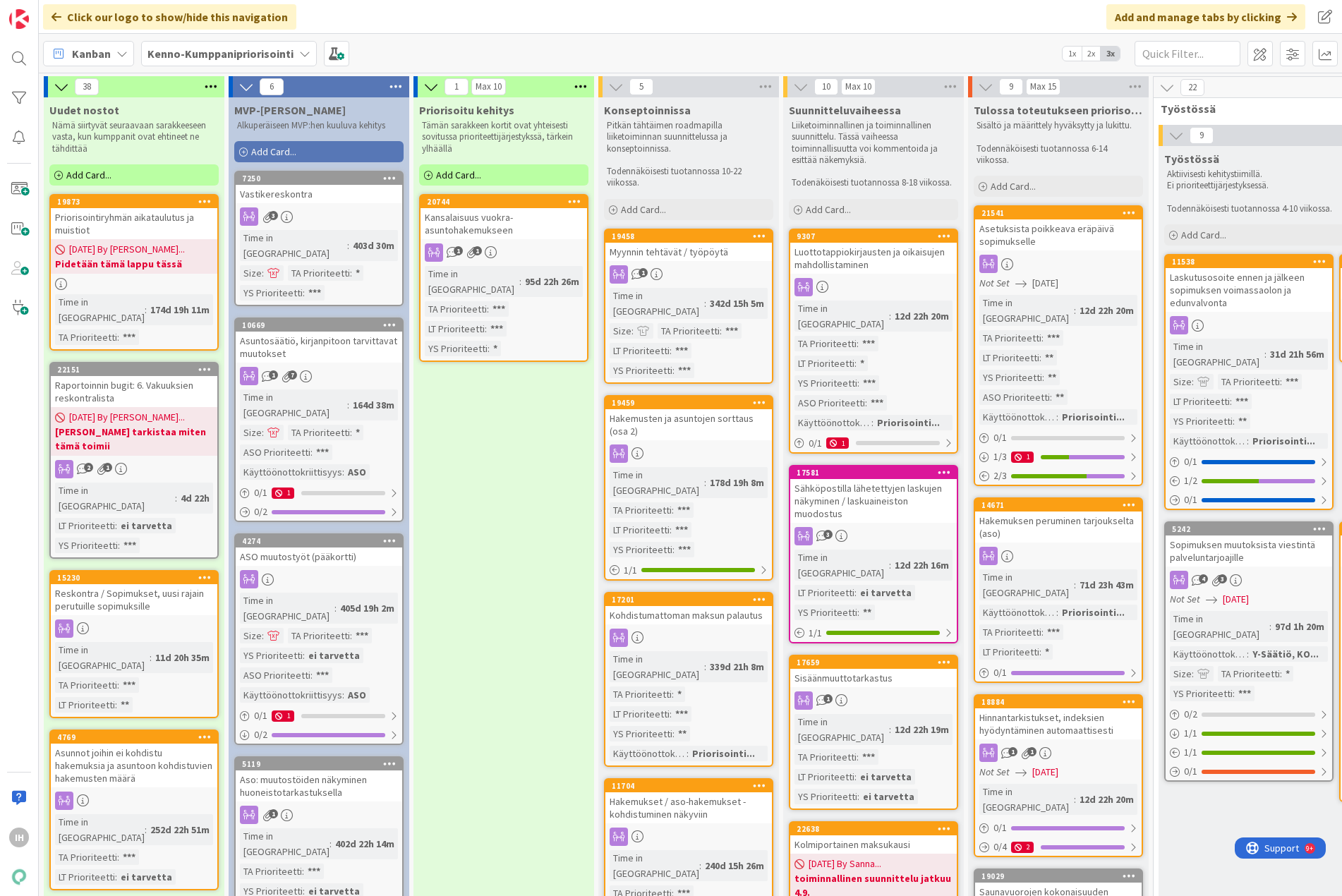
click at [299, 54] on icon at bounding box center [305, 54] width 11 height 11
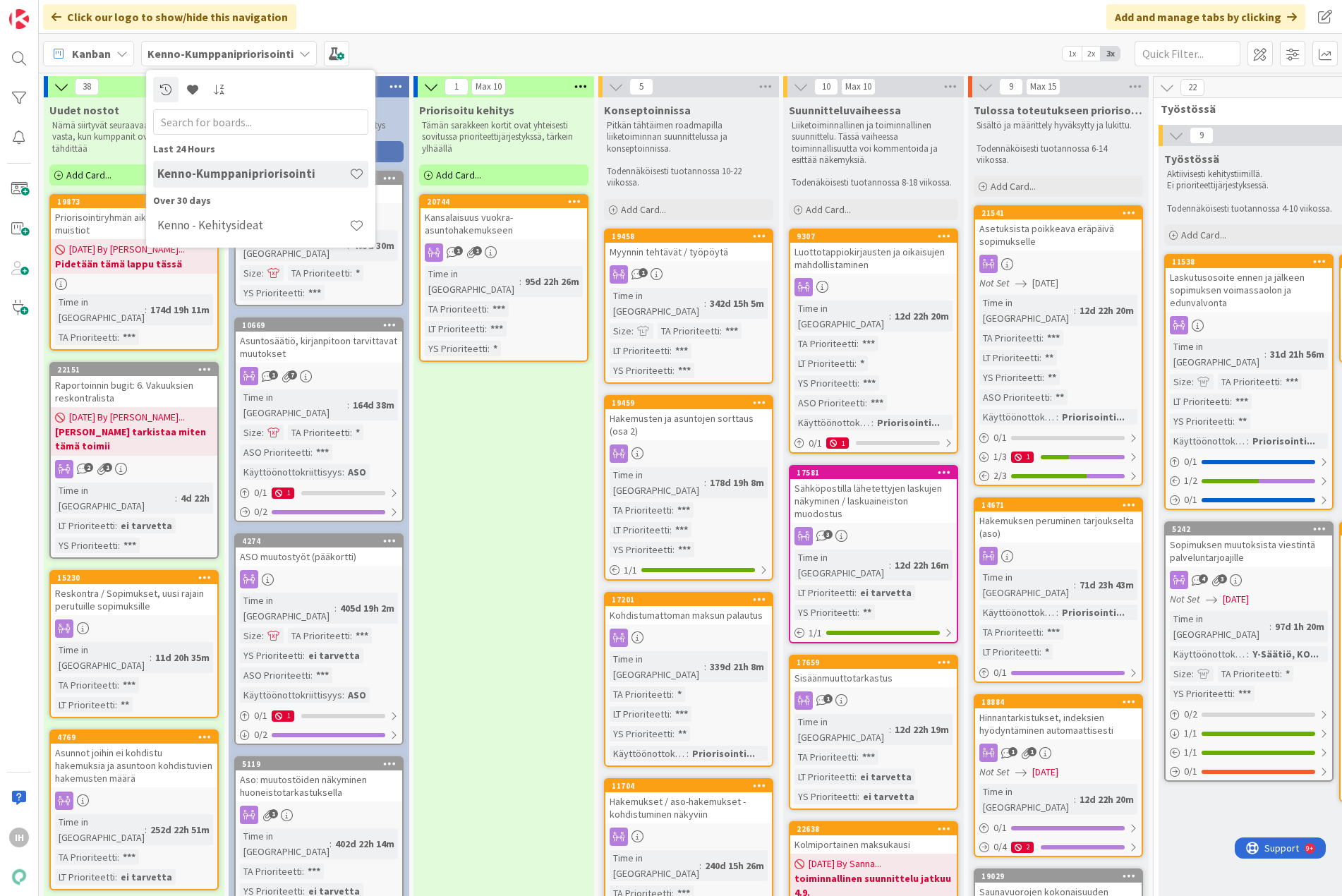
click at [278, 55] on b "Kenno-Kumppanipriorisointi" at bounding box center [220, 54] width 146 height 14
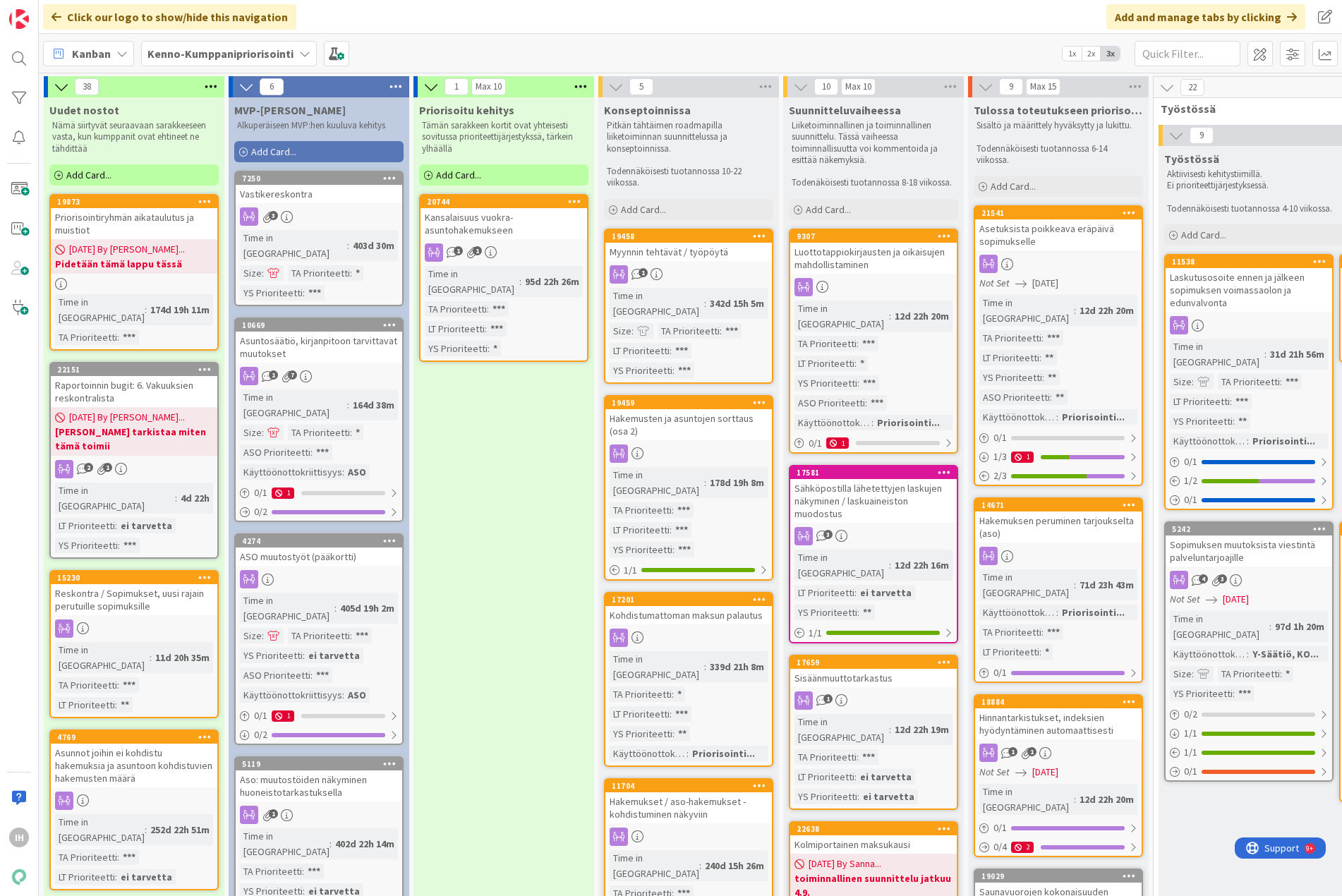
click at [278, 55] on b "Kenno-Kumppanipriorisointi" at bounding box center [220, 54] width 146 height 14
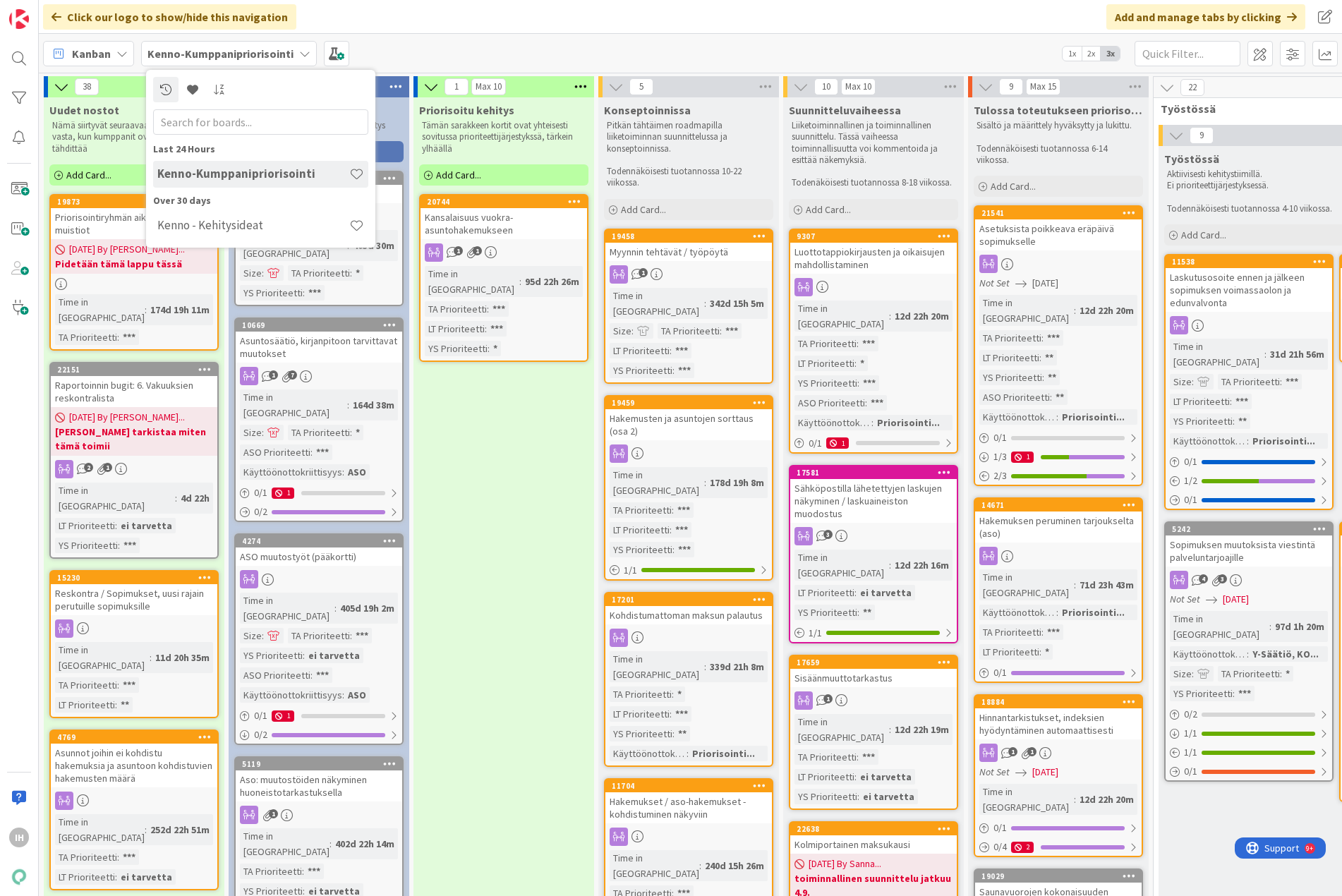
click at [282, 54] on b "Kenno-Kumppanipriorisointi" at bounding box center [220, 54] width 146 height 14
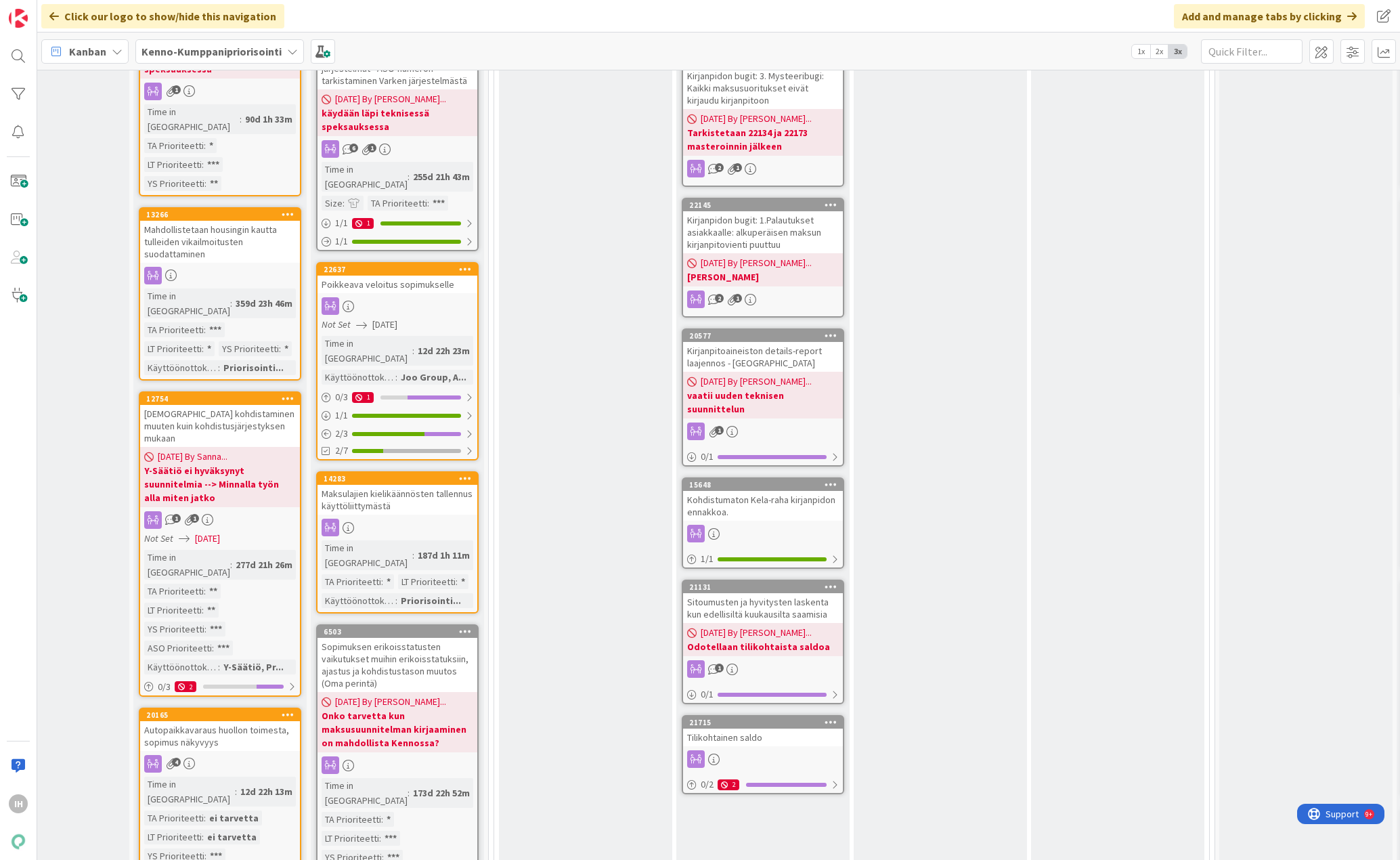
scroll to position [1287, 0]
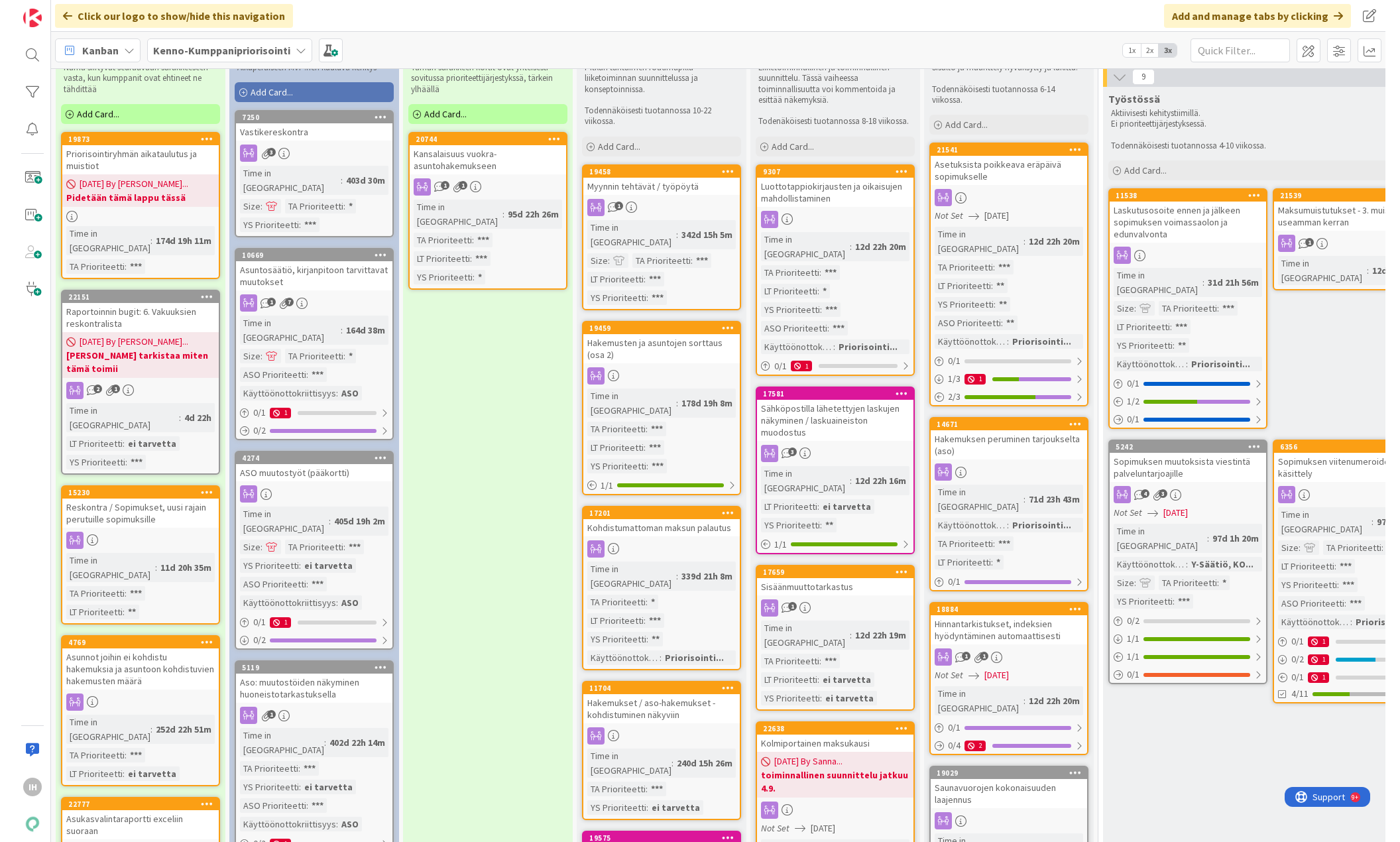
scroll to position [0, 0]
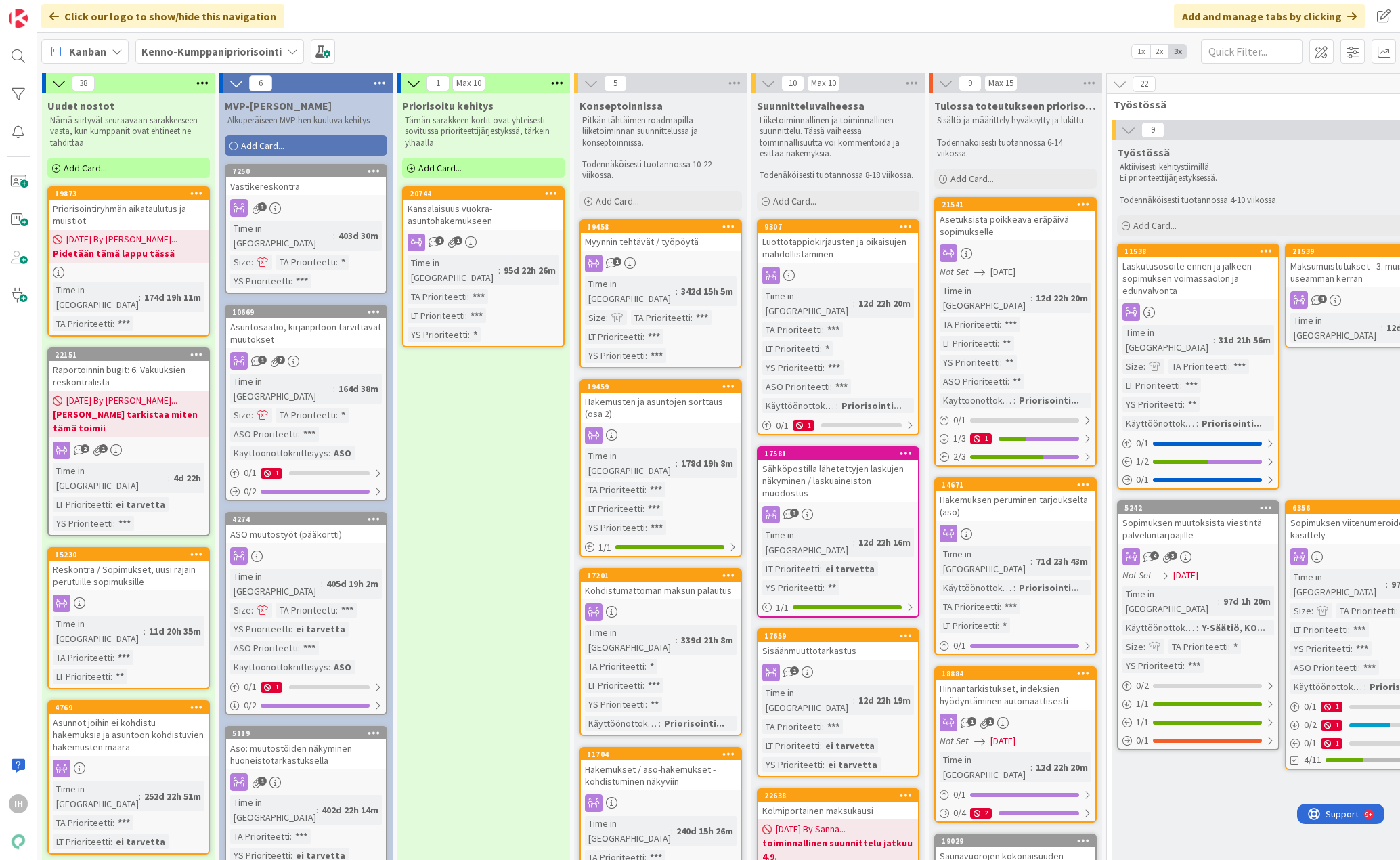
click at [12, 579] on div "IH" at bounding box center [19, 430] width 37 height 860
